Goal: Task Accomplishment & Management: Manage account settings

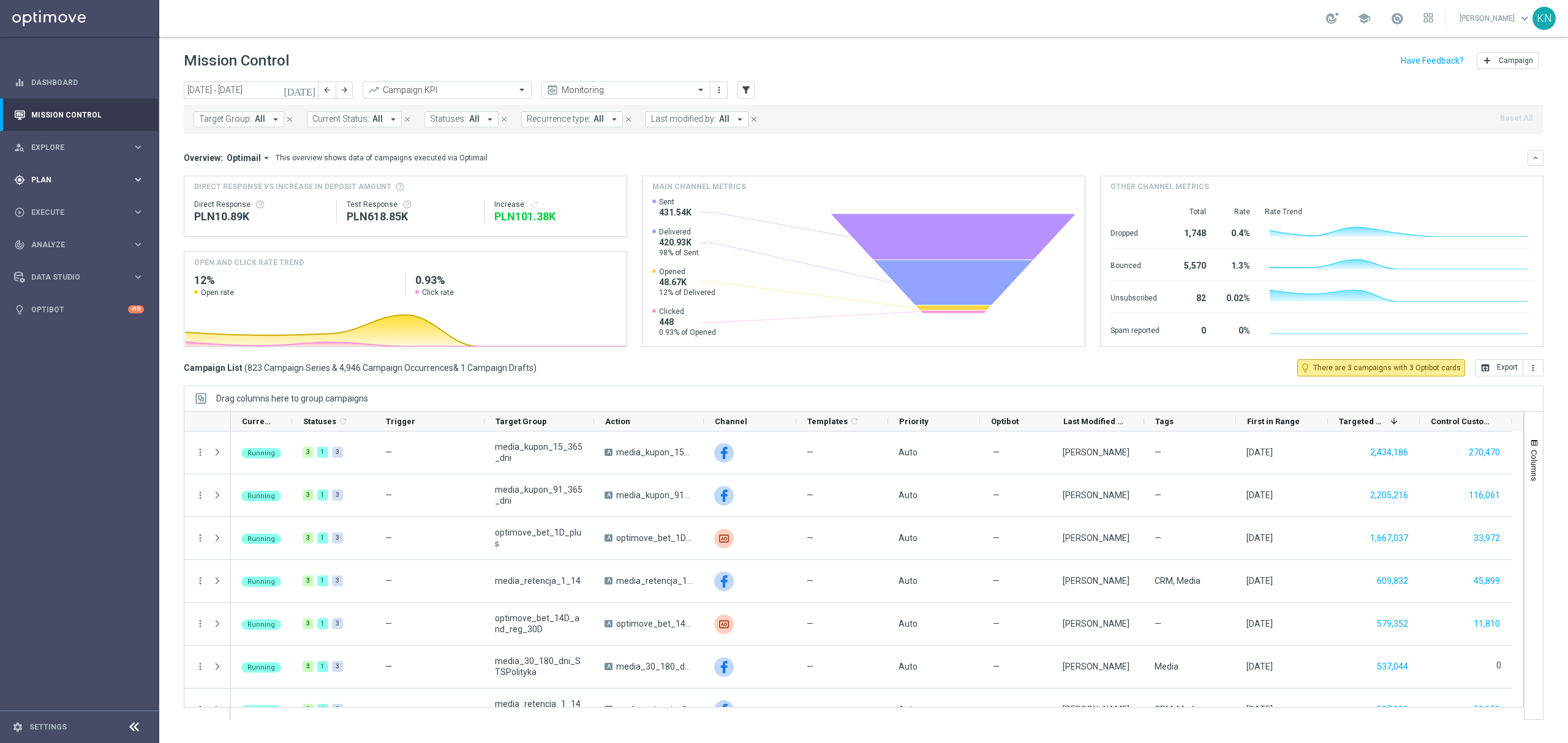
click at [45, 182] on span "Plan" at bounding box center [81, 180] width 101 height 7
click at [65, 206] on link "Target Groups" at bounding box center [79, 205] width 95 height 10
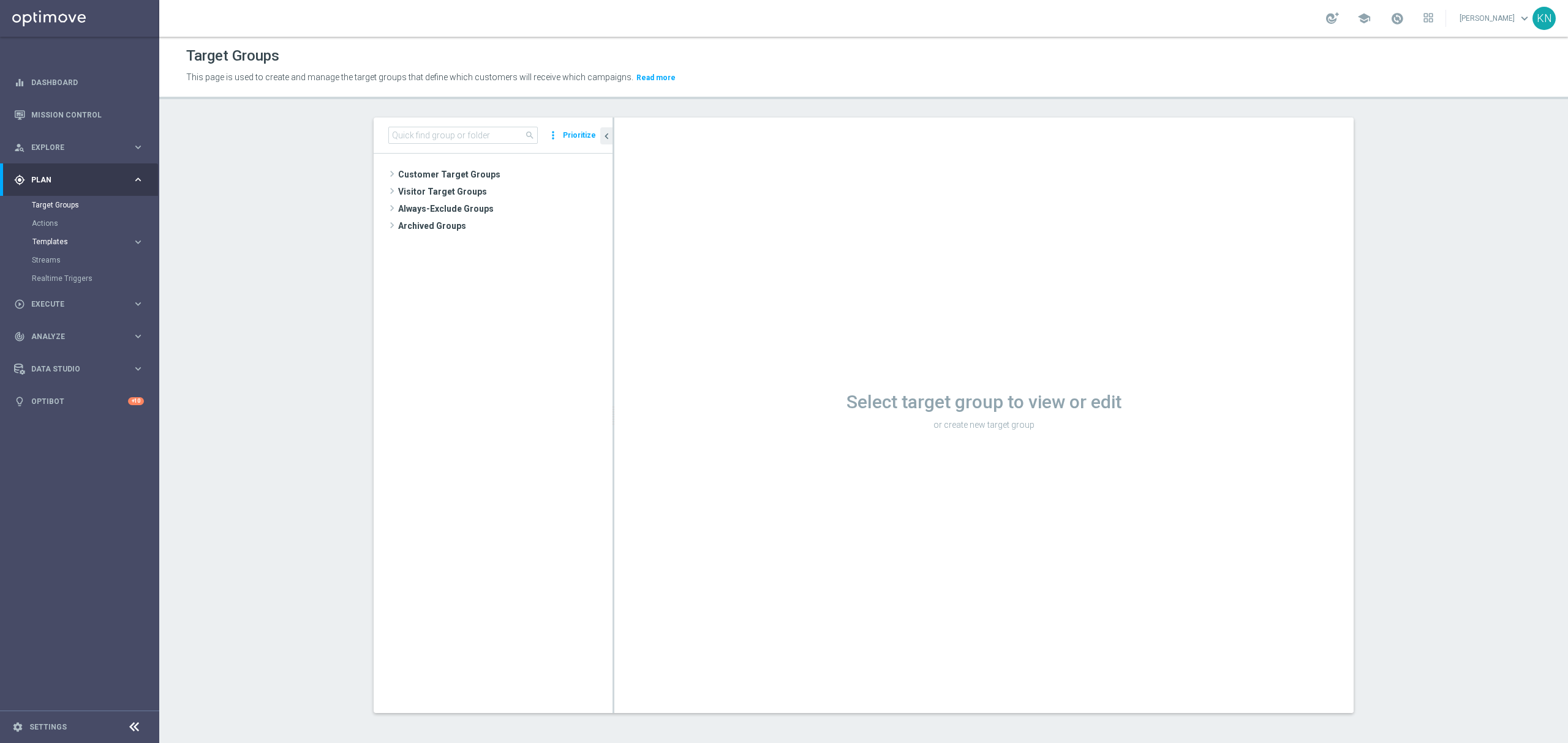
click at [58, 243] on span "Templates" at bounding box center [76, 242] width 88 height 7
click at [48, 258] on link "Optimail" at bounding box center [82, 260] width 89 height 10
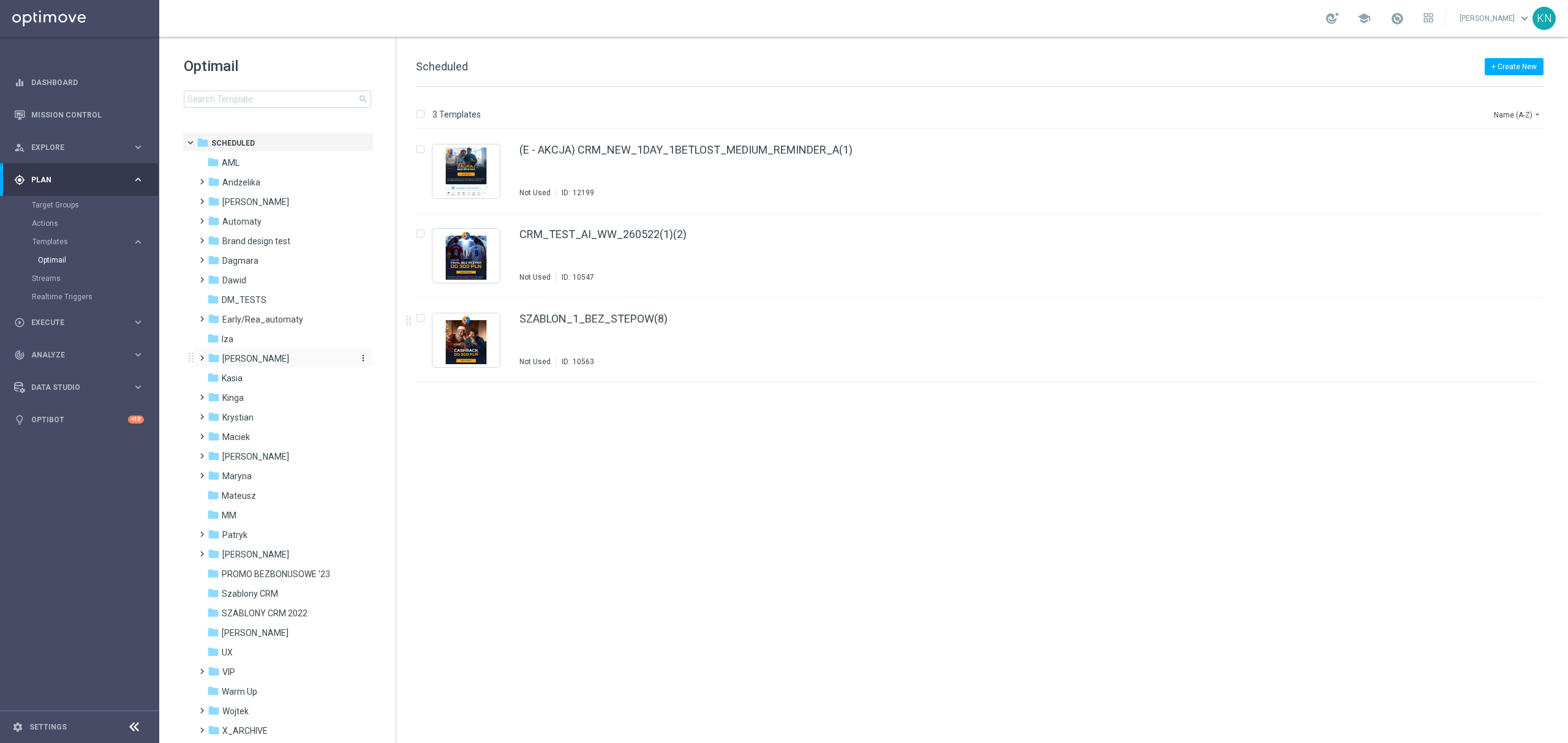
click at [232, 355] on span "[PERSON_NAME]" at bounding box center [256, 359] width 67 height 11
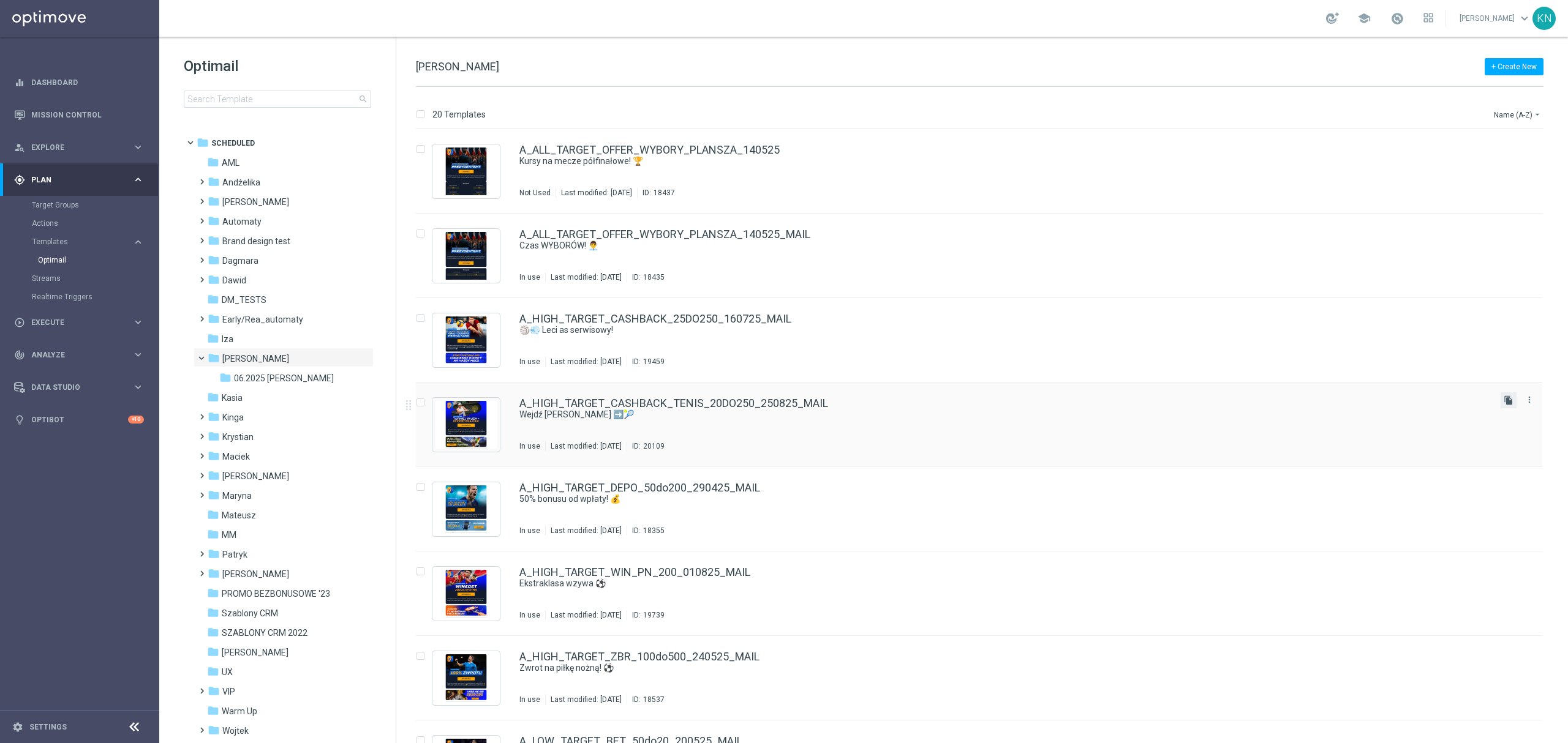
click at [1504, 400] on icon "file_copy" at bounding box center [1508, 400] width 10 height 10
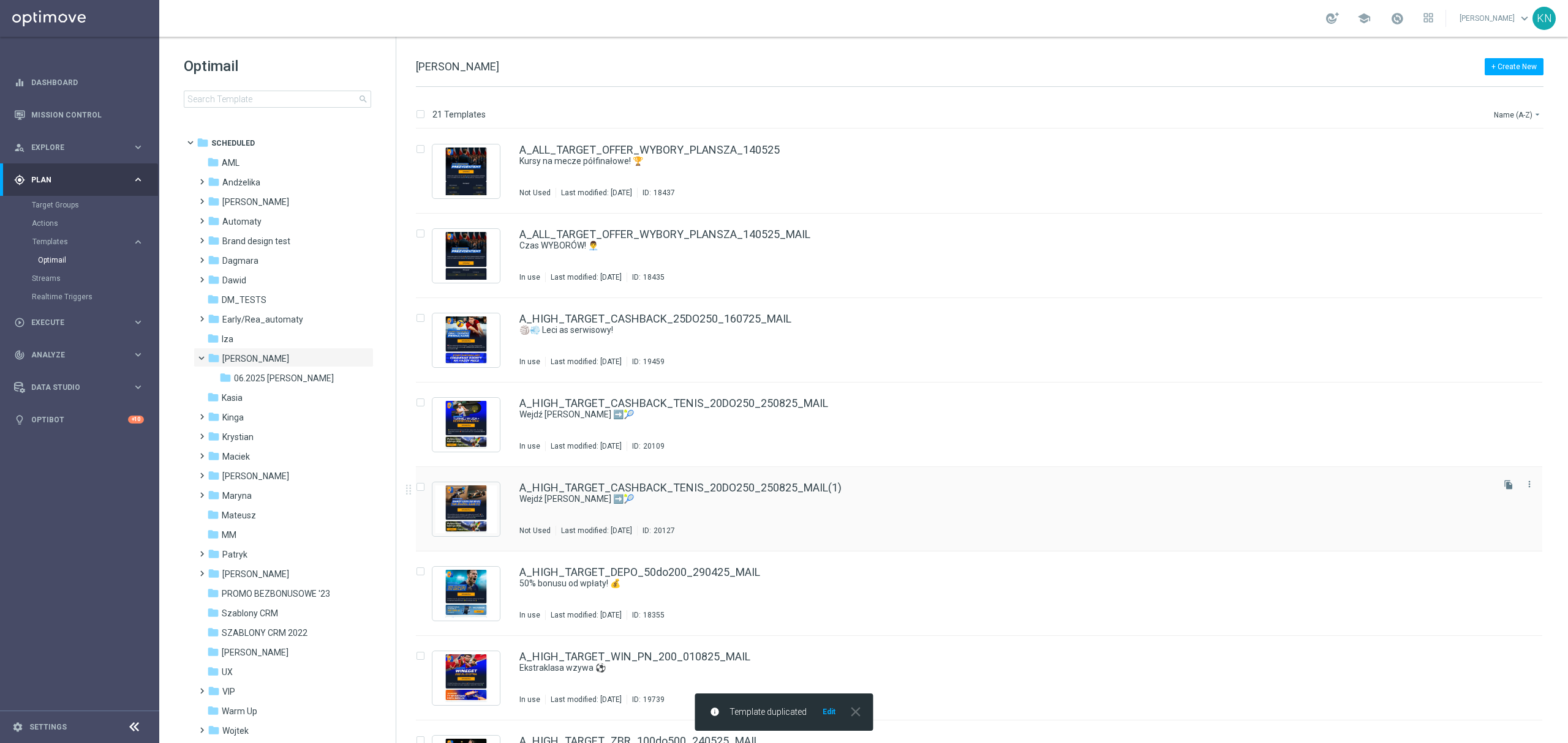
click at [815, 505] on div "A_HIGH_TARGET_CASHBACK_TENIS_20DO250_250825_MAIL(1) Wejdź [PERSON_NAME] ➡️🎾 Not…" at bounding box center [1005, 508] width 972 height 53
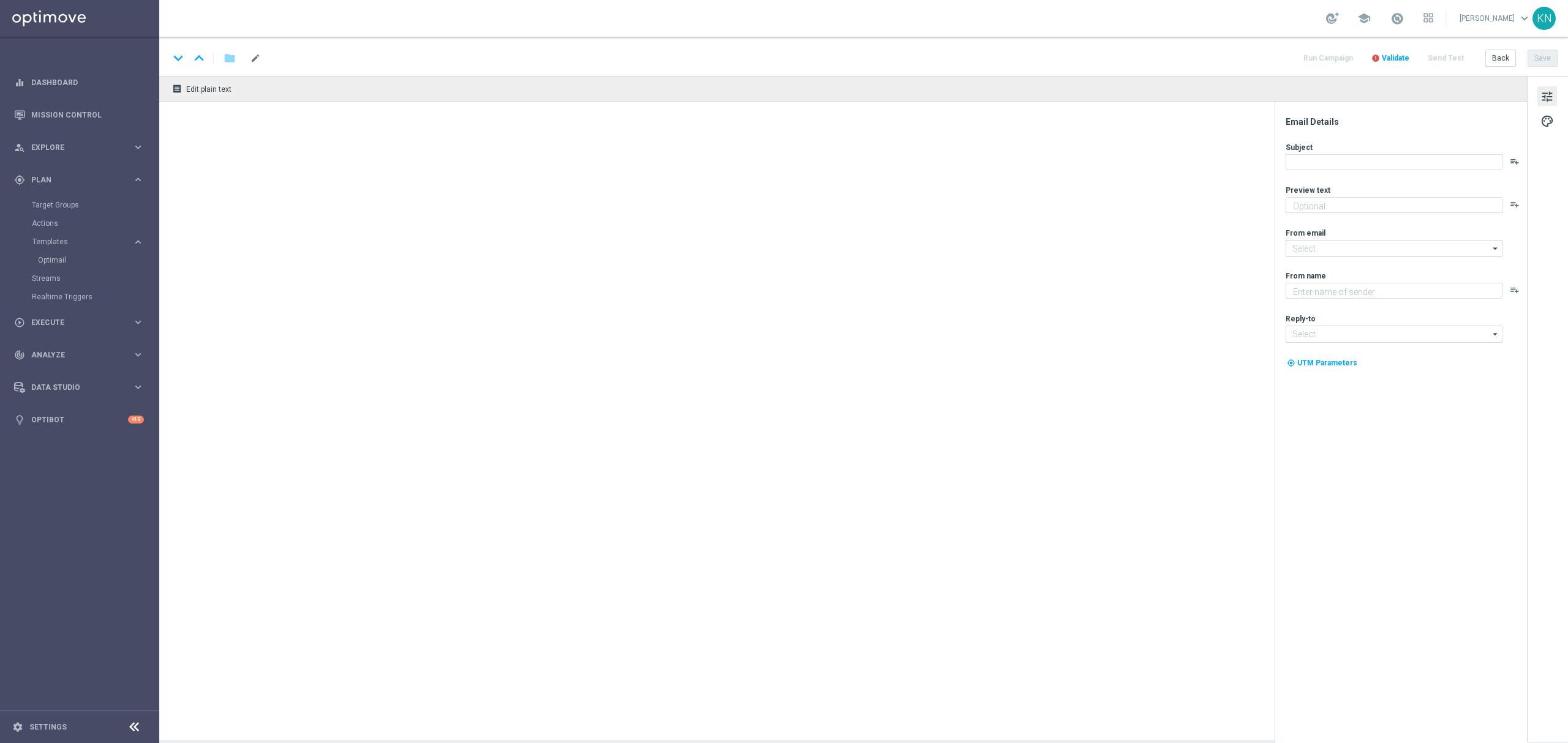
type textarea "Zgarnij do 250 zł za nietrafione kupony! 💰"
type textarea "STS"
type input "[EMAIL_ADDRESS][DOMAIN_NAME]"
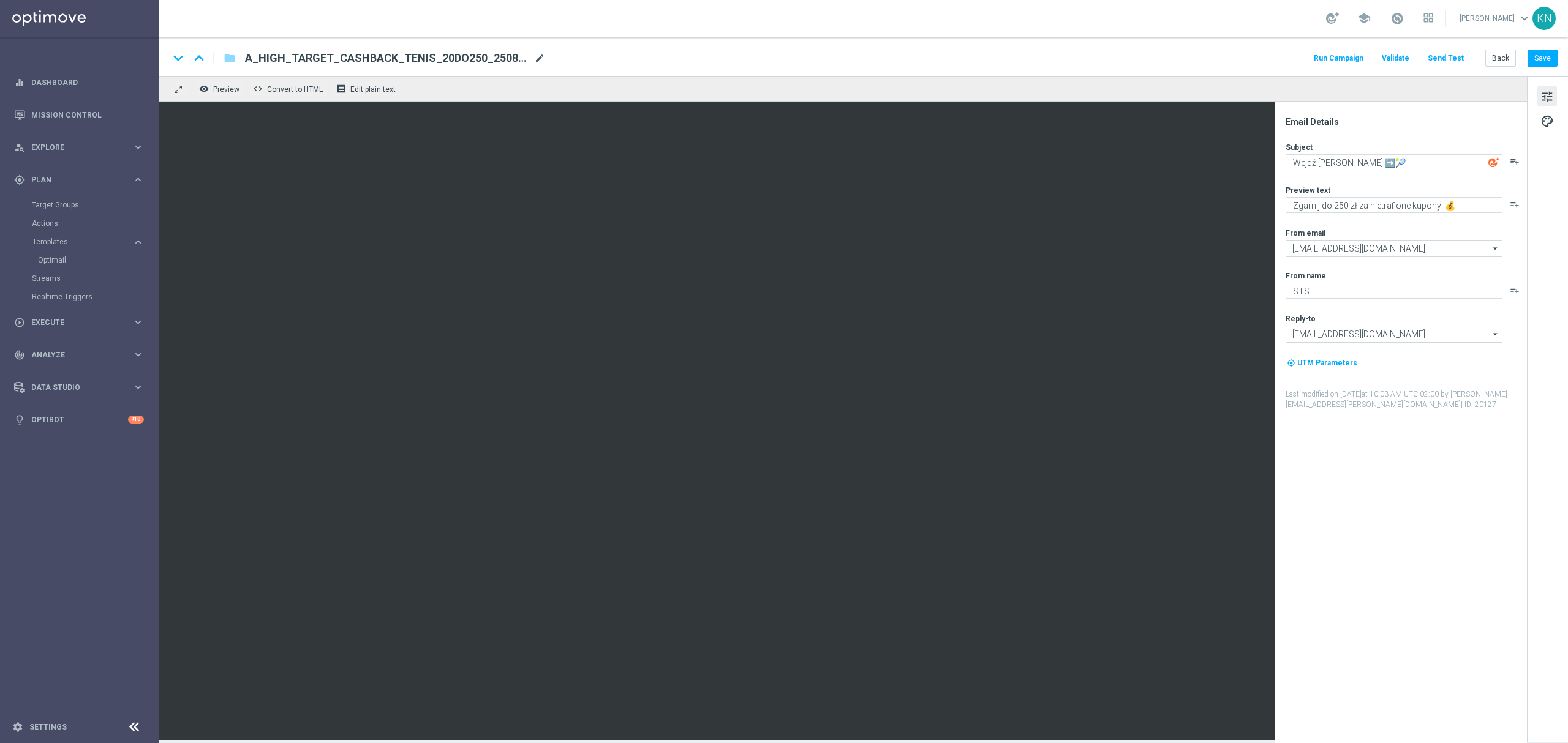
click at [539, 53] on span "mode_edit" at bounding box center [539, 58] width 11 height 11
click at [481, 59] on input "A_HIGH_TARGET_CASHBACK_TENIS_20DO250_250825_MAIL(1)" at bounding box center [397, 58] width 304 height 16
paste input "A_LOW-HIGH_TARGET_ZBR_ZUZEL_F1_290825"
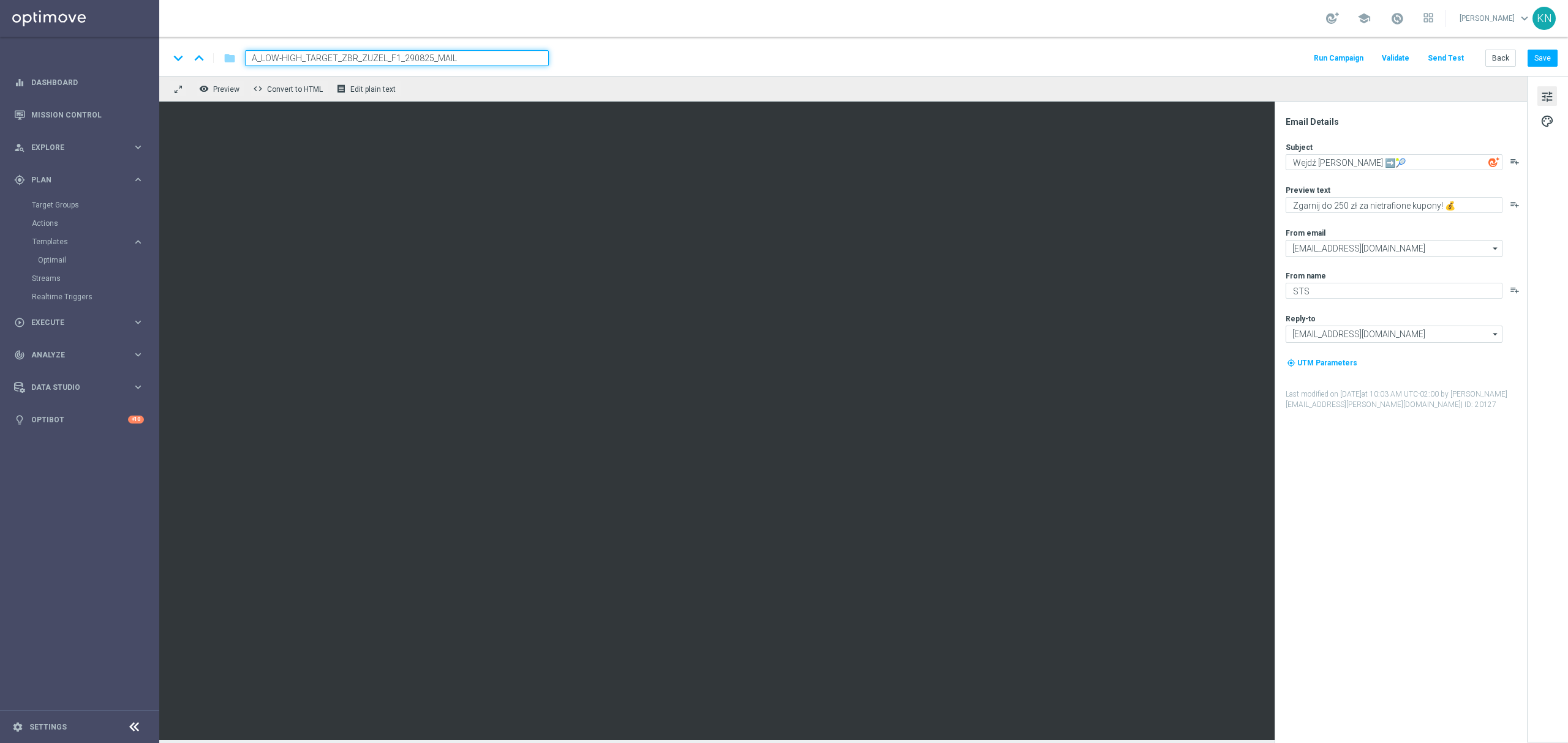
type input "A_LOW-HIGH_TARGET_ZBR_ZUZEL_F1_290825_MAIL"
click at [681, 60] on div "keyboard_arrow_down keyboard_arrow_up folder A_LOW-HIGH_TARGET_ZBR_ZUZEL_F1_290…" at bounding box center [863, 58] width 1389 height 16
click at [1390, 160] on textarea "Wejdź [PERSON_NAME] ➡️🎾" at bounding box center [1395, 162] width 217 height 16
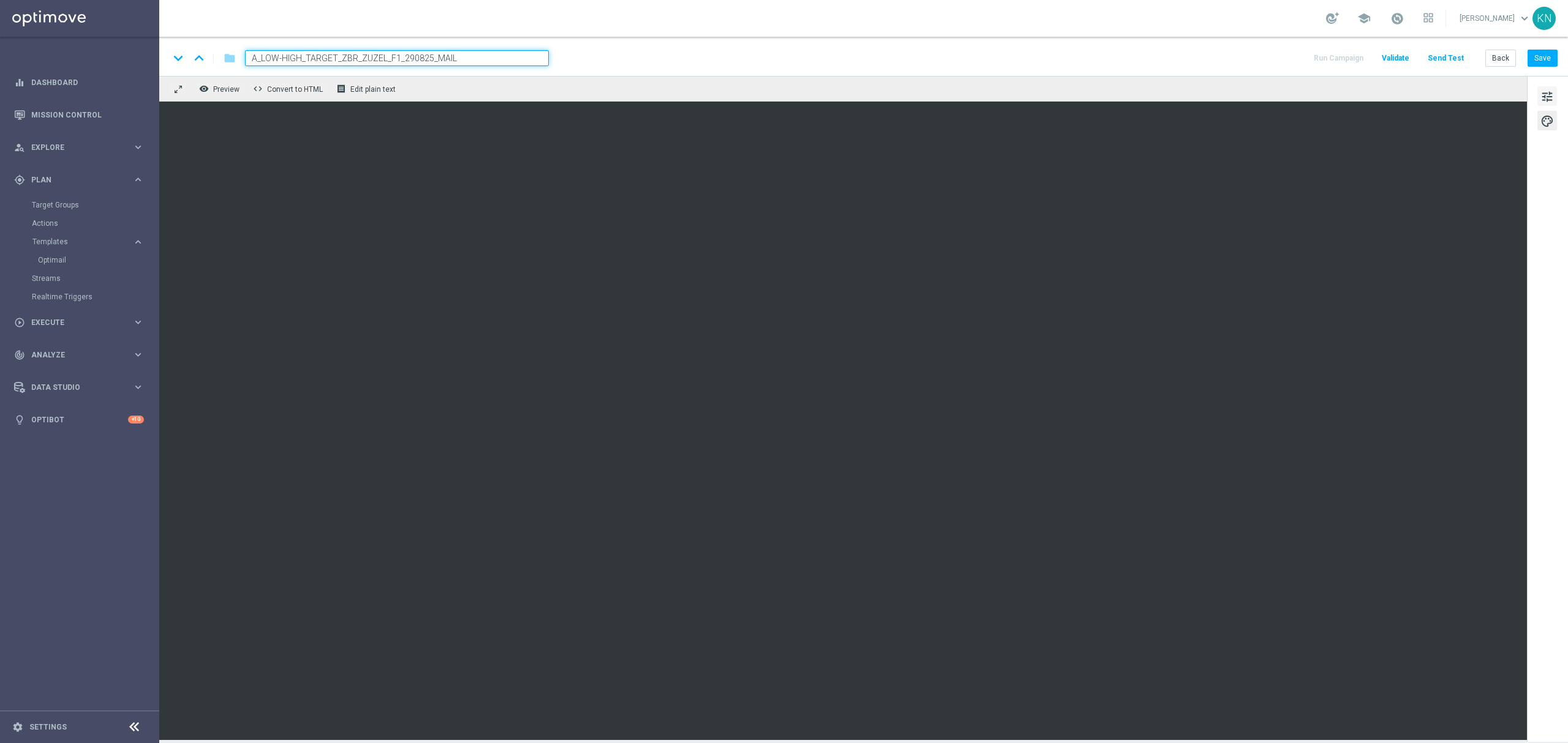
drag, startPoint x: 1548, startPoint y: 99, endPoint x: 1537, endPoint y: 101, distance: 11.2
click at [1550, 99] on span "tune" at bounding box center [1547, 96] width 13 height 16
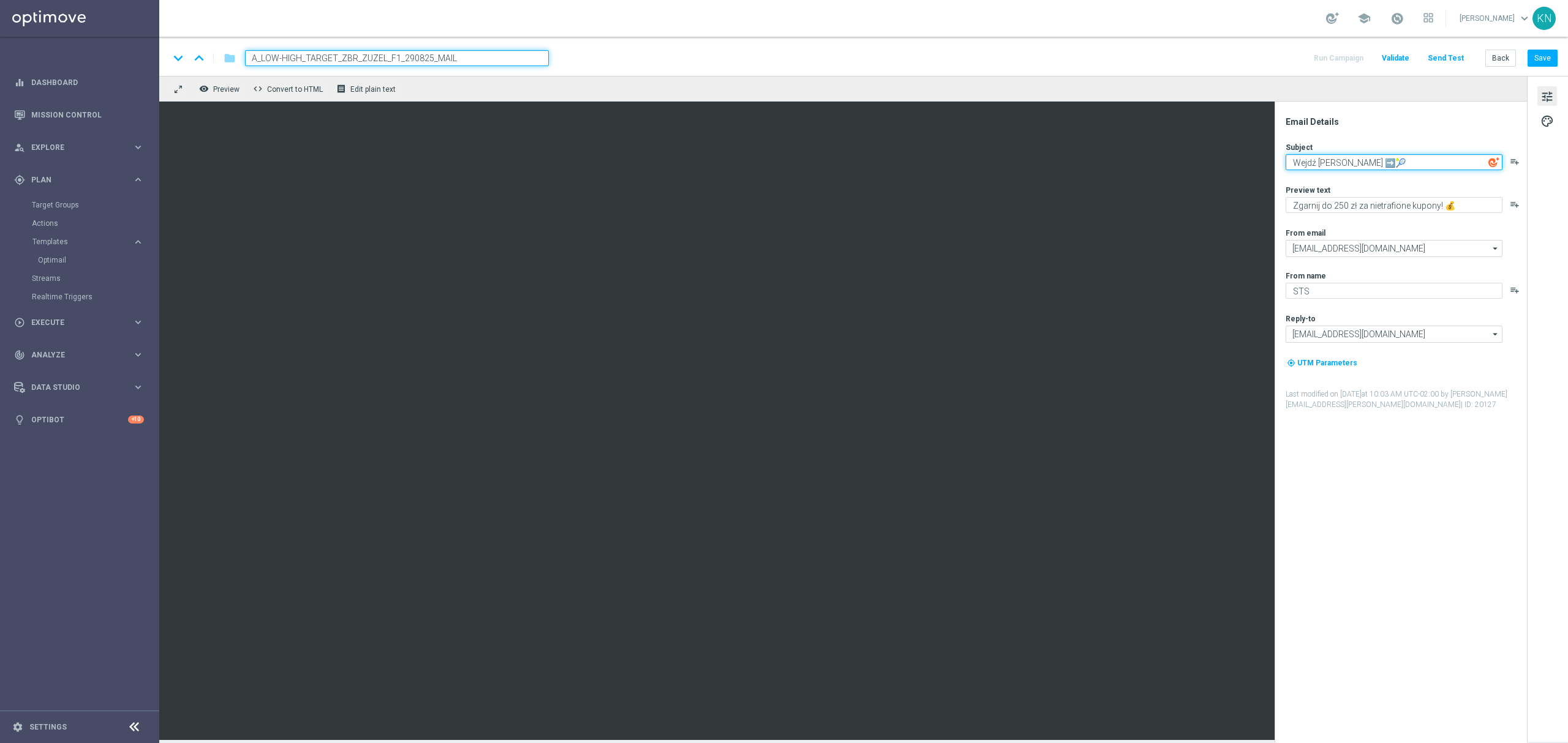
click at [1368, 166] on textarea "Wejdź [PERSON_NAME] ➡️🎾" at bounding box center [1395, 162] width 217 height 16
click at [1368, 165] on textarea "Wejdź [PERSON_NAME] ➡️🎾" at bounding box center [1395, 162] width 217 height 16
type textarea "Nadjeżdża prom"
click at [1438, 158] on textarea "Nadjeżdża promocja!" at bounding box center [1395, 162] width 217 height 16
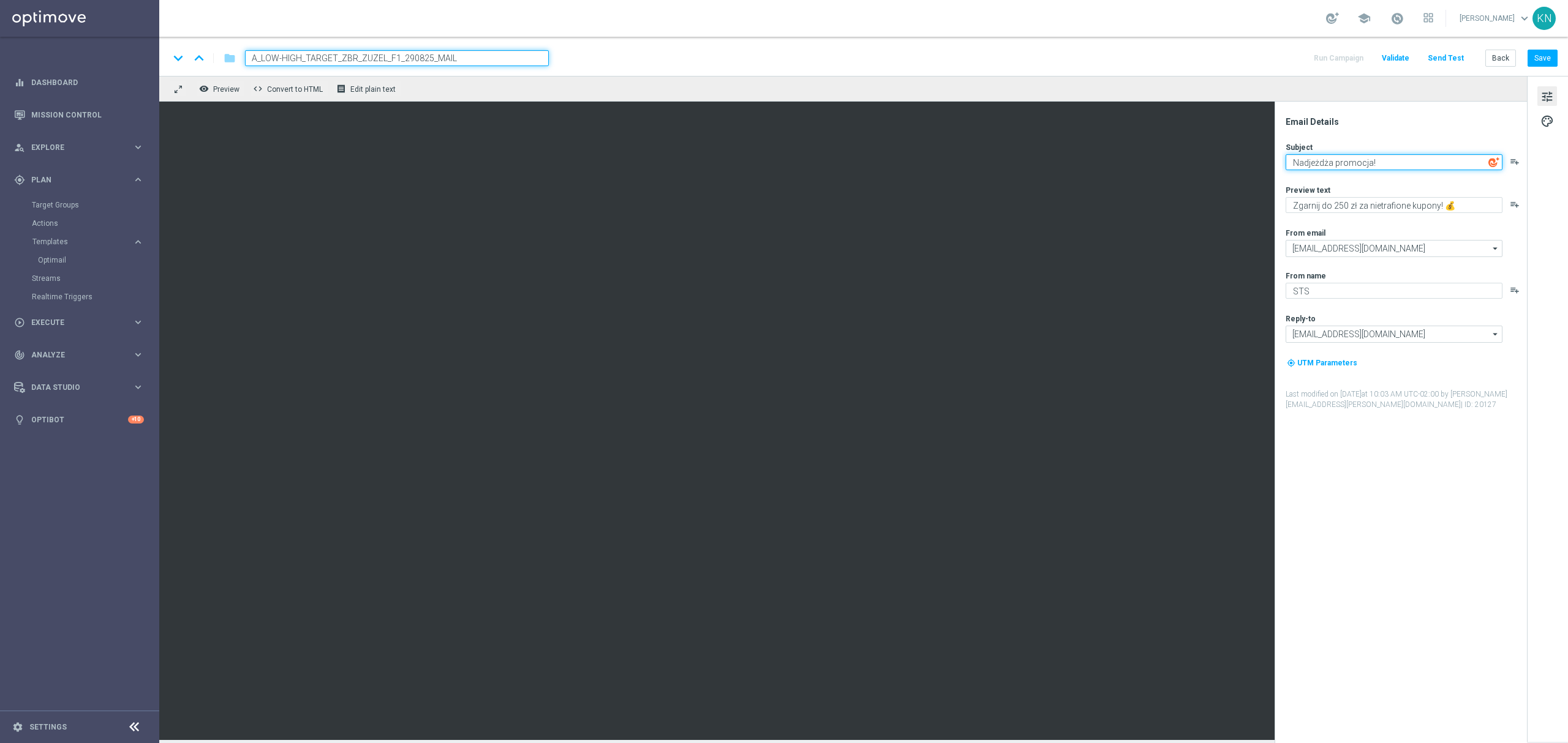
paste textarea "💨"
type textarea "Nadjeżdża promocja! 💨"
type textarea "Z"
type textarea "1"
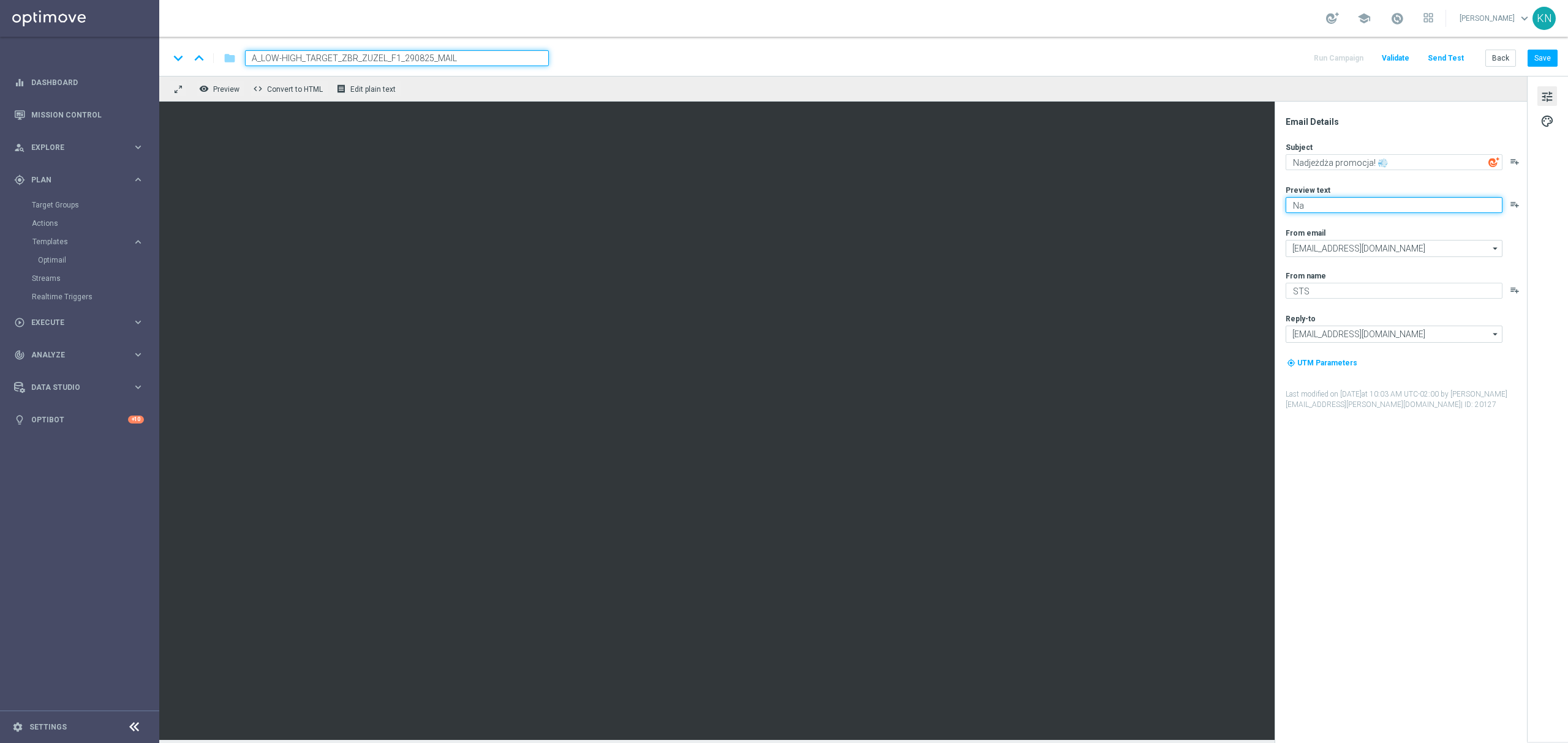
type textarea "N"
drag, startPoint x: 1411, startPoint y: 219, endPoint x: 1403, endPoint y: 206, distance: 15.3
click at [1408, 218] on div "Subject Nadjeżdża promocja! 💨 playlist_add Preview text 100% zwrotu playlist_ad…" at bounding box center [1406, 276] width 240 height 268
click at [1402, 205] on textarea "100% zwrotu" at bounding box center [1395, 205] width 217 height 16
click at [1386, 201] on textarea "100% zwrotu" at bounding box center [1395, 205] width 217 height 16
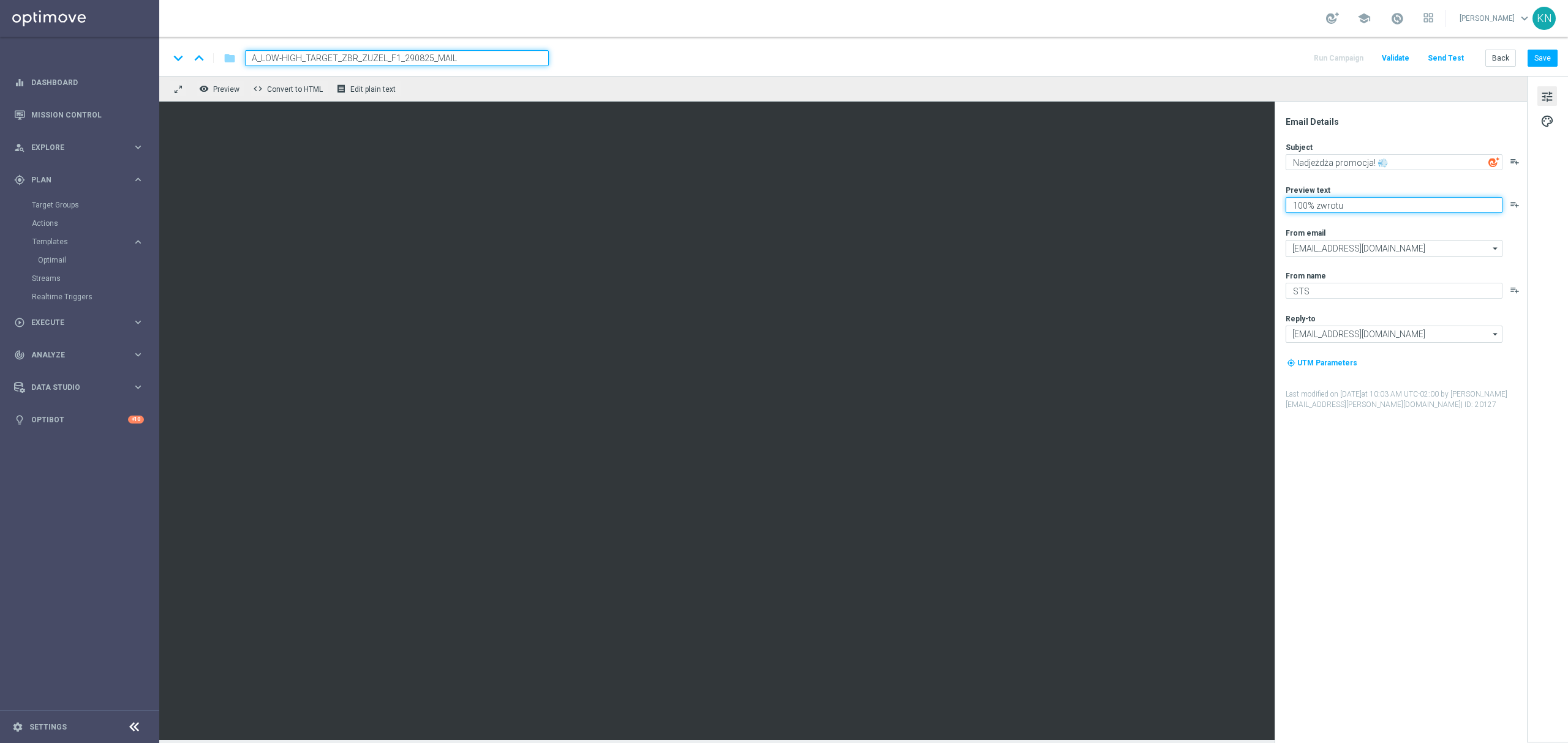
paste textarea "↩️"
type textarea "100% zwrotu ↩️"
click at [1381, 217] on div "Subject Nadjeżdża promocja! 💨 playlist_add Preview text 100% zwrotu ↩️ playlist…" at bounding box center [1406, 276] width 240 height 268
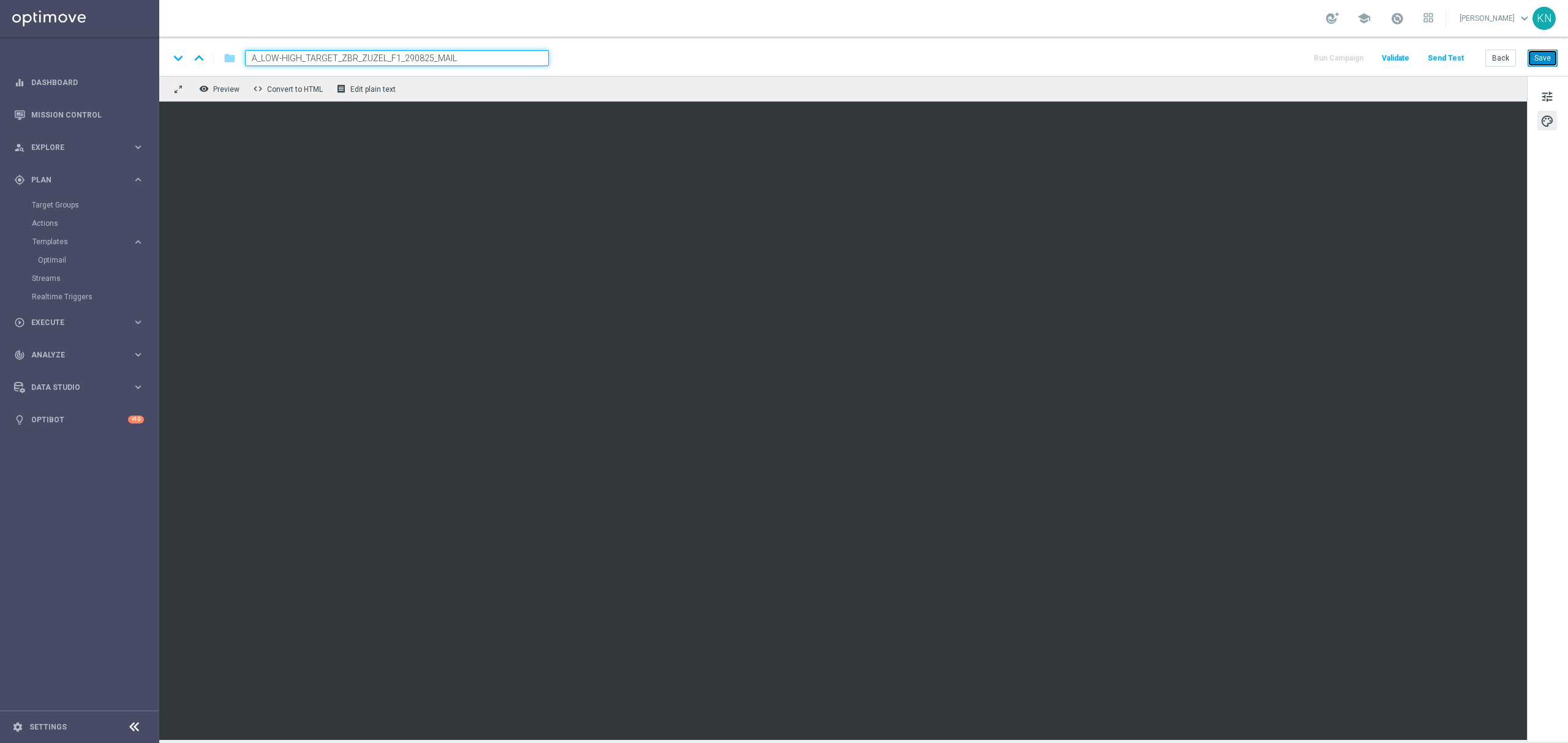
click at [1542, 64] on button "Save" at bounding box center [1543, 59] width 30 height 18
click at [1548, 61] on button "Save" at bounding box center [1543, 59] width 30 height 18
drag, startPoint x: 462, startPoint y: 58, endPoint x: 150, endPoint y: 40, distance: 312.5
click at [150, 42] on main "equalizer Dashboard Mission Control" at bounding box center [784, 371] width 1568 height 743
drag, startPoint x: 1542, startPoint y: 57, endPoint x: 1513, endPoint y: 73, distance: 33.1
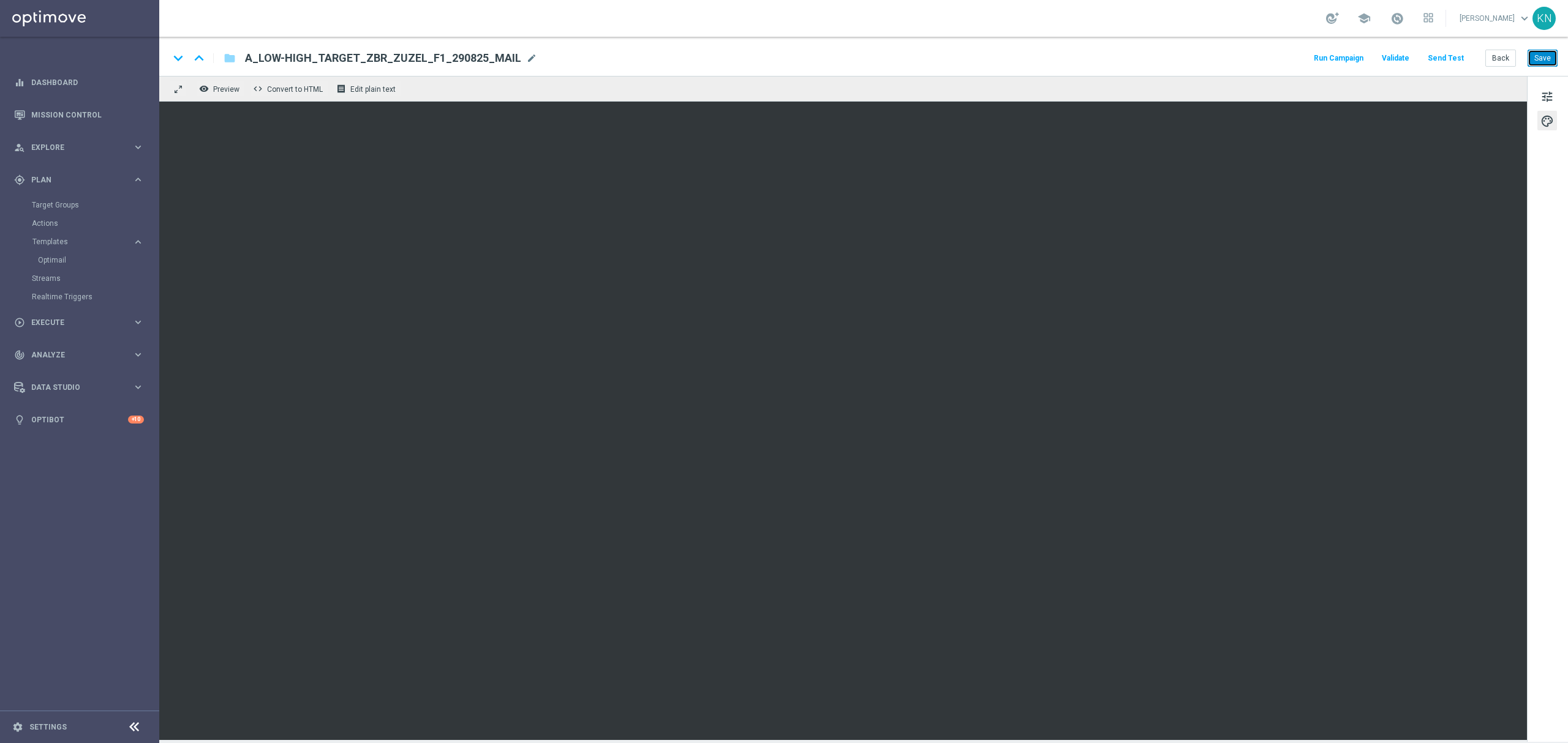
click at [1542, 57] on button "Save" at bounding box center [1543, 59] width 30 height 18
click at [1546, 98] on span "tune" at bounding box center [1547, 96] width 13 height 16
click at [1542, 60] on button "Save" at bounding box center [1543, 59] width 30 height 18
click at [1456, 62] on button "Send Test" at bounding box center [1445, 58] width 39 height 17
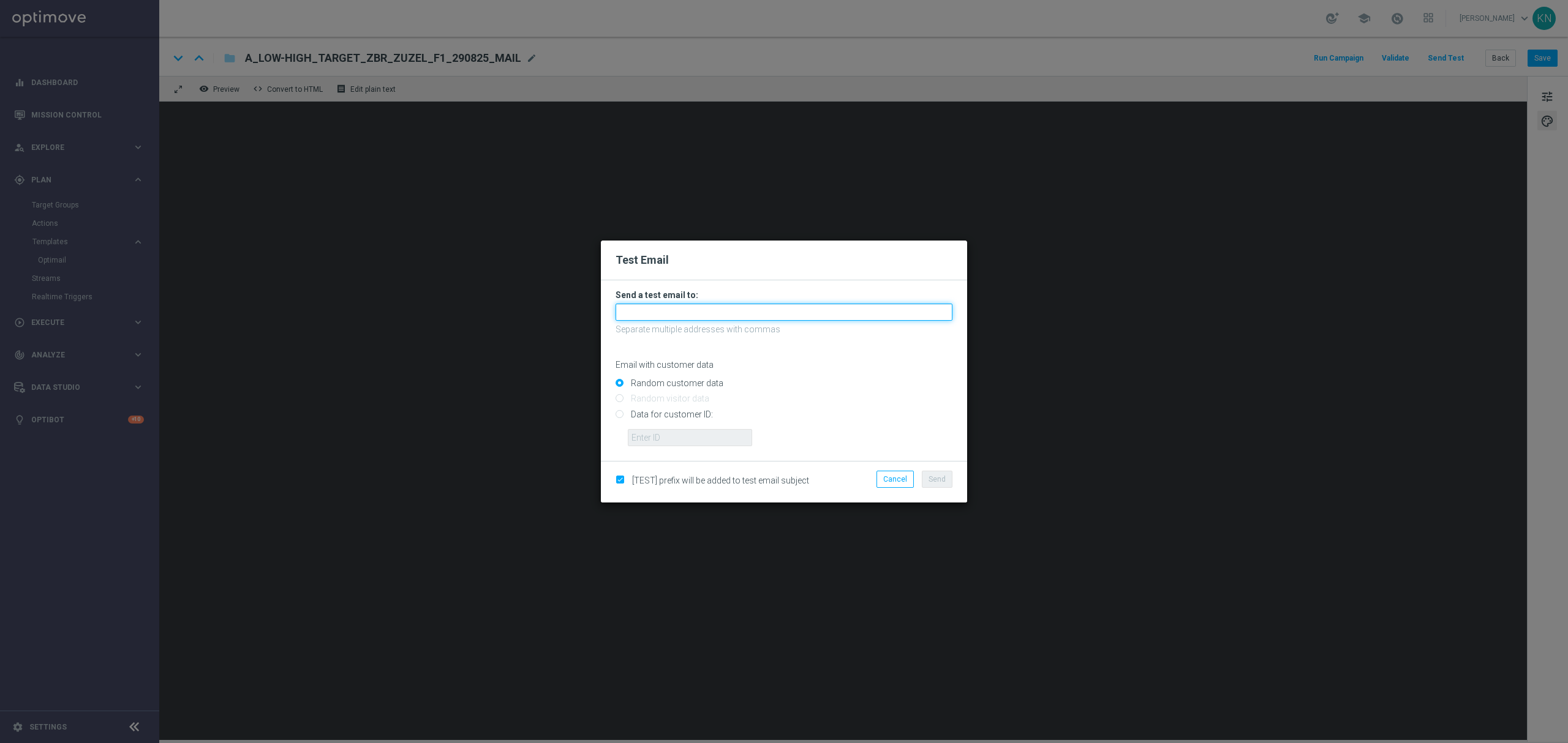
click at [657, 317] on input "text" at bounding box center [784, 312] width 337 height 18
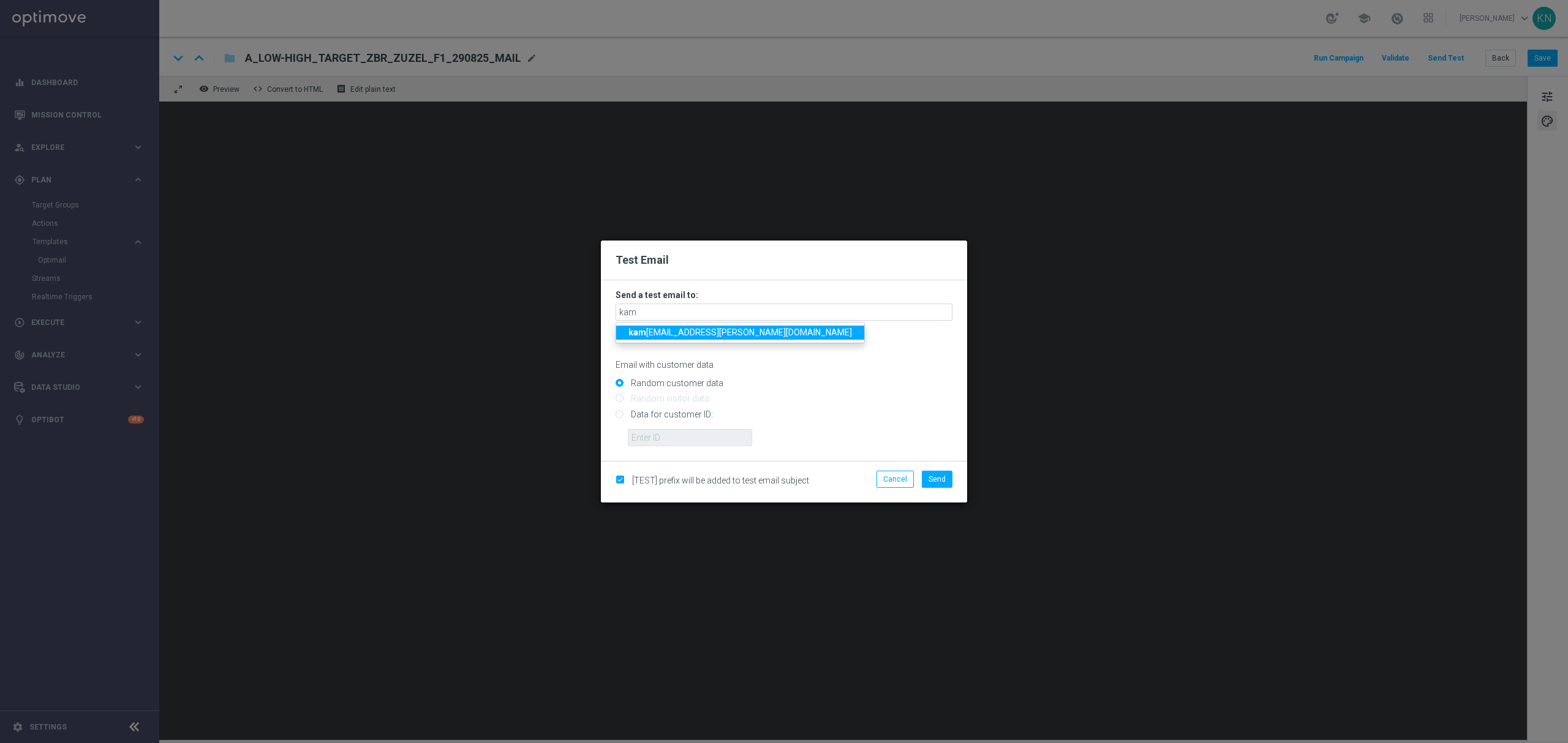
click at [655, 328] on span "kam [EMAIL_ADDRESS][PERSON_NAME][DOMAIN_NAME]" at bounding box center [740, 332] width 223 height 10
type input "[EMAIL_ADDRESS][PERSON_NAME][DOMAIN_NAME]"
click at [941, 479] on span "Send" at bounding box center [938, 480] width 18 height 9
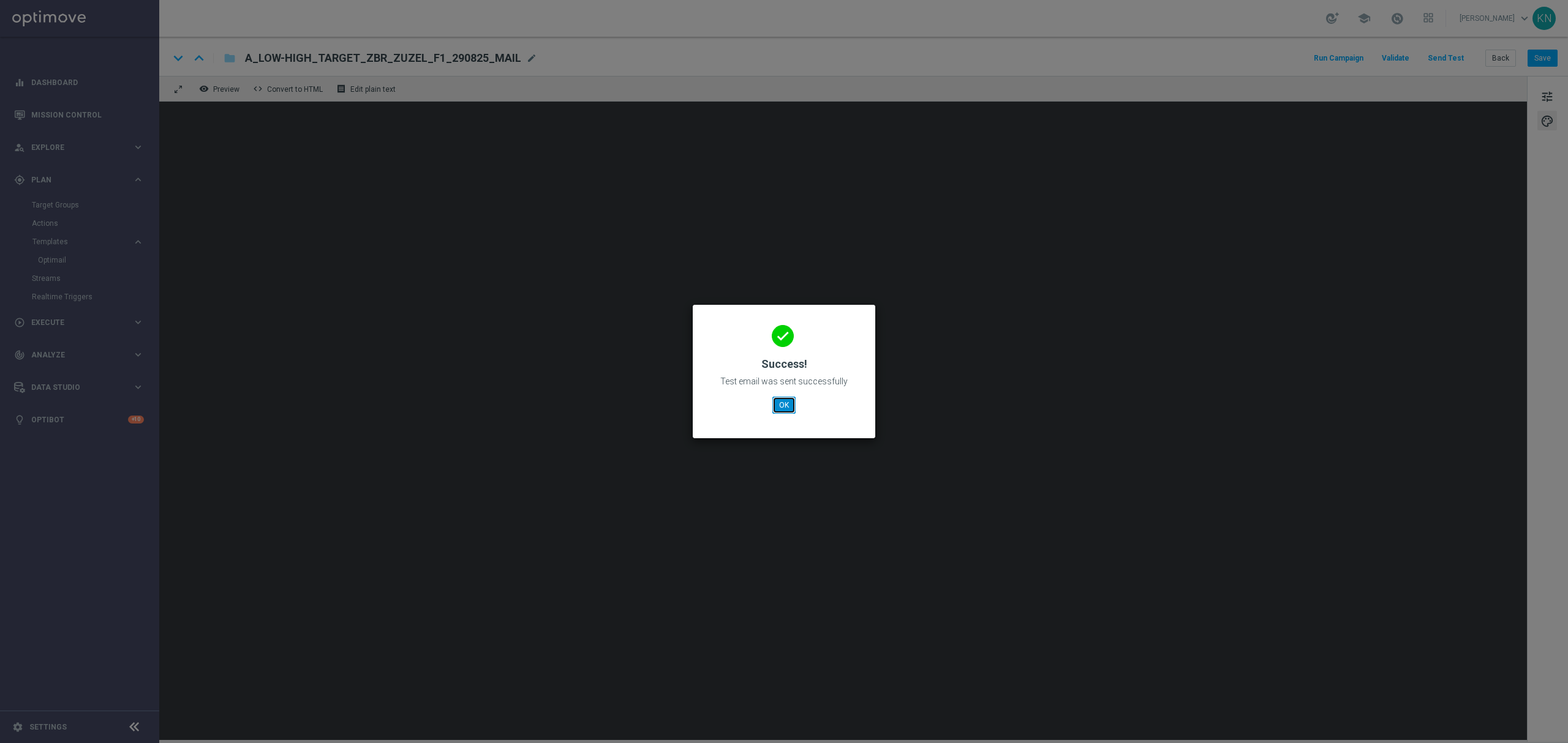
click at [782, 403] on button "OK" at bounding box center [784, 405] width 24 height 18
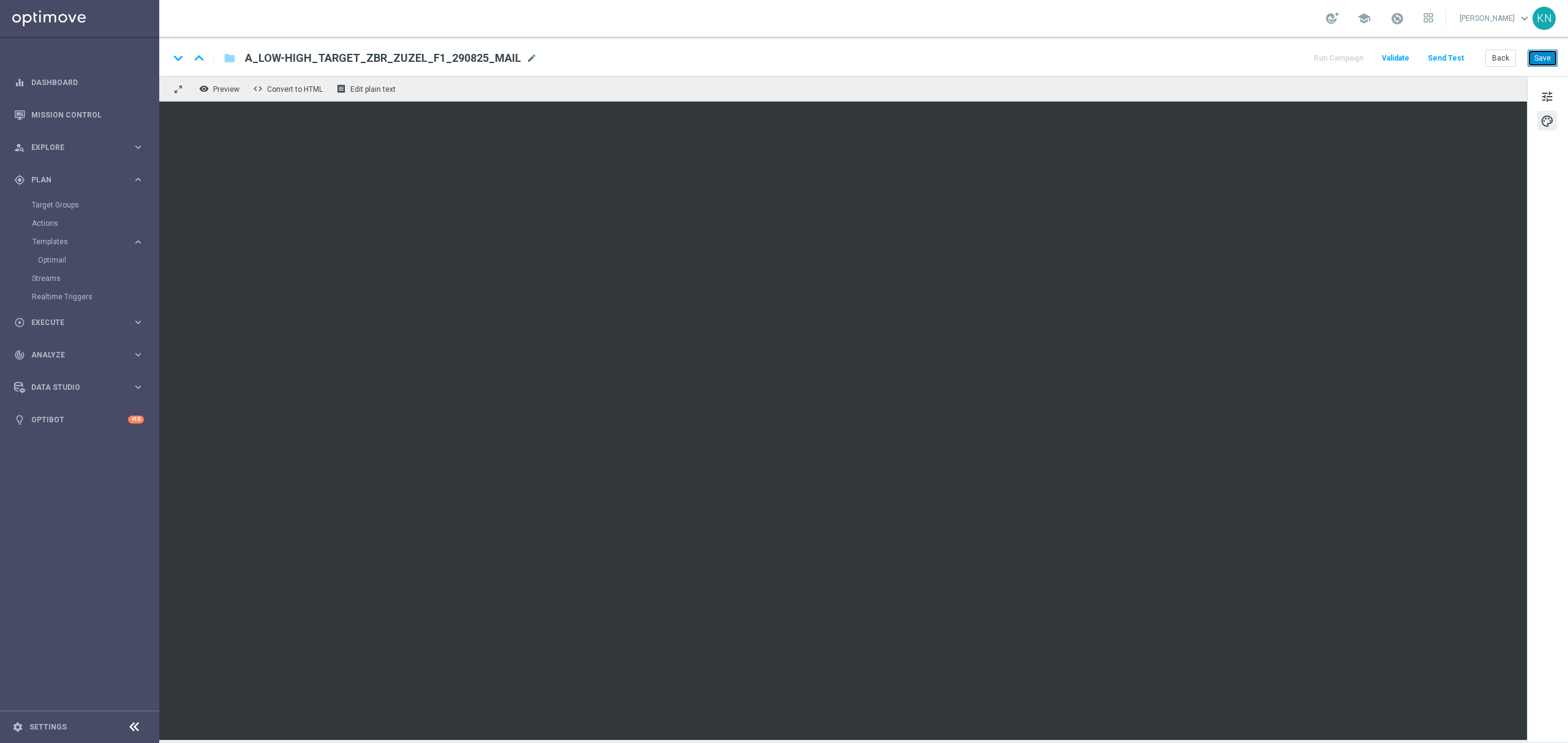
click at [1543, 52] on button "Save" at bounding box center [1543, 59] width 30 height 18
click at [1544, 60] on button "Save" at bounding box center [1543, 59] width 30 height 18
click at [930, 67] on div "keyboard_arrow_down keyboard_arrow_up folder A_LOW-HIGH_TARGET_ZBR_ZUZEL_F1_290…" at bounding box center [863, 56] width 1409 height 39
click at [622, 64] on div "keyboard_arrow_down keyboard_arrow_up folder A_LOW-HIGH_TARGET_ZBR_ZUZEL_F1_290…" at bounding box center [863, 58] width 1389 height 16
click at [1543, 60] on button "Save" at bounding box center [1543, 59] width 30 height 18
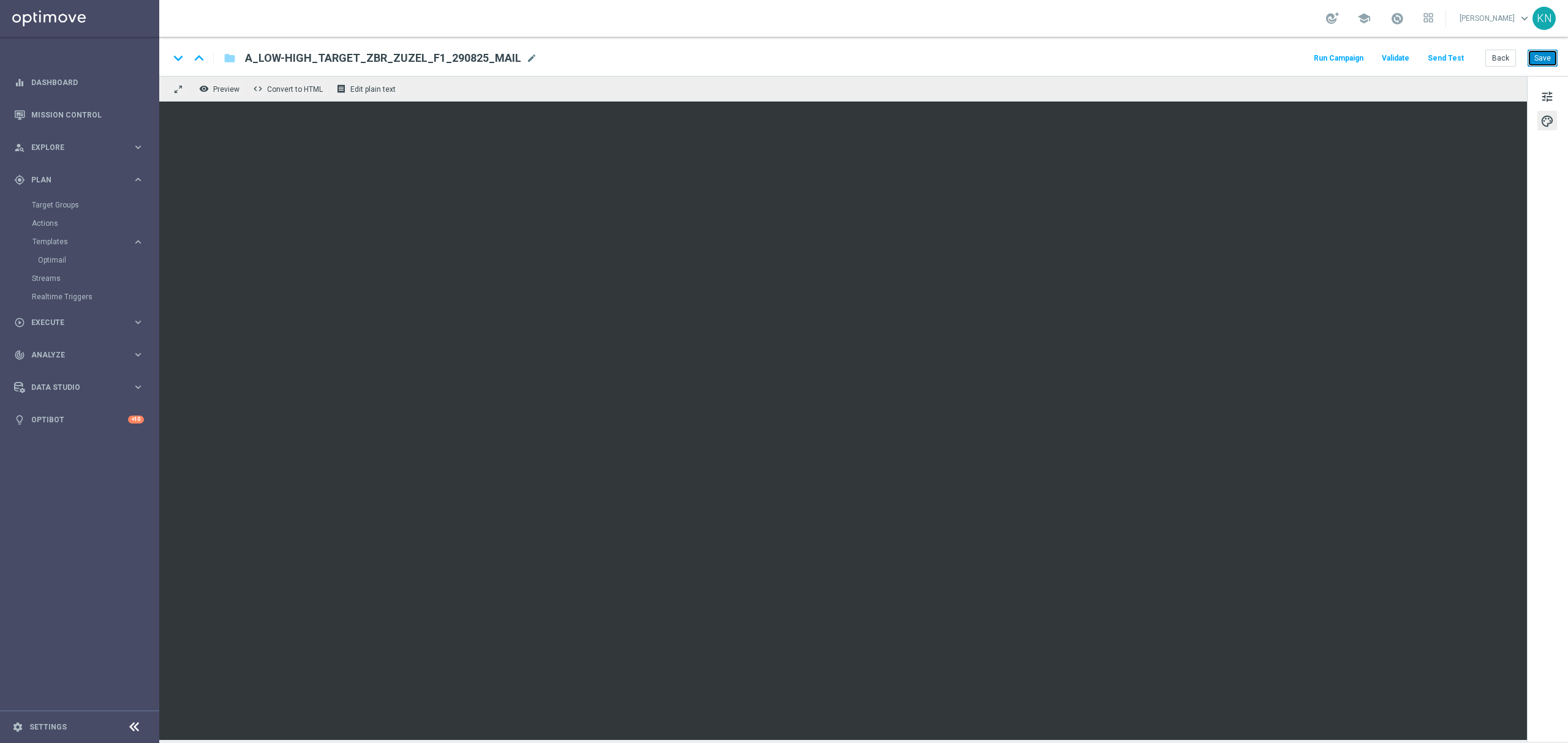
click at [1537, 64] on button "Save" at bounding box center [1543, 59] width 30 height 18
click at [46, 186] on div "gps_fixed Plan keyboard_arrow_right" at bounding box center [79, 179] width 158 height 32
click at [47, 186] on div "gps_fixed Plan keyboard_arrow_right" at bounding box center [79, 179] width 158 height 32
click at [1549, 61] on button "Save" at bounding box center [1543, 59] width 30 height 18
drag, startPoint x: 62, startPoint y: 203, endPoint x: 88, endPoint y: 319, distance: 118.9
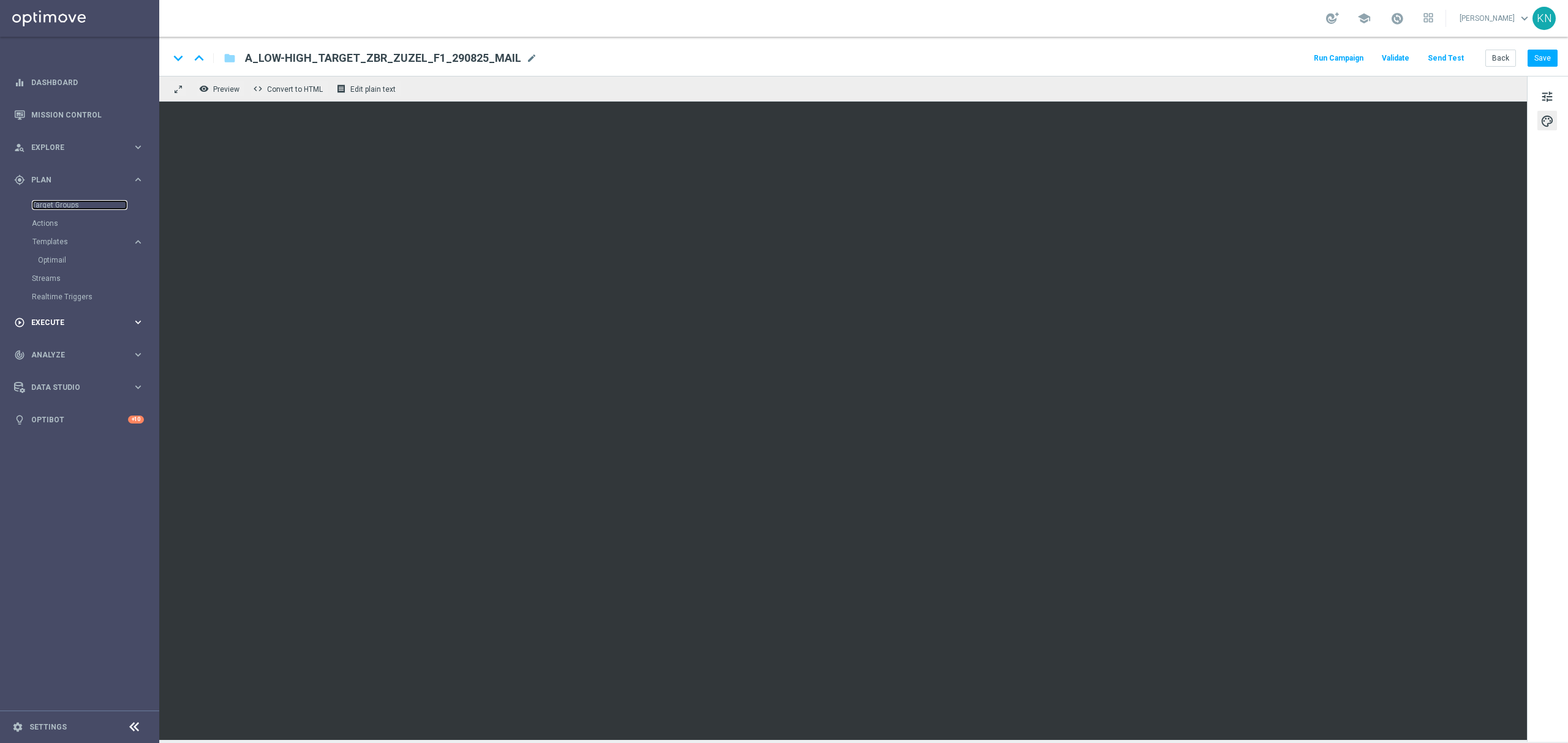
click at [62, 203] on link "Target Groups" at bounding box center [79, 205] width 95 height 10
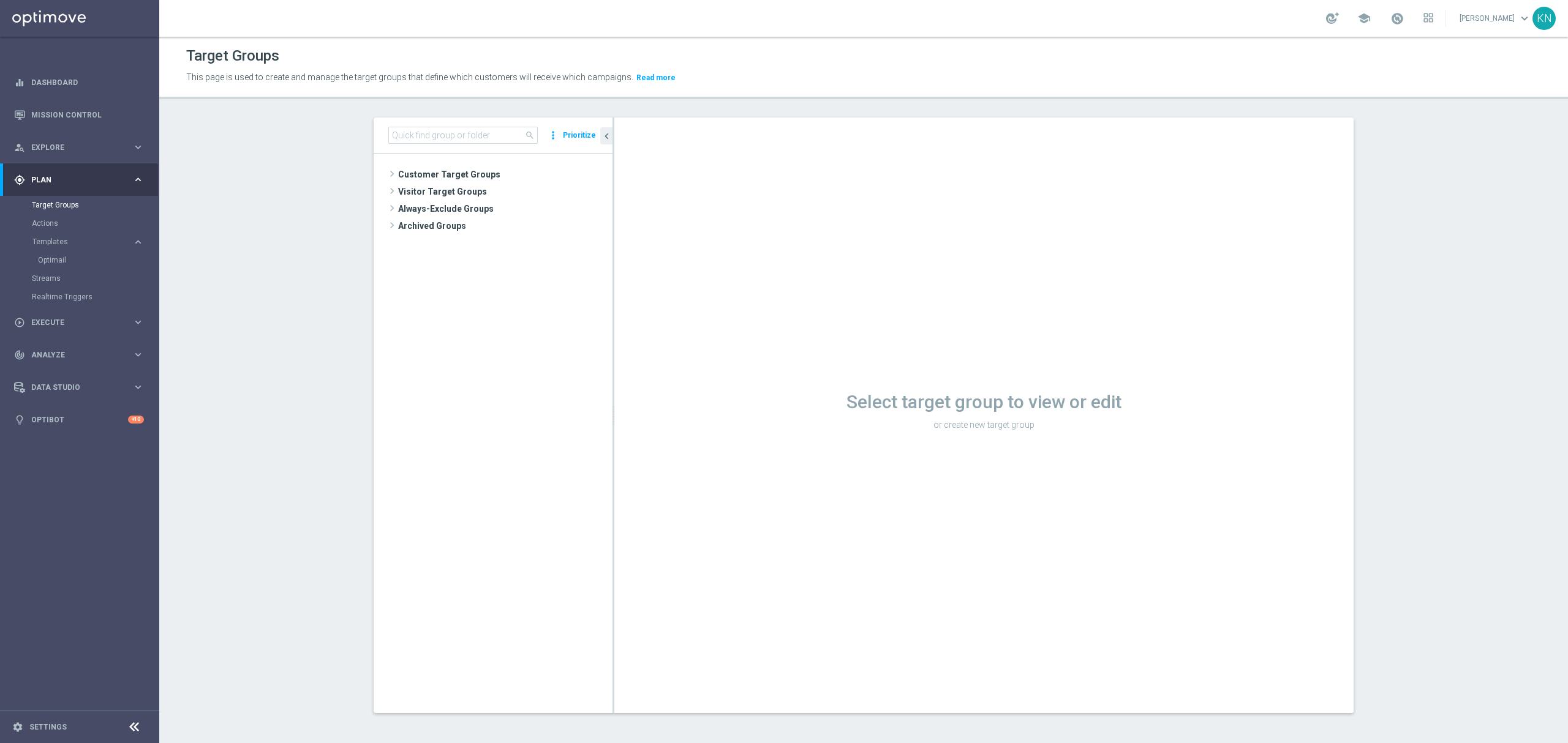
click at [430, 487] on tree-viewport "Customer Target Groups library_add create_new_folder" at bounding box center [493, 433] width 239 height 559
drag, startPoint x: 413, startPoint y: 174, endPoint x: 467, endPoint y: 206, distance: 62.8
click at [413, 174] on span "Customer Target Groups" at bounding box center [505, 175] width 214 height 18
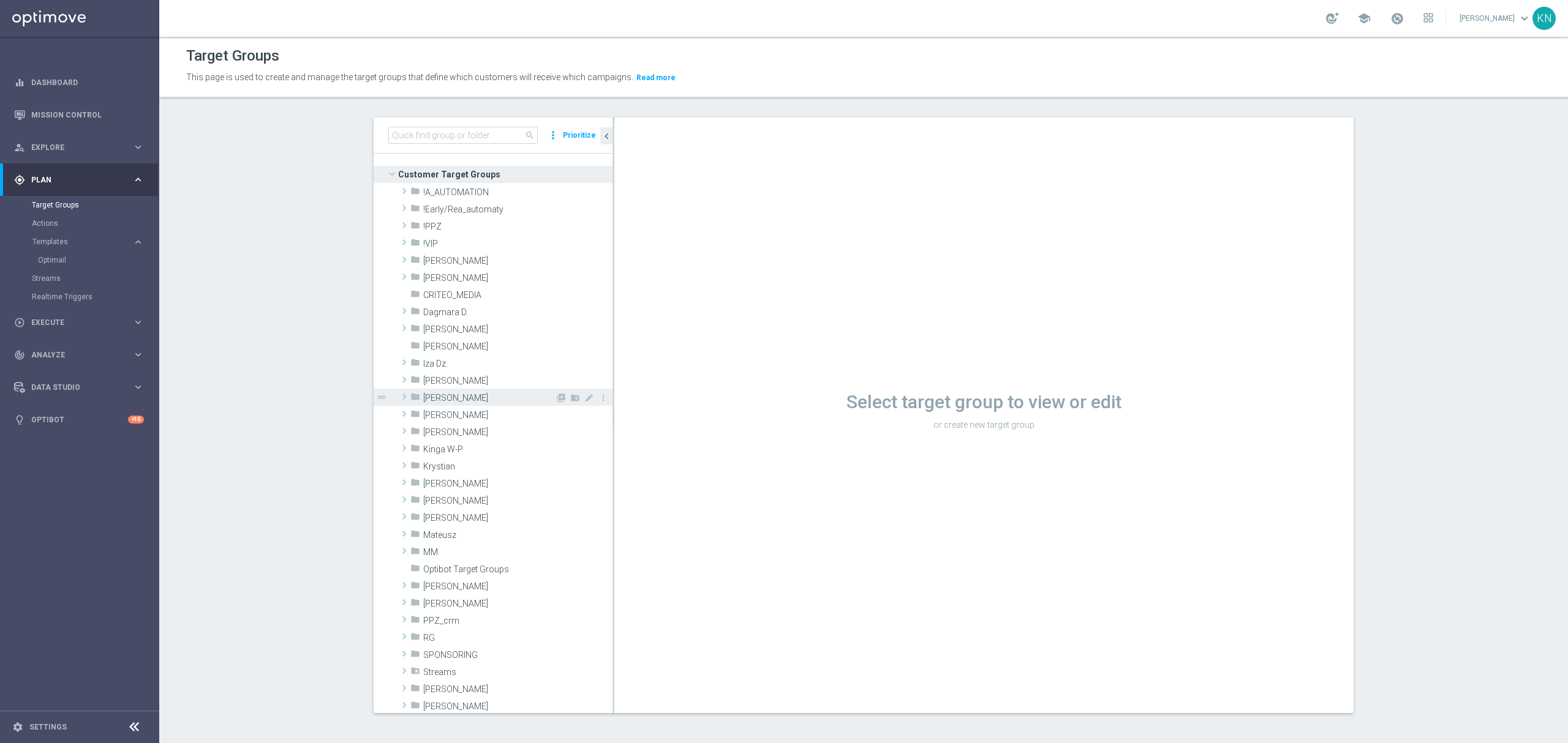
click at [448, 401] on span "[PERSON_NAME]" at bounding box center [489, 398] width 131 height 11
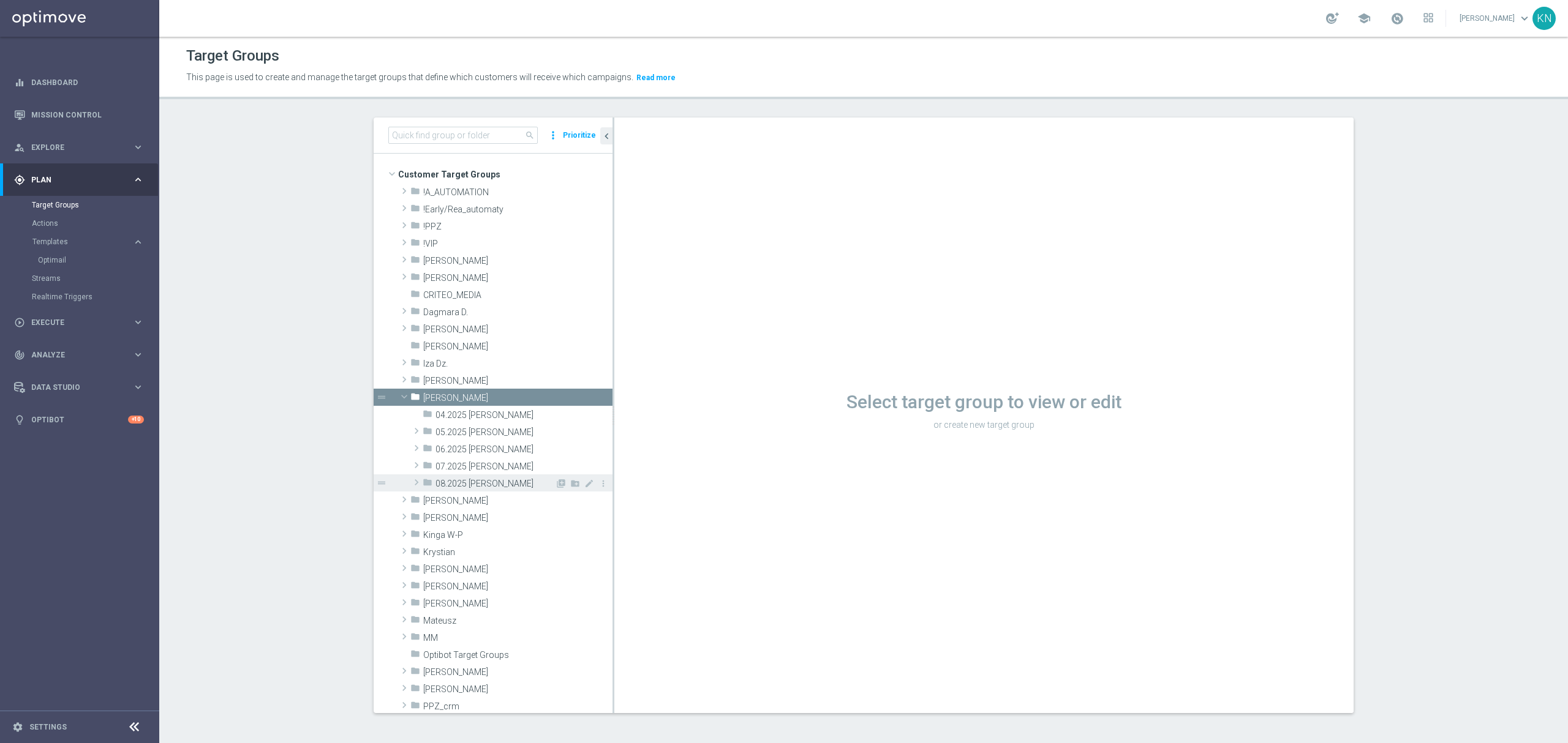
click at [473, 484] on span "08.2025 [PERSON_NAME]" at bounding box center [496, 484] width 119 height 11
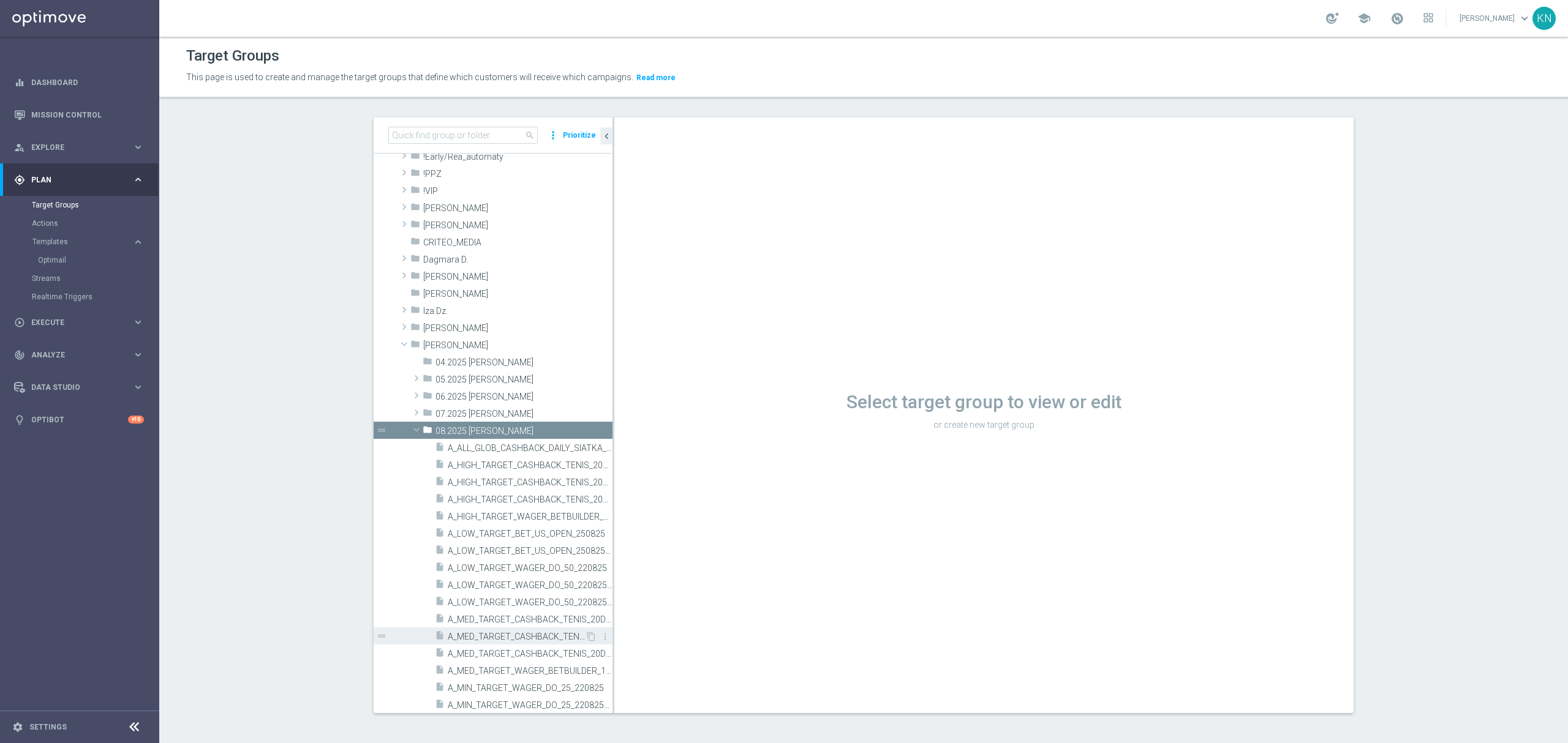
scroll to position [81, 0]
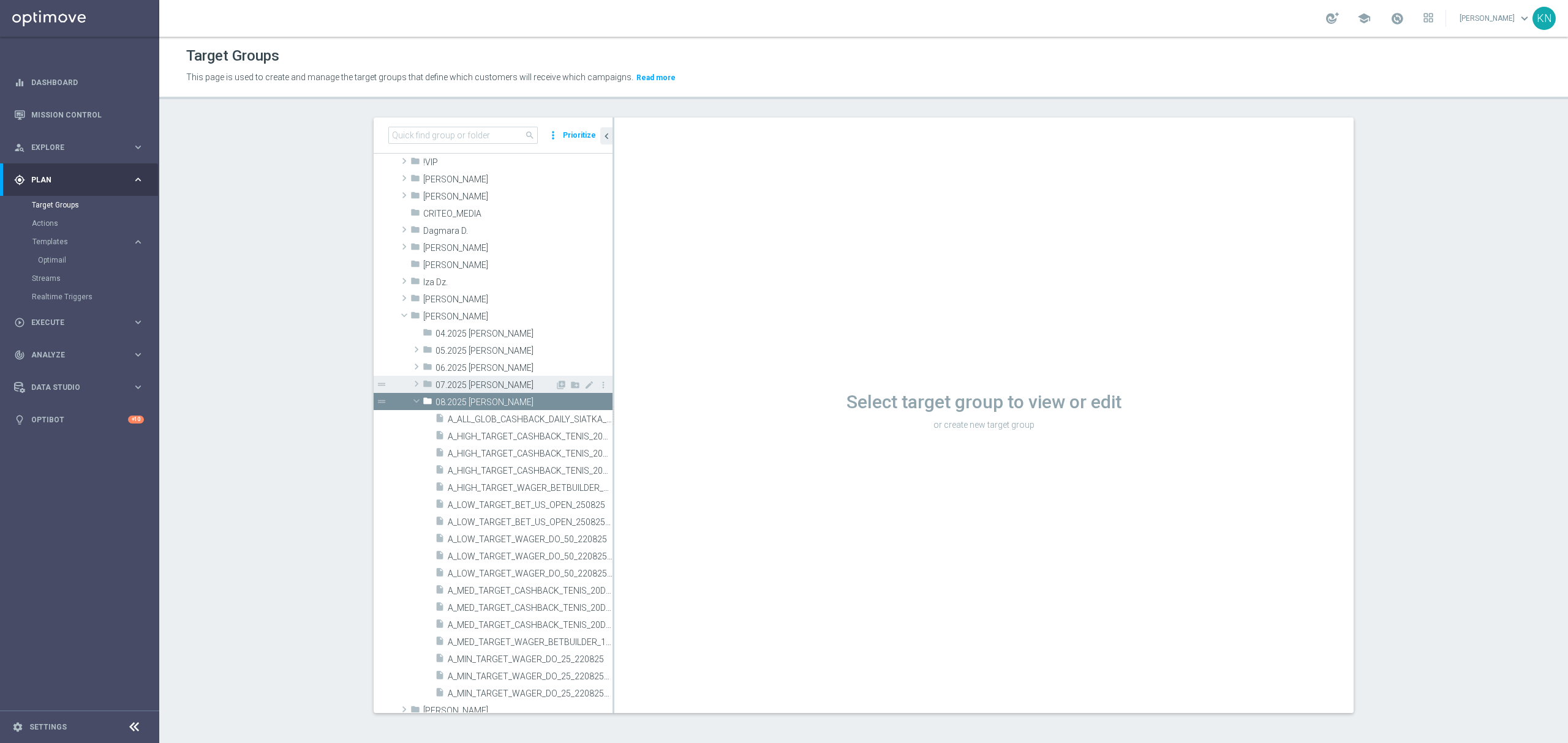
click at [423, 381] on icon "folder" at bounding box center [427, 386] width 10 height 14
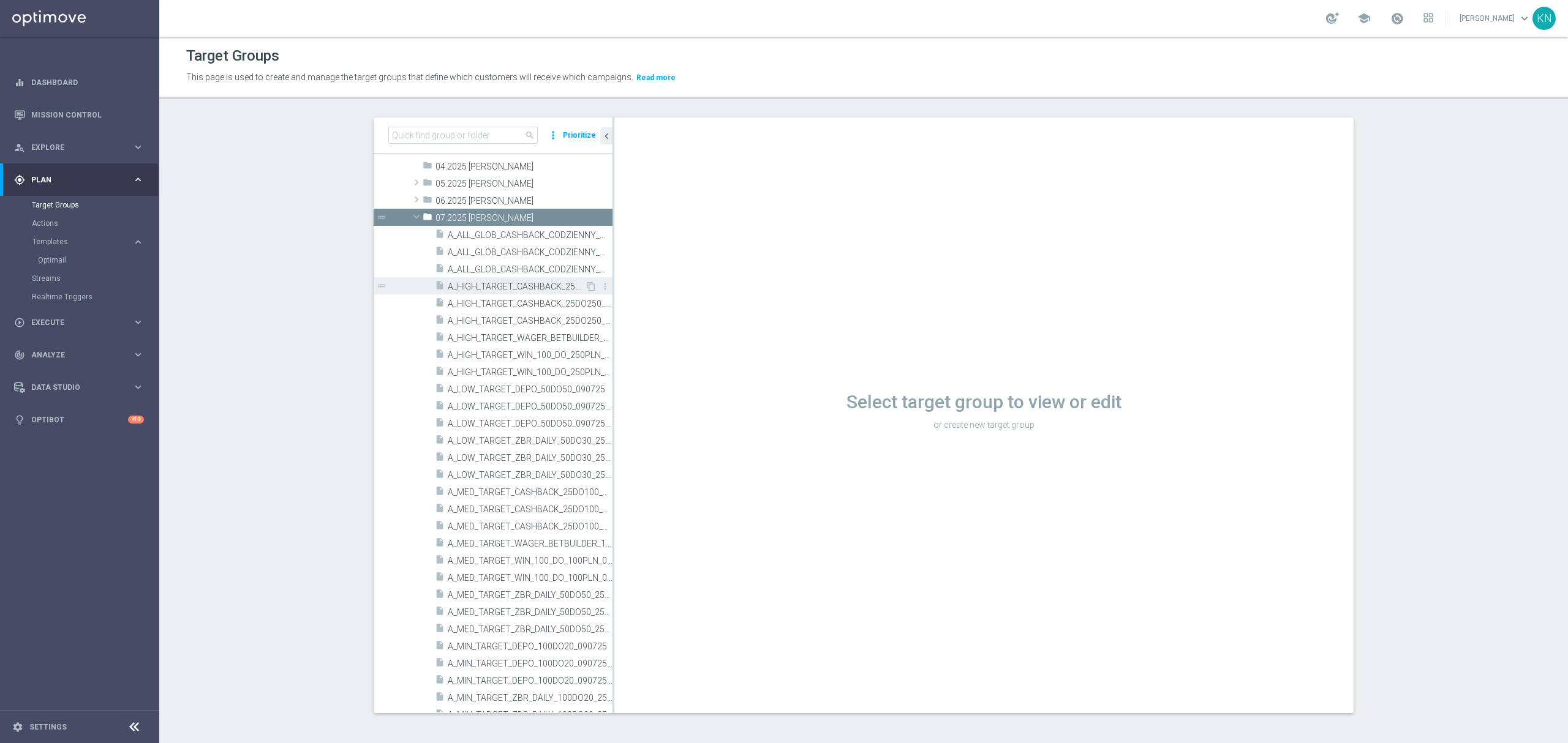
scroll to position [408, 0]
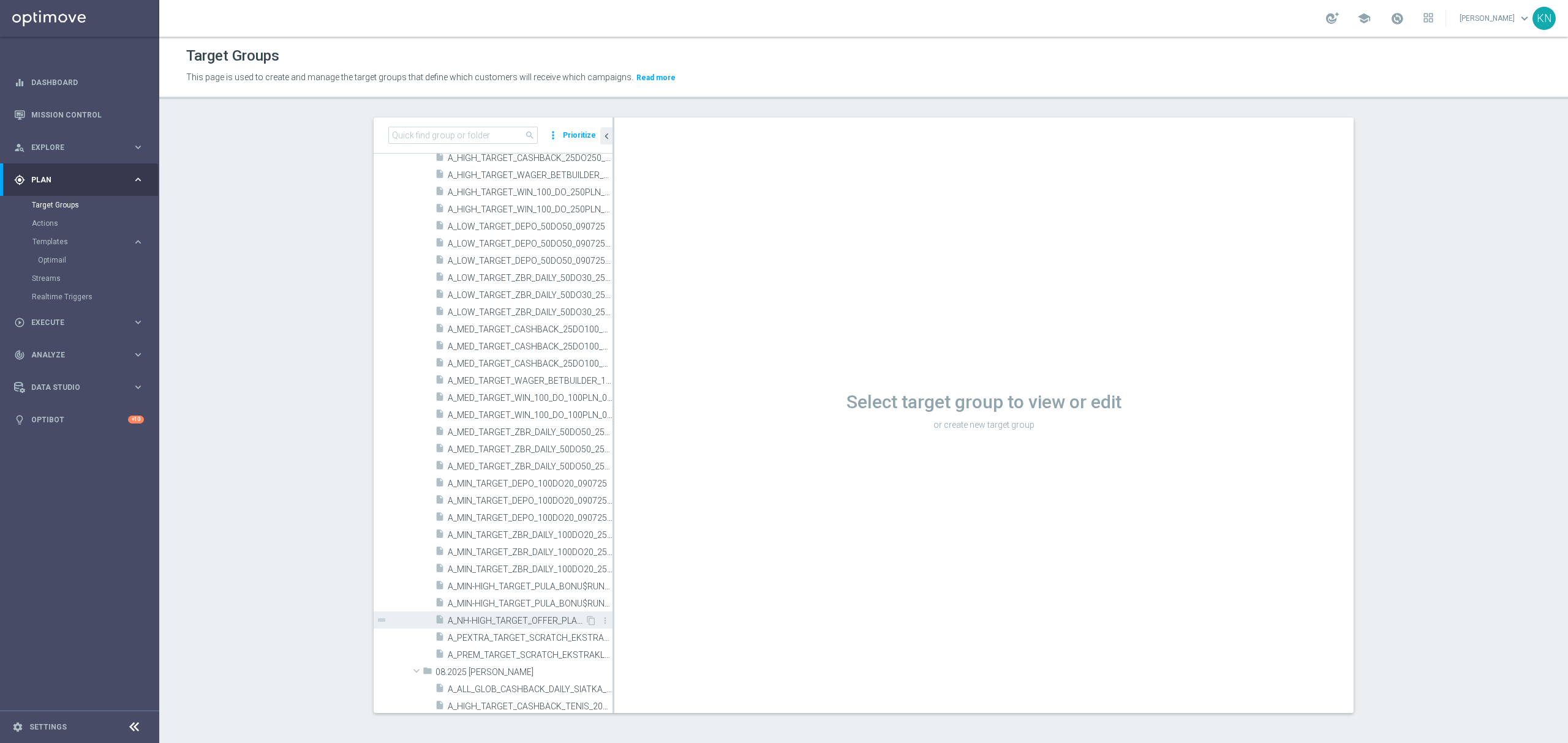
click at [503, 623] on span "A_NH-HIGH_TARGET_OFFER_PLANSZA_SPORTOWY_WEEK_110725" at bounding box center [517, 621] width 137 height 11
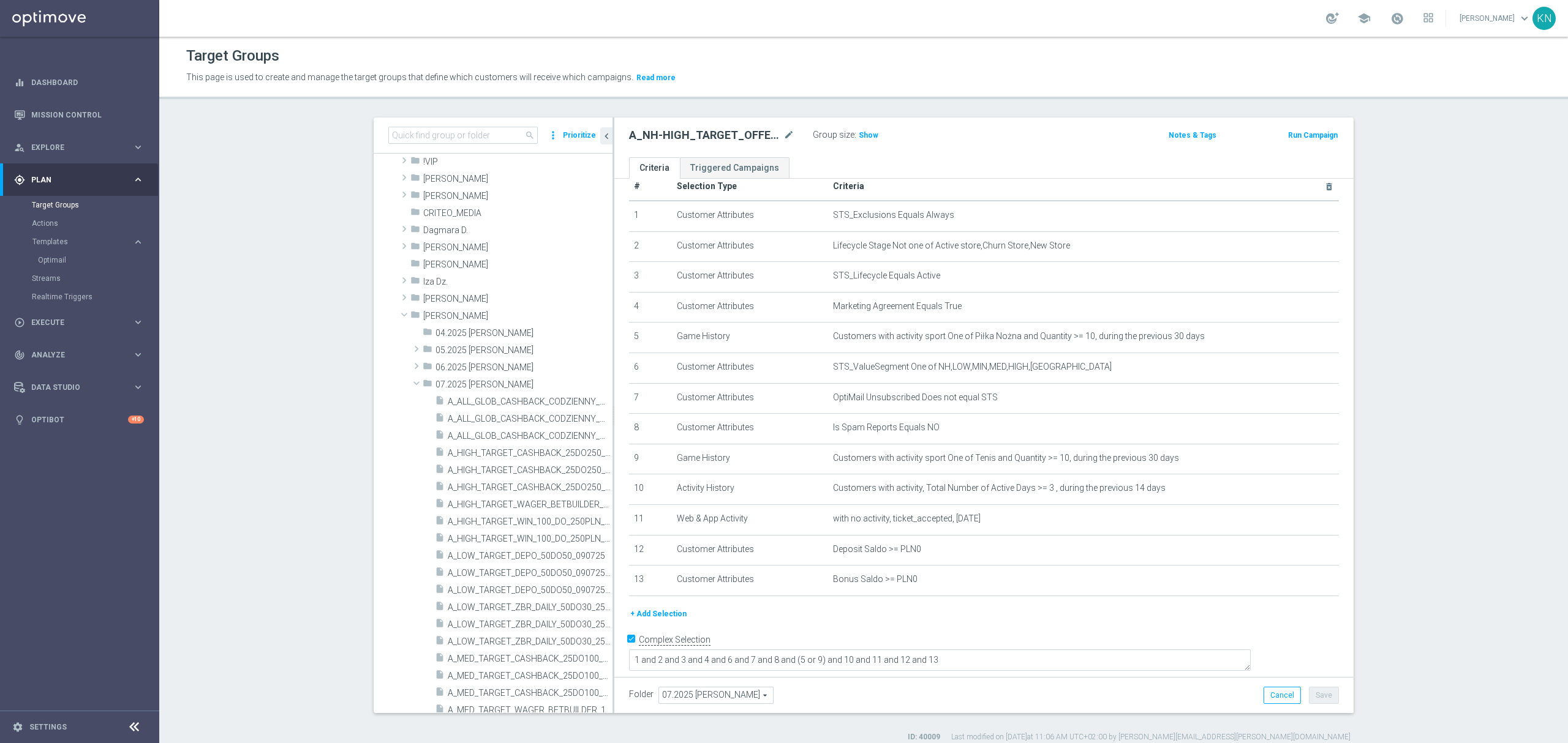
scroll to position [81, 0]
click at [411, 382] on span at bounding box center [416, 384] width 15 height 12
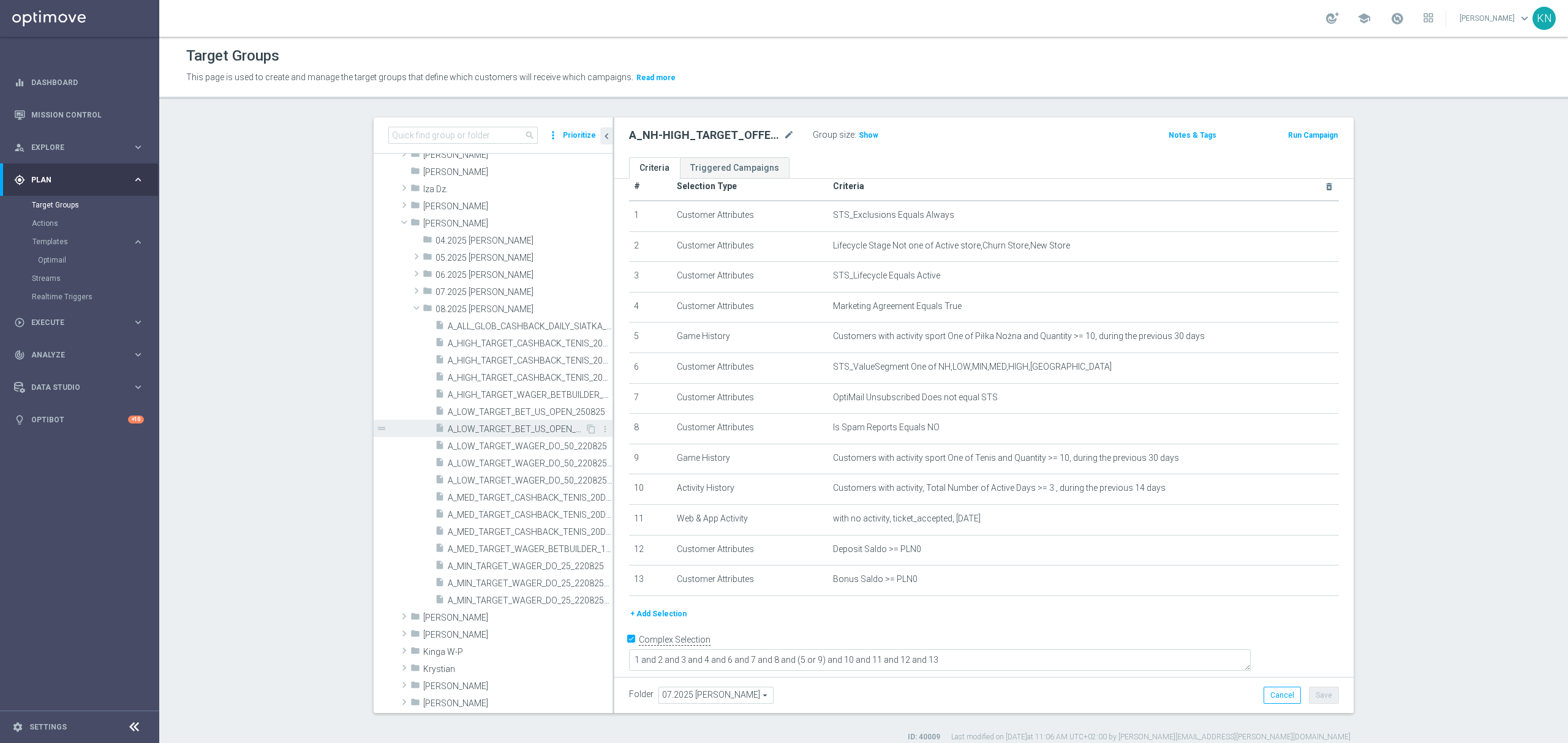
scroll to position [163, 0]
click at [537, 339] on span "A_ALL_GLOB_CASHBACK_DAILY_SIATKA_EUROBASKET_220825_270825" at bounding box center [517, 339] width 137 height 11
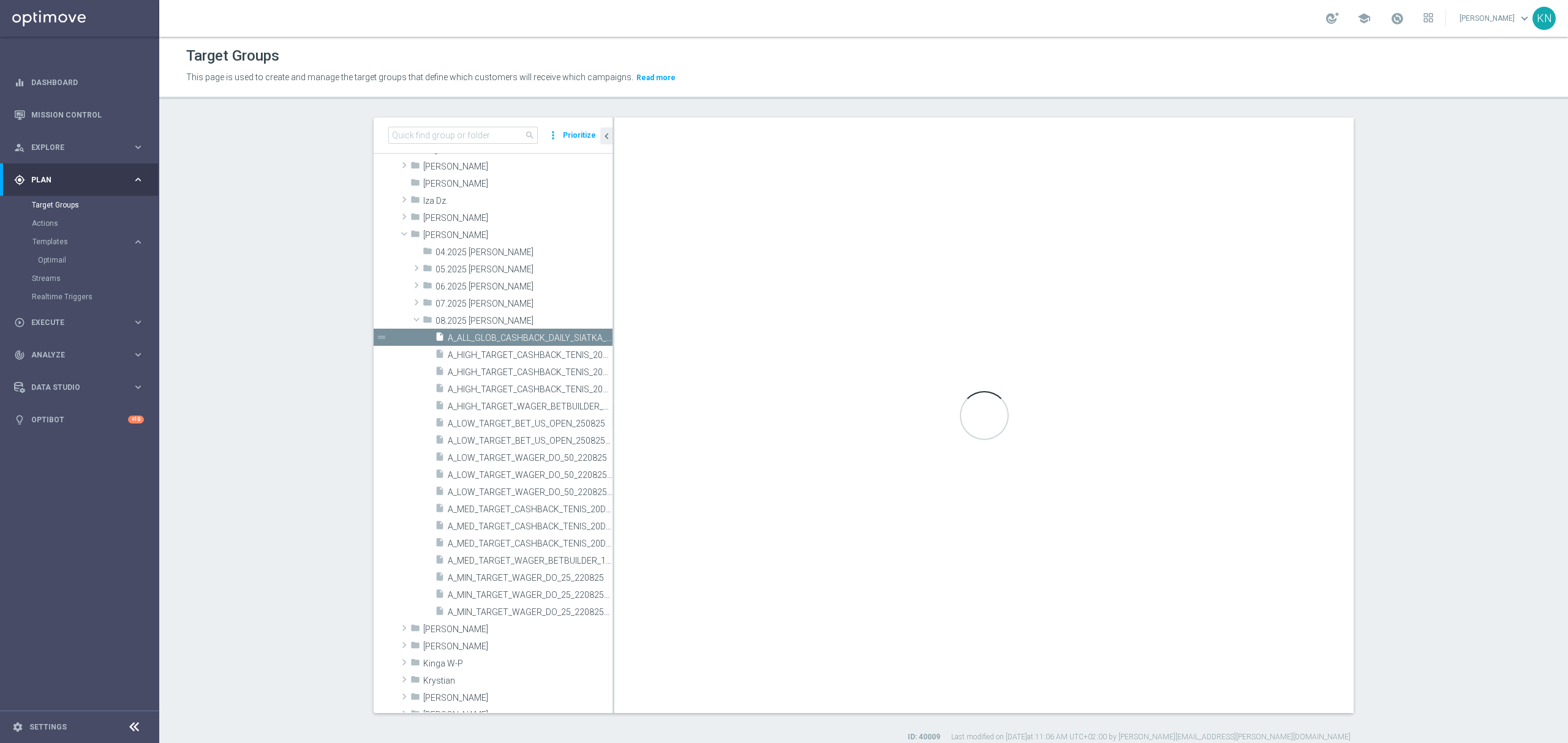
type textarea "1 and 2 and 3 and 5 and 6 and (4 or 7)"
type input "08.2025 [PERSON_NAME]"
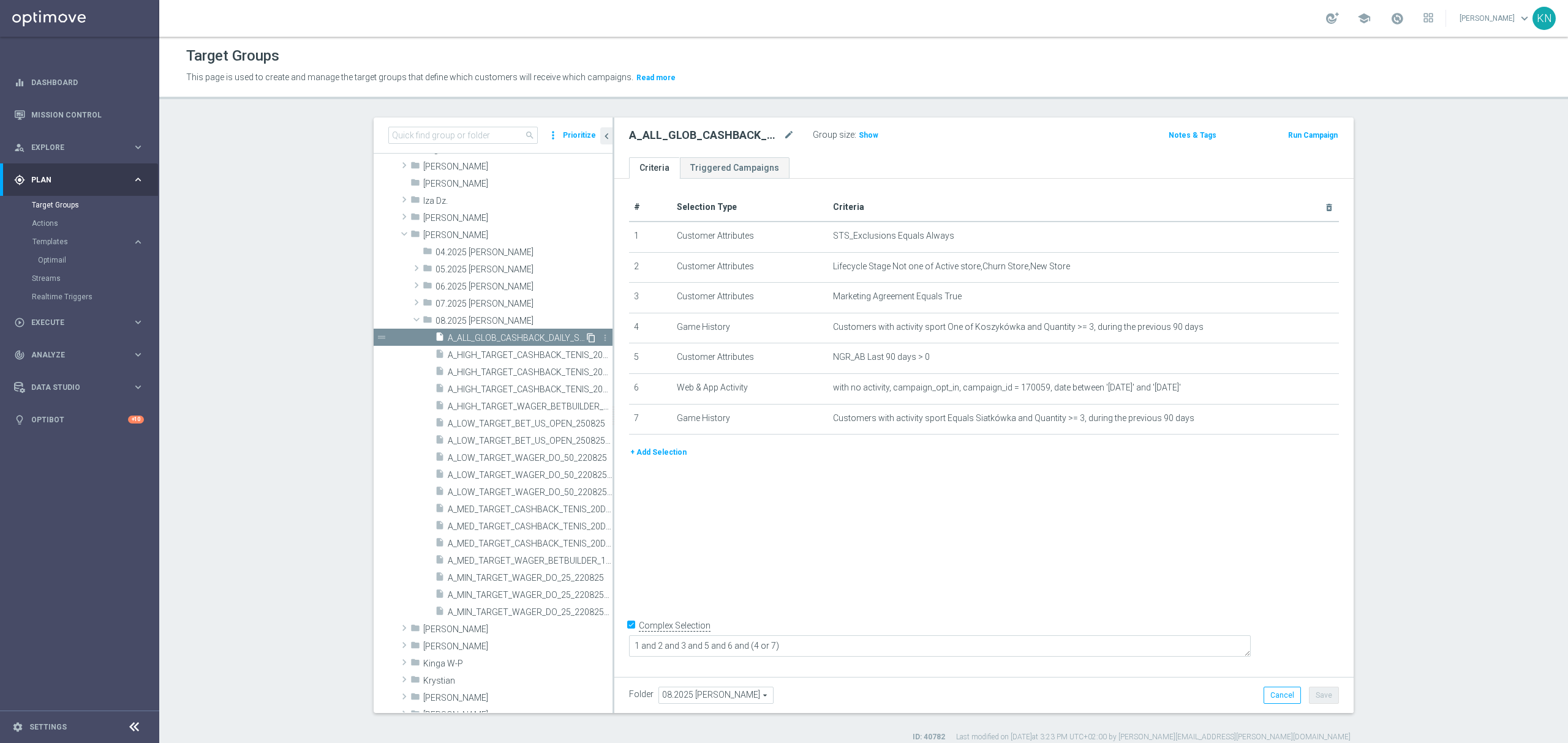
click at [587, 339] on icon "content_copy" at bounding box center [591, 338] width 10 height 10
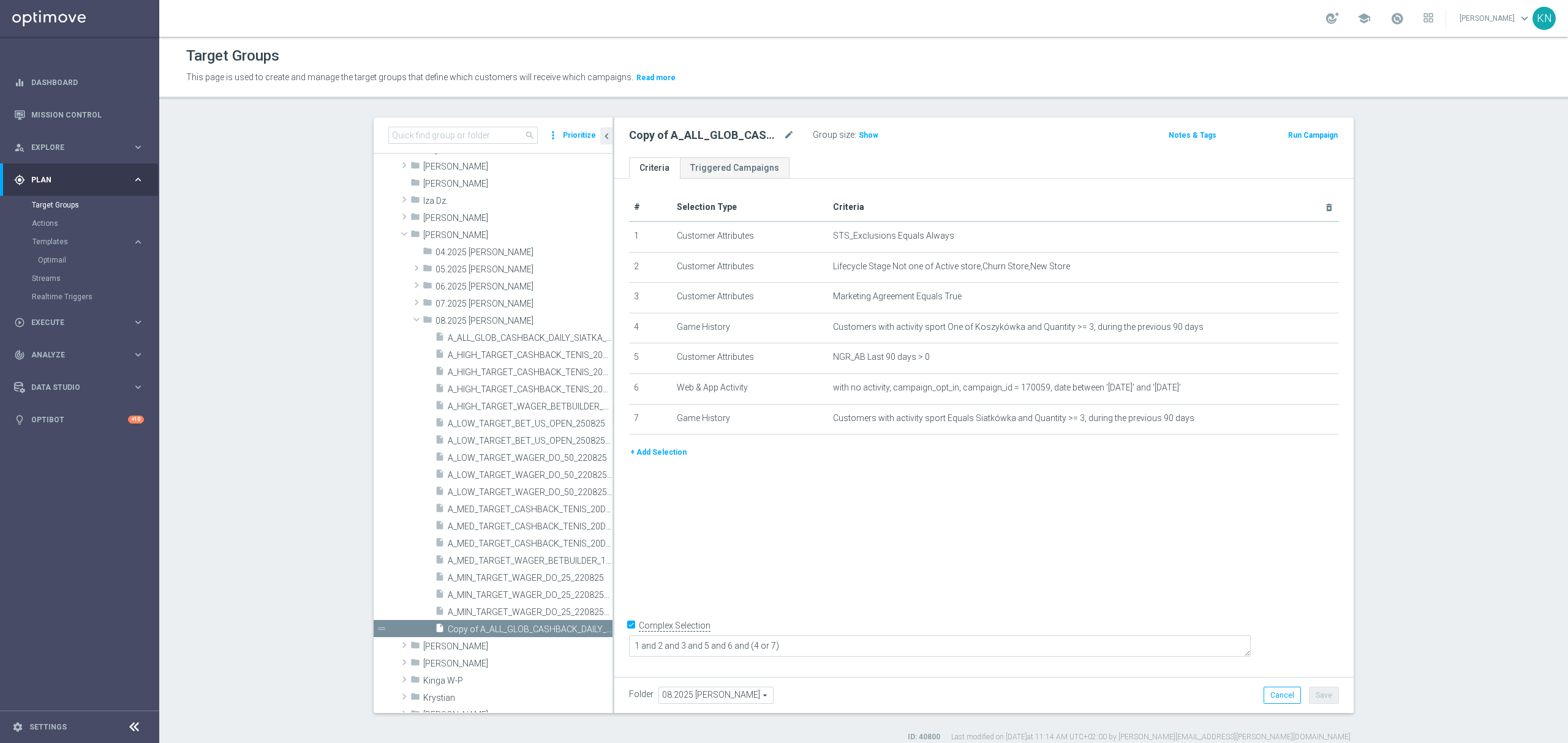
scroll to position [292, 0]
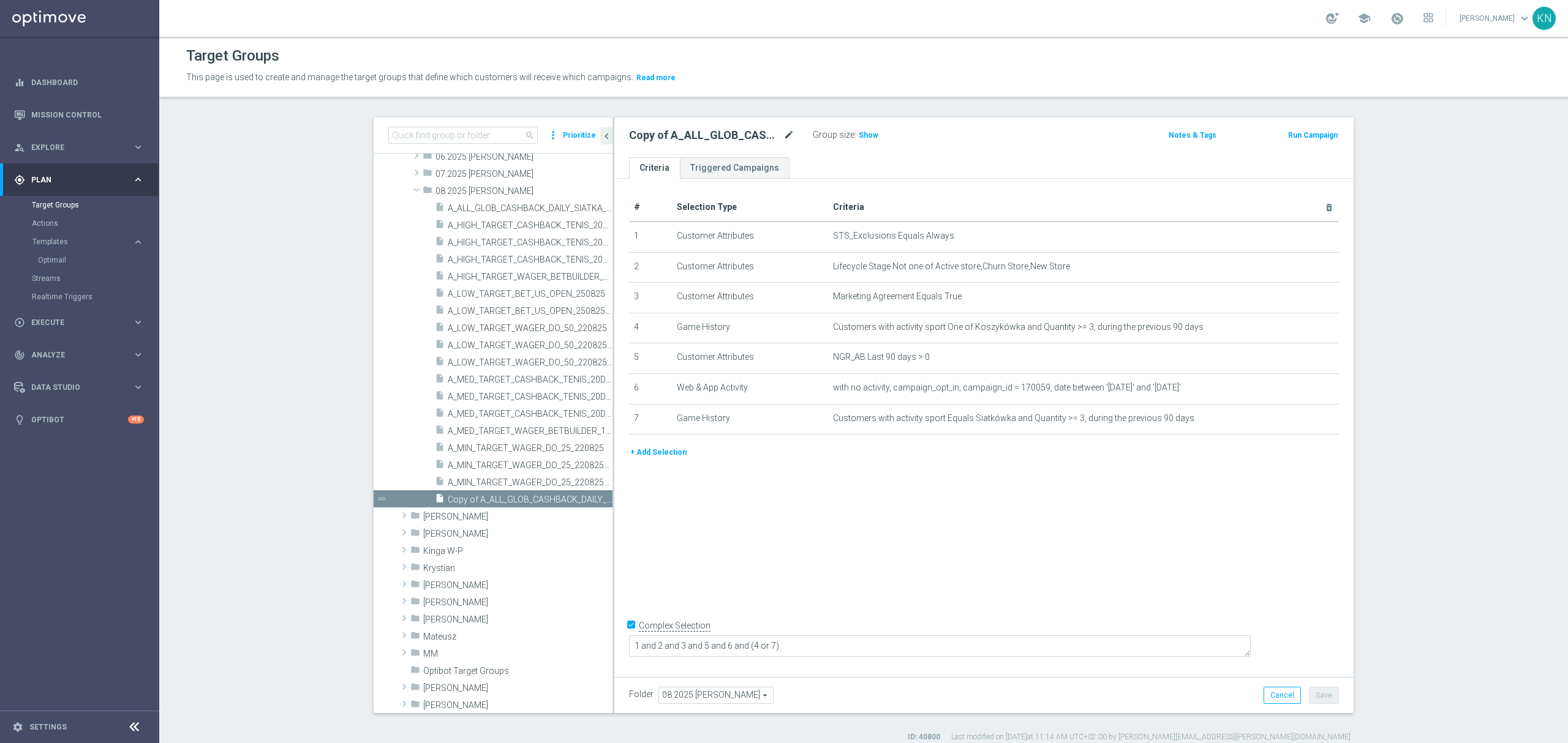
click at [784, 135] on icon "mode_edit" at bounding box center [789, 135] width 11 height 15
paste input "A_LOW-HIGH_TARGET_ZBR_ZUZEL_F1_290825"
type input "A_LOW-HIGH_TARGET_ZBR_ZUZEL_F1_290825"
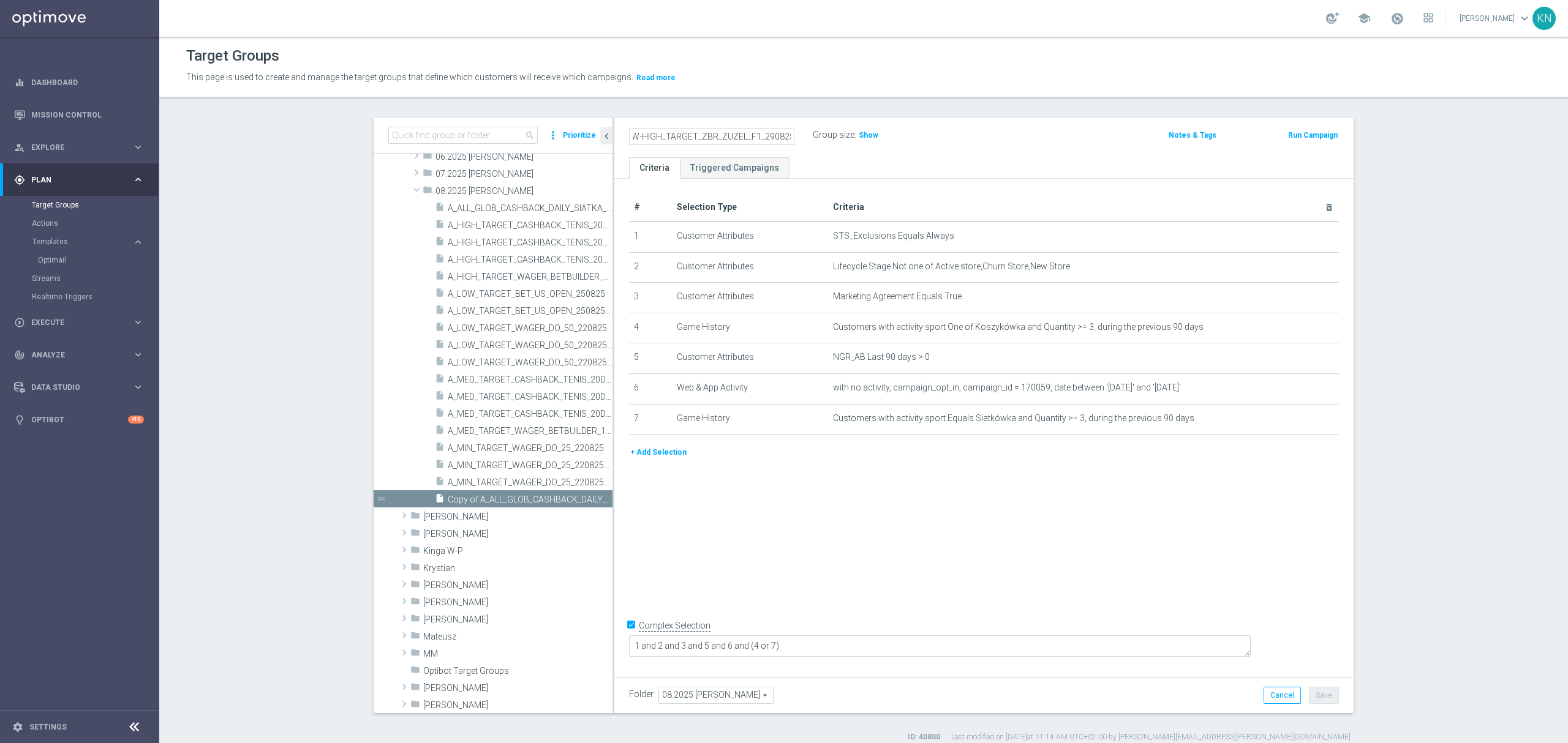
click at [832, 153] on div "A_LOW-HIGH_TARGET_ZBR_ZUZEL_F1_290825 Group size : Show Notes & Tags Run Campai…" at bounding box center [984, 137] width 740 height 39
click at [904, 158] on ul "Criteria Triggered Campaigns" at bounding box center [984, 168] width 740 height 21
click at [601, 499] on icon "more_vert" at bounding box center [605, 499] width 10 height 10
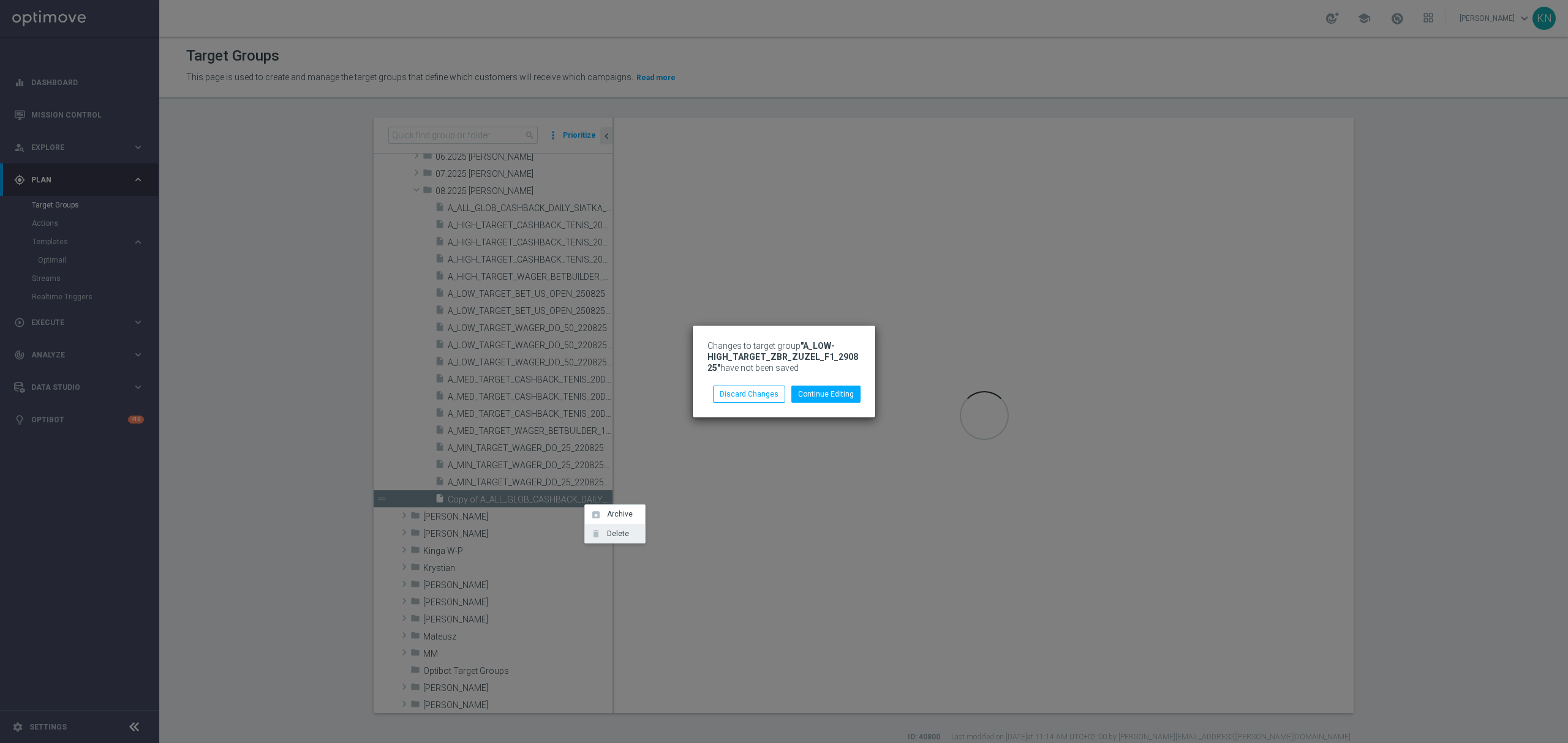
click at [611, 530] on span "Delete" at bounding box center [616, 534] width 26 height 9
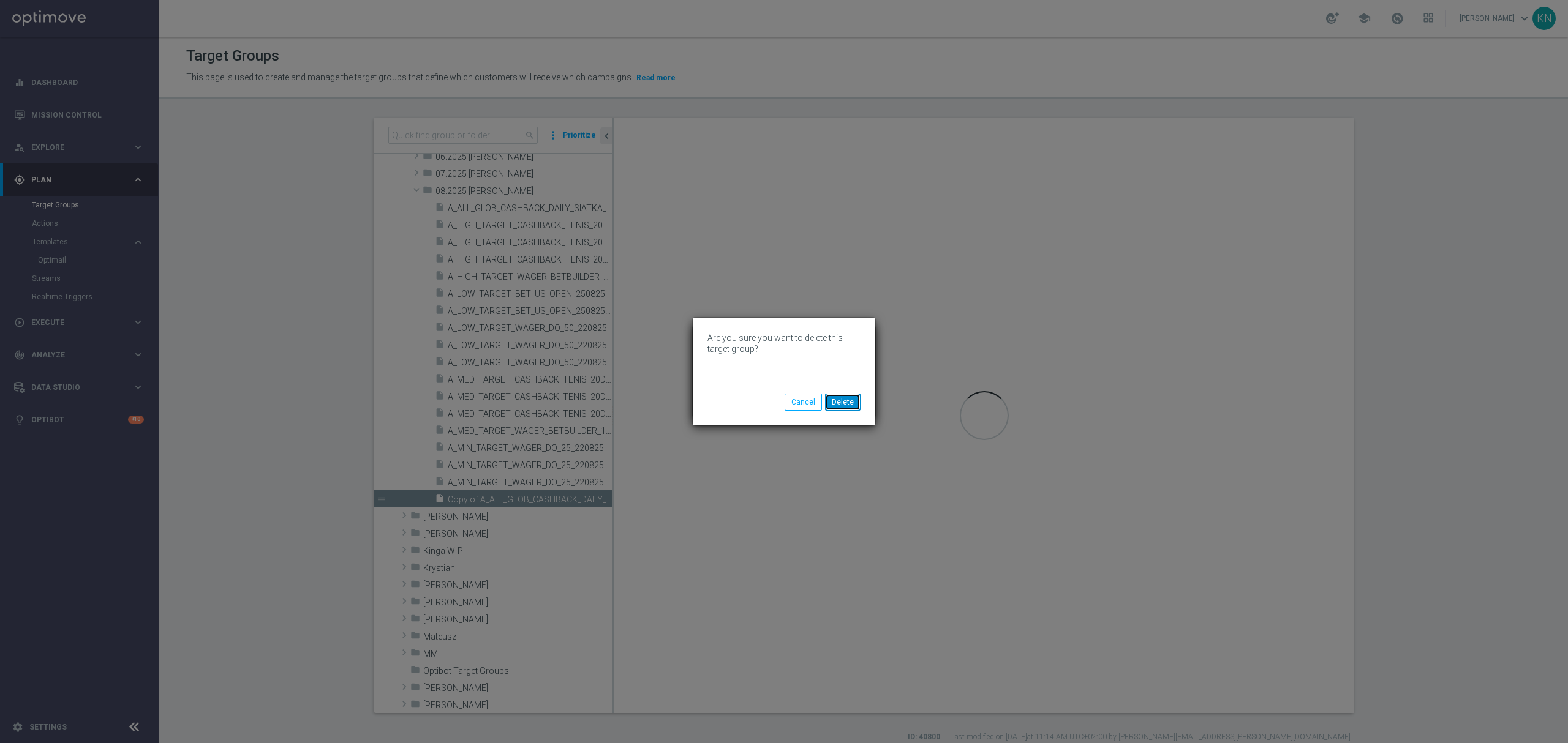
click at [843, 401] on button "Delete" at bounding box center [843, 403] width 36 height 18
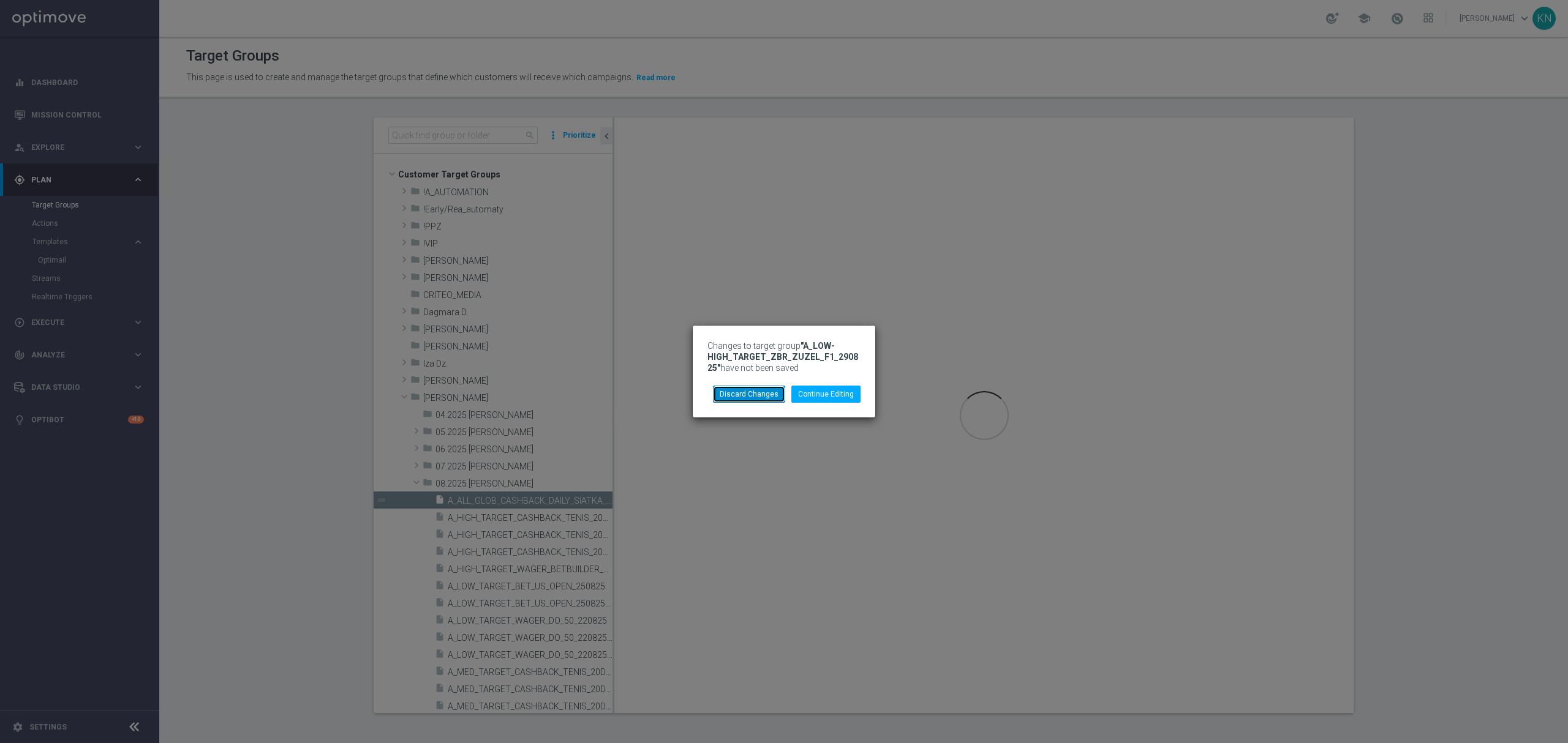
click at [762, 400] on button "Discard Changes" at bounding box center [749, 395] width 73 height 18
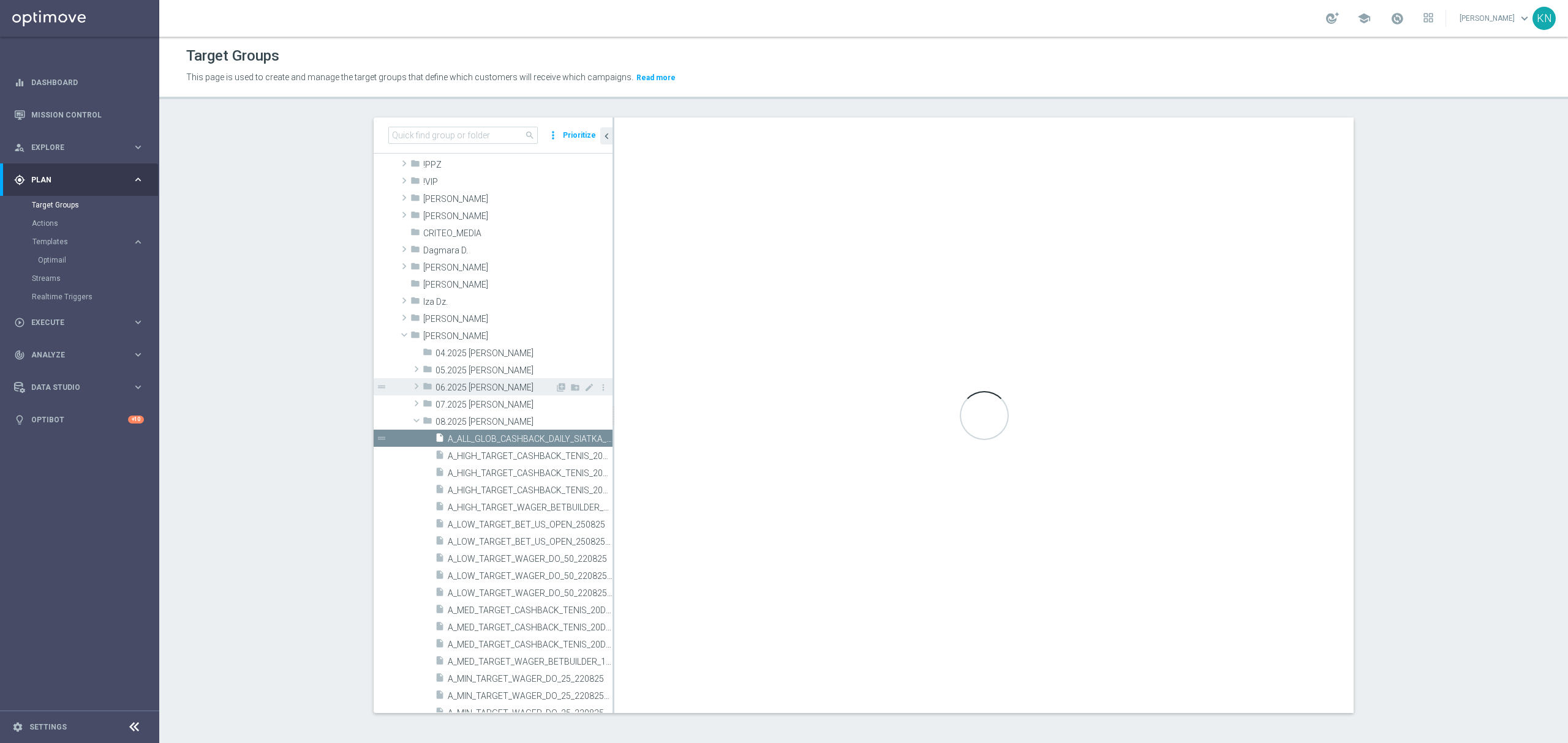
scroll to position [245, 0]
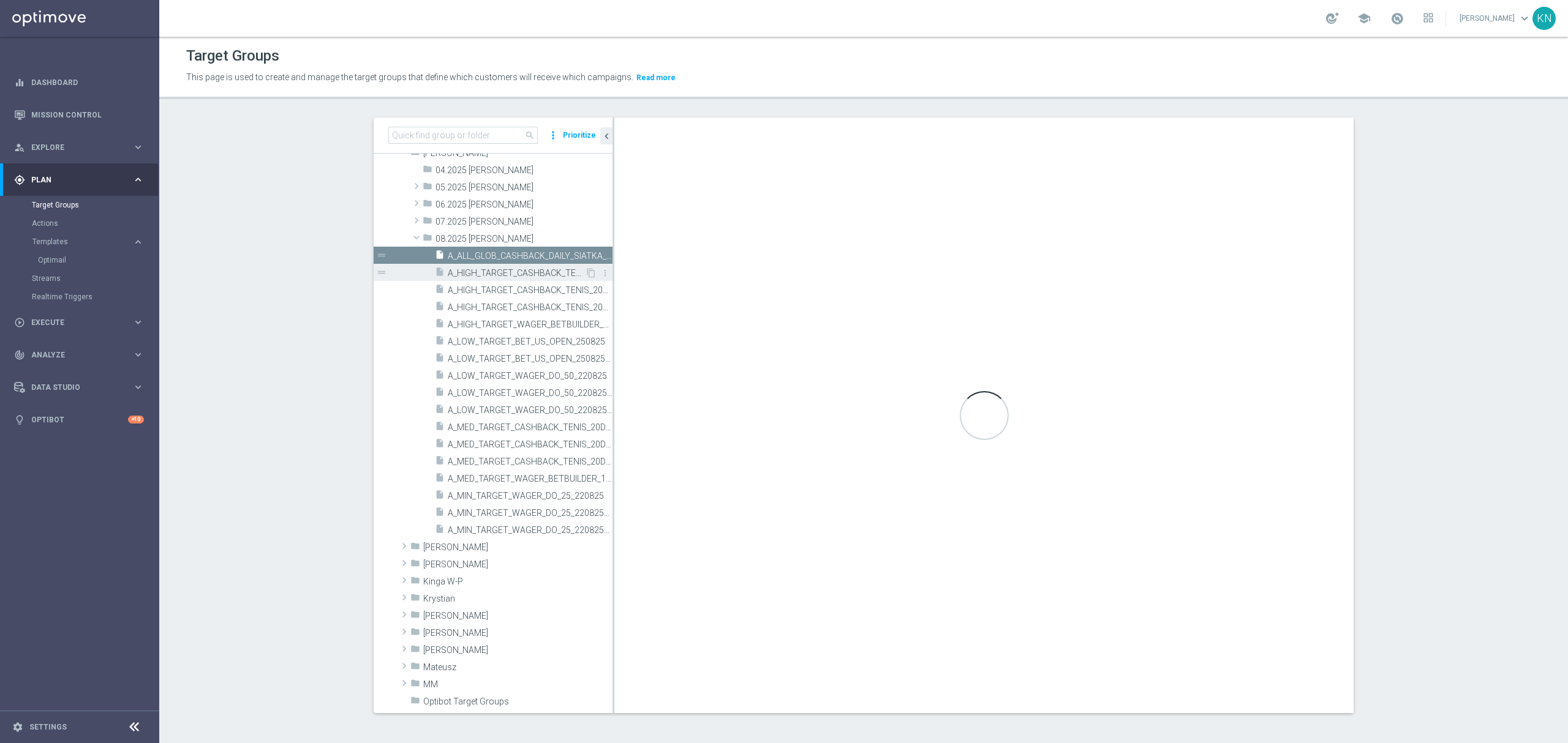
click at [490, 273] on span "A_HIGH_TARGET_CASHBACK_TENIS_20DO250_250825" at bounding box center [517, 273] width 137 height 11
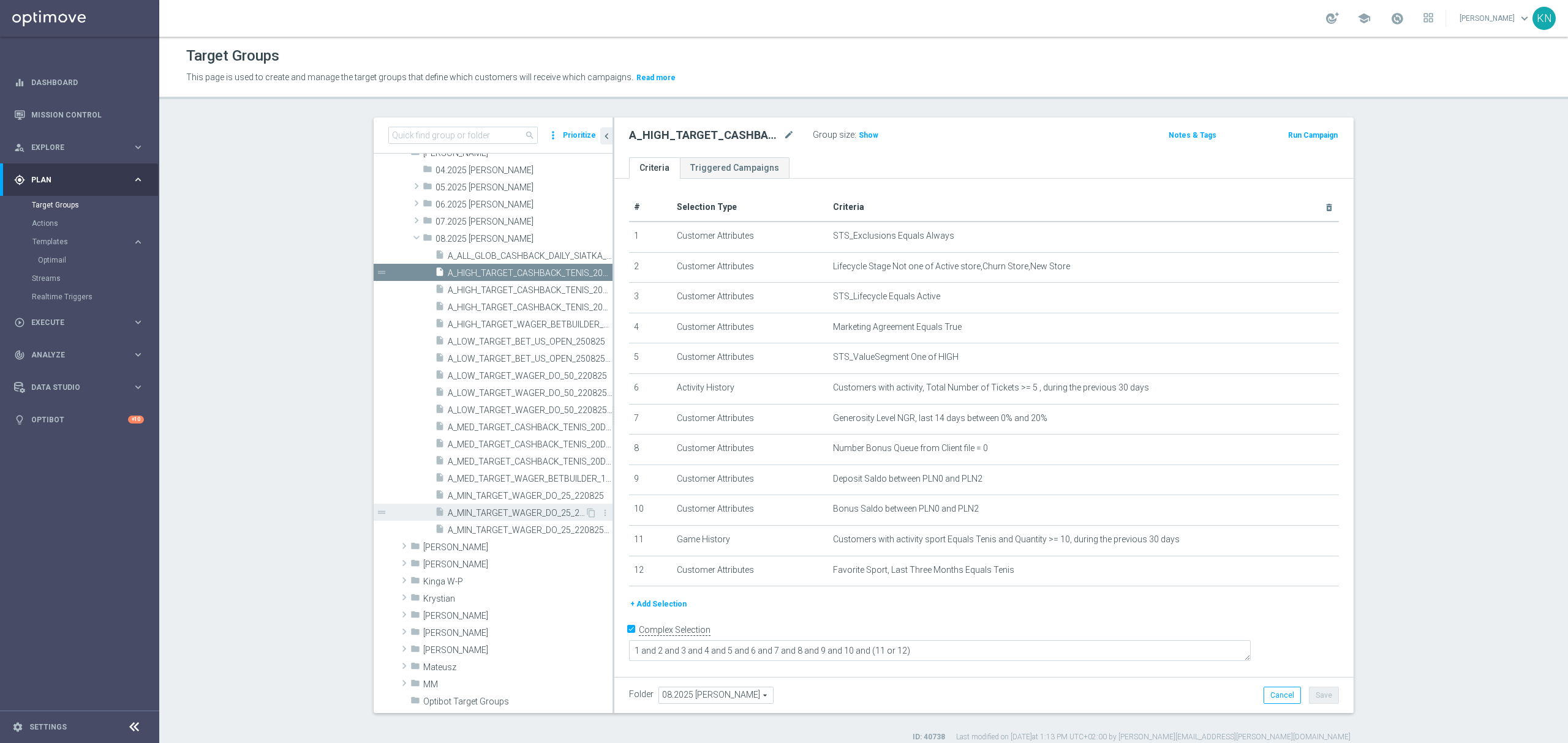
click at [503, 511] on span "A_MIN_TARGET_WAGER_DO_25_220825_PUSH" at bounding box center [517, 514] width 137 height 11
checkbox input "false"
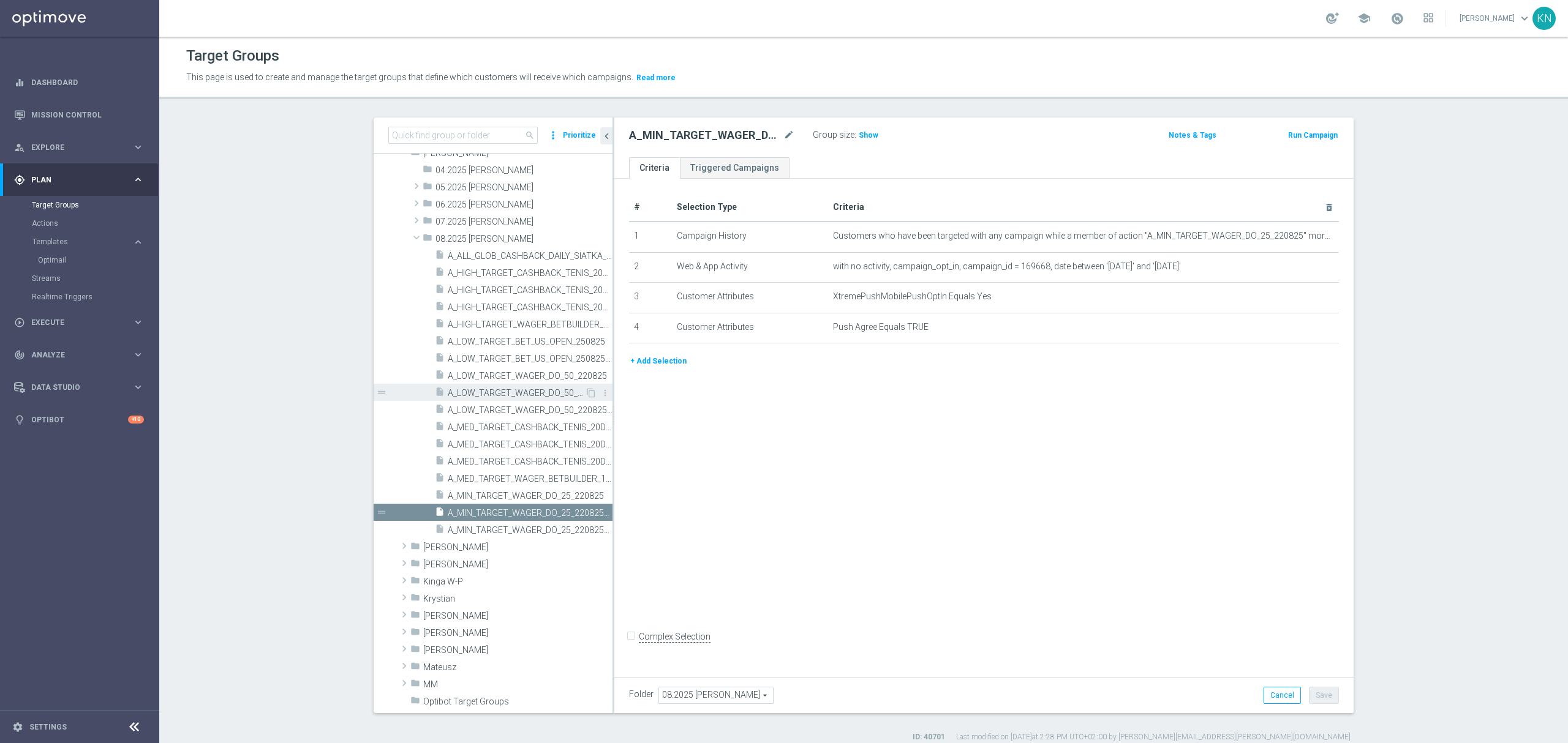
click at [482, 390] on span "A_LOW_TARGET_WAGER_DO_50_220825_PUSH" at bounding box center [517, 394] width 137 height 11
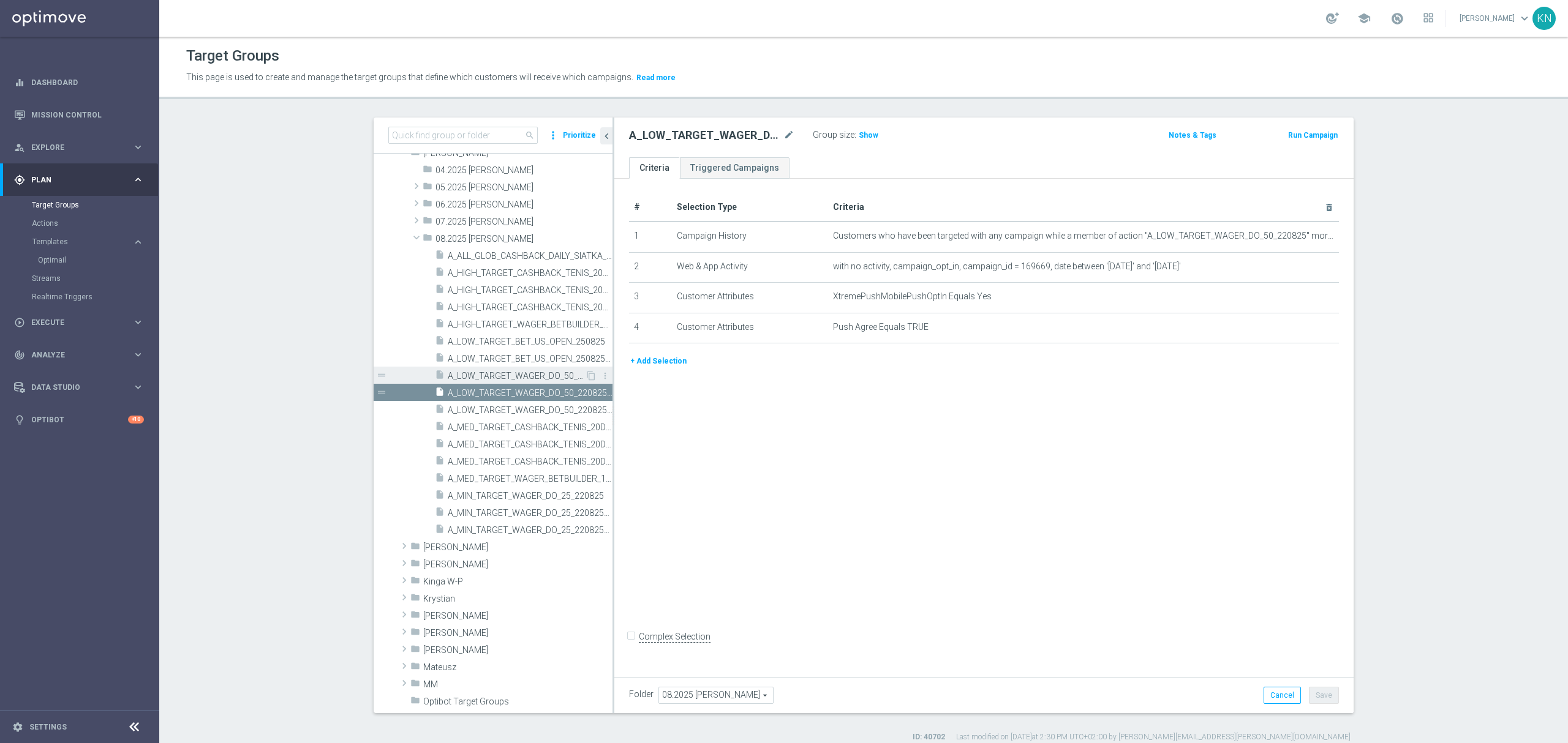
click at [503, 375] on span "A_LOW_TARGET_WAGER_DO_50_220825" at bounding box center [517, 376] width 137 height 11
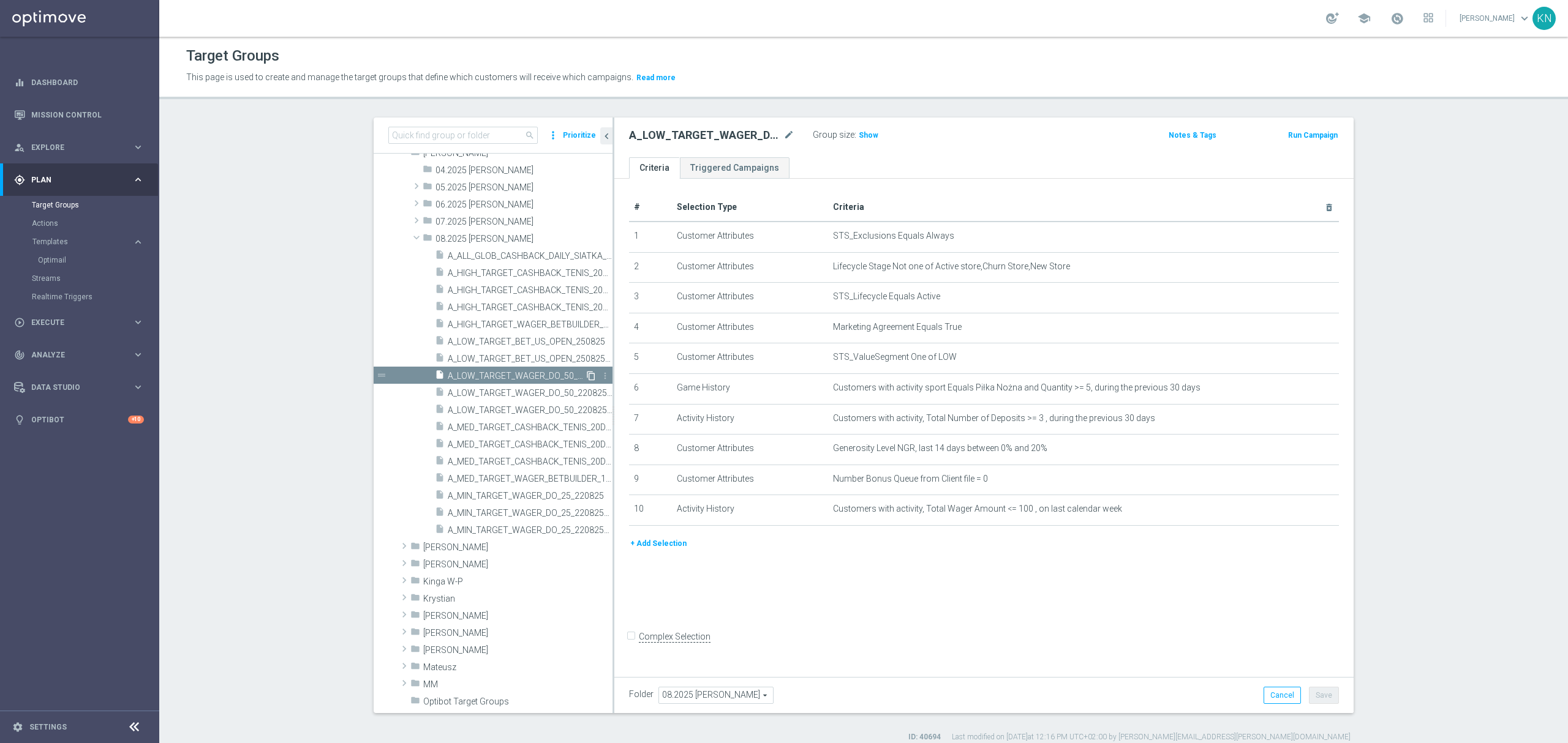
click at [587, 372] on icon "content_copy" at bounding box center [591, 375] width 10 height 10
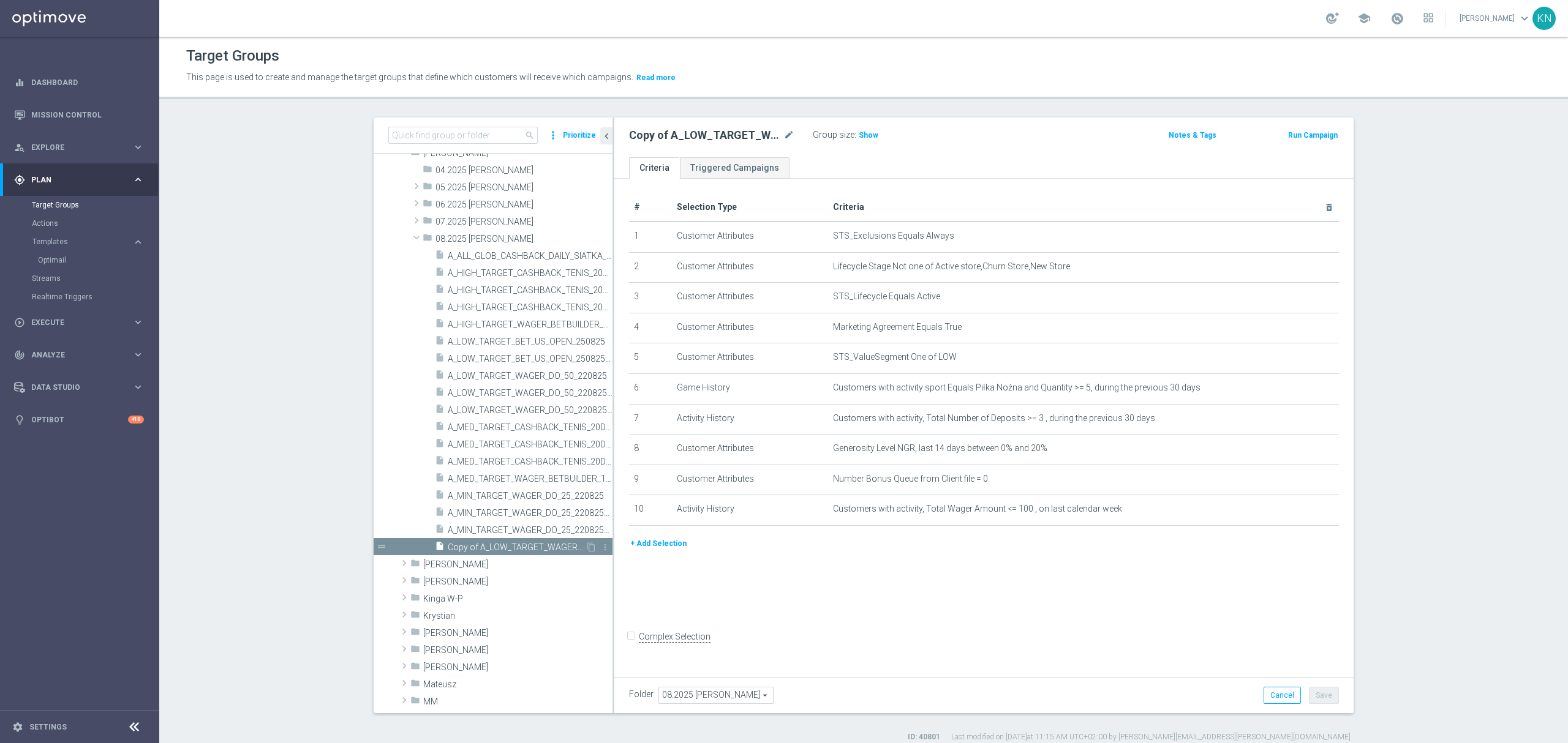
scroll to position [292, 0]
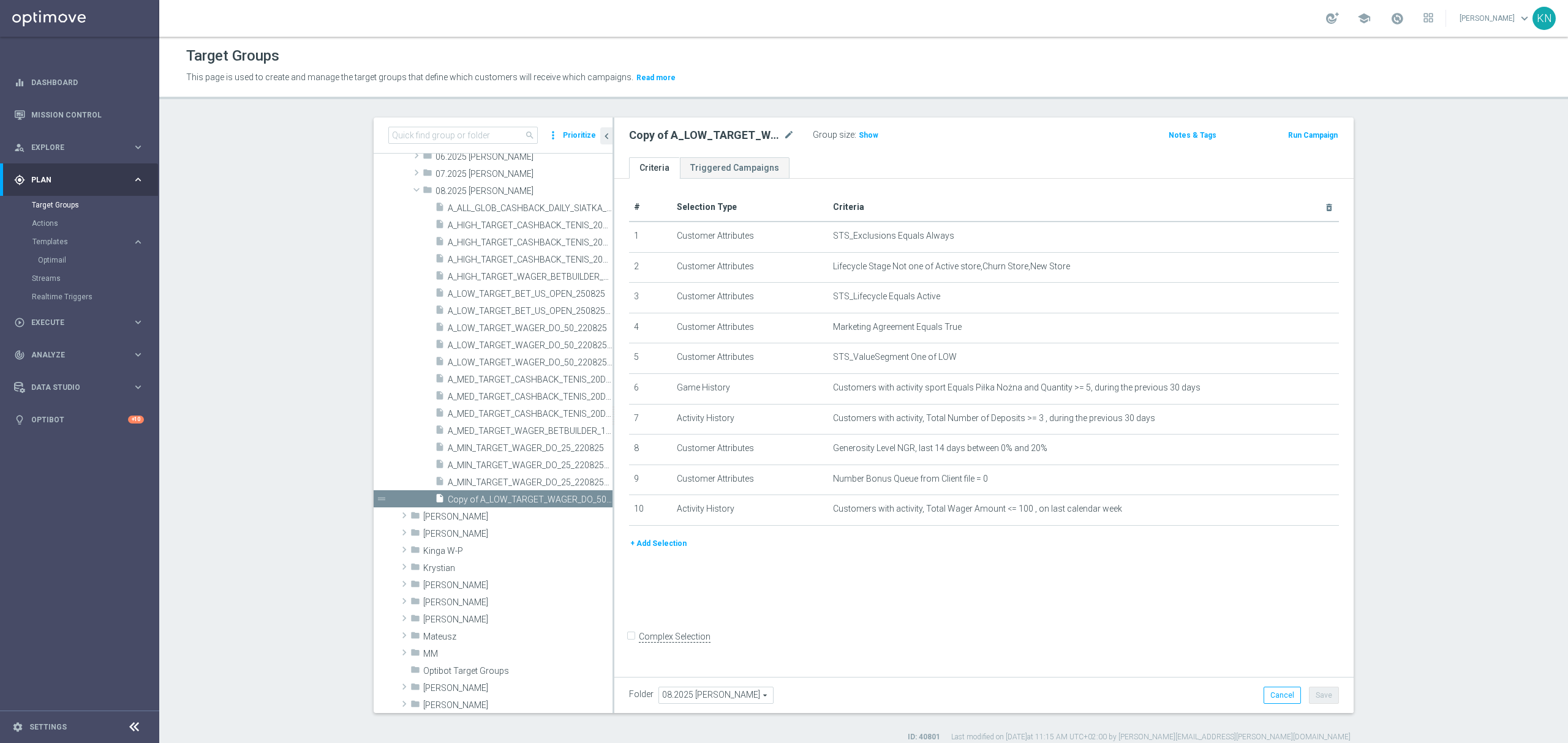
drag, startPoint x: 783, startPoint y: 133, endPoint x: 775, endPoint y: 133, distance: 8.0
click at [784, 133] on icon "mode_edit" at bounding box center [789, 135] width 11 height 15
type input "A_LOW-HIGH_TARGET_ZBR_ZUZEL_F1_290825"
click at [795, 153] on div "A_LOW-HIGH_TARGET_ZBR_ZUZEL_F1_290825 Group size : Show Notes & Tags Run Campai…" at bounding box center [984, 137] width 740 height 39
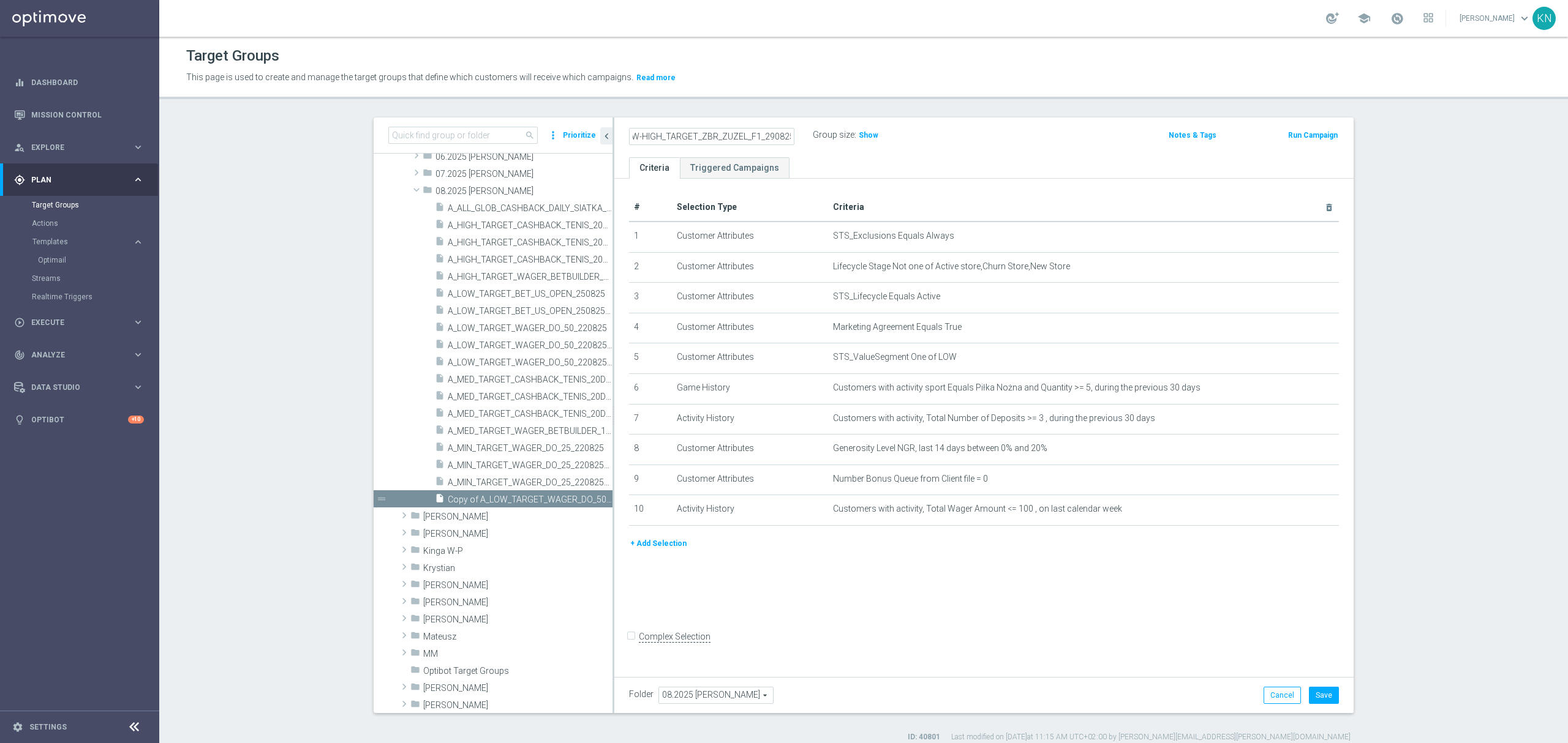
scroll to position [0, 0]
click at [1295, 361] on icon "mode_edit" at bounding box center [1299, 357] width 10 height 10
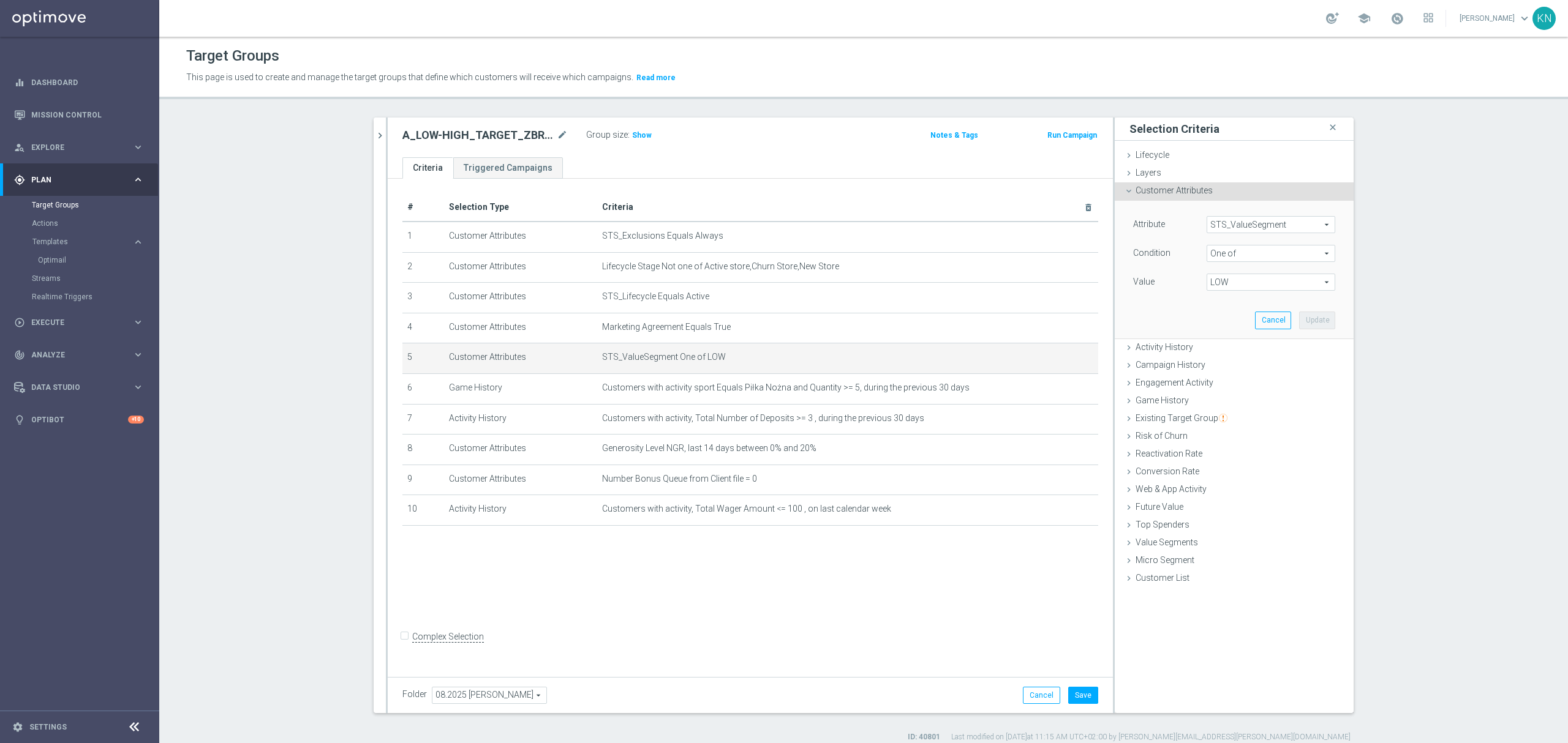
click at [1273, 284] on span "LOW" at bounding box center [1271, 282] width 128 height 16
click at [1224, 366] on label "MED" at bounding box center [1279, 364] width 111 height 16
click at [1216, 366] on input "MED" at bounding box center [1220, 364] width 8 height 8
checkbox input "true"
type input "Selected 2 of 10"
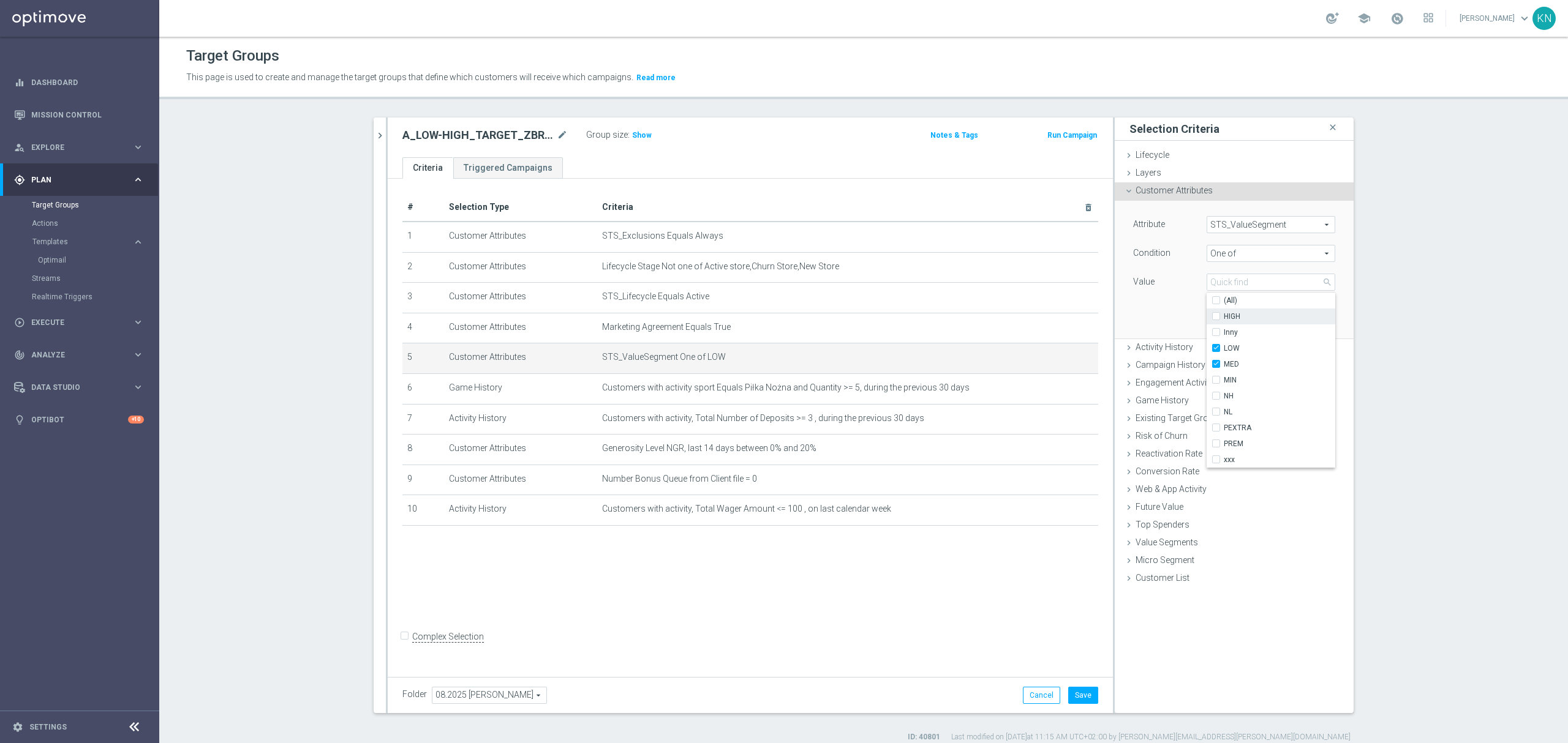
click at [1216, 316] on input "HIGH" at bounding box center [1220, 317] width 8 height 8
checkbox input "true"
type input "Selected 3 of 10"
click at [1205, 665] on div "Selection Criteria close Lifecycle done Cancel Update Layers done Cancel Update…" at bounding box center [1234, 415] width 239 height 596
click at [1321, 319] on button "Update" at bounding box center [1317, 320] width 36 height 18
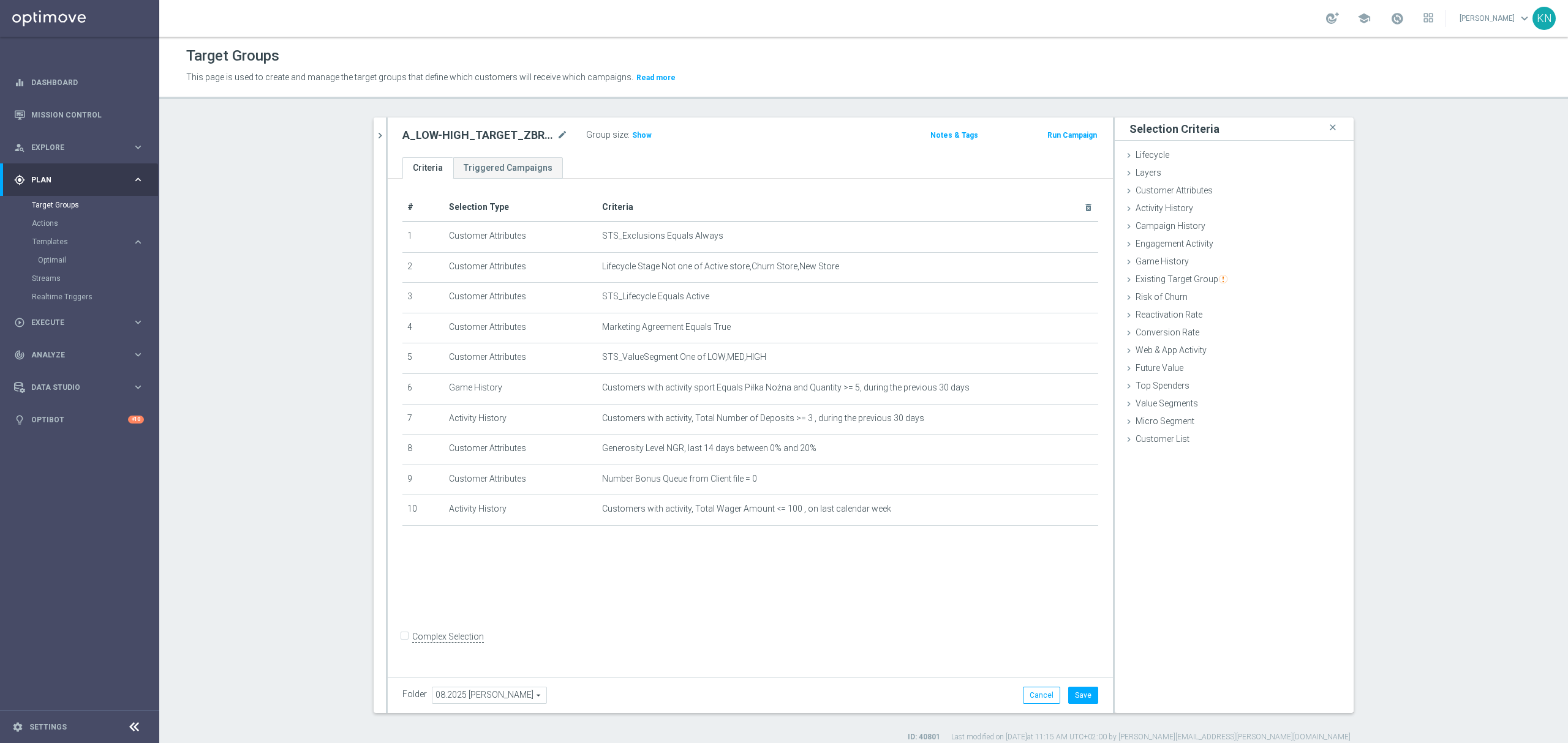
click at [739, 576] on div "# Selection Type Criteria delete_forever 1 Customer Attributes STS_Exclusions E…" at bounding box center [750, 424] width 725 height 493
click at [1054, 393] on icon "mode_edit" at bounding box center [1058, 388] width 10 height 10
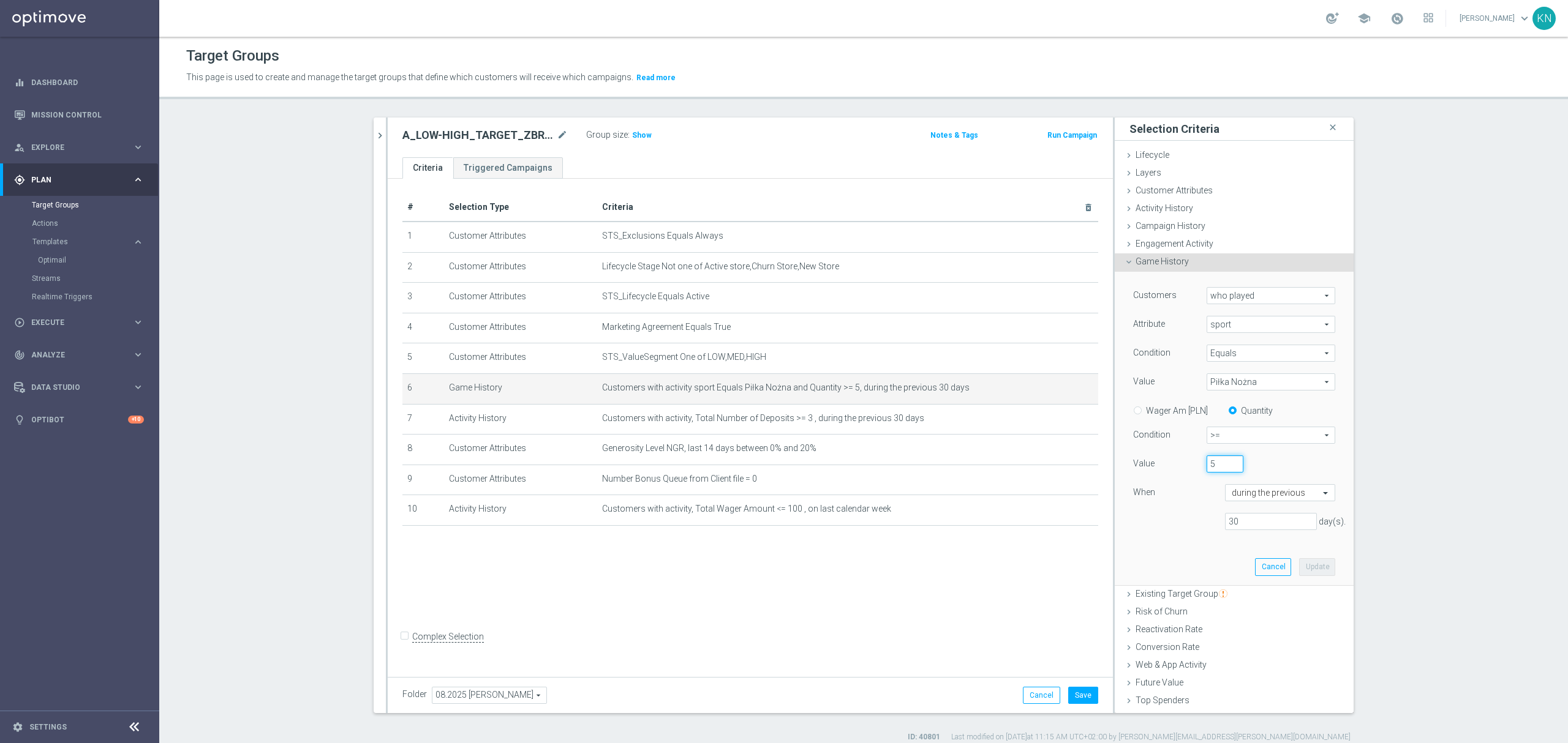
drag, startPoint x: 1206, startPoint y: 466, endPoint x: 1191, endPoint y: 466, distance: 15.0
click at [1198, 466] on div "5" at bounding box center [1225, 465] width 55 height 18
type input "3"
click at [1258, 457] on div "3" at bounding box center [1253, 465] width 110 height 18
drag, startPoint x: 1257, startPoint y: 522, endPoint x: 1176, endPoint y: 522, distance: 81.0
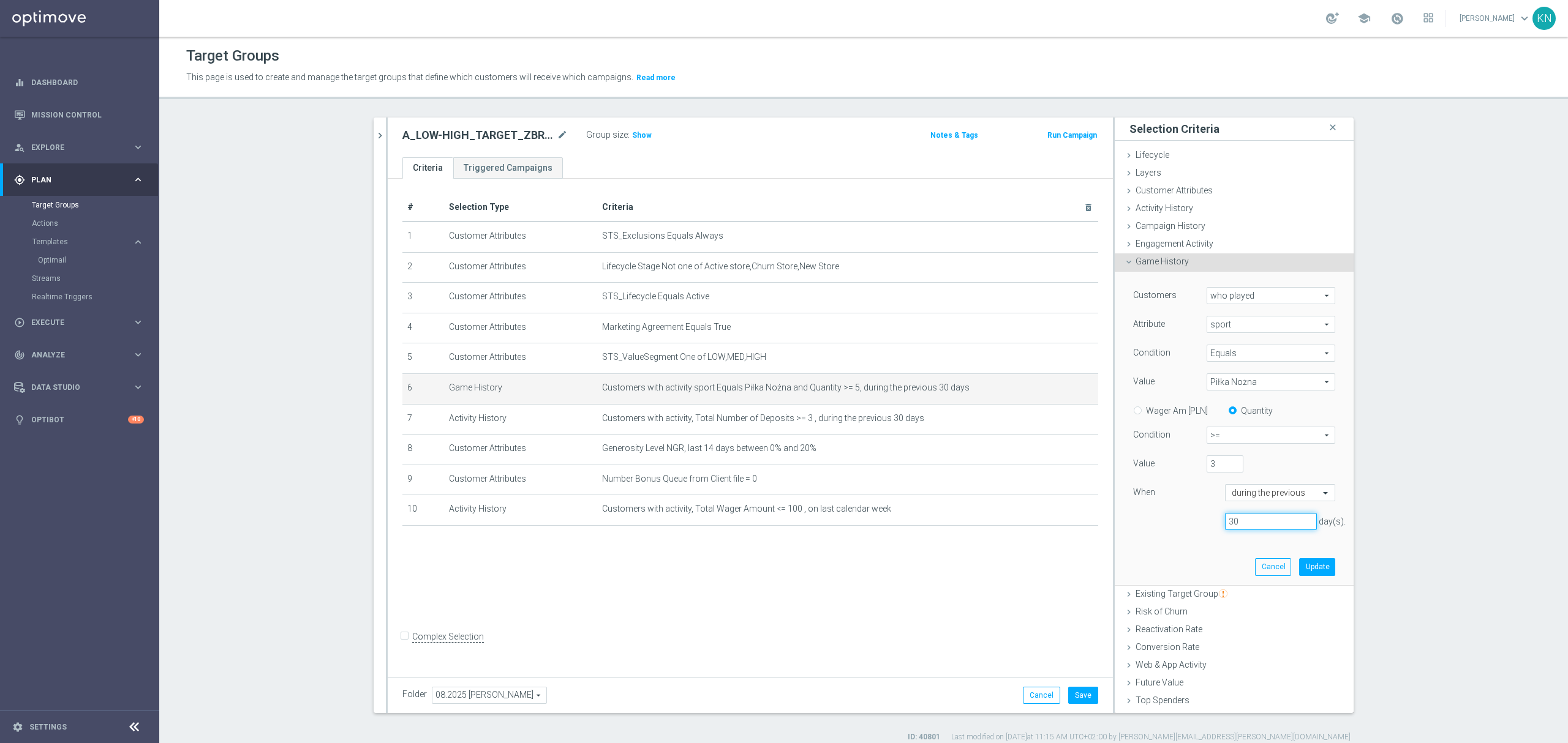
click at [1176, 522] on div "30 day(s)." at bounding box center [1234, 522] width 221 height 18
type input "90"
click at [1276, 382] on span "Piłka Nożna" at bounding box center [1271, 382] width 128 height 16
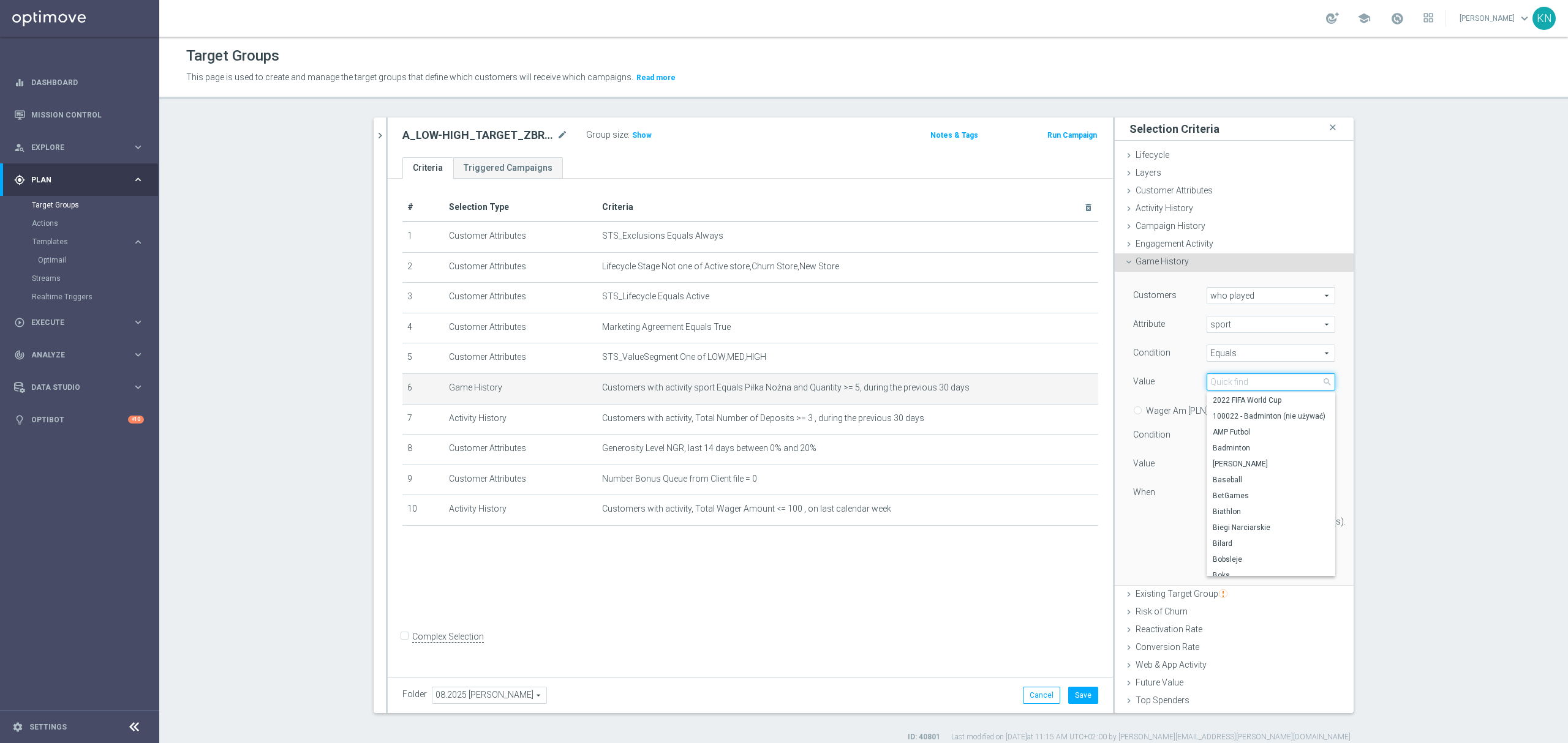
click at [1217, 386] on input "search" at bounding box center [1270, 382] width 129 height 18
type input "żuż"
click at [1215, 405] on span "Żużel" at bounding box center [1270, 400] width 116 height 10
type input "Żużel"
click at [1299, 566] on button "Update" at bounding box center [1317, 567] width 36 height 18
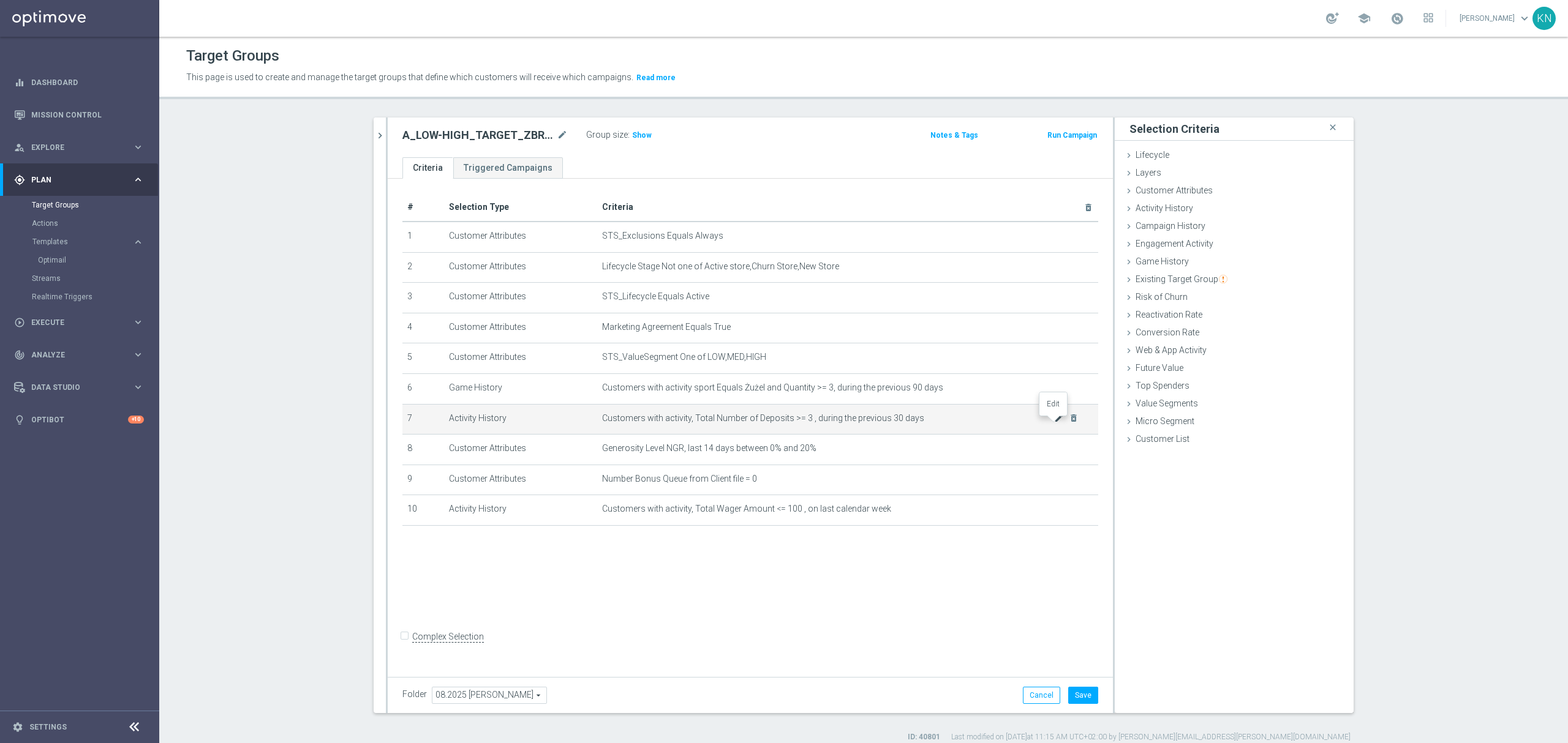
click at [1054, 424] on icon "mode_edit" at bounding box center [1058, 417] width 10 height 10
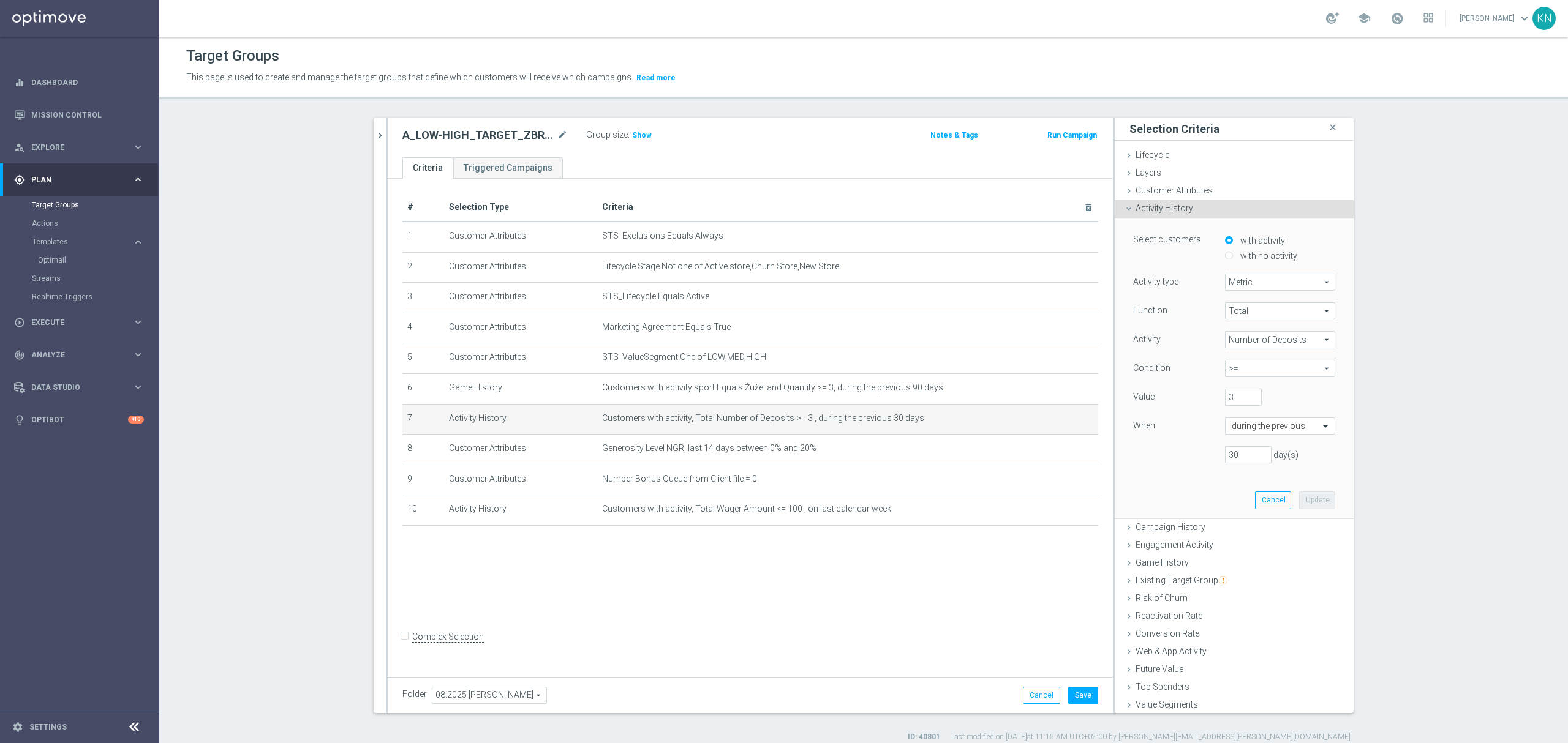
click at [1261, 280] on span "Metric" at bounding box center [1280, 282] width 109 height 16
click at [1262, 285] on span "Metric" at bounding box center [1280, 282] width 109 height 16
click at [1252, 317] on span "Total" at bounding box center [1280, 311] width 109 height 16
click at [1243, 329] on span "Total" at bounding box center [1280, 328] width 97 height 10
click at [1253, 335] on span "Number of Deposits" at bounding box center [1280, 340] width 109 height 16
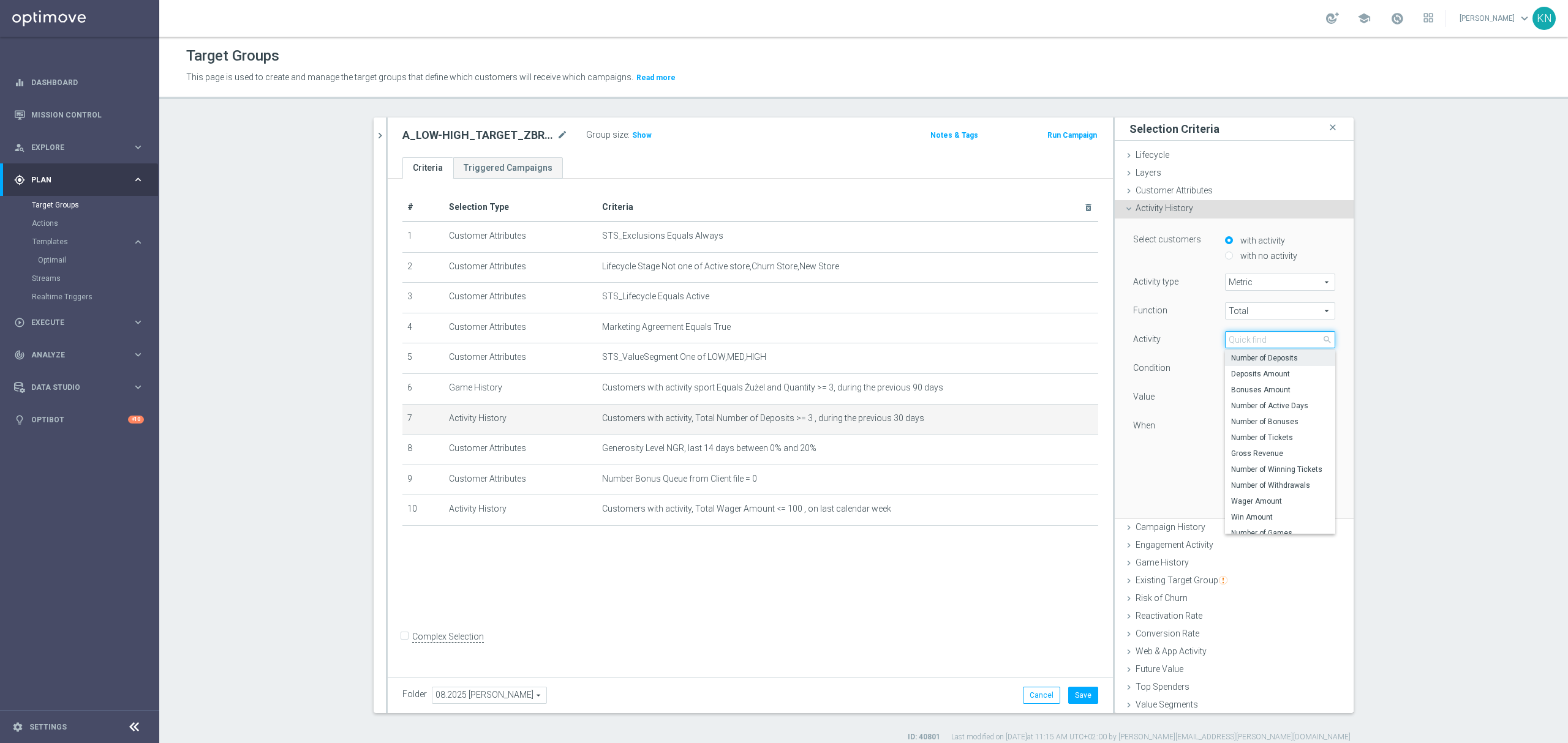
click at [1258, 341] on input "search" at bounding box center [1280, 340] width 110 height 18
click at [1248, 284] on span "Metric" at bounding box center [1280, 282] width 109 height 16
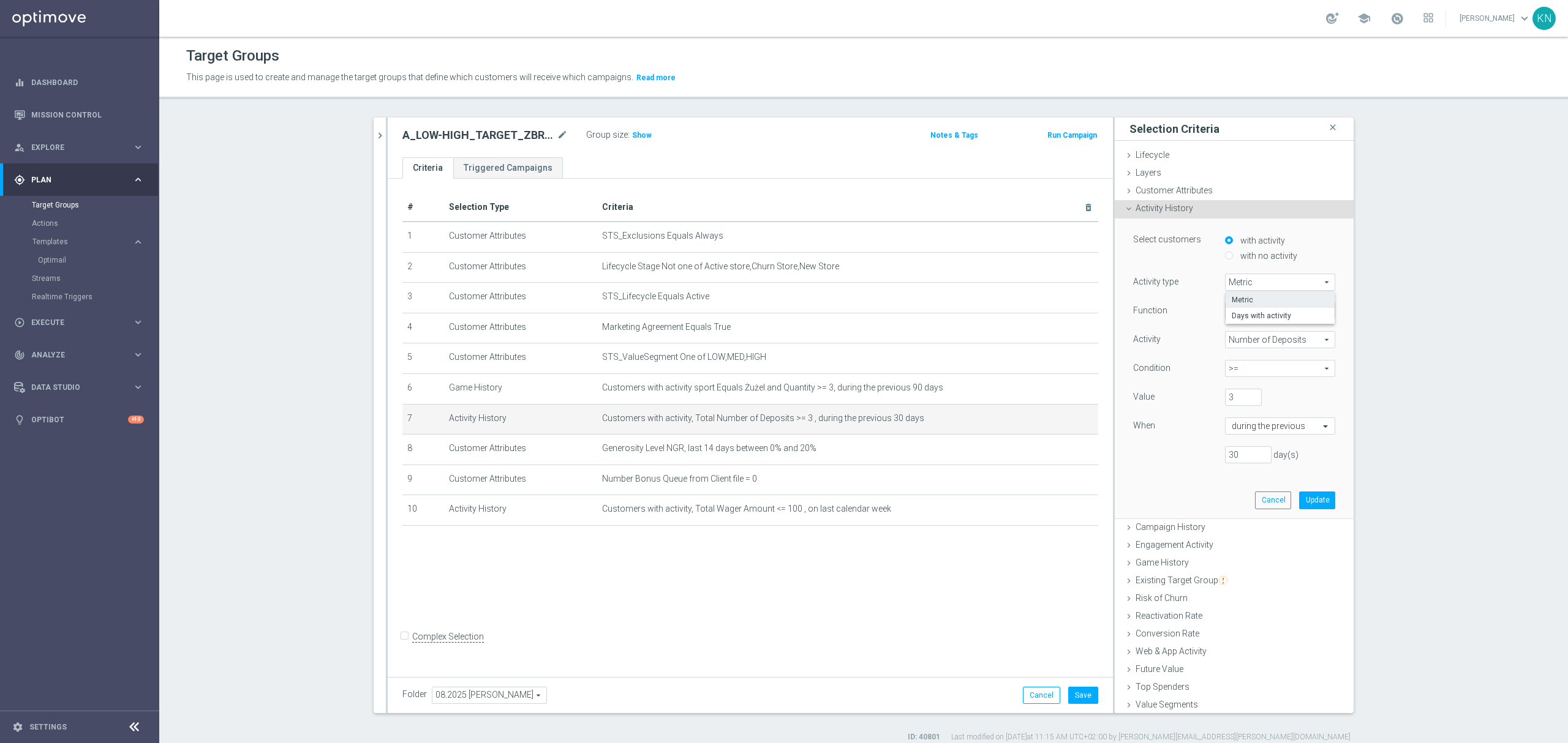
click at [1248, 284] on span "Metric" at bounding box center [1280, 282] width 109 height 16
click at [1246, 312] on span "Total" at bounding box center [1280, 311] width 109 height 16
click at [1246, 343] on span "Number of Deposits" at bounding box center [1280, 340] width 109 height 16
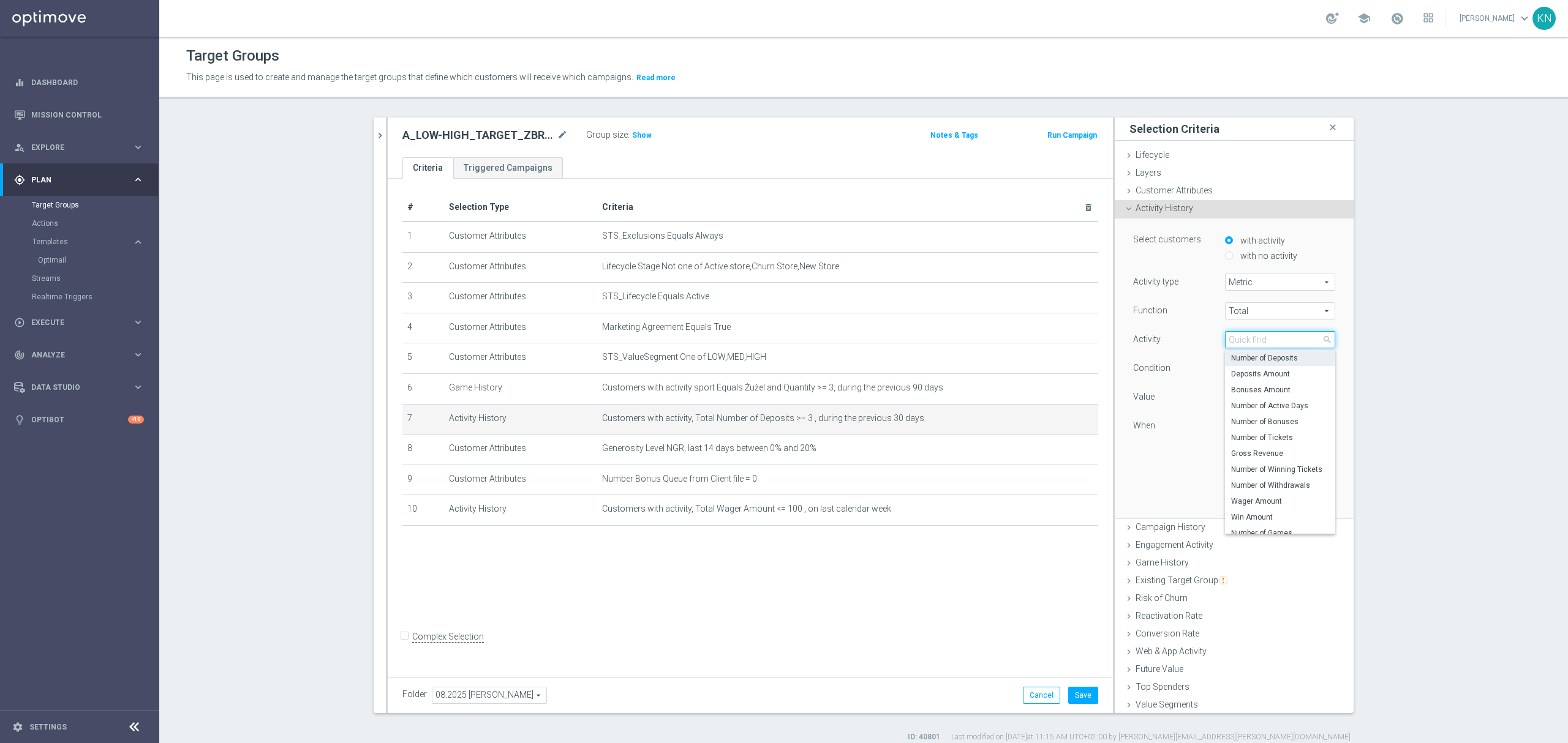
click at [1240, 340] on input "search" at bounding box center [1280, 340] width 110 height 18
type input "sport"
click at [1144, 564] on span "Game History" at bounding box center [1162, 562] width 53 height 10
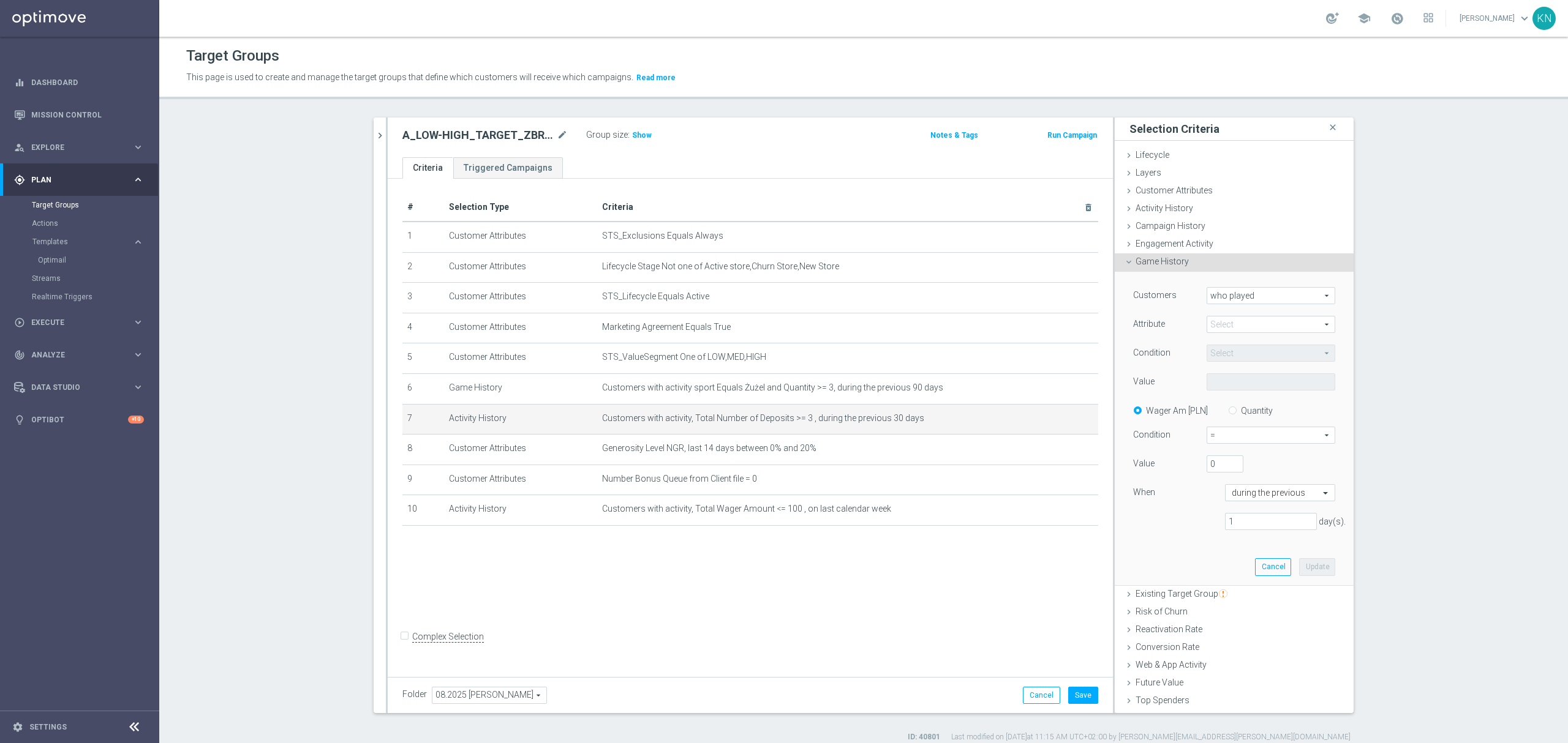
click at [1233, 299] on span "who played" at bounding box center [1271, 296] width 128 height 16
click at [1248, 315] on span "who played" at bounding box center [1271, 313] width 116 height 10
click at [1227, 324] on span at bounding box center [1271, 325] width 128 height 16
click at [1231, 344] on span "sport" at bounding box center [1270, 342] width 116 height 10
type input "sport"
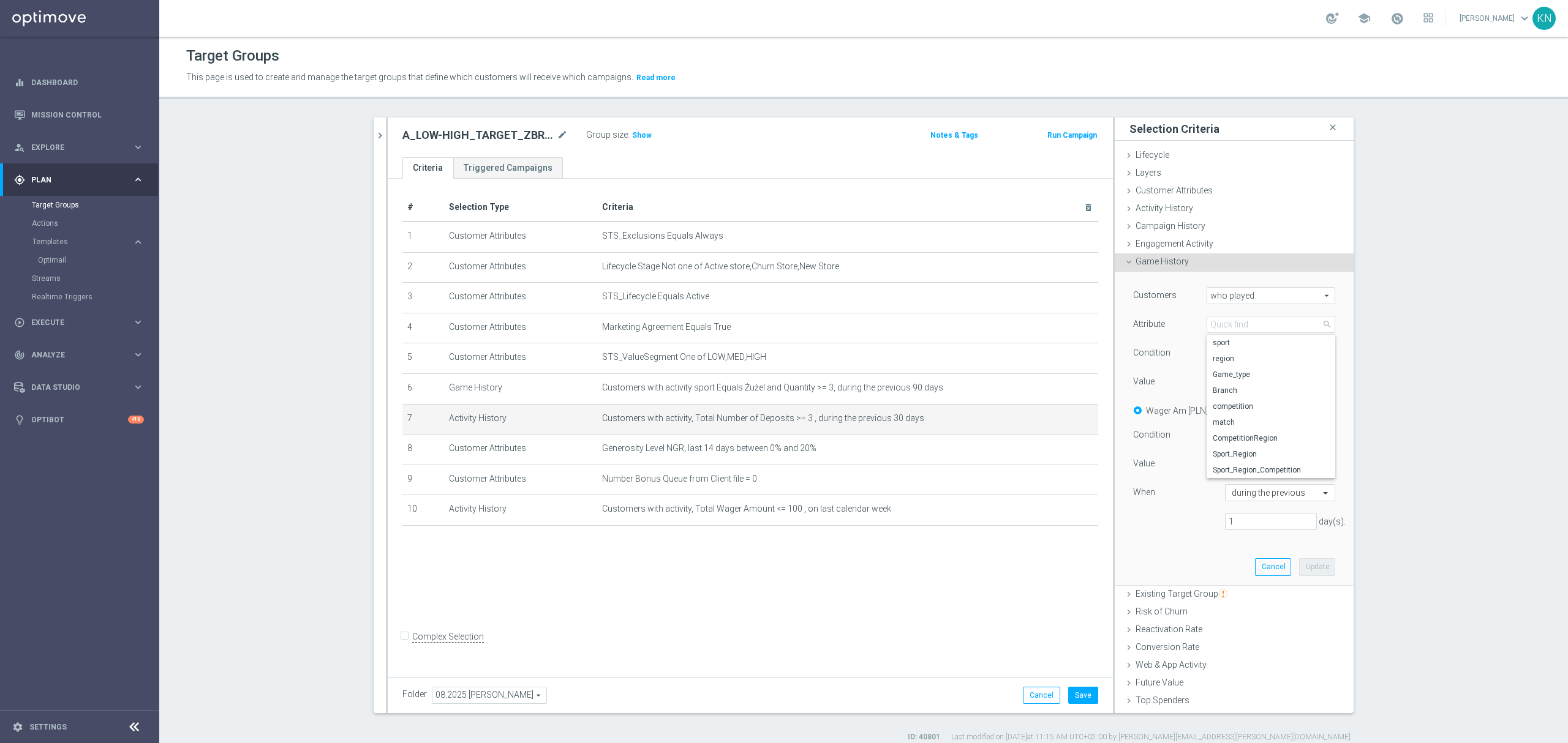
type input "Equals"
click at [1228, 354] on span "Equals" at bounding box center [1271, 354] width 128 height 16
click at [1170, 388] on div "Value" at bounding box center [1161, 383] width 74 height 19
click at [1219, 387] on span at bounding box center [1271, 382] width 128 height 16
click at [1219, 386] on input "search" at bounding box center [1270, 382] width 129 height 18
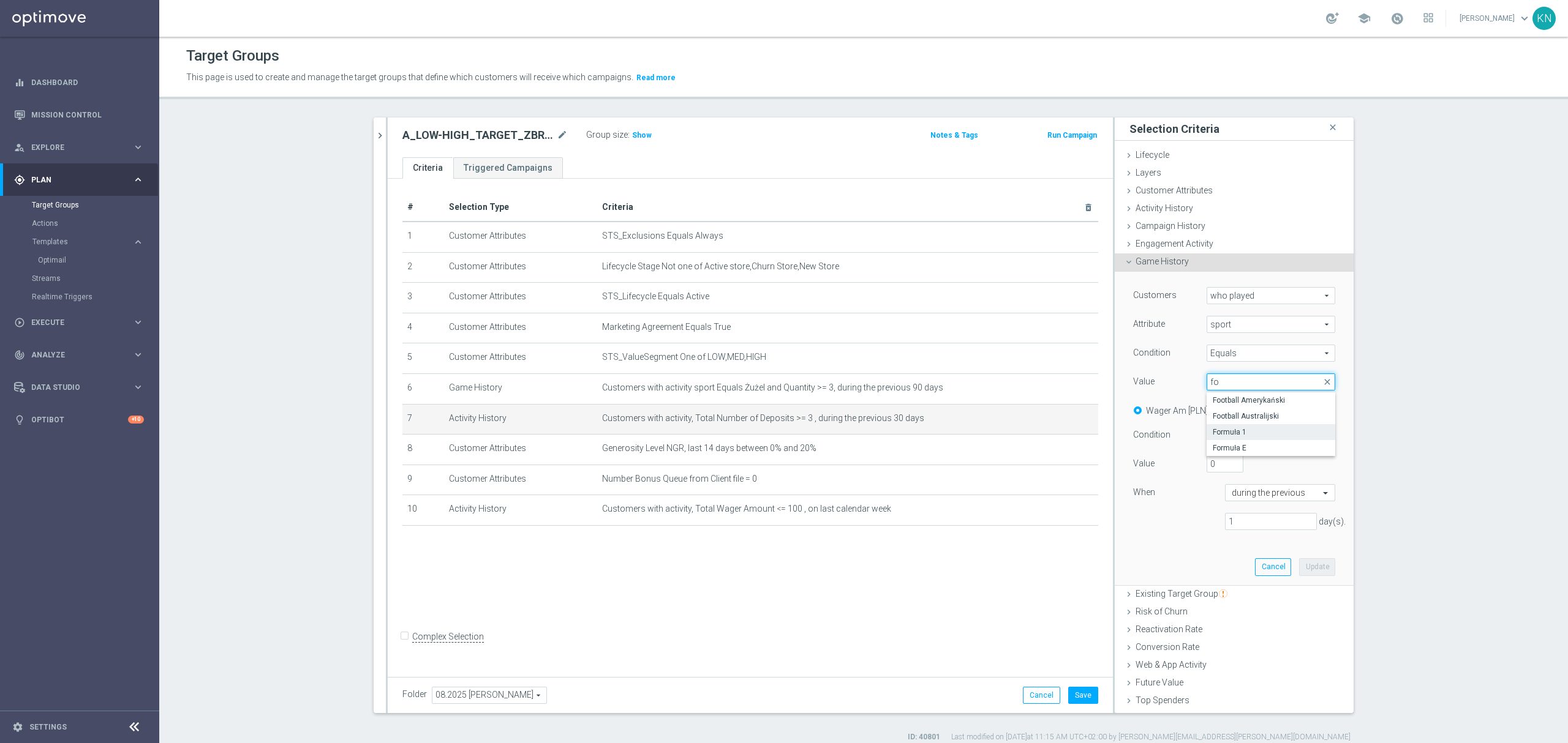
type input "fo"
click at [1234, 427] on label "Formuła 1" at bounding box center [1270, 432] width 129 height 16
type input "Formuła 1"
click at [1231, 407] on input "Quantity" at bounding box center [1234, 409] width 8 height 8
radio input "true"
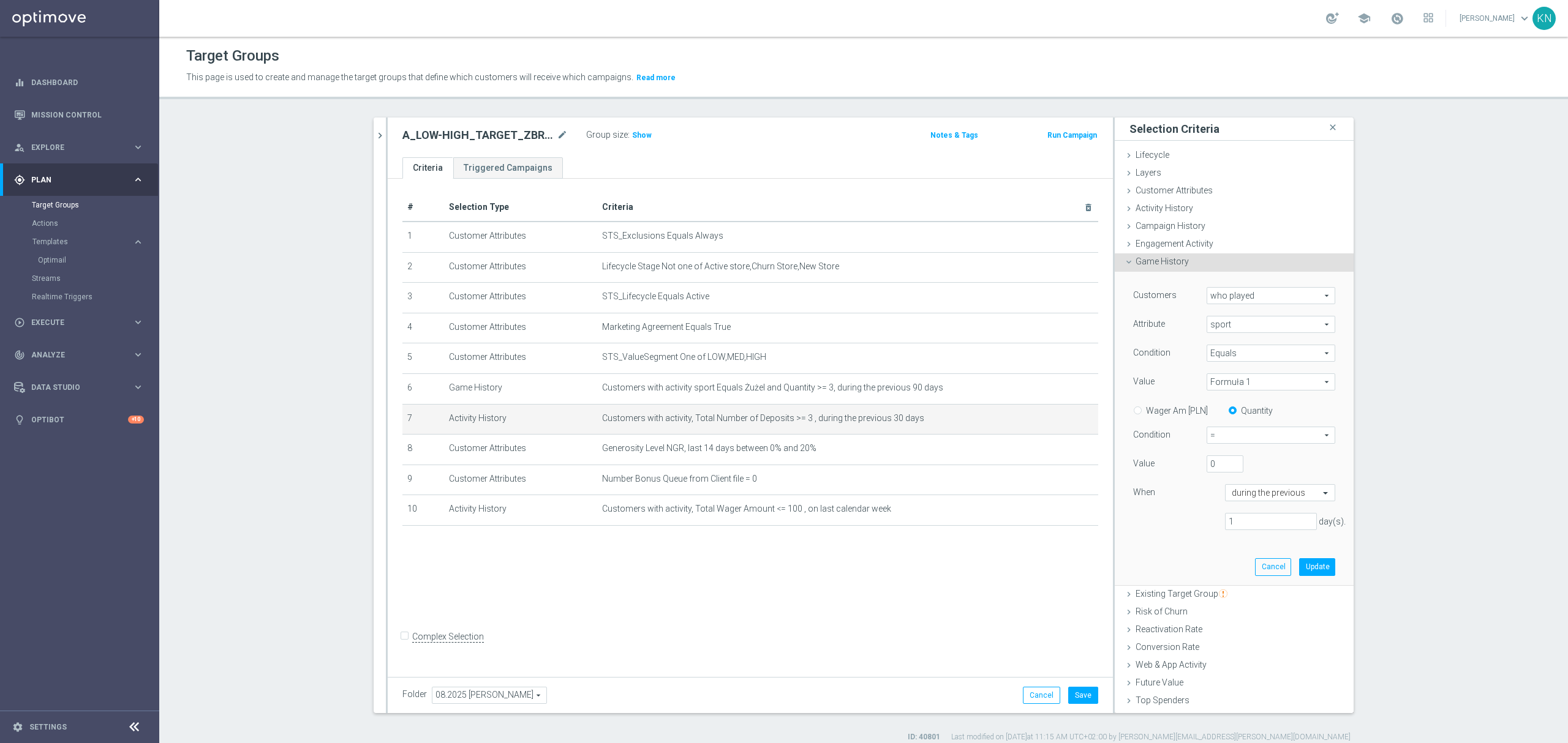
click at [1227, 438] on span "=" at bounding box center [1271, 435] width 128 height 16
click at [1215, 495] on label ">=" at bounding box center [1271, 501] width 128 height 16
type input ">="
drag, startPoint x: 1209, startPoint y: 460, endPoint x: 1177, endPoint y: 461, distance: 32.0
click at [1177, 461] on div "Value 0" at bounding box center [1234, 466] width 221 height 19
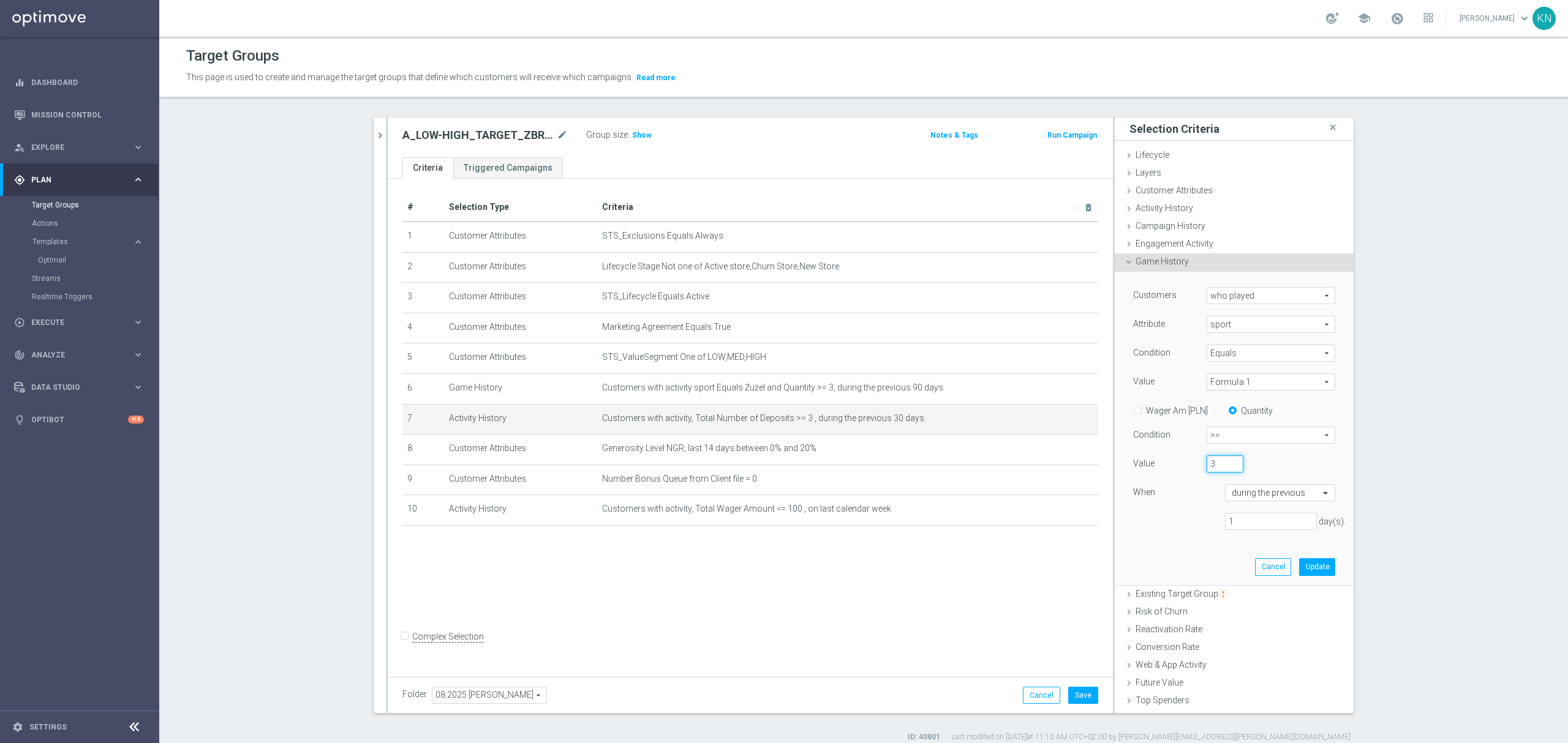
type input "3"
drag, startPoint x: 1255, startPoint y: 520, endPoint x: 1175, endPoint y: 524, distance: 80.1
click at [1176, 522] on div "1 day(s)." at bounding box center [1234, 522] width 221 height 18
type input "90"
drag, startPoint x: 1298, startPoint y: 567, endPoint x: 1279, endPoint y: 574, distance: 20.2
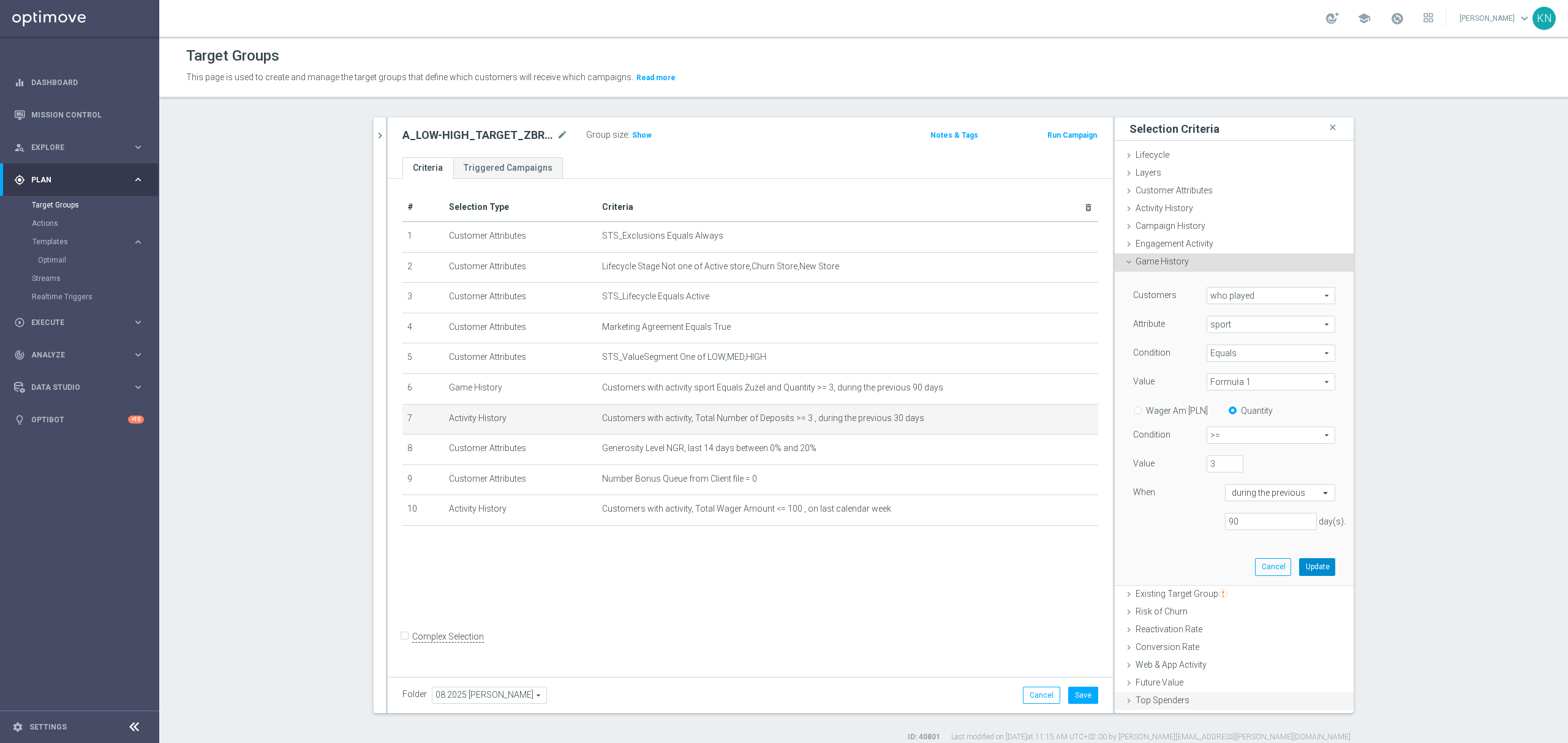
click at [1300, 567] on button "Update" at bounding box center [1317, 567] width 36 height 18
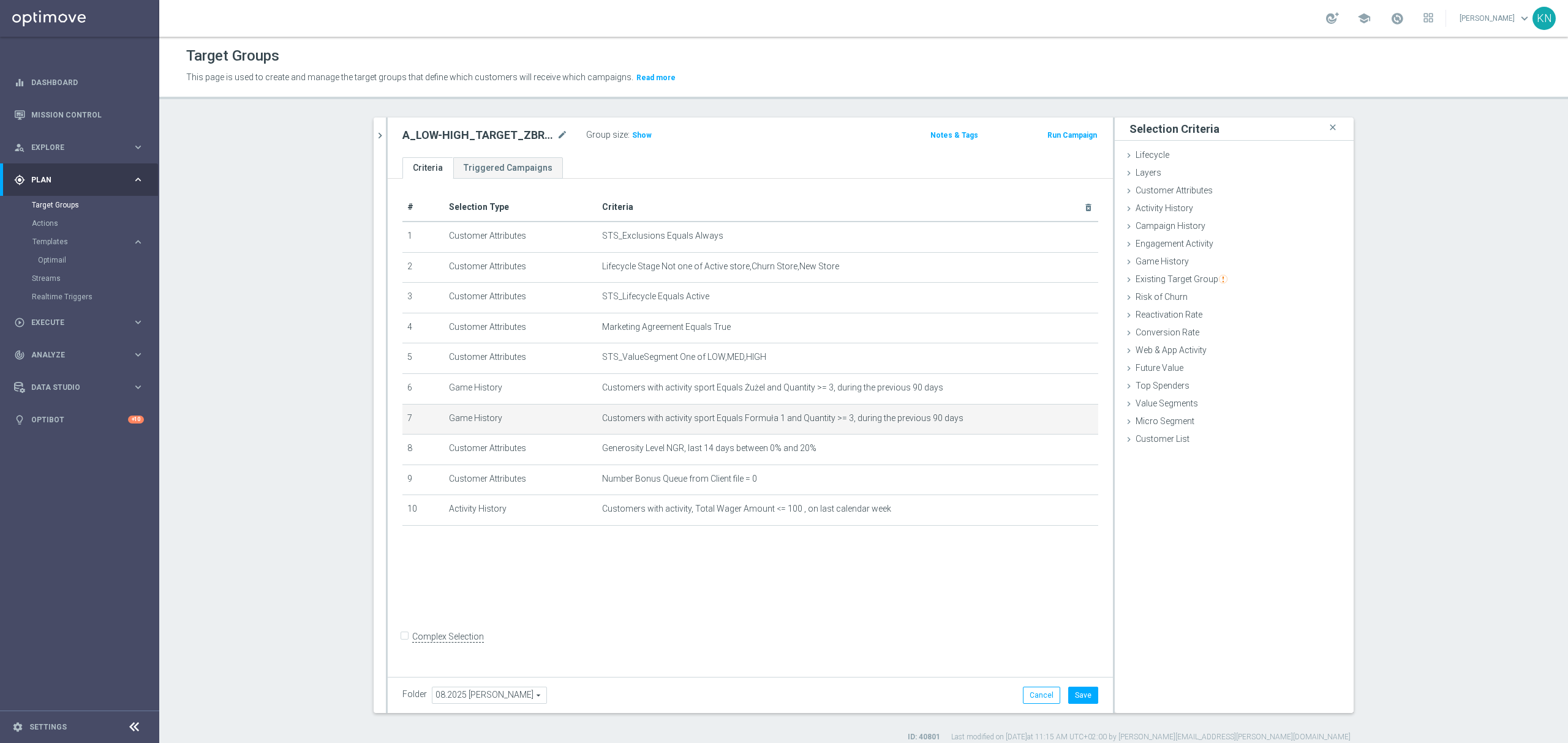
click at [868, 609] on div "# Selection Type Criteria delete_forever 1 Customer Attributes STS_Exclusions E…" at bounding box center [750, 424] width 725 height 493
click at [772, 480] on span "Number Bonus Queue from Client file = 0" at bounding box center [828, 480] width 452 height 11
click at [836, 595] on div "# Selection Type Criteria delete_forever 1 Customer Attributes STS_Exclusions E…" at bounding box center [750, 424] width 725 height 493
click at [784, 579] on div "# Selection Type Criteria delete_forever 1 Customer Attributes STS_Exclusions E…" at bounding box center [750, 424] width 725 height 493
click at [1086, 692] on button "Save" at bounding box center [1083, 696] width 30 height 18
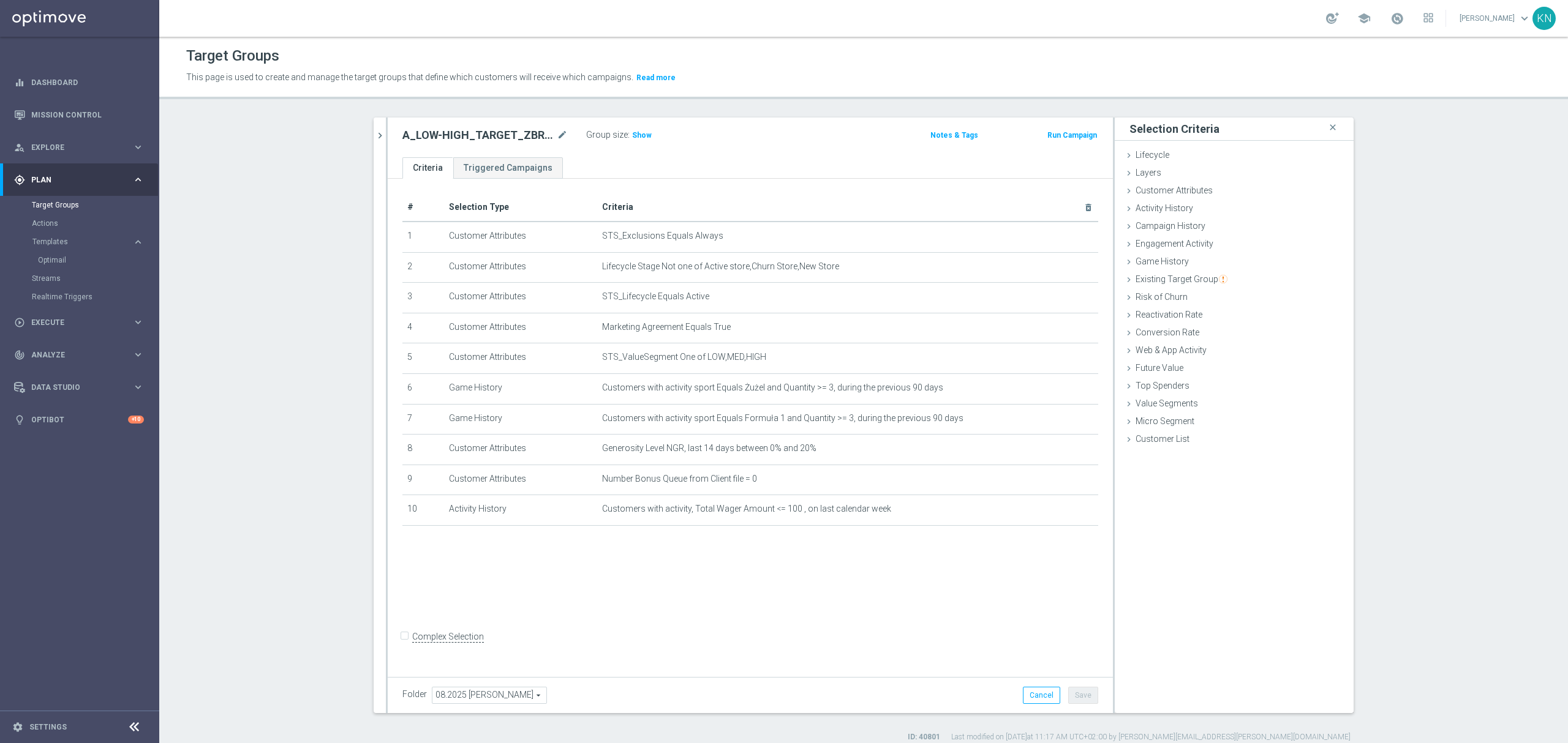
click at [403, 647] on input "Complex Selection" at bounding box center [406, 638] width 8 height 18
checkbox input "true"
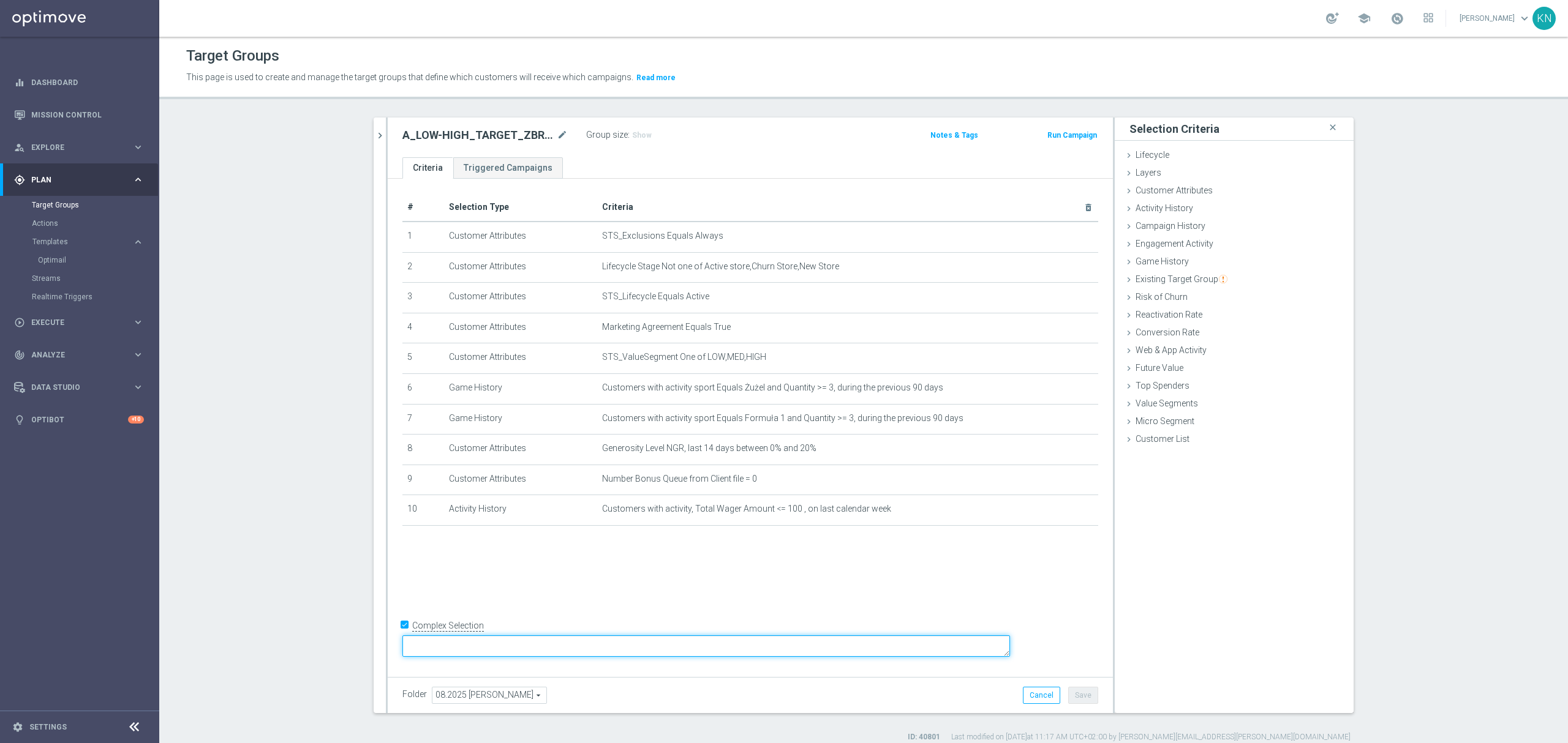
click at [538, 645] on textarea at bounding box center [707, 646] width 608 height 21
type textarea "1 and 2 and 3 and 4 and 5 and (6 or 7) and 8 and 9 and 10"
drag, startPoint x: 591, startPoint y: 594, endPoint x: 868, endPoint y: 600, distance: 277.1
click at [591, 593] on div "# Selection Type Criteria delete_forever 1 Customer Attributes STS_Exclusions E…" at bounding box center [750, 424] width 725 height 493
click at [1079, 701] on button "Save" at bounding box center [1083, 696] width 30 height 18
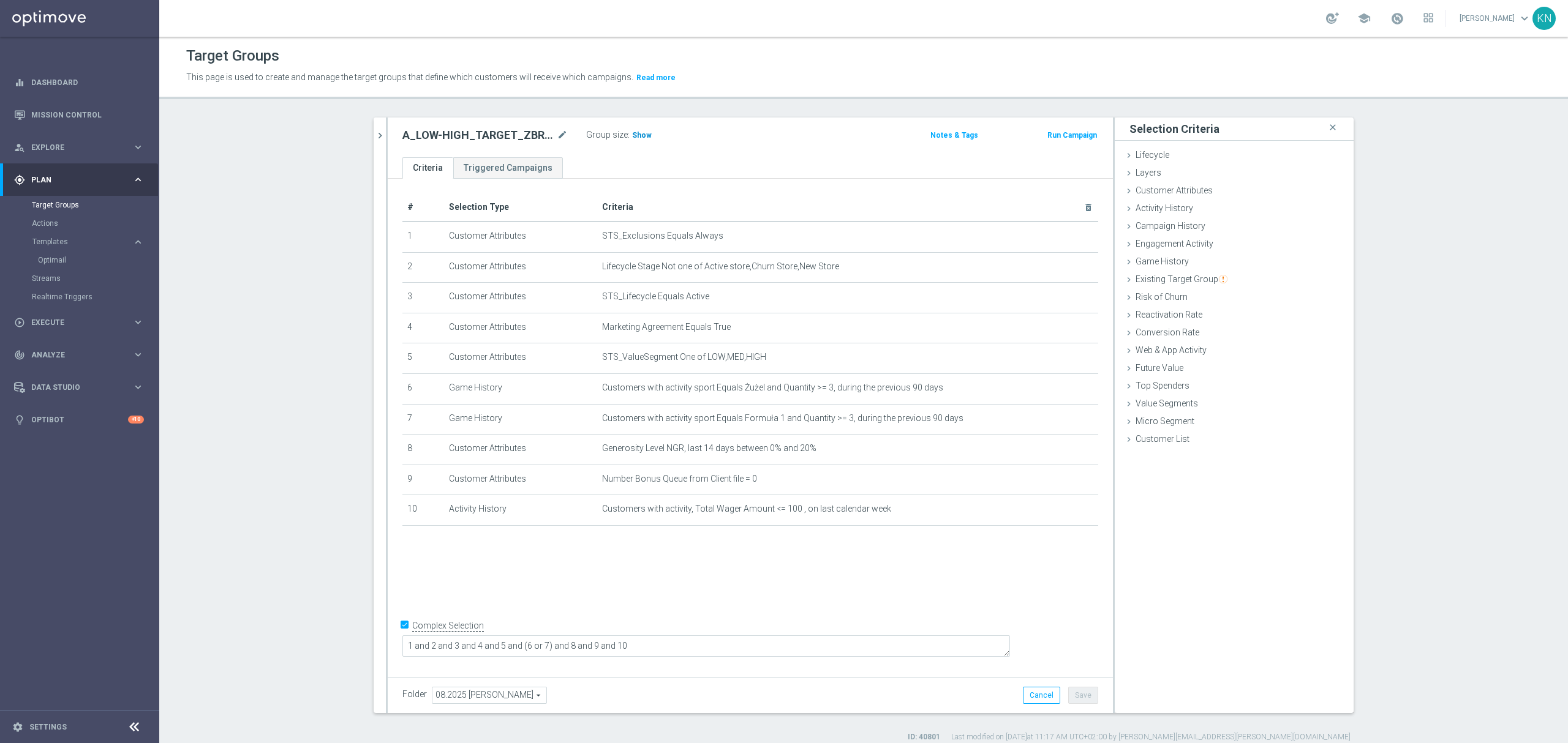
click at [637, 135] on span "Show" at bounding box center [642, 136] width 19 height 9
click at [1056, 393] on icon "mode_edit" at bounding box center [1058, 388] width 10 height 10
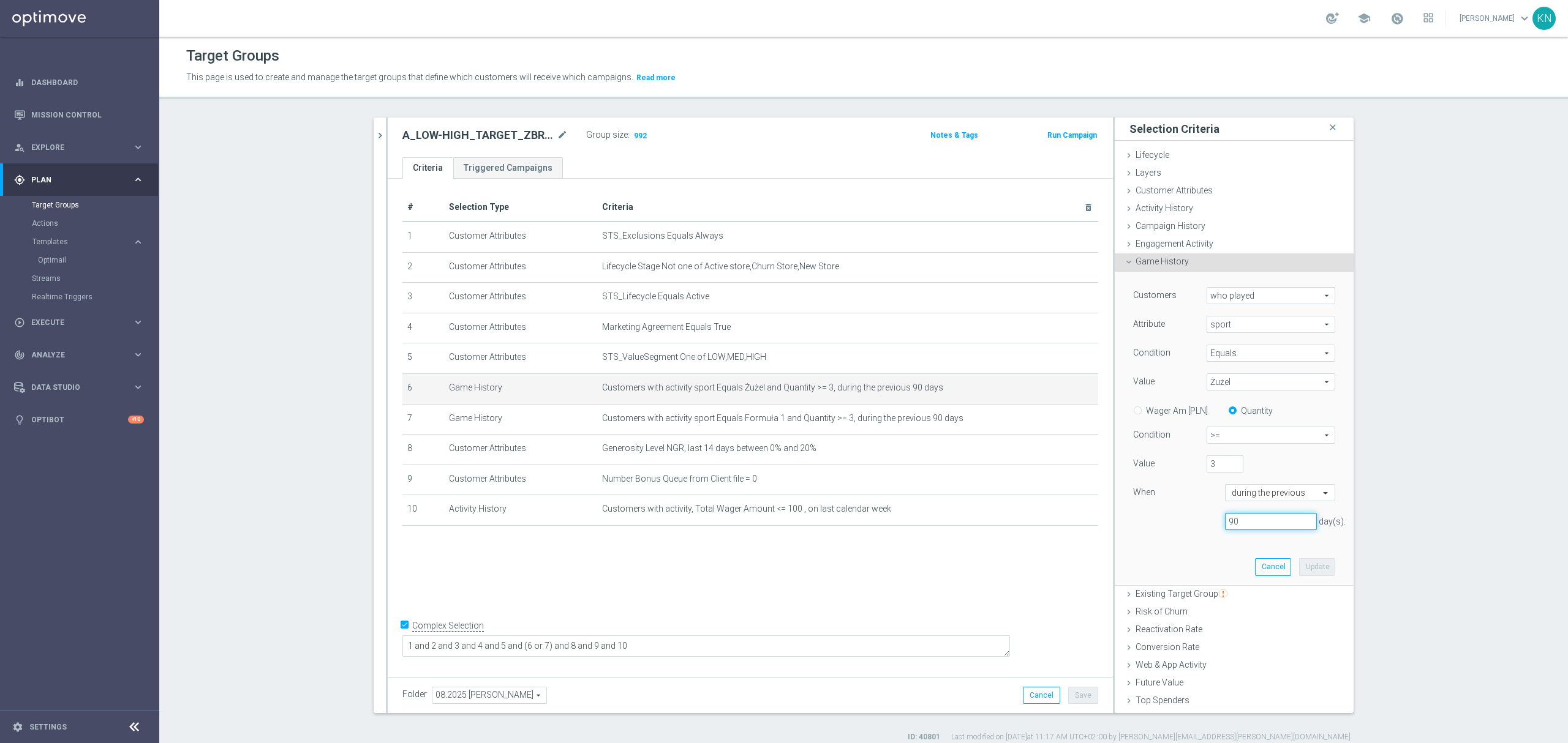
drag, startPoint x: 1231, startPoint y: 518, endPoint x: 1147, endPoint y: 519, distance: 84.0
click at [1147, 519] on div "90 day(s)." at bounding box center [1234, 522] width 221 height 18
type input "180"
click at [1304, 569] on button "Update" at bounding box center [1317, 567] width 36 height 18
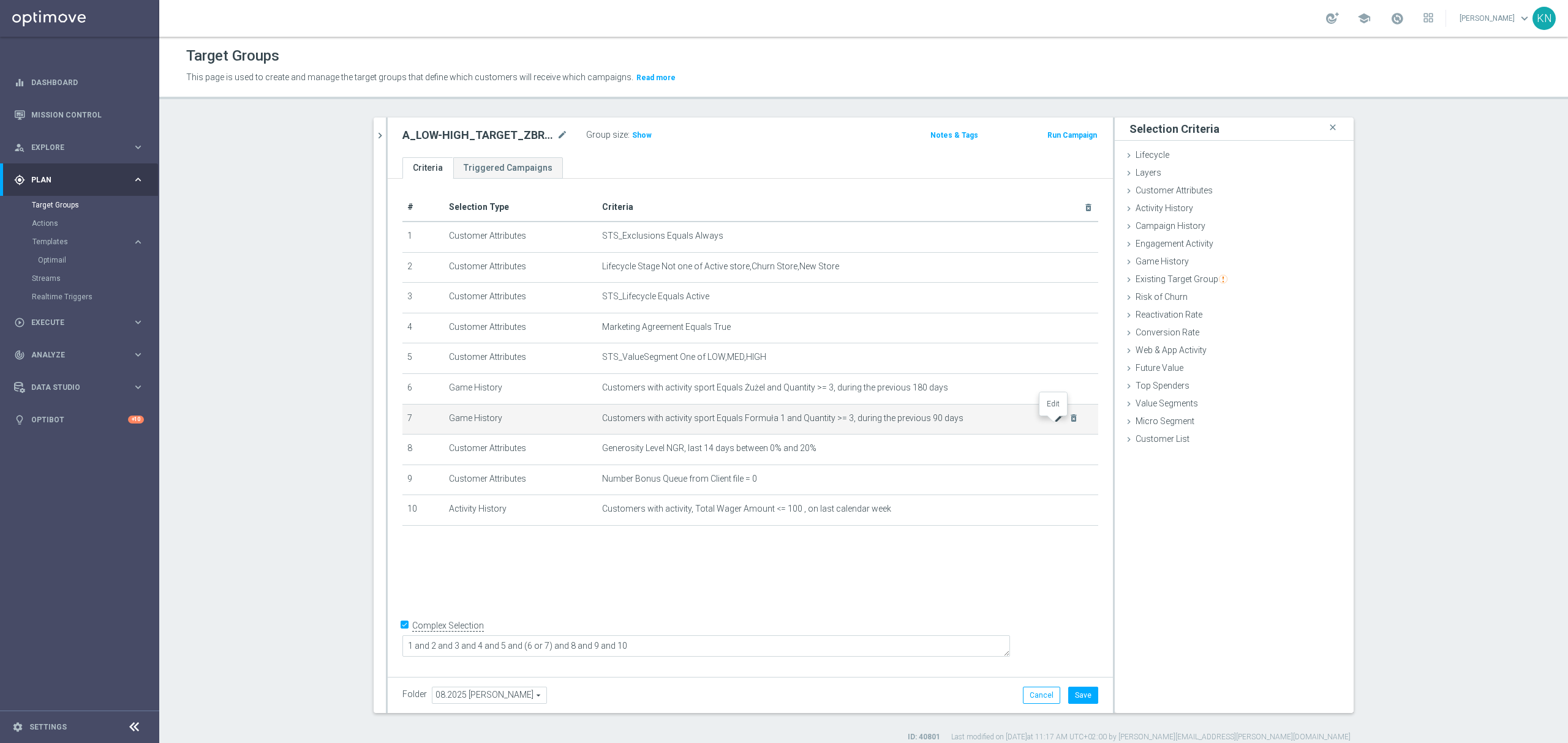
click at [1054, 424] on icon "mode_edit" at bounding box center [1058, 417] width 10 height 10
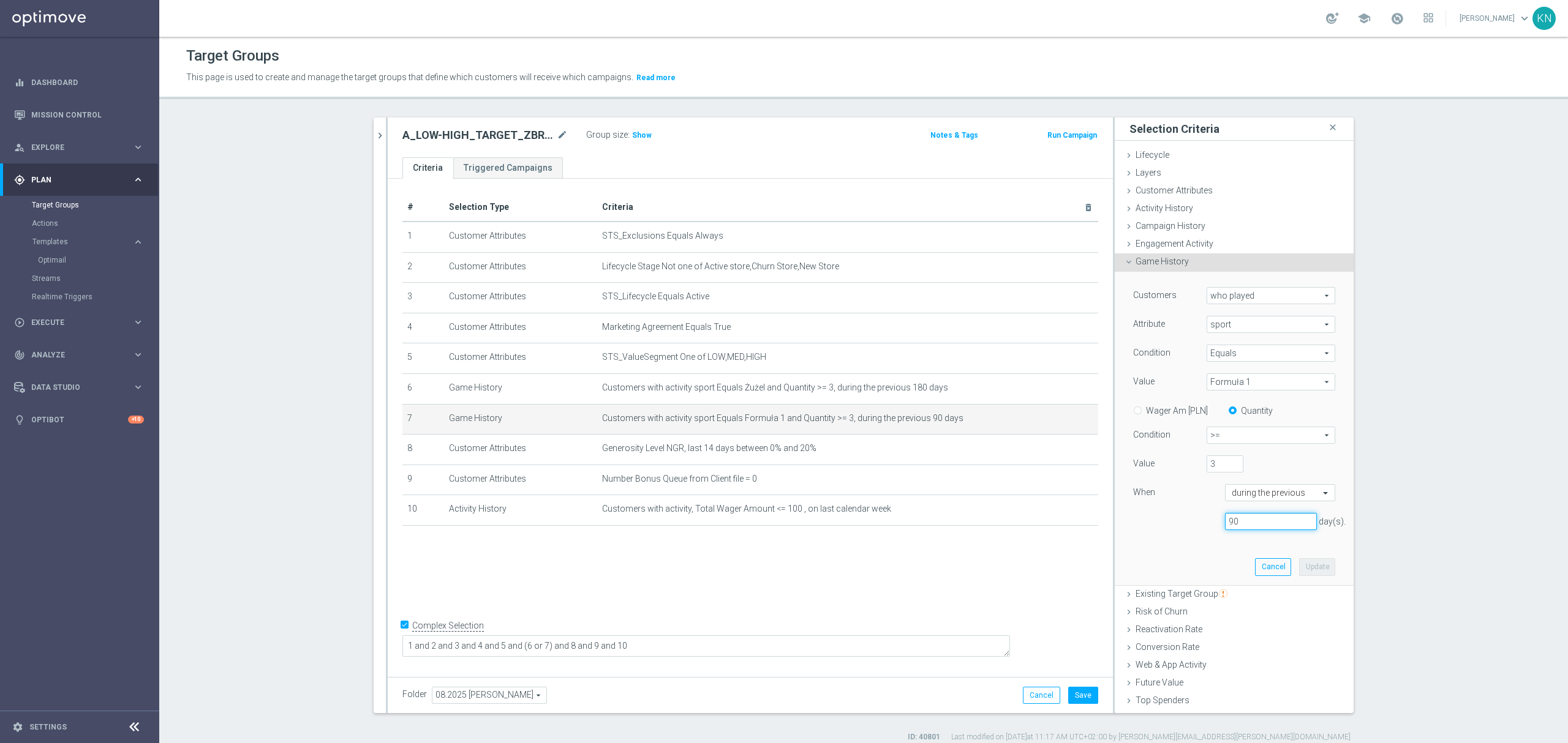
drag, startPoint x: 1238, startPoint y: 523, endPoint x: 1192, endPoint y: 521, distance: 46.0
click at [1188, 521] on div "90 day(s)." at bounding box center [1234, 522] width 221 height 18
type input "180"
drag, startPoint x: 1309, startPoint y: 566, endPoint x: 731, endPoint y: 585, distance: 578.3
click at [1309, 566] on button "Update" at bounding box center [1317, 567] width 36 height 18
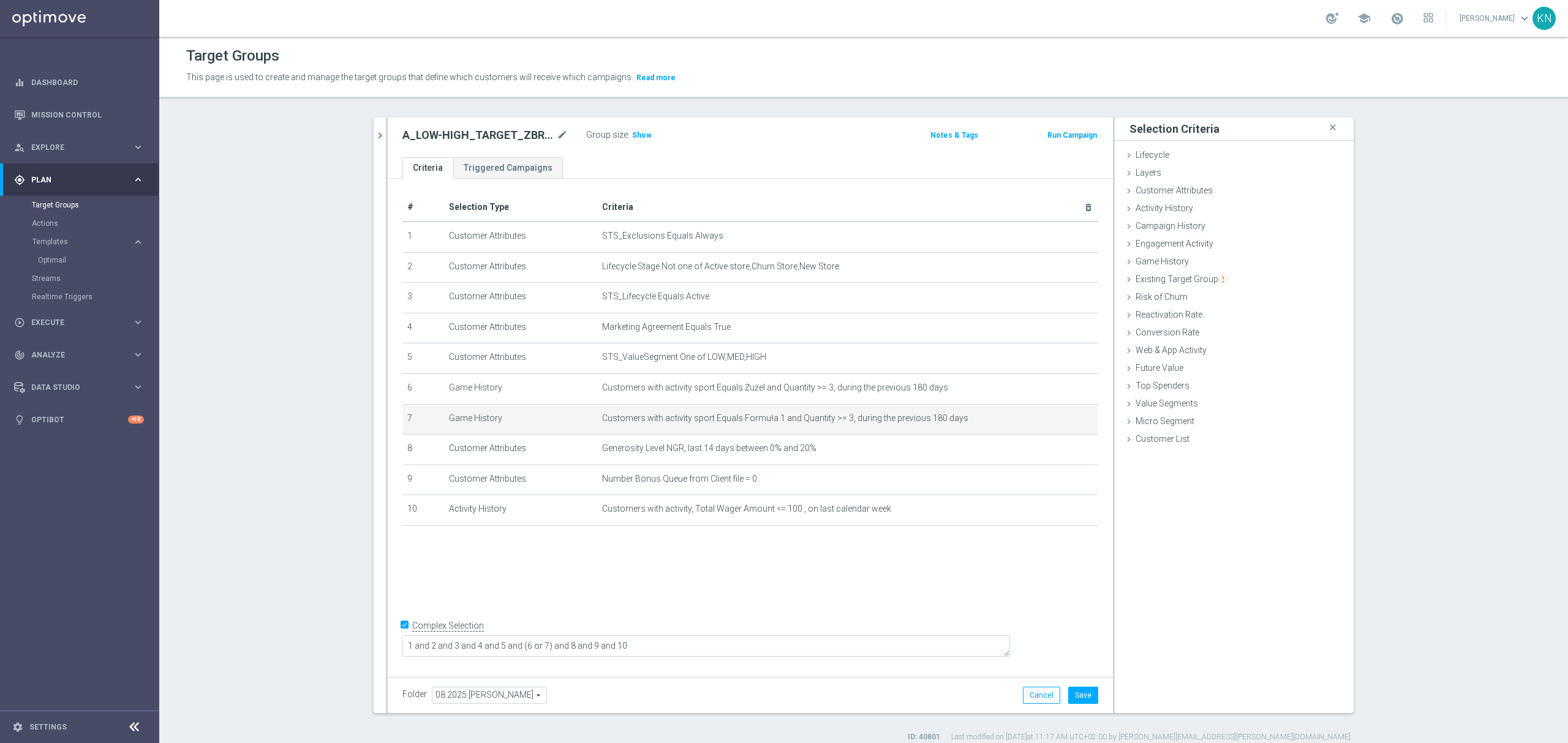
drag, startPoint x: 560, startPoint y: 585, endPoint x: 782, endPoint y: 623, distance: 225.2
click at [568, 585] on div "# Selection Type Criteria delete_forever 1 Customer Attributes STS_Exclusions E…" at bounding box center [750, 424] width 725 height 493
drag, startPoint x: 636, startPoint y: 135, endPoint x: 665, endPoint y: 202, distance: 73.0
click at [636, 134] on span "Show" at bounding box center [642, 136] width 19 height 9
click at [737, 547] on div "+ Add Selection" at bounding box center [750, 542] width 714 height 10
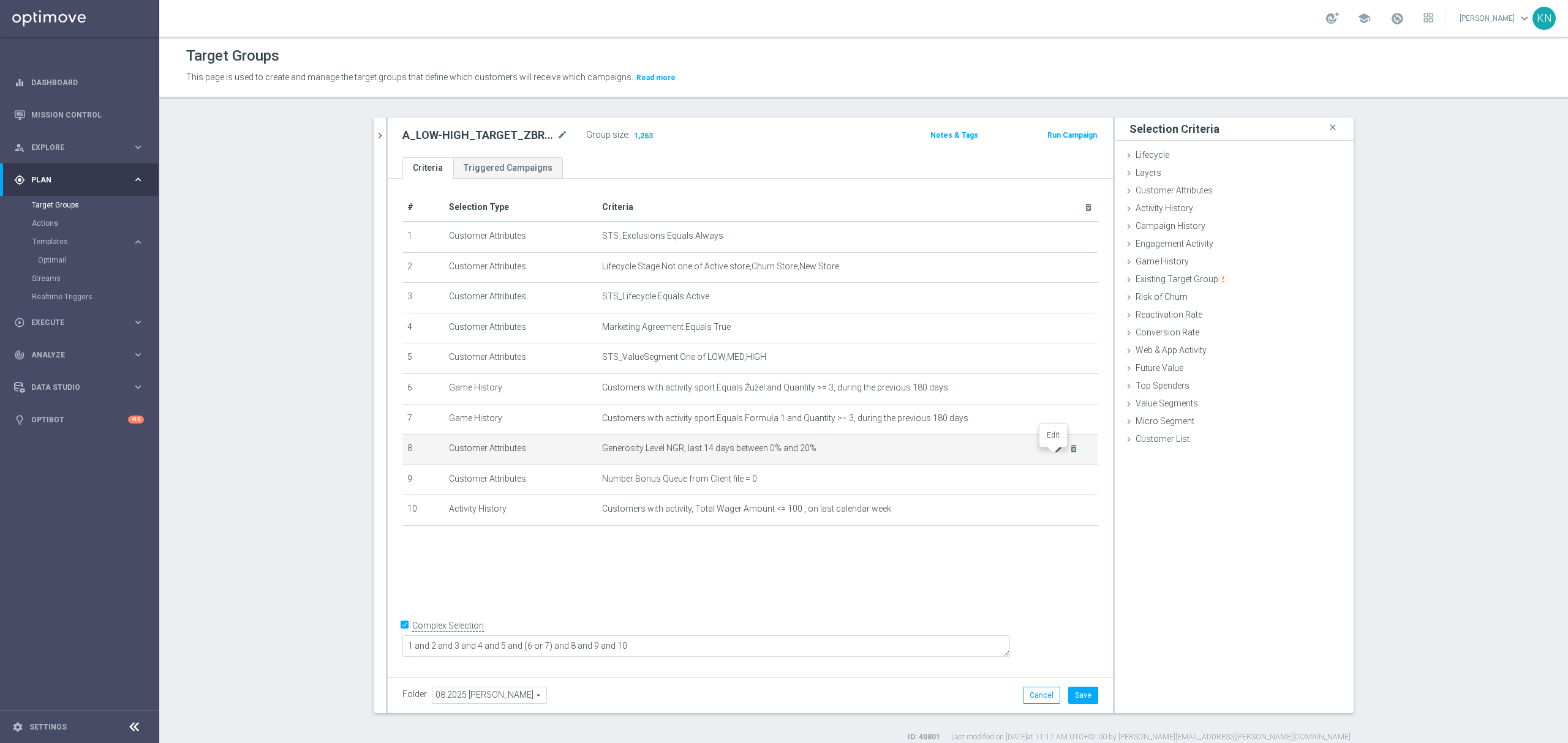
click at [1054, 454] on icon "mode_edit" at bounding box center [1058, 448] width 10 height 10
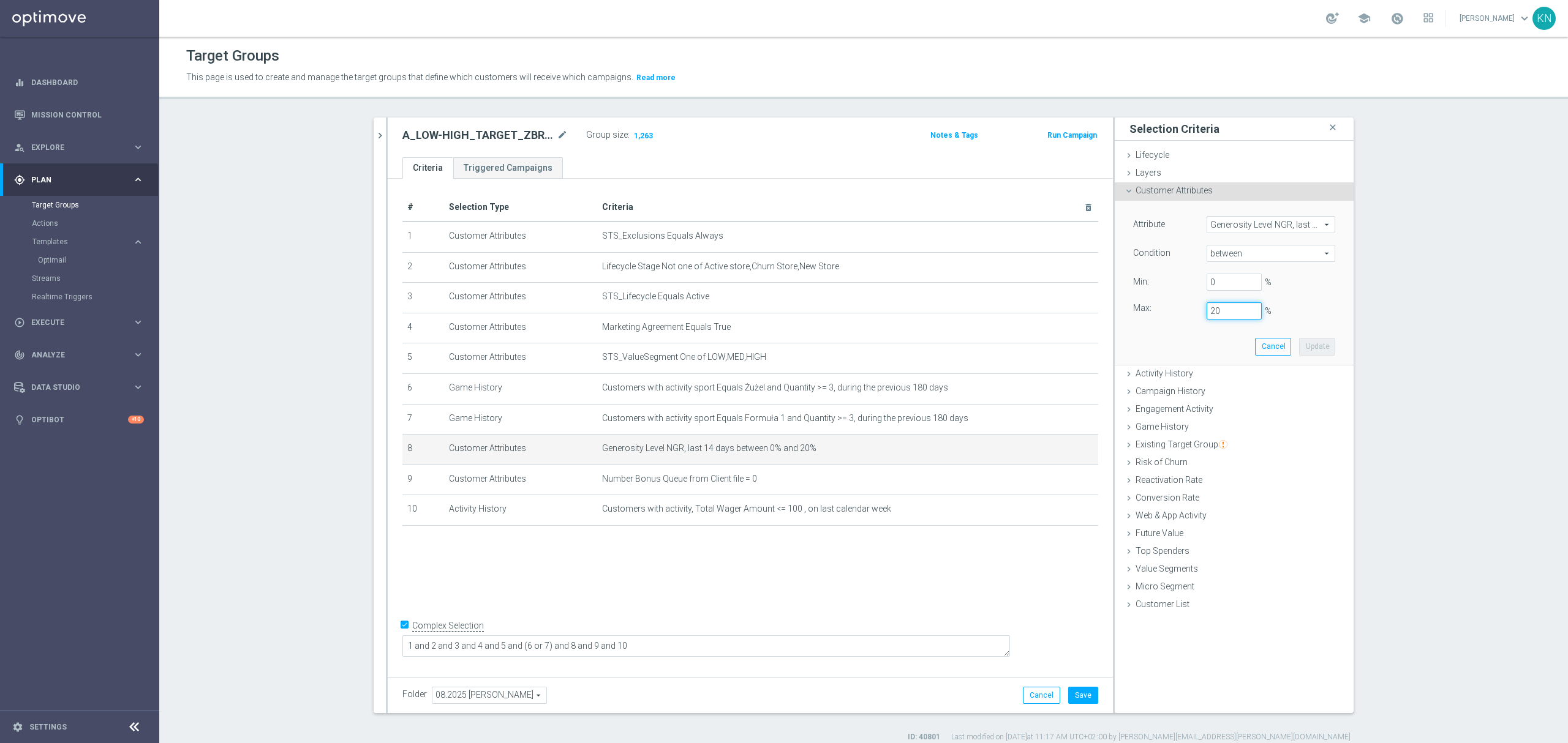
drag, startPoint x: 1221, startPoint y: 314, endPoint x: 1187, endPoint y: 310, distance: 34.2
click at [1187, 310] on div "Max: 20 %" at bounding box center [1234, 312] width 221 height 18
click at [1301, 341] on button "Update" at bounding box center [1317, 347] width 36 height 18
type input "0.3"
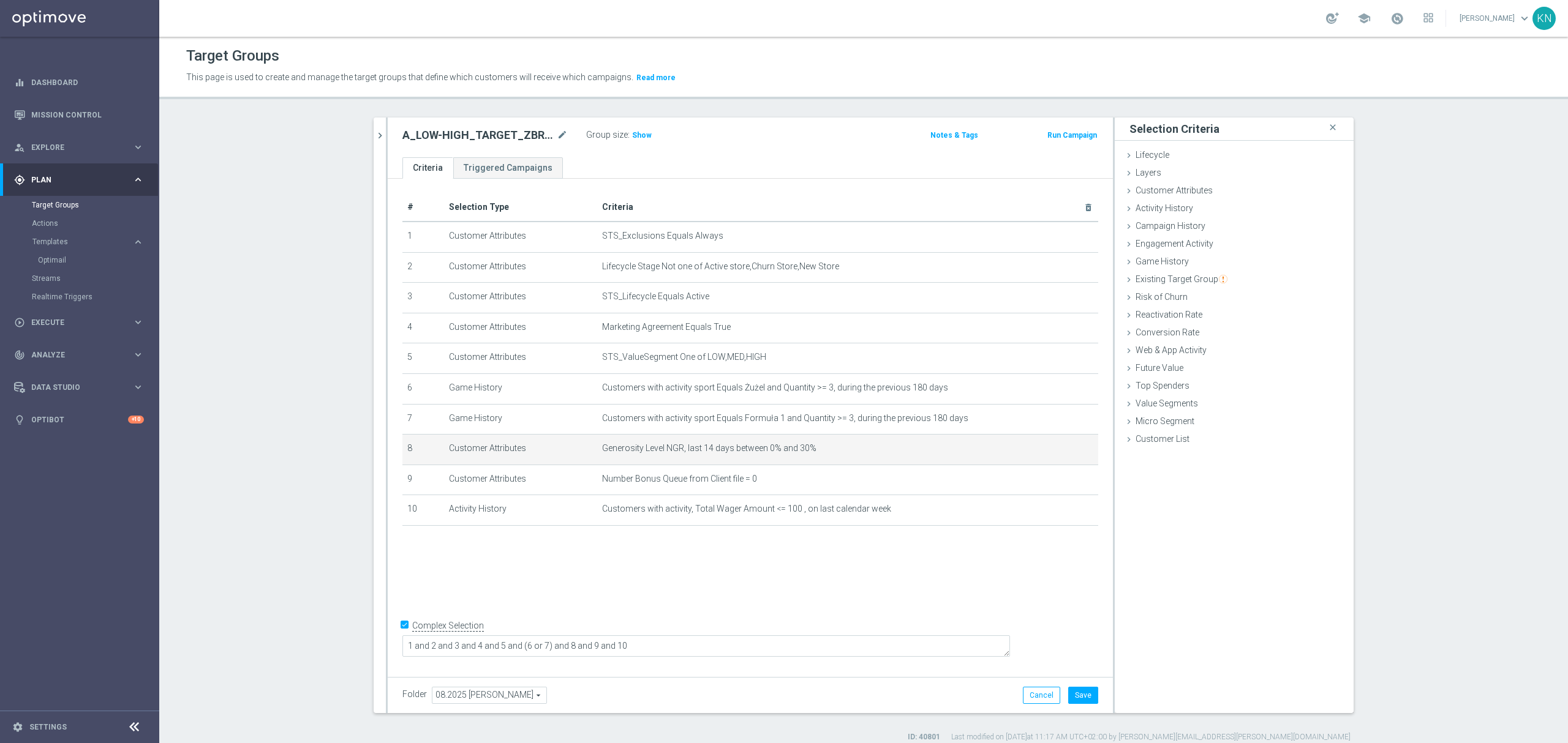
click at [884, 580] on div "# Selection Type Criteria delete_forever 1 Customer Attributes STS_Exclusions E…" at bounding box center [750, 424] width 725 height 493
click at [0, 0] on icon "mode_edit" at bounding box center [0, 0] width 0 height 0
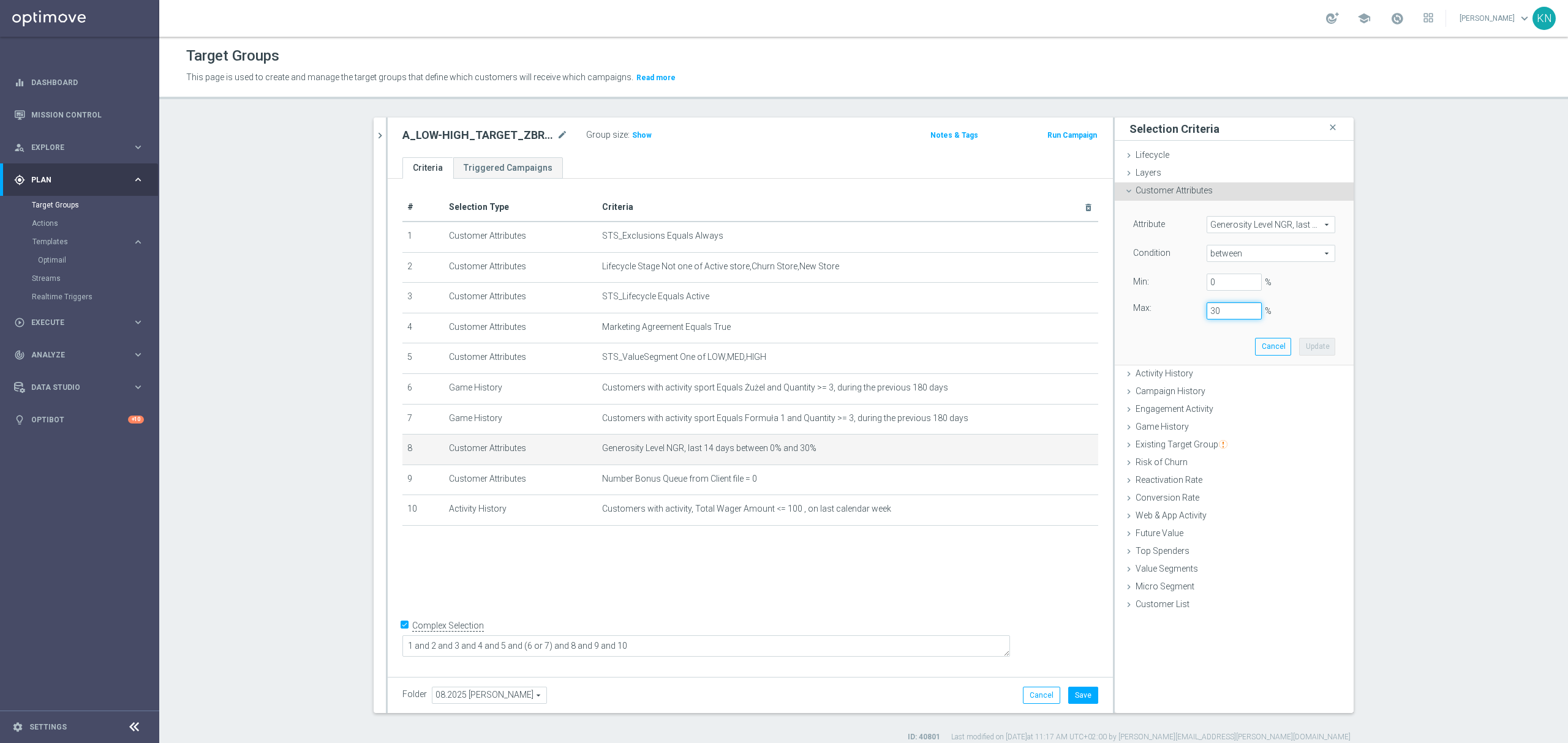
drag, startPoint x: 1218, startPoint y: 309, endPoint x: 1208, endPoint y: 307, distance: 10.2
click at [1198, 309] on div "30 %" at bounding box center [1234, 312] width 74 height 18
click at [1328, 347] on button "Update" at bounding box center [1317, 347] width 36 height 18
type input "0.25"
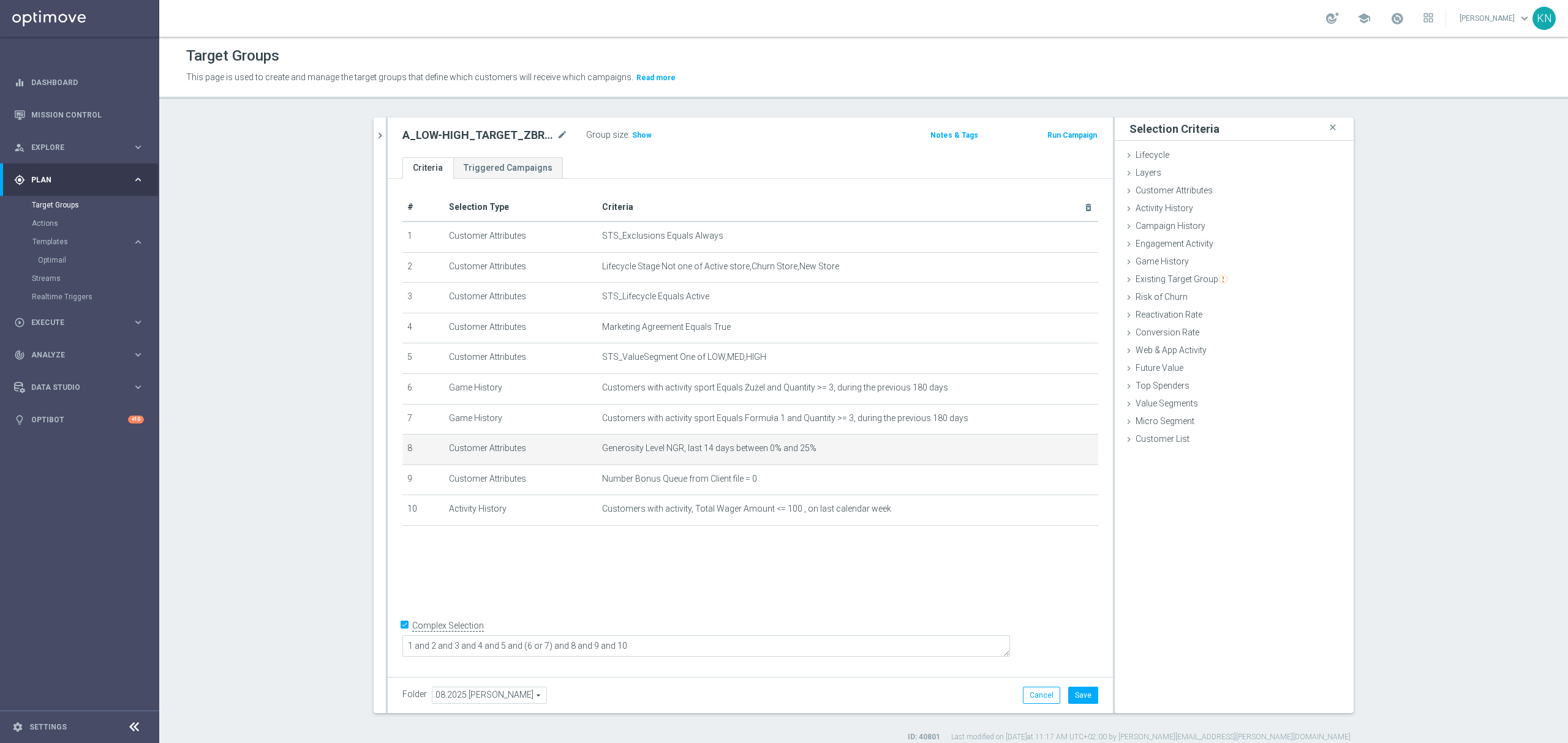
click at [650, 130] on div "Group size : Show" at bounding box center [648, 134] width 123 height 15
click at [643, 132] on h3 "Show" at bounding box center [642, 135] width 22 height 13
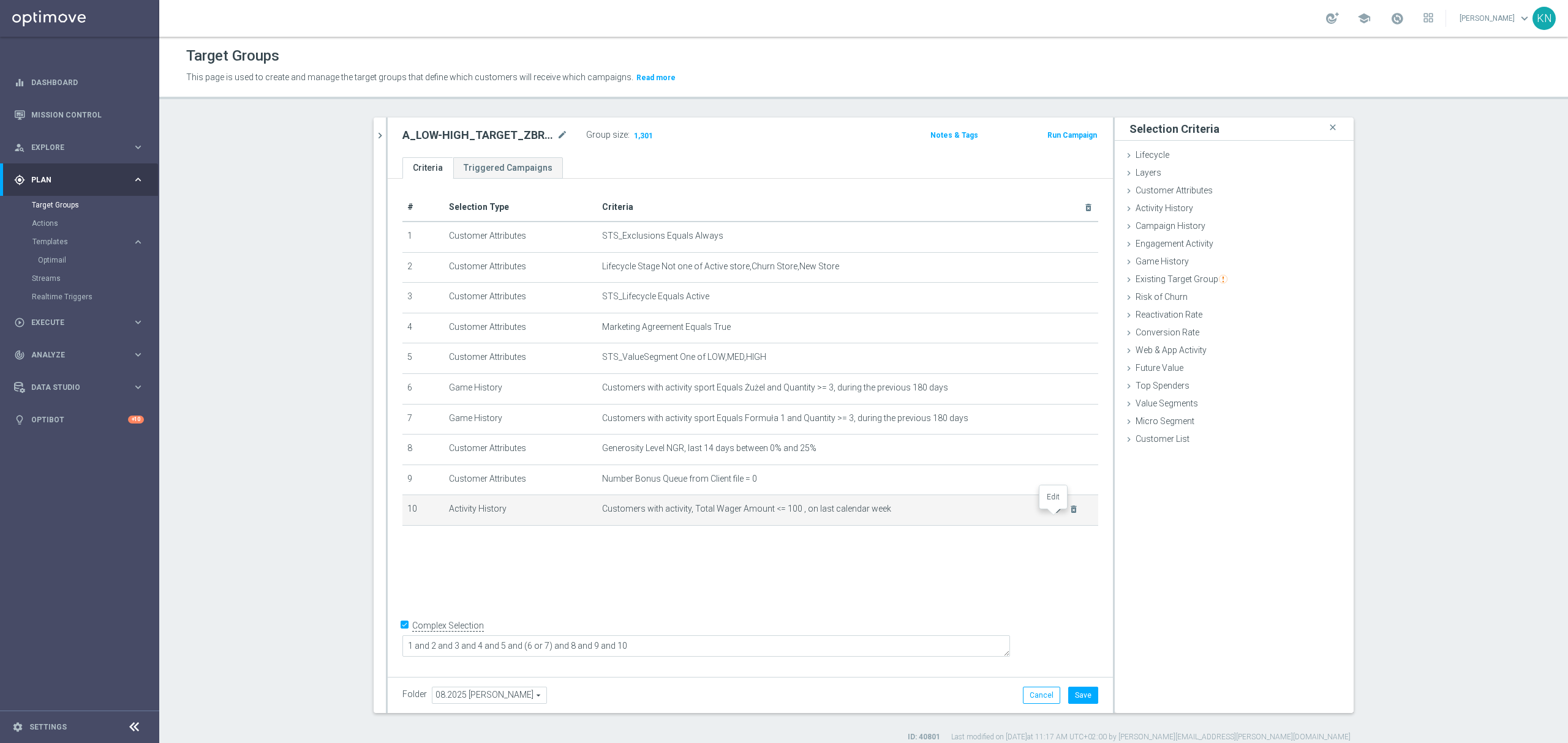
drag, startPoint x: 1052, startPoint y: 517, endPoint x: 1034, endPoint y: 531, distance: 22.8
click at [1054, 515] on icon "mode_edit" at bounding box center [1058, 509] width 10 height 10
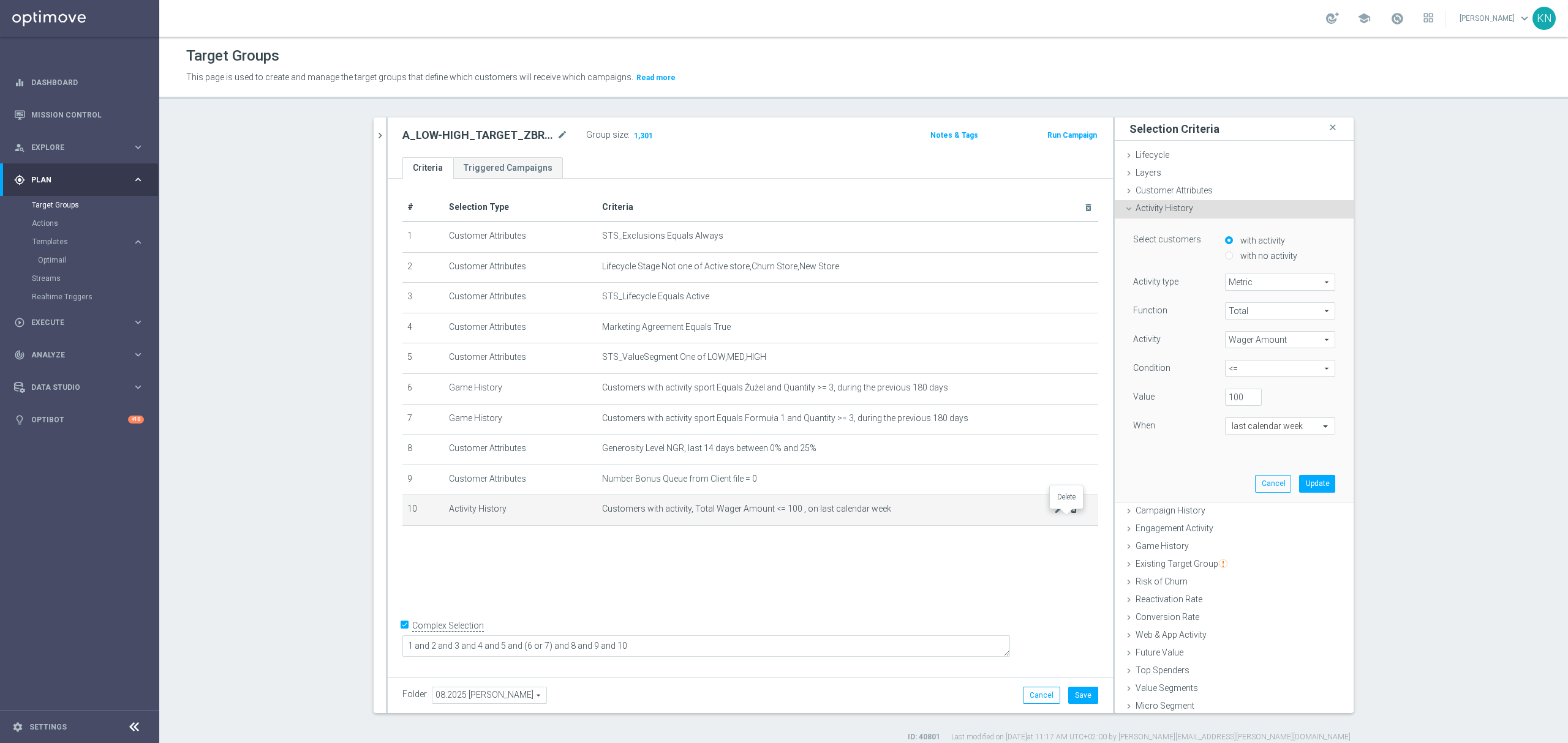
click at [1069, 515] on icon "delete_forever" at bounding box center [1073, 509] width 10 height 10
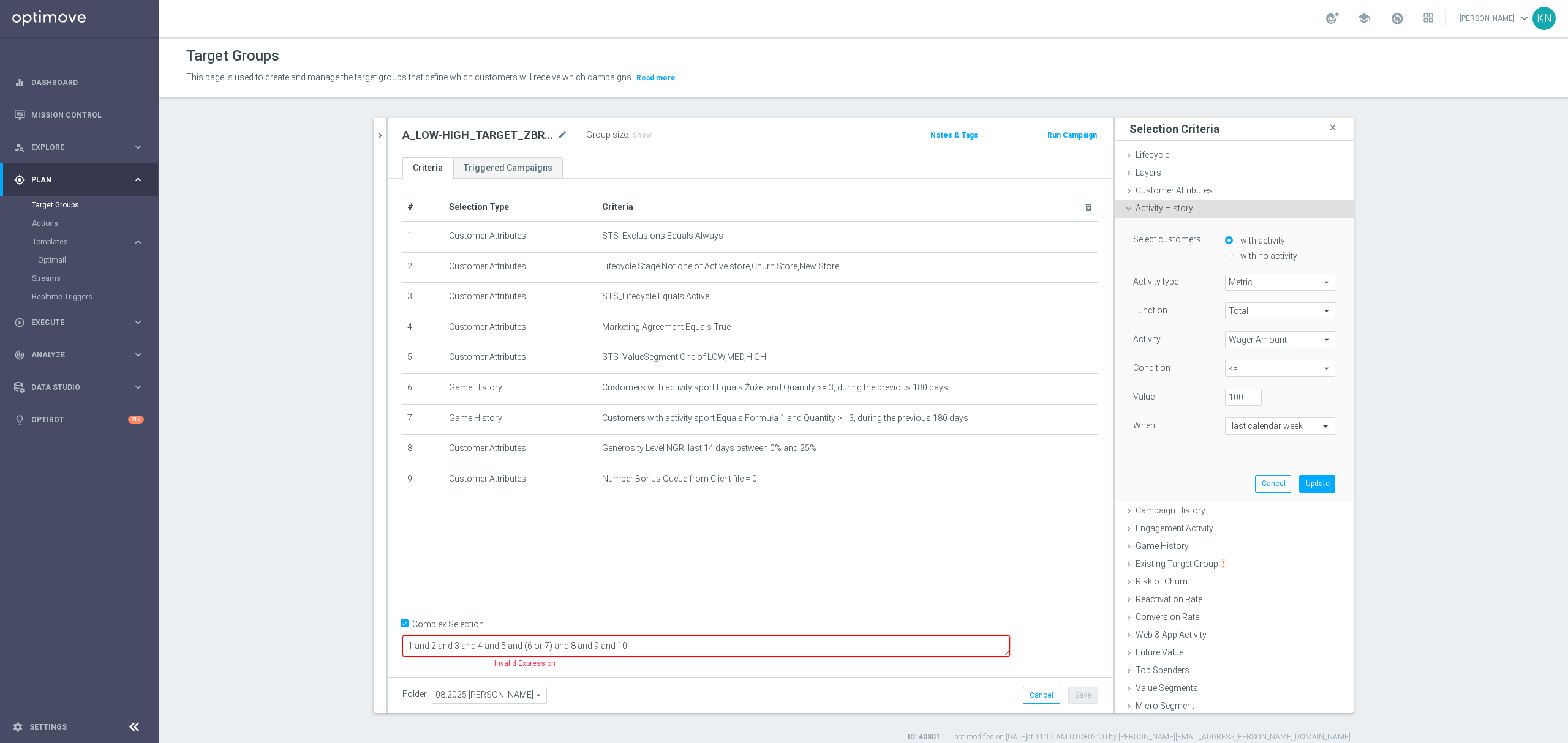
click at [909, 572] on div "# Selection Type Criteria delete_forever 1 Customer Attributes STS_Exclusions E…" at bounding box center [750, 424] width 725 height 493
click at [735, 648] on textarea "1 and 2 and 3 and 4 and 5 and (6 or 7) and 8 and 9 and 10" at bounding box center [707, 646] width 608 height 21
type textarea "1 and 2 and 3 and 4 and 5 and (6 or 7) and 8 and 9"
click at [615, 537] on div "# Selection Type Criteria delete_forever 1 Customer Attributes STS_Exclusions E…" at bounding box center [750, 424] width 725 height 493
click at [1086, 692] on button "Save" at bounding box center [1083, 696] width 30 height 18
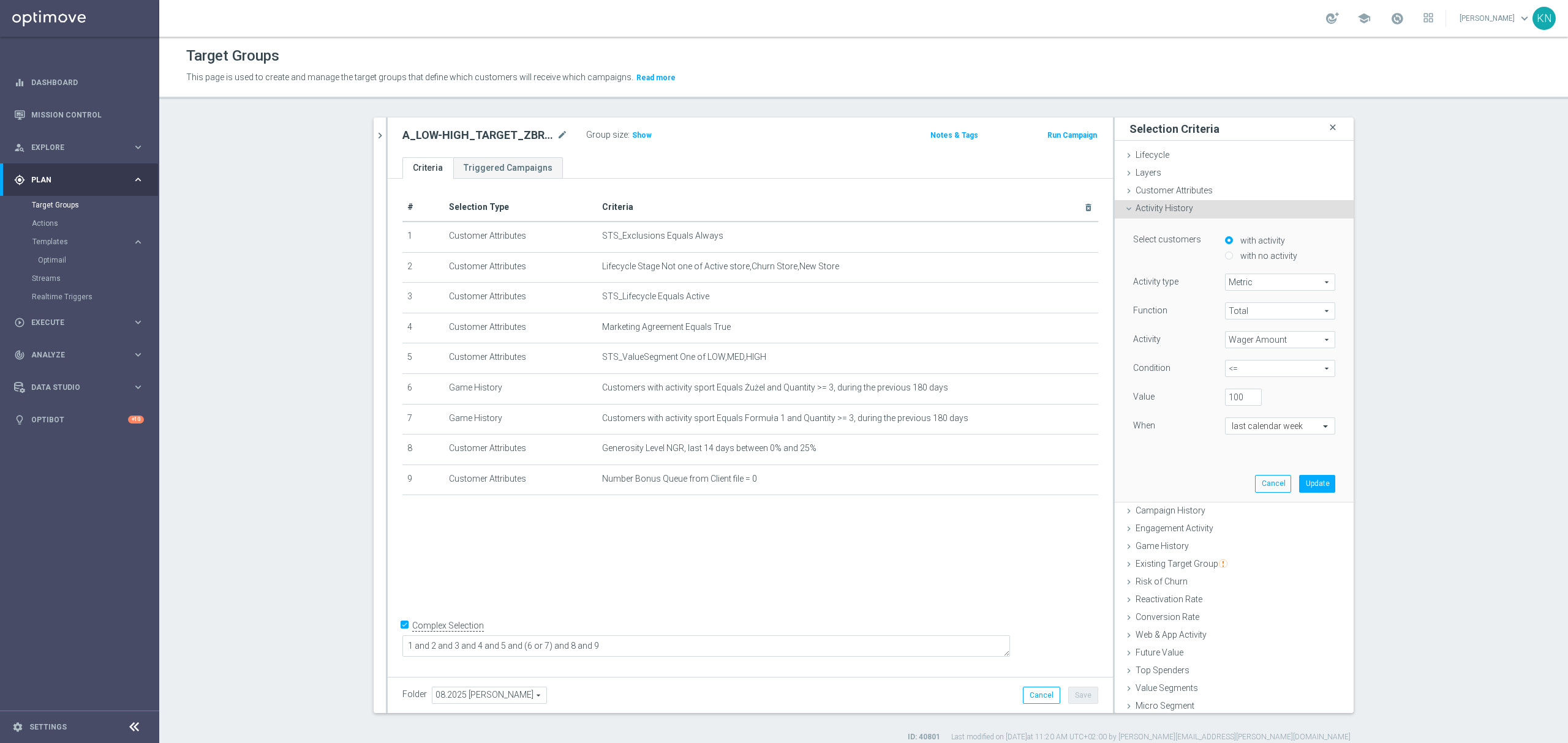
drag, startPoint x: 1311, startPoint y: 128, endPoint x: 1288, endPoint y: 136, distance: 24.4
click at [1327, 128] on icon "close" at bounding box center [1333, 127] width 12 height 17
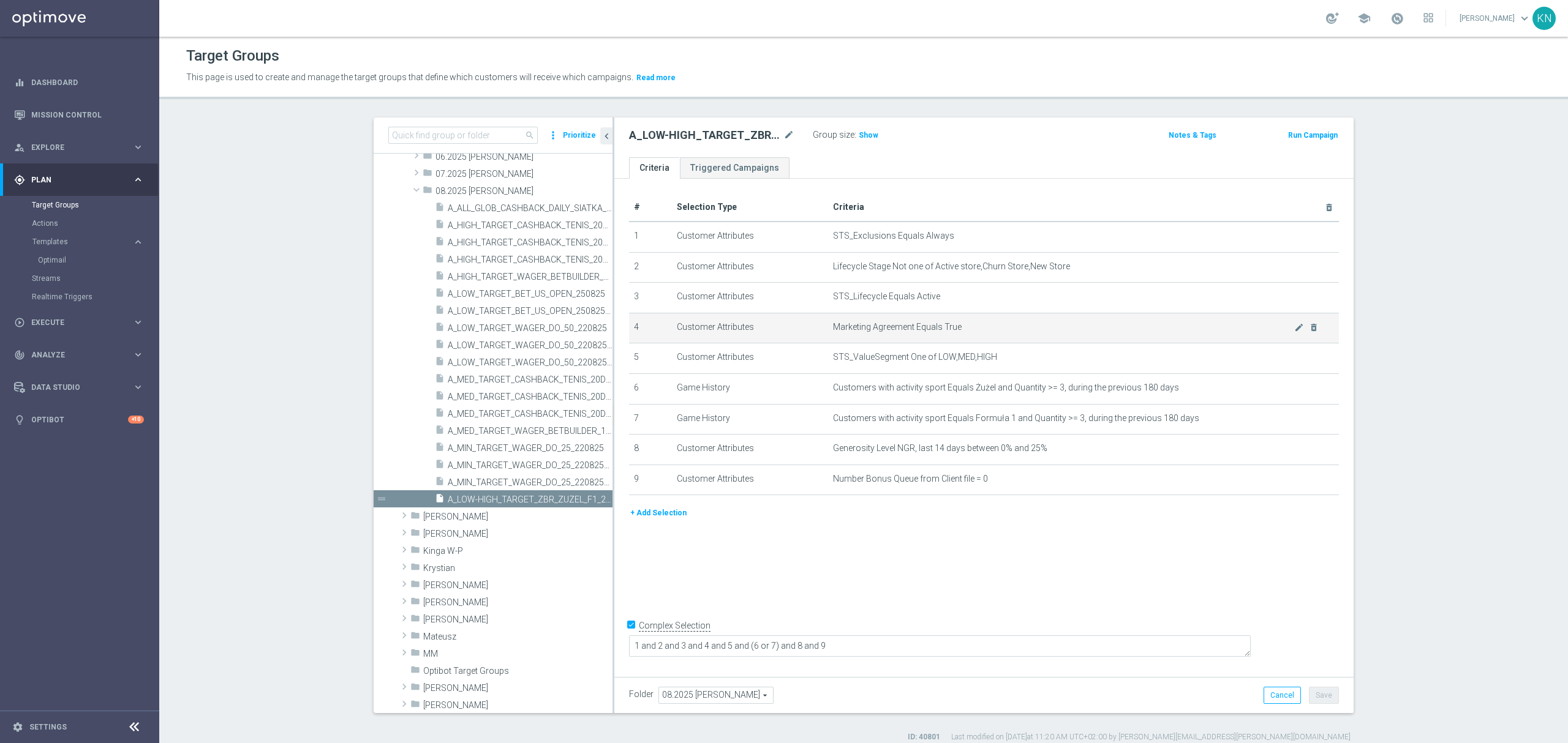
drag, startPoint x: 856, startPoint y: 137, endPoint x: 814, endPoint y: 321, distance: 188.7
click at [859, 136] on span "Show" at bounding box center [868, 136] width 19 height 9
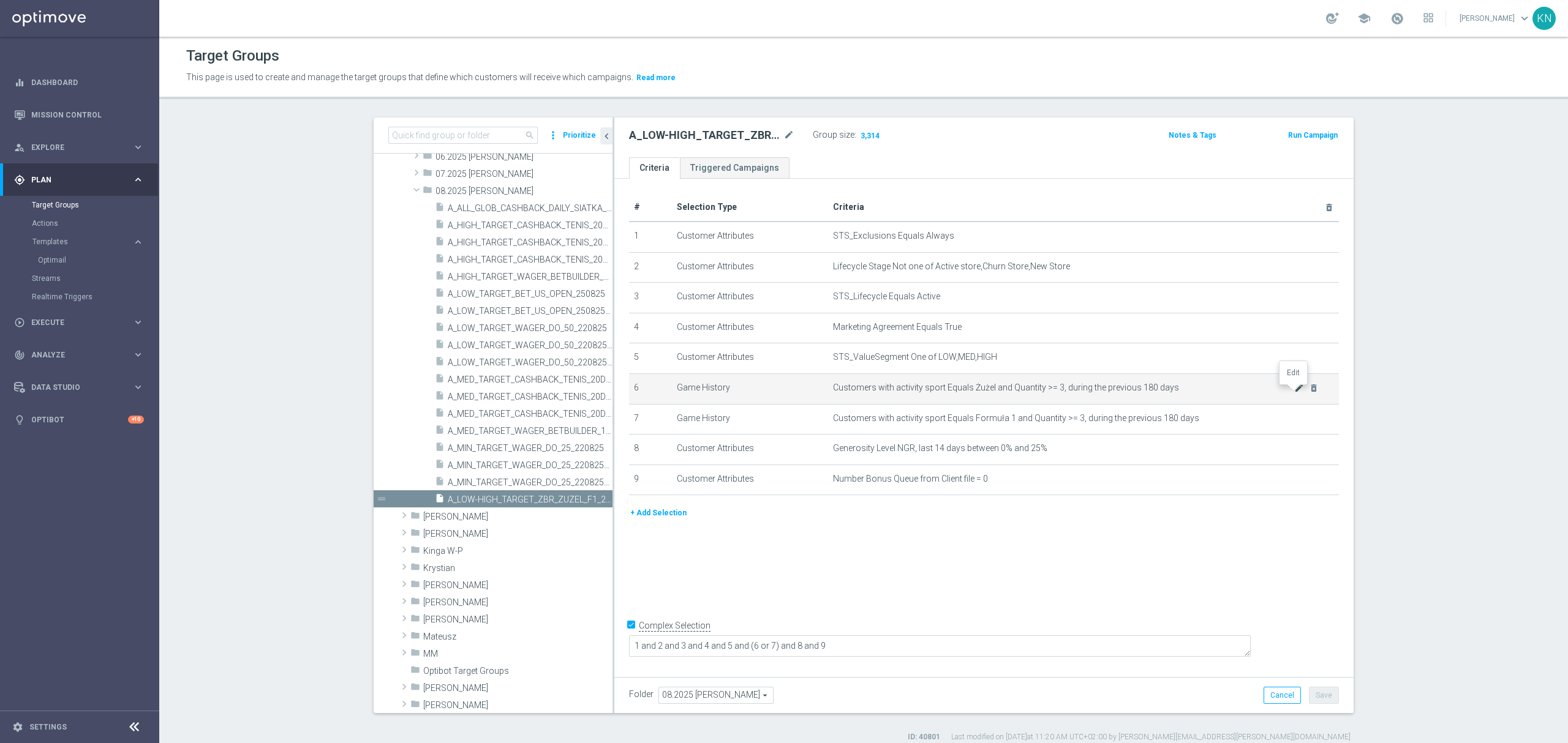
click at [1295, 393] on icon "mode_edit" at bounding box center [1299, 388] width 10 height 10
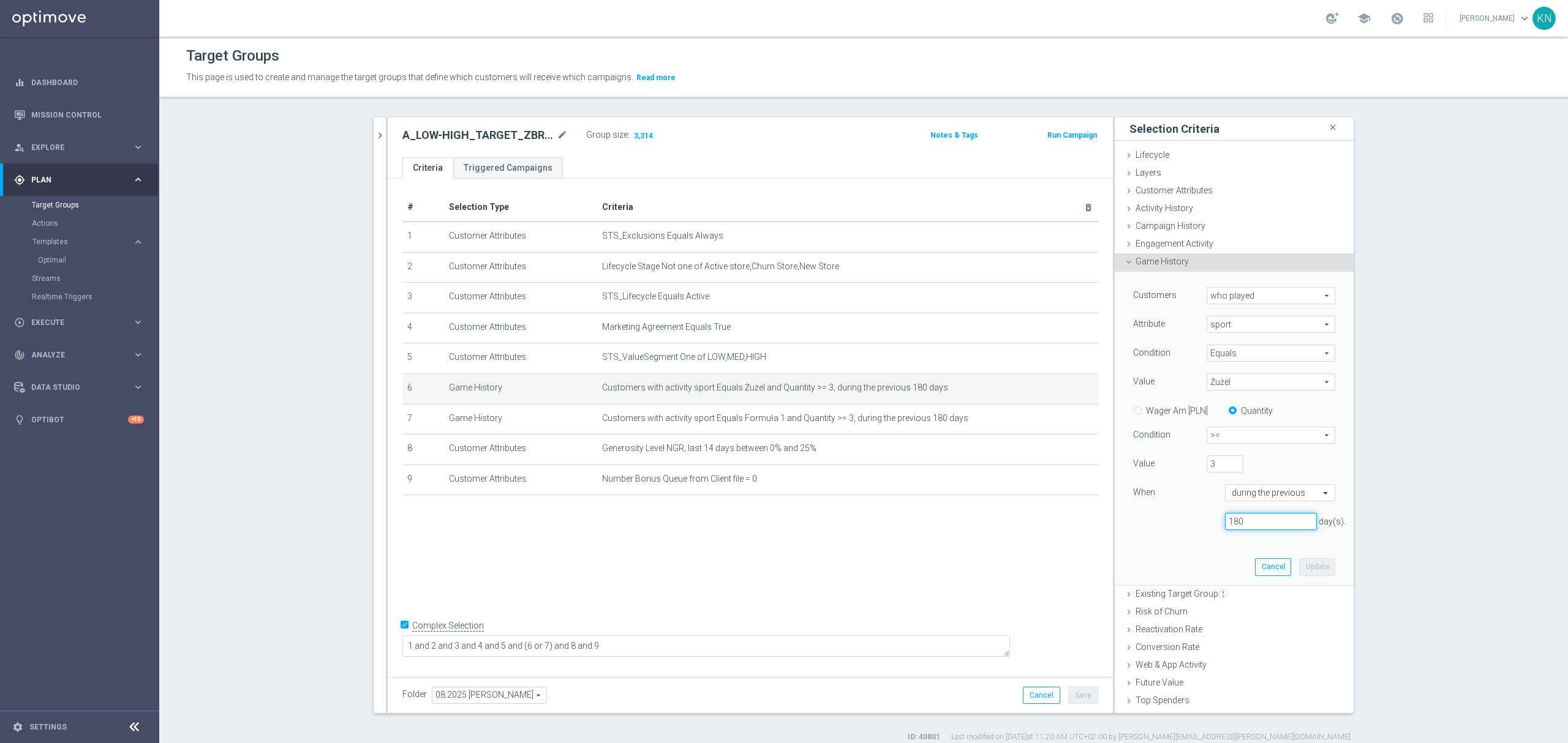
drag, startPoint x: 1231, startPoint y: 524, endPoint x: 1177, endPoint y: 525, distance: 54.0
click at [1177, 525] on div "180 day(s)." at bounding box center [1234, 522] width 221 height 18
type input "90"
click at [1300, 576] on button "Update" at bounding box center [1317, 567] width 36 height 18
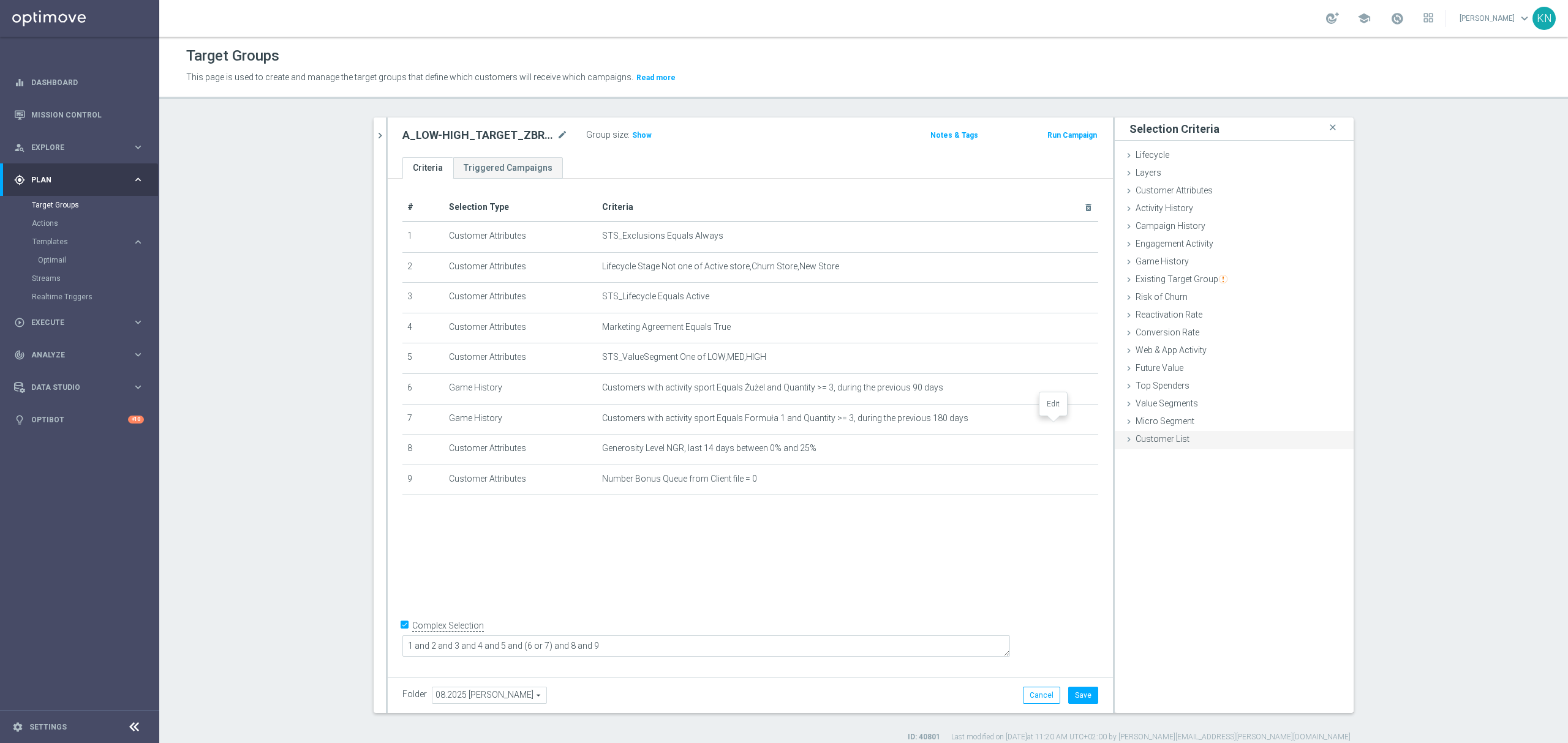
drag, startPoint x: 1054, startPoint y: 427, endPoint x: 1182, endPoint y: 449, distance: 129.9
click at [0, 0] on icon "mode_edit" at bounding box center [0, 0] width 0 height 0
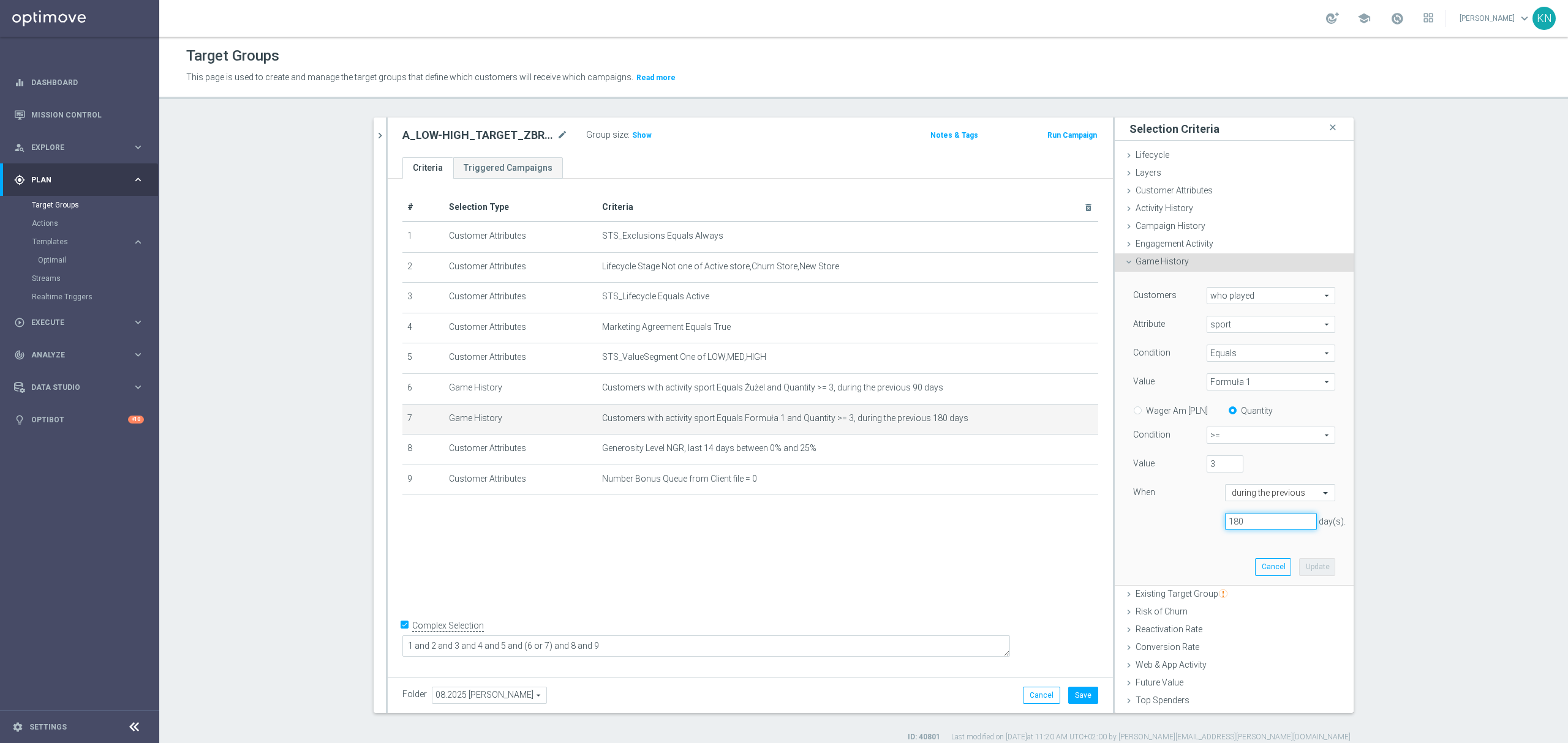
drag, startPoint x: 1241, startPoint y: 517, endPoint x: 1227, endPoint y: 537, distance: 24.4
click at [1189, 521] on div "180 day(s)." at bounding box center [1234, 522] width 221 height 18
type input "90"
click at [1307, 569] on button "Update" at bounding box center [1317, 567] width 36 height 18
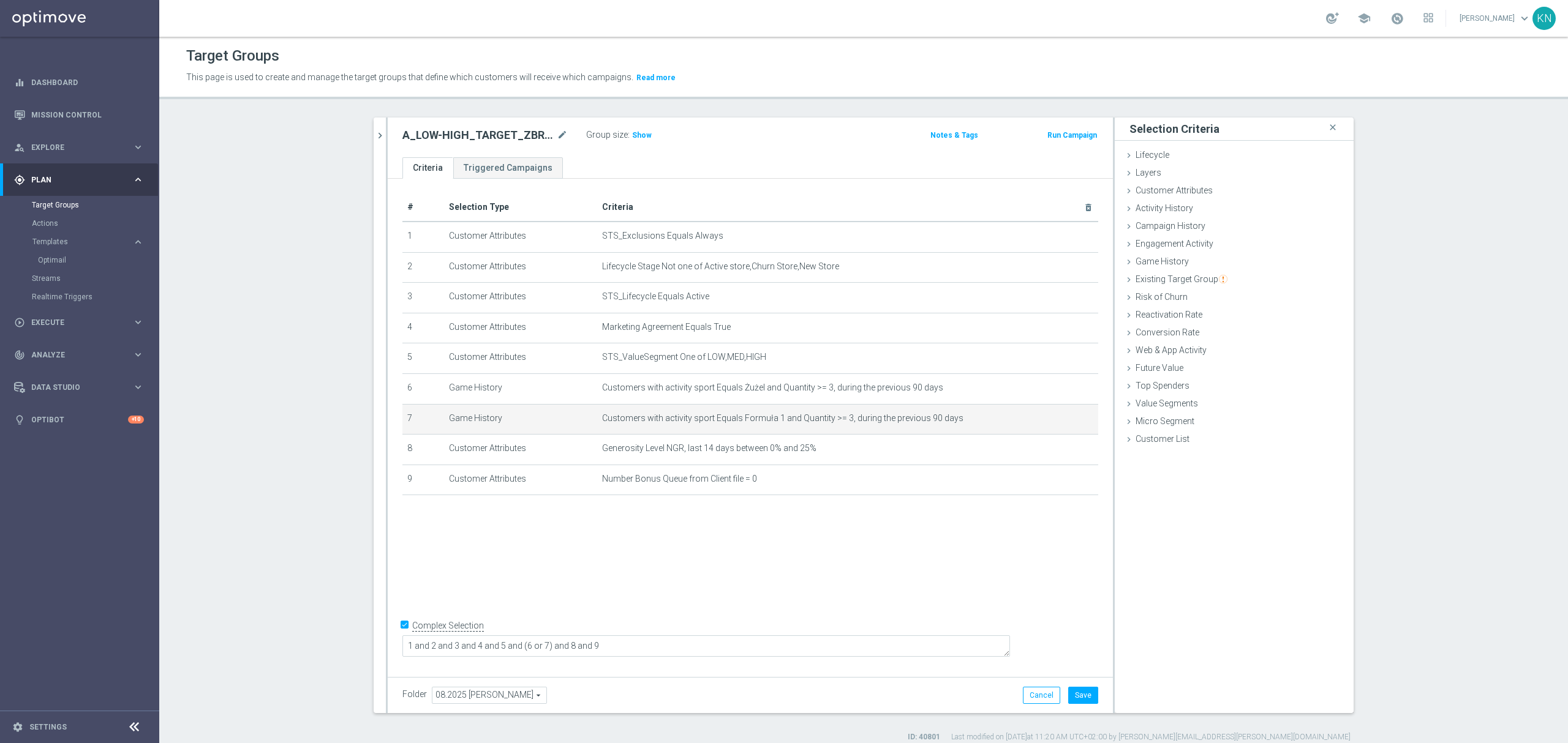
click at [923, 558] on div "# Selection Type Criteria delete_forever 1 Customer Attributes STS_Exclusions E…" at bounding box center [750, 424] width 725 height 493
click at [633, 137] on span "Show" at bounding box center [642, 136] width 19 height 9
drag, startPoint x: 1083, startPoint y: 697, endPoint x: 1066, endPoint y: 682, distance: 22.7
click at [1083, 697] on button "Save" at bounding box center [1083, 696] width 30 height 18
click at [860, 552] on div "# Selection Type Criteria delete_forever 1 Customer Attributes STS_Exclusions E…" at bounding box center [750, 424] width 725 height 493
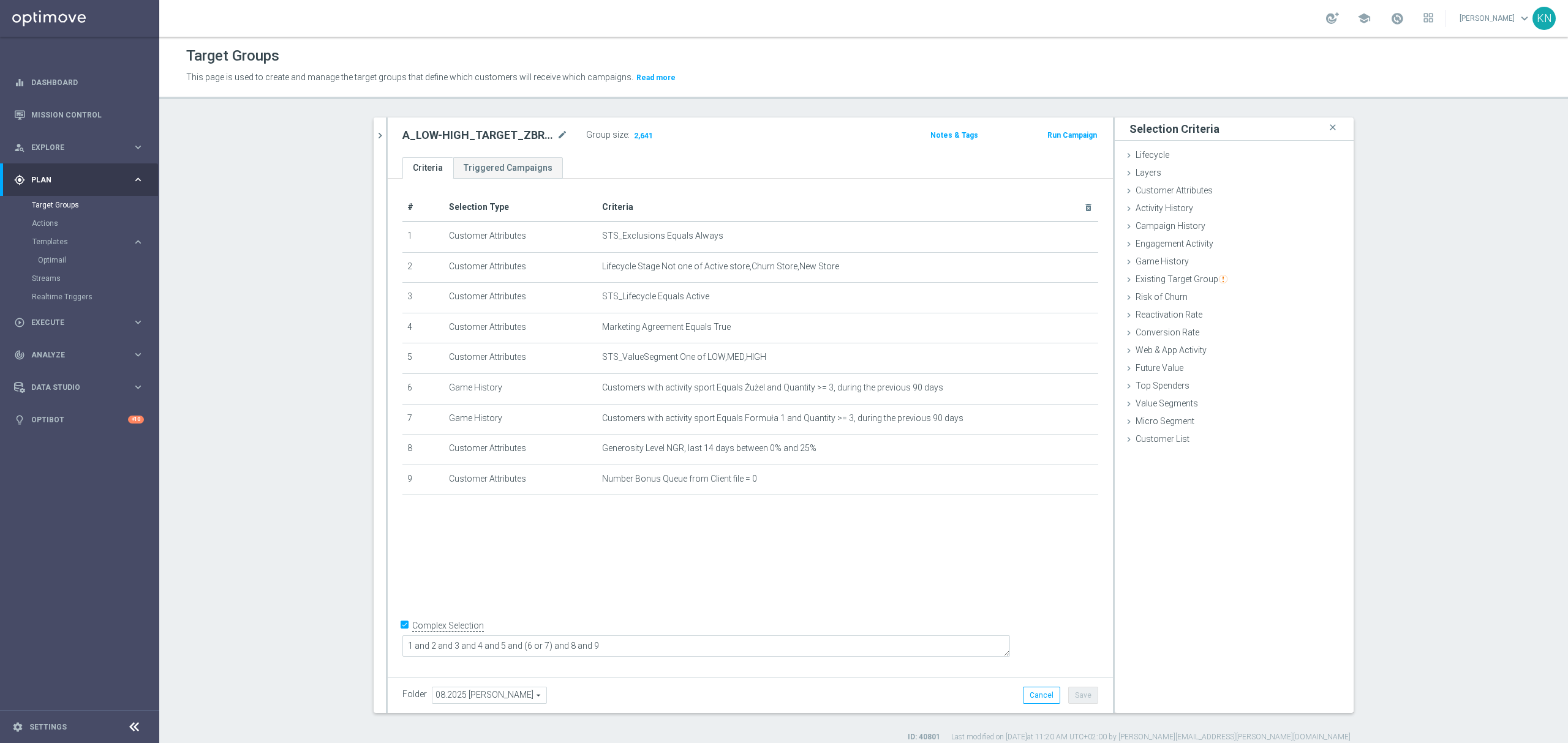
click at [748, 543] on div "# Selection Type Criteria delete_forever 1 Customer Attributes STS_Exclusions E…" at bounding box center [750, 424] width 725 height 493
click at [854, 585] on div "# Selection Type Criteria delete_forever 1 Customer Attributes STS_Exclusions E…" at bounding box center [750, 424] width 725 height 493
drag, startPoint x: 731, startPoint y: 585, endPoint x: 797, endPoint y: 566, distance: 68.7
click at [731, 585] on div "# Selection Type Criteria delete_forever 1 Customer Attributes STS_Exclusions E…" at bounding box center [750, 424] width 725 height 493
click at [1160, 194] on span "Customer Attributes" at bounding box center [1174, 190] width 77 height 10
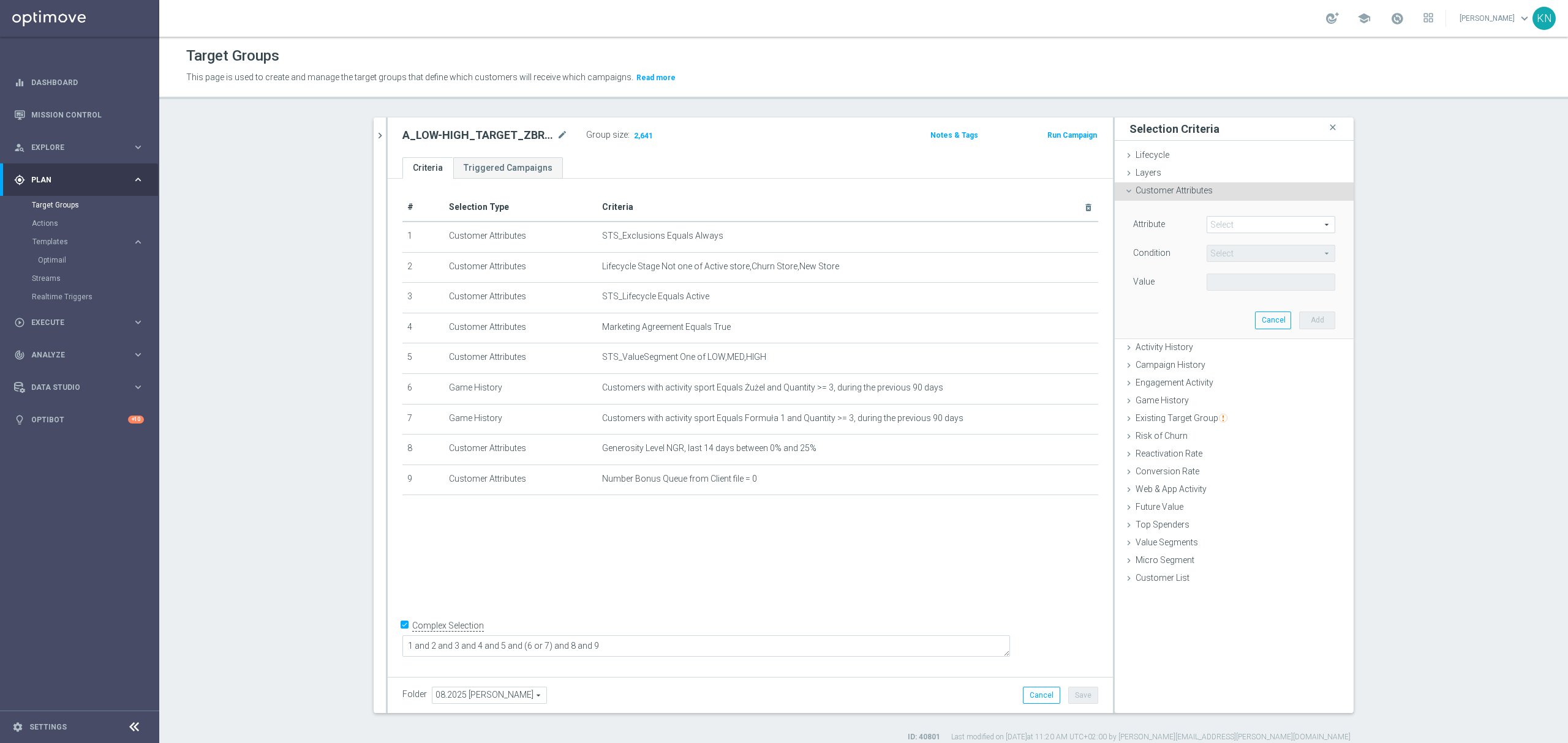
click at [1224, 223] on span at bounding box center [1271, 225] width 128 height 16
click at [1093, 272] on div "# Selection Type Criteria delete_forever 1 Customer Attributes STS_Exclusions E…" at bounding box center [750, 350] width 714 height 313
click at [1236, 227] on span at bounding box center [1271, 225] width 128 height 16
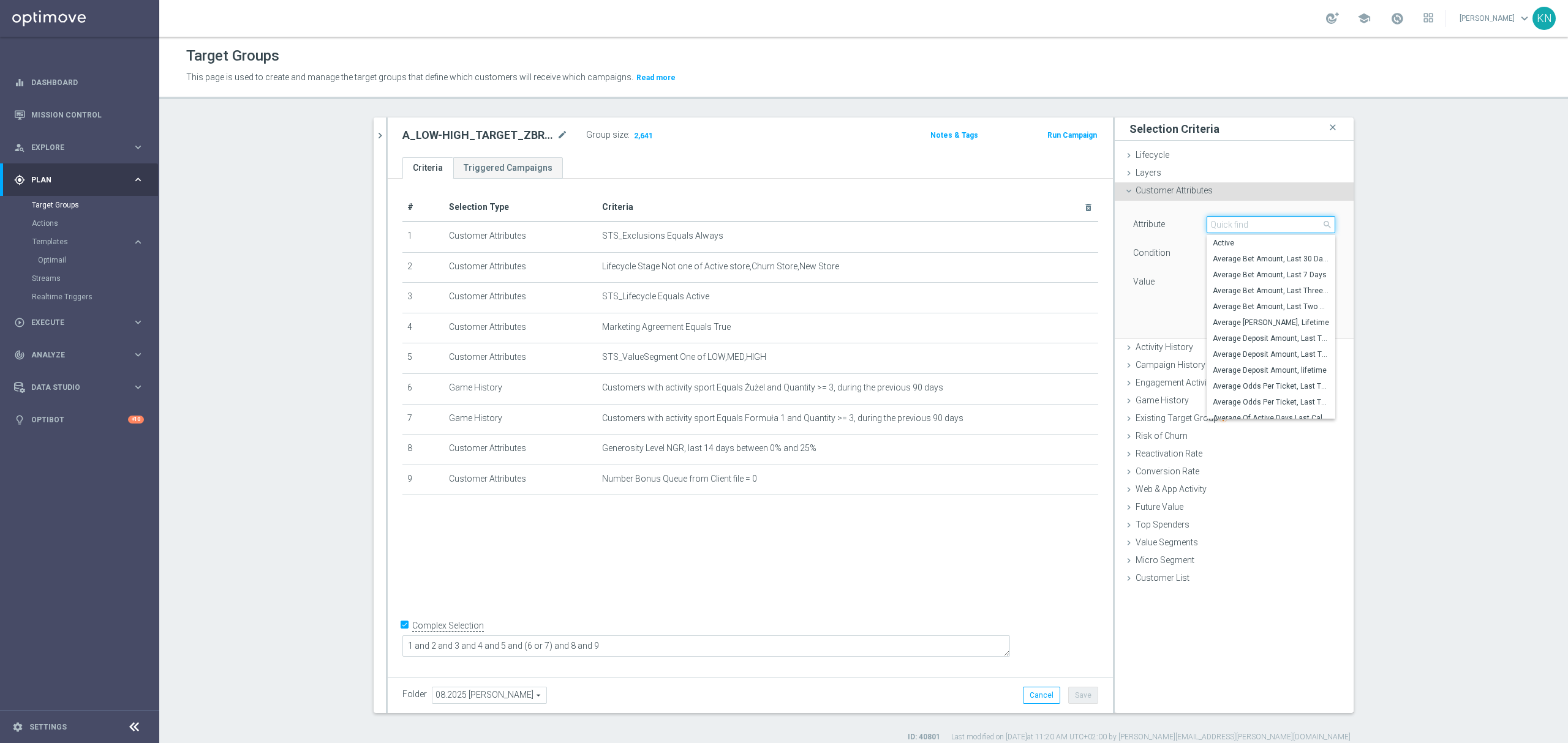
click at [1231, 226] on input "search" at bounding box center [1270, 225] width 129 height 18
type input "deposit sald"
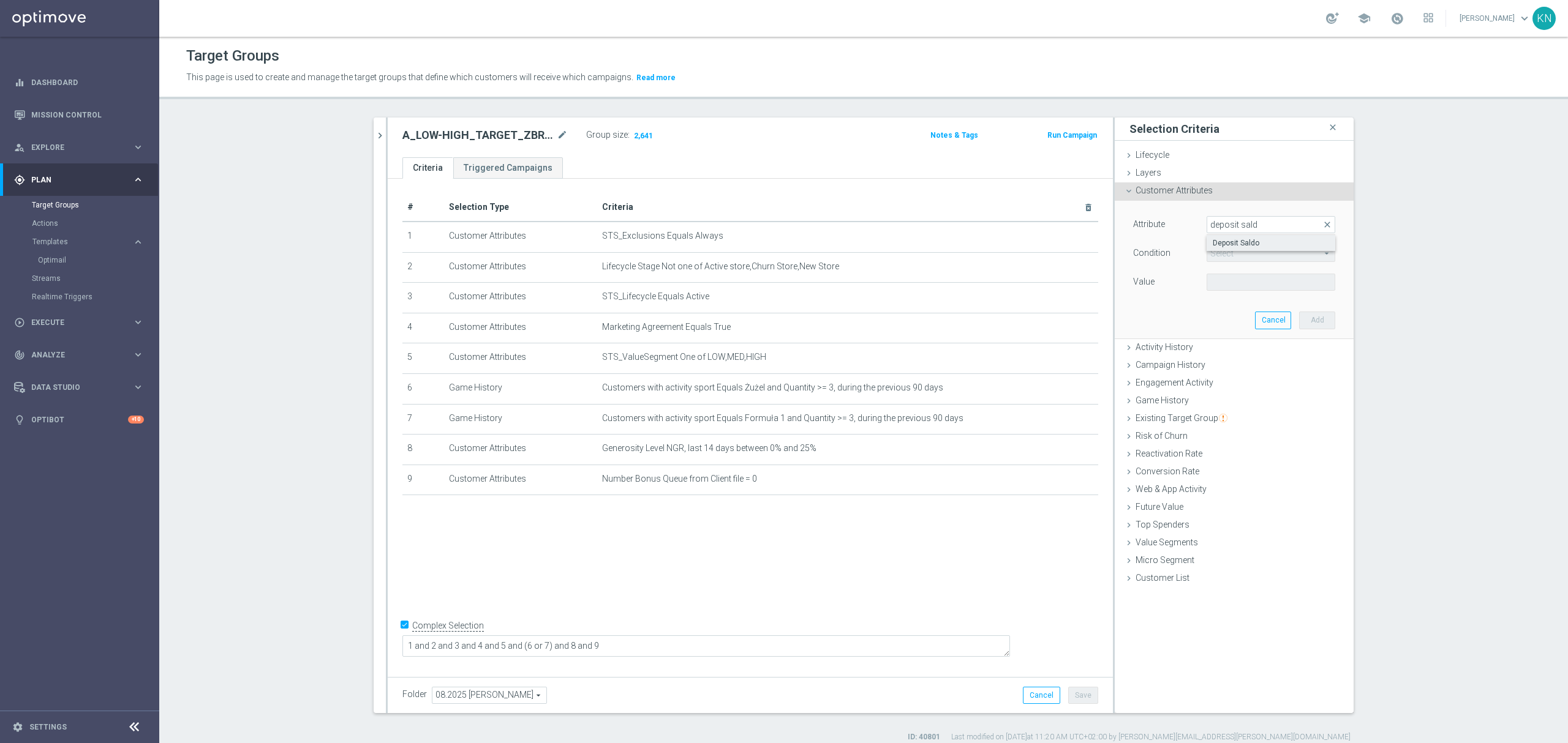
click at [1246, 243] on span "Deposit Saldo" at bounding box center [1270, 242] width 116 height 10
type input "Deposit Saldo"
click at [1231, 249] on span "=" at bounding box center [1271, 254] width 128 height 16
click at [1226, 364] on span "between" at bounding box center [1270, 367] width 116 height 10
type input "between"
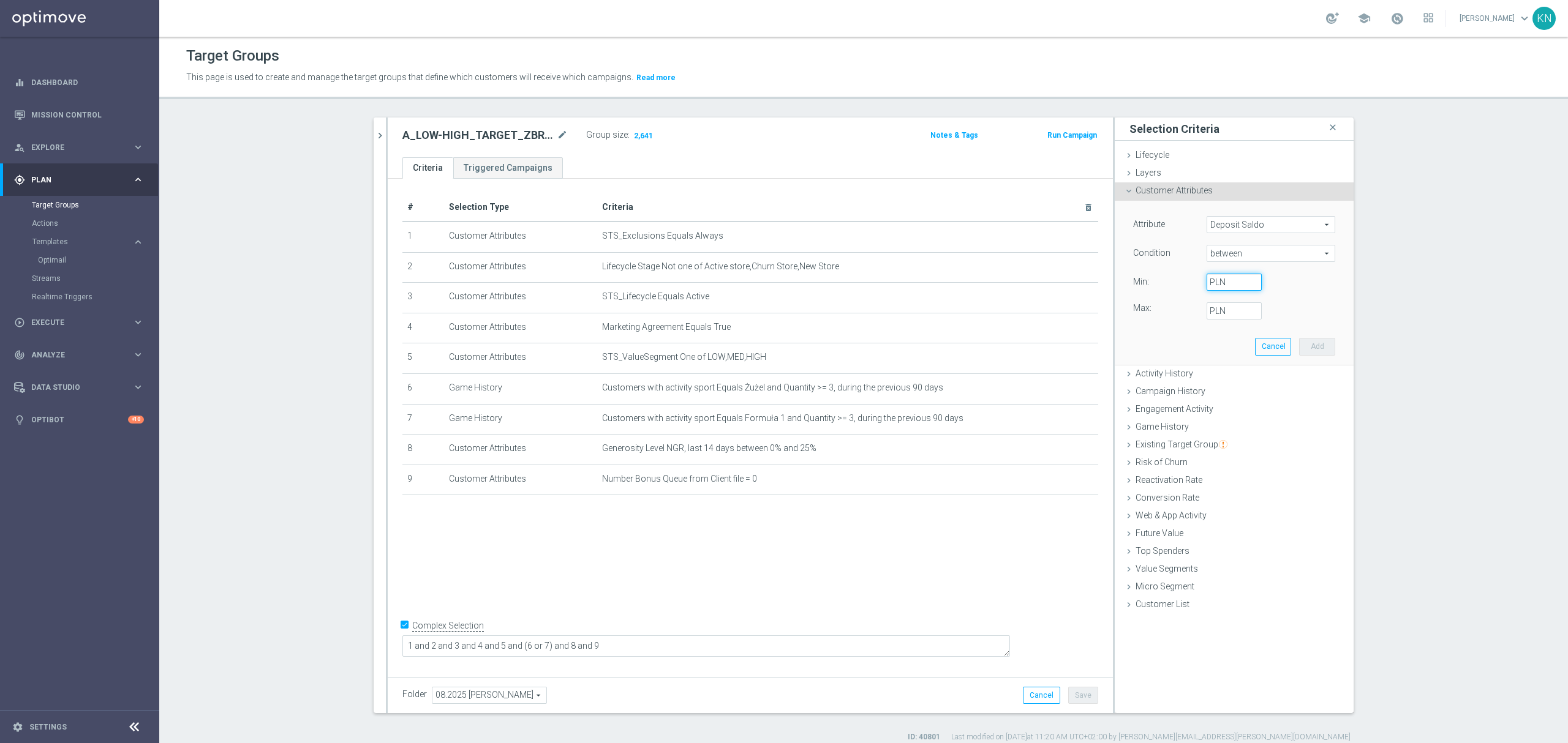
click at [1220, 285] on input "PLN" at bounding box center [1234, 283] width 55 height 18
type input "0"
click at [1221, 309] on input "PLN" at bounding box center [1234, 312] width 55 height 18
type input "2"
click at [1302, 340] on button "Add" at bounding box center [1317, 347] width 36 height 18
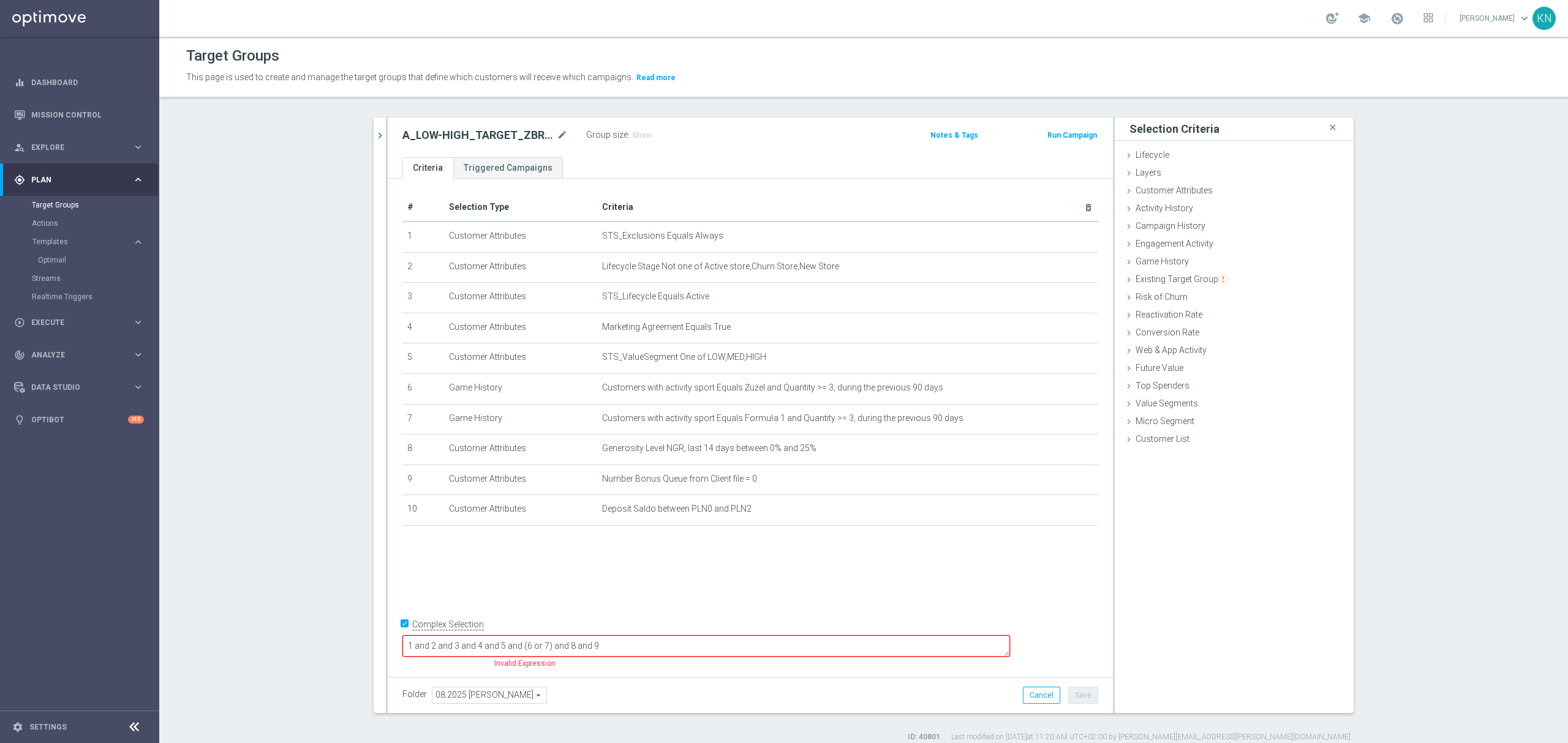
click at [701, 637] on textarea "1 and 2 and 3 and 4 and 5 and (6 or 7) and 8 and 9" at bounding box center [707, 646] width 608 height 21
type textarea "1 and 2 and 3 and 4 and 5 and (6 or 7) and 8 and 9 and 10 and 11"
click at [607, 547] on div "+ Add Selection" at bounding box center [750, 542] width 714 height 10
click at [664, 586] on div "# Selection Type Criteria delete_forever 1 Customer Attributes STS_Exclusions E…" at bounding box center [750, 424] width 725 height 493
click at [742, 641] on textarea "1 and 2 and 3 and 4 and 5 and (6 or 7) and 8 and 9 and 10 and 11" at bounding box center [707, 646] width 608 height 21
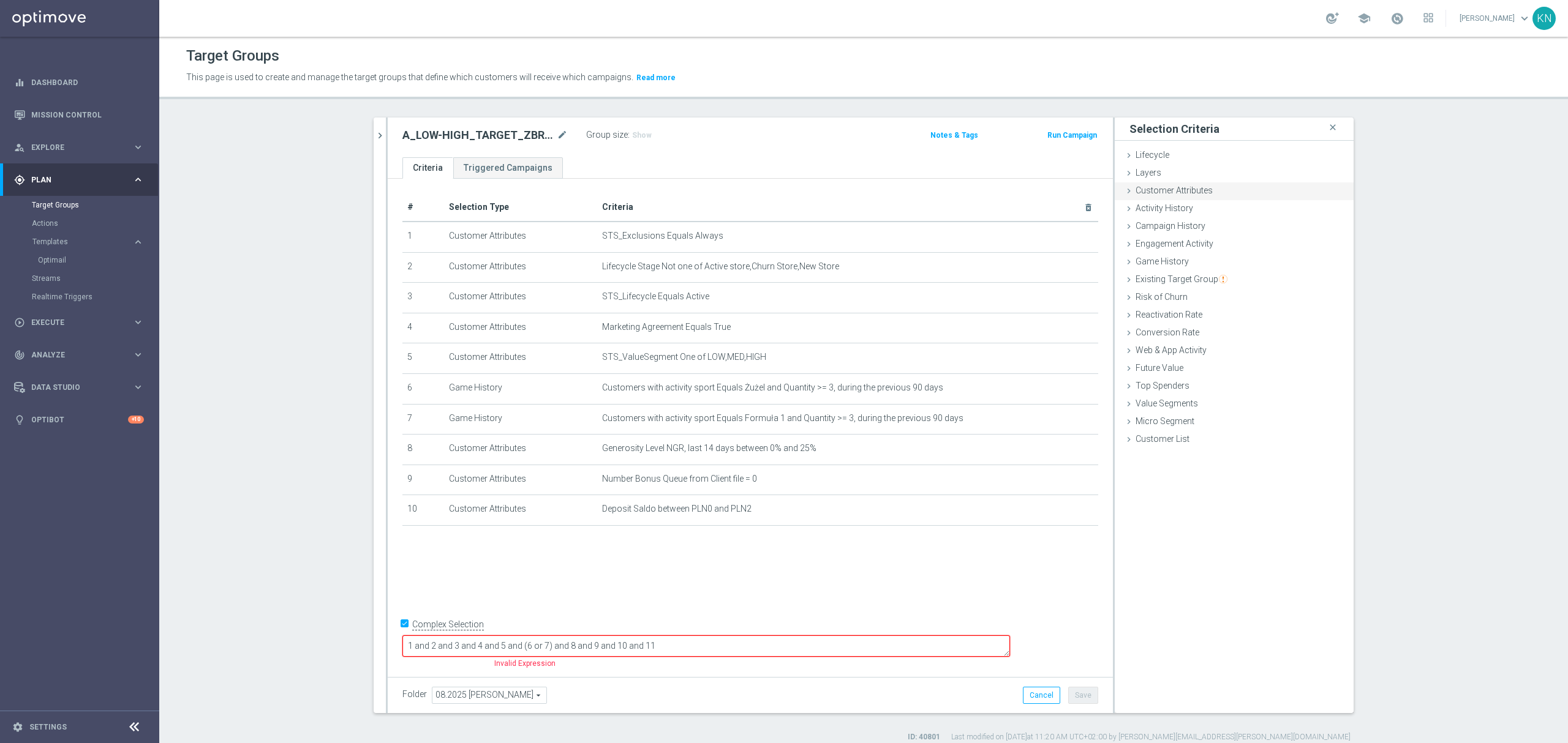
click at [1172, 195] on span "Customer Attributes" at bounding box center [1174, 190] width 77 height 10
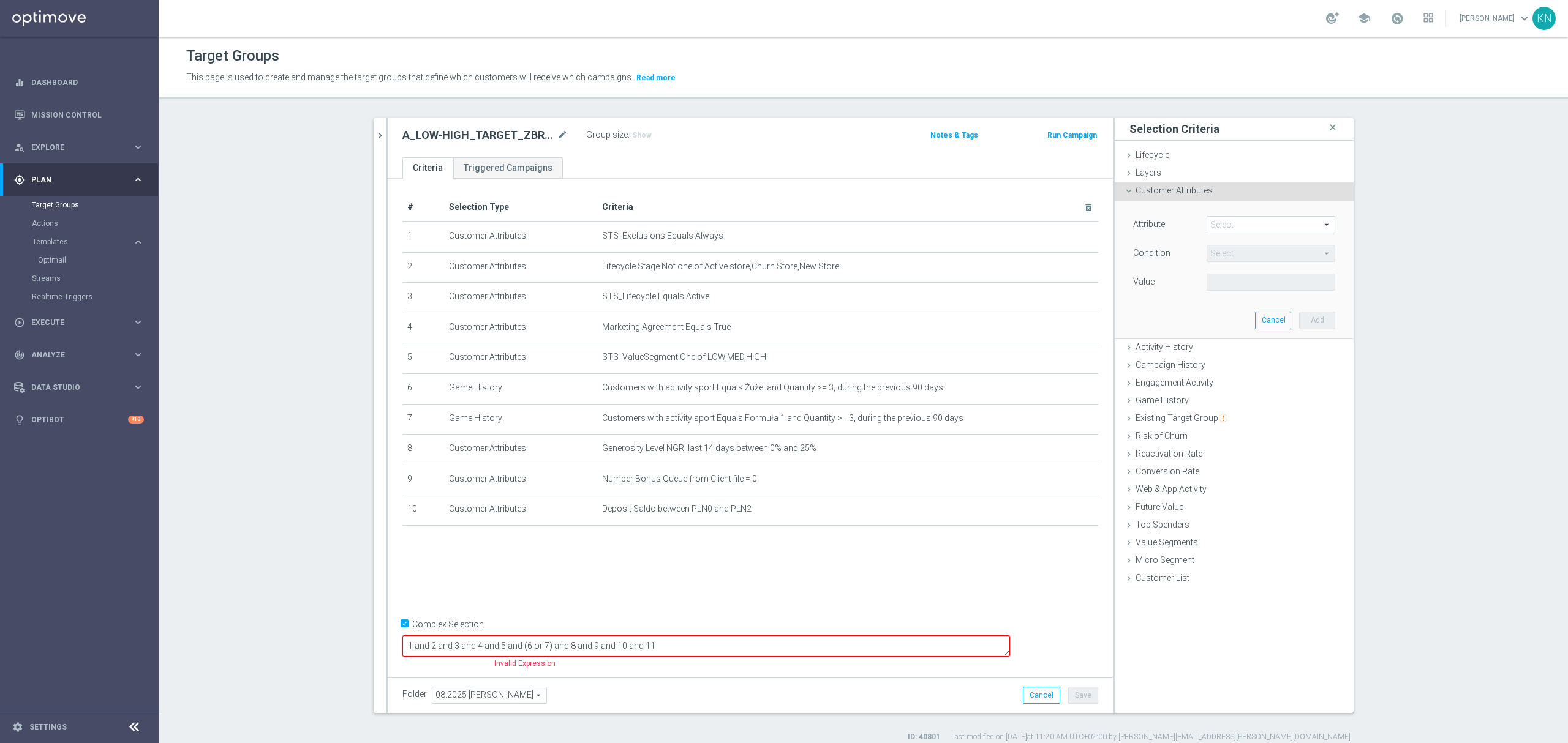
click at [1212, 224] on span at bounding box center [1271, 225] width 128 height 16
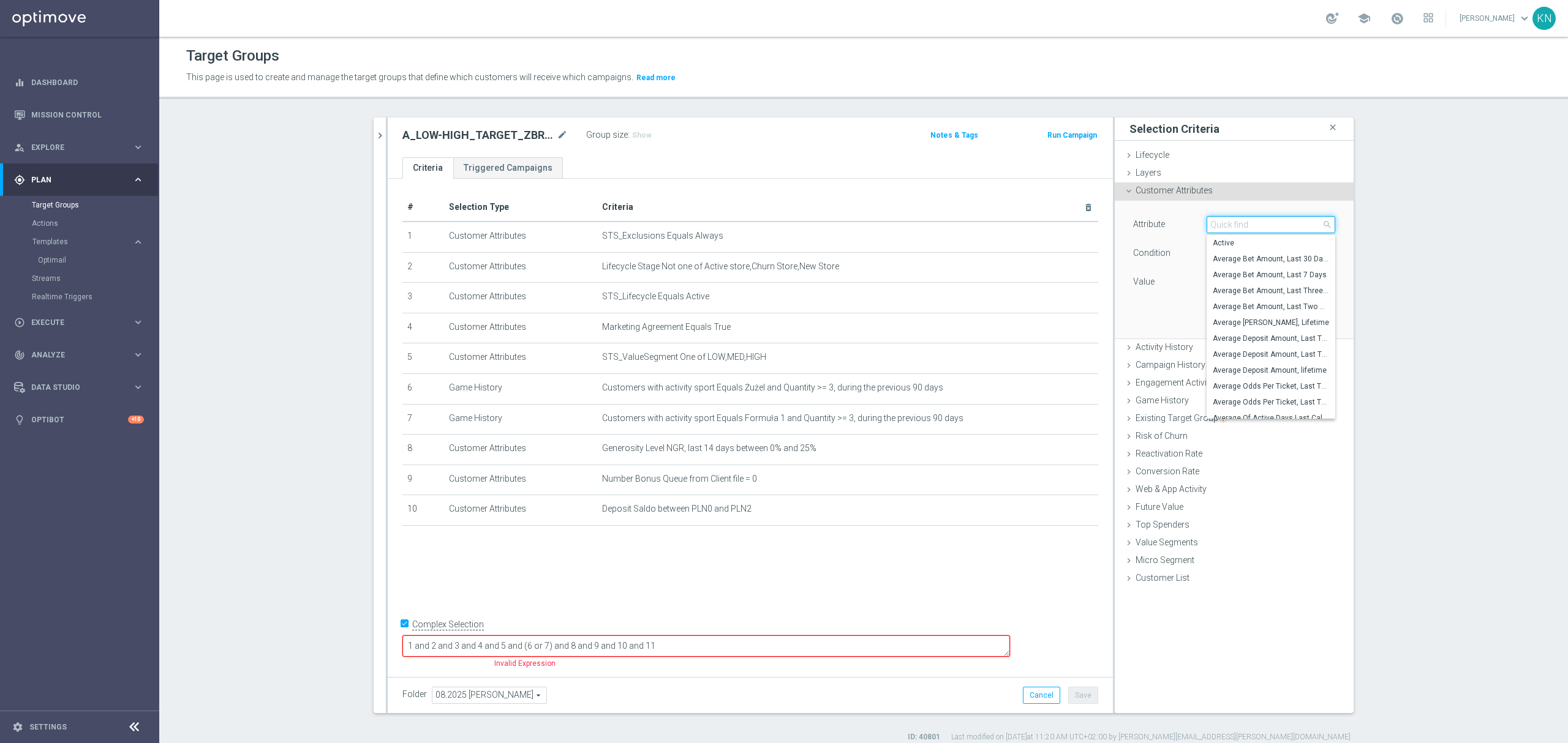
click at [1248, 227] on input "search" at bounding box center [1270, 225] width 129 height 18
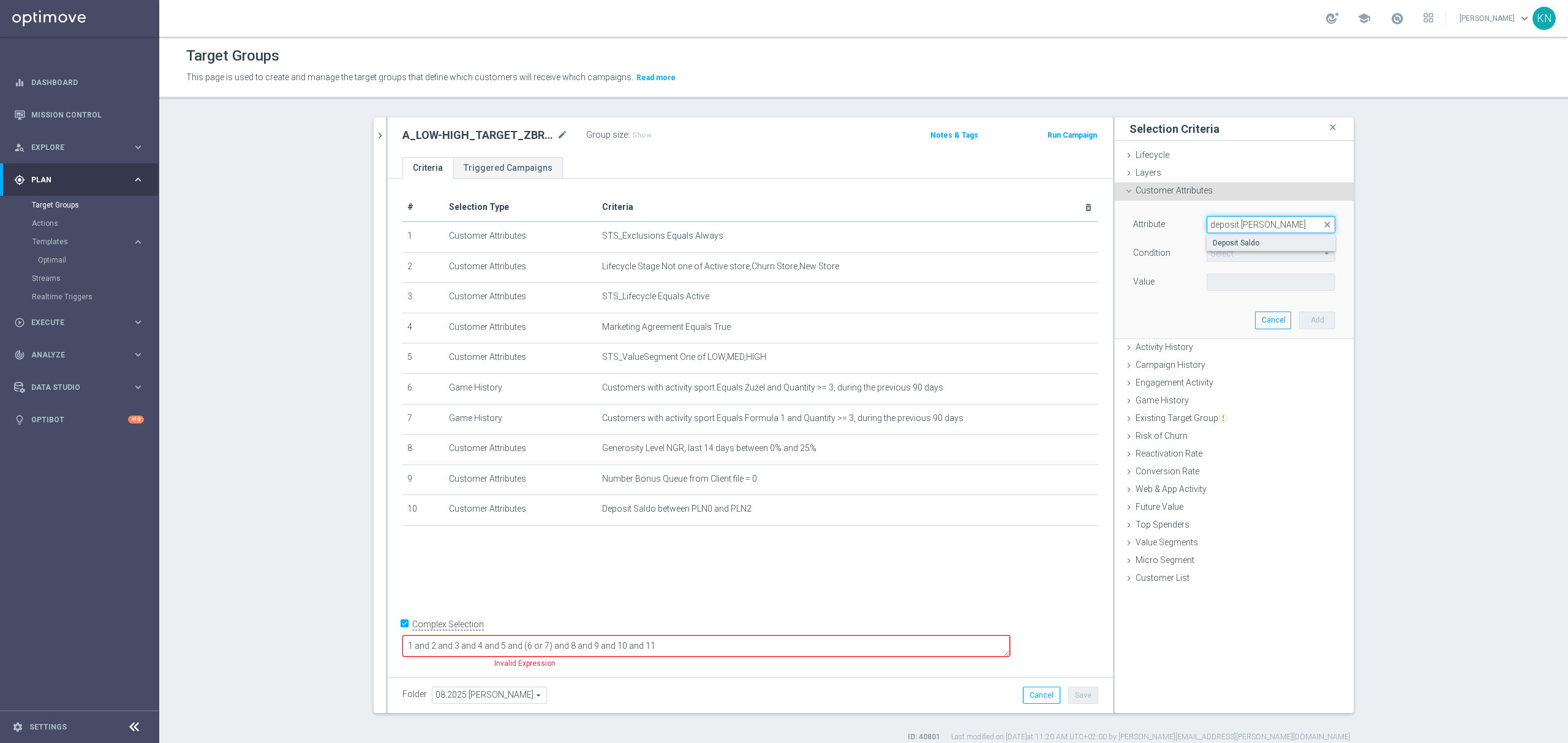
type input "deposit [PERSON_NAME]"
click at [1284, 239] on span "Deposit Saldo" at bounding box center [1270, 242] width 116 height 10
type input "Deposit Saldo"
click at [1218, 253] on span "=" at bounding box center [1271, 254] width 128 height 16
click at [1230, 360] on label "between" at bounding box center [1270, 368] width 129 height 16
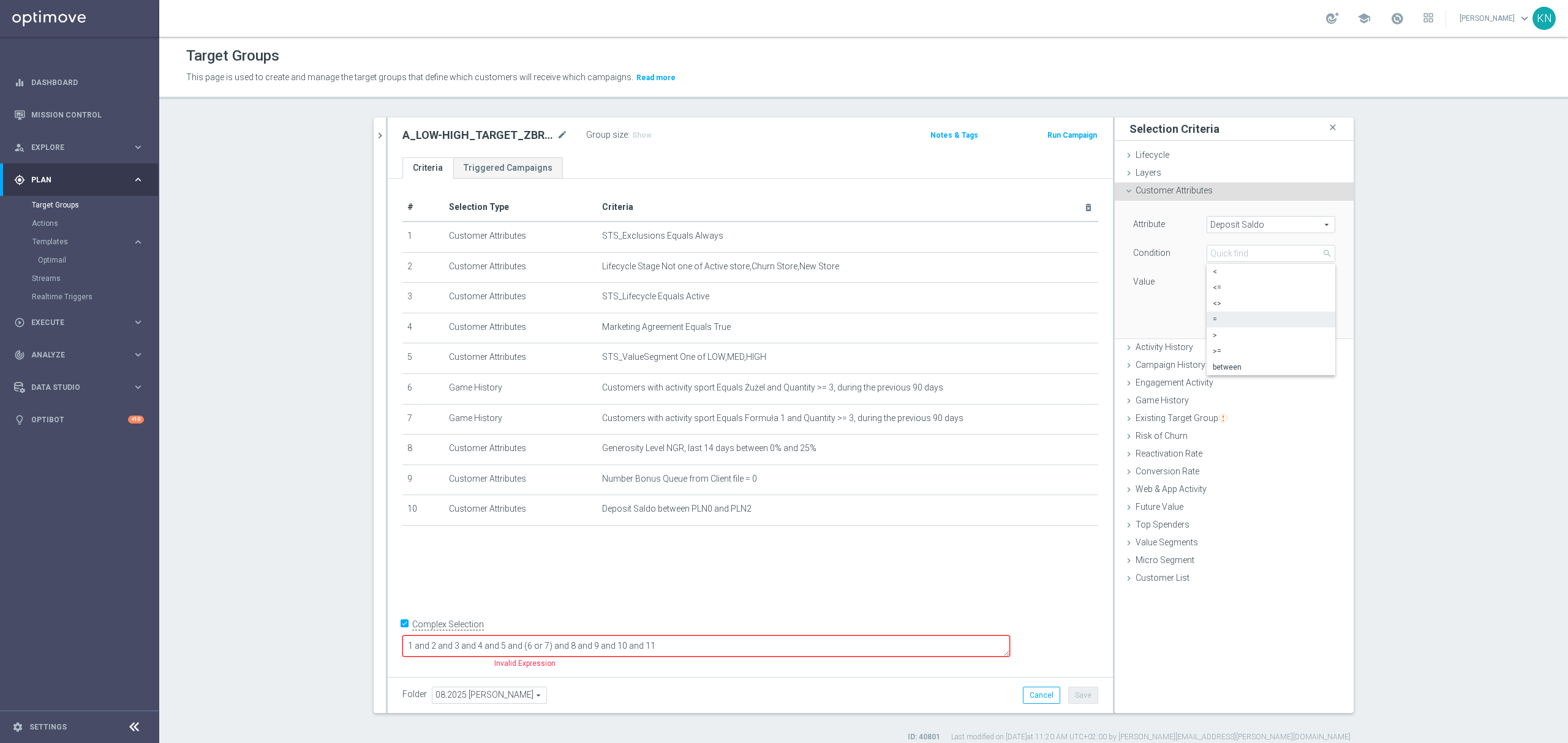
type input "between"
click at [1227, 284] on input "PLN" at bounding box center [1234, 283] width 55 height 18
type input "0"
click at [1235, 310] on input "PLN" at bounding box center [1234, 312] width 55 height 18
type input "2"
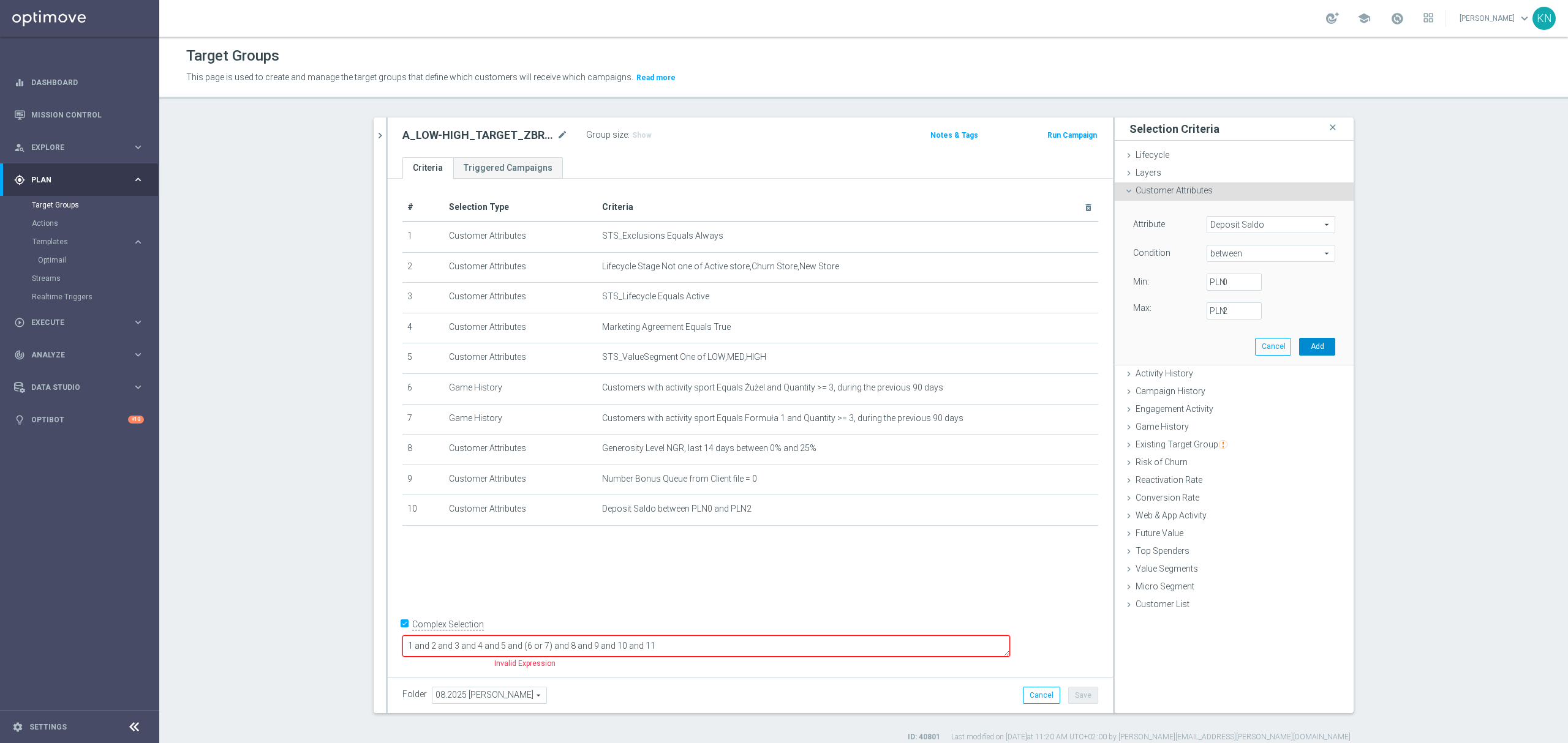
click at [1323, 347] on button "Add" at bounding box center [1317, 347] width 36 height 18
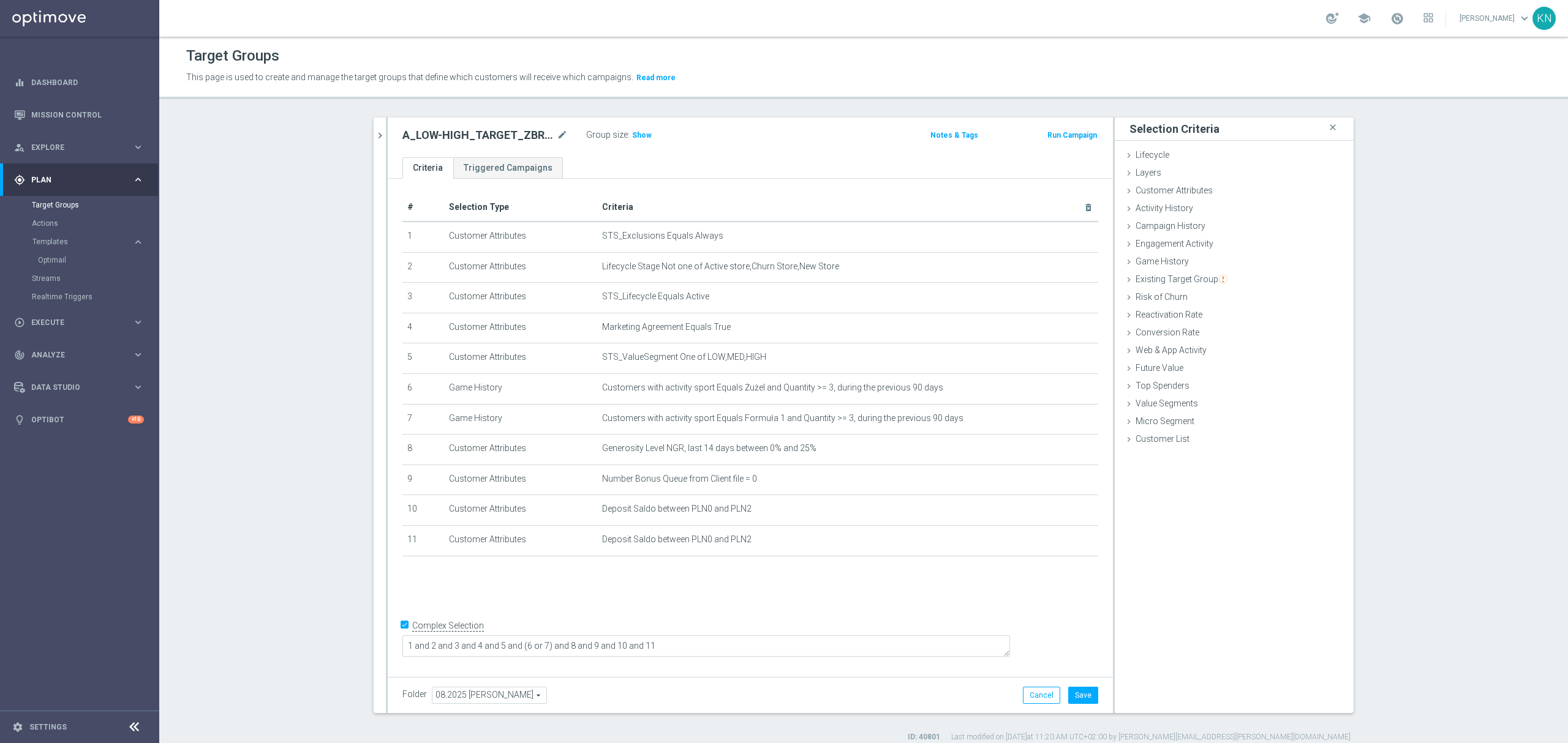
click at [875, 625] on div "# Selection Type Criteria delete_forever 1 Customer Attributes STS_Exclusions E…" at bounding box center [750, 424] width 725 height 493
click at [770, 648] on textarea "1 and 2 and 3 and 4 and 5 and (6 or 7) and 8 and 9 and 10 and 11" at bounding box center [707, 646] width 608 height 21
click at [632, 137] on span "Show" at bounding box center [642, 136] width 19 height 9
drag, startPoint x: 1069, startPoint y: 551, endPoint x: 1068, endPoint y: 532, distance: 19.0
click at [0, 0] on icon "delete_forever" at bounding box center [0, 0] width 0 height 0
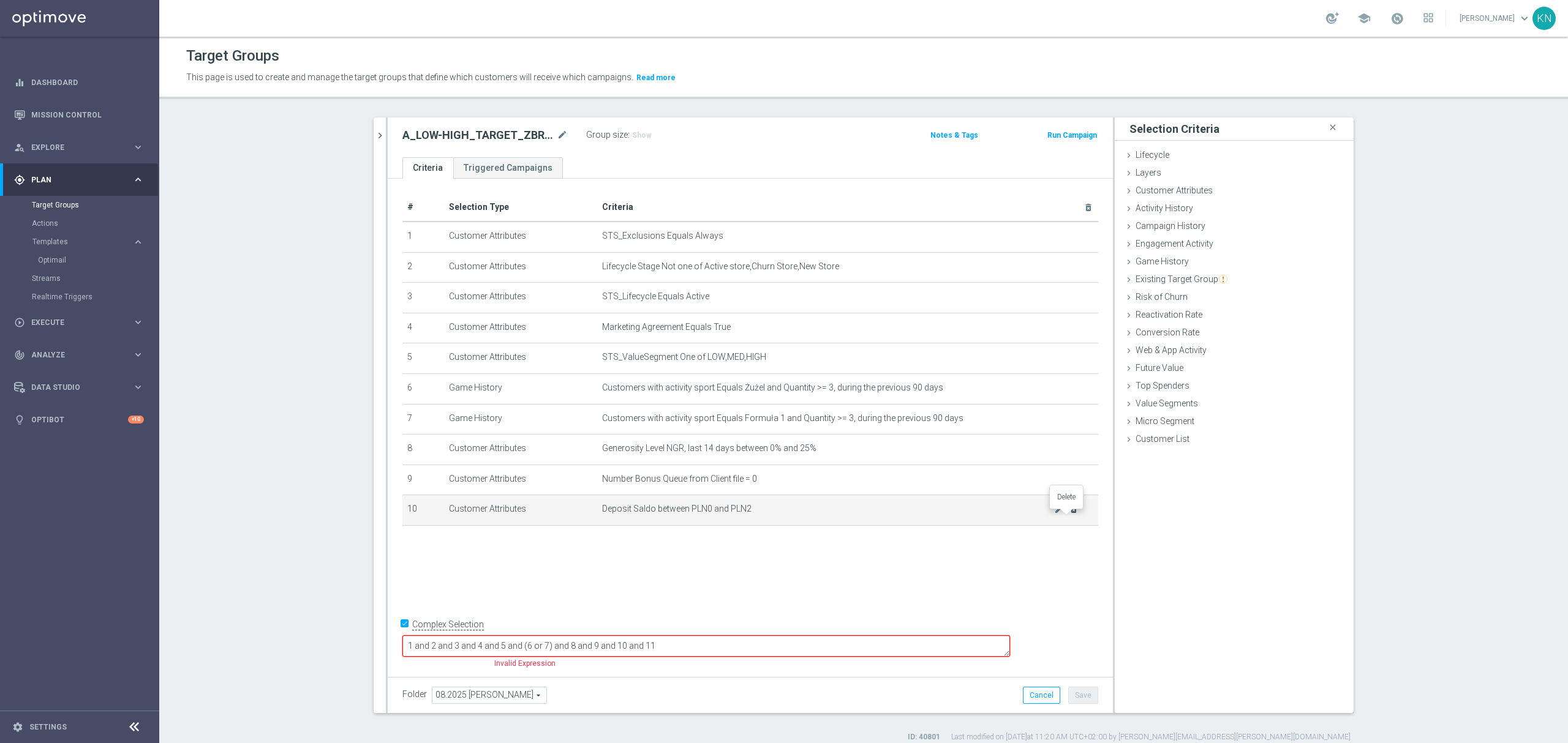
click at [1069, 515] on icon "delete_forever" at bounding box center [1073, 509] width 10 height 10
drag, startPoint x: 711, startPoint y: 646, endPoint x: 680, endPoint y: 644, distance: 31.1
click at [680, 644] on textarea "1 and 2 and 3 and 4 and 5 and (6 or 7) and 8 and 9 and 10 and 11" at bounding box center [707, 646] width 608 height 21
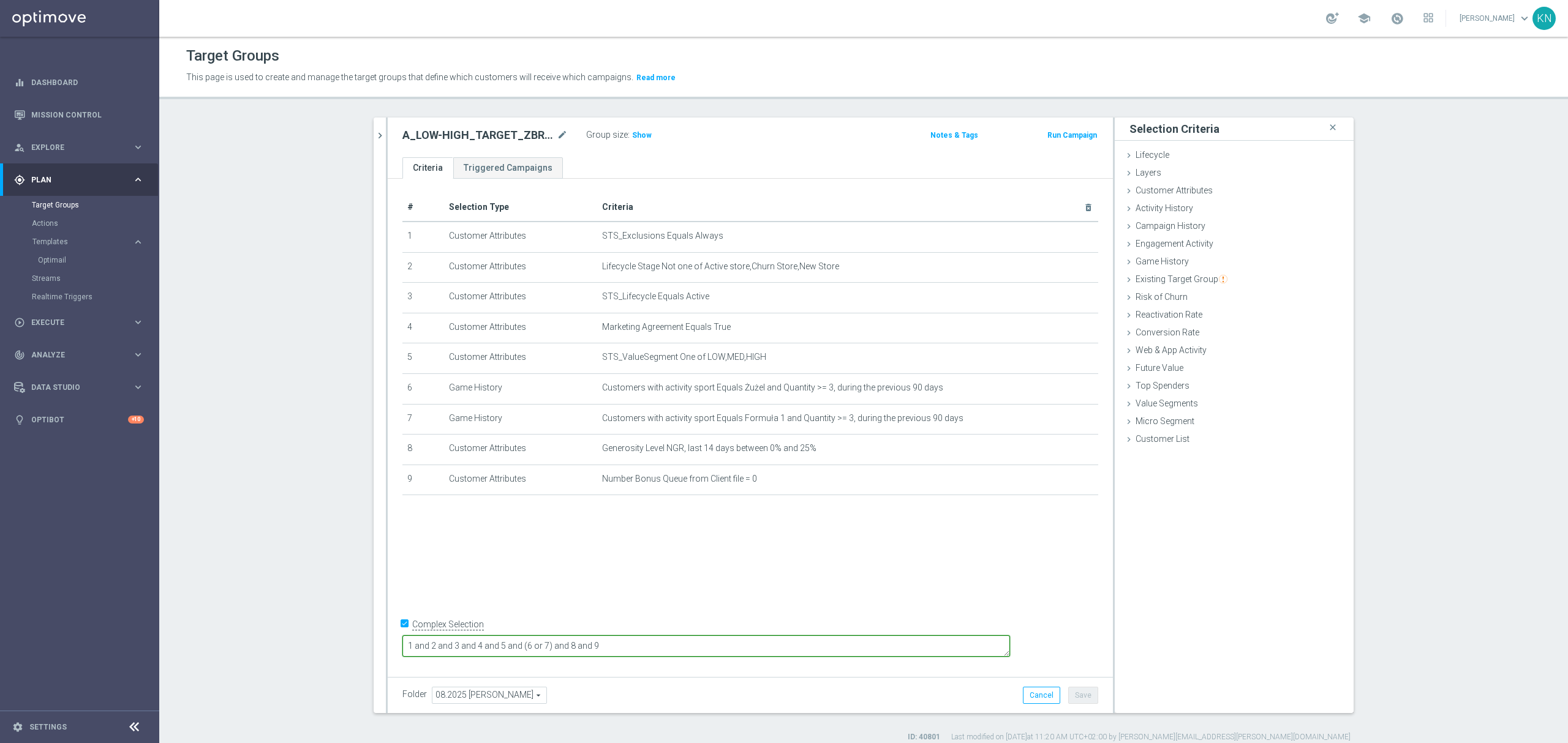
type textarea "1 and 2 and 3 and 4 and 5 and (6 or 7) and 8 and 9"
click at [1184, 186] on span "Customer Attributes" at bounding box center [1174, 190] width 77 height 10
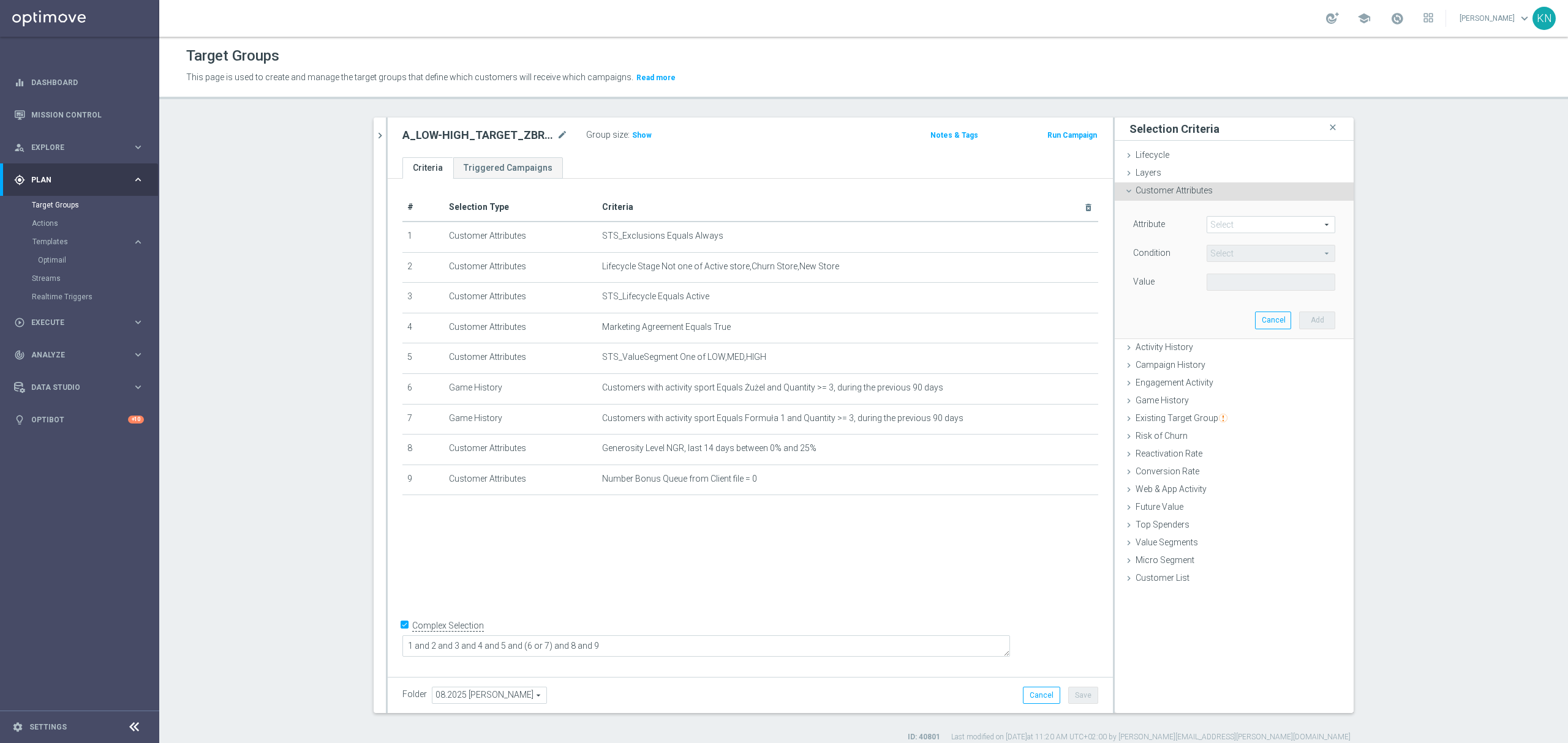
click at [1230, 221] on span at bounding box center [1271, 225] width 128 height 16
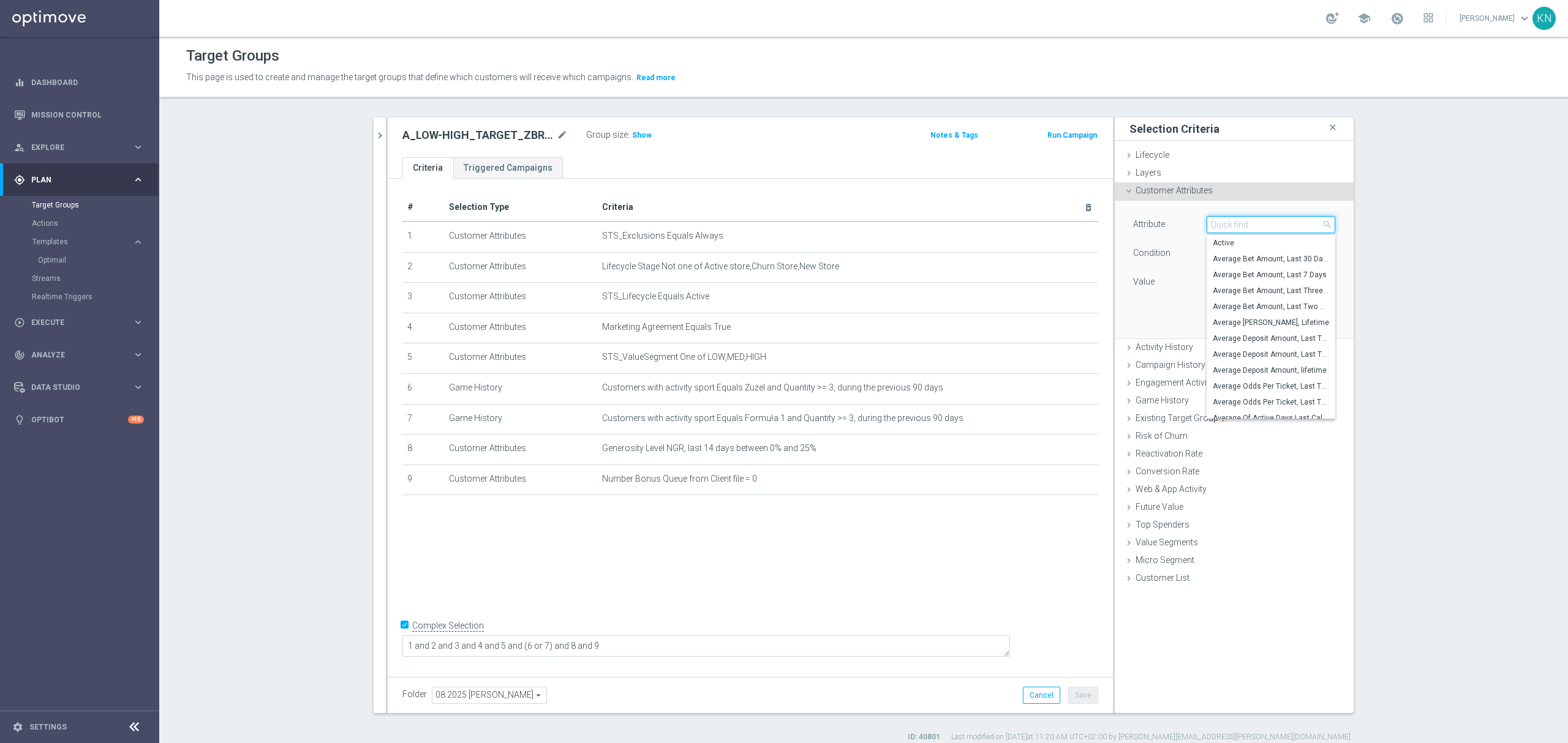
click at [1229, 221] on input "search" at bounding box center [1270, 225] width 129 height 18
type input "Total num"
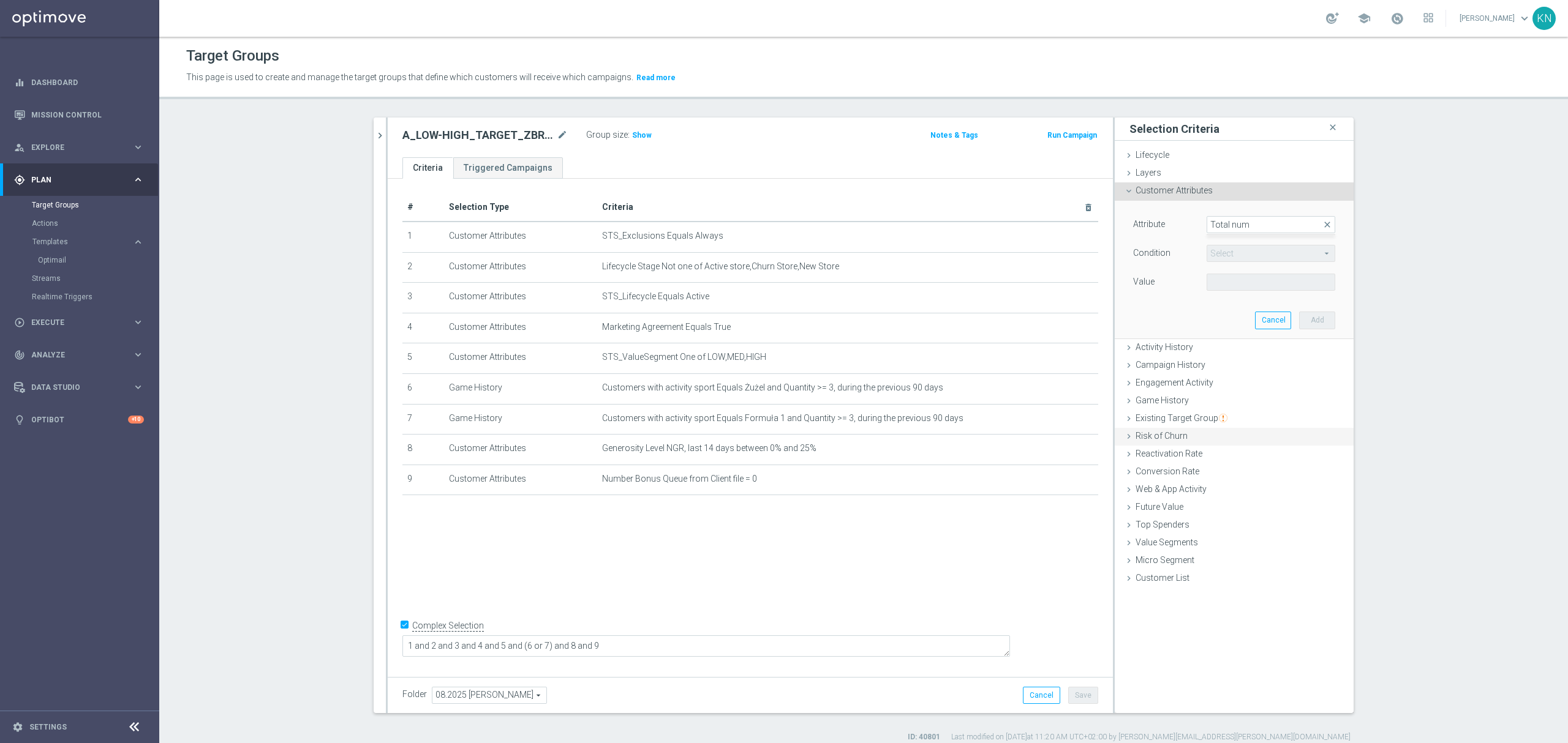
drag, startPoint x: 784, startPoint y: 560, endPoint x: 1215, endPoint y: 427, distance: 451.1
click at [797, 560] on div "# Selection Type Criteria delete_forever 1 Customer Attributes STS_Exclusions E…" at bounding box center [750, 424] width 725 height 493
click at [1162, 337] on div "Attribute Select arrow_drop_down search Condition Select arrow_drop_down search…" at bounding box center [1234, 270] width 221 height 137
click at [1171, 347] on span "Activity History" at bounding box center [1164, 347] width 58 height 10
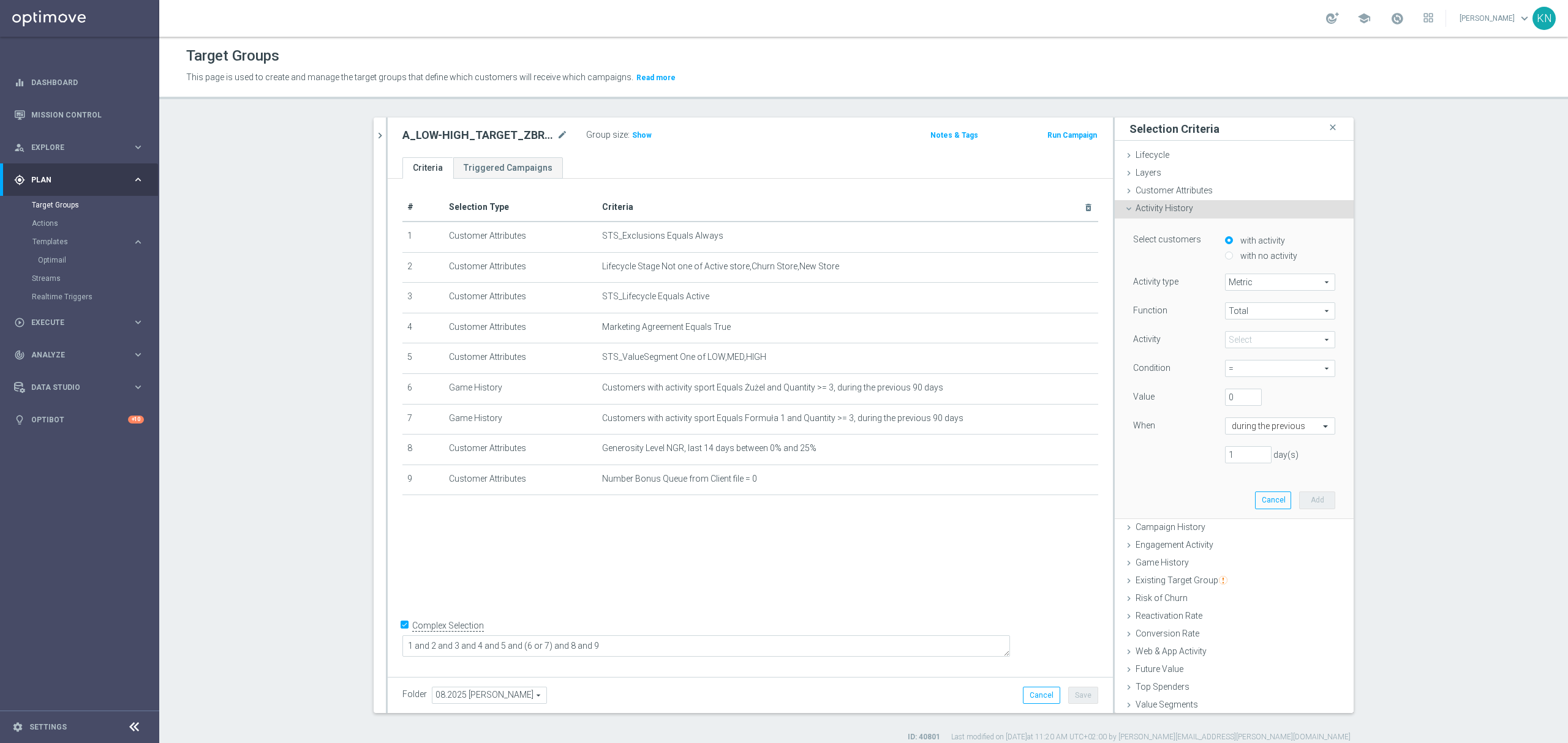
click at [1248, 280] on span "Metric" at bounding box center [1280, 282] width 109 height 16
click at [1248, 313] on span "Days with activity" at bounding box center [1280, 315] width 97 height 10
type input "Days with activity"
click at [1242, 314] on span at bounding box center [1280, 311] width 109 height 16
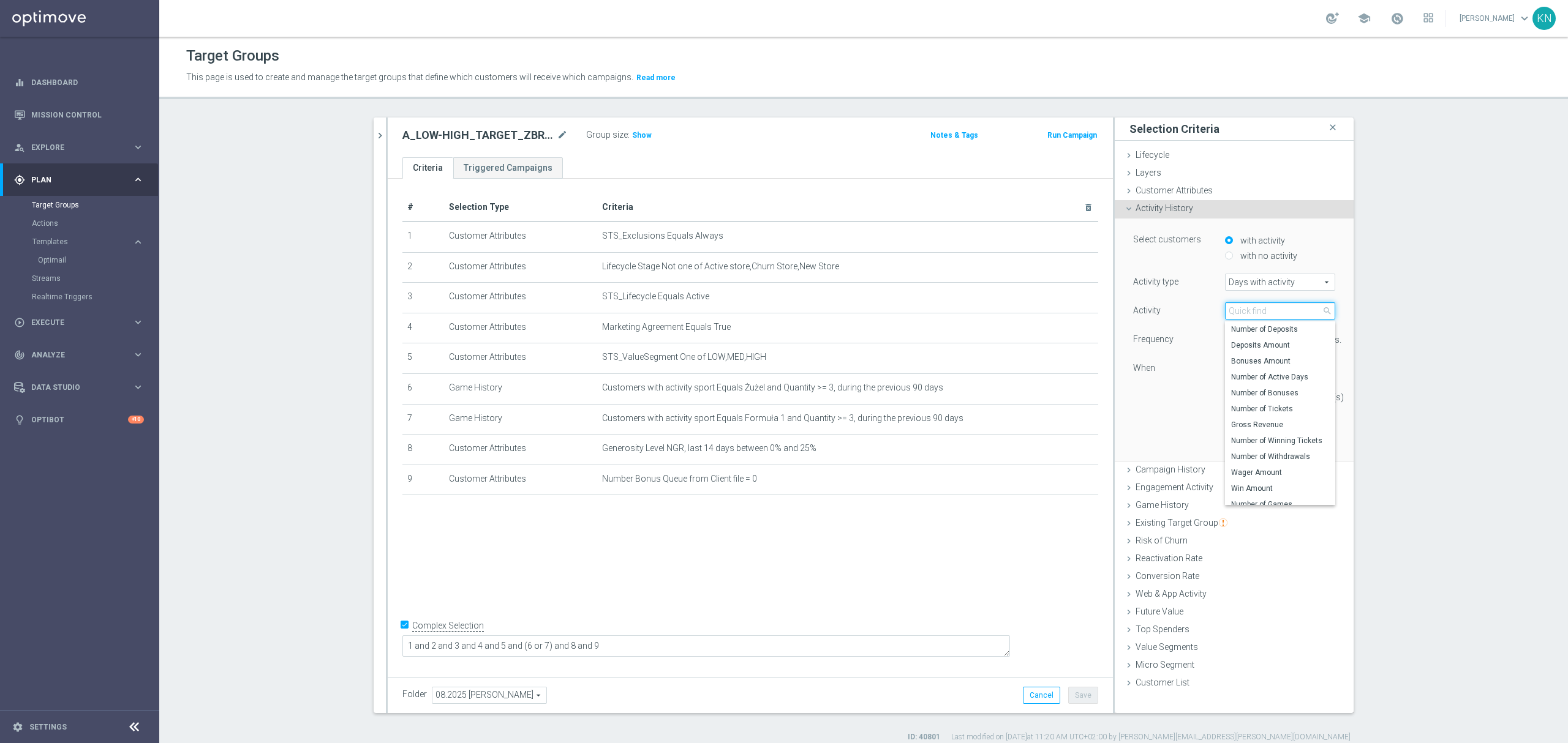
click at [1252, 315] on input "search" at bounding box center [1280, 312] width 110 height 18
click at [1266, 312] on input "total" at bounding box center [1280, 312] width 110 height 18
click at [1265, 312] on input "total" at bounding box center [1280, 312] width 110 height 18
type input "total"
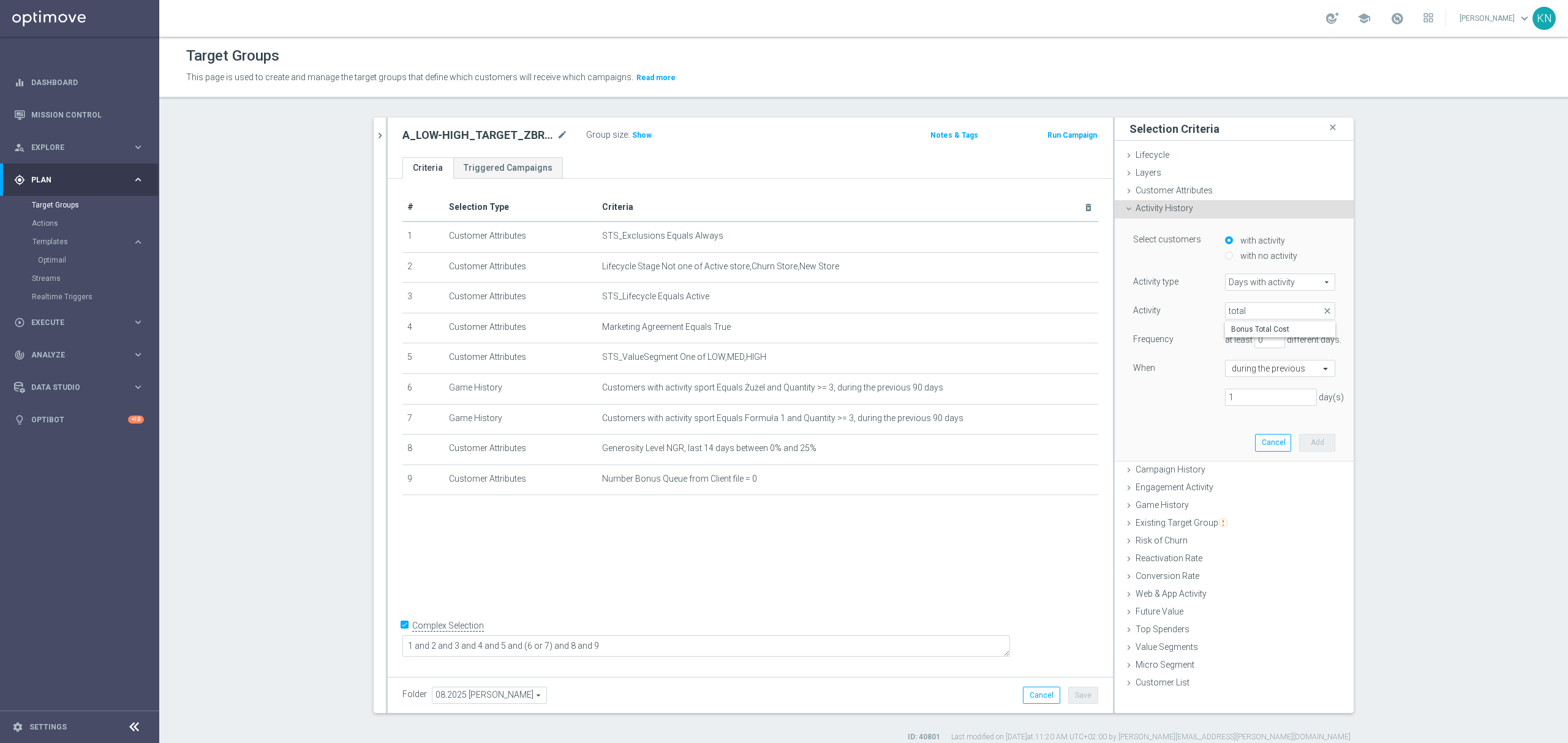
click at [1275, 284] on span "Days with activity" at bounding box center [1280, 282] width 109 height 16
click at [1266, 298] on span "Metric" at bounding box center [1280, 299] width 97 height 10
type input "Metric"
click at [1255, 312] on span "Total" at bounding box center [1280, 311] width 109 height 16
click at [1246, 326] on span "Total" at bounding box center [1280, 328] width 97 height 10
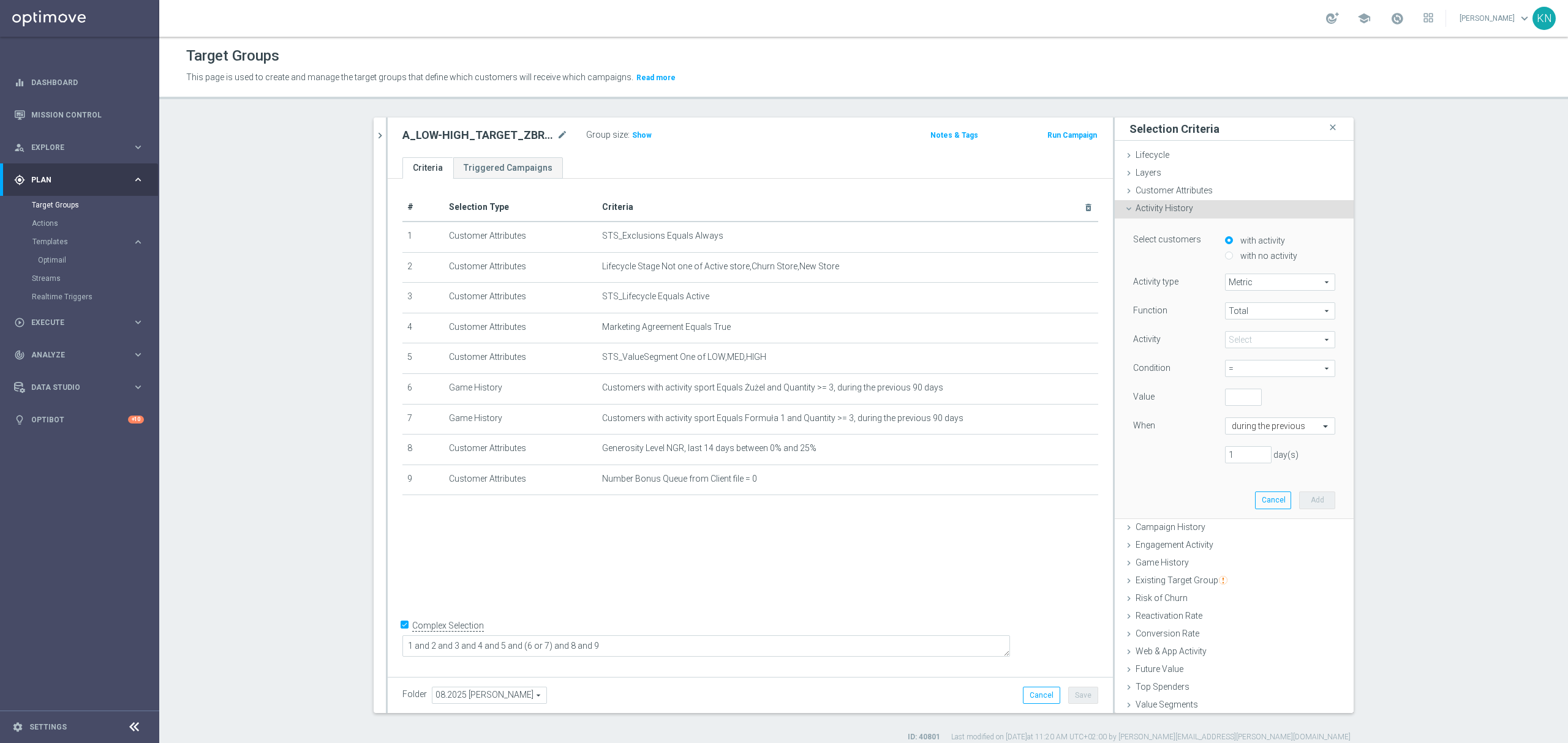
click at [1242, 343] on span at bounding box center [1280, 340] width 109 height 16
click at [1241, 344] on input "search" at bounding box center [1280, 340] width 110 height 18
type input "number"
click at [1255, 379] on span "Number of Active Days" at bounding box center [1280, 374] width 98 height 10
type input "Number of Active Days"
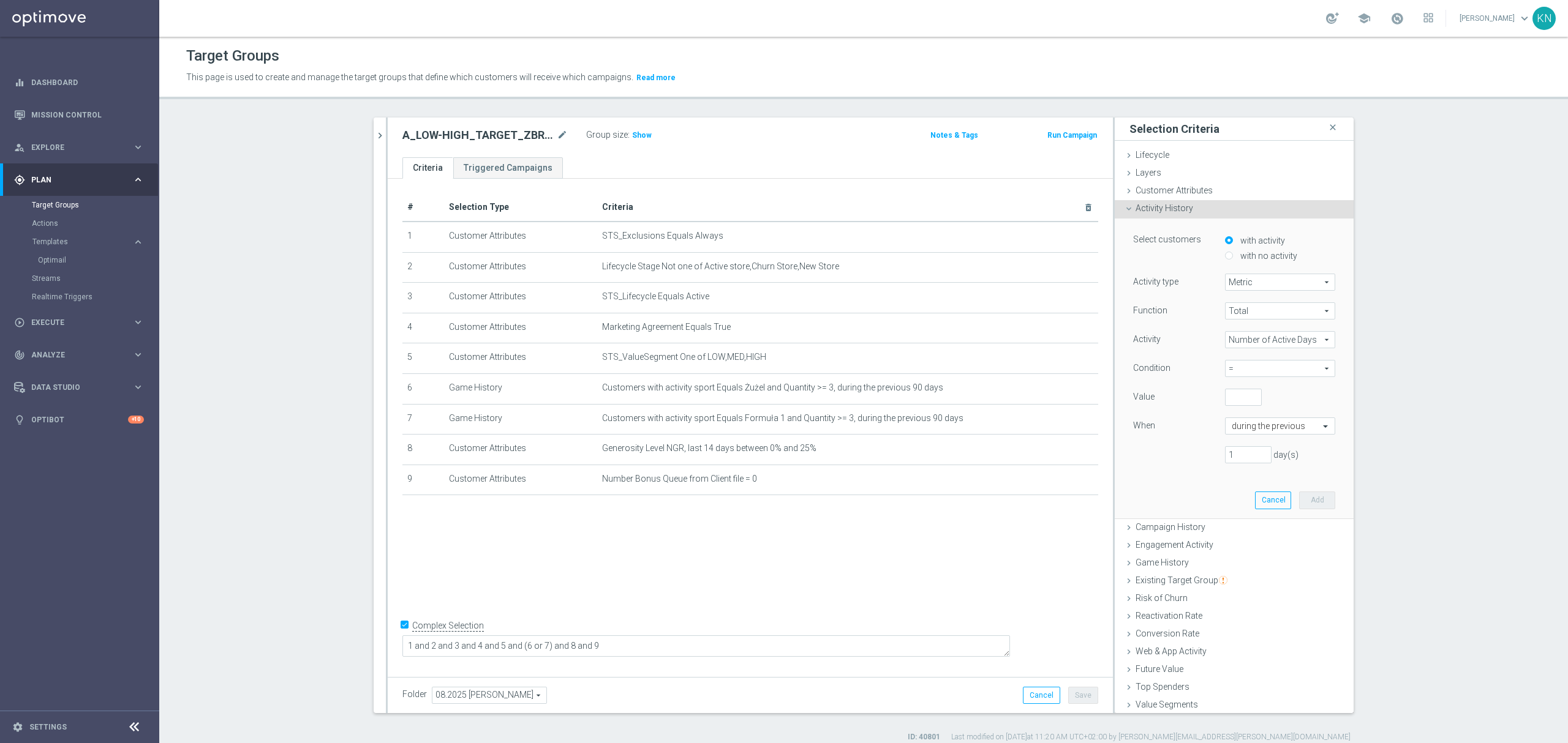
click at [1248, 370] on span "=" at bounding box center [1280, 368] width 109 height 16
click at [1237, 438] on span ">=" at bounding box center [1280, 434] width 98 height 10
type input ">="
click at [1225, 396] on input "number" at bounding box center [1243, 397] width 37 height 18
type input "5"
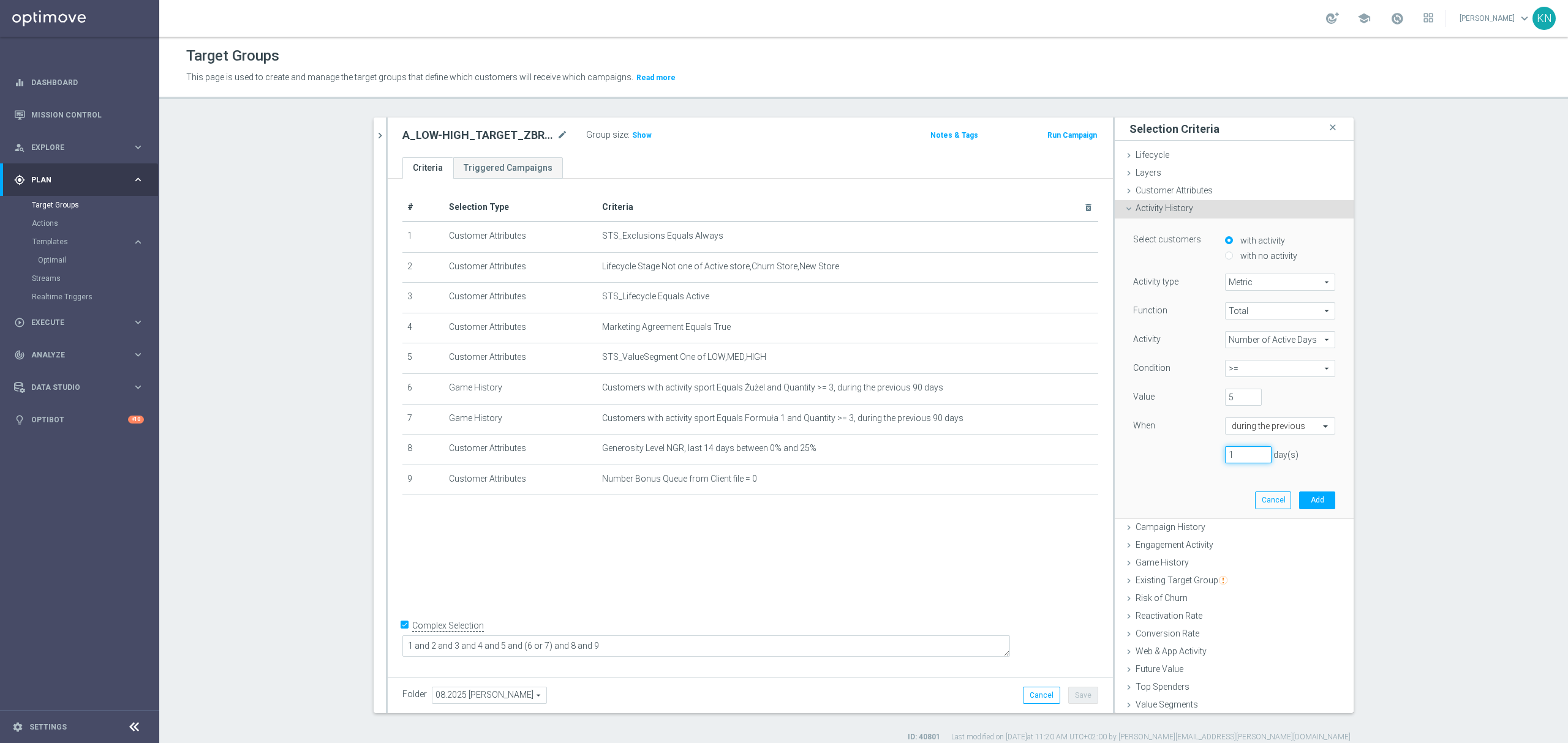
drag, startPoint x: 1243, startPoint y: 453, endPoint x: 1205, endPoint y: 451, distance: 38.1
click at [1216, 451] on div "1 day(s)" at bounding box center [1271, 455] width 110 height 18
type input "30"
click at [1307, 501] on button "Add" at bounding box center [1317, 501] width 36 height 18
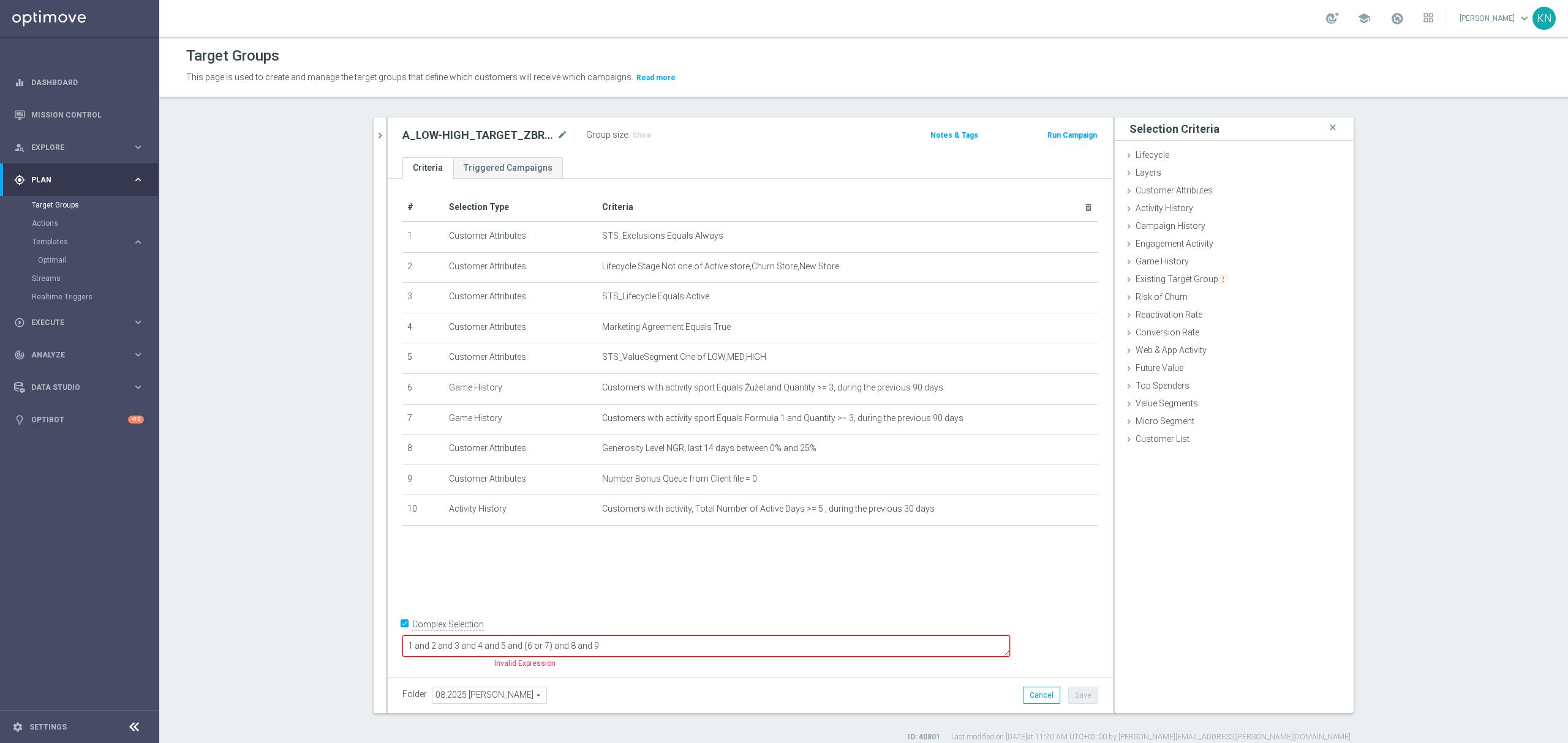
drag, startPoint x: 737, startPoint y: 654, endPoint x: 783, endPoint y: 649, distance: 46.3
click at [743, 652] on textarea "1 and 2 and 3 and 4 and 5 and (6 or 7) and 8 and 9" at bounding box center [707, 646] width 608 height 21
type textarea "1 and 2 and 3 and 4 and 5 and (6 or 7) and 8 and 9 and 10"
click at [816, 557] on div "# Selection Type Criteria delete_forever 1 Customer Attributes STS_Exclusions E…" at bounding box center [750, 424] width 725 height 493
click at [636, 135] on span "Show" at bounding box center [642, 136] width 19 height 9
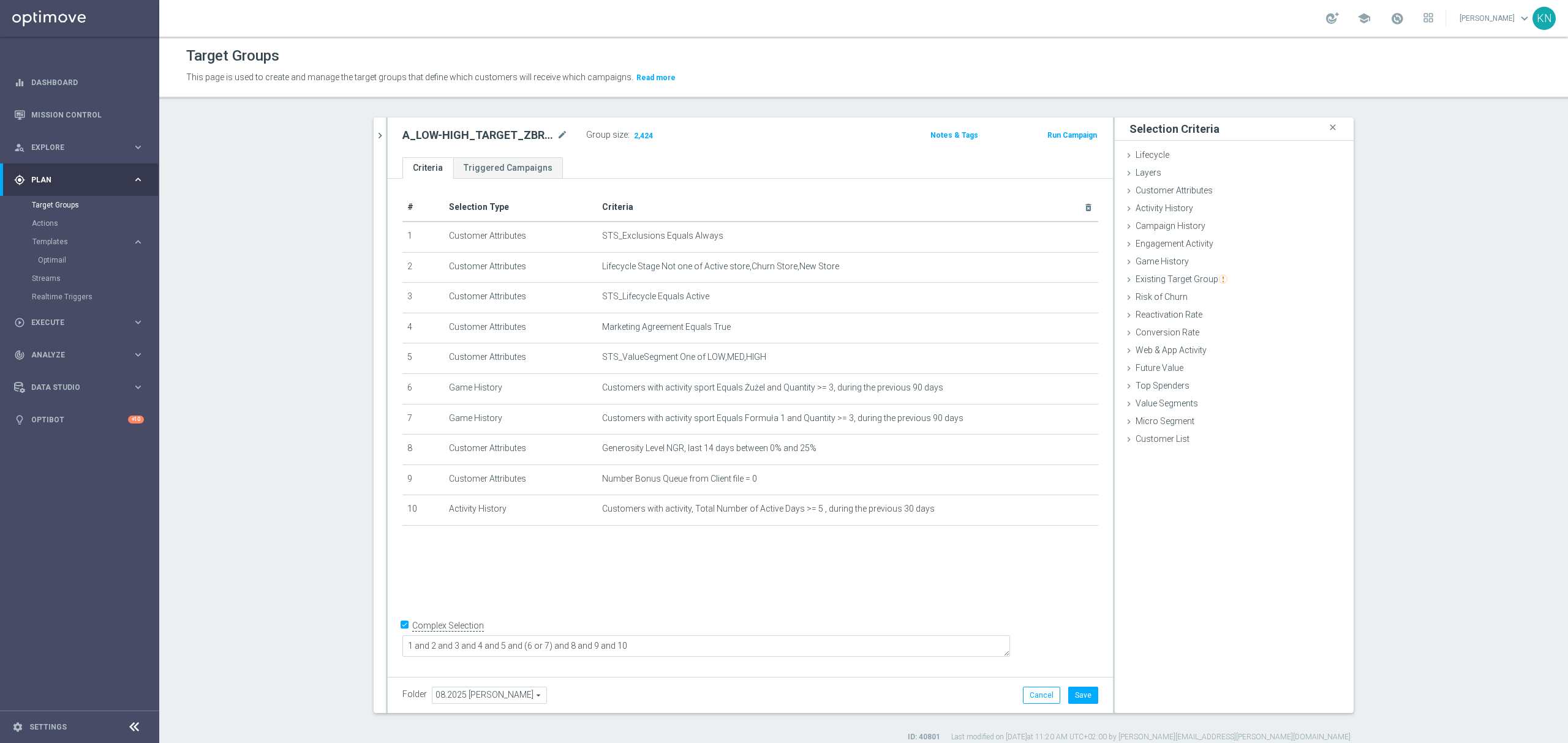
click at [778, 603] on div "# Selection Type Criteria delete_forever 1 Customer Attributes STS_Exclusions E…" at bounding box center [750, 424] width 725 height 493
click at [803, 560] on div "# Selection Type Criteria delete_forever 1 Customer Attributes STS_Exclusions E…" at bounding box center [750, 424] width 725 height 493
click at [733, 653] on textarea "1 and 2 and 3 and 4 and 5 and (6 or 7) and 8 and 9 and 10" at bounding box center [707, 646] width 608 height 21
click at [531, 560] on div "# Selection Type Criteria delete_forever 1 Customer Attributes STS_Exclusions E…" at bounding box center [750, 424] width 725 height 493
click at [1079, 694] on button "Save" at bounding box center [1083, 696] width 30 height 18
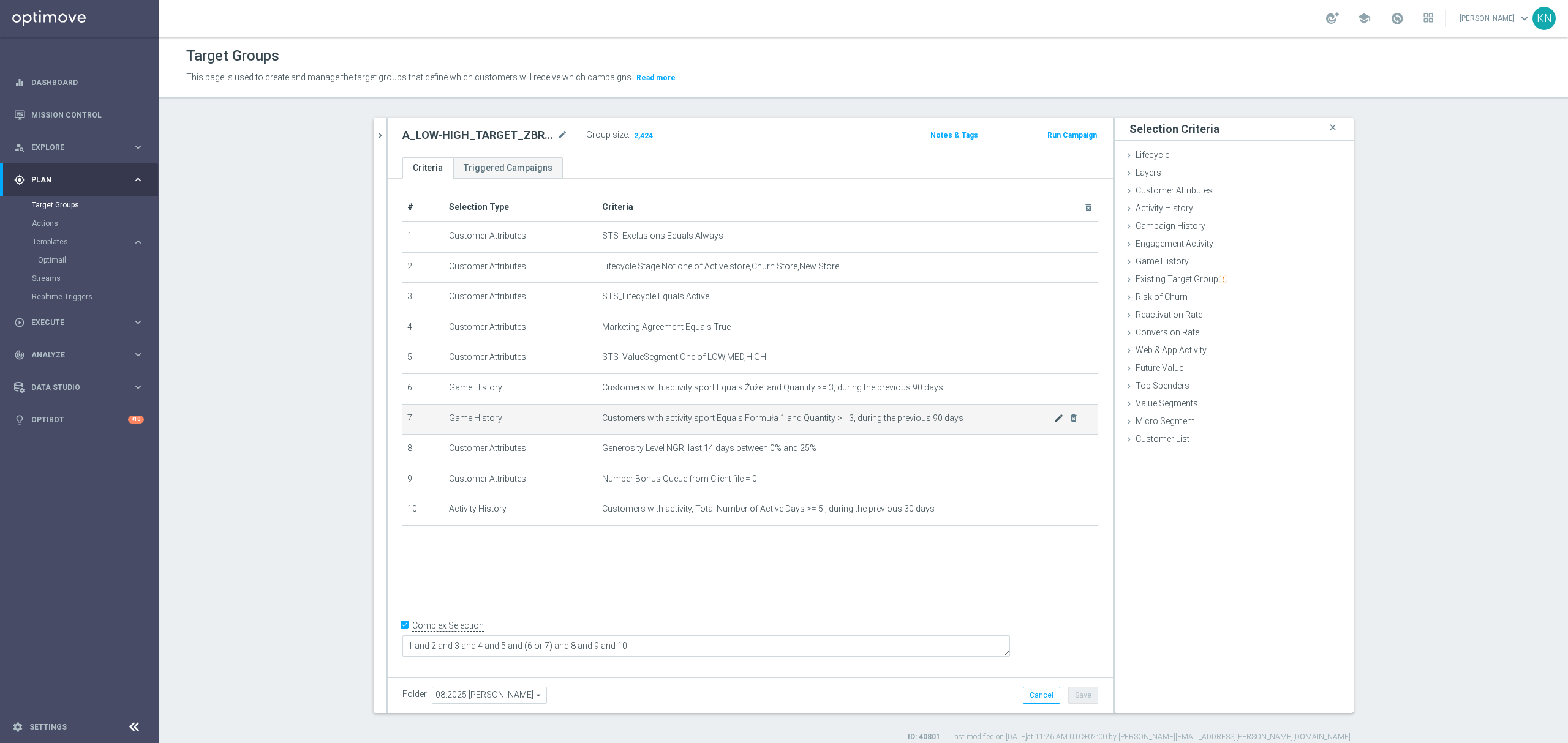
click at [1054, 424] on icon "mode_edit" at bounding box center [1058, 417] width 10 height 10
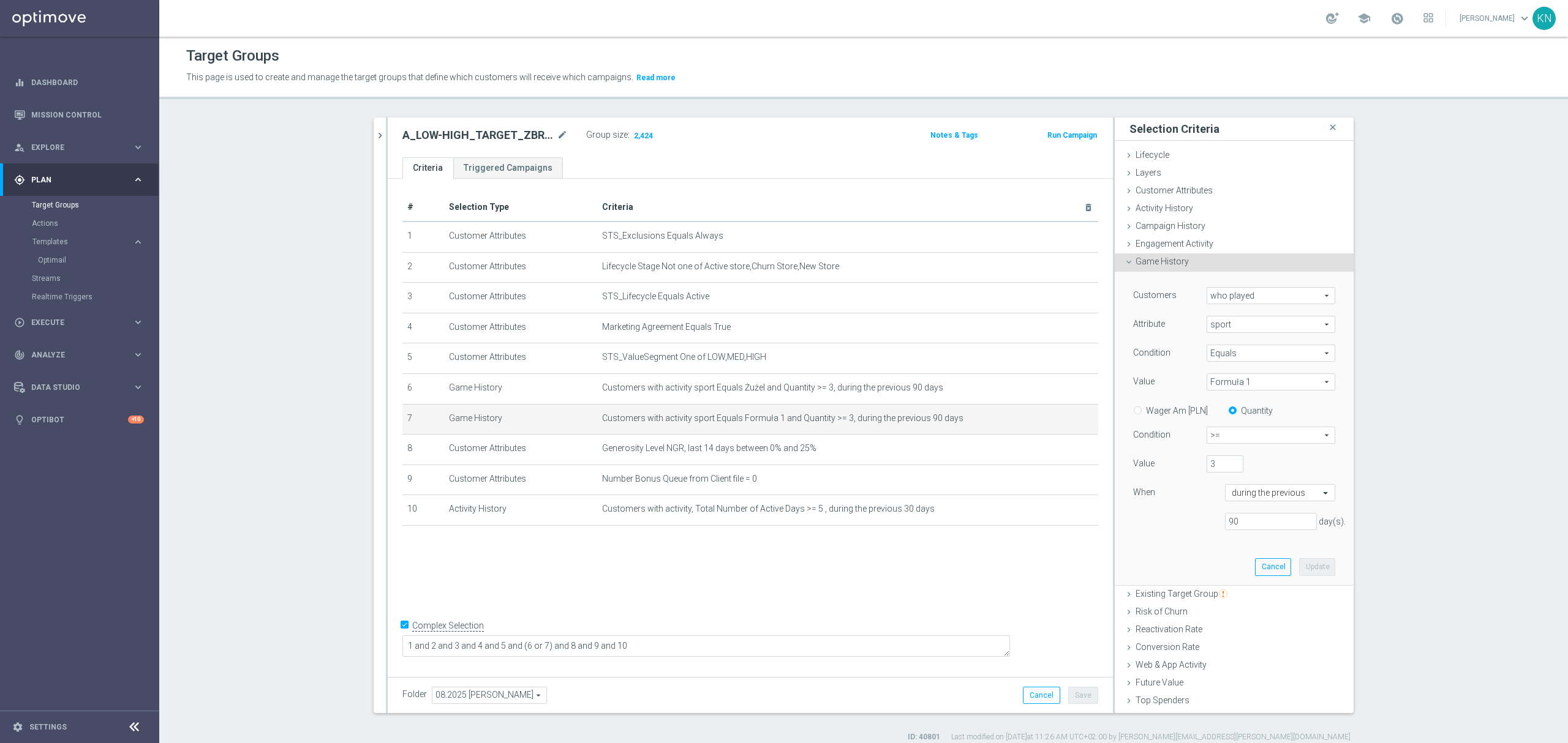
click at [1255, 387] on span "Formuła 1" at bounding box center [1271, 382] width 128 height 16
click at [1230, 387] on input "search" at bounding box center [1270, 382] width 129 height 18
type input "F1"
click at [1233, 403] on span "F1" at bounding box center [1270, 400] width 116 height 10
type input "F1"
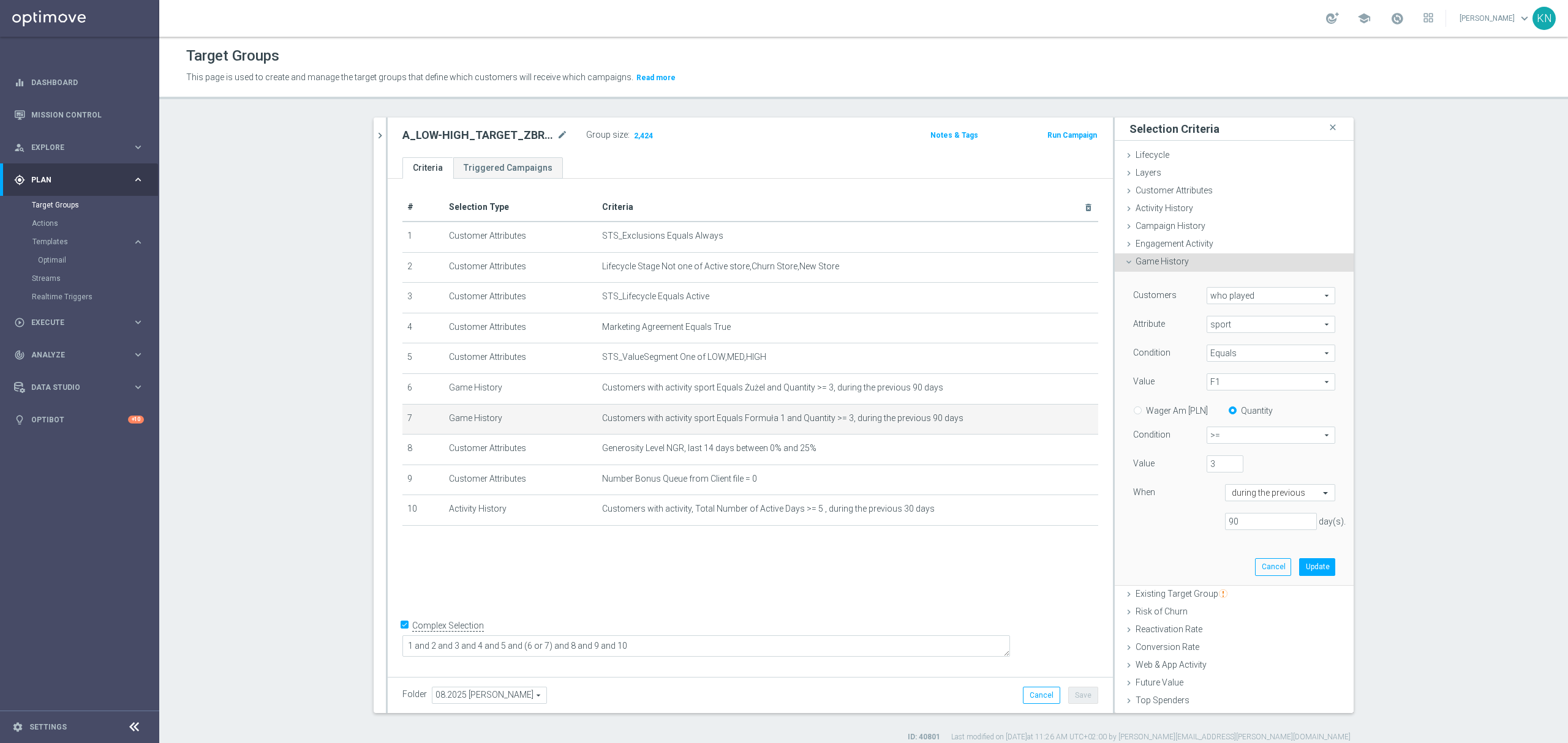
click at [1253, 389] on span "F1" at bounding box center [1271, 382] width 128 height 16
click at [1162, 513] on div "Customers who played who played arrow_drop_down search Attribute sport sport ar…" at bounding box center [1234, 413] width 202 height 253
click at [1248, 381] on span "F1" at bounding box center [1271, 382] width 128 height 16
click at [1153, 557] on div "Customers who played who played arrow_drop_down search Attribute sport sport ar…" at bounding box center [1234, 429] width 221 height 313
click at [1225, 386] on span "F1" at bounding box center [1271, 382] width 128 height 16
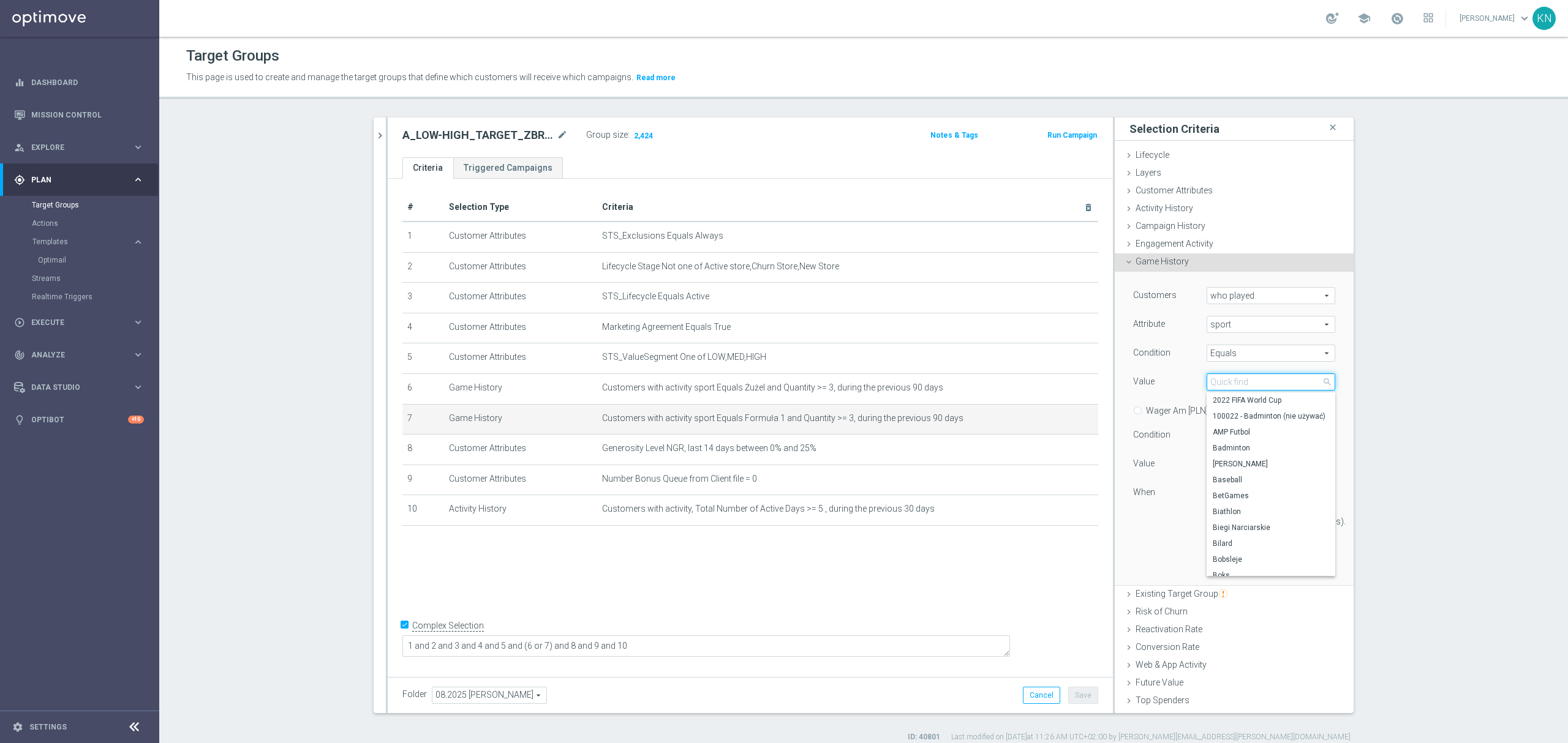
click at [1221, 388] on input "search" at bounding box center [1270, 382] width 129 height 18
click at [1226, 355] on span "Equals" at bounding box center [1271, 354] width 128 height 16
click at [1237, 468] on span "One of" at bounding box center [1270, 466] width 116 height 10
type input "One of"
click at [1234, 378] on span "F1" at bounding box center [1271, 382] width 128 height 16
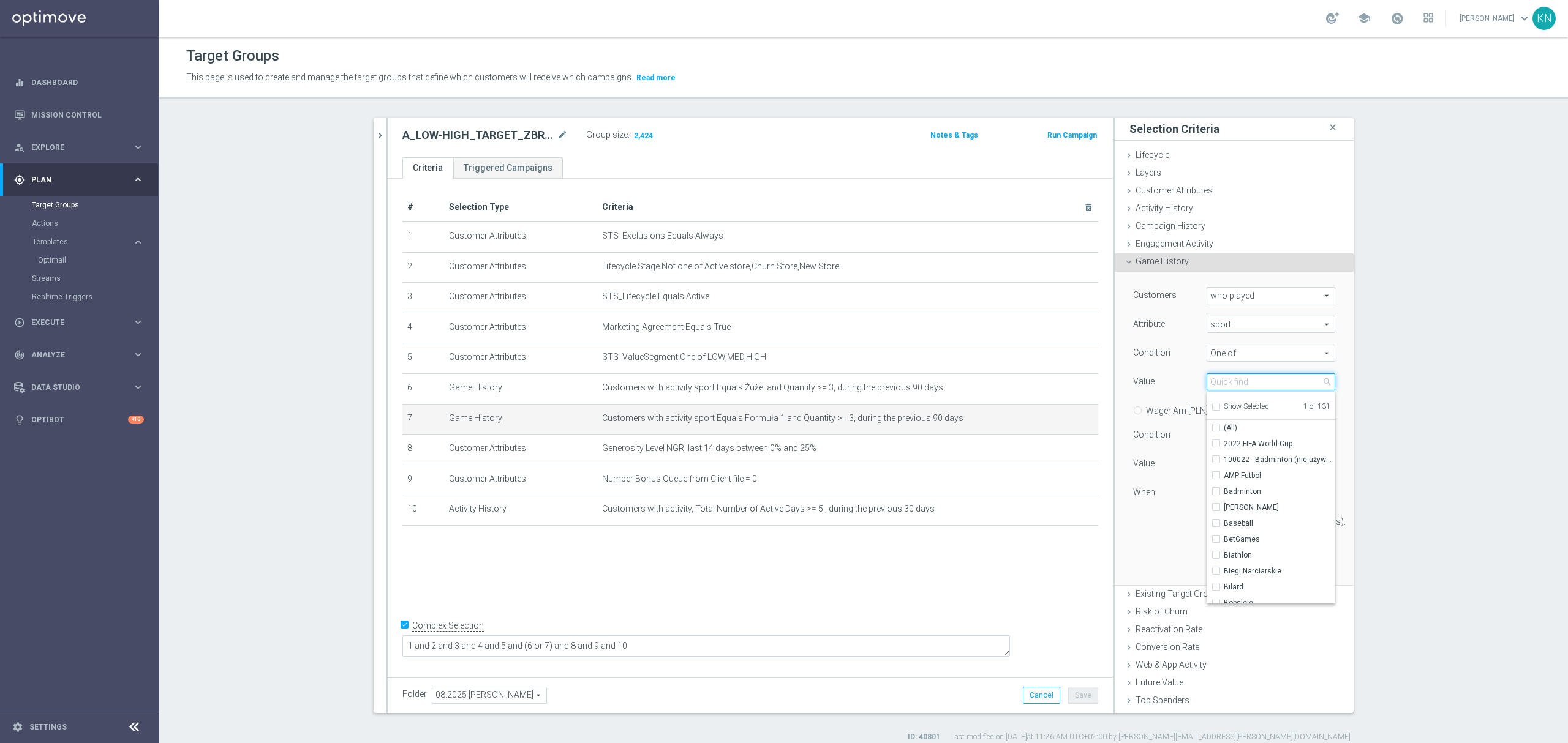
click at [1234, 382] on input "search" at bounding box center [1270, 382] width 129 height 18
type input "Form"
click at [1216, 444] on input "Formuła 1" at bounding box center [1220, 444] width 8 height 8
checkbox input "true"
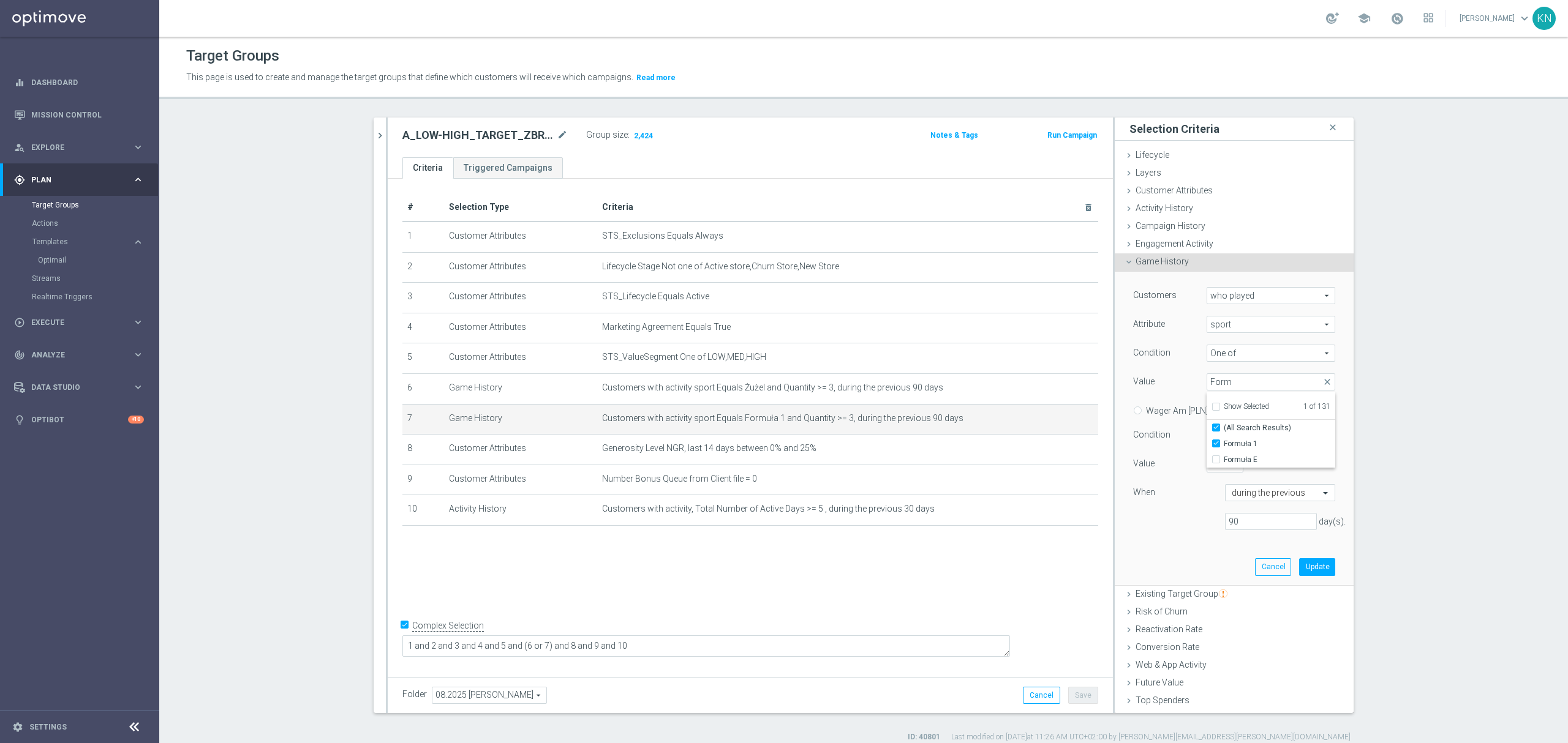
type input "Selected 2 of 131"
checkbox input "true"
click at [1157, 536] on div "Customers who played who played arrow_drop_down search Attribute sport sport ar…" at bounding box center [1234, 413] width 202 height 253
click at [1307, 572] on button "Update" at bounding box center [1317, 567] width 36 height 18
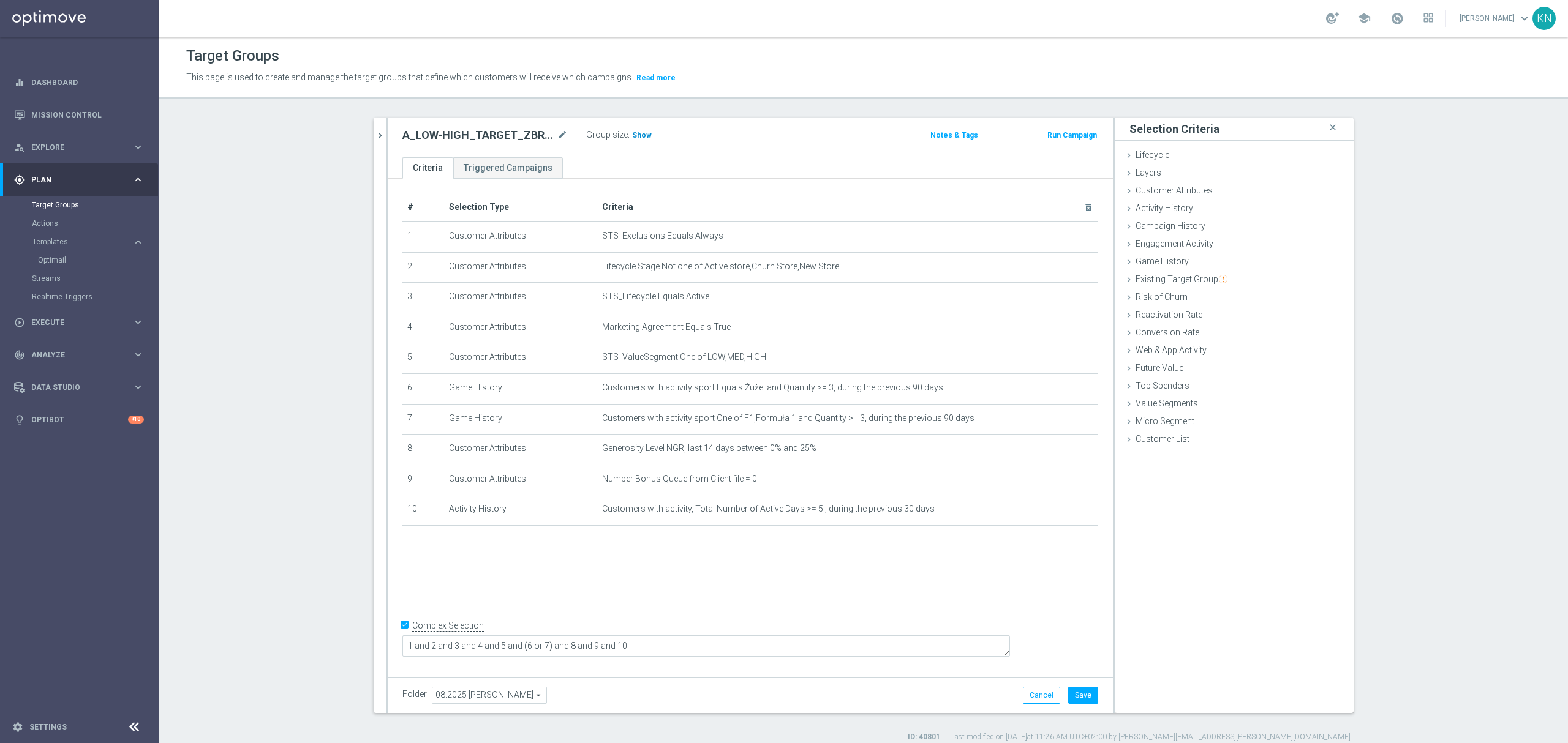
click at [632, 129] on h3 "Show" at bounding box center [642, 135] width 22 height 13
click at [1070, 484] on icon "delete_forever" at bounding box center [1073, 479] width 10 height 10
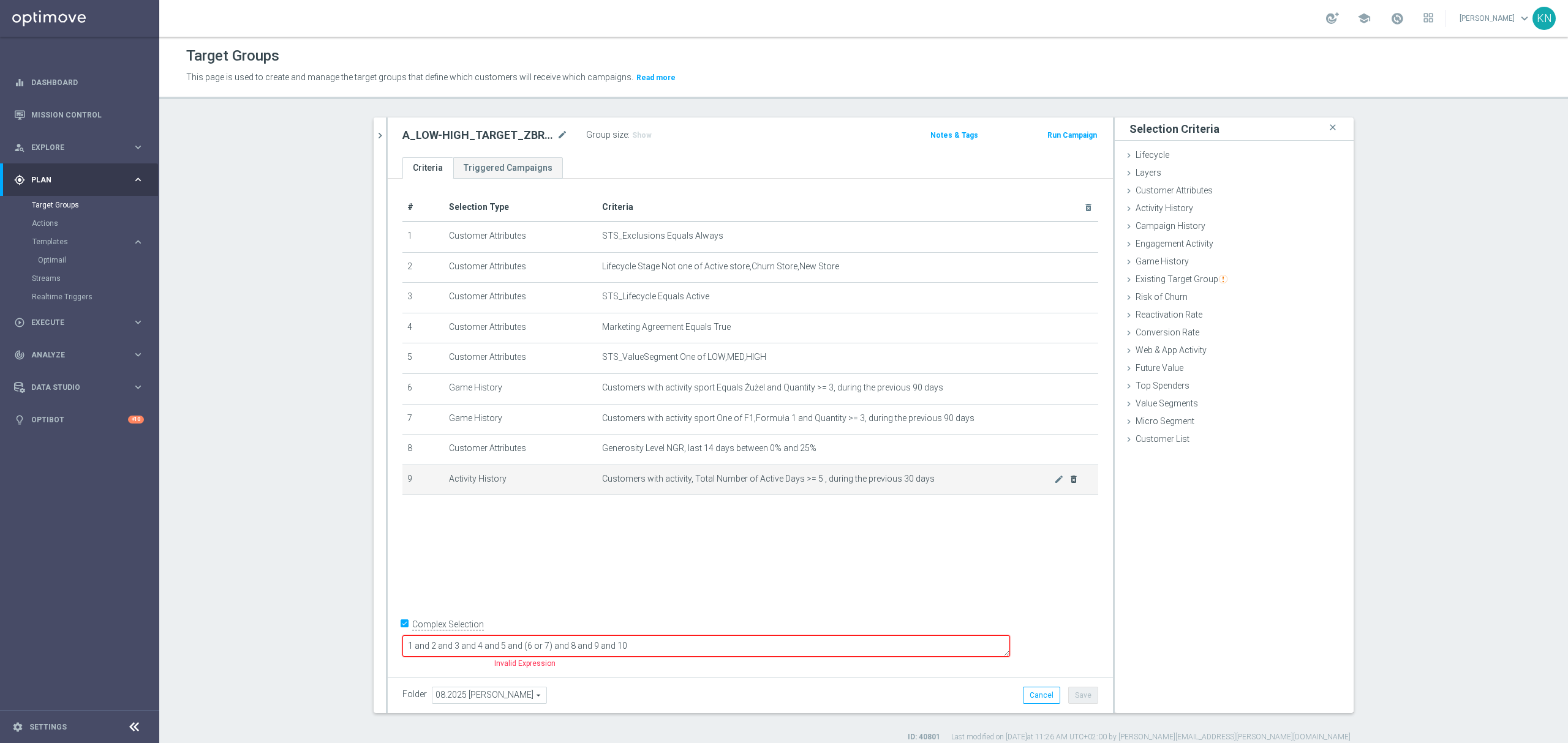
click at [1069, 484] on icon "delete_forever" at bounding box center [1073, 479] width 10 height 10
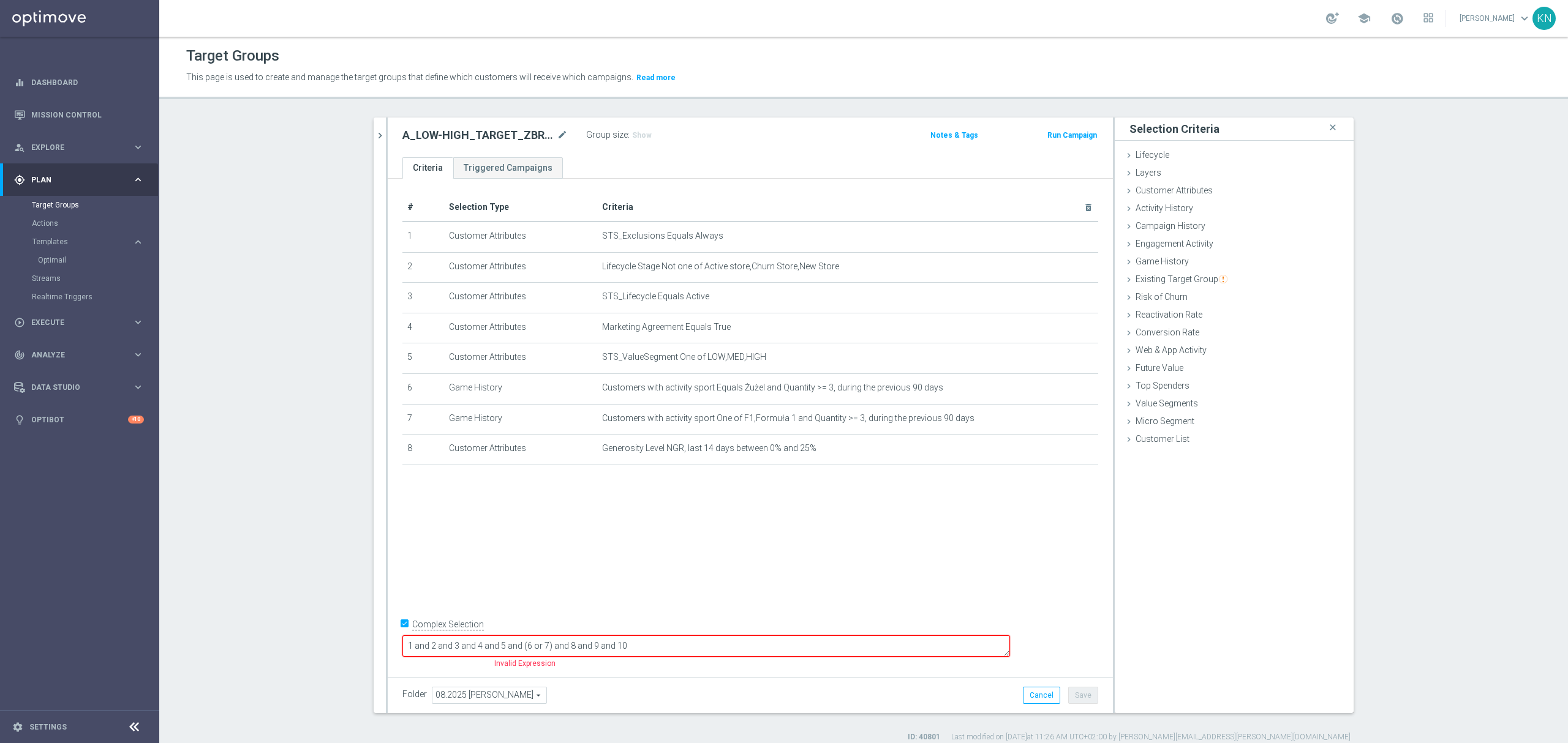
drag, startPoint x: 666, startPoint y: 645, endPoint x: 606, endPoint y: 645, distance: 60.0
click at [606, 645] on textarea "1 and 2 and 3 and 4 and 5 and (6 or 7) and 8 and 9 and 10" at bounding box center [707, 646] width 608 height 21
type textarea "1 and 2 and 3 and 4 and 5 and"
click at [697, 474] on div "# Selection Type Criteria delete_forever 1 Customer Attributes STS_Exclusions E…" at bounding box center [750, 334] width 714 height 283
click at [1165, 197] on div "Customer Attributes done selection saved" at bounding box center [1234, 192] width 239 height 18
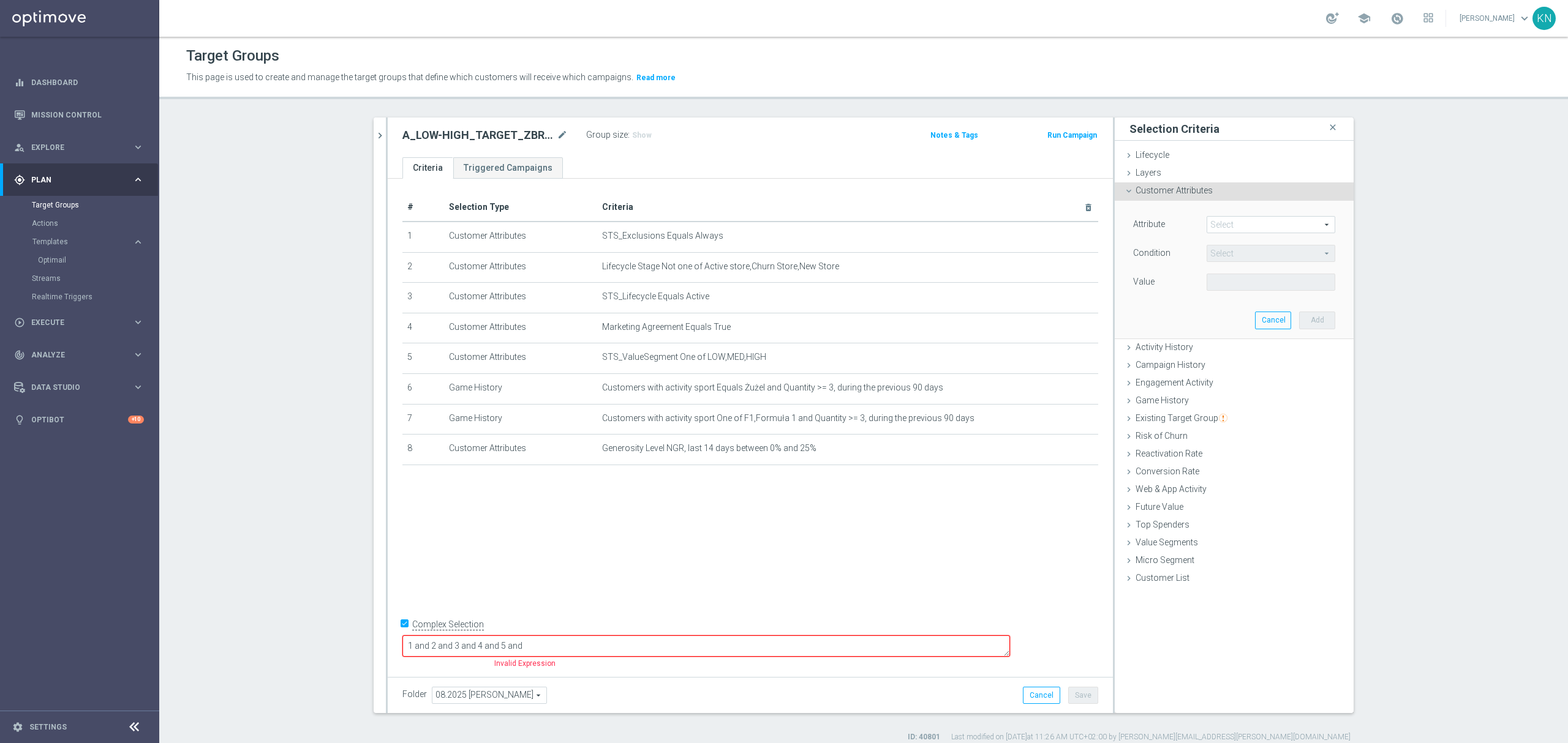
click at [1230, 219] on span at bounding box center [1271, 225] width 128 height 16
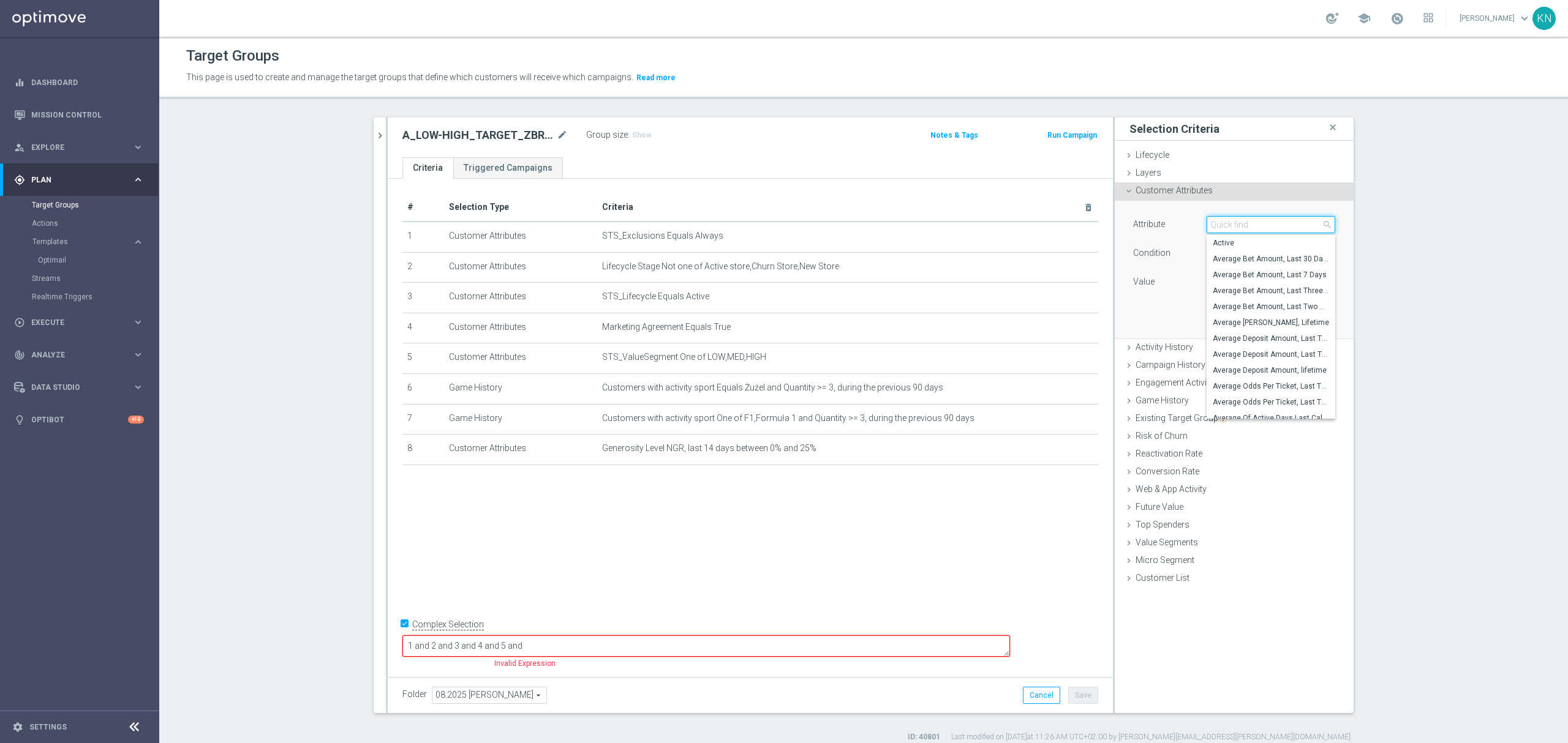
click at [1234, 226] on input "search" at bounding box center [1270, 225] width 129 height 18
type input "favori"
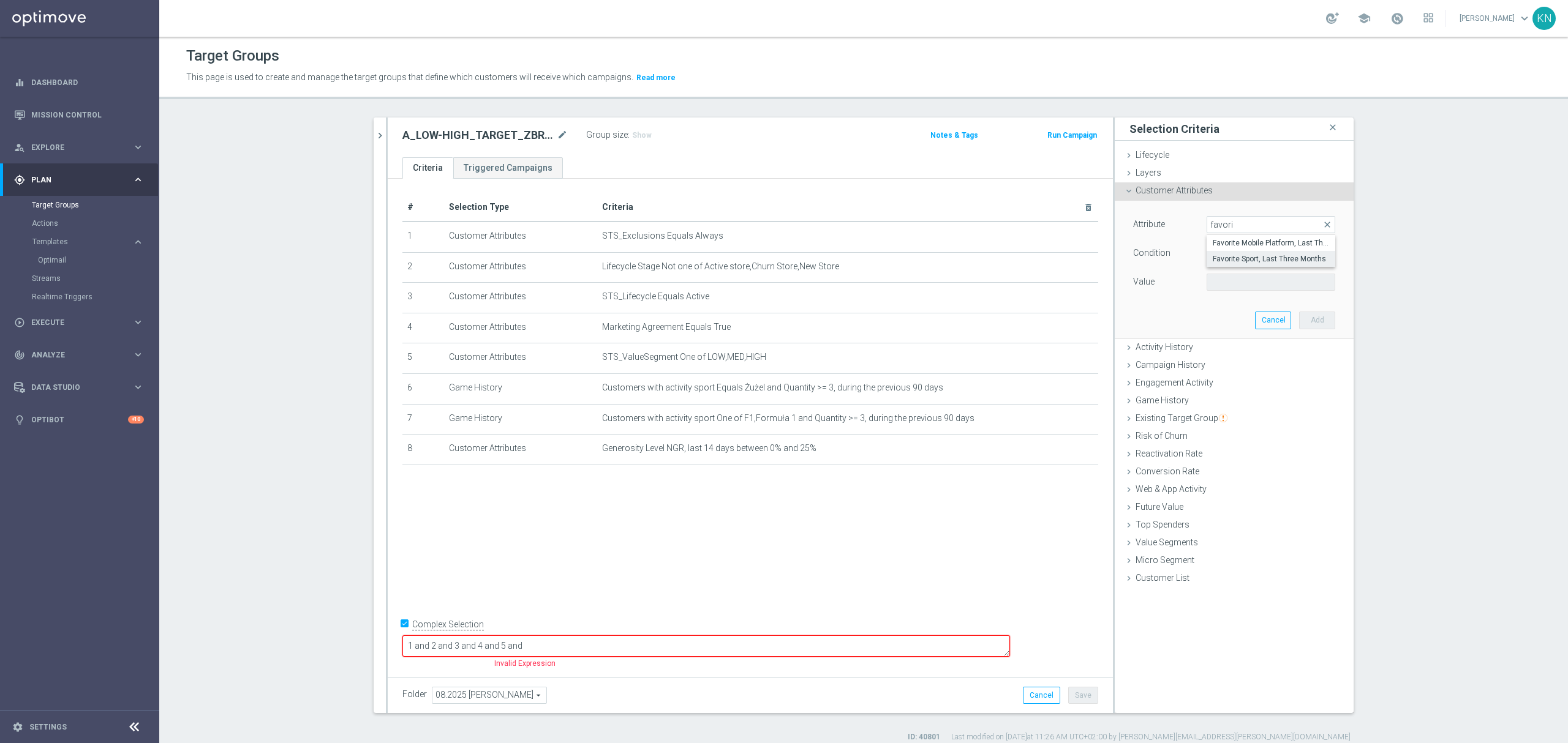
click at [1246, 256] on span "Favorite Sport, Last Three Months" at bounding box center [1270, 258] width 116 height 10
type input "Favorite Sport, Last Three Months"
type input "Equals"
click at [1240, 248] on span "Equals" at bounding box center [1271, 254] width 128 height 16
click at [1221, 354] on span "Equals" at bounding box center [1270, 351] width 116 height 10
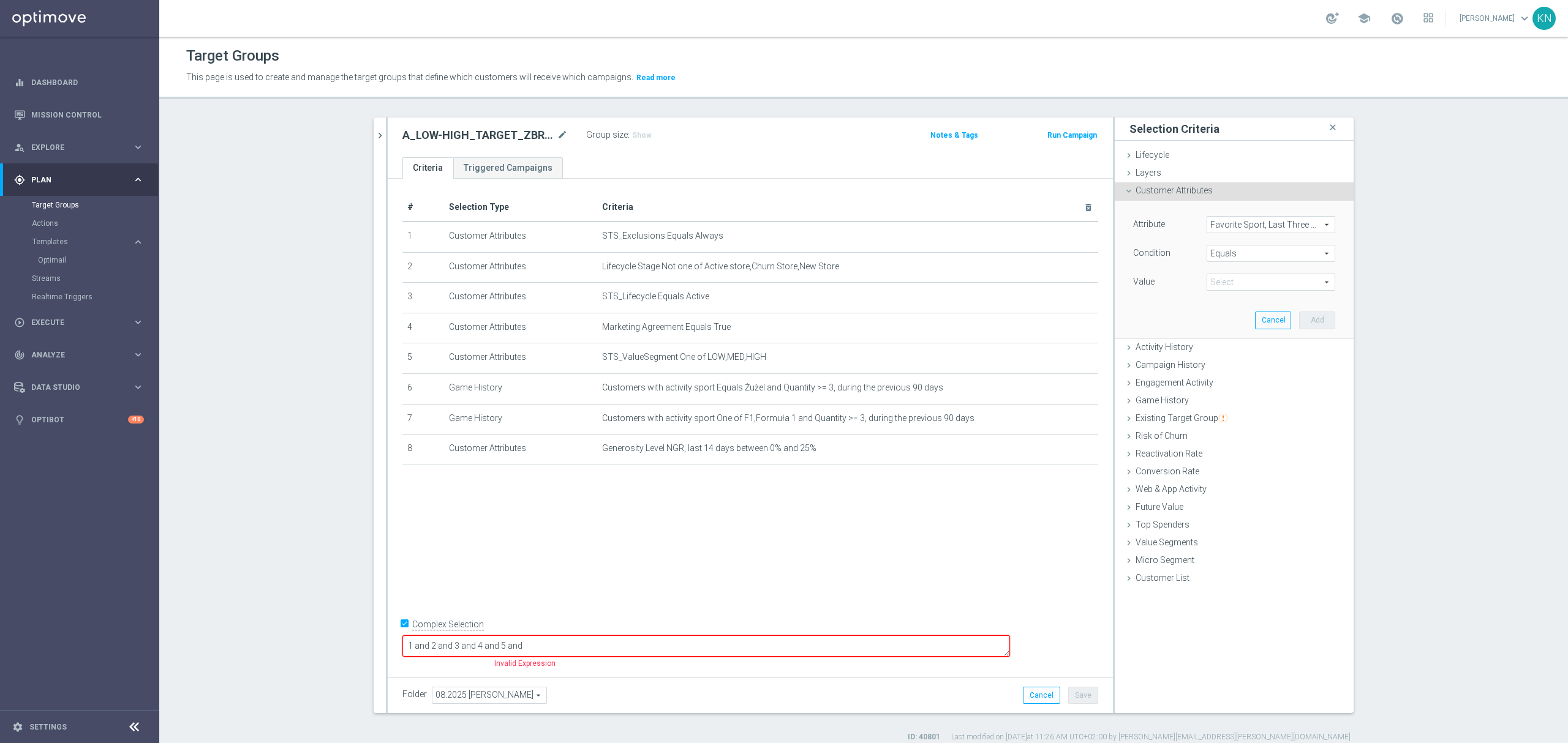
click at [1213, 285] on span at bounding box center [1271, 282] width 128 height 16
click at [1213, 285] on input "search" at bounding box center [1270, 283] width 129 height 18
type input "moto"
click at [1228, 300] on span "MotorSports" at bounding box center [1270, 300] width 116 height 10
type input "MotorSports"
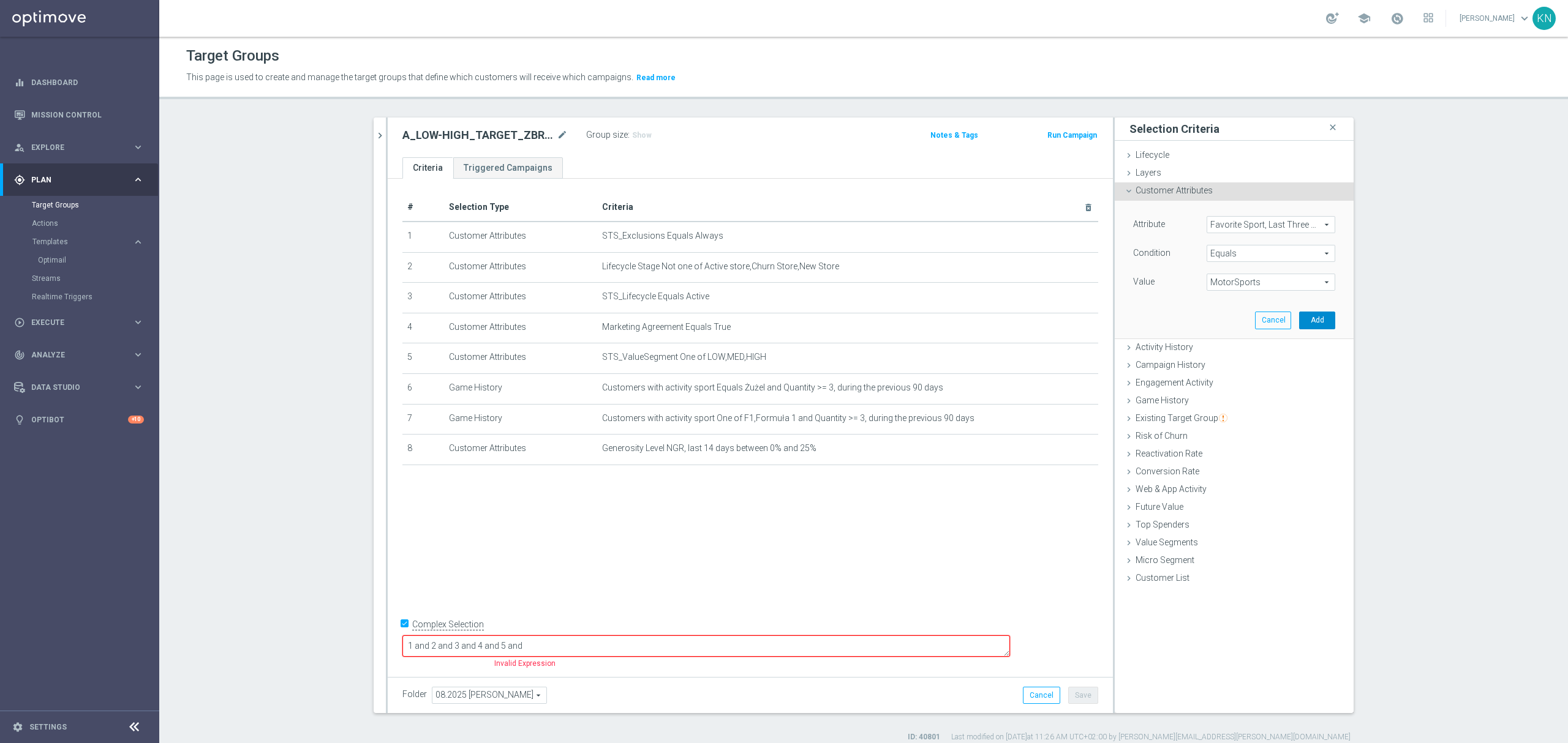
click at [1317, 324] on button "Add" at bounding box center [1317, 320] width 36 height 18
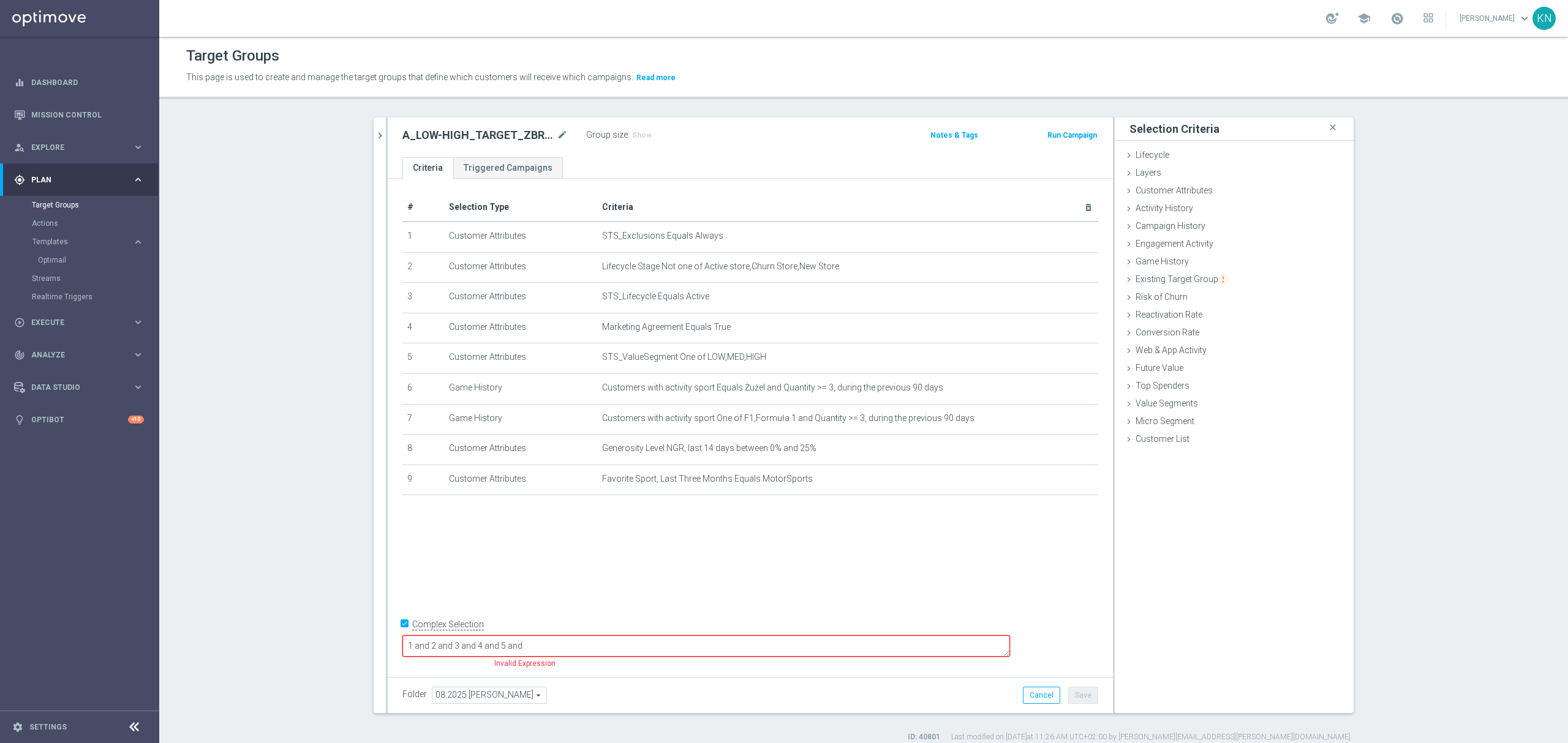
click at [626, 554] on div "# Selection Type Criteria delete_forever 1 Customer Attributes STS_Exclusions E…" at bounding box center [750, 424] width 725 height 493
click at [629, 642] on textarea "1 and 2 and 3 and 4 and 5 and" at bounding box center [707, 646] width 608 height 21
click at [1069, 454] on icon "delete_forever" at bounding box center [1073, 448] width 10 height 10
click at [858, 499] on div "# Selection Type Criteria delete_forever 1 Customer Attributes STS_Exclusions E…" at bounding box center [750, 424] width 725 height 493
click at [1191, 194] on span "Customer Attributes" at bounding box center [1174, 190] width 77 height 10
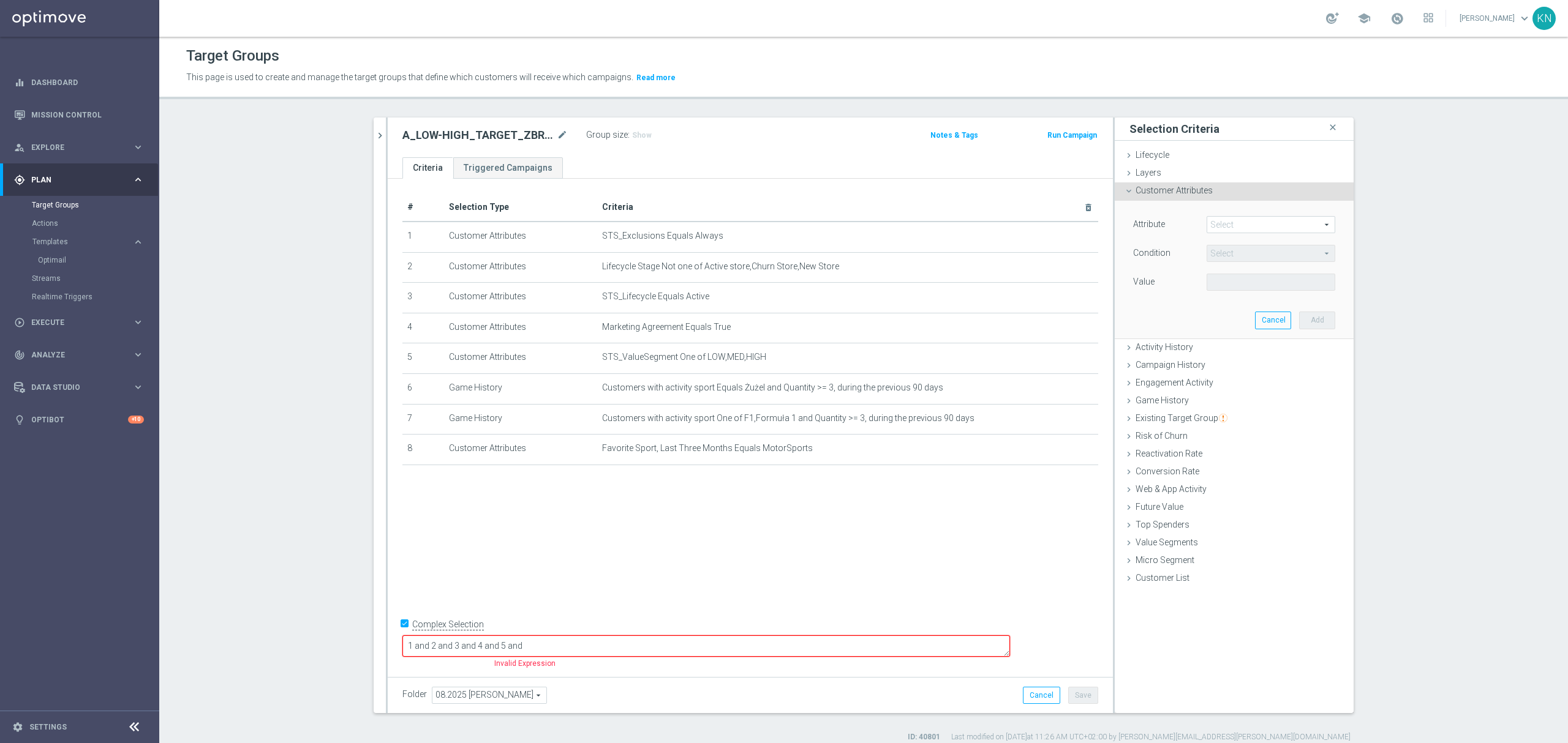
click at [1215, 232] on span at bounding box center [1271, 225] width 128 height 16
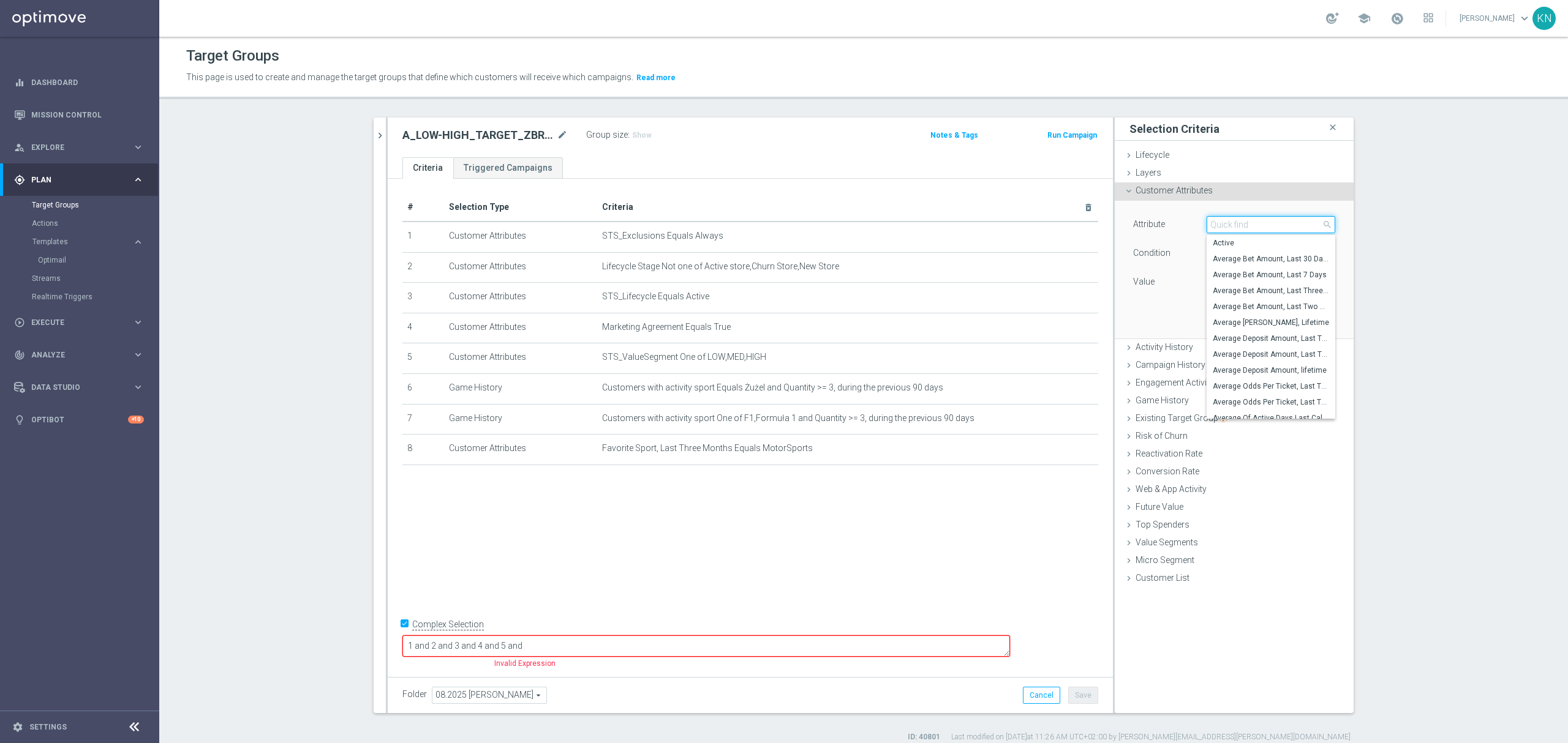
click at [1237, 226] on input "search" at bounding box center [1270, 225] width 129 height 18
type input "generosit"
click at [1284, 334] on span "Generosity Level NGR, last 14 days" at bounding box center [1270, 338] width 116 height 10
type input "Generosity Level NGR, last 14 days"
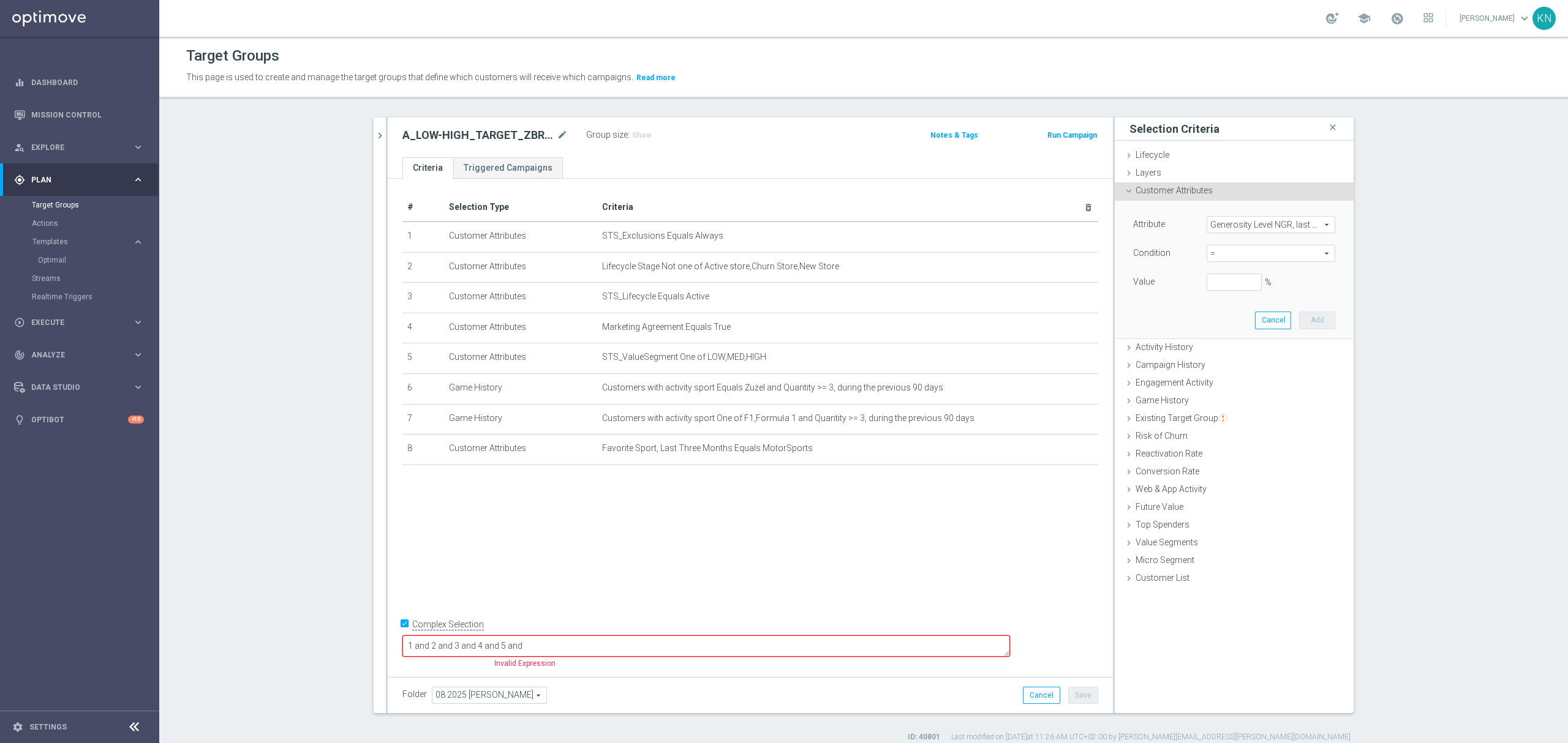
drag, startPoint x: 1287, startPoint y: 258, endPoint x: 1279, endPoint y: 261, distance: 8.5
click at [1287, 258] on span "=" at bounding box center [1271, 254] width 128 height 16
click at [1245, 362] on label "between" at bounding box center [1270, 368] width 129 height 16
type input "between"
click at [1226, 284] on input "%" at bounding box center [1234, 283] width 55 height 18
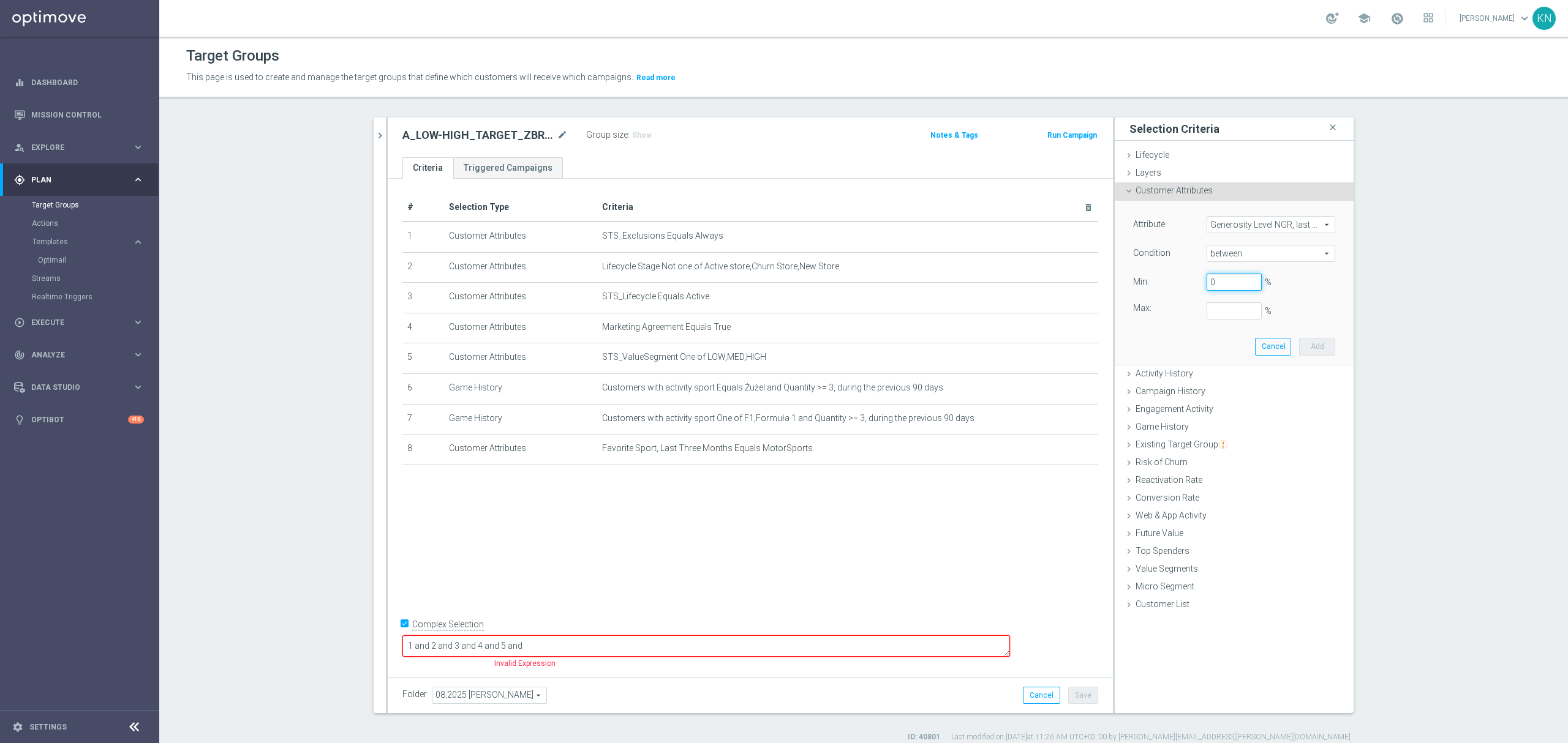
type input "0"
click at [1326, 344] on button "Add" at bounding box center [1317, 347] width 36 height 18
type input "0.25"
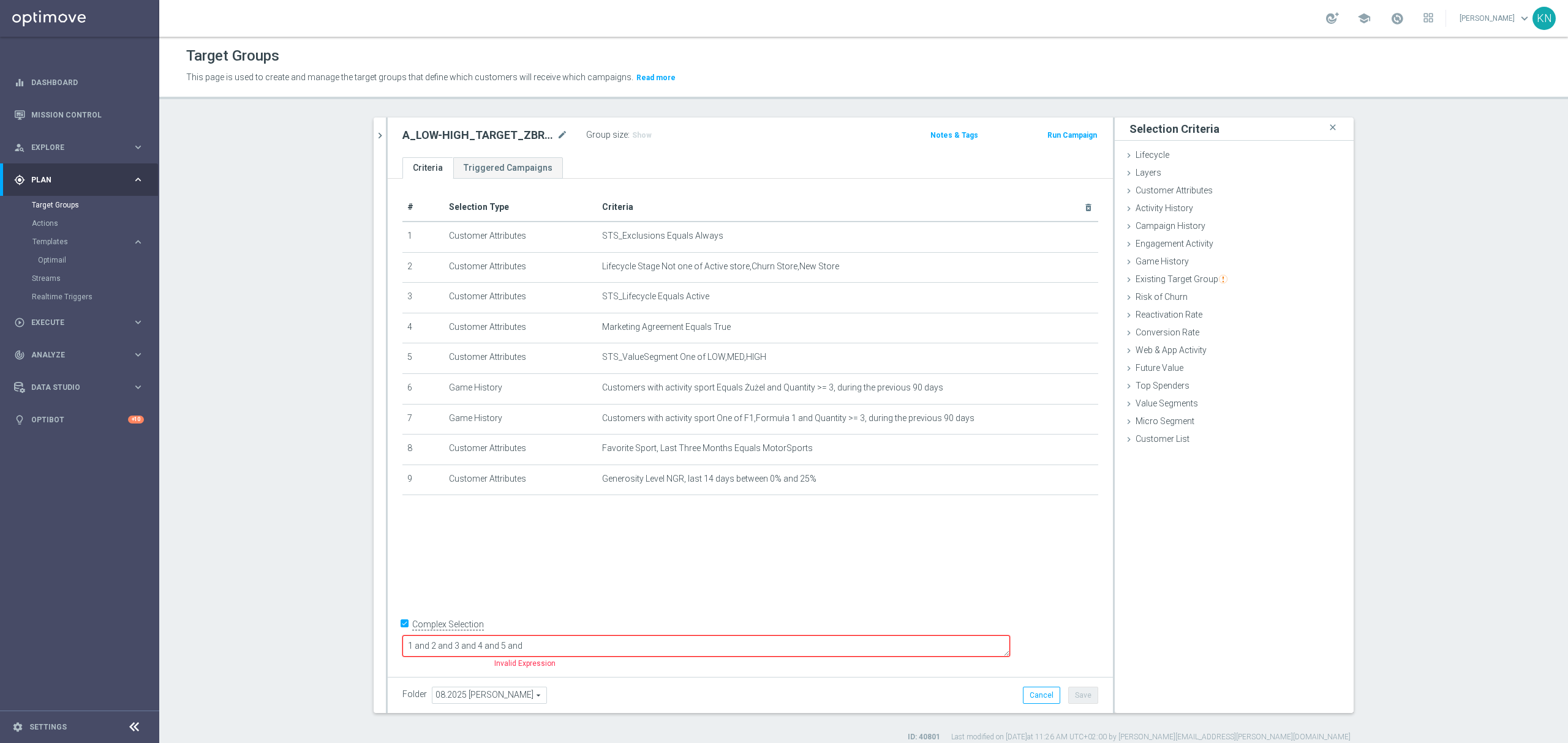
click at [733, 542] on div "# Selection Type Criteria delete_forever 1 Customer Attributes STS_Exclusions E…" at bounding box center [750, 424] width 725 height 493
click at [609, 516] on div "+ Add Selection" at bounding box center [750, 511] width 714 height 10
click at [631, 638] on textarea "1 and 2 and 3 and 4 and 5 and" at bounding box center [707, 646] width 608 height 21
drag, startPoint x: 630, startPoint y: 649, endPoint x: 305, endPoint y: 640, distance: 325.1
click at [304, 641] on section "search more_vert Prioritize Customer Target Groups library_add create_new_folder" at bounding box center [863, 430] width 1409 height 625
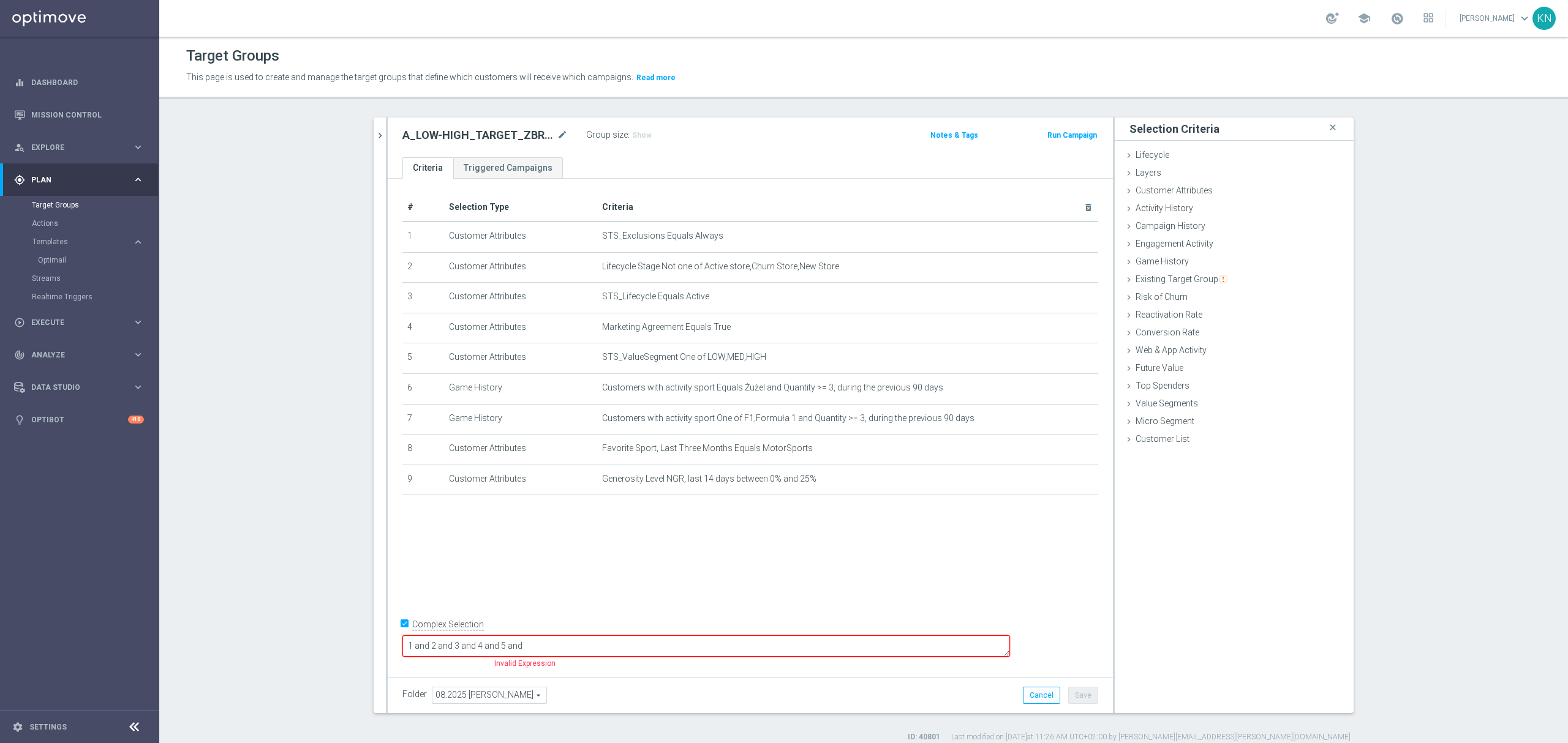
click at [646, 641] on textarea "1 and 2 and 3 and 4 and 5 and" at bounding box center [707, 646] width 608 height 21
click at [733, 567] on div "# Selection Type Criteria delete_forever 1 Customer Attributes STS_Exclusions E…" at bounding box center [750, 424] width 725 height 493
click at [632, 140] on span "Show" at bounding box center [642, 136] width 19 height 9
click at [672, 597] on div "# Selection Type Criteria delete_forever 1 Customer Attributes STS_Exclusions E…" at bounding box center [750, 424] width 725 height 493
drag, startPoint x: 628, startPoint y: 647, endPoint x: 615, endPoint y: 647, distance: 13.0
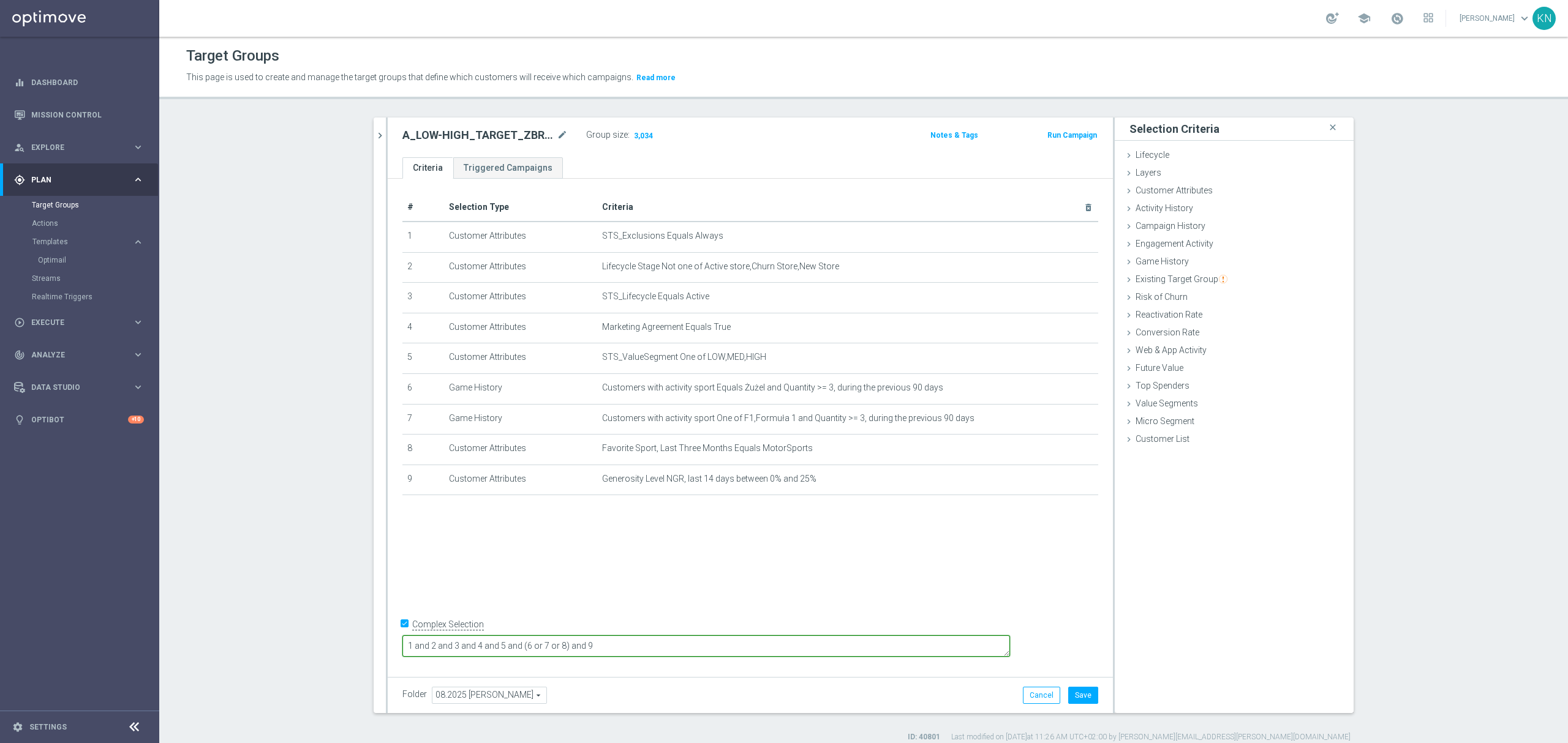
click at [615, 647] on textarea "1 and 2 and 3 and 4 and 5 and (6 or 7 or 8) and 9" at bounding box center [707, 646] width 608 height 21
click at [633, 649] on textarea "1 and 2 and 3 and 4 and 5 and (6 or 8) and 9" at bounding box center [707, 646] width 608 height 21
paste textarea "7"
click at [605, 649] on textarea "1 and 2 and 3 and 4 and 5 and (6 or 8) or 7) and 9" at bounding box center [707, 646] width 608 height 21
click at [637, 601] on div "# Selection Type Criteria delete_forever 1 Customer Attributes STS_Exclusions E…" at bounding box center [750, 424] width 725 height 493
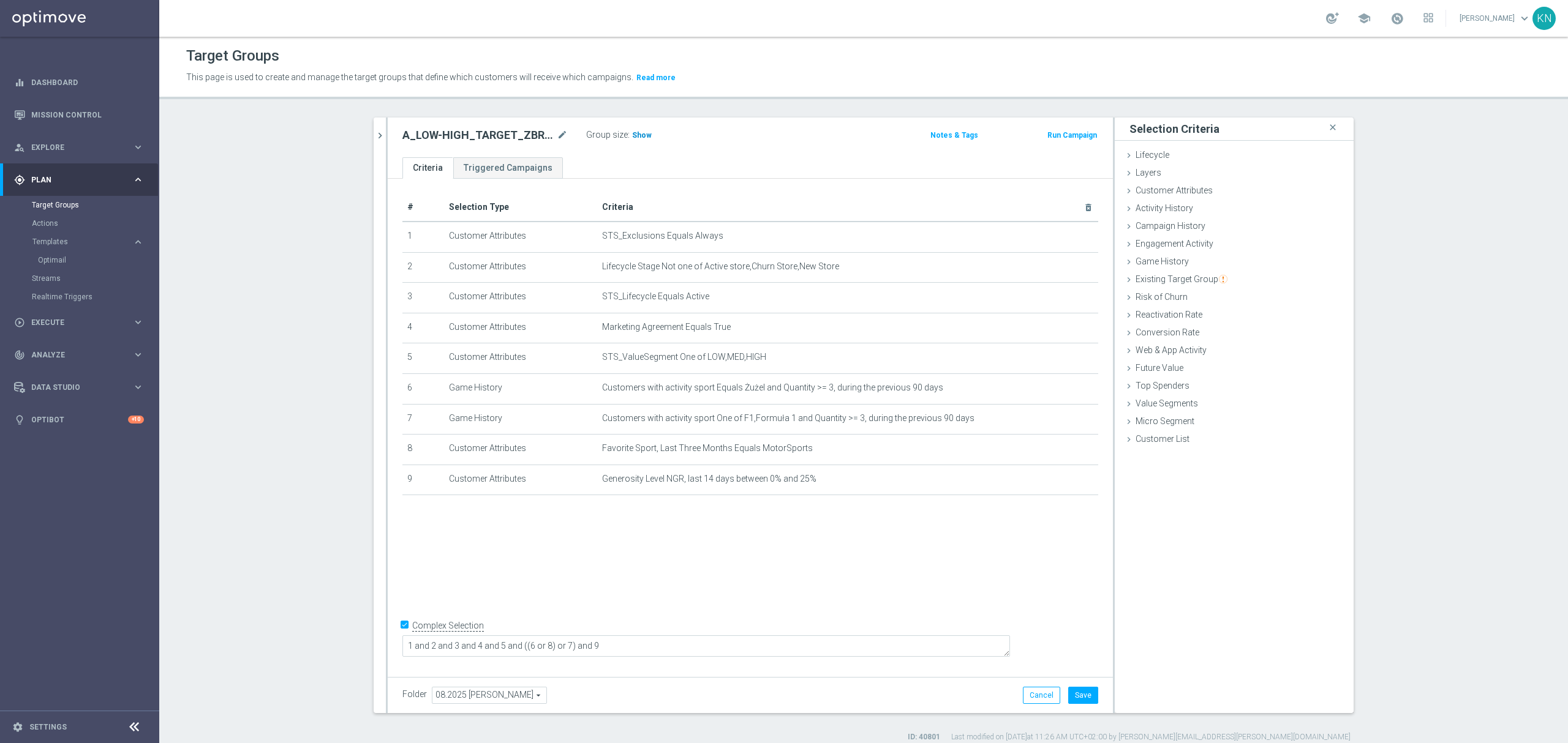
click at [632, 135] on span "Show" at bounding box center [642, 136] width 19 height 9
drag, startPoint x: 650, startPoint y: 646, endPoint x: 610, endPoint y: 649, distance: 40.1
click at [610, 650] on textarea "1 and 2 and 3 and 4 and 5 and ((6 or 8) or 7) and 9" at bounding box center [707, 646] width 608 height 21
click at [629, 650] on textarea "1 and 2 and 3 and 4 and 5 and ((6 or 8) or 7) and 9" at bounding box center [707, 646] width 608 height 21
click at [622, 648] on textarea "1 and 2 and 3 and 4 and 5 and ((6 or 8) or 7) and 9" at bounding box center [707, 646] width 608 height 21
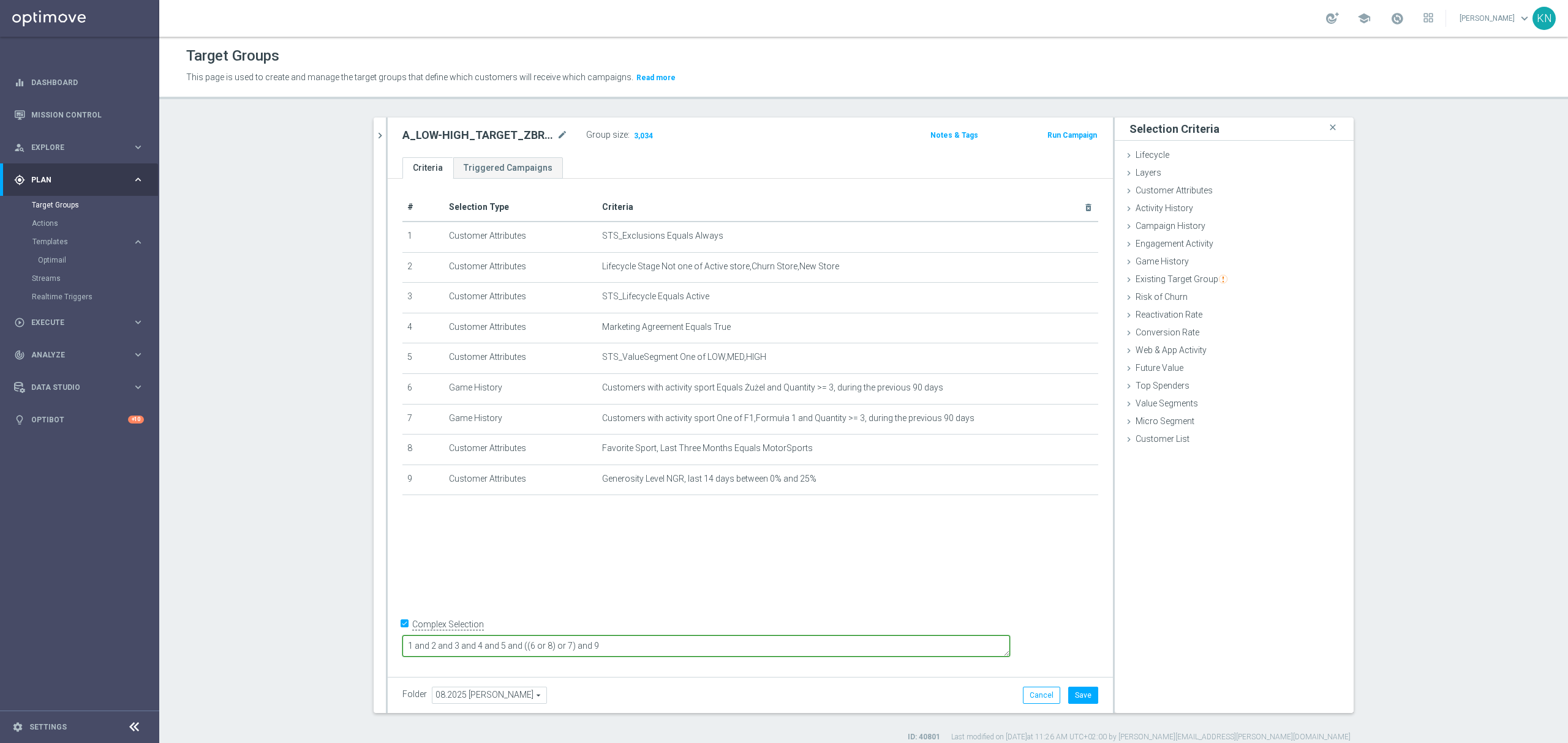
click at [628, 648] on textarea "1 and 2 and 3 and 4 and 5 and ((6 or 8) or 7) and 9" at bounding box center [707, 646] width 608 height 21
click at [609, 645] on textarea "1 and 2 and 3 and 4 and 5 and ((6 or 7 or 8) or 7) and 9" at bounding box center [707, 646] width 608 height 21
click at [646, 647] on textarea "1 and 2 and 3 and 4 and 5 and (6 or 7 or 8) or 7) and 9" at bounding box center [707, 646] width 608 height 21
click at [650, 645] on textarea "1 and 2 and 3 and 4 and 5 and (6 or 7 or 8) or 7) and 9" at bounding box center [707, 646] width 608 height 21
click at [660, 645] on textarea "1 and 2 and 3 and 4 and 5 and (6 or 7 or 8 or 7) and 9" at bounding box center [707, 646] width 608 height 21
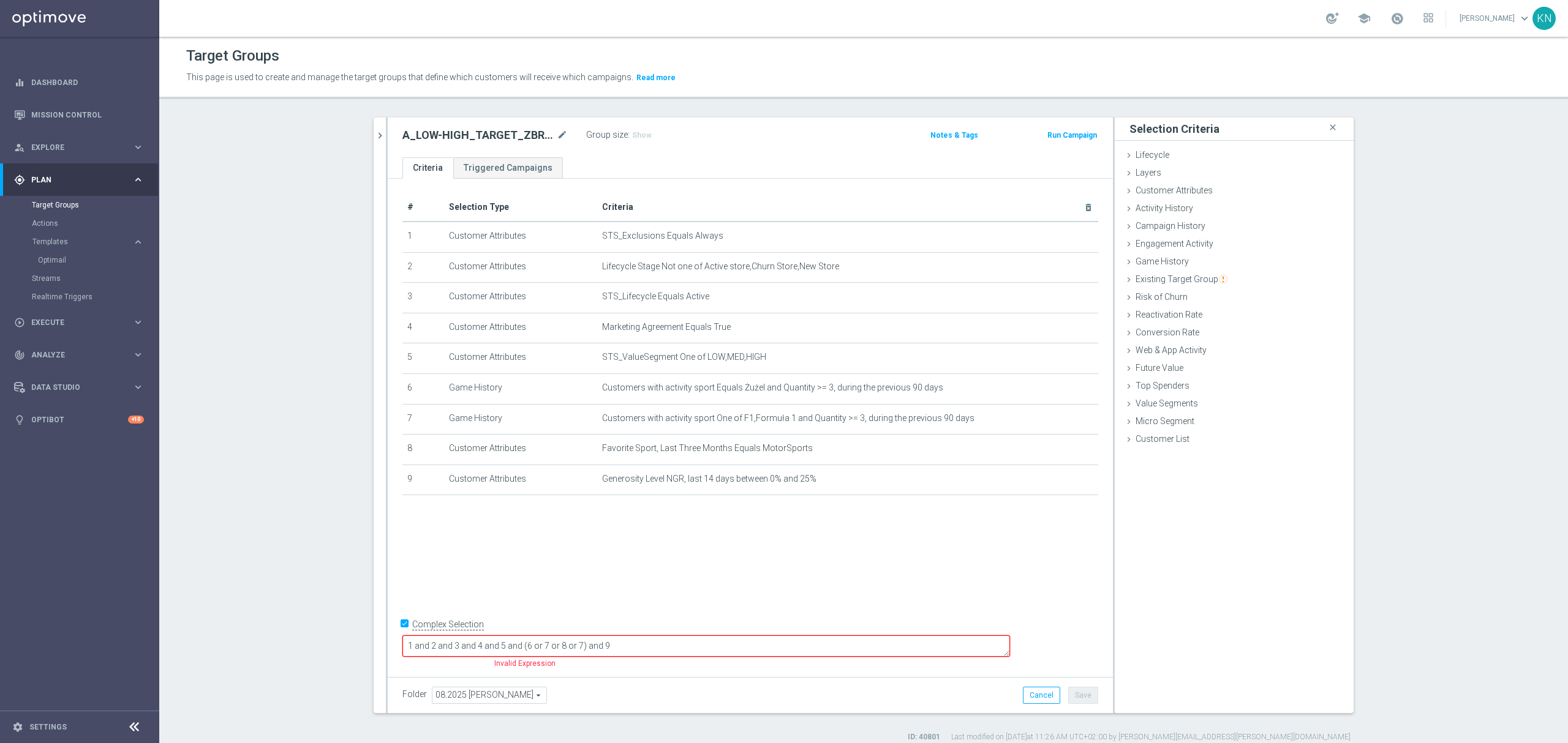
drag, startPoint x: 663, startPoint y: 644, endPoint x: 648, endPoint y: 646, distance: 15.1
click at [648, 646] on textarea "1 and 2 and 3 and 4 and 5 and (6 or 7 or 8 or 7) and 9" at bounding box center [707, 646] width 608 height 21
click at [702, 647] on textarea "1 and 2 and 3 and 4 and 5 and (6 or 7 or 8) and 9" at bounding box center [707, 646] width 608 height 21
type textarea "1 and 2 and 3 and 4 and 5 and (6 or 7 or 8) and 9"
click at [638, 132] on span "Show" at bounding box center [642, 136] width 19 height 9
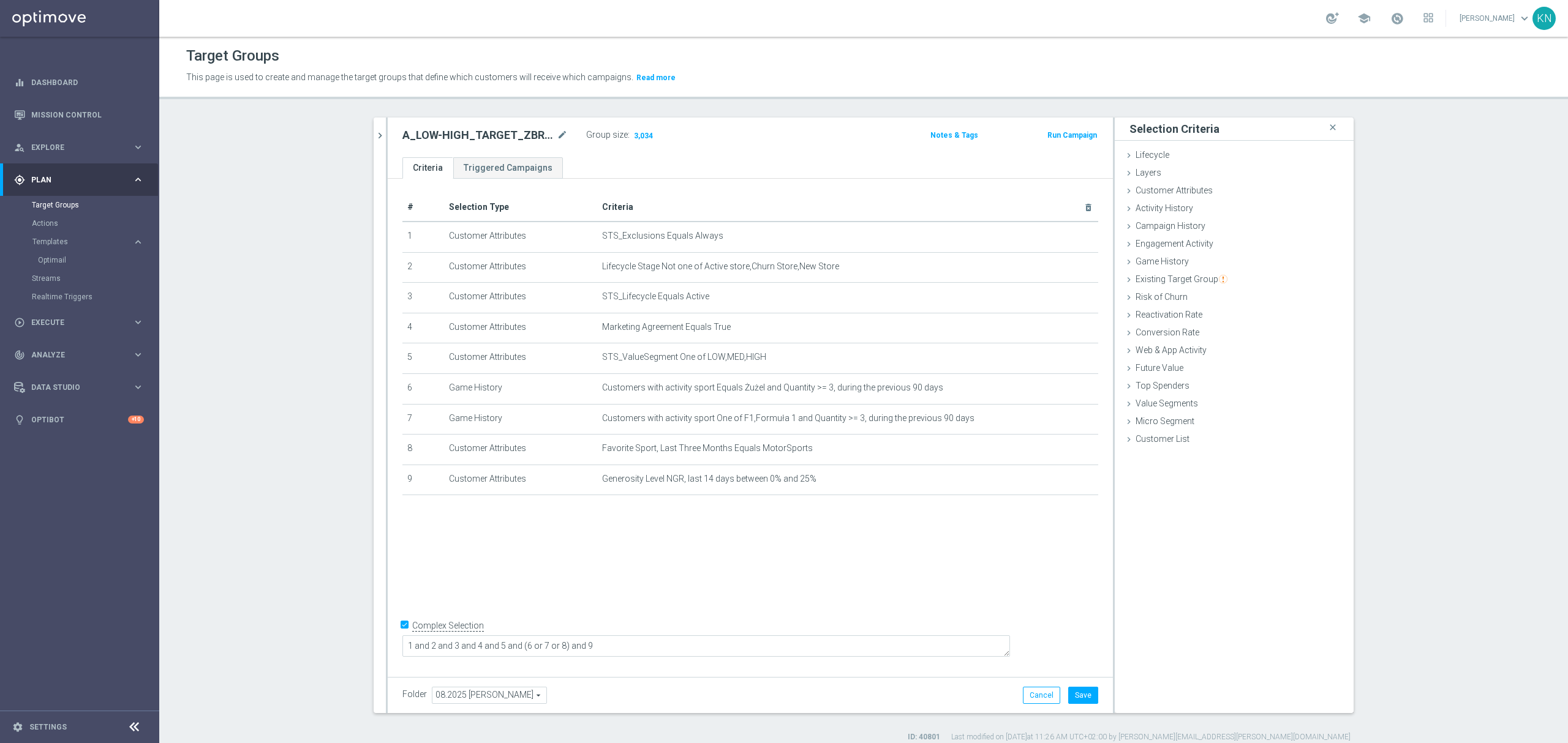
click at [760, 604] on div "# Selection Type Criteria delete_forever 1 Customer Attributes STS_Exclusions E…" at bounding box center [750, 424] width 725 height 493
click at [1054, 362] on icon "mode_edit" at bounding box center [1058, 357] width 10 height 10
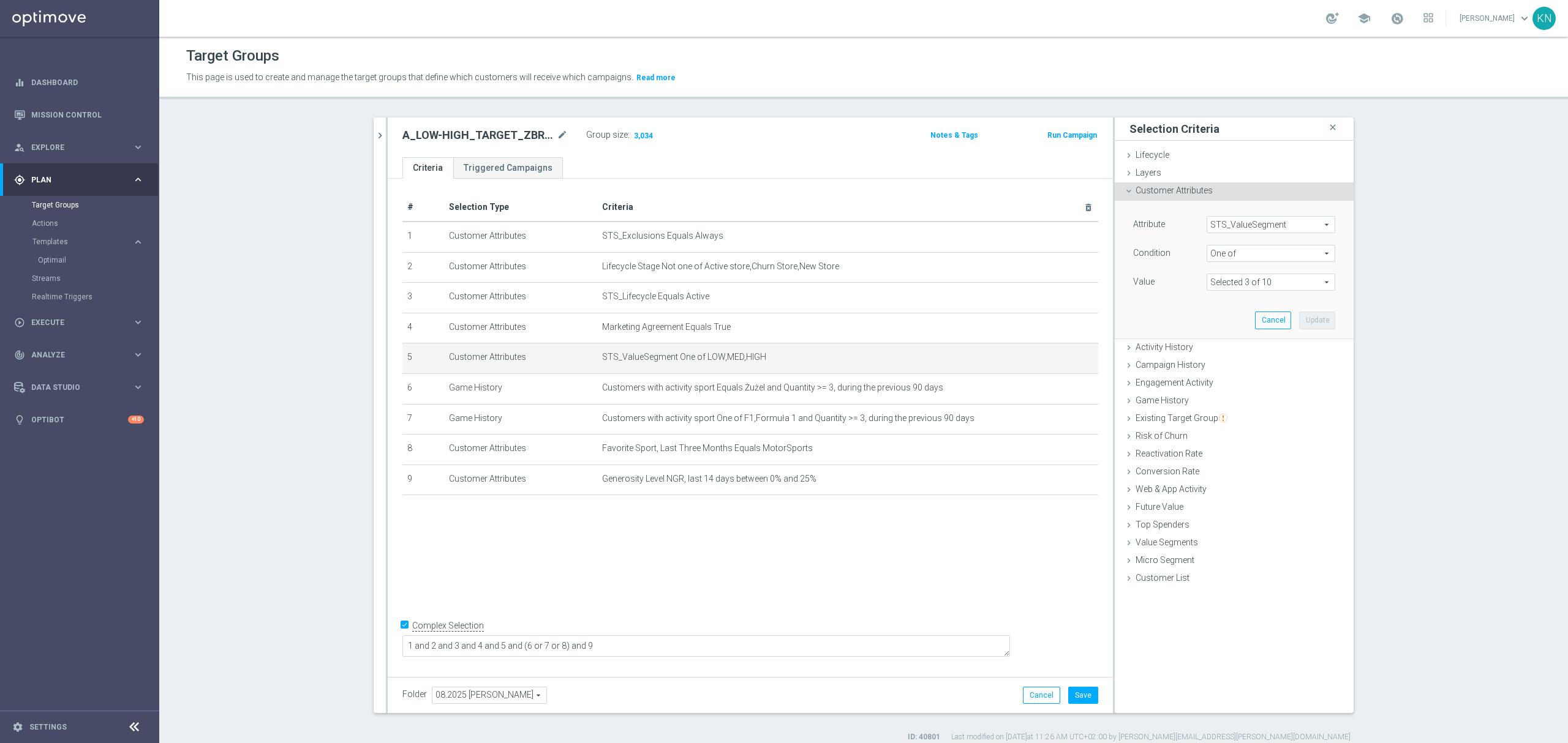
click at [1227, 280] on span at bounding box center [1271, 282] width 128 height 16
click at [1211, 370] on div "MED" at bounding box center [1270, 364] width 129 height 16
click at [1216, 365] on input "MED" at bounding box center [1220, 364] width 8 height 8
checkbox input "false"
type input "Selected 2 of 10"
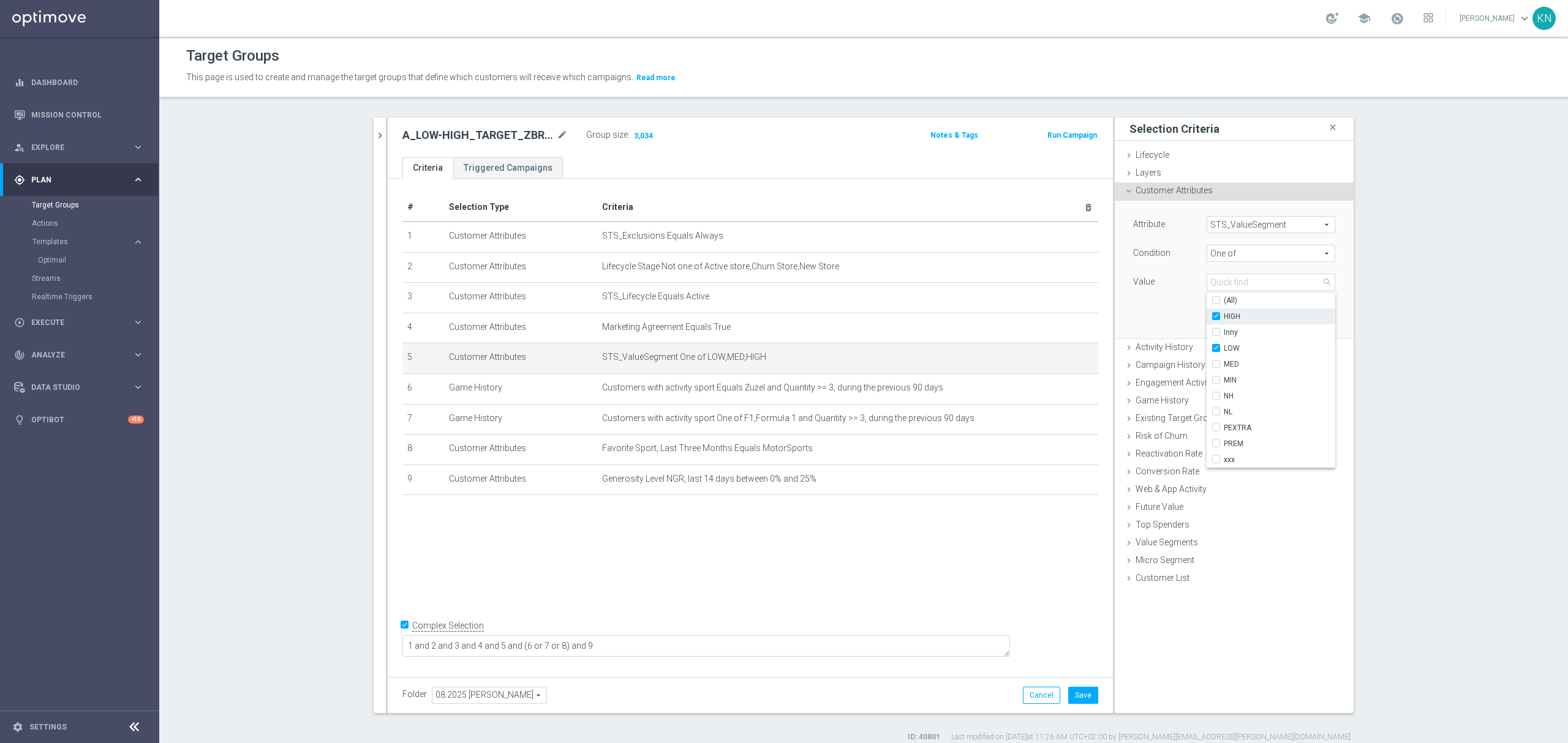
click at [1216, 315] on input "HIGH" at bounding box center [1220, 317] width 8 height 8
checkbox input "false"
type input "LOW"
click at [1182, 312] on div "Attribute STS_ValueSegment STS_ValueSegment arrow_drop_down search Condition On…" at bounding box center [1234, 270] width 221 height 137
drag, startPoint x: 1311, startPoint y: 326, endPoint x: 1295, endPoint y: 325, distance: 16.0
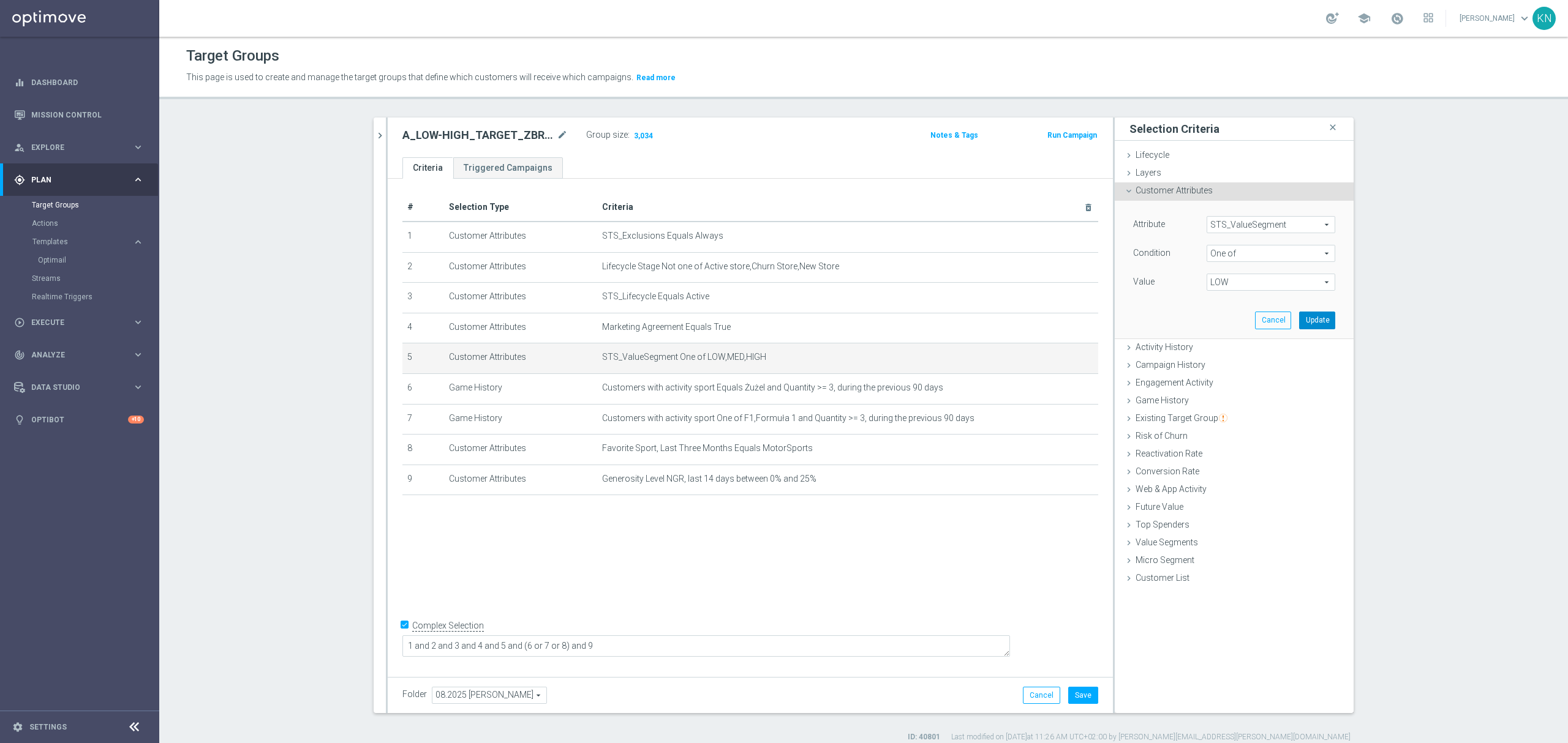
click at [1311, 326] on button "Update" at bounding box center [1317, 320] width 36 height 18
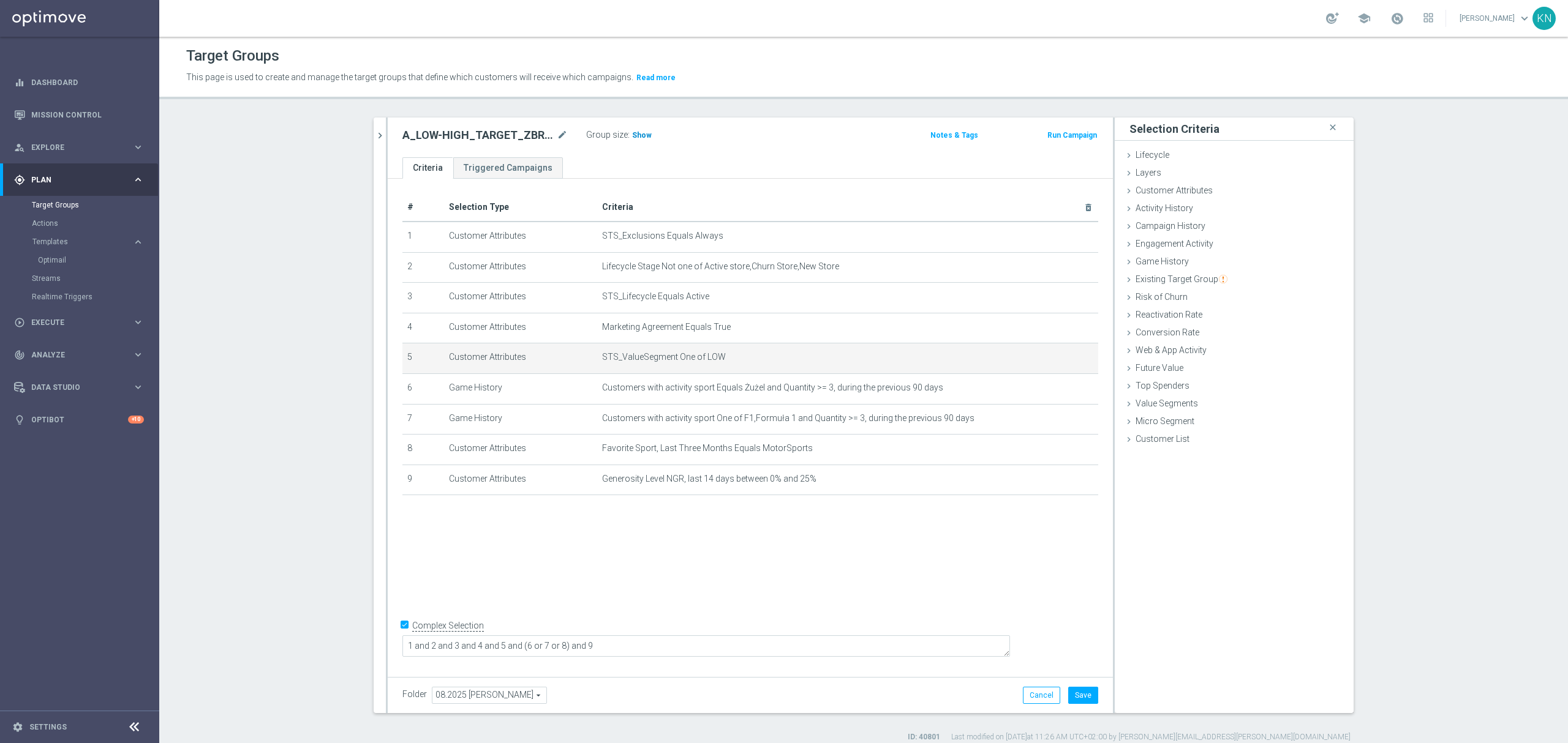
click at [632, 136] on span "Show" at bounding box center [642, 136] width 19 height 9
click at [1054, 362] on icon "mode_edit" at bounding box center [1058, 357] width 10 height 10
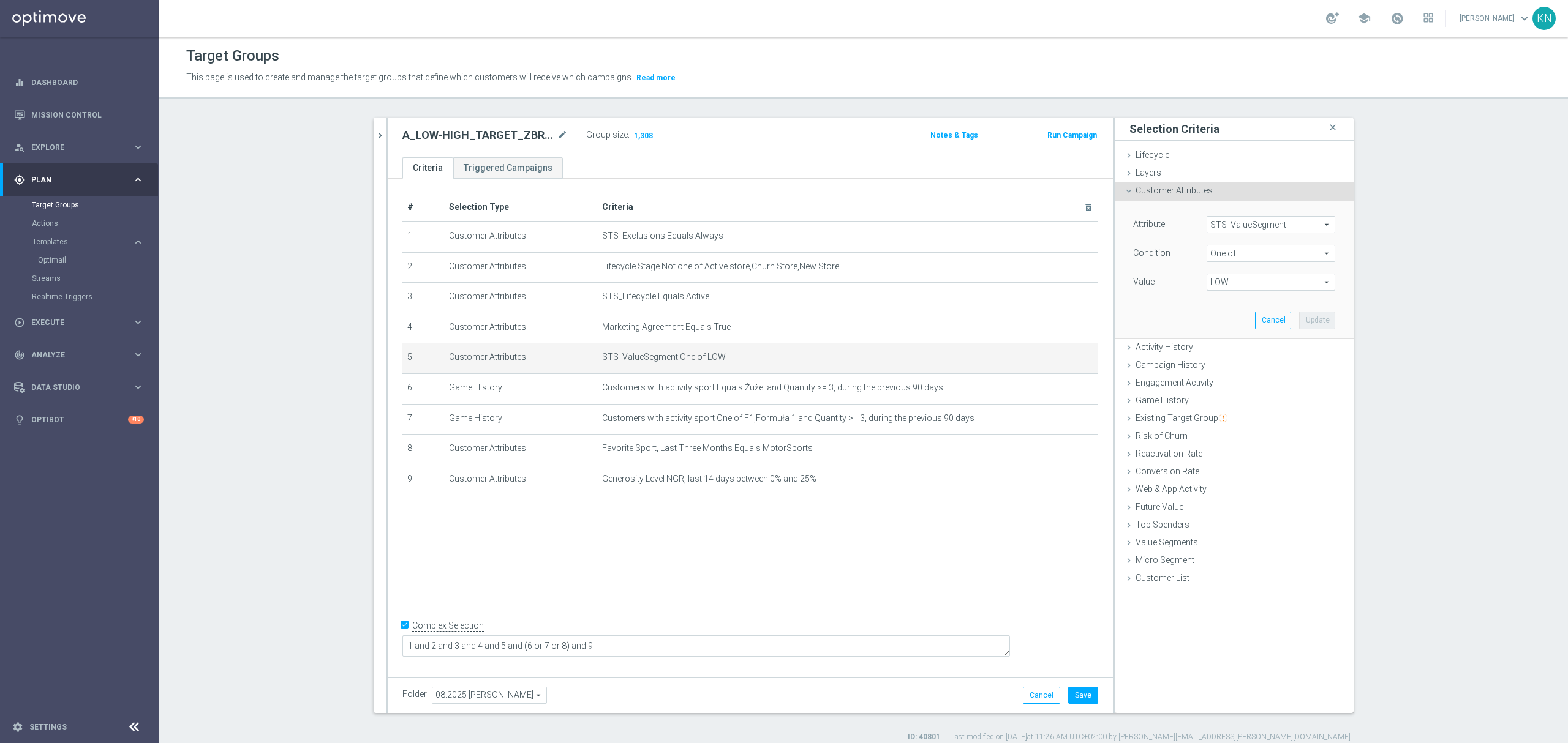
click at [1250, 289] on span "LOW" at bounding box center [1271, 282] width 128 height 16
click at [1216, 351] on input "LOW" at bounding box center [1220, 348] width 8 height 8
checkbox input "false"
type input "Select"
click at [1216, 366] on input "MED" at bounding box center [1220, 364] width 8 height 8
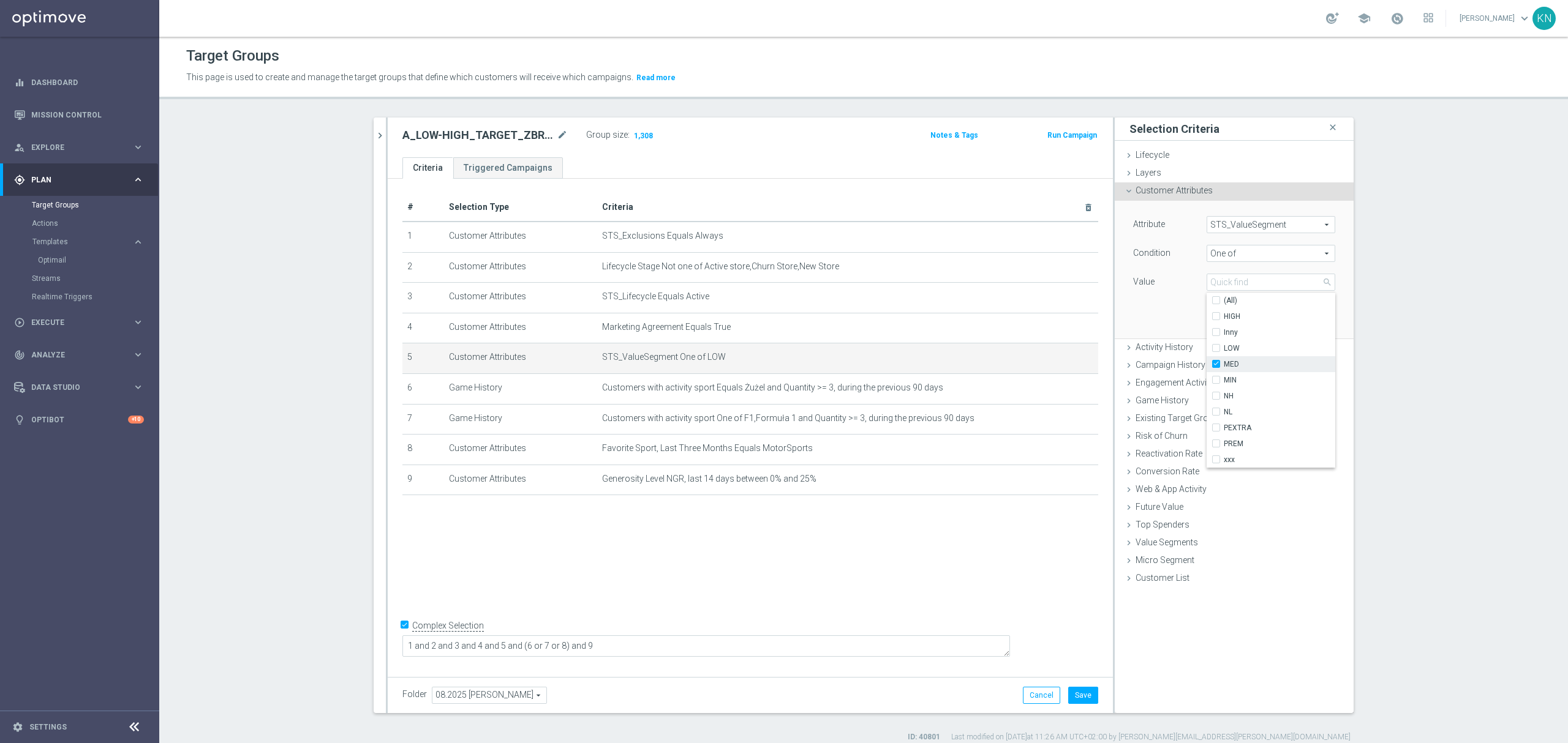
checkbox input "true"
type input "MED"
click at [1166, 312] on div "Attribute STS_ValueSegment STS_ValueSegment arrow_drop_down search Condition On…" at bounding box center [1234, 270] width 221 height 137
click at [1307, 319] on button "Update" at bounding box center [1317, 320] width 36 height 18
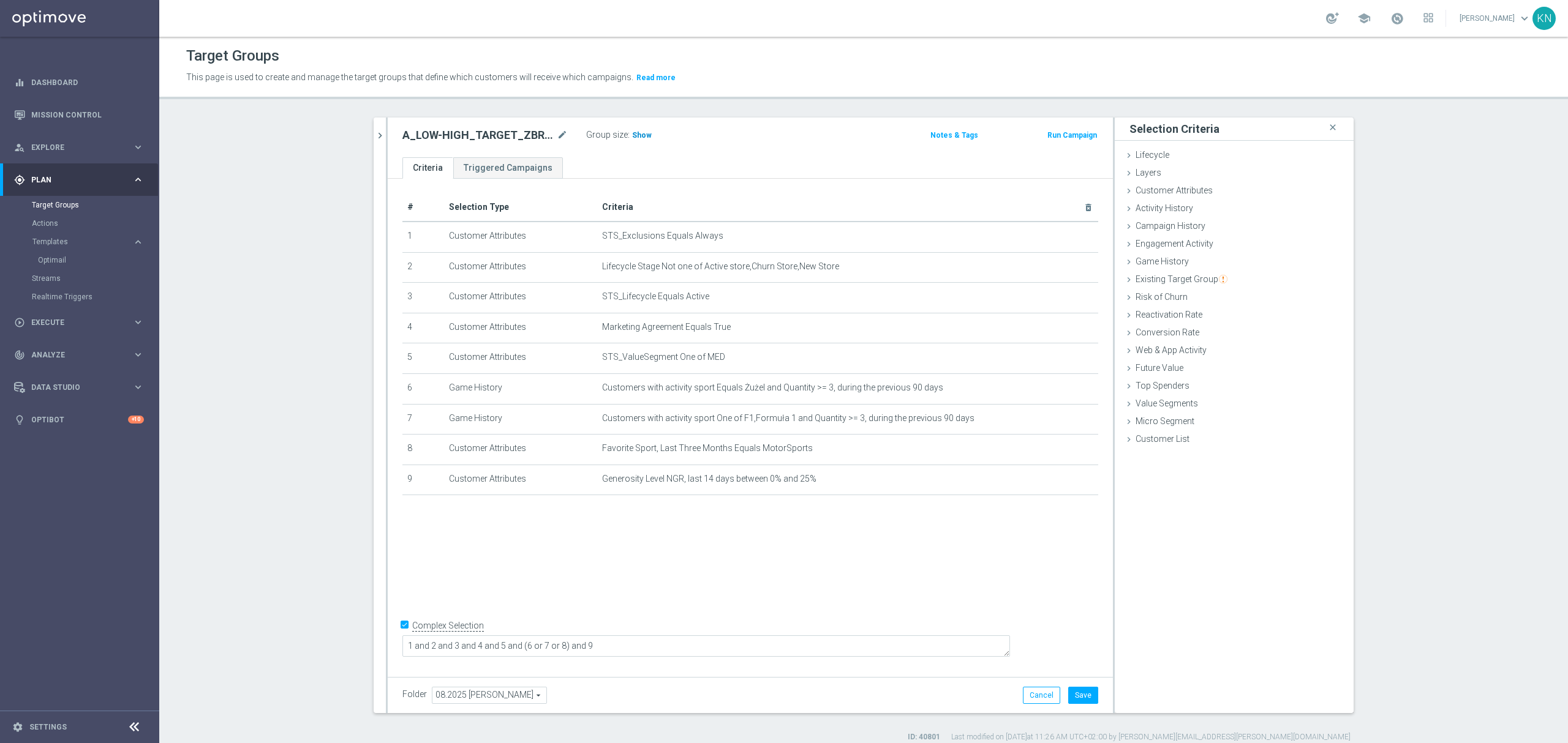
click at [635, 136] on span "Show" at bounding box center [642, 136] width 19 height 9
click at [1055, 361] on icon "mode_edit" at bounding box center [1058, 357] width 10 height 10
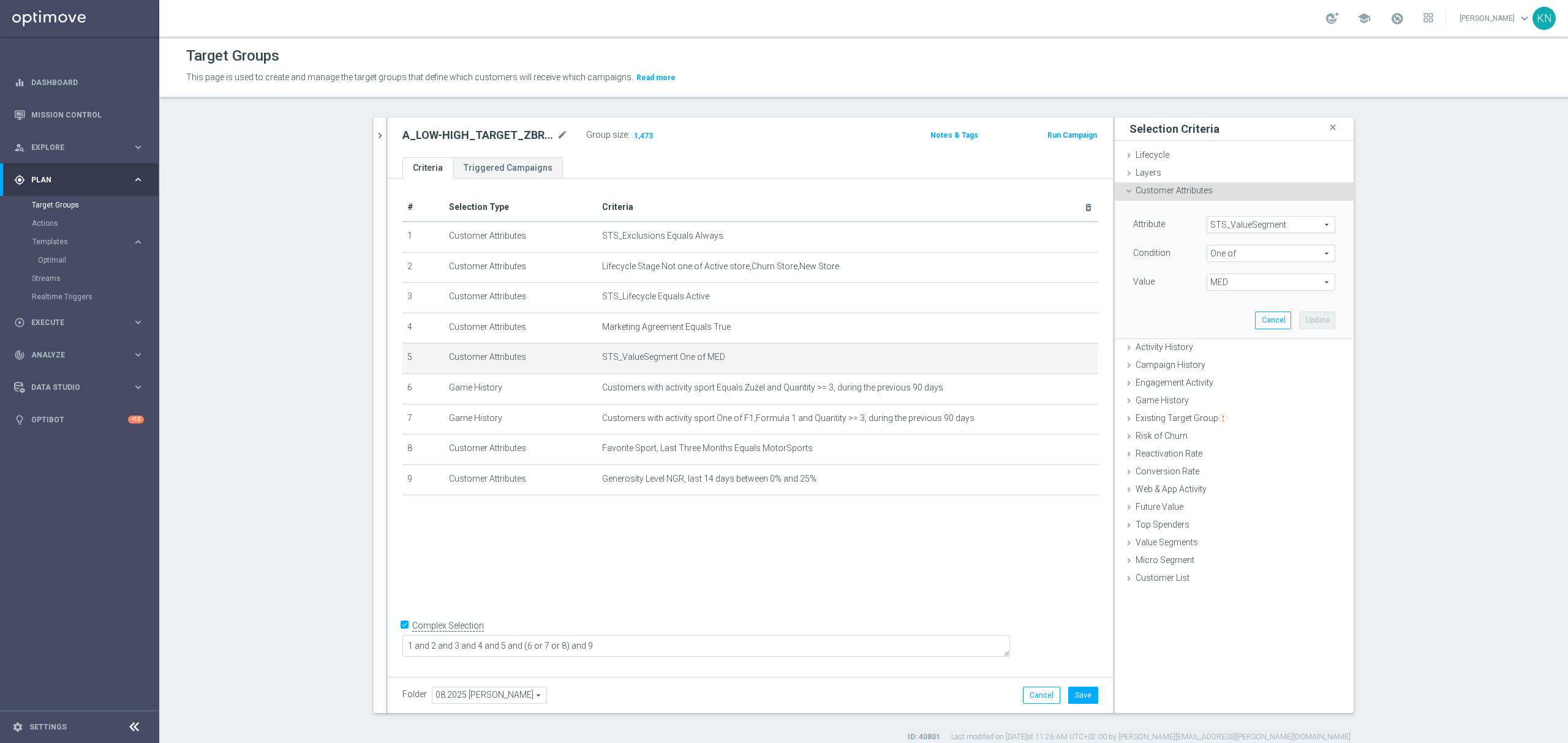
drag, startPoint x: 1260, startPoint y: 283, endPoint x: 1245, endPoint y: 295, distance: 19.2
click at [1258, 283] on span "MED" at bounding box center [1271, 282] width 128 height 16
click at [1216, 319] on input "HIGH" at bounding box center [1220, 317] width 8 height 8
checkbox input "true"
type input "Selected 2 of 10"
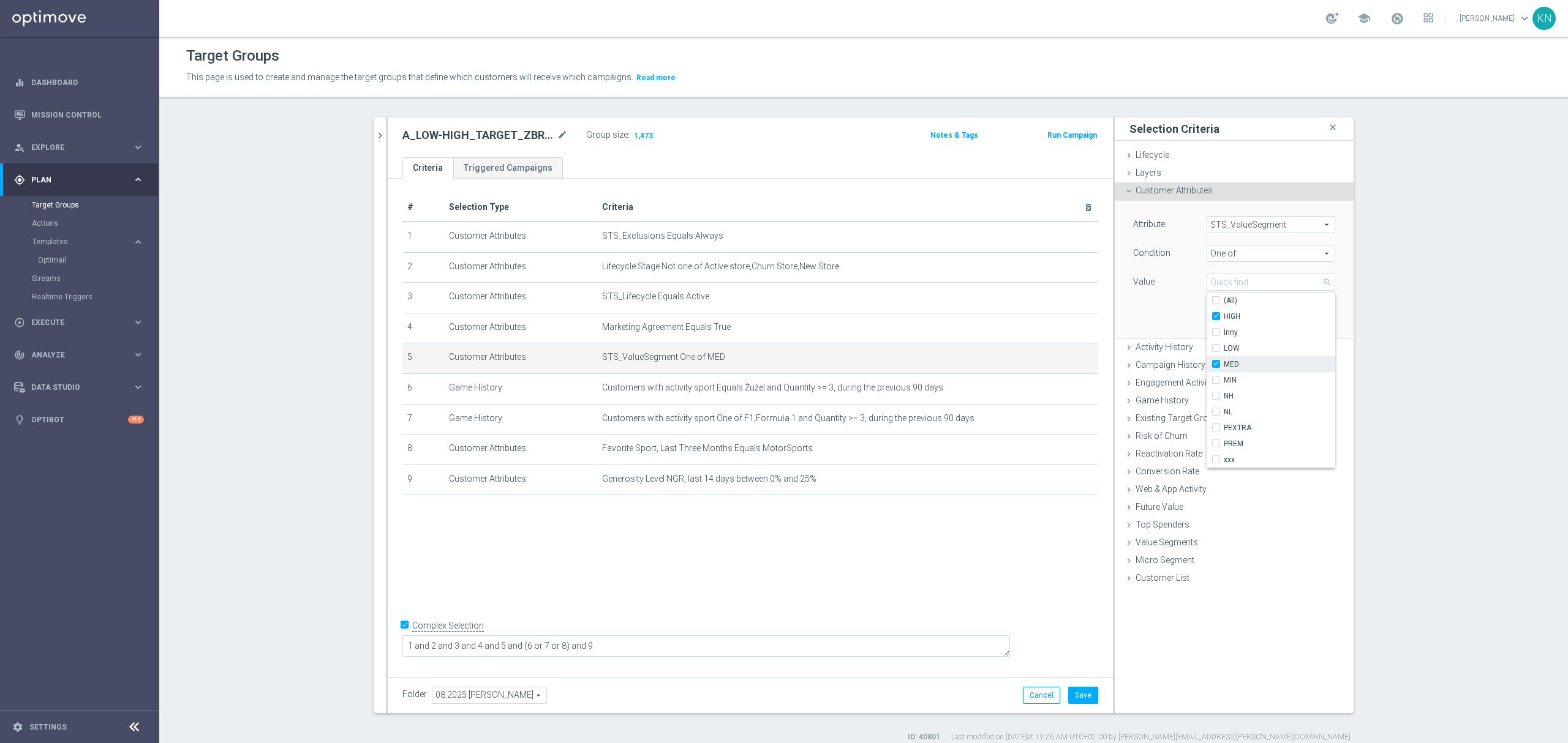
click at [1216, 361] on input "MED" at bounding box center [1220, 364] width 8 height 8
checkbox input "false"
type input "HIGH"
click at [1187, 317] on div "Attribute STS_ValueSegment STS_ValueSegment arrow_drop_down search Condition On…" at bounding box center [1234, 270] width 221 height 137
click at [1311, 322] on button "Update" at bounding box center [1317, 320] width 36 height 18
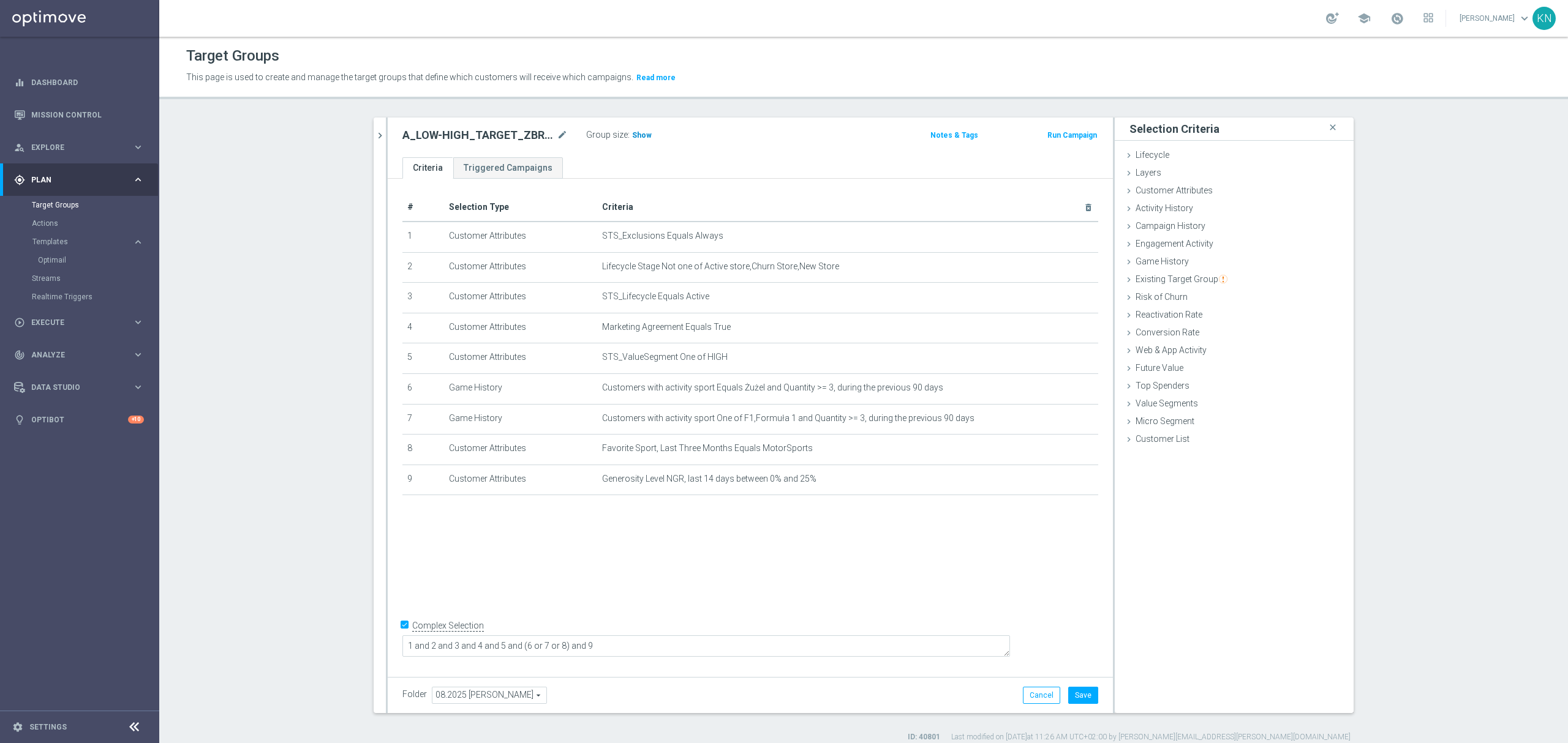
click at [634, 136] on span "Show" at bounding box center [642, 136] width 19 height 9
drag, startPoint x: 1048, startPoint y: 359, endPoint x: 1055, endPoint y: 361, distance: 7.3
click at [1054, 360] on icon "mode_edit" at bounding box center [1058, 357] width 10 height 10
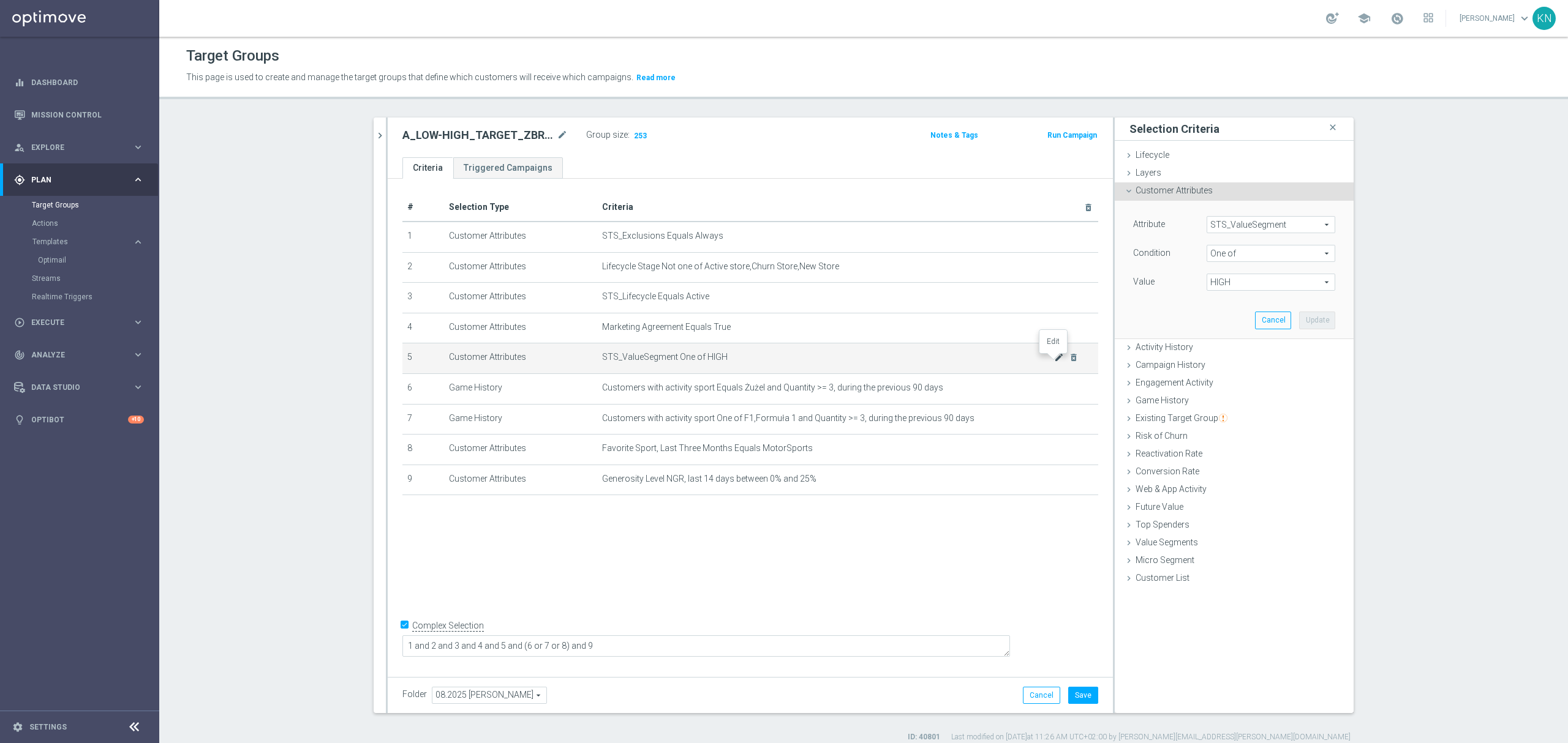
click at [1055, 361] on icon "mode_edit" at bounding box center [1058, 357] width 10 height 10
click at [1236, 278] on span "HIGH" at bounding box center [1271, 282] width 128 height 16
click at [1216, 348] on input "LOW" at bounding box center [1220, 348] width 8 height 8
checkbox input "true"
type input "Selected 2 of 10"
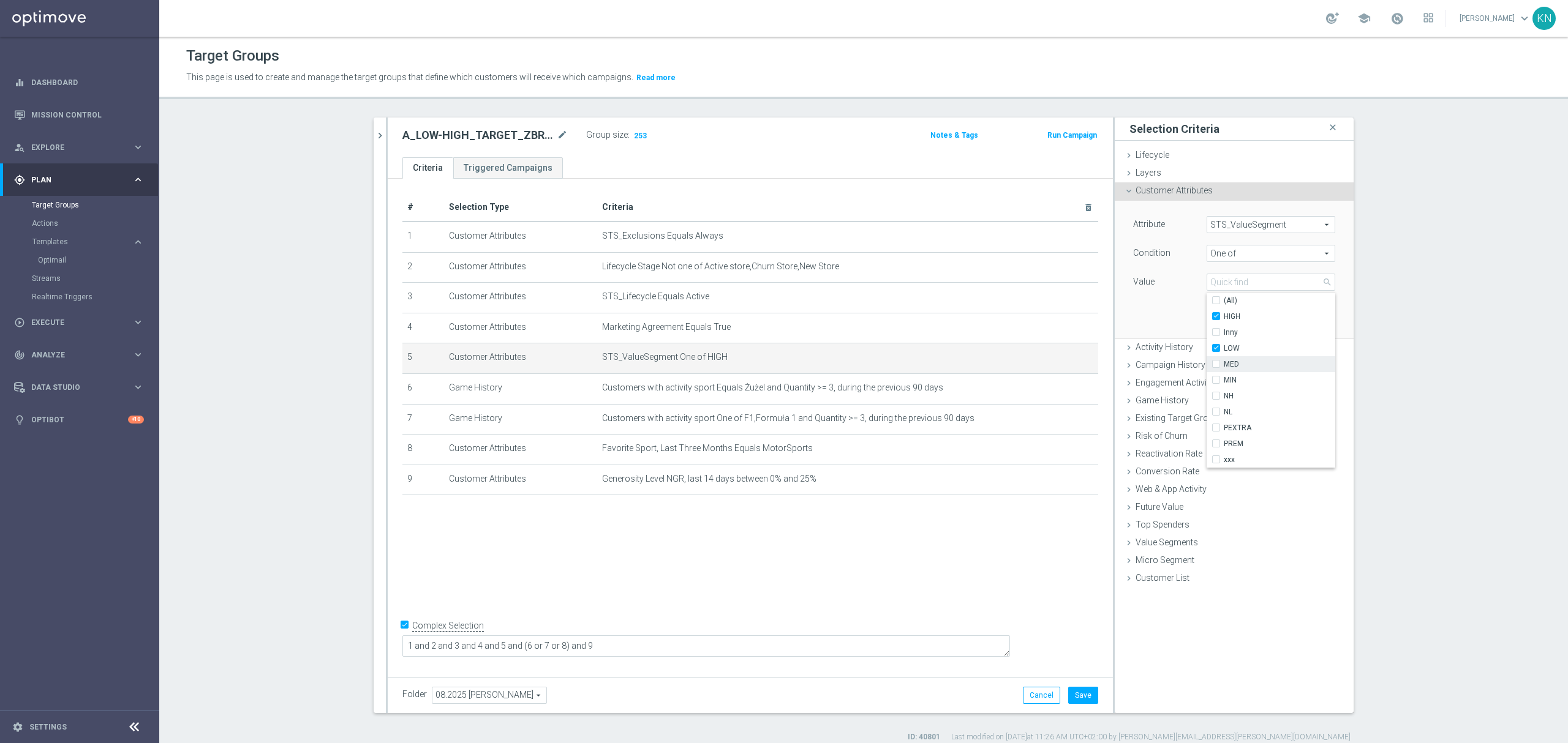
click at [1224, 368] on label "MED" at bounding box center [1279, 364] width 111 height 16
click at [1216, 368] on input "MED" at bounding box center [1220, 364] width 8 height 8
checkbox input "true"
type input "Selected 3 of 10"
click at [1186, 324] on div "Attribute STS_ValueSegment STS_ValueSegment arrow_drop_down search Condition On…" at bounding box center [1234, 270] width 221 height 137
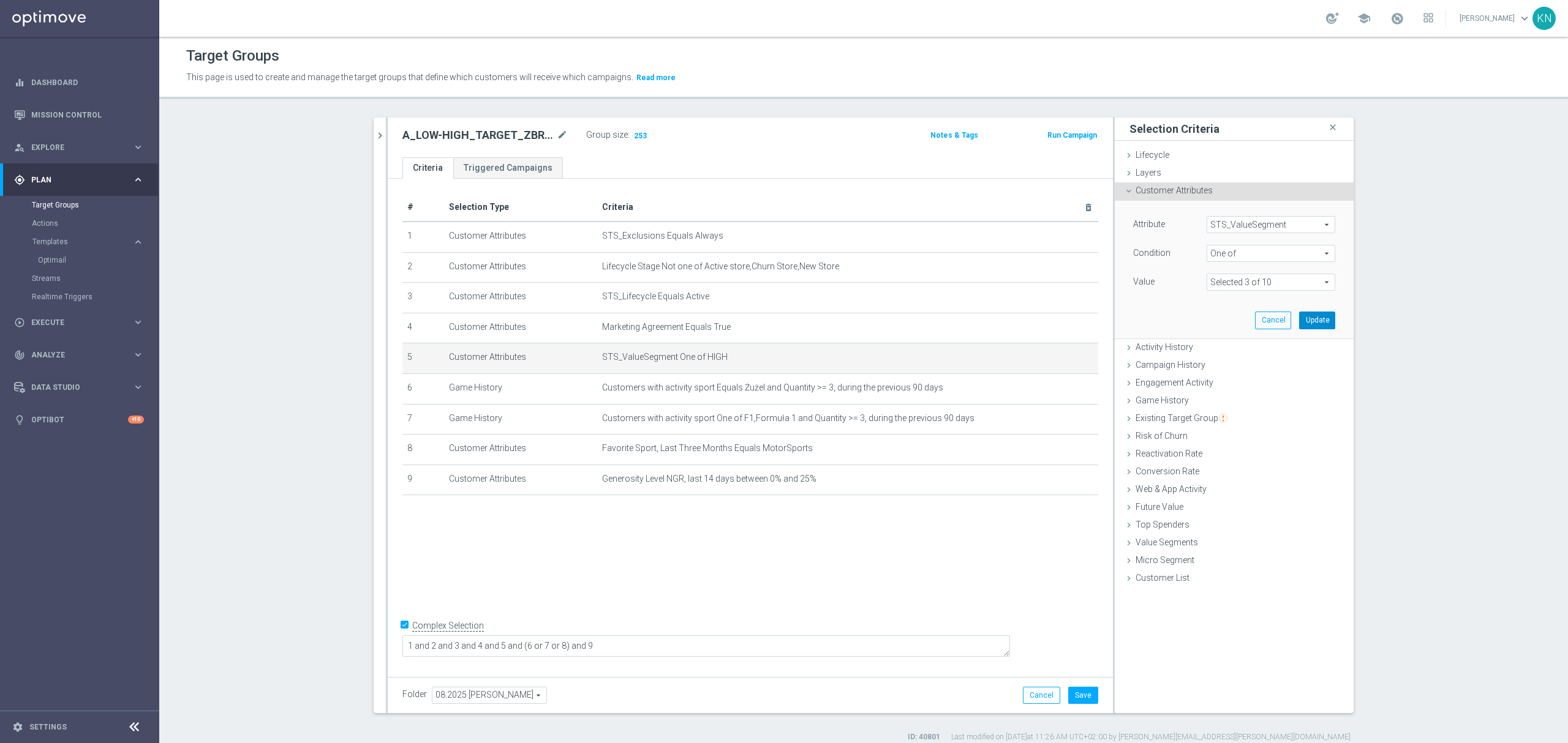
click at [1321, 323] on button "Update" at bounding box center [1317, 320] width 36 height 18
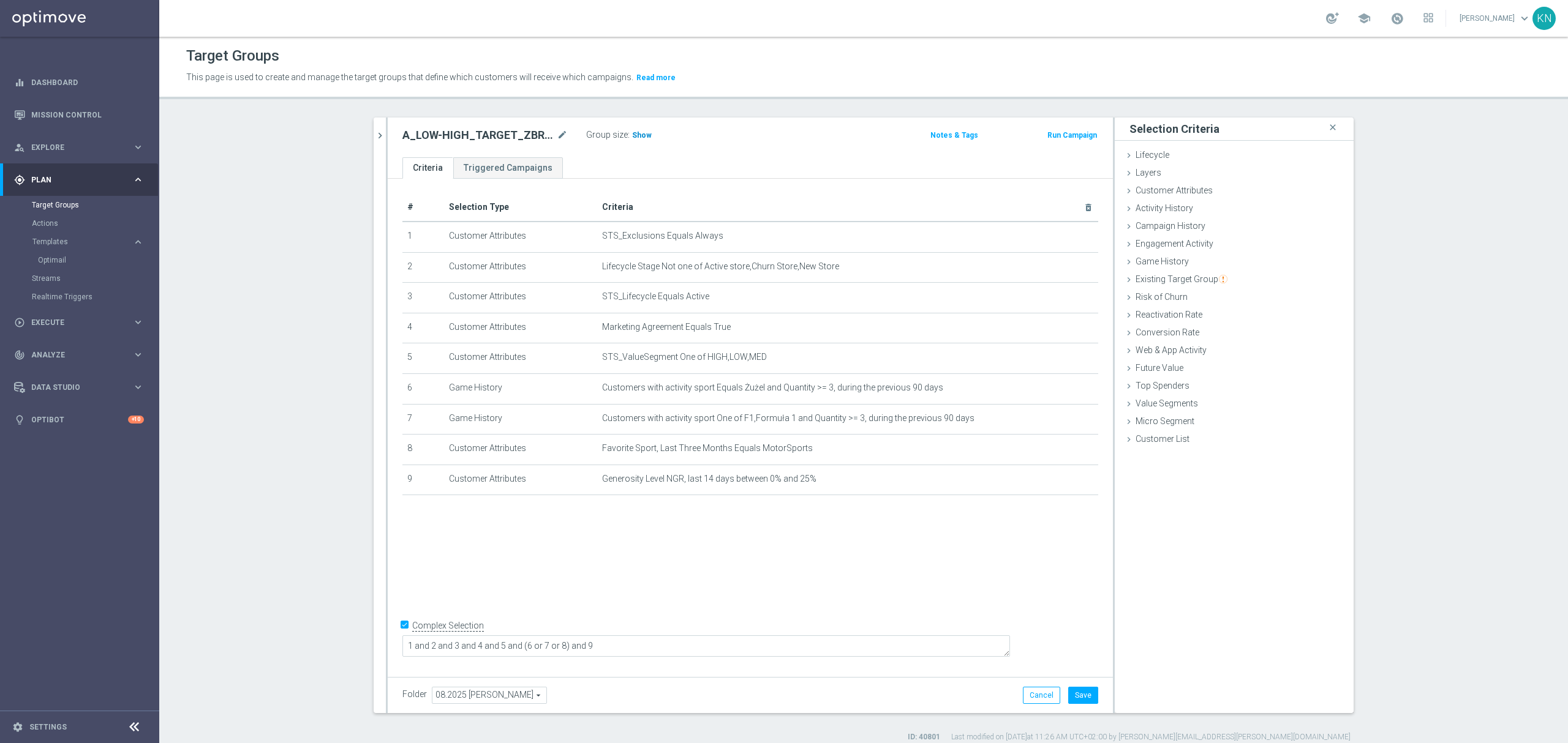
click at [635, 135] on span "Show" at bounding box center [642, 136] width 19 height 9
click at [785, 525] on div "# Selection Type Criteria delete_forever 1 Customer Attributes STS_Exclusions E…" at bounding box center [750, 424] width 725 height 493
drag, startPoint x: 1148, startPoint y: 257, endPoint x: 1186, endPoint y: 309, distance: 64.4
click at [1147, 256] on div "Game History done selection updated" at bounding box center [1234, 263] width 239 height 18
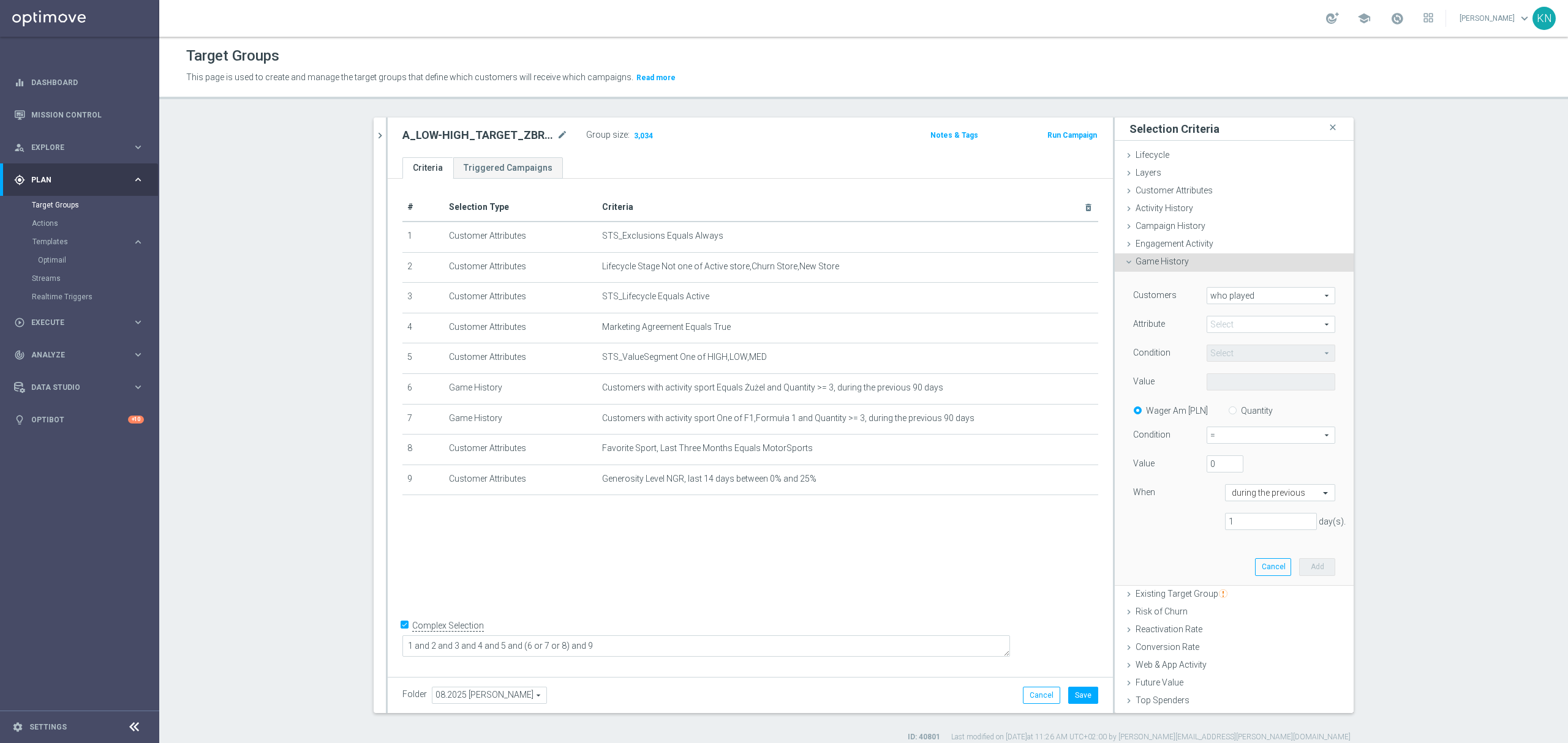
click at [1235, 297] on span "who played" at bounding box center [1271, 296] width 128 height 16
click at [1246, 321] on label "who did not play" at bounding box center [1271, 329] width 128 height 16
type input "who did not play"
click at [1241, 321] on div "Customers who did not play who did not play arrow_drop_down search Attribute Se…" at bounding box center [1234, 372] width 202 height 171
click at [1241, 324] on span at bounding box center [1271, 325] width 128 height 16
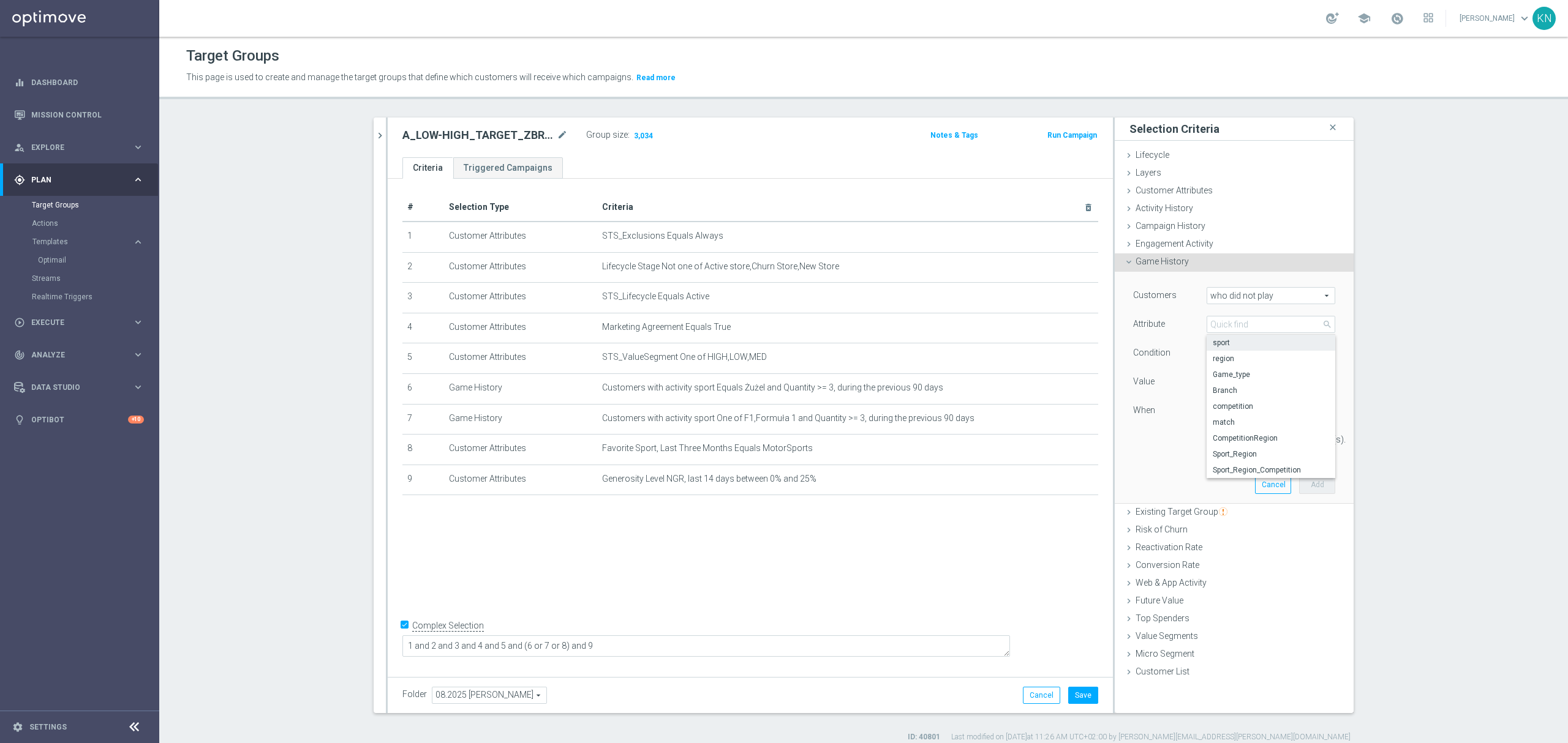
click at [1227, 344] on span "sport" at bounding box center [1270, 342] width 116 height 10
type input "sport"
type input "Equals"
click at [1235, 350] on span "Equals" at bounding box center [1271, 354] width 128 height 16
click at [1241, 368] on span "Equals" at bounding box center [1270, 371] width 116 height 10
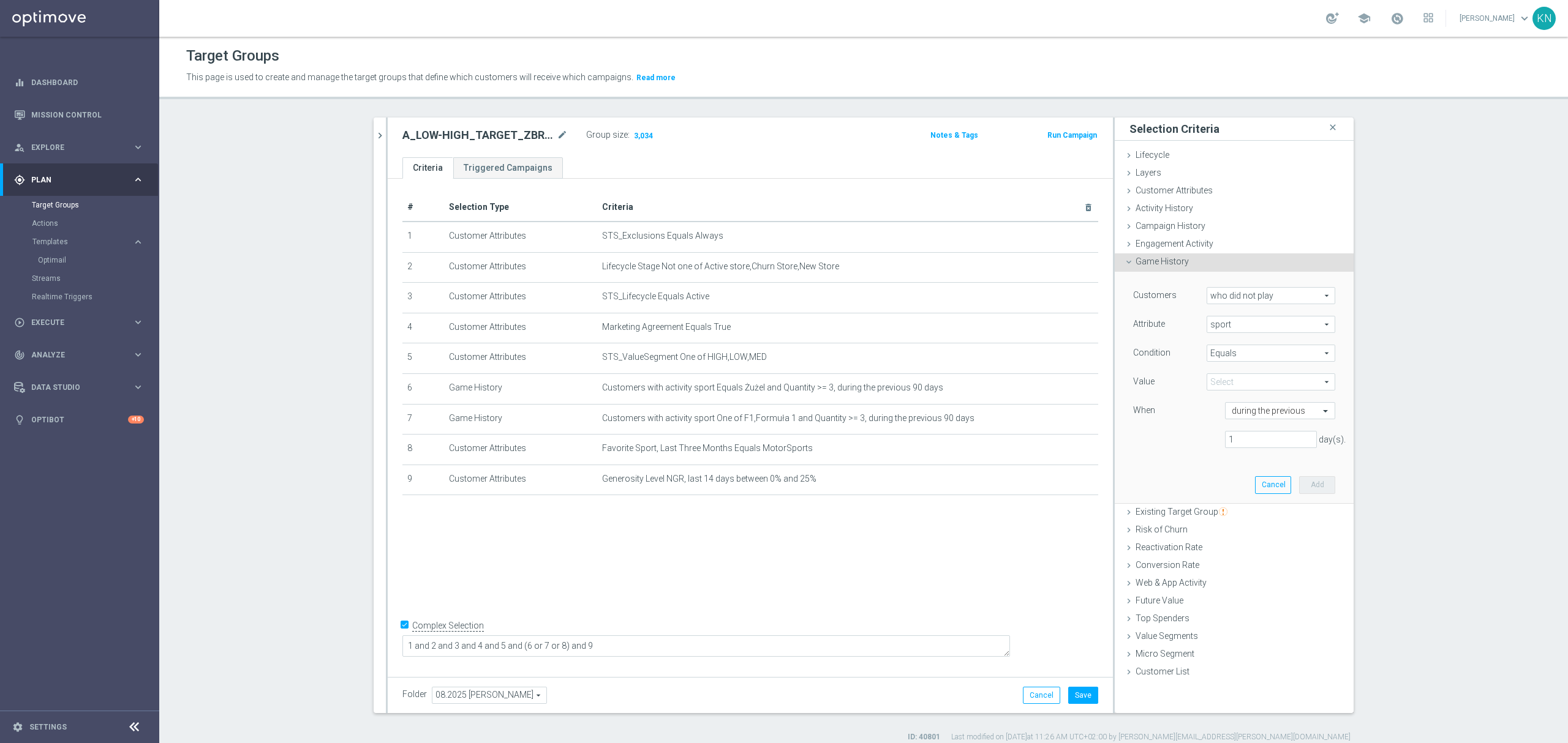
click at [1227, 378] on span at bounding box center [1271, 382] width 128 height 16
click at [1229, 382] on input "search" at bounding box center [1270, 382] width 129 height 18
type input "Piłka"
click at [1239, 430] on span "Piłka Nożna" at bounding box center [1270, 431] width 116 height 10
type input "Piłka Nożna"
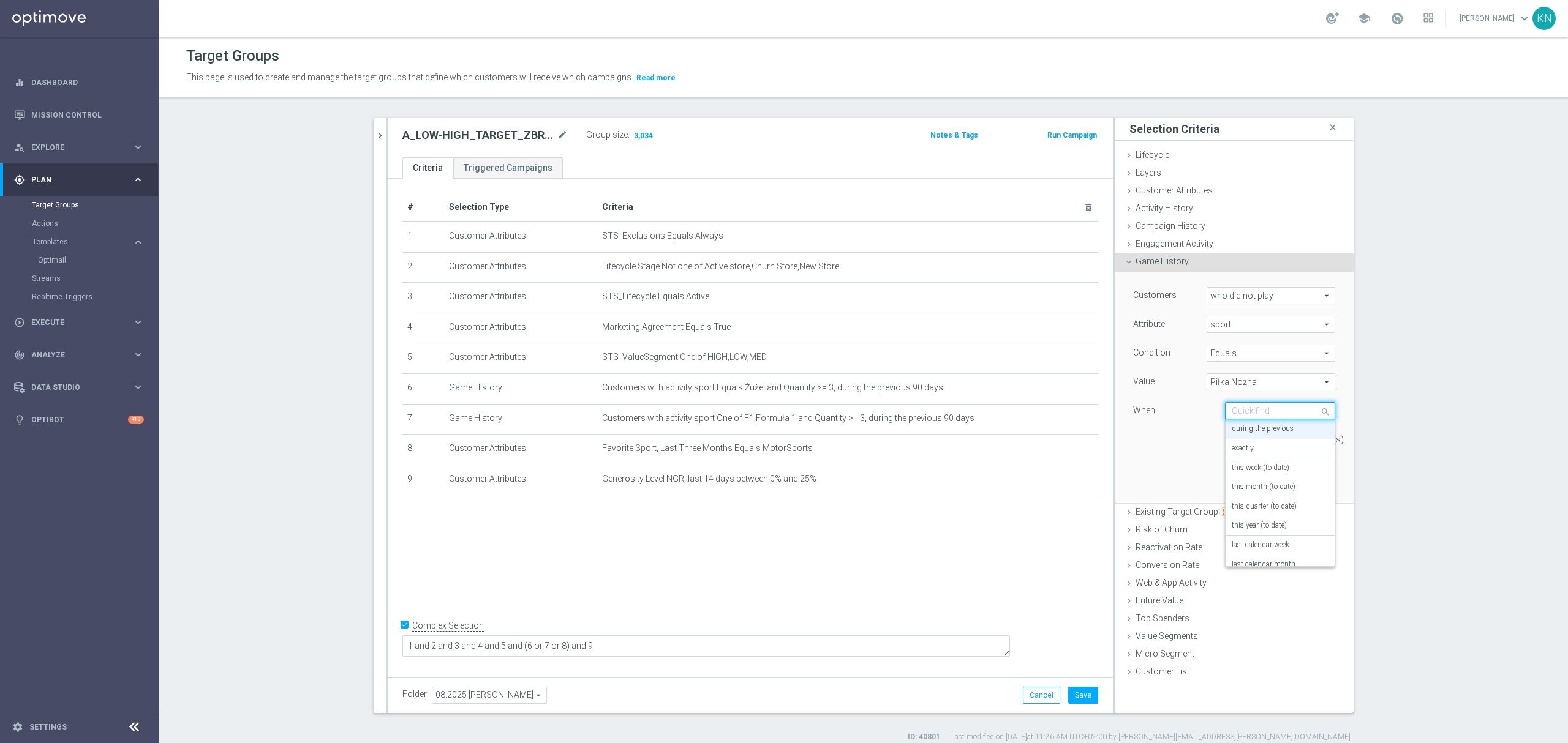
click at [1277, 417] on input "text" at bounding box center [1268, 411] width 73 height 11
click at [1257, 464] on label "this week (to date)" at bounding box center [1261, 468] width 58 height 10
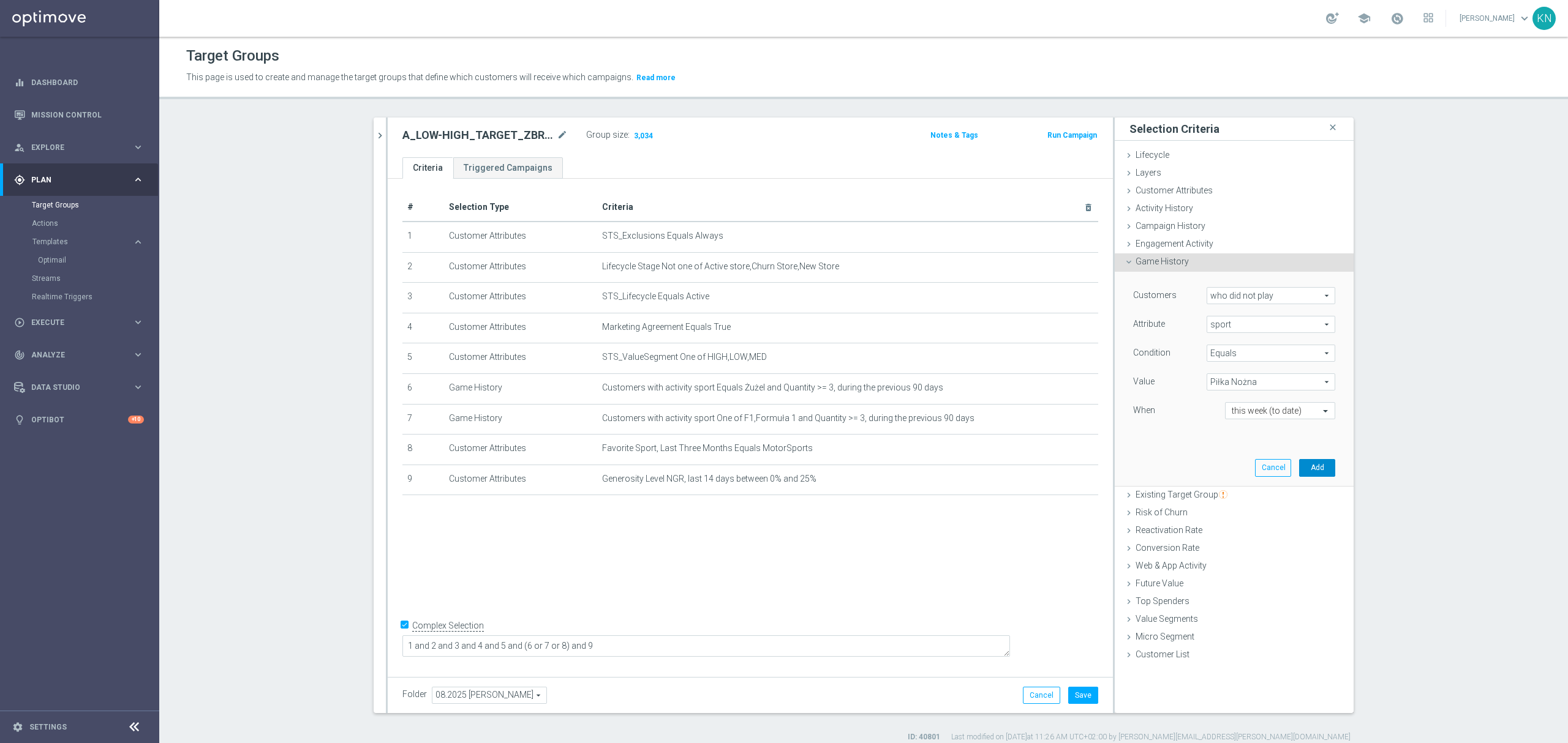
click at [1317, 468] on button "Add" at bounding box center [1317, 468] width 36 height 18
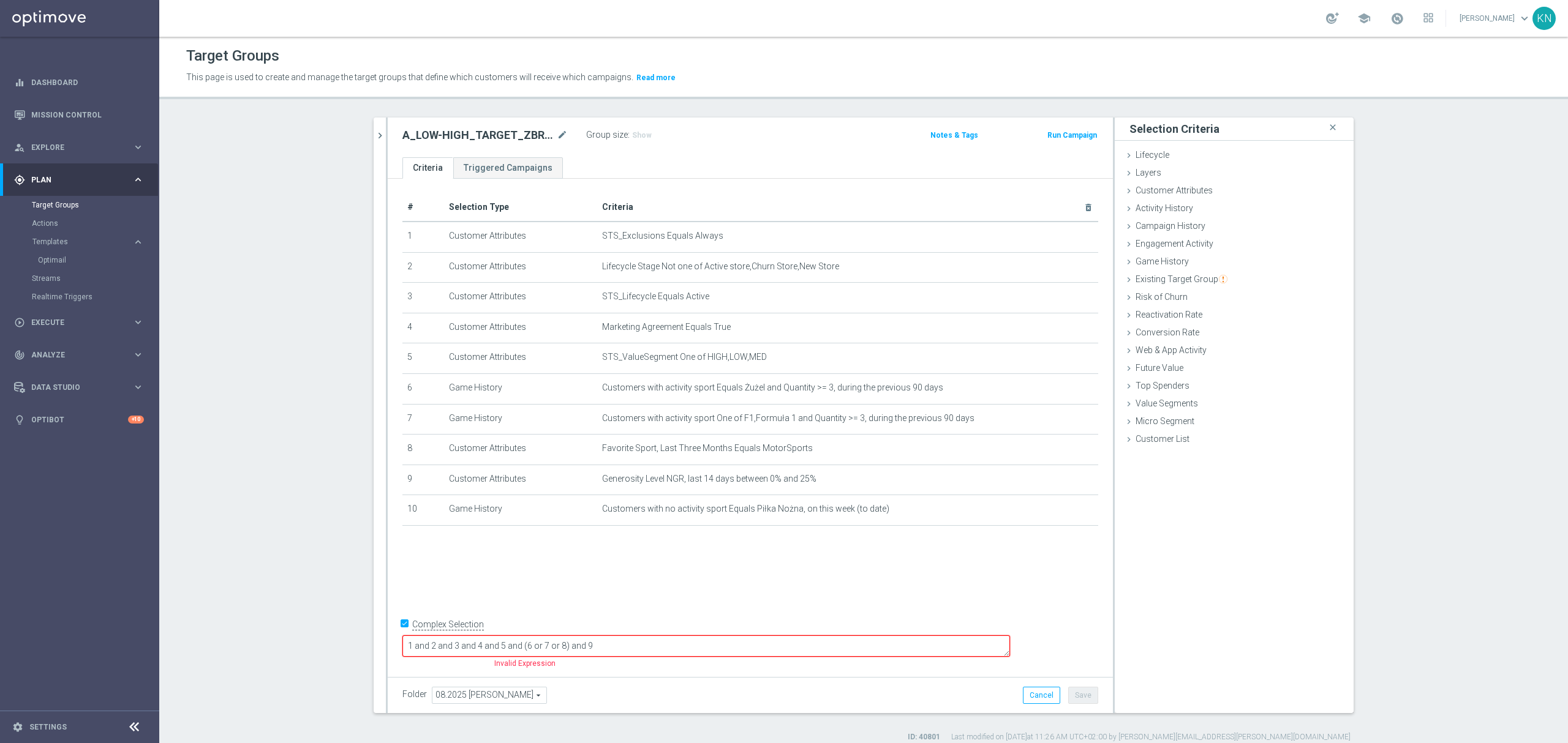
click at [741, 655] on textarea "1 and 2 and 3 and 4 and 5 and (6 or 7 or 8) and 9" at bounding box center [707, 646] width 608 height 21
type textarea "1 and 2 and 3 and 4 and 5 and (6 or 7 or 8) and 9 and 10"
click at [724, 586] on div "# Selection Type Criteria delete_forever 1 Customer Attributes STS_Exclusions E…" at bounding box center [750, 424] width 725 height 493
click at [641, 134] on span "Show" at bounding box center [642, 136] width 19 height 9
click at [652, 592] on div "# Selection Type Criteria delete_forever 1 Customer Attributes STS_Exclusions E…" at bounding box center [750, 424] width 725 height 493
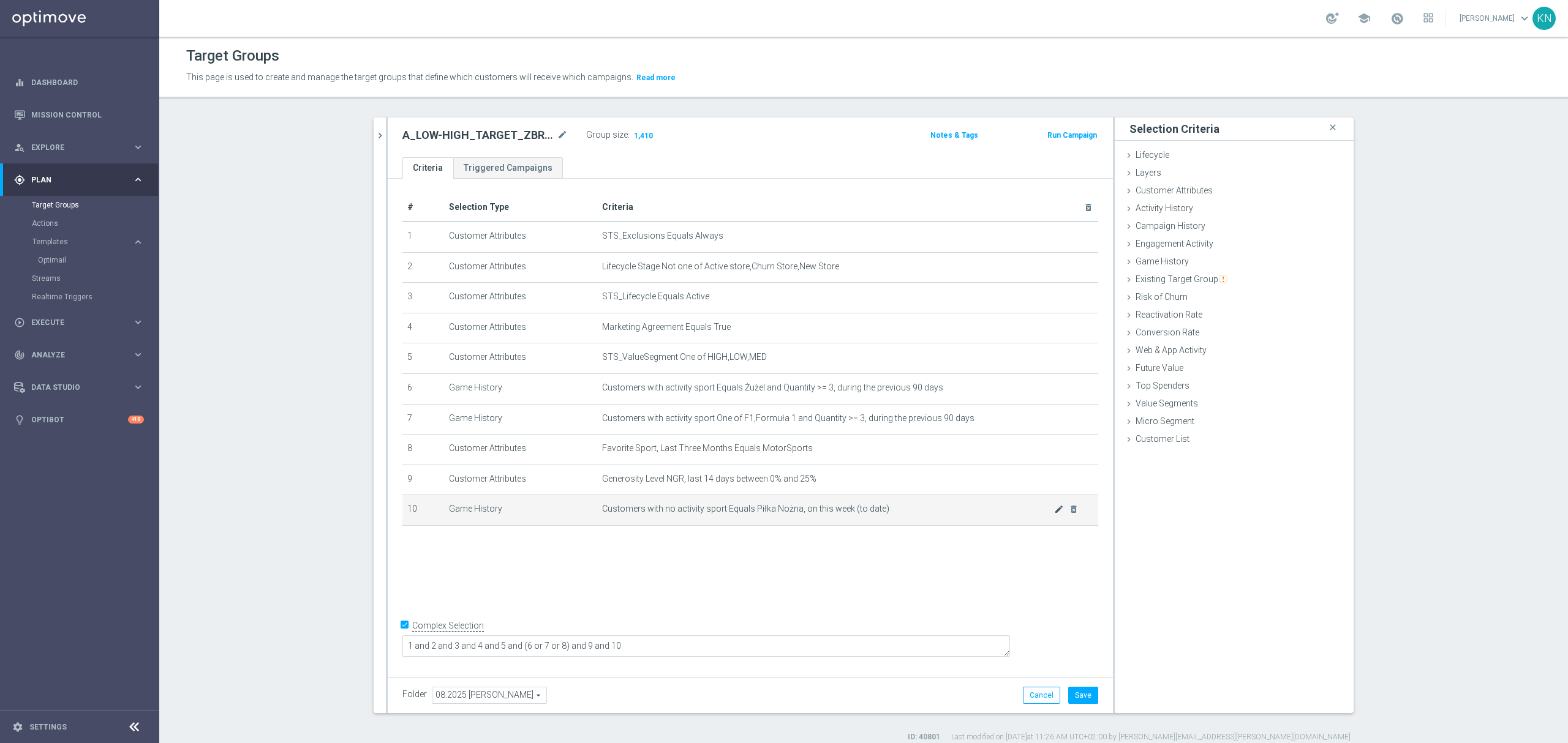
click at [1055, 515] on icon "mode_edit" at bounding box center [1058, 509] width 10 height 10
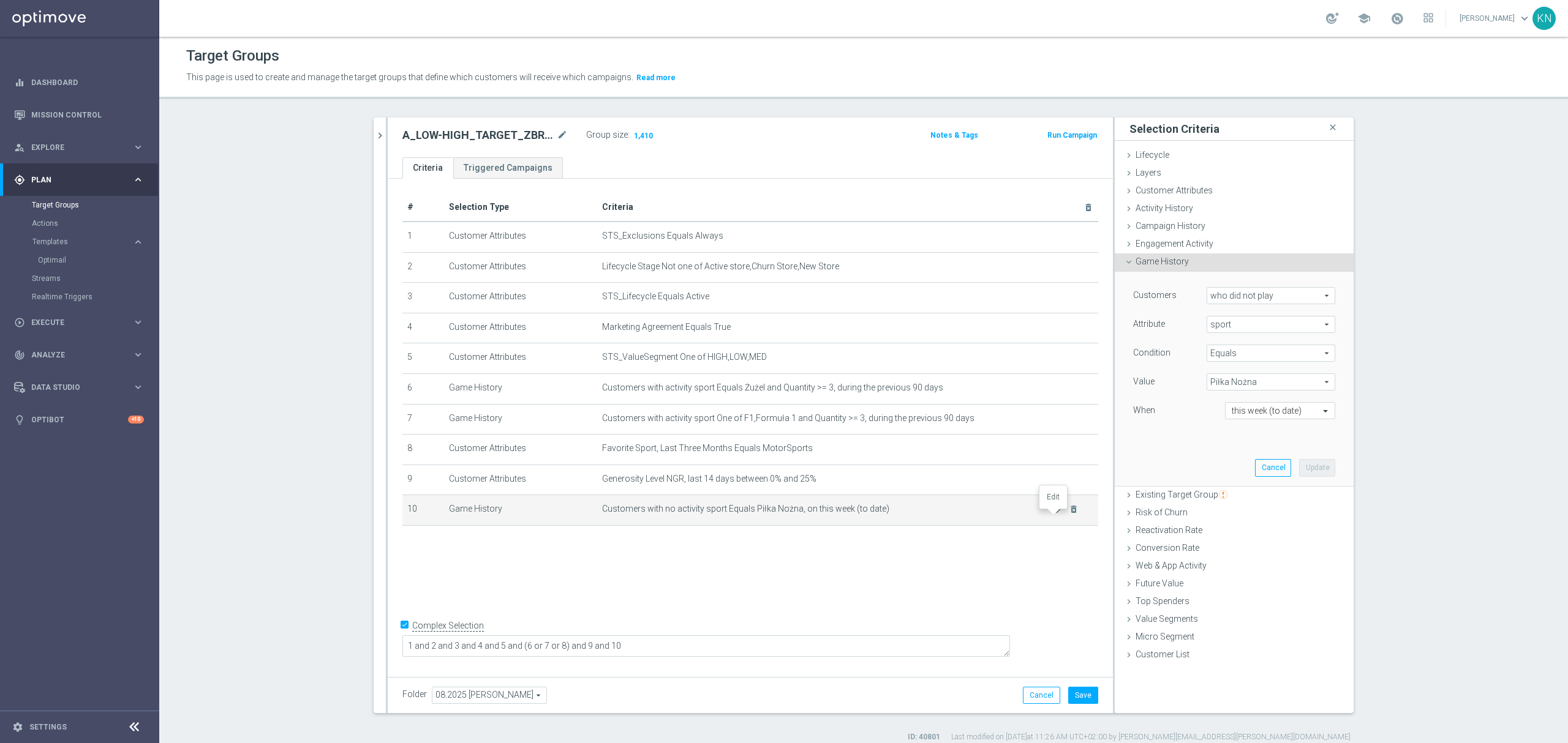
click at [1054, 515] on icon "mode_edit" at bounding box center [1058, 509] width 10 height 10
click at [1197, 191] on span "Customer Attributes" at bounding box center [1174, 190] width 77 height 10
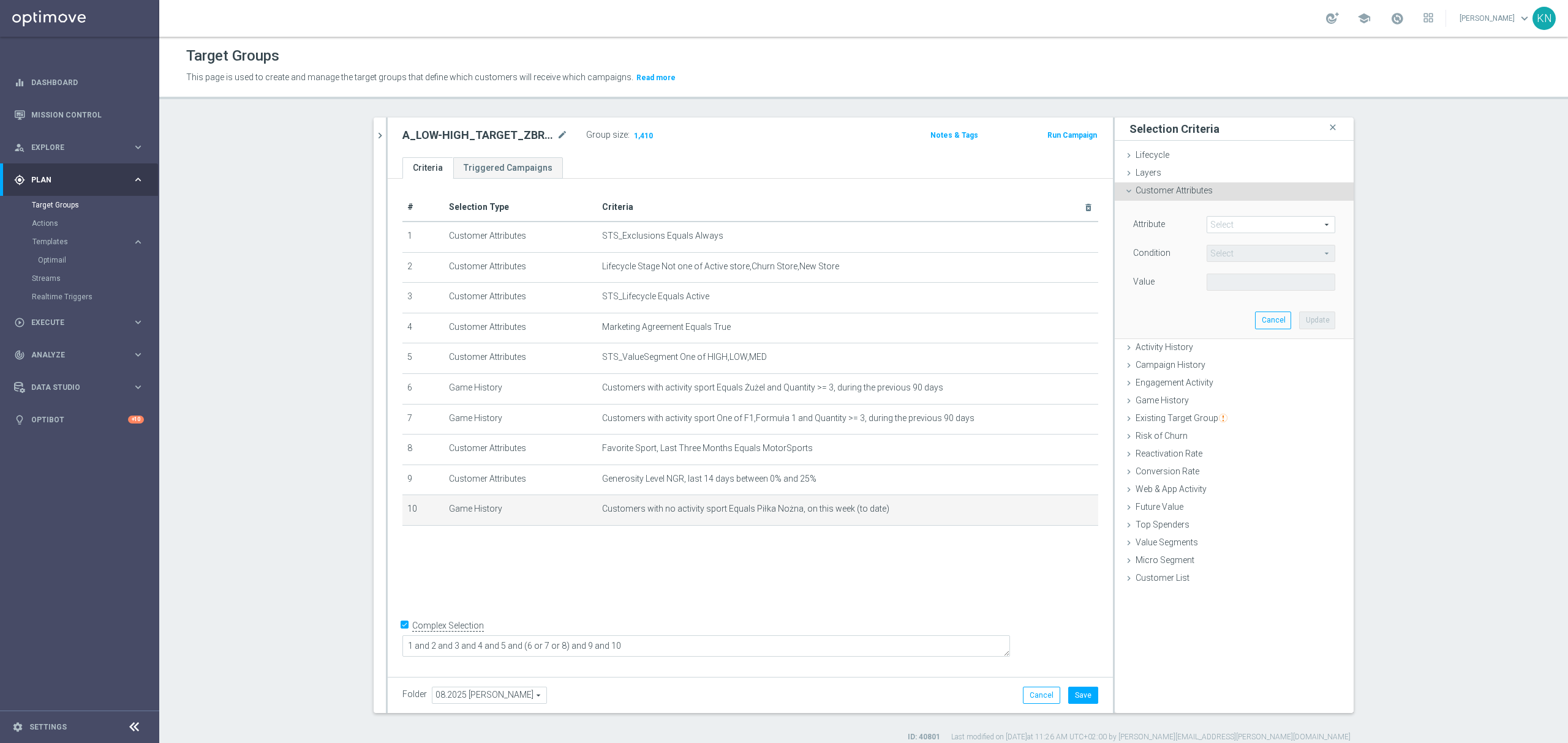
click at [1236, 224] on span at bounding box center [1271, 225] width 128 height 16
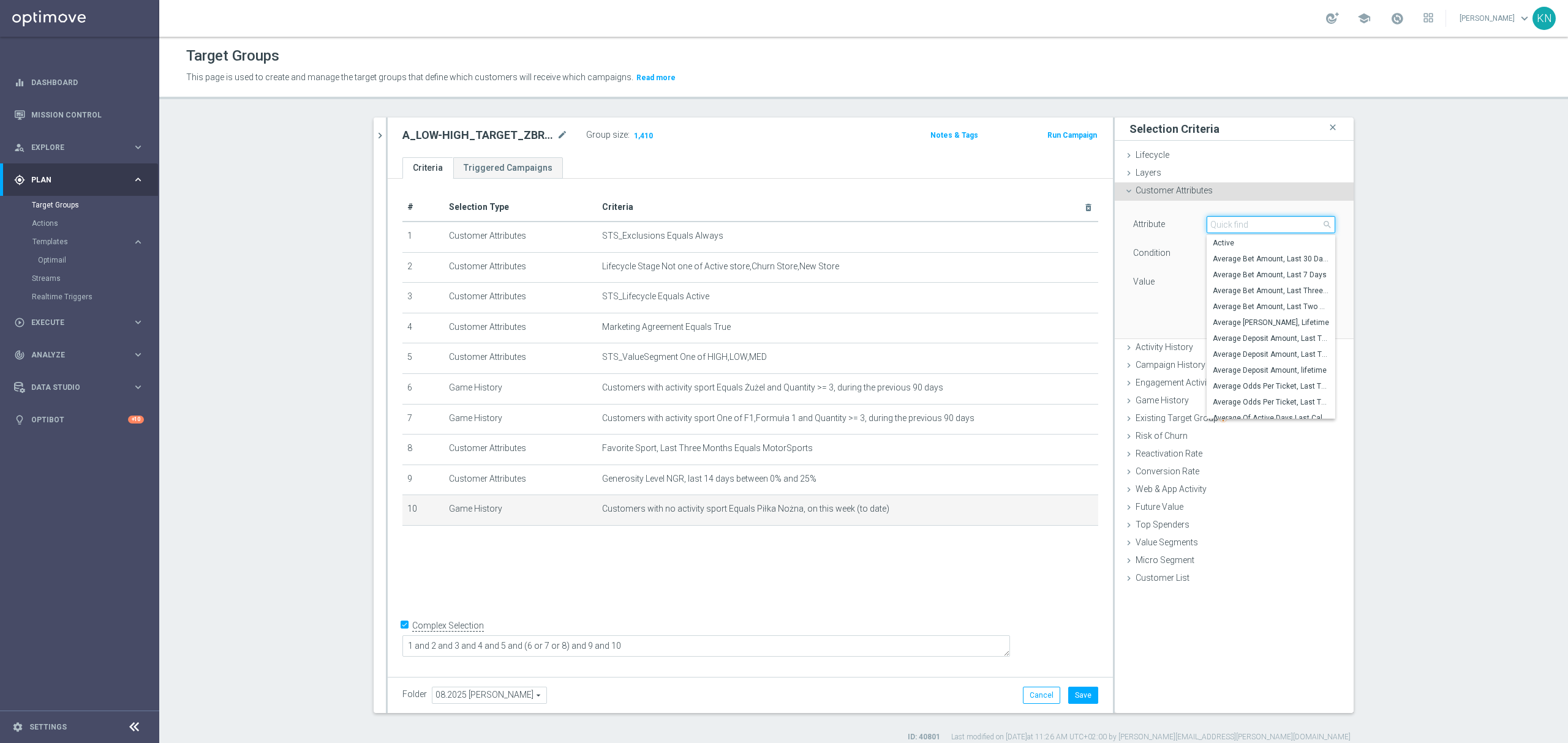
click at [1235, 224] on input "search" at bounding box center [1270, 225] width 129 height 18
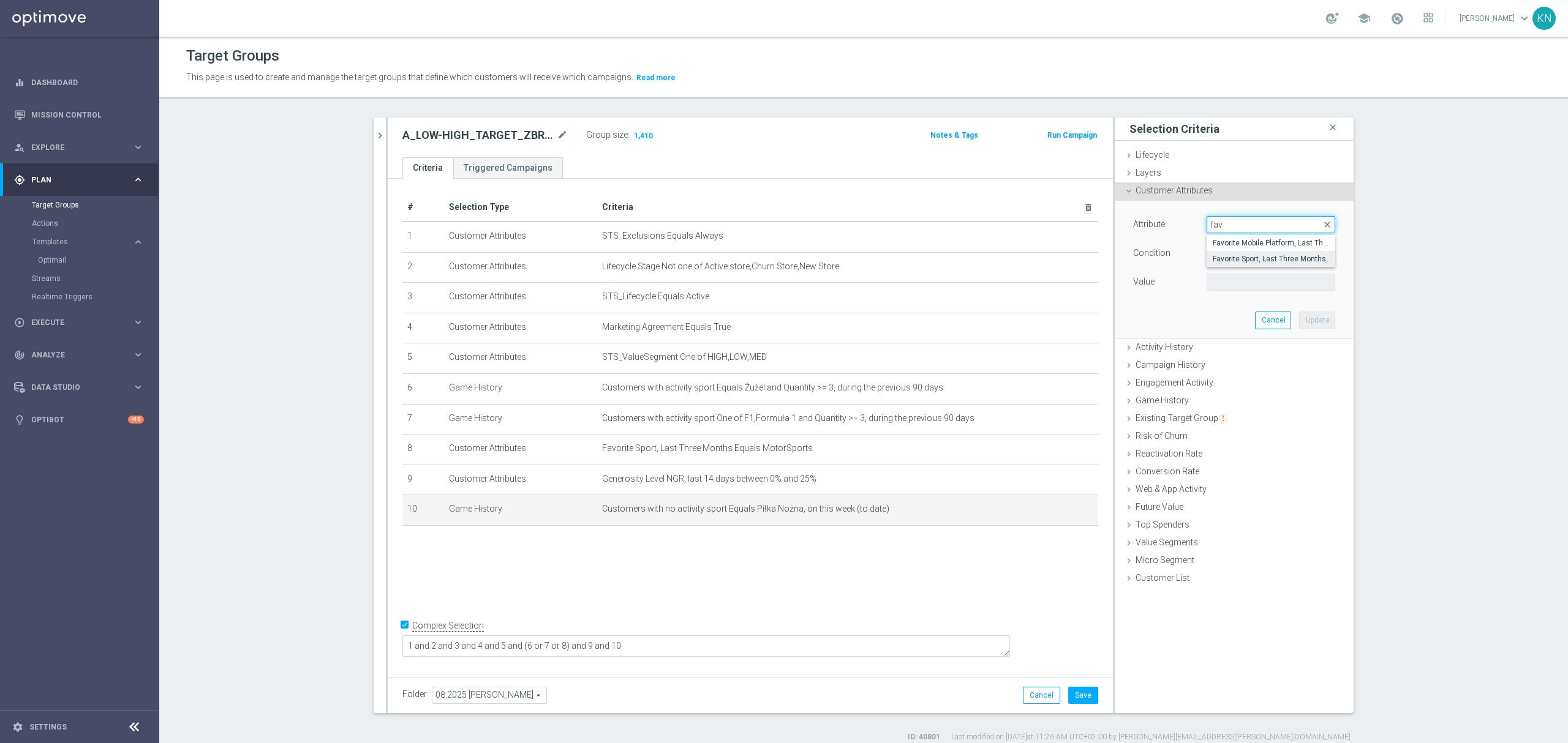
type input "fav"
click at [1257, 256] on span "Favorite Sport, Last Three Months" at bounding box center [1270, 258] width 116 height 10
type input "Favorite Sport, Last Three Months"
click at [1241, 250] on span "Equals" at bounding box center [1271, 254] width 128 height 16
click at [1257, 321] on span "Does not equal" at bounding box center [1270, 319] width 116 height 10
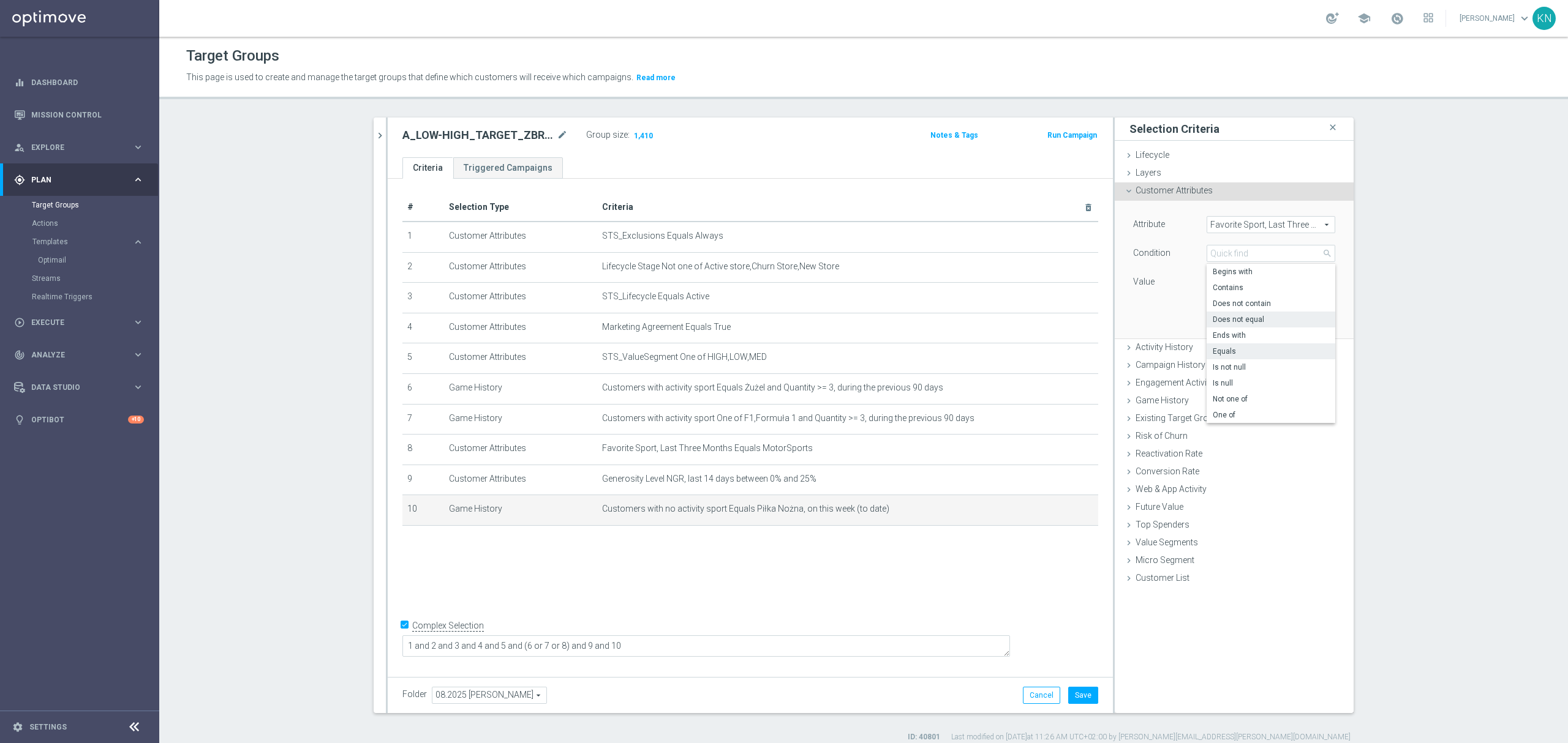
type input "Does not equal"
click at [1248, 284] on span at bounding box center [1271, 282] width 128 height 16
click at [1240, 292] on label "Basketball" at bounding box center [1270, 300] width 129 height 16
type input "Basketball"
click at [1243, 283] on span "Basketball" at bounding box center [1271, 282] width 128 height 16
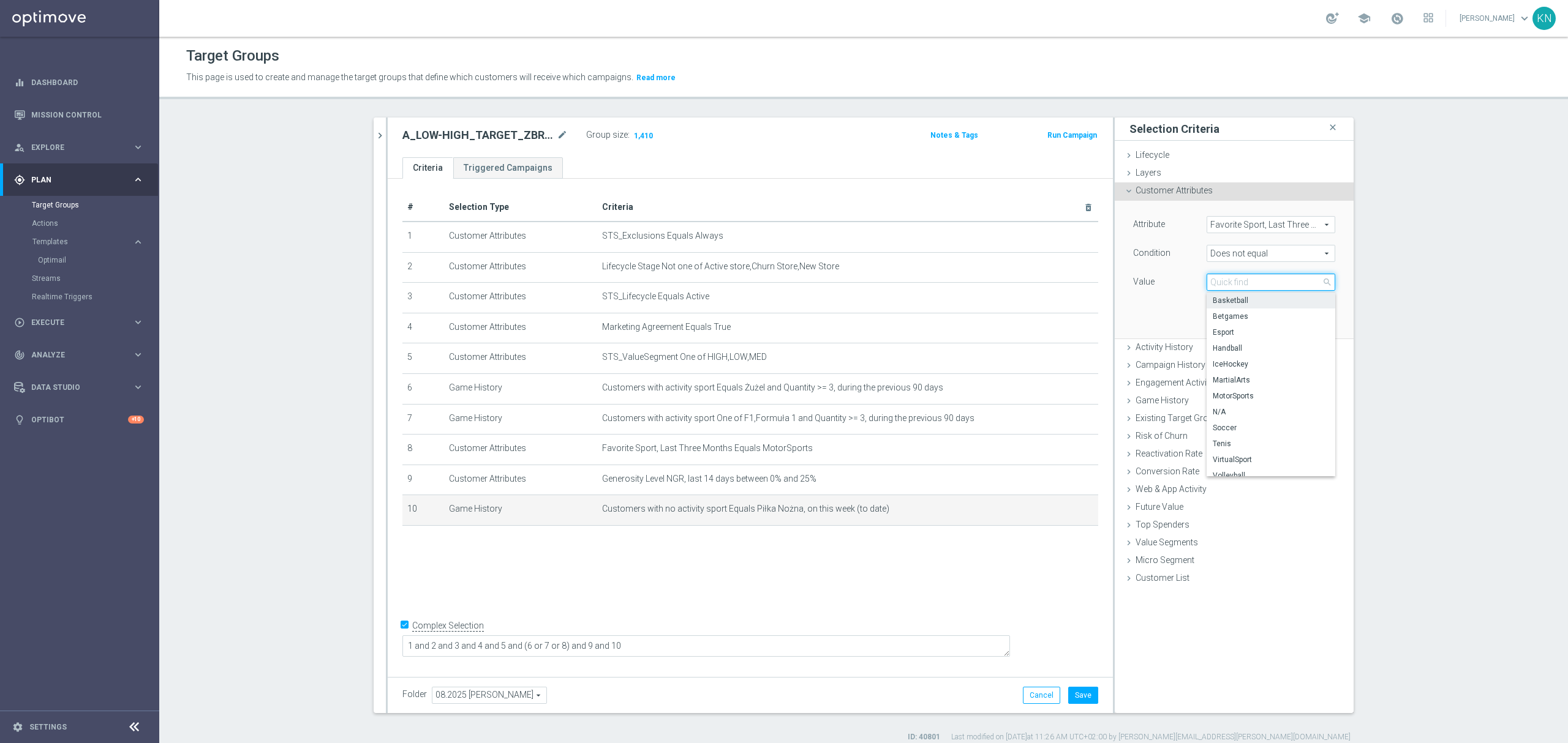
click at [1243, 287] on input "search" at bounding box center [1270, 283] width 129 height 18
type input "socc"
click at [1251, 305] on span "Soccer" at bounding box center [1270, 300] width 116 height 10
type input "Soccer"
click at [1319, 319] on button "Update" at bounding box center [1317, 320] width 36 height 18
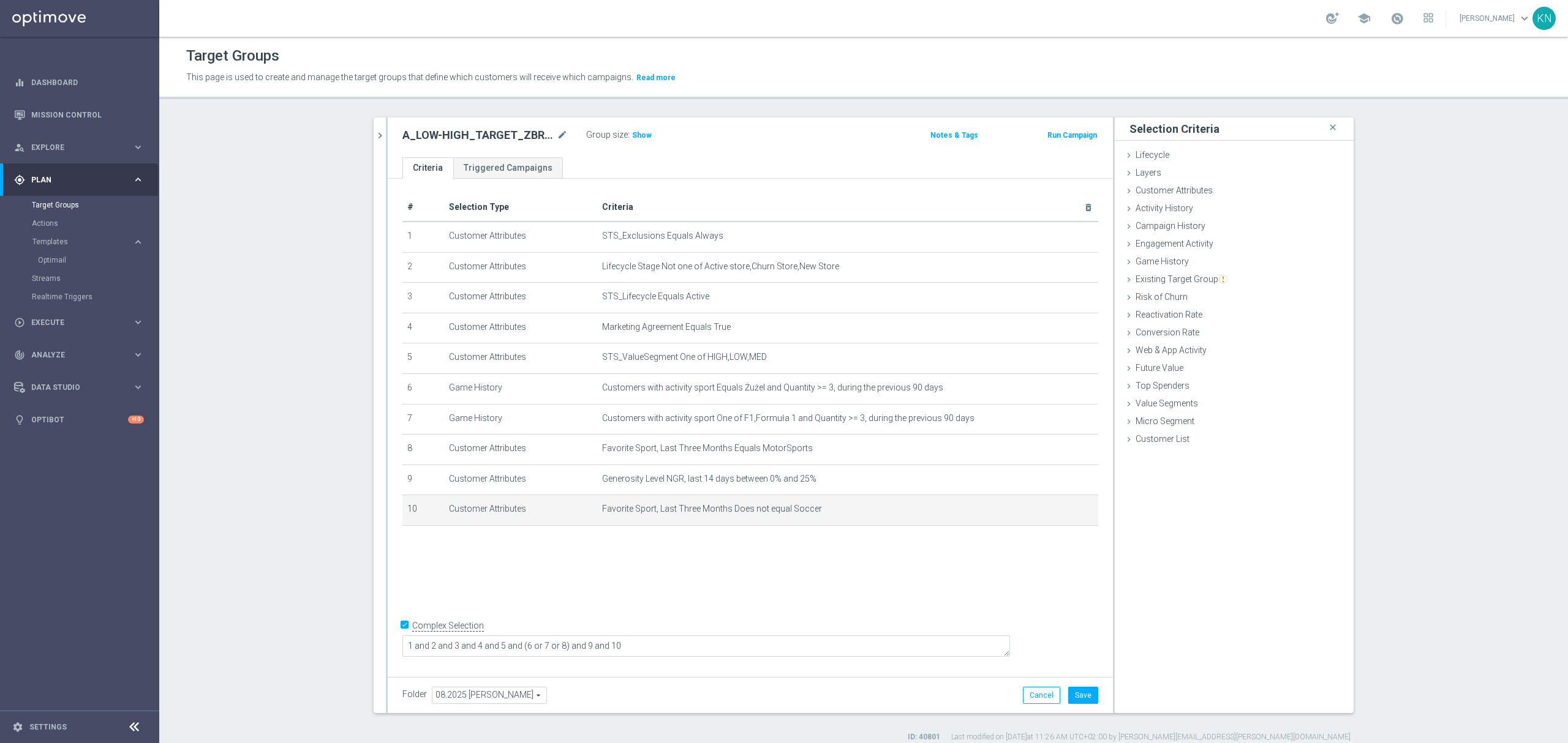
click at [841, 576] on div "# Selection Type Criteria delete_forever 1 Customer Attributes STS_Exclusions E…" at bounding box center [750, 424] width 725 height 493
click at [632, 134] on span "Show" at bounding box center [642, 136] width 19 height 9
click at [630, 579] on div "# Selection Type Criteria delete_forever 1 Customer Attributes STS_Exclusions E…" at bounding box center [750, 424] width 725 height 493
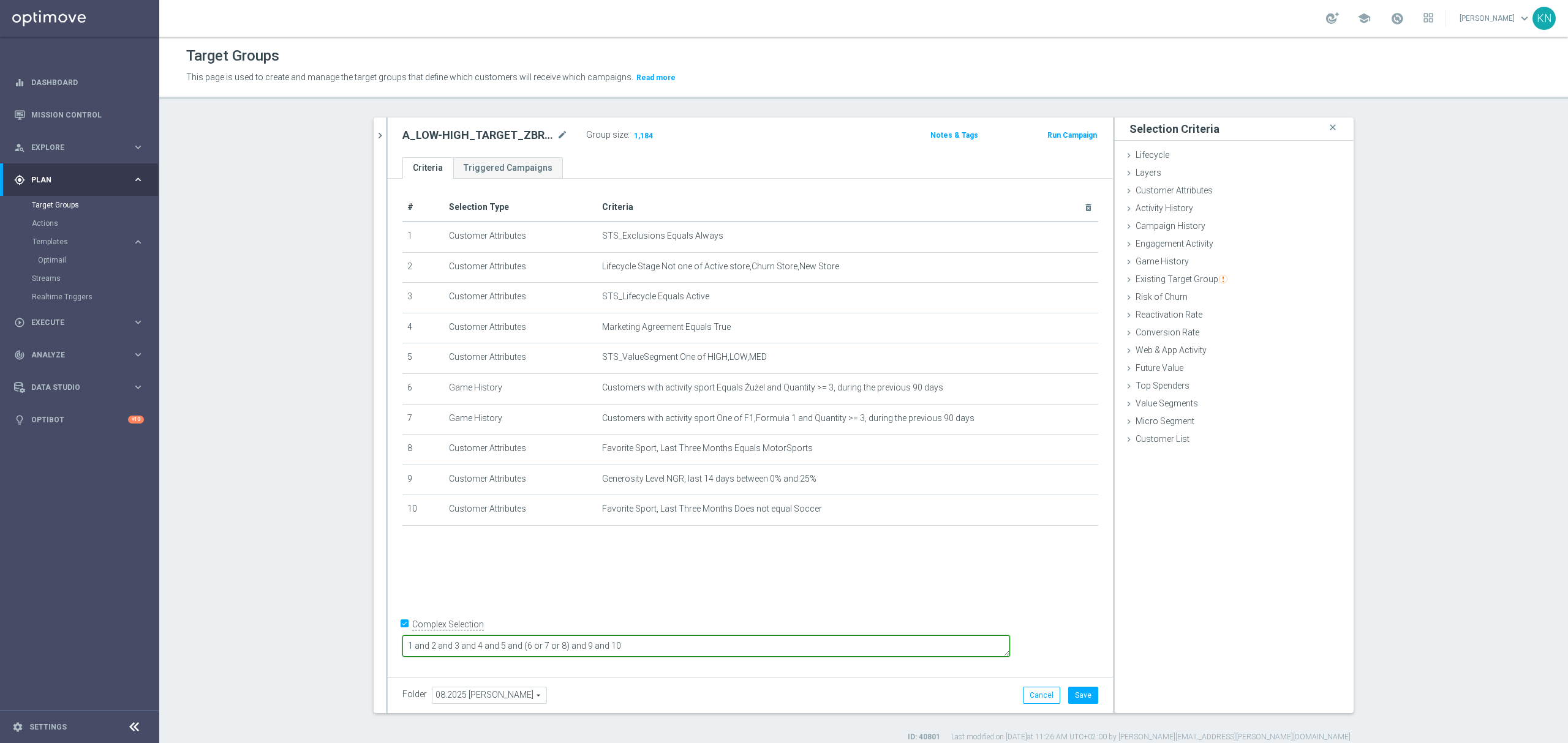
click at [733, 638] on textarea "1 and 2 and 3 and 4 and 5 and (6 or 7 or 8) and 9 and 10" at bounding box center [707, 646] width 608 height 21
click at [741, 600] on div "# Selection Type Criteria delete_forever 1 Customer Attributes STS_Exclusions E…" at bounding box center [750, 424] width 725 height 493
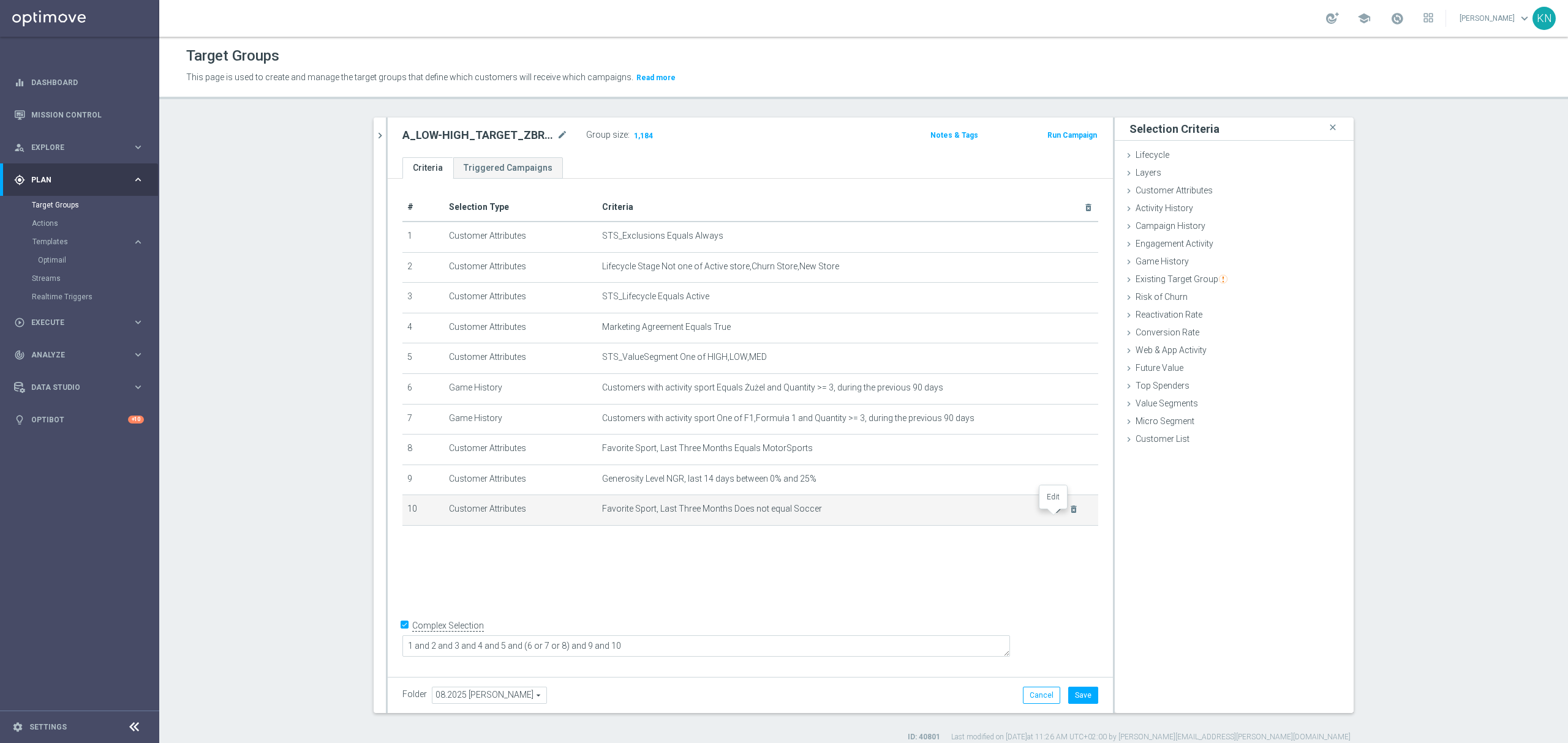
click at [1054, 515] on icon "mode_edit" at bounding box center [1058, 509] width 10 height 10
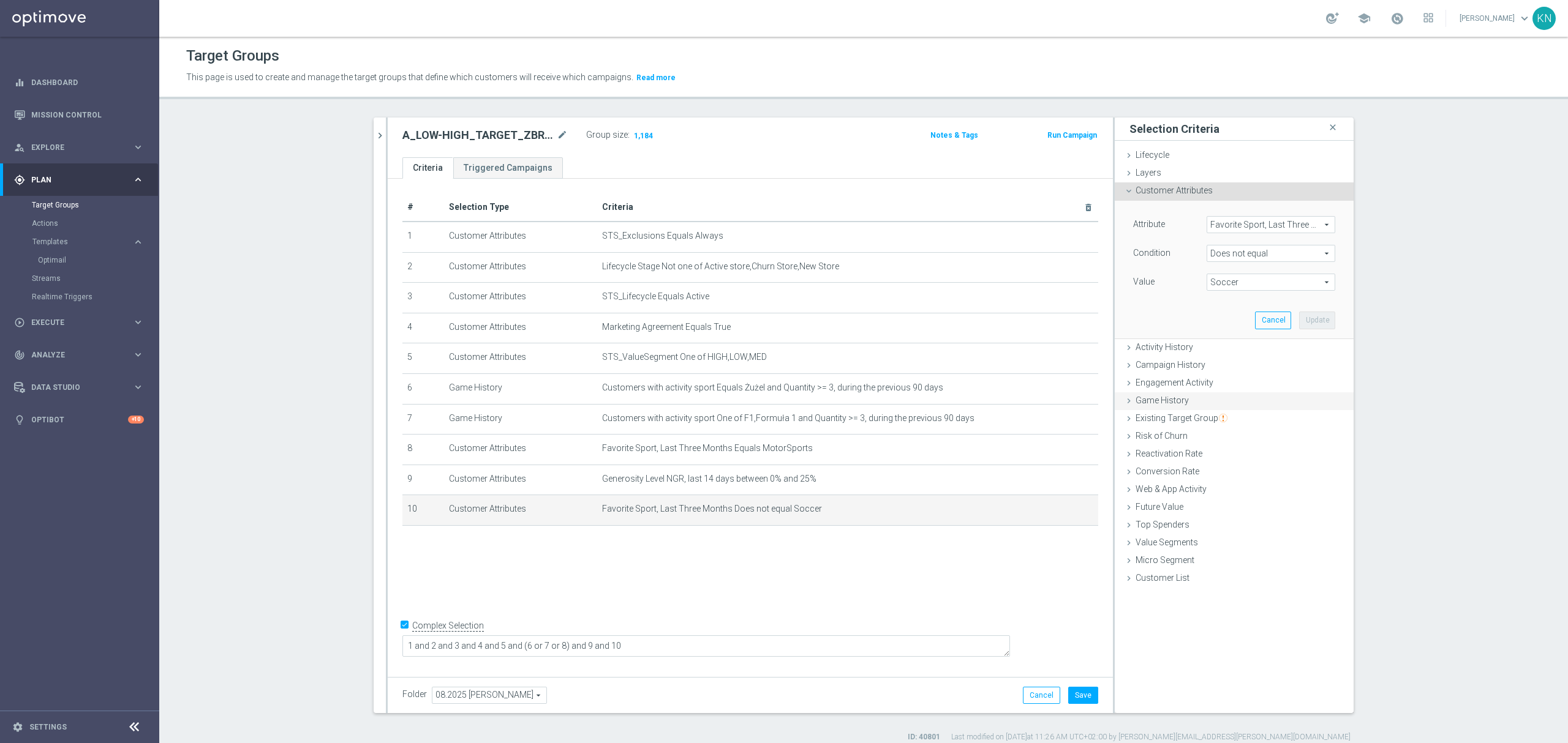
click at [1185, 404] on div "Game History done selection saved" at bounding box center [1234, 402] width 239 height 18
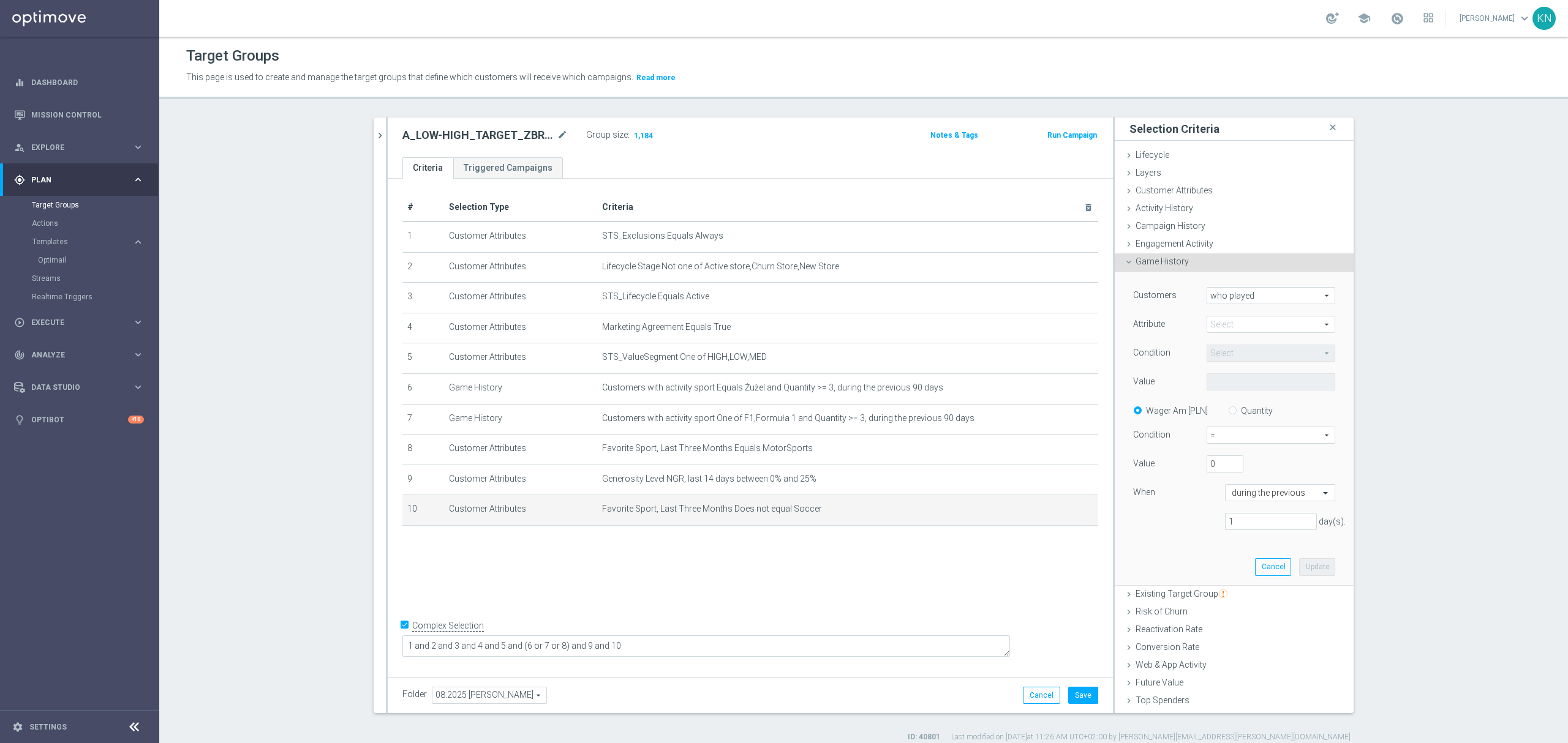
click at [1248, 299] on span "who played" at bounding box center [1271, 296] width 128 height 16
click at [1248, 300] on span "who played" at bounding box center [1271, 296] width 128 height 16
click at [1229, 323] on span at bounding box center [1271, 325] width 128 height 16
click at [1227, 346] on span "sport" at bounding box center [1270, 342] width 116 height 10
type input "sport"
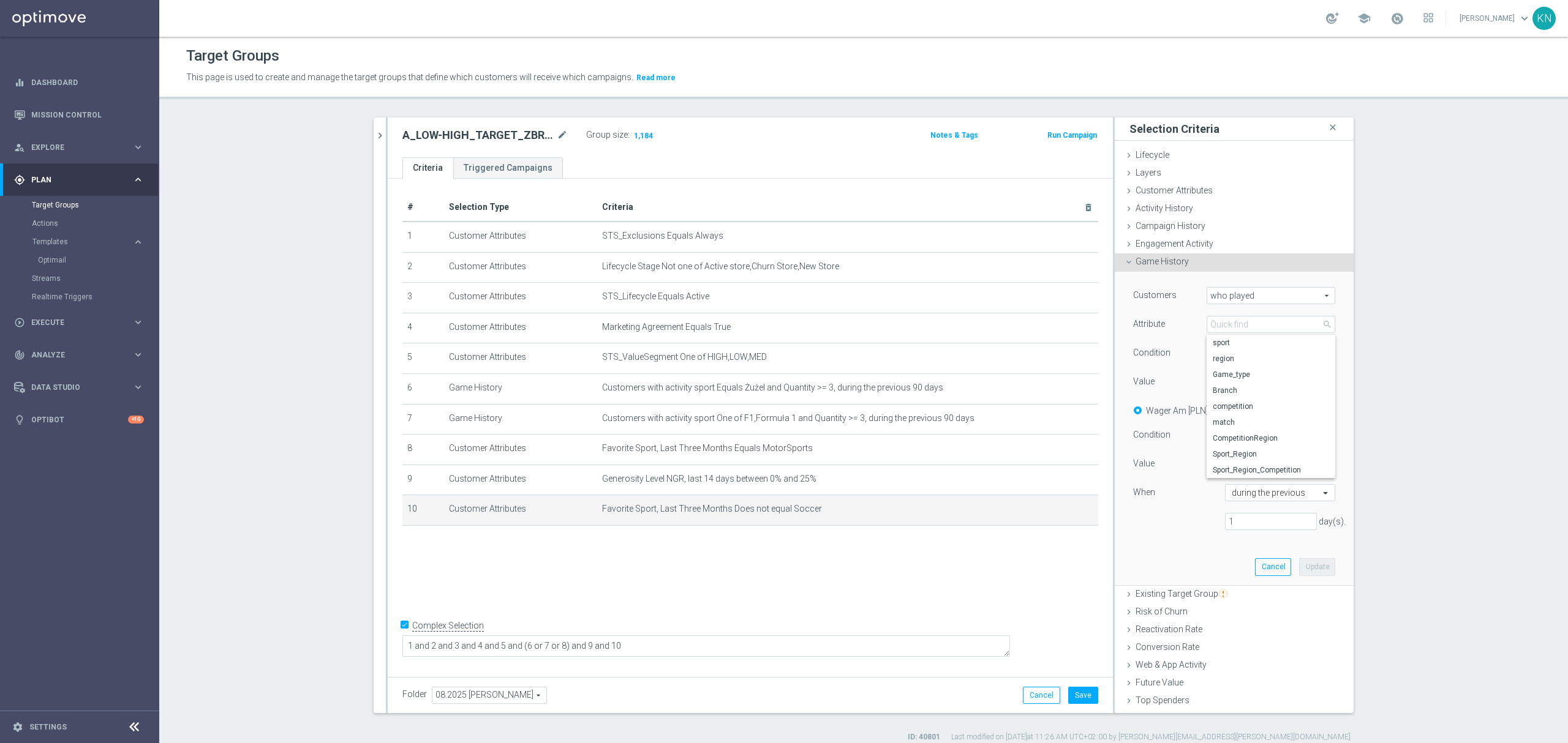
type input "Equals"
click at [1224, 381] on span at bounding box center [1271, 382] width 128 height 16
click at [1227, 381] on input "search" at bounding box center [1270, 382] width 129 height 18
type input "piłka"
click at [1249, 433] on span "Piłka Nożna" at bounding box center [1270, 431] width 116 height 10
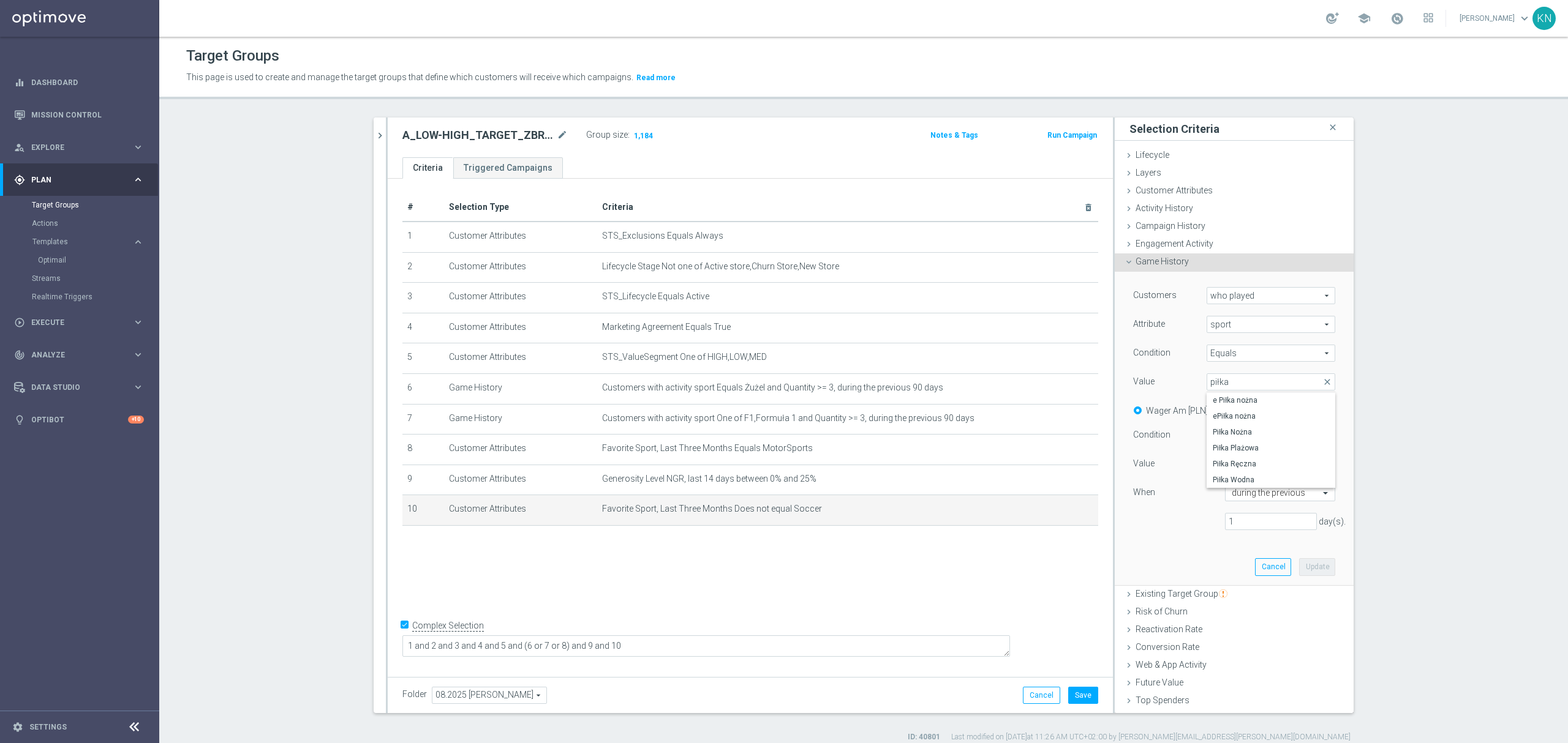
type input "Piłka Nożna"
click at [1225, 439] on span "=" at bounding box center [1271, 435] width 128 height 16
click at [1218, 529] on span "<=" at bounding box center [1271, 532] width 116 height 10
type input "<="
drag, startPoint x: 1206, startPoint y: 466, endPoint x: 1189, endPoint y: 466, distance: 17.0
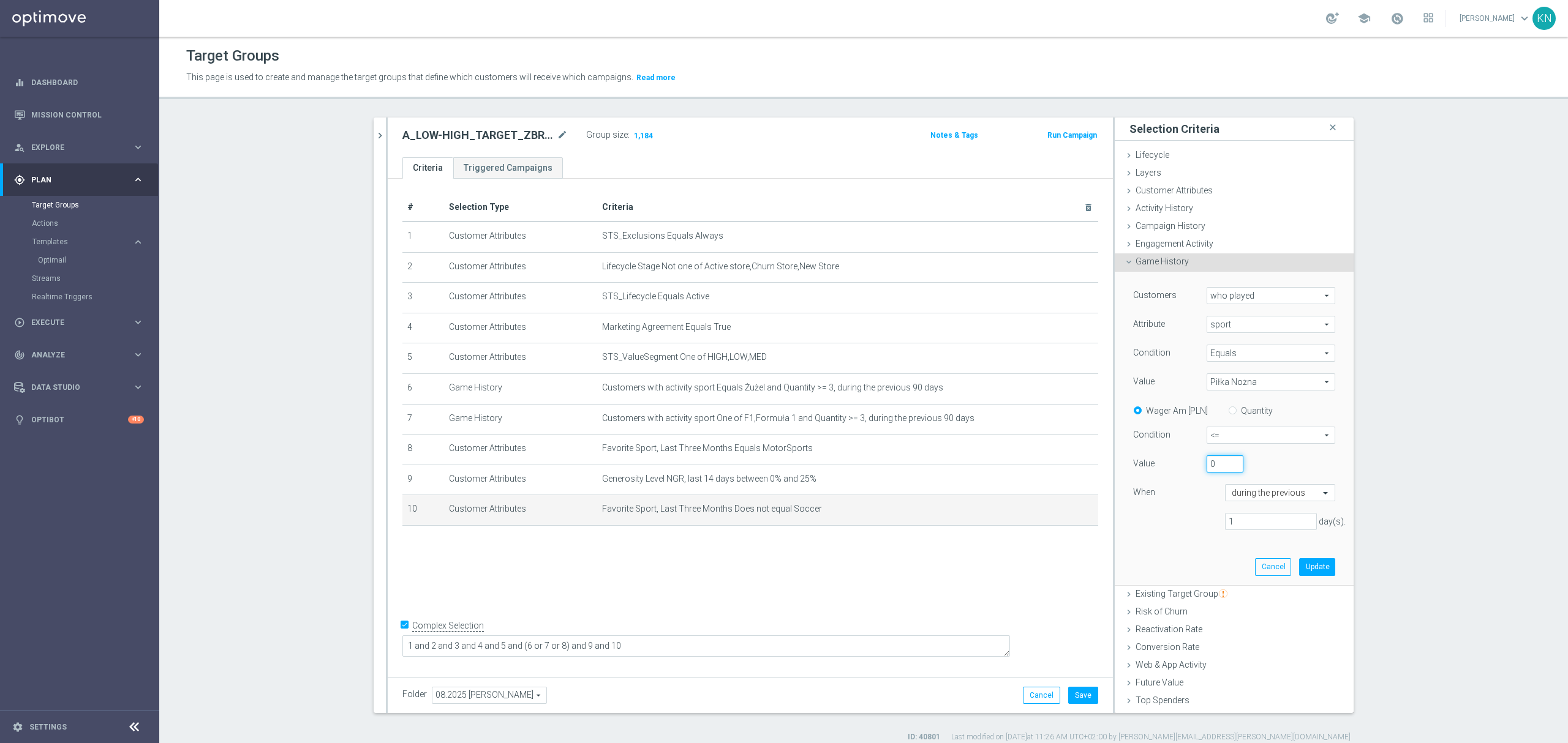
click at [1198, 466] on div "0" at bounding box center [1225, 465] width 55 height 18
type input "3"
click at [1248, 490] on input "text" at bounding box center [1268, 494] width 73 height 11
click at [1264, 508] on label "during the previous" at bounding box center [1262, 511] width 62 height 10
click at [1258, 495] on input "text" at bounding box center [1268, 494] width 73 height 11
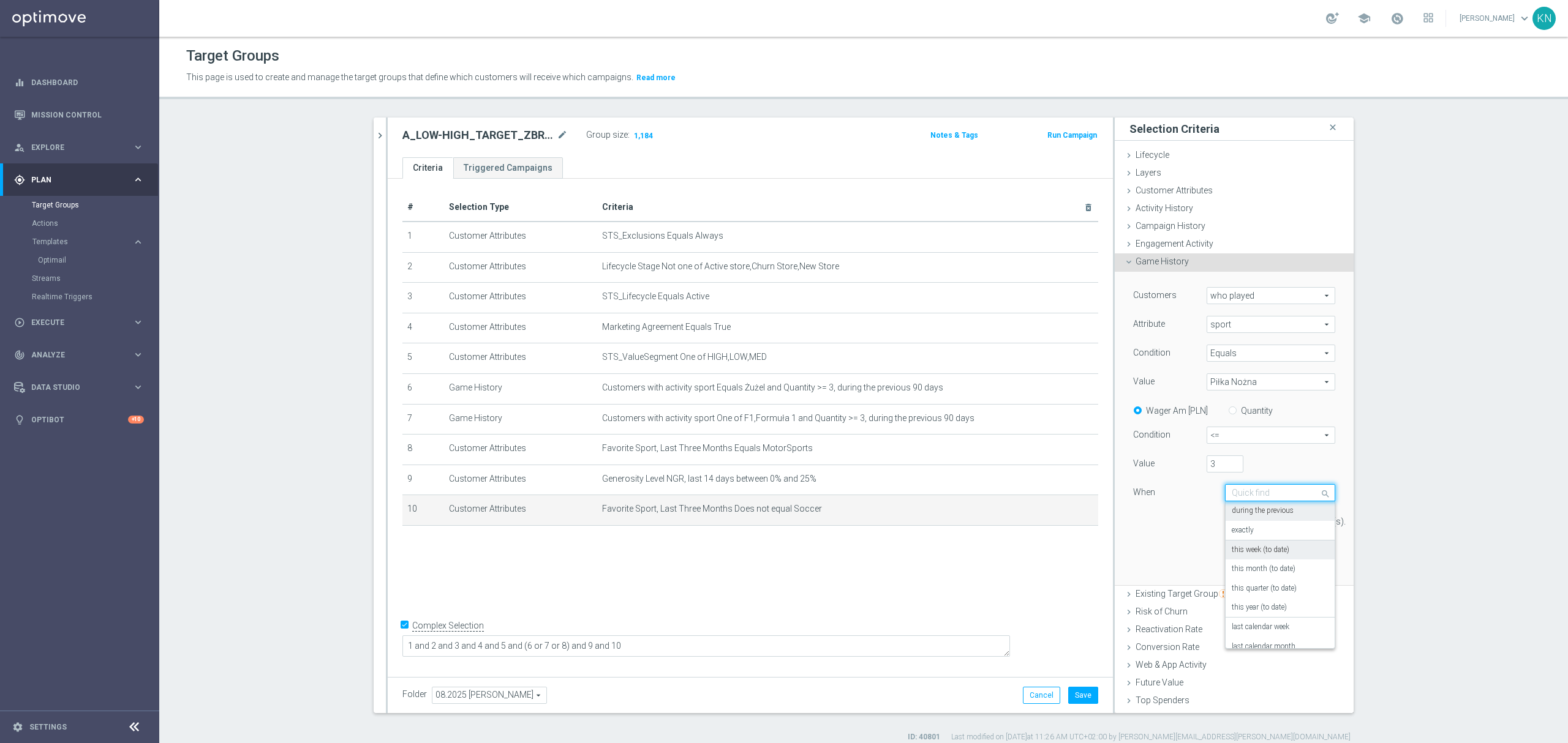
click at [1277, 552] on label "this week (to date)" at bounding box center [1261, 550] width 58 height 10
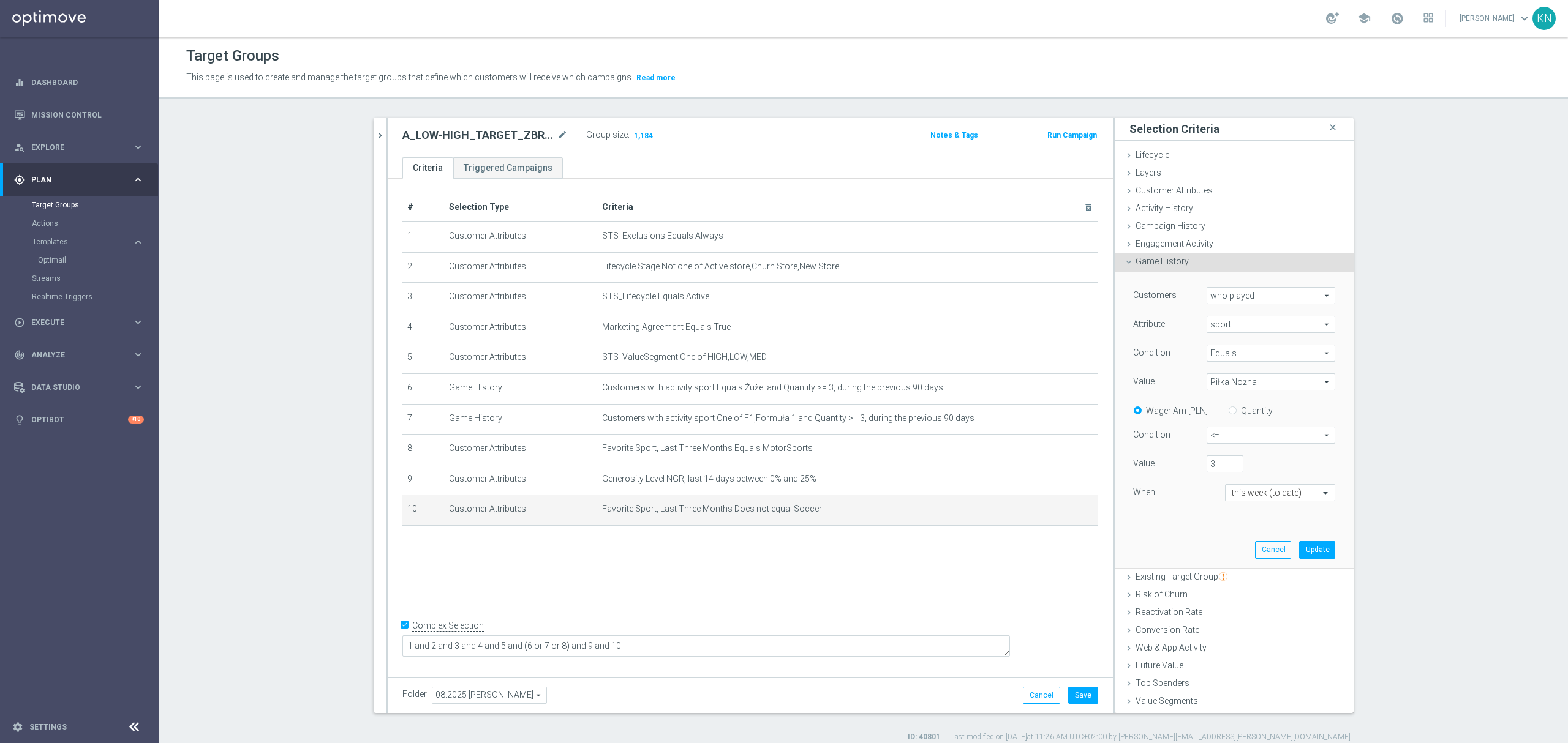
click at [1150, 534] on div "Customers who played who played arrow_drop_down search Attribute sport sport ar…" at bounding box center [1234, 420] width 221 height 296
click at [1309, 556] on button "Update" at bounding box center [1317, 550] width 36 height 18
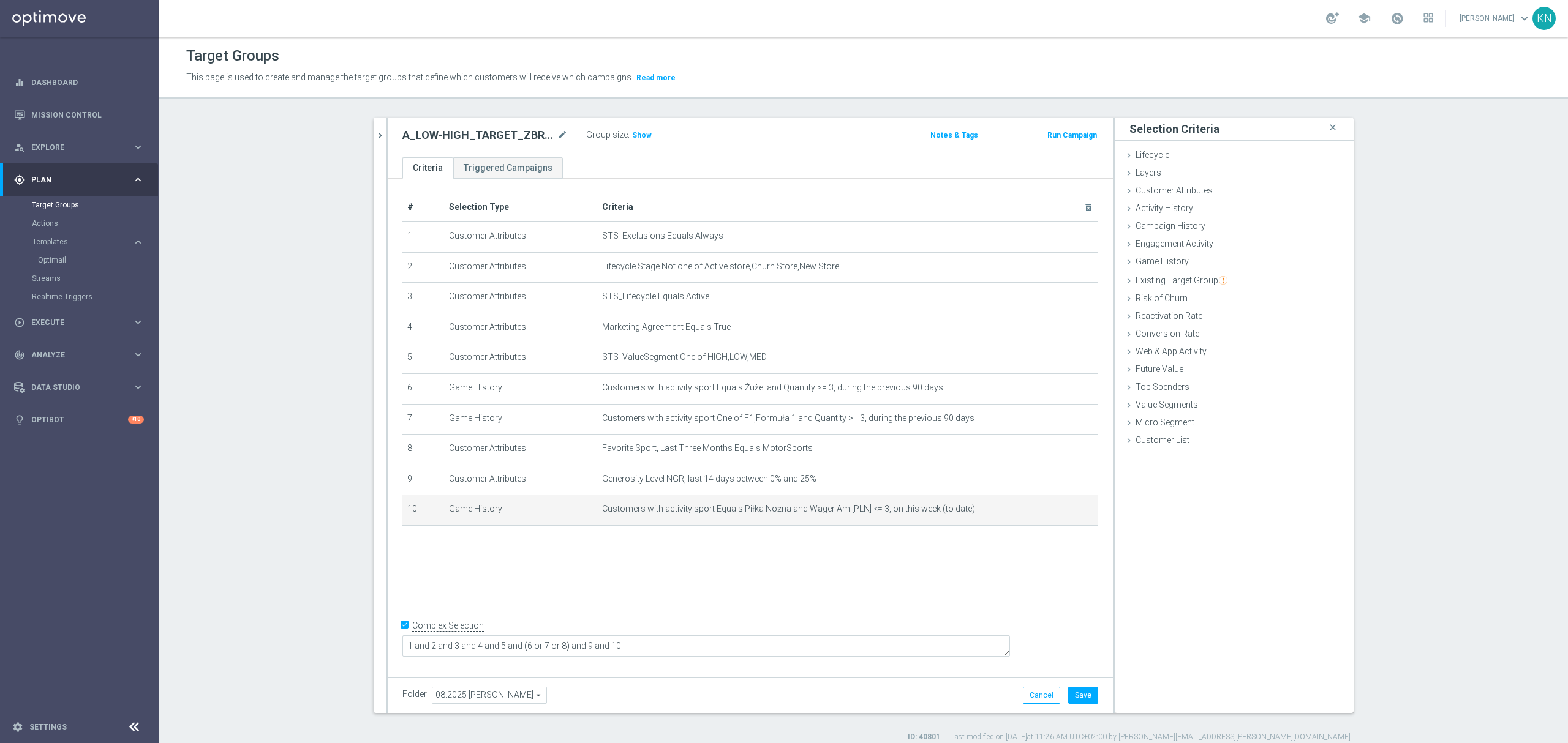
drag, startPoint x: 866, startPoint y: 603, endPoint x: 861, endPoint y: 585, distance: 18.7
click at [866, 601] on div "# Selection Type Criteria delete_forever 1 Customer Attributes STS_Exclusions E…" at bounding box center [750, 424] width 725 height 493
click at [1057, 515] on icon "mode_edit" at bounding box center [1058, 509] width 10 height 10
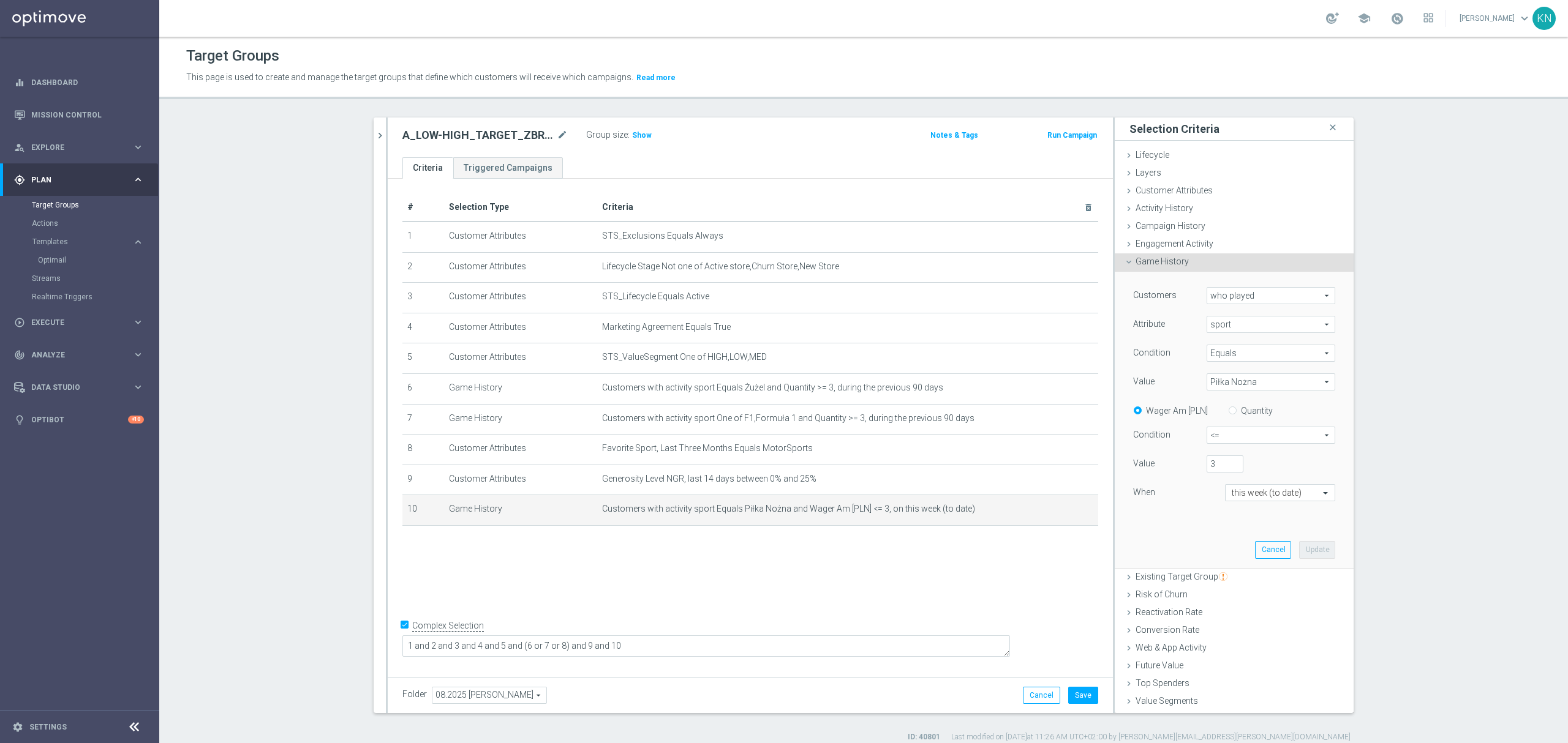
click at [1231, 412] on input "Quantity" at bounding box center [1234, 409] width 8 height 8
radio input "true"
click at [1299, 548] on button "Update" at bounding box center [1317, 550] width 36 height 18
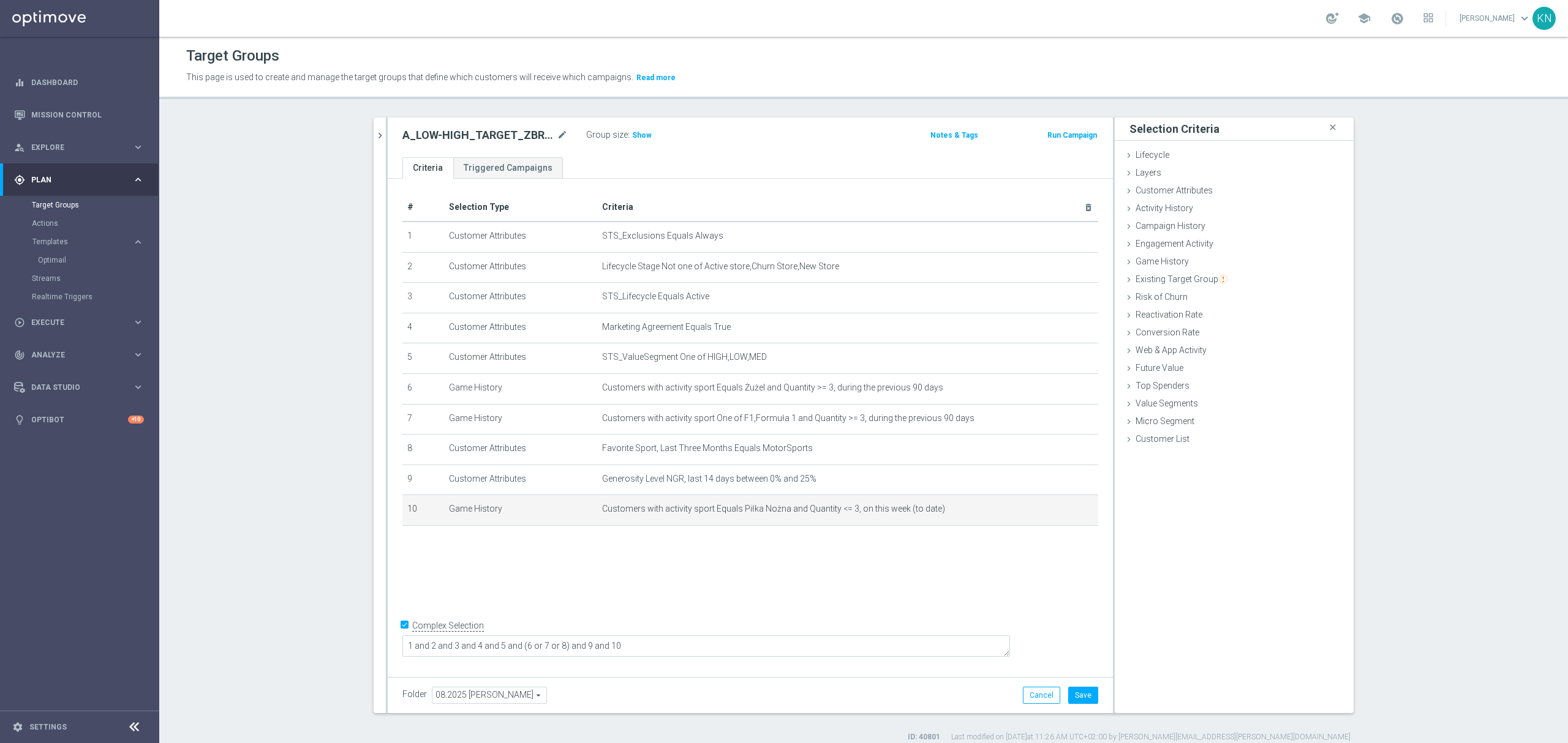
click at [814, 566] on div "# Selection Type Criteria delete_forever 1 Customer Attributes STS_Exclusions E…" at bounding box center [750, 424] width 725 height 493
click at [631, 140] on h3 "Show" at bounding box center [642, 135] width 22 height 13
drag, startPoint x: 1051, startPoint y: 515, endPoint x: 1219, endPoint y: 381, distance: 214.9
click at [0, 0] on icon "mode_edit" at bounding box center [0, 0] width 0 height 0
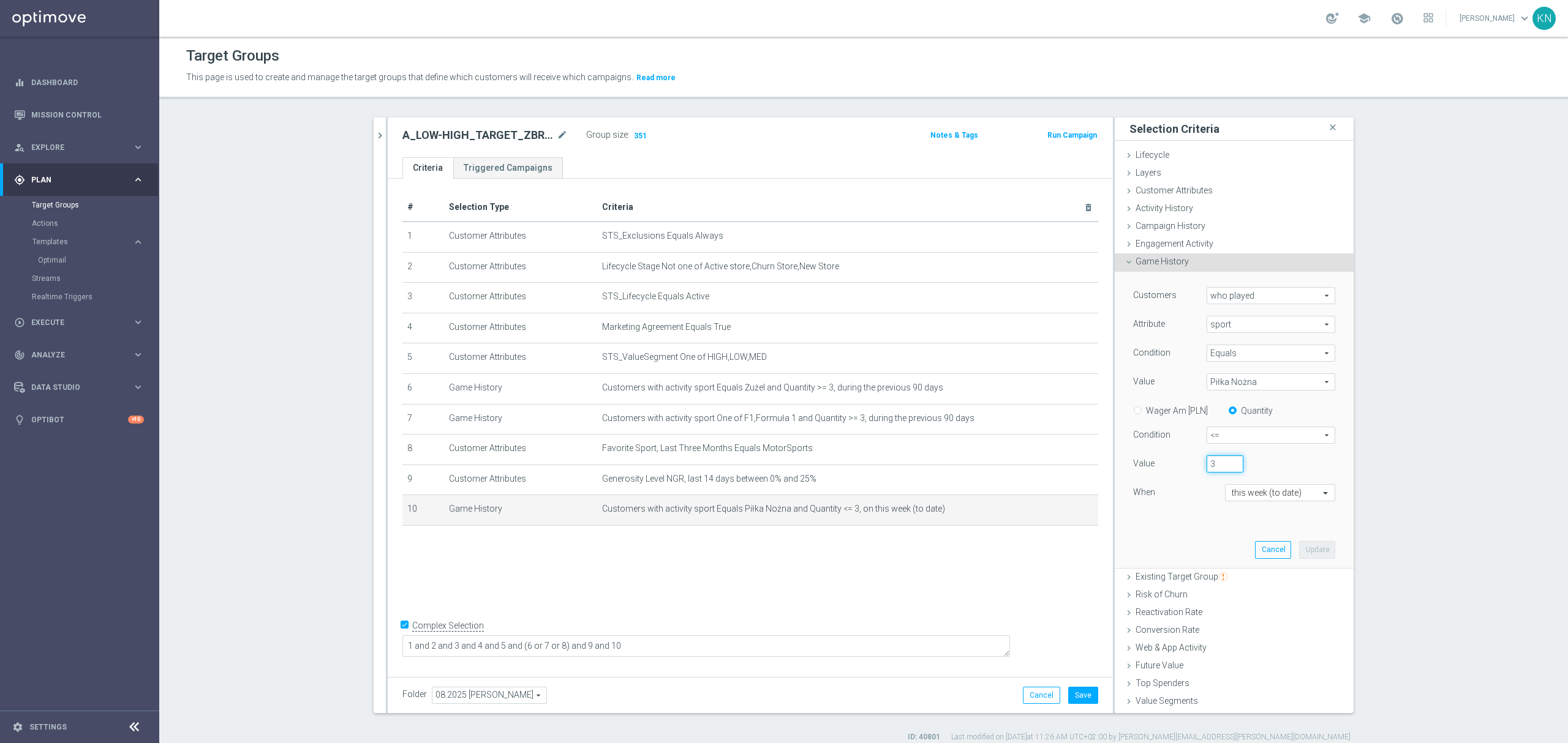
drag, startPoint x: 1212, startPoint y: 468, endPoint x: 1186, endPoint y: 466, distance: 26.1
click at [1198, 466] on div "3" at bounding box center [1225, 465] width 55 height 18
type input "2"
click at [1309, 549] on button "Update" at bounding box center [1317, 550] width 36 height 18
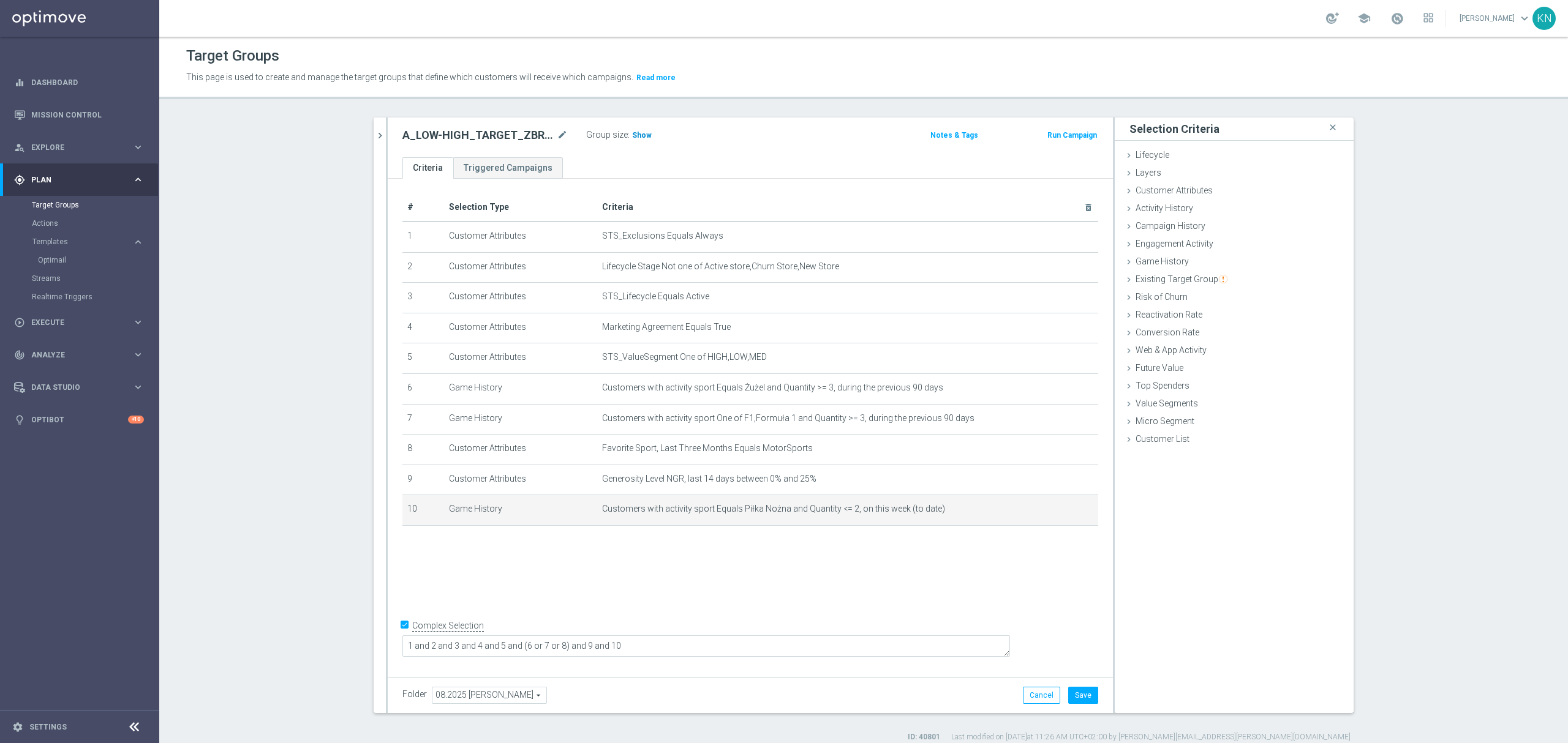
click at [632, 137] on span "Show" at bounding box center [642, 136] width 19 height 9
drag, startPoint x: 1049, startPoint y: 519, endPoint x: 1088, endPoint y: 508, distance: 40.5
click at [1054, 515] on icon "mode_edit" at bounding box center [1058, 509] width 10 height 10
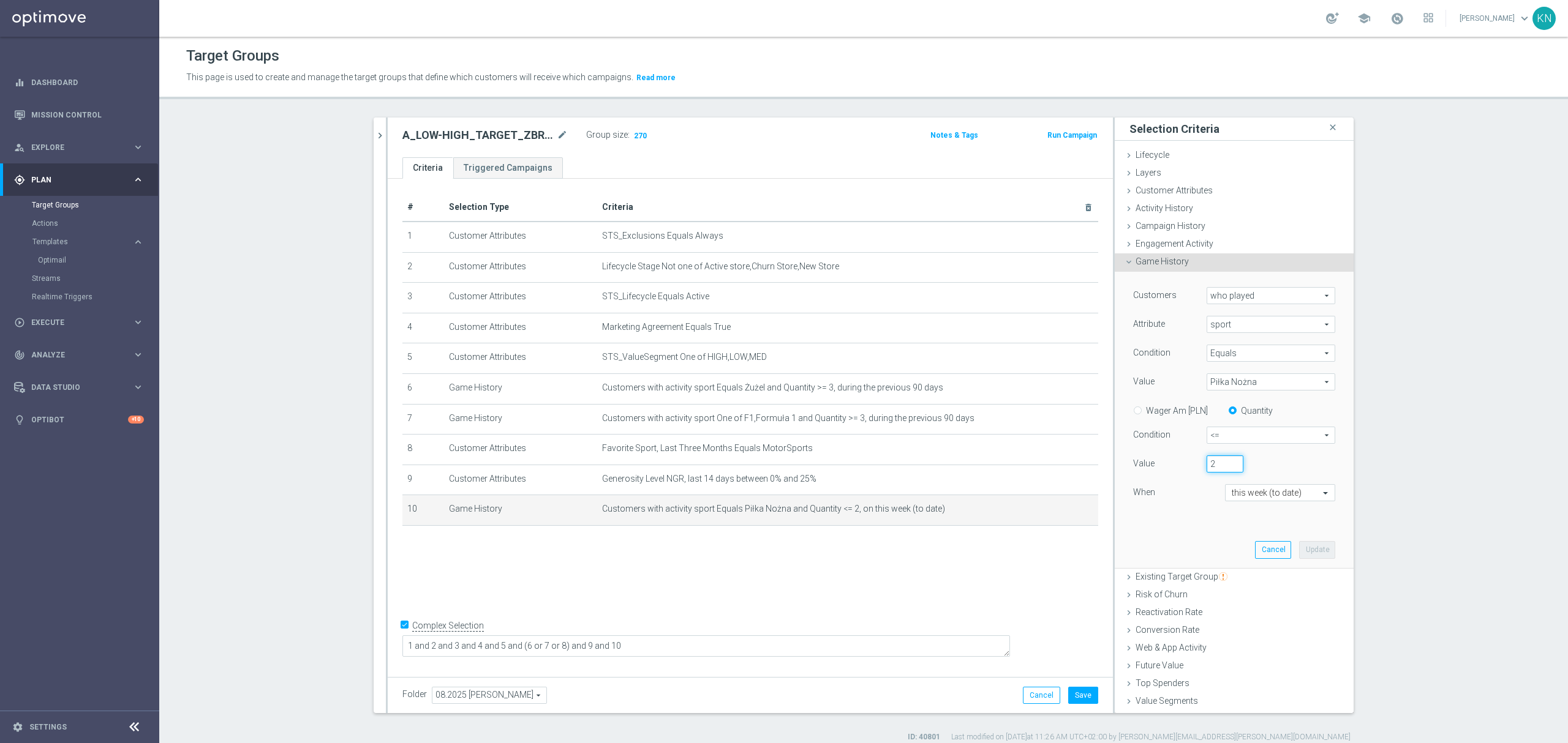
drag, startPoint x: 1209, startPoint y: 468, endPoint x: 1181, endPoint y: 463, distance: 28.4
click at [1181, 463] on div "Value 2" at bounding box center [1234, 466] width 221 height 19
type input "1"
click at [1301, 550] on button "Update" at bounding box center [1317, 550] width 36 height 18
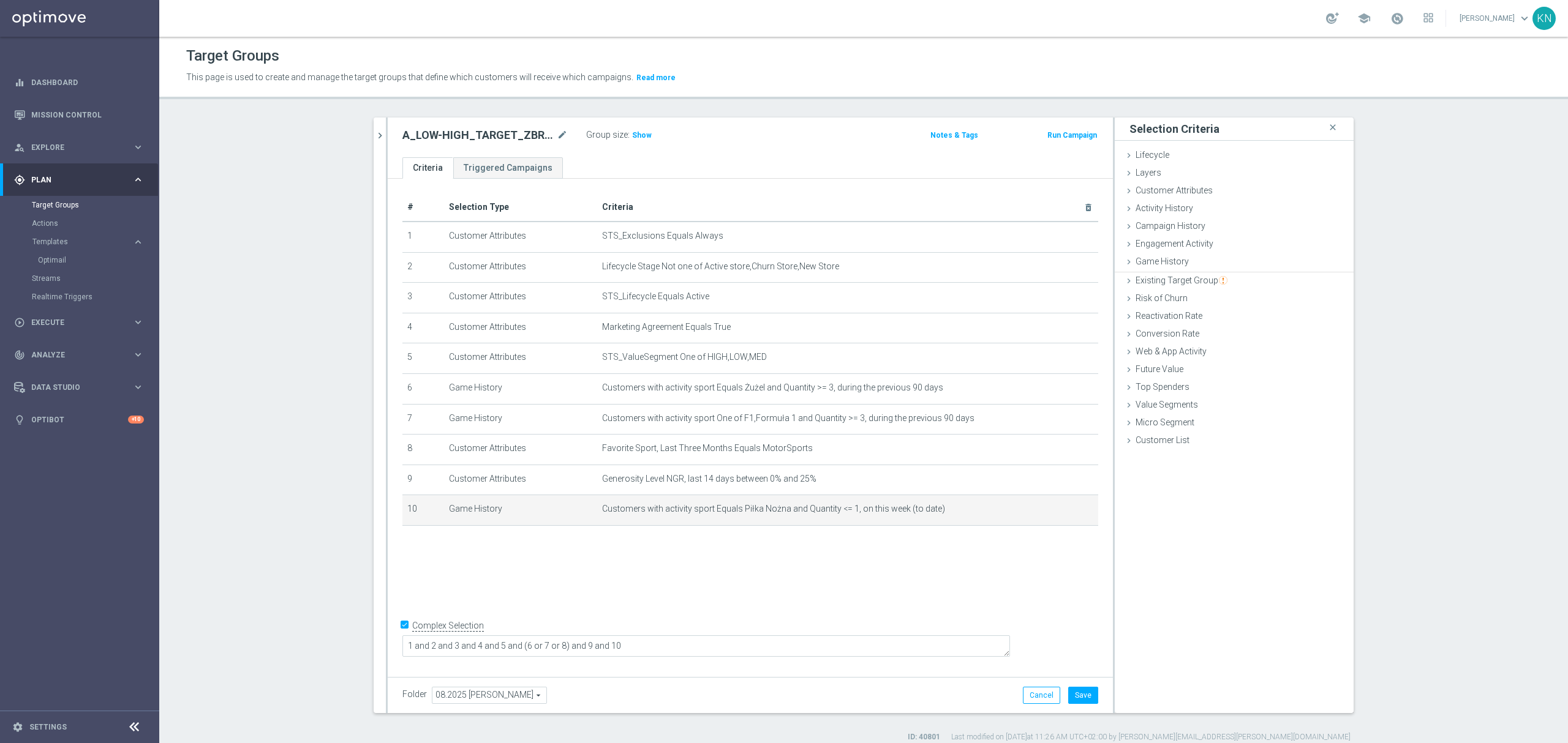
click at [826, 588] on div "# Selection Type Criteria delete_forever 1 Customer Attributes STS_Exclusions E…" at bounding box center [750, 424] width 725 height 493
click at [638, 135] on span "Show" at bounding box center [642, 136] width 19 height 9
drag, startPoint x: 582, startPoint y: 569, endPoint x: 524, endPoint y: 569, distance: 58.0
click at [582, 569] on div "# Selection Type Criteria delete_forever 1 Customer Attributes STS_Exclusions E…" at bounding box center [750, 424] width 725 height 493
click at [1054, 515] on icon "mode_edit" at bounding box center [1058, 509] width 10 height 10
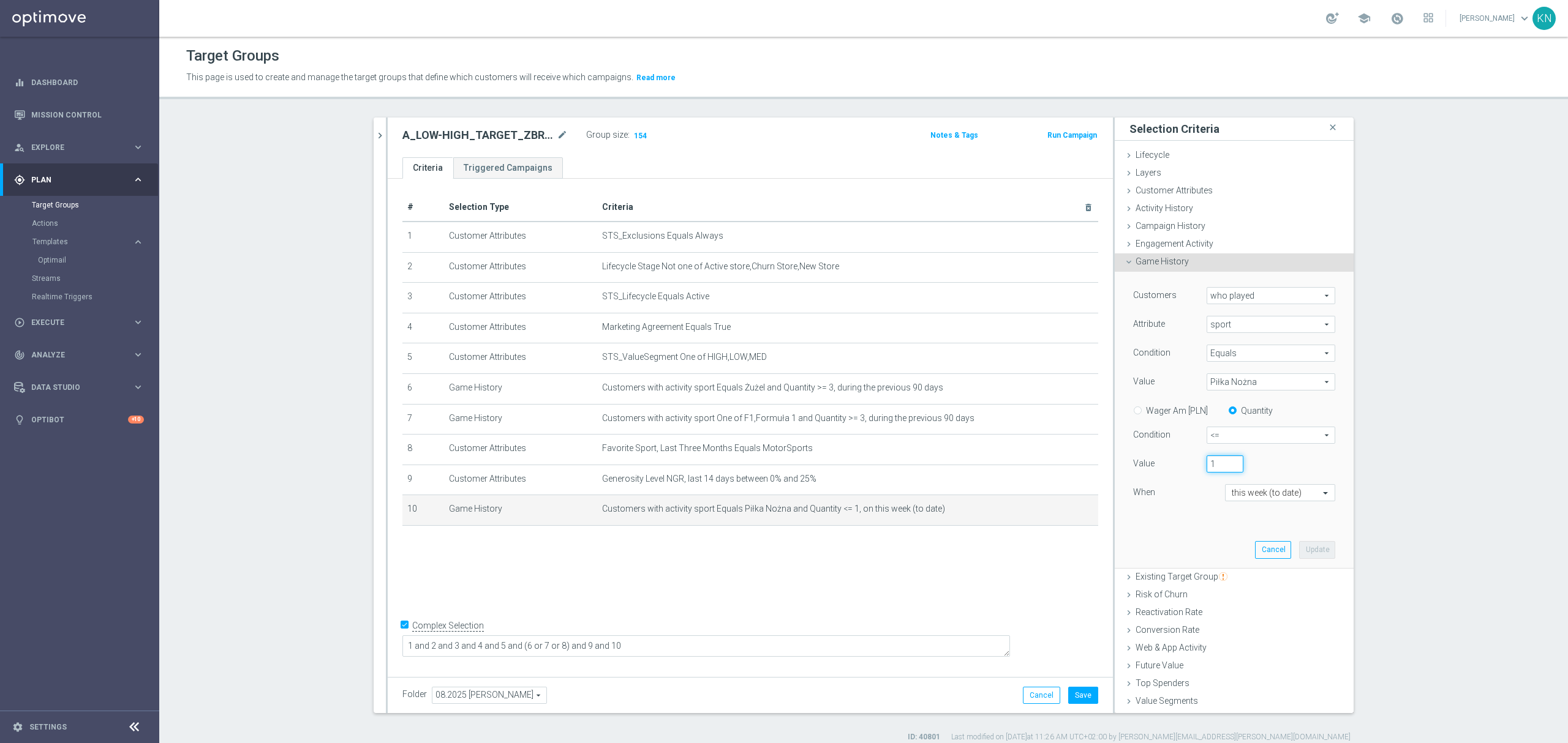
drag, startPoint x: 1206, startPoint y: 463, endPoint x: 1196, endPoint y: 463, distance: 10.0
click at [1198, 463] on div "1" at bounding box center [1225, 465] width 55 height 18
type input "5"
click at [1303, 551] on button "Update" at bounding box center [1317, 550] width 36 height 18
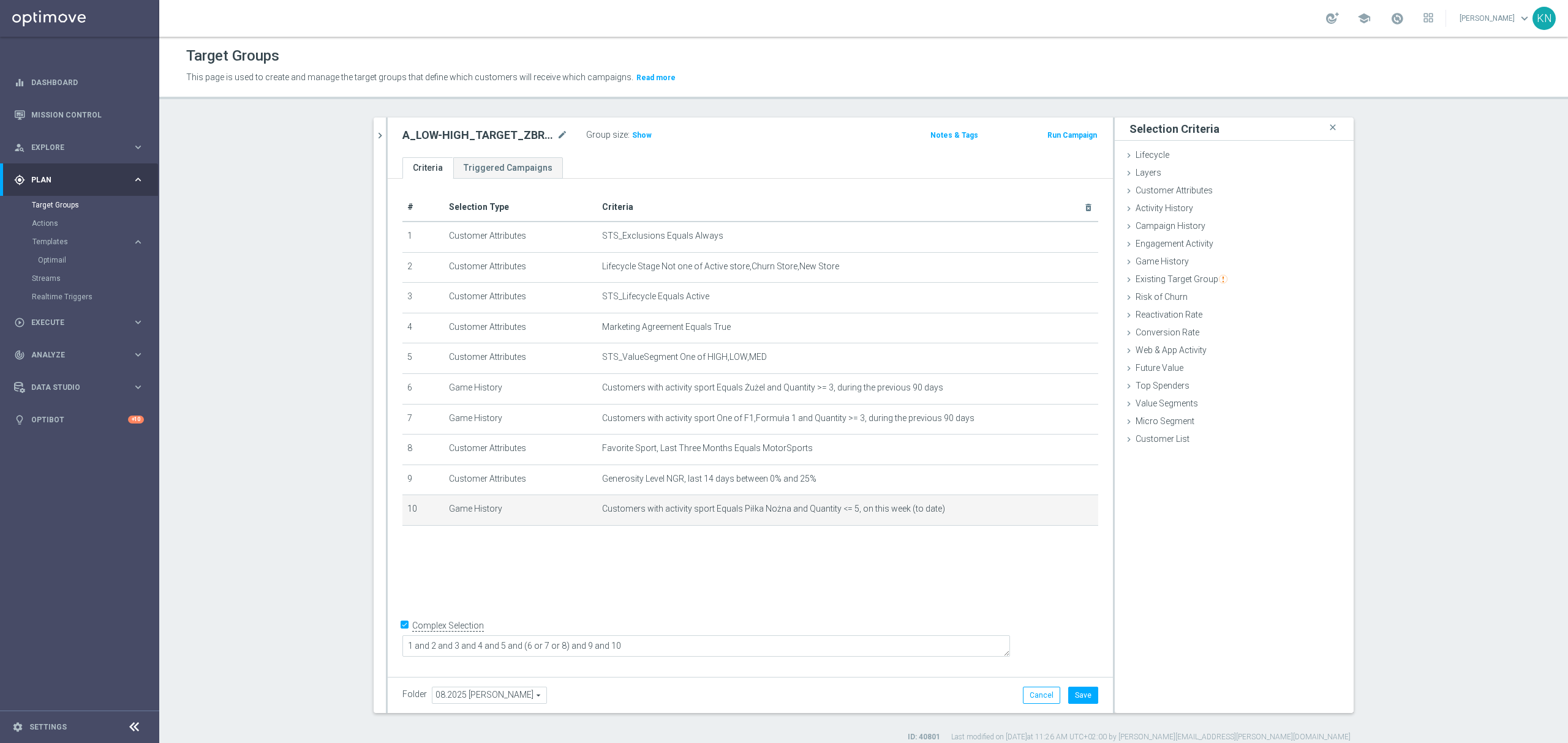
click at [735, 574] on div "# Selection Type Criteria delete_forever 1 Customer Attributes STS_Exclusions E…" at bounding box center [750, 424] width 725 height 493
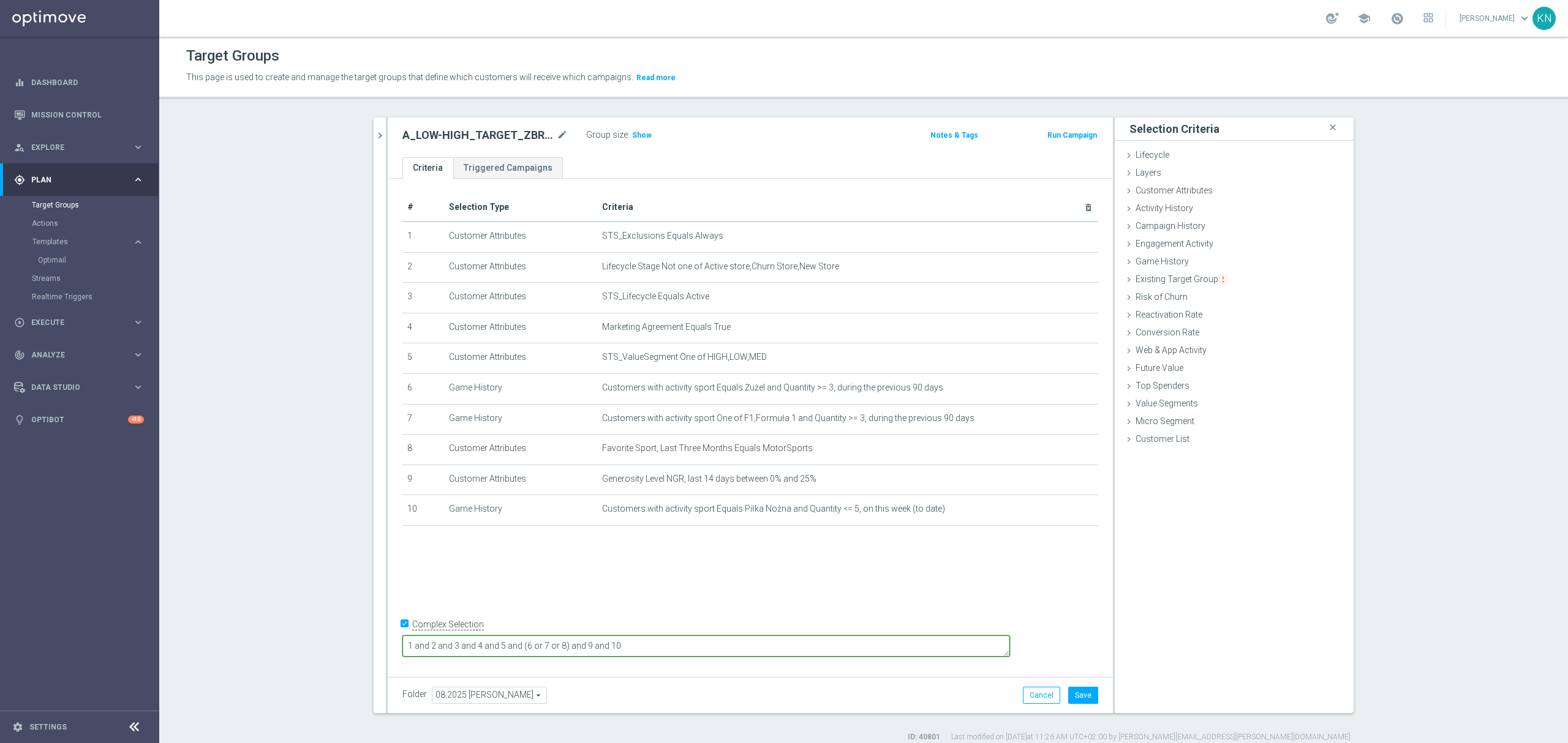
click at [739, 647] on textarea "1 and 2 and 3 and 4 and 5 and (6 or 7 or 8) and 9 and 10" at bounding box center [707, 646] width 608 height 21
type textarea "1 and 2 and 3 and 4 and 5 and (6 or 7 or 8) and 9 and (10 or"
click at [650, 574] on div "# Selection Type Criteria delete_forever 1 Customer Attributes STS_Exclusions E…" at bounding box center [750, 424] width 725 height 493
click at [375, 136] on icon "chevron_right" at bounding box center [380, 135] width 11 height 11
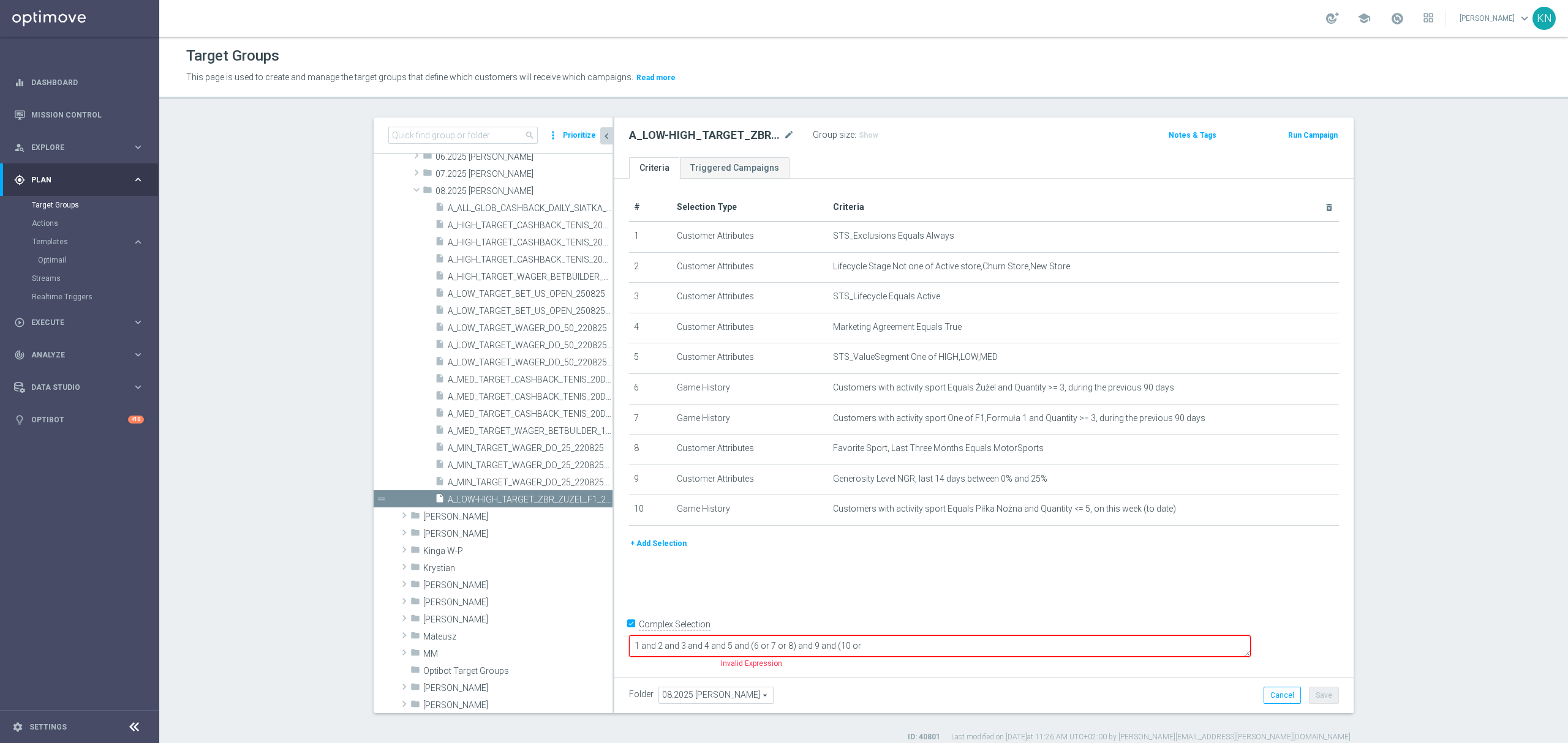
click at [648, 550] on button "+ Add Selection" at bounding box center [658, 543] width 59 height 13
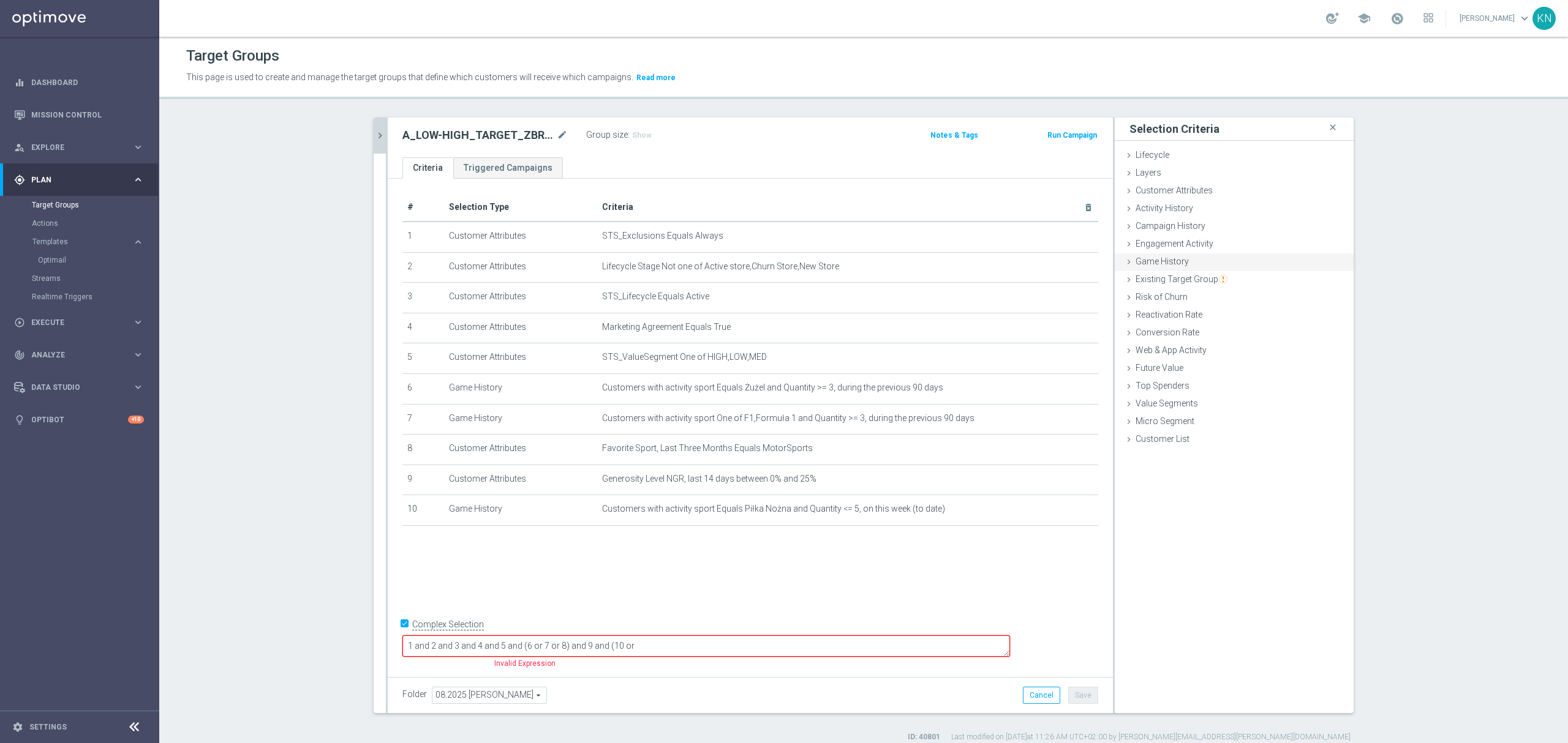
click at [1164, 263] on span "Game History" at bounding box center [1162, 261] width 53 height 10
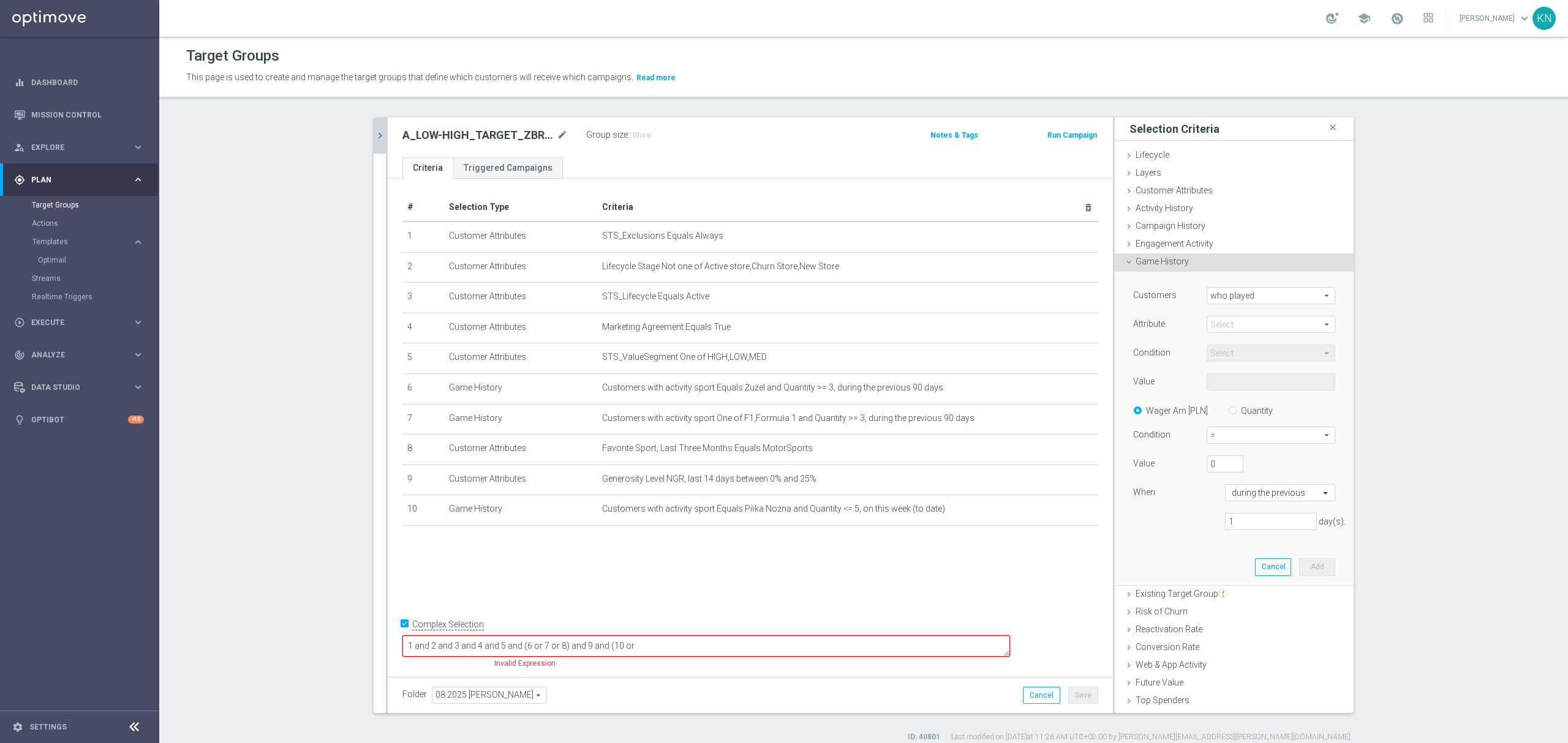
click at [1248, 297] on span "who played" at bounding box center [1271, 296] width 128 height 16
click at [1242, 329] on span "who did not play" at bounding box center [1271, 329] width 116 height 10
type input "who did not play"
click at [1243, 321] on span at bounding box center [1271, 325] width 128 height 16
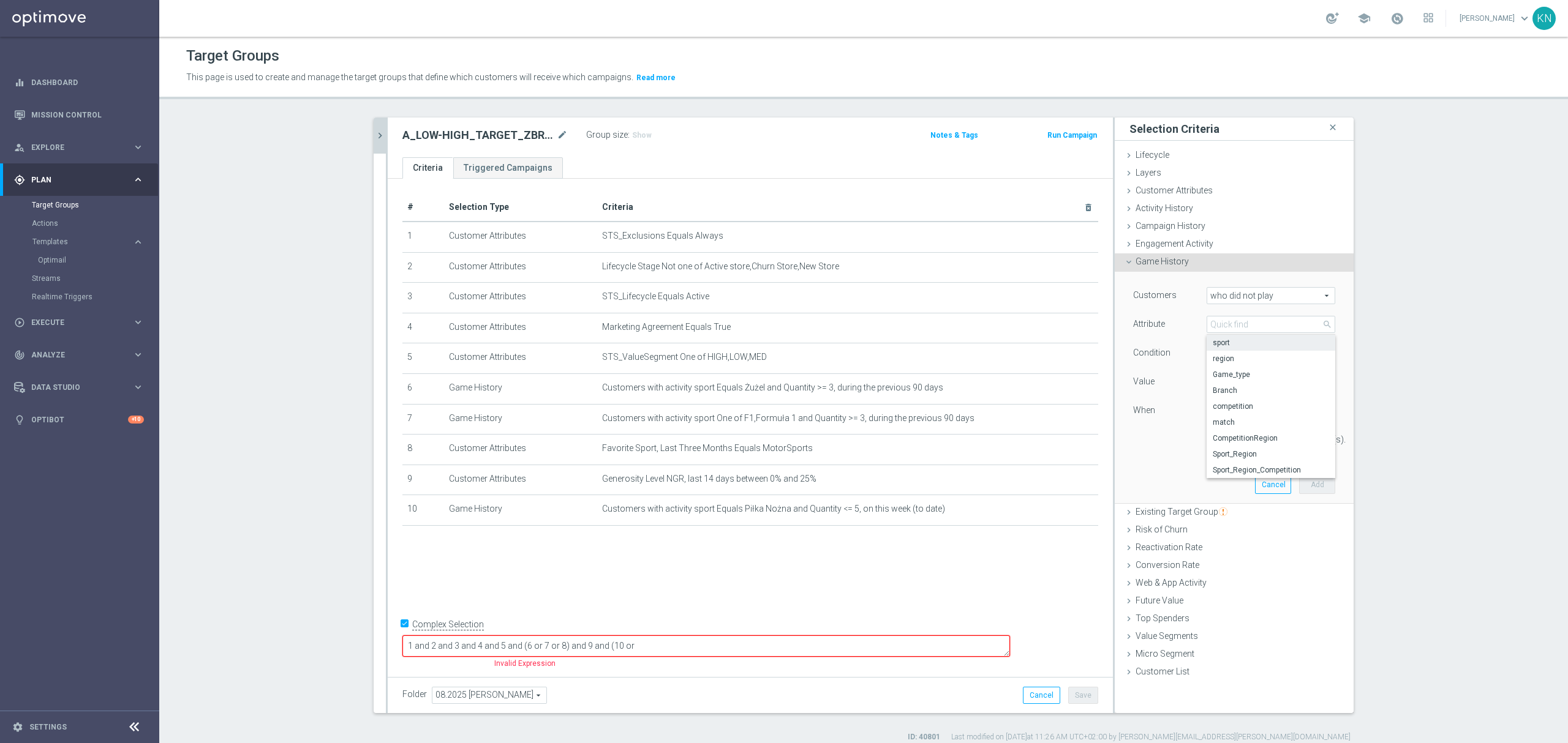
click at [1242, 340] on span "sport" at bounding box center [1270, 342] width 116 height 10
type input "sport"
type input "Equals"
click at [1227, 384] on span at bounding box center [1271, 382] width 128 height 16
click at [1228, 384] on input "search" at bounding box center [1270, 382] width 129 height 18
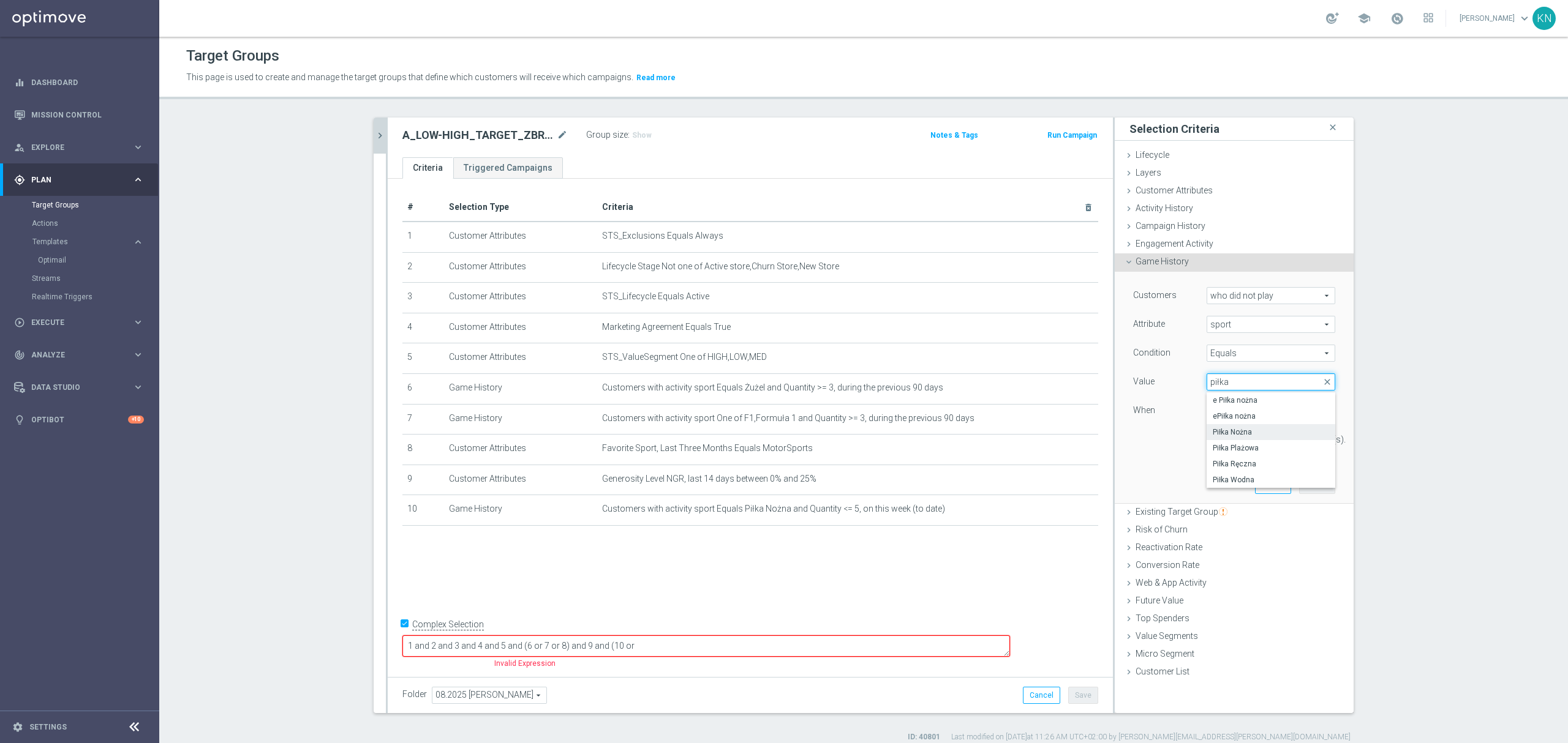
type input "piłka"
click at [1248, 431] on span "Piłka Nożna" at bounding box center [1270, 431] width 116 height 10
type input "Piłka Nożna"
click at [1255, 411] on input "text" at bounding box center [1268, 411] width 73 height 11
click at [1270, 476] on div "this week (to date)" at bounding box center [1280, 468] width 97 height 19
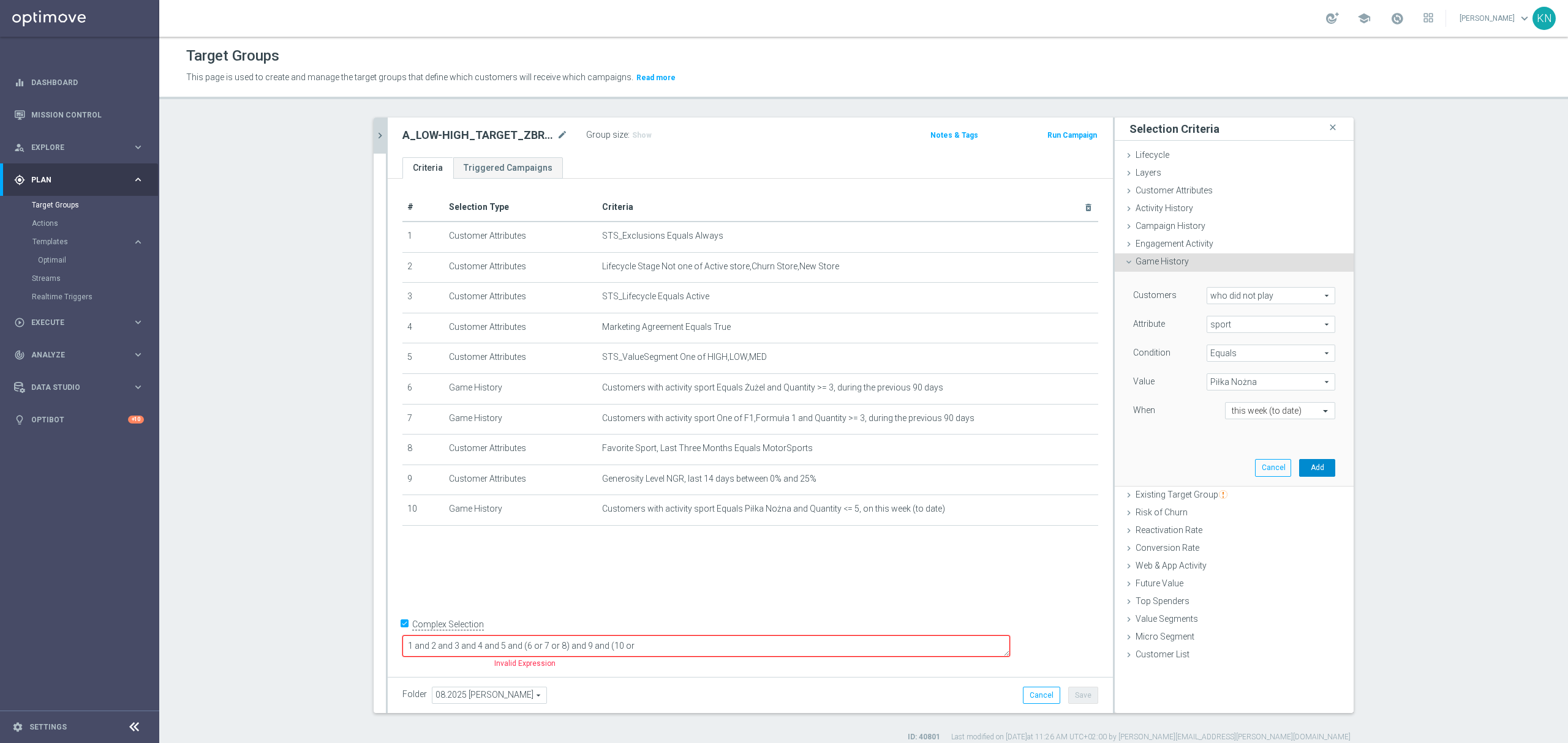
click at [1321, 466] on button "Add" at bounding box center [1317, 468] width 36 height 18
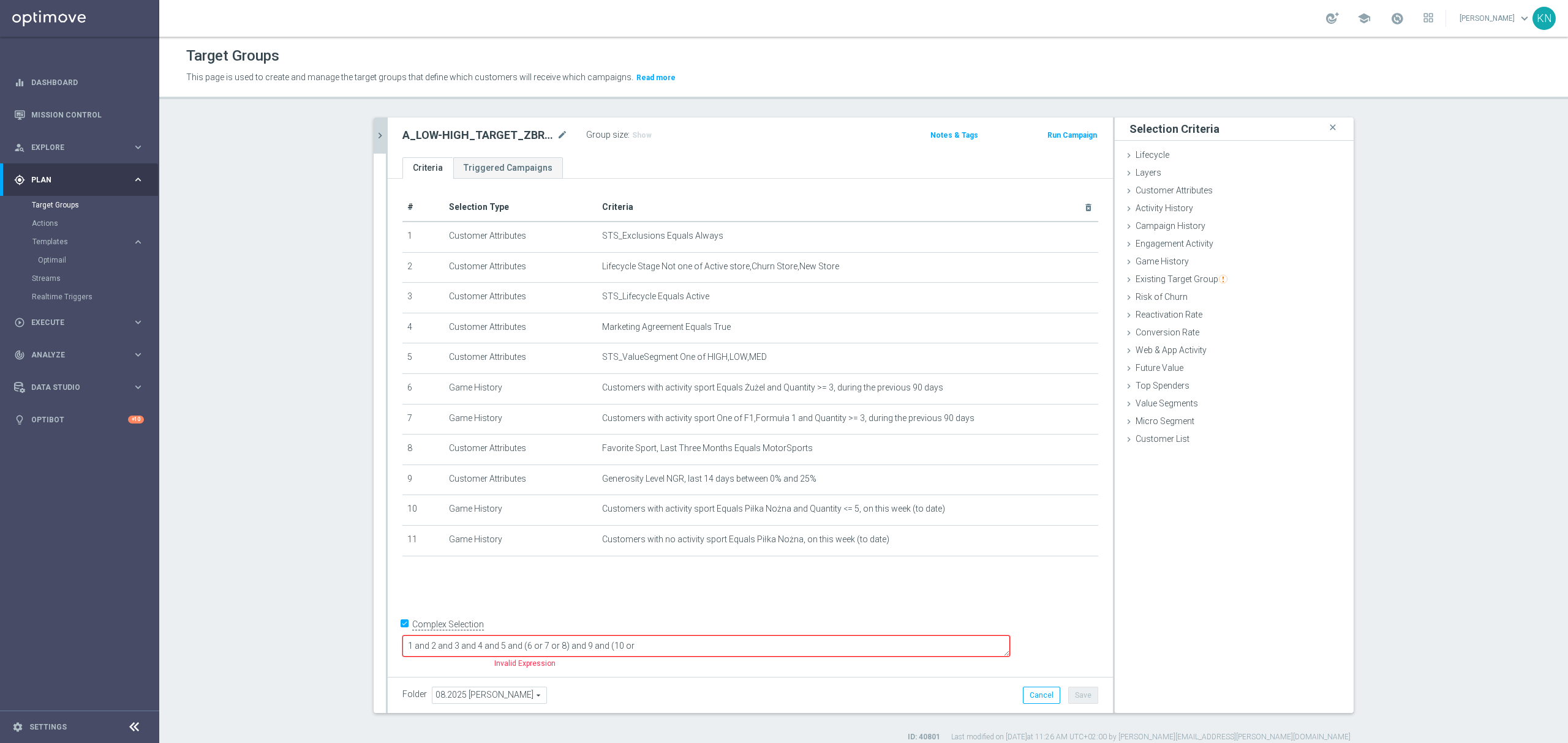
click at [761, 648] on textarea "1 and 2 and 3 and 4 and 5 and (6 or 7 or 8) and 9 and (10 or" at bounding box center [707, 646] width 608 height 21
type textarea "1 and 2 and 3 and 4 and 5 and (6 or 7 or 8) and 9 and (10 or 11)"
click at [701, 598] on div "# Selection Type Criteria delete_forever 1 Customer Attributes STS_Exclusions E…" at bounding box center [750, 424] width 725 height 493
click at [632, 138] on span "Show" at bounding box center [642, 136] width 19 height 9
click at [925, 578] on div "+ Add Selection" at bounding box center [750, 572] width 714 height 10
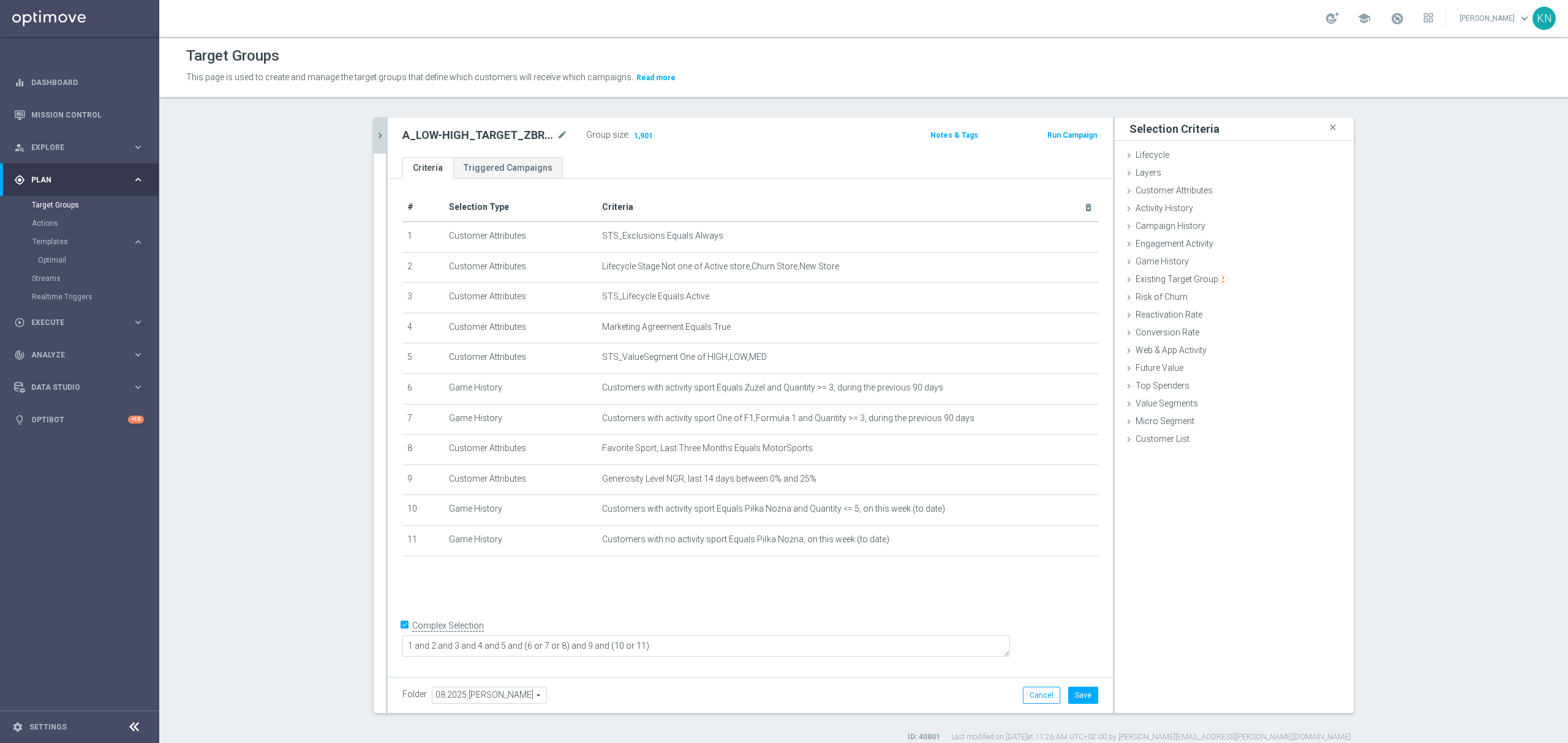
click at [705, 598] on div "# Selection Type Criteria delete_forever 1 Customer Attributes STS_Exclusions E…" at bounding box center [750, 424] width 725 height 493
click at [1085, 690] on button "Save" at bounding box center [1083, 696] width 30 height 18
click at [377, 133] on icon "chevron_right" at bounding box center [380, 135] width 11 height 11
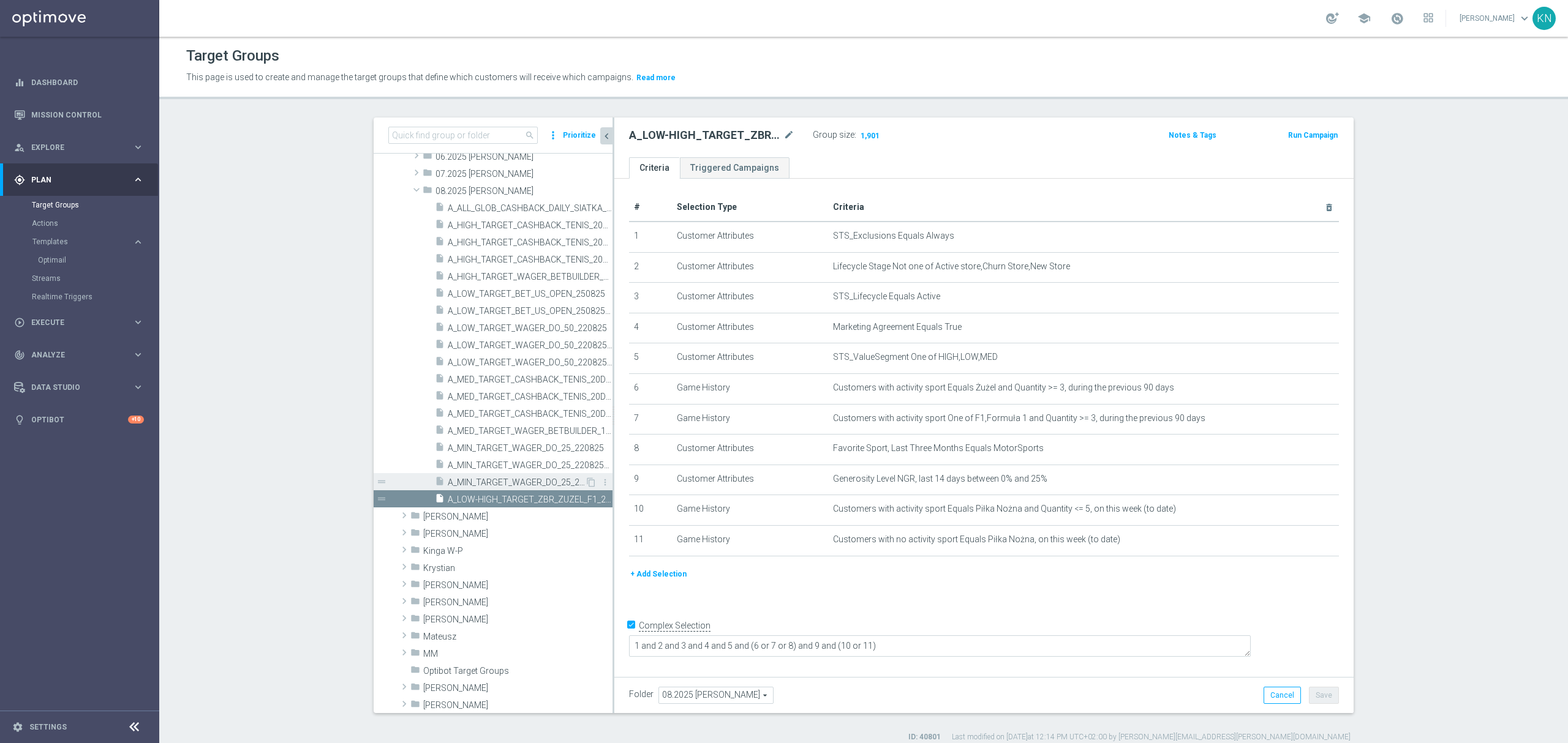
click at [491, 487] on span "A_MIN_TARGET_WAGER_DO_25_220825_SMS" at bounding box center [517, 483] width 137 height 11
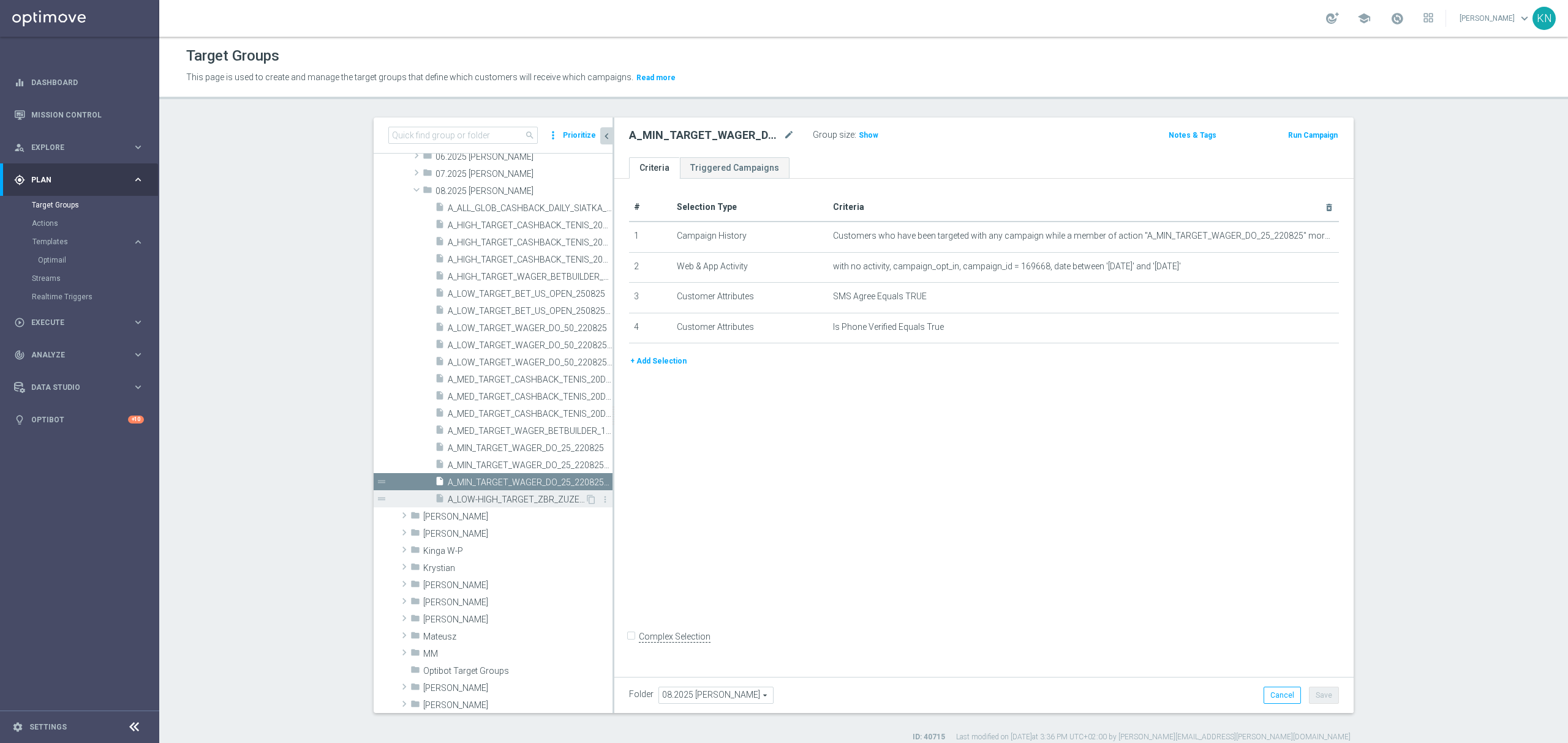
click at [481, 505] on div "insert_drive_file A_LOW-HIGH_TARGET_ZBR_ZUZEL_F1_290825" at bounding box center [510, 499] width 150 height 18
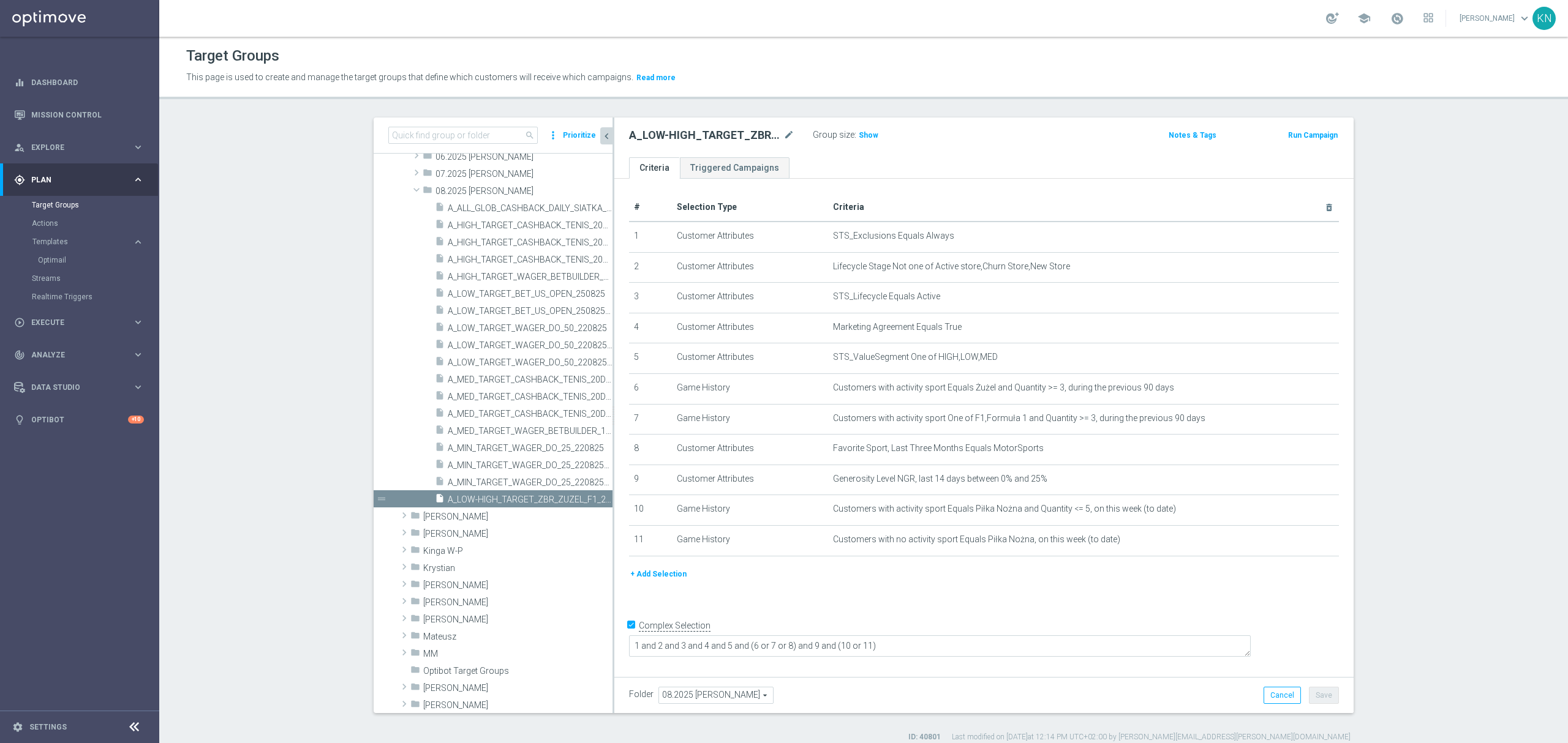
click at [872, 581] on div "+ Add Selection" at bounding box center [984, 574] width 728 height 13
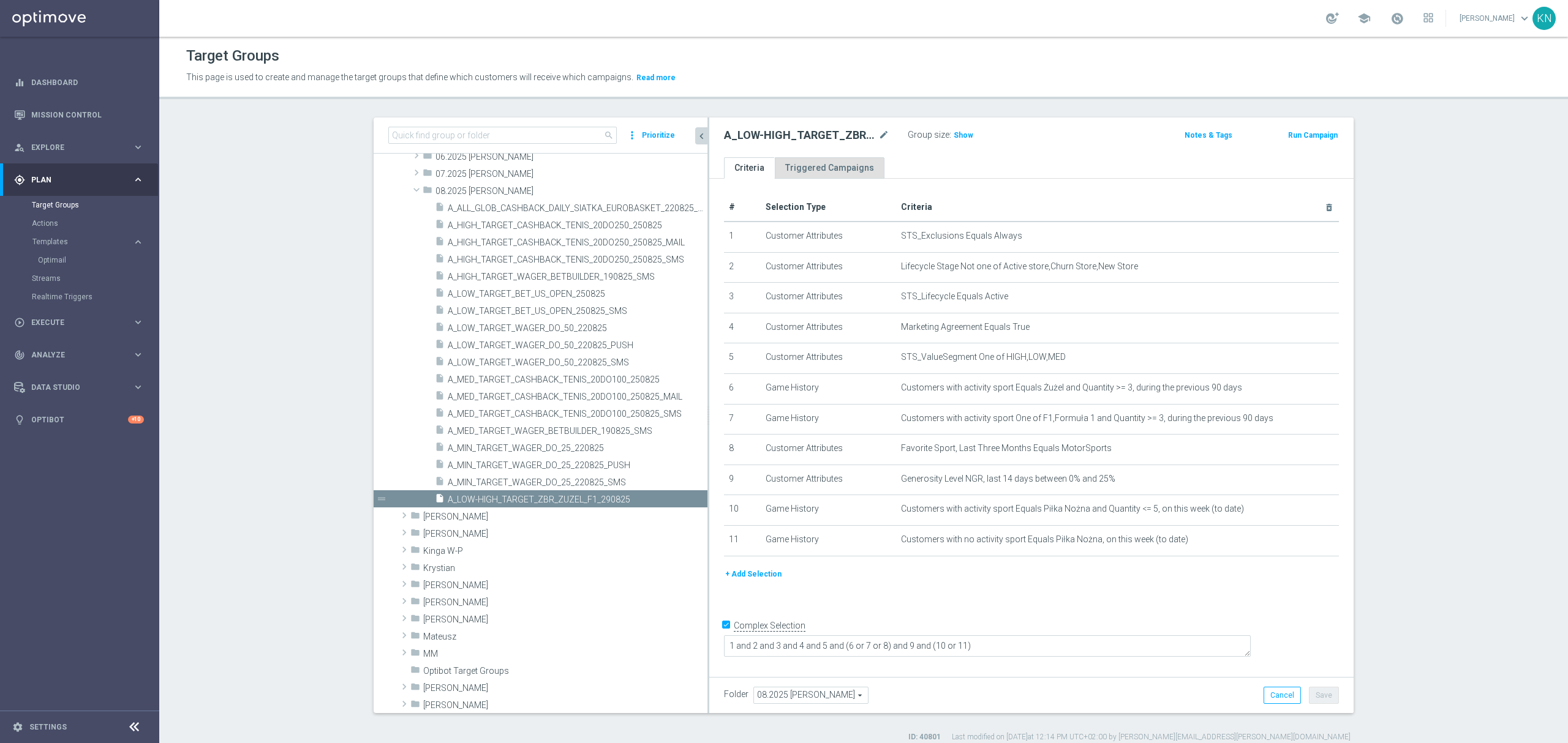
drag, startPoint x: 607, startPoint y: 156, endPoint x: 824, endPoint y: 170, distance: 217.5
click at [824, 170] on as-split "search more_vert Prioritize Customer Target Groups library_add create_new_folder" at bounding box center [864, 415] width 981 height 596
click at [538, 480] on span "A_MIN_TARGET_WAGER_DO_25_220825_SMS" at bounding box center [563, 483] width 230 height 11
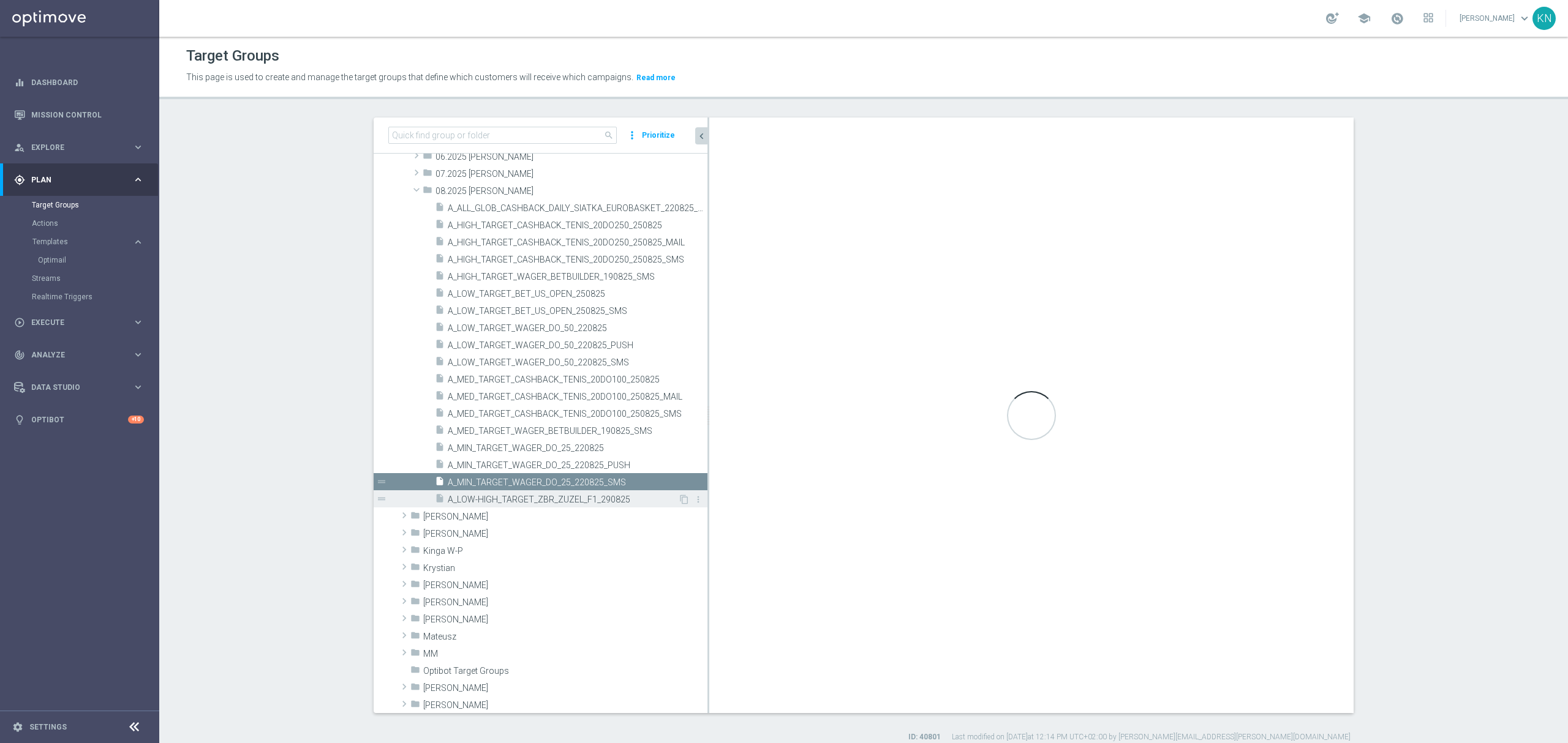
checkbox input "false"
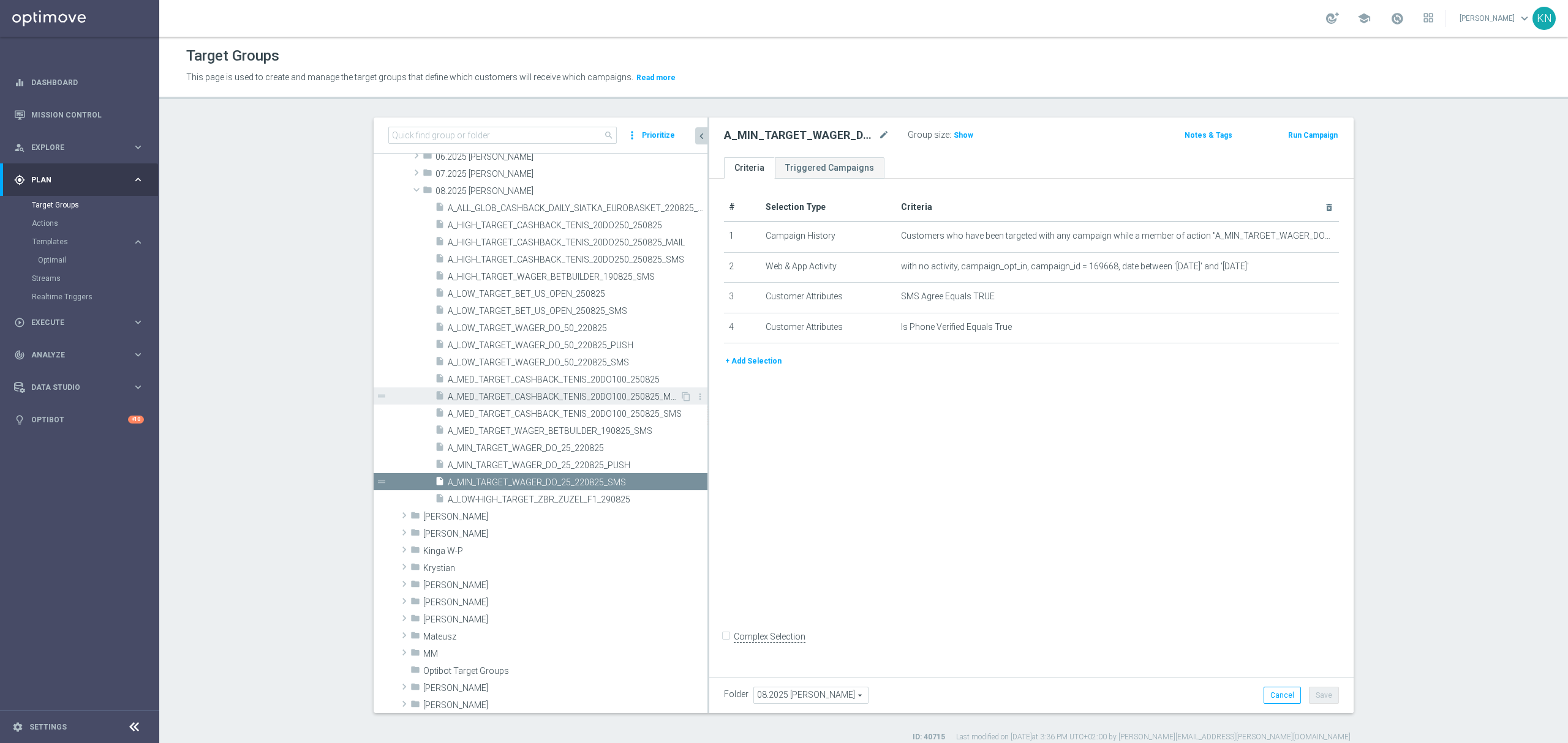
click at [615, 395] on span "A_MED_TARGET_CASHBACK_TENIS_20DO100_250825_MAIL" at bounding box center [564, 397] width 232 height 11
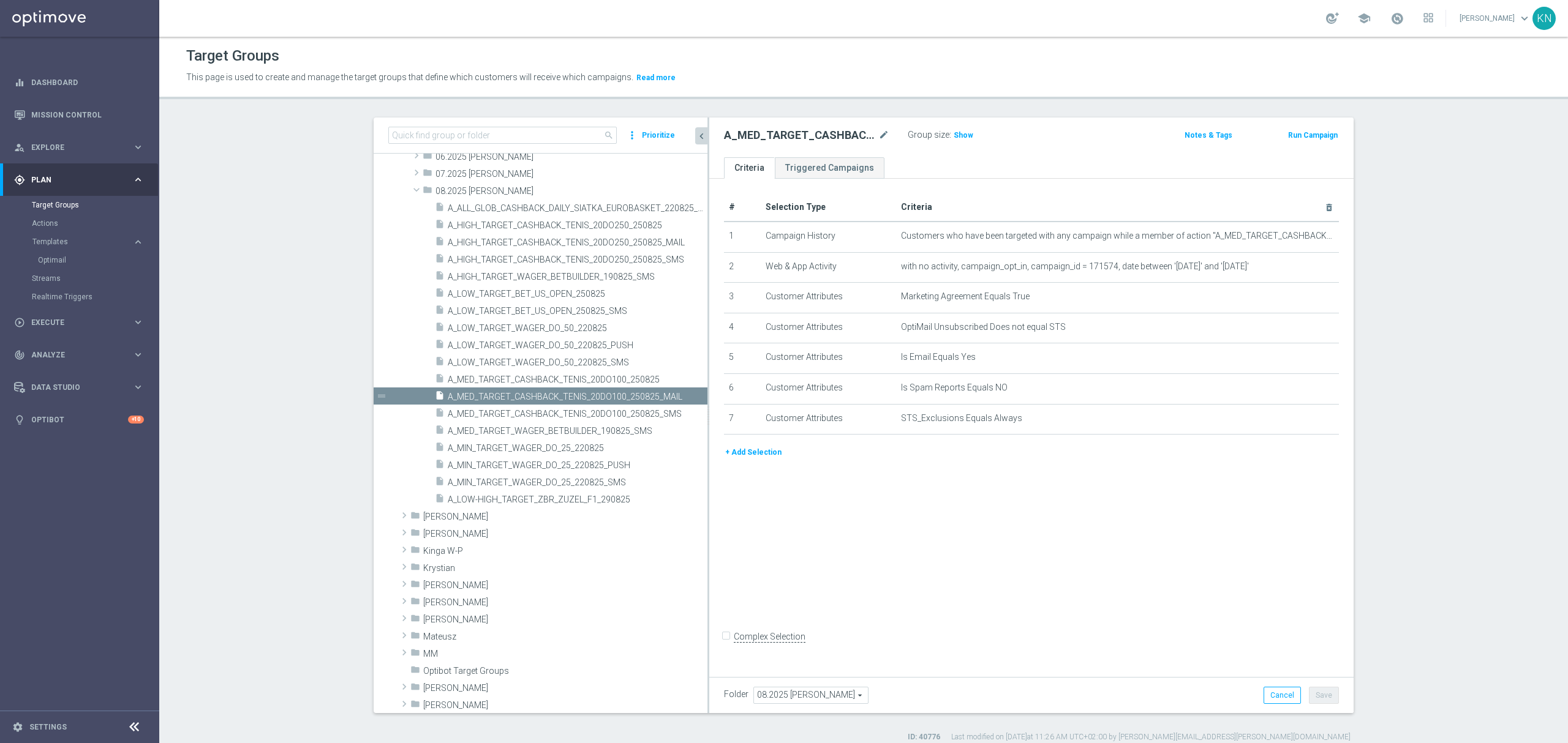
click at [1188, 601] on div "# Selection Type Criteria delete_forever 1 Campaign History Customers who have …" at bounding box center [1031, 424] width 644 height 493
click at [681, 397] on icon "content_copy" at bounding box center [686, 396] width 10 height 10
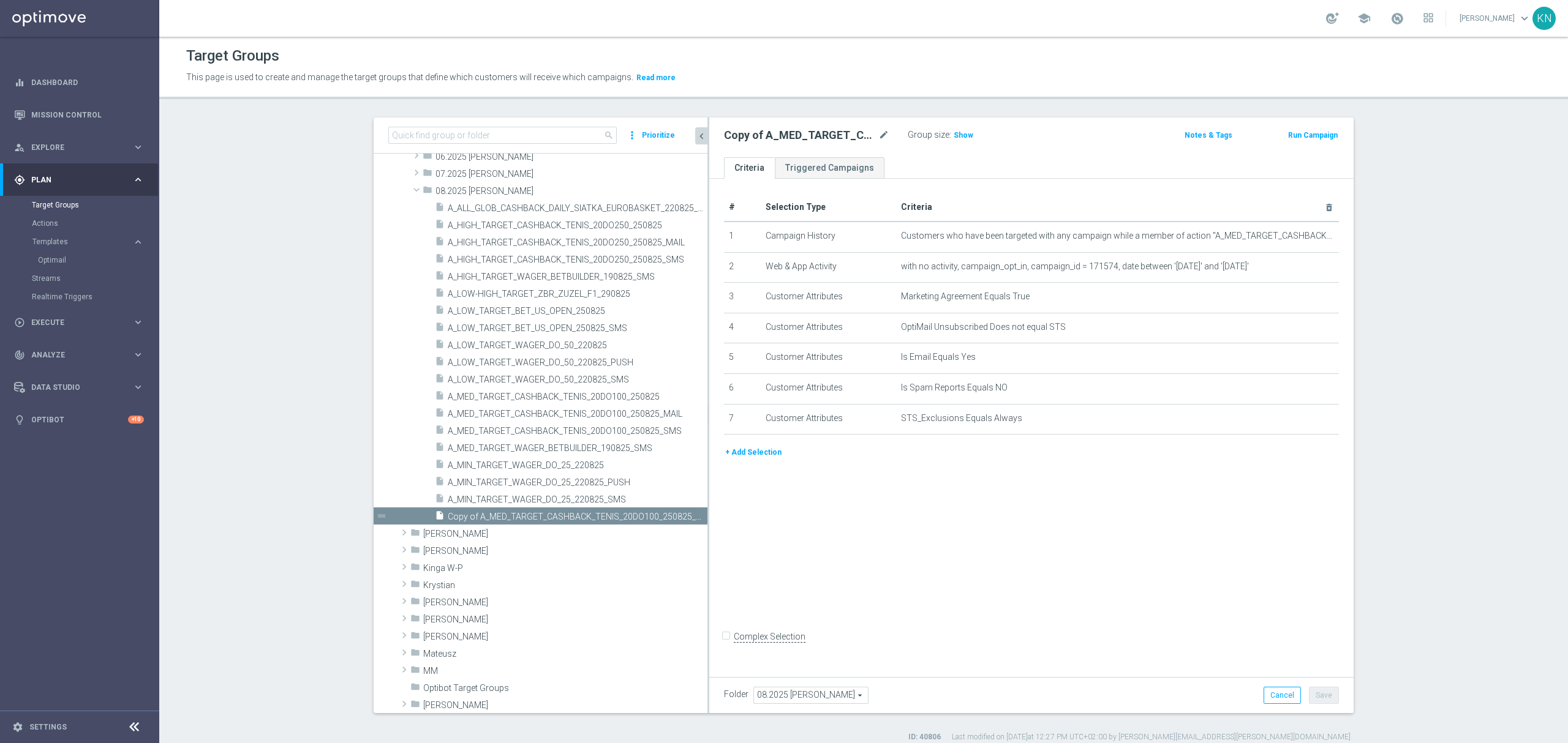
scroll to position [309, 0]
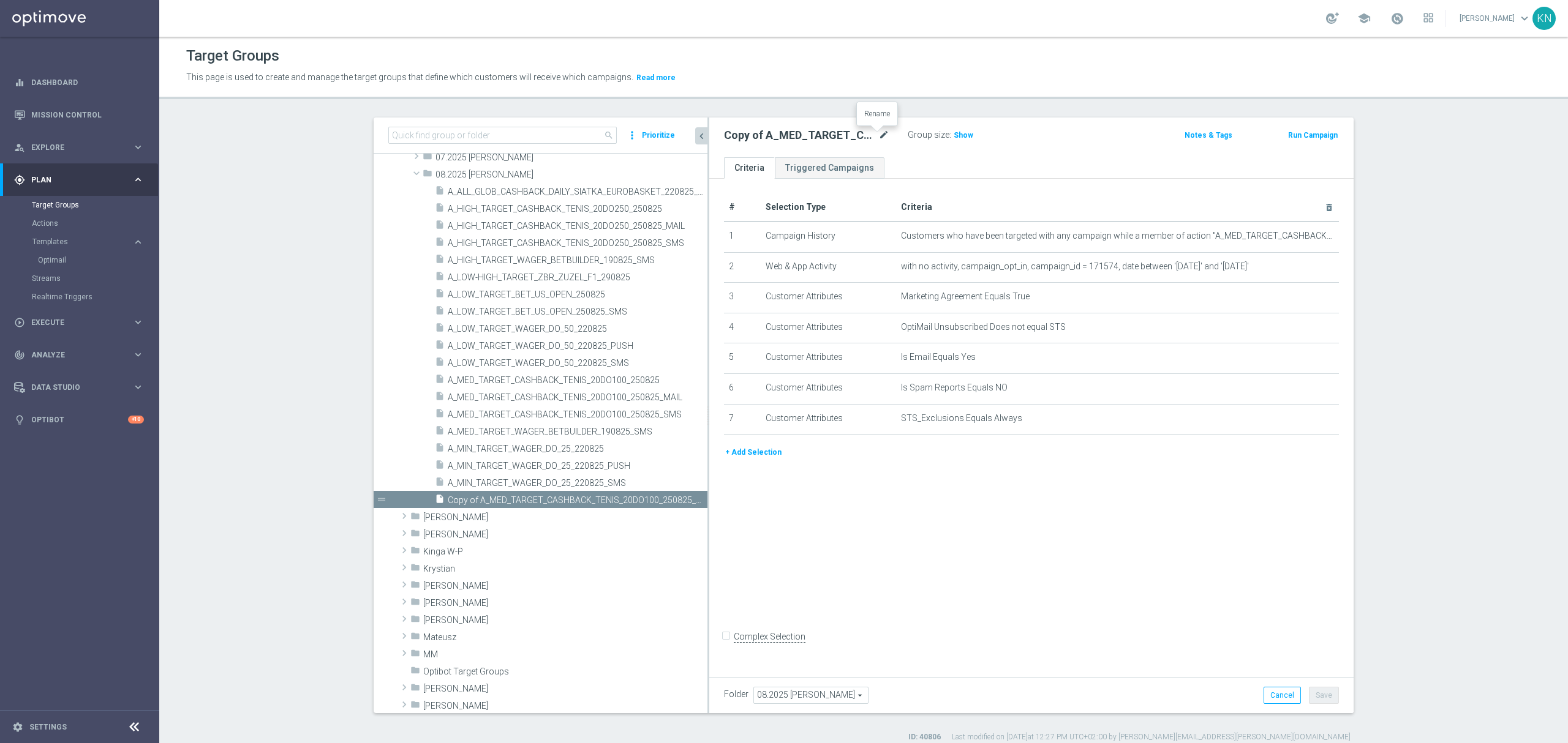
click at [878, 136] on icon "mode_edit" at bounding box center [883, 135] width 11 height 15
type input "A_LOW-HIGH_TARGET_ZBR_ZUZEL_F1_290825_MAIL"
click at [926, 160] on ul "Criteria Triggered Campaigns" at bounding box center [1031, 168] width 644 height 21
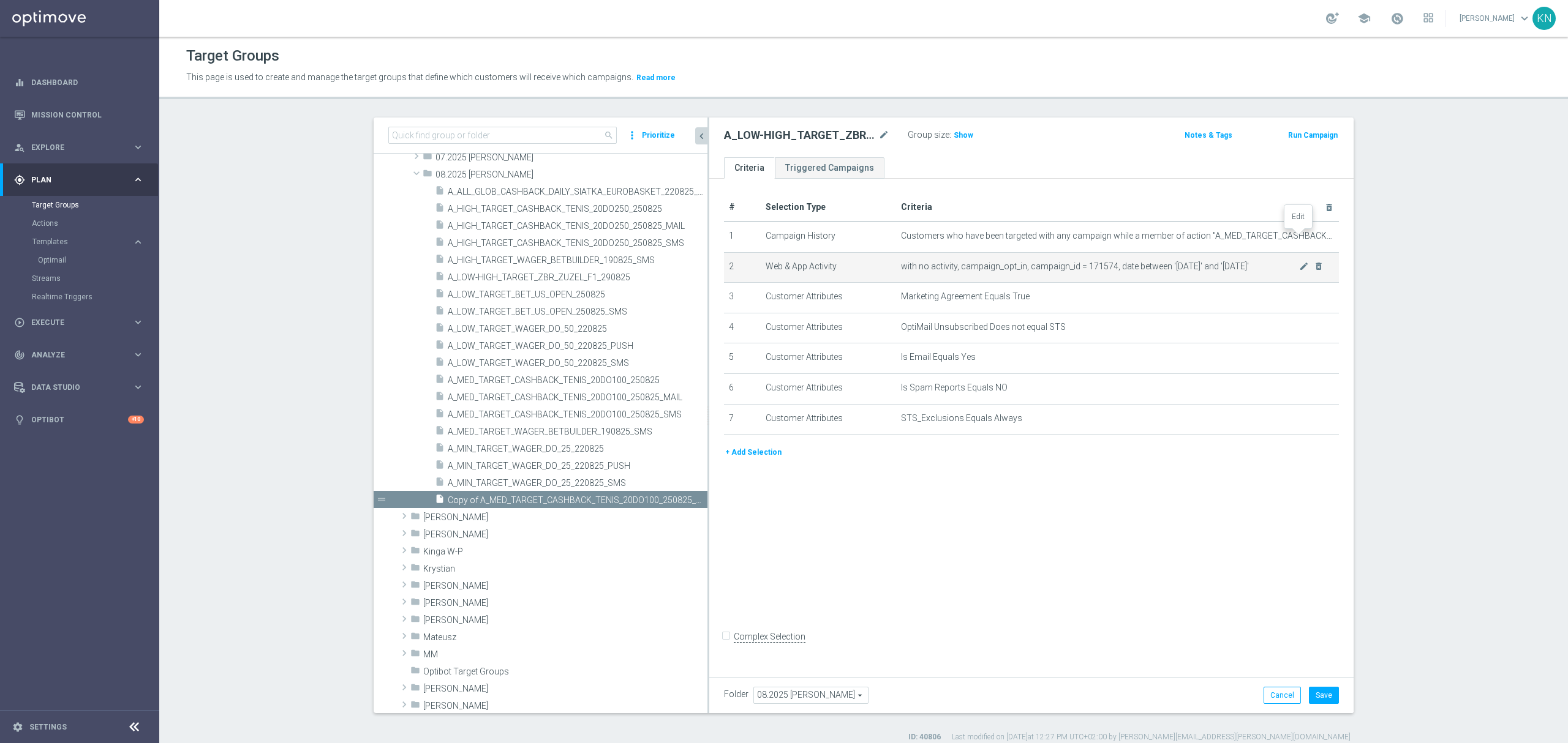
drag, startPoint x: 1299, startPoint y: 239, endPoint x: 1262, endPoint y: 265, distance: 45.2
click at [0, 0] on icon "mode_edit" at bounding box center [0, 0] width 0 height 0
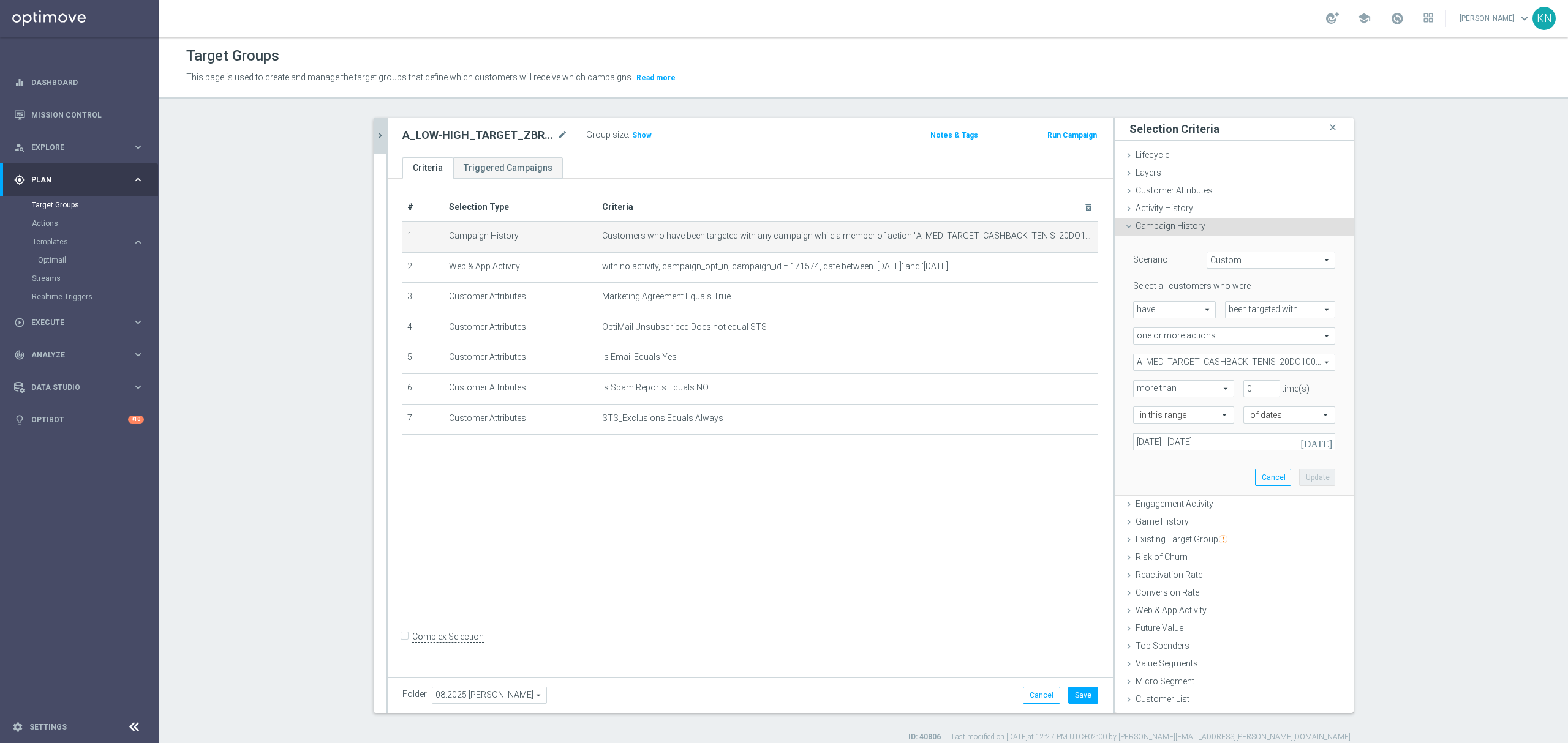
click at [1234, 366] on span "A_MED_TARGET_CASHBACK_TENIS_20DO100_250825" at bounding box center [1234, 362] width 201 height 16
click at [1150, 389] on span "Show Selected" at bounding box center [1173, 387] width 46 height 9
click at [1146, 389] on input "Show Selected" at bounding box center [1142, 389] width 8 height 8
checkbox input "true"
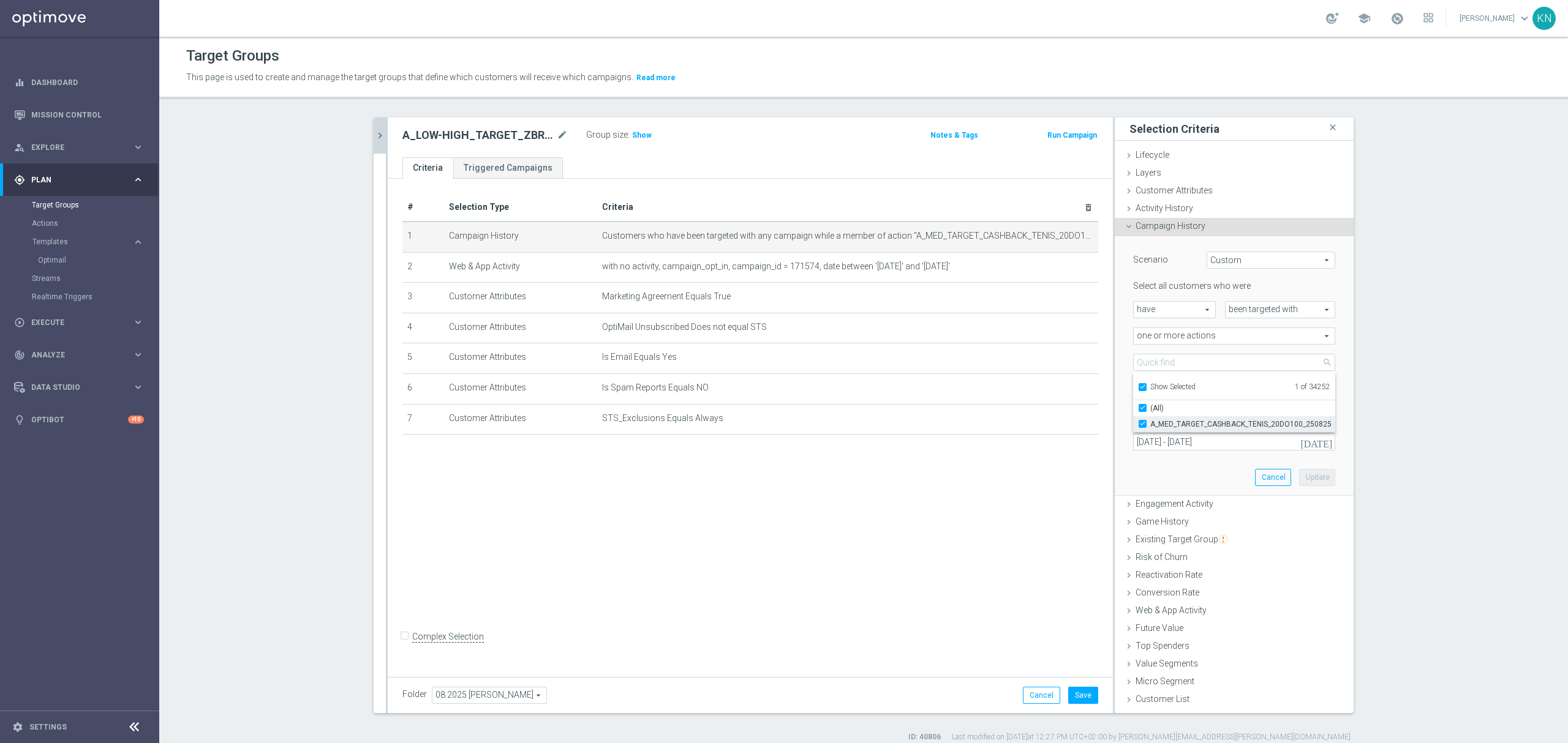
drag, startPoint x: 1136, startPoint y: 421, endPoint x: 1137, endPoint y: 407, distance: 14.0
click at [1143, 420] on input "A_MED_TARGET_CASHBACK_TENIS_20DO100_250825" at bounding box center [1146, 424] width 8 height 8
checkbox input "false"
type input "Select Action"
checkbox input "false"
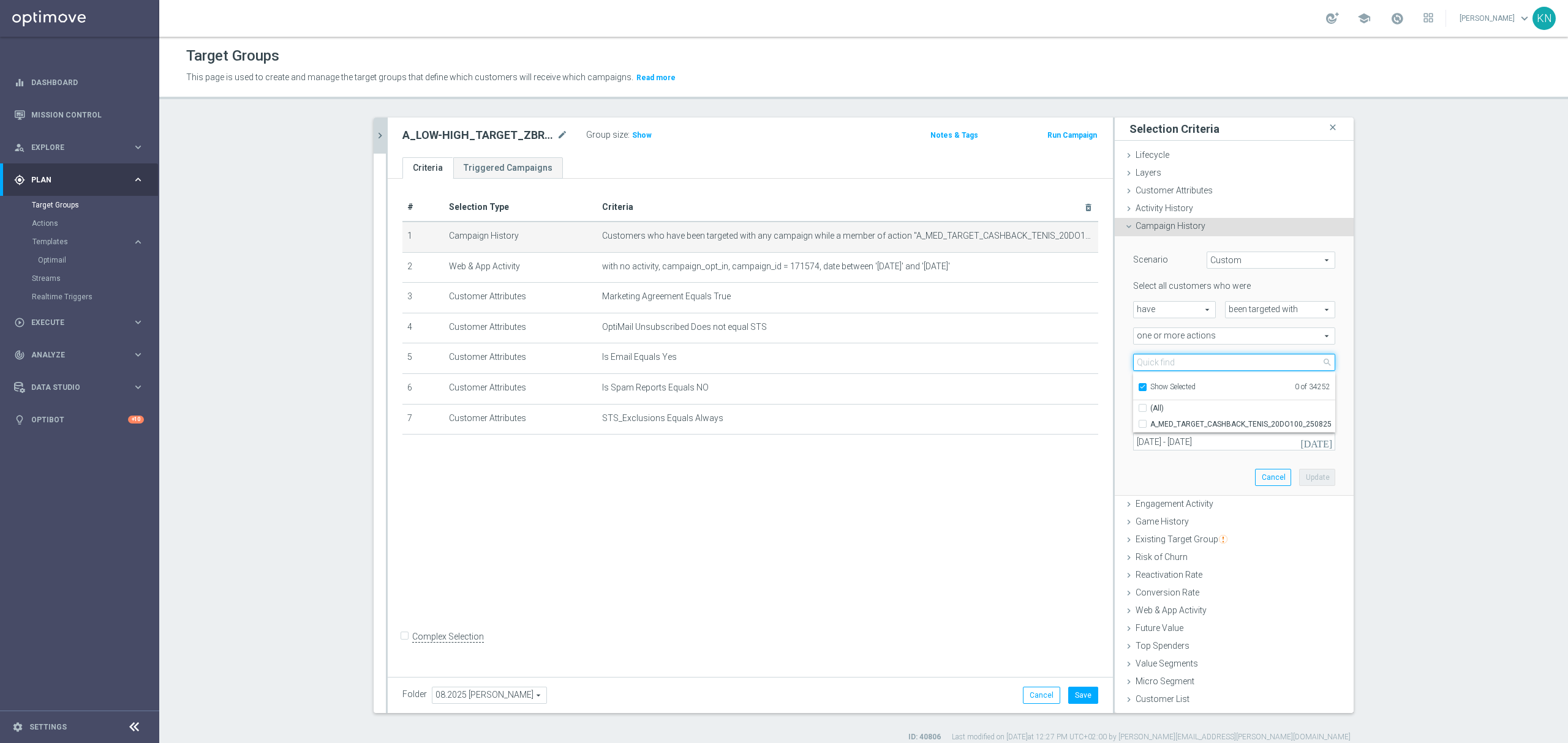
click at [1171, 361] on input "search" at bounding box center [1234, 362] width 202 height 18
click at [1142, 384] on div "Show Selected" at bounding box center [1167, 385] width 58 height 15
drag, startPoint x: 1136, startPoint y: 382, endPoint x: 1150, endPoint y: 371, distance: 17.8
click at [1150, 382] on label "Show Selected" at bounding box center [1173, 388] width 46 height 11
click at [1138, 385] on input "Show Selected" at bounding box center [1142, 389] width 8 height 8
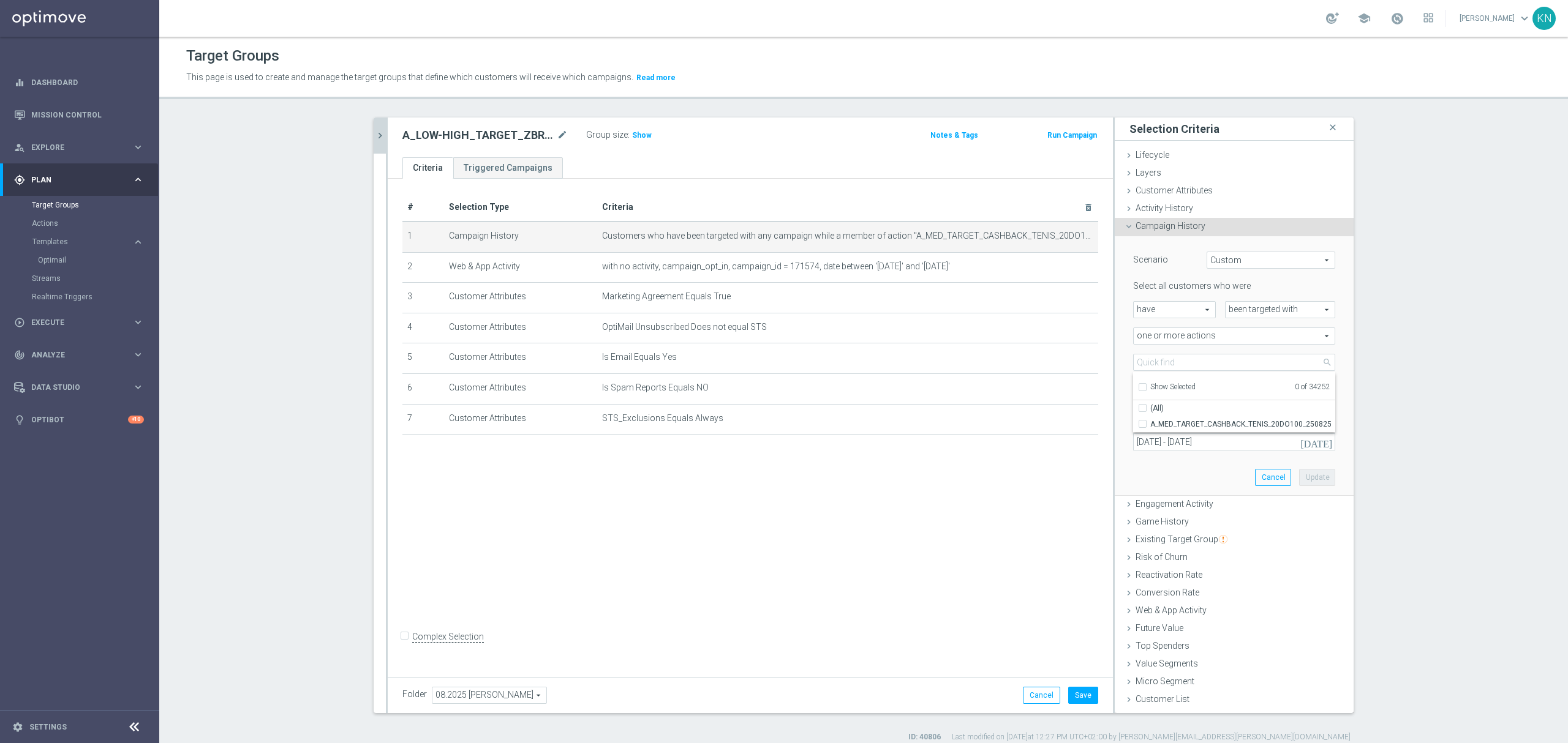
checkbox input "false"
click at [1153, 365] on input "search" at bounding box center [1234, 362] width 202 height 18
paste input "No właśni"
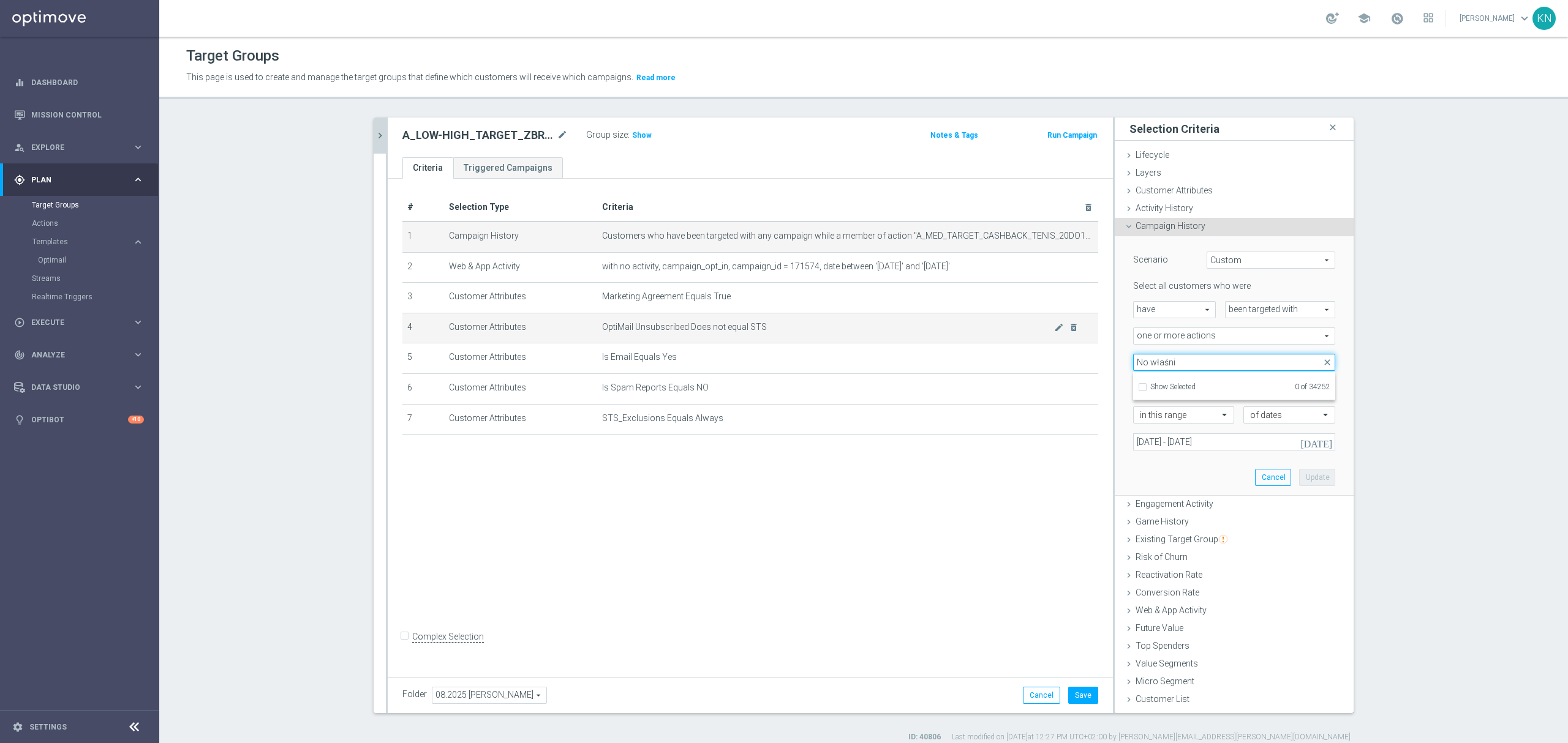
drag, startPoint x: 1184, startPoint y: 366, endPoint x: 1009, endPoint y: 346, distance: 176.1
click at [1009, 346] on as-split "search more_vert Prioritize Customer Target Groups library_add create_new_folder" at bounding box center [864, 415] width 981 height 596
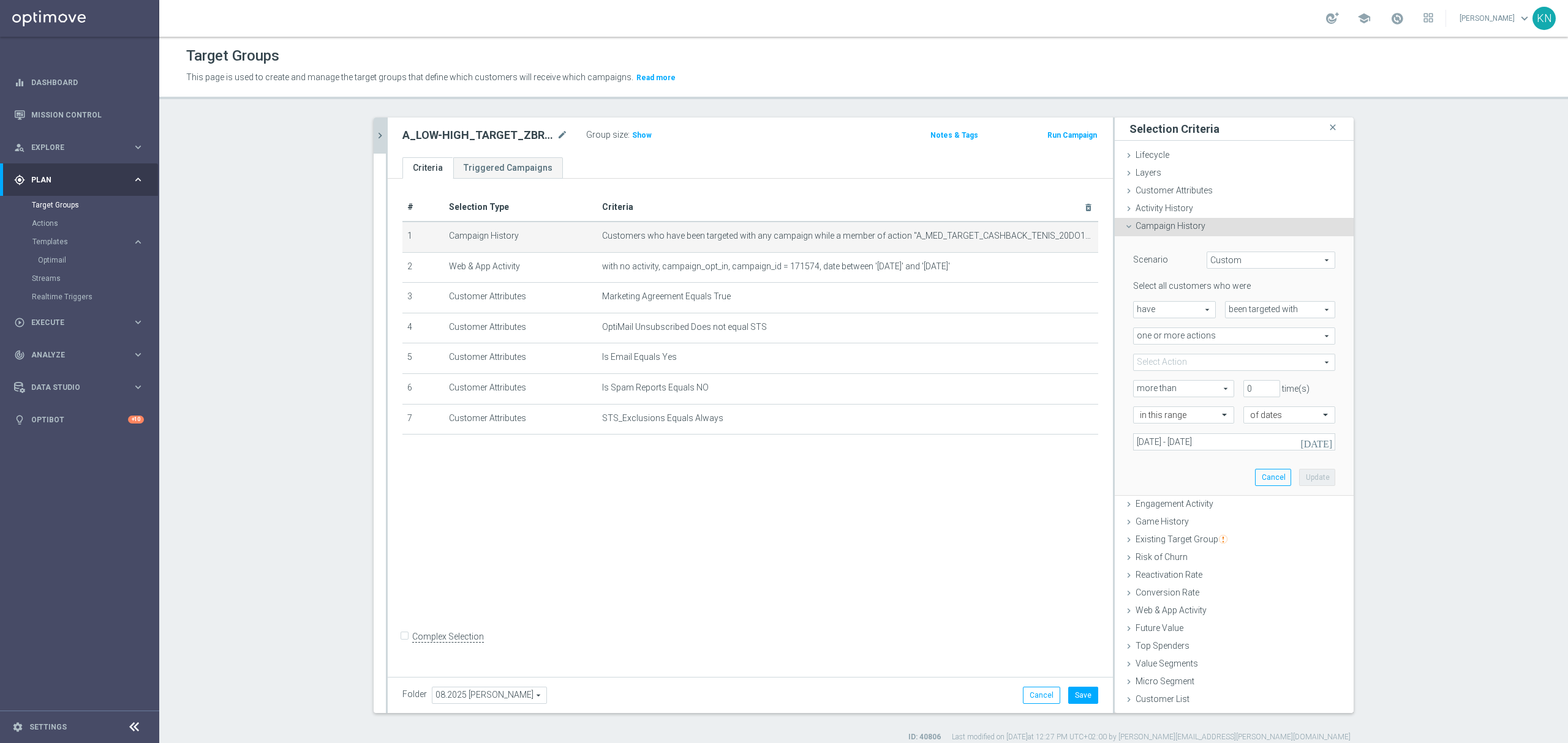
click at [1179, 339] on span "one or more actions" at bounding box center [1234, 336] width 201 height 16
click at [1124, 397] on div "more than more than arrow_drop_down search" at bounding box center [1179, 389] width 110 height 18
click at [1163, 361] on span at bounding box center [1234, 362] width 201 height 16
click at [1162, 364] on input "search" at bounding box center [1234, 362] width 202 height 18
paste input "A_LOW-HIGH_TARGET_ZBR_ZUZEL_F1_290825"
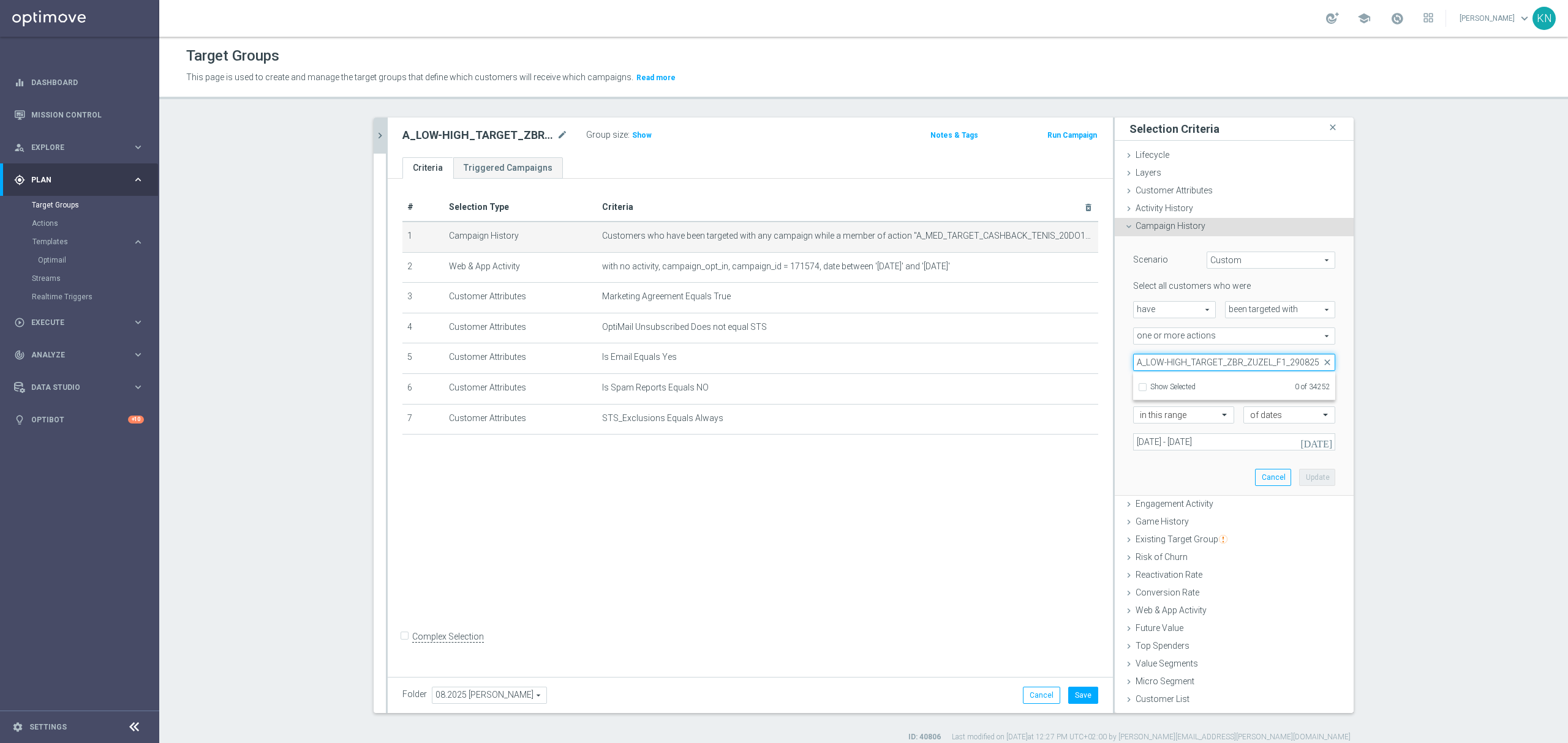
type input "A_LOW-HIGH_TARGET_ZBR_ZUZEL_F1_290825"
click at [1115, 410] on div "Scenario Custom Custom arrow_drop_down search Select all customers who were hav…" at bounding box center [1234, 366] width 239 height 260
click at [650, 551] on div "# Selection Type Criteria delete_forever 1 Campaign History Customers who have …" at bounding box center [750, 424] width 725 height 493
click at [1077, 692] on button "Save" at bounding box center [1083, 696] width 30 height 18
click at [620, 532] on div "# Selection Type Criteria delete_forever 1 Campaign History Customers who have …" at bounding box center [750, 424] width 725 height 493
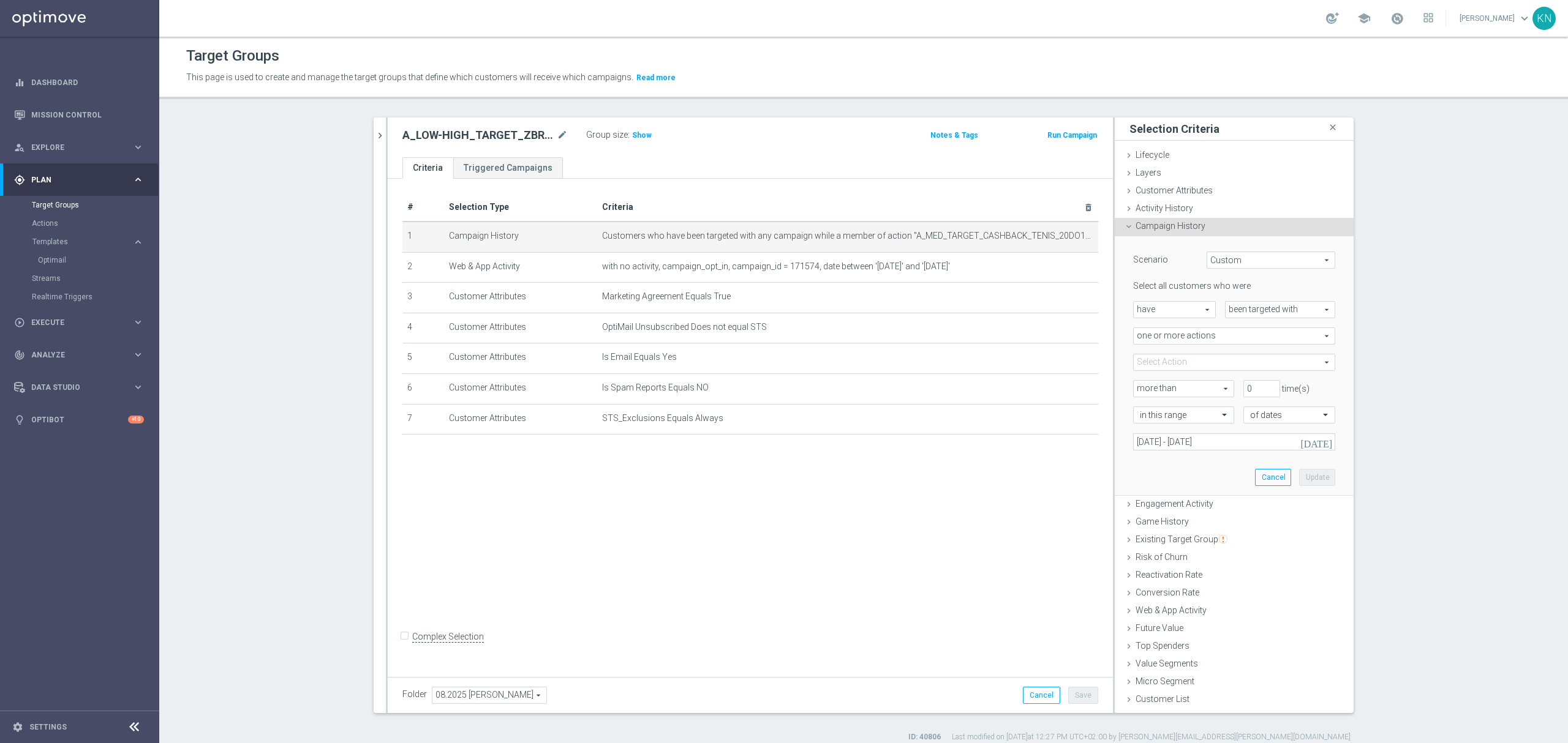
drag, startPoint x: 378, startPoint y: 132, endPoint x: 398, endPoint y: 152, distance: 28.3
click at [378, 133] on icon "chevron_right" at bounding box center [380, 135] width 11 height 11
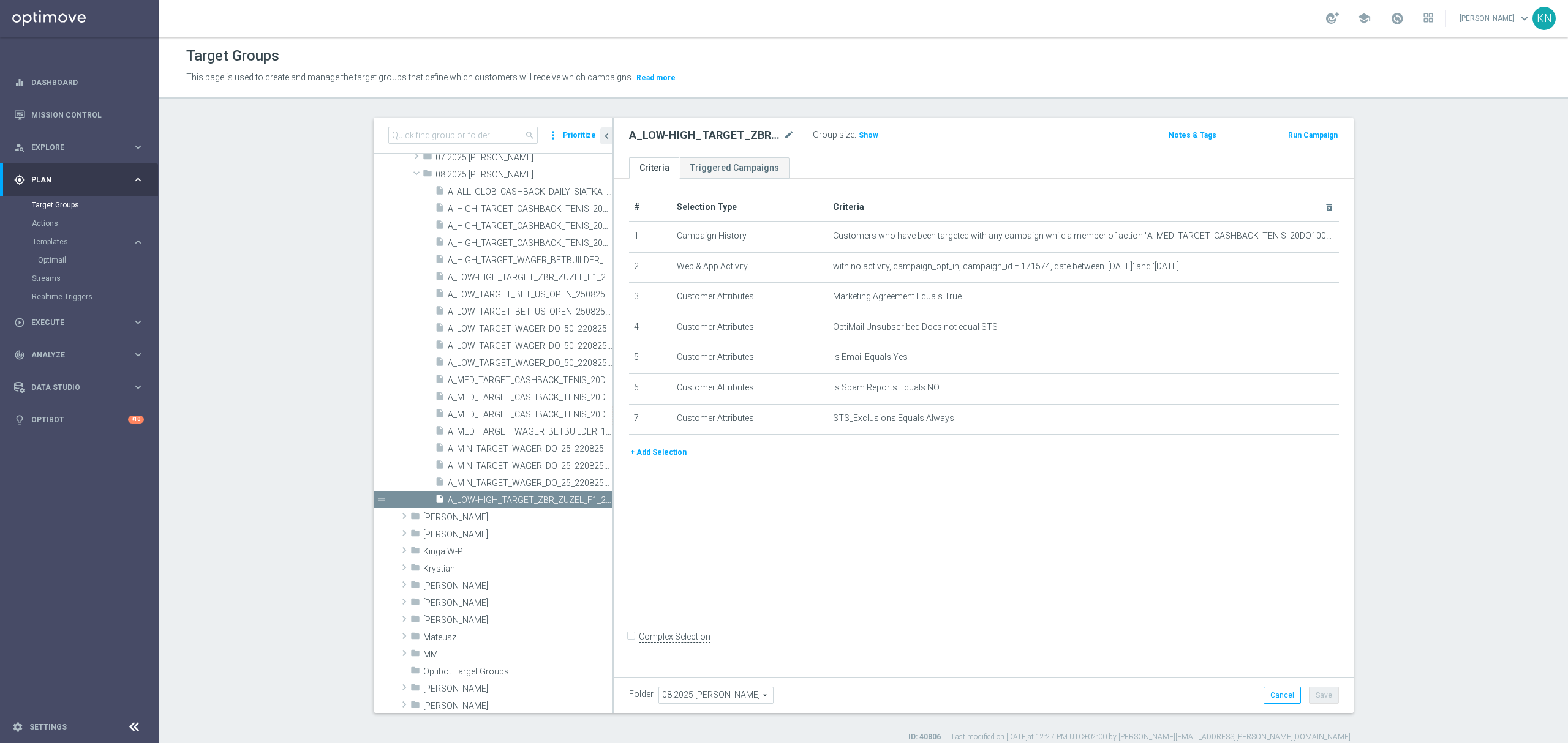
click at [812, 564] on div "# Selection Type Criteria delete_forever 1 Campaign History Customers who have …" at bounding box center [984, 424] width 740 height 493
click at [1295, 302] on icon "mode_edit" at bounding box center [1299, 297] width 10 height 10
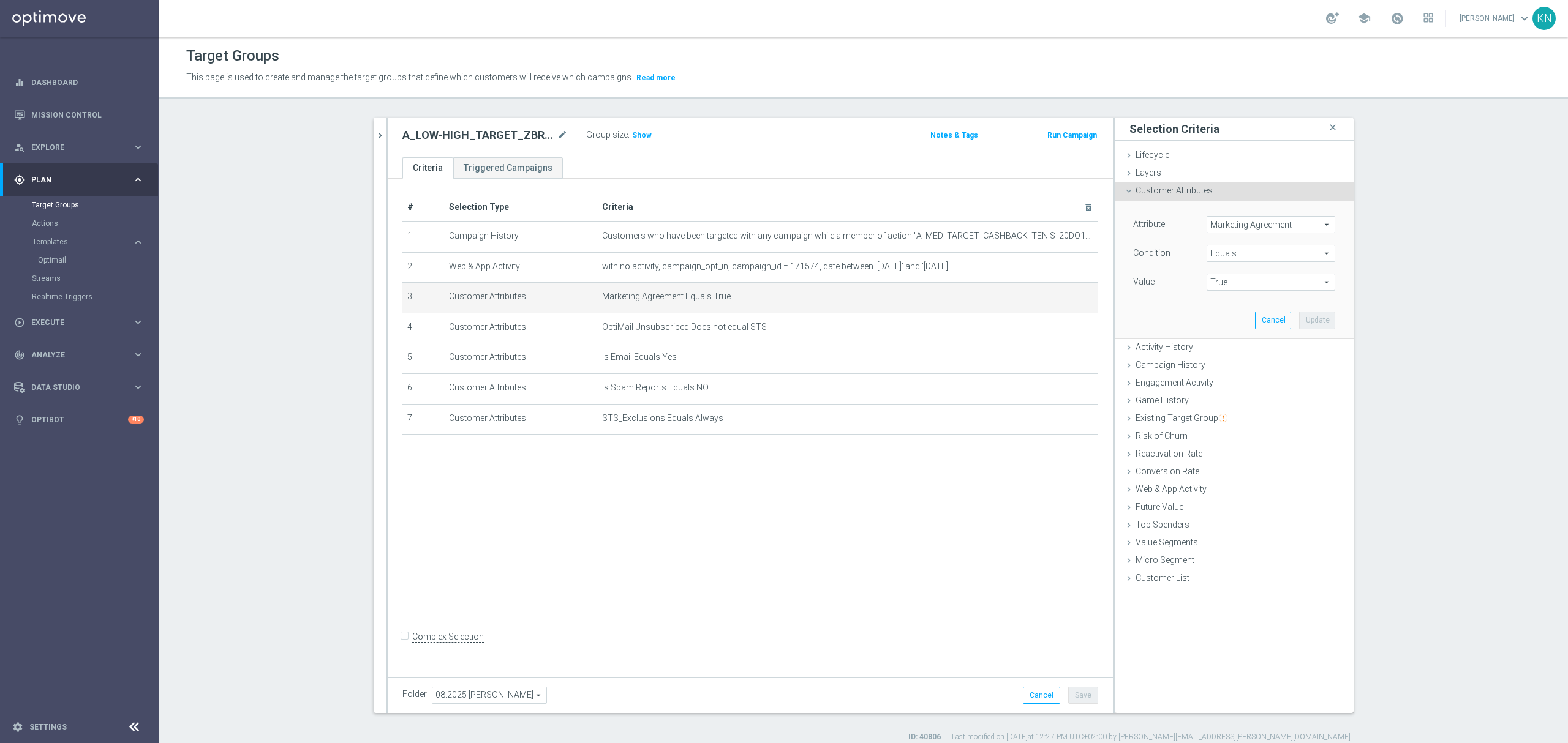
click at [1248, 223] on span "Marketing Agreement" at bounding box center [1271, 225] width 128 height 16
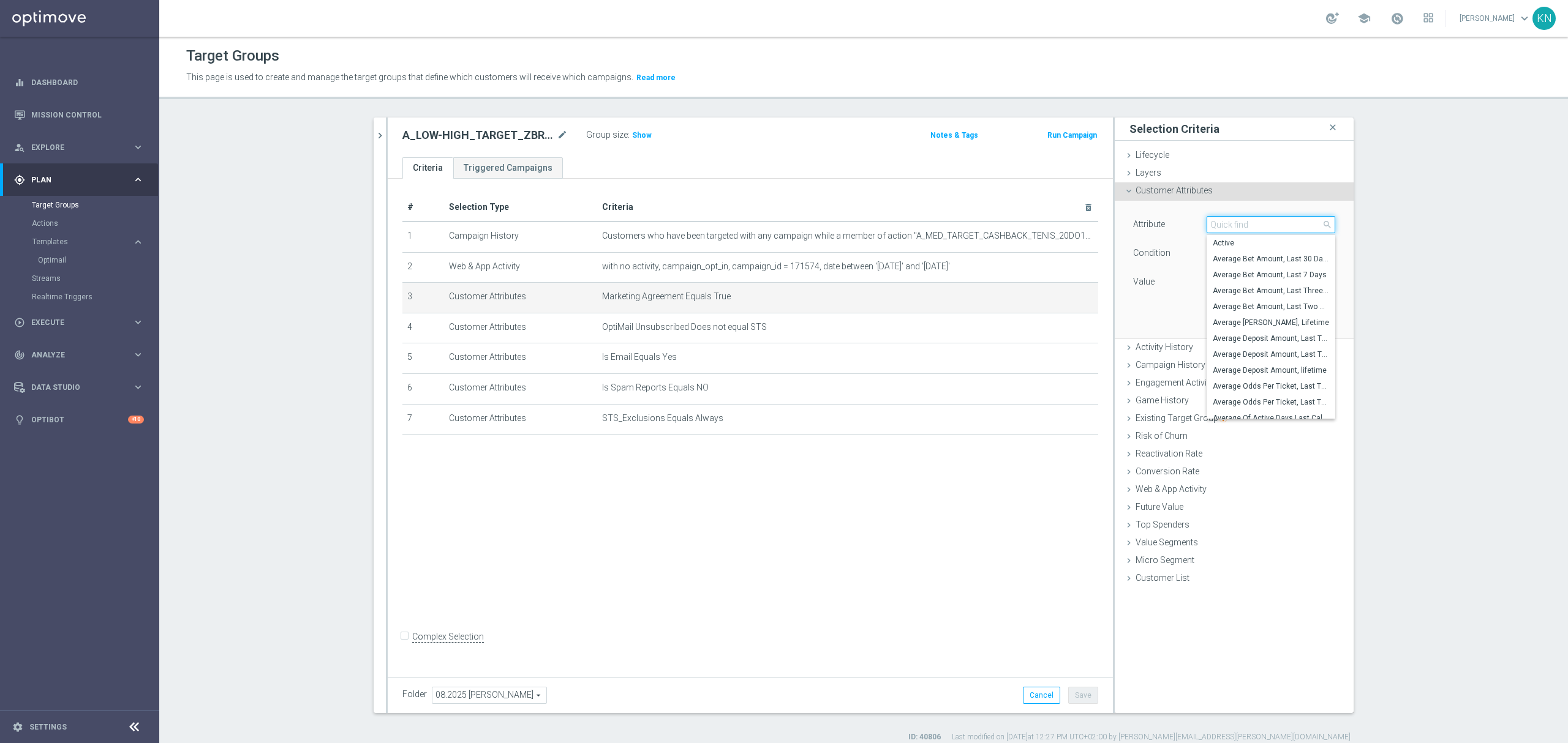
click at [1227, 223] on input "search" at bounding box center [1270, 225] width 129 height 18
type input "agree"
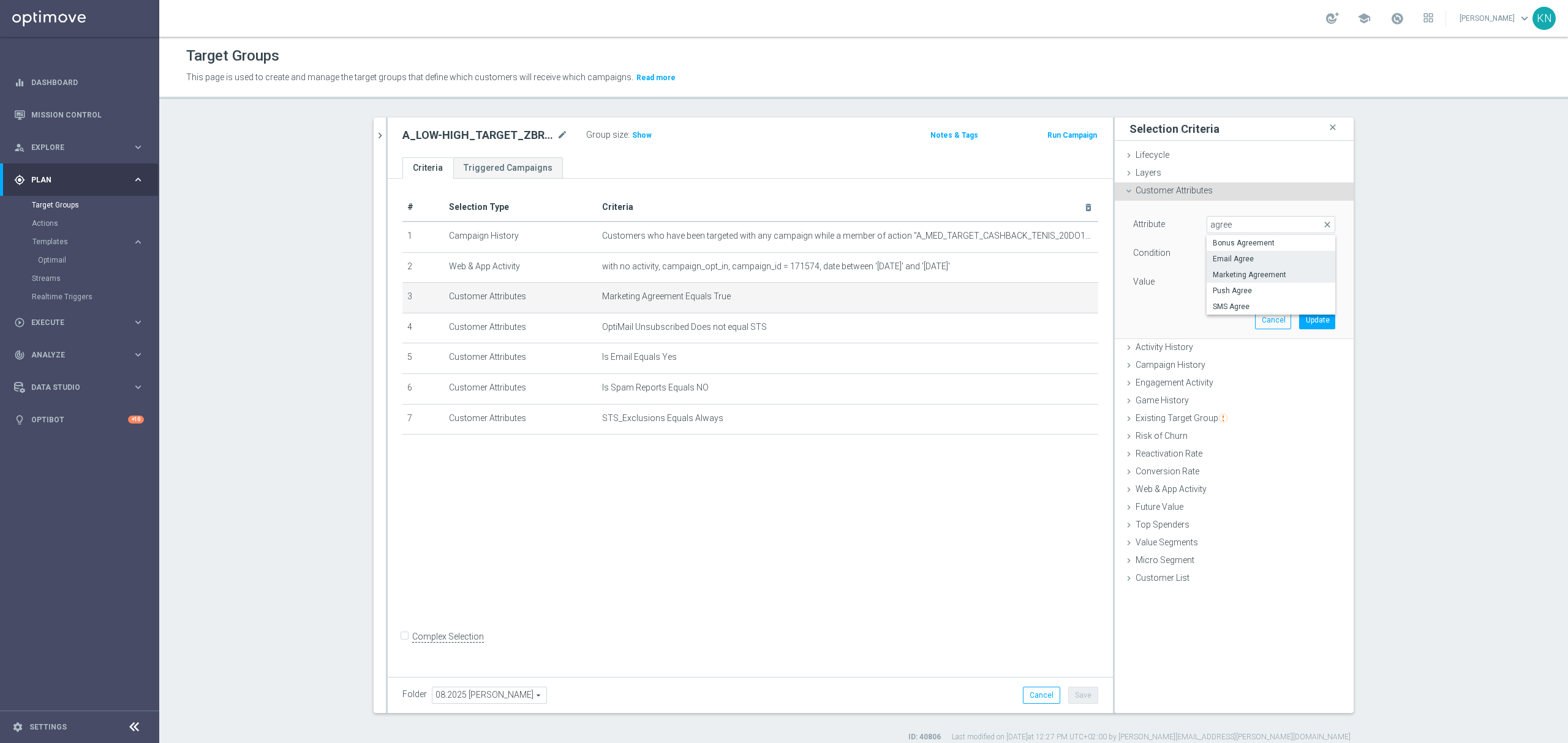
click at [1258, 261] on span "Email Agree" at bounding box center [1270, 258] width 116 height 10
type input "Email Agree"
click at [1235, 284] on span "True" at bounding box center [1271, 282] width 128 height 16
click at [1231, 300] on span "FALSE" at bounding box center [1270, 300] width 116 height 10
click at [1227, 278] on span "FALSE" at bounding box center [1271, 282] width 128 height 16
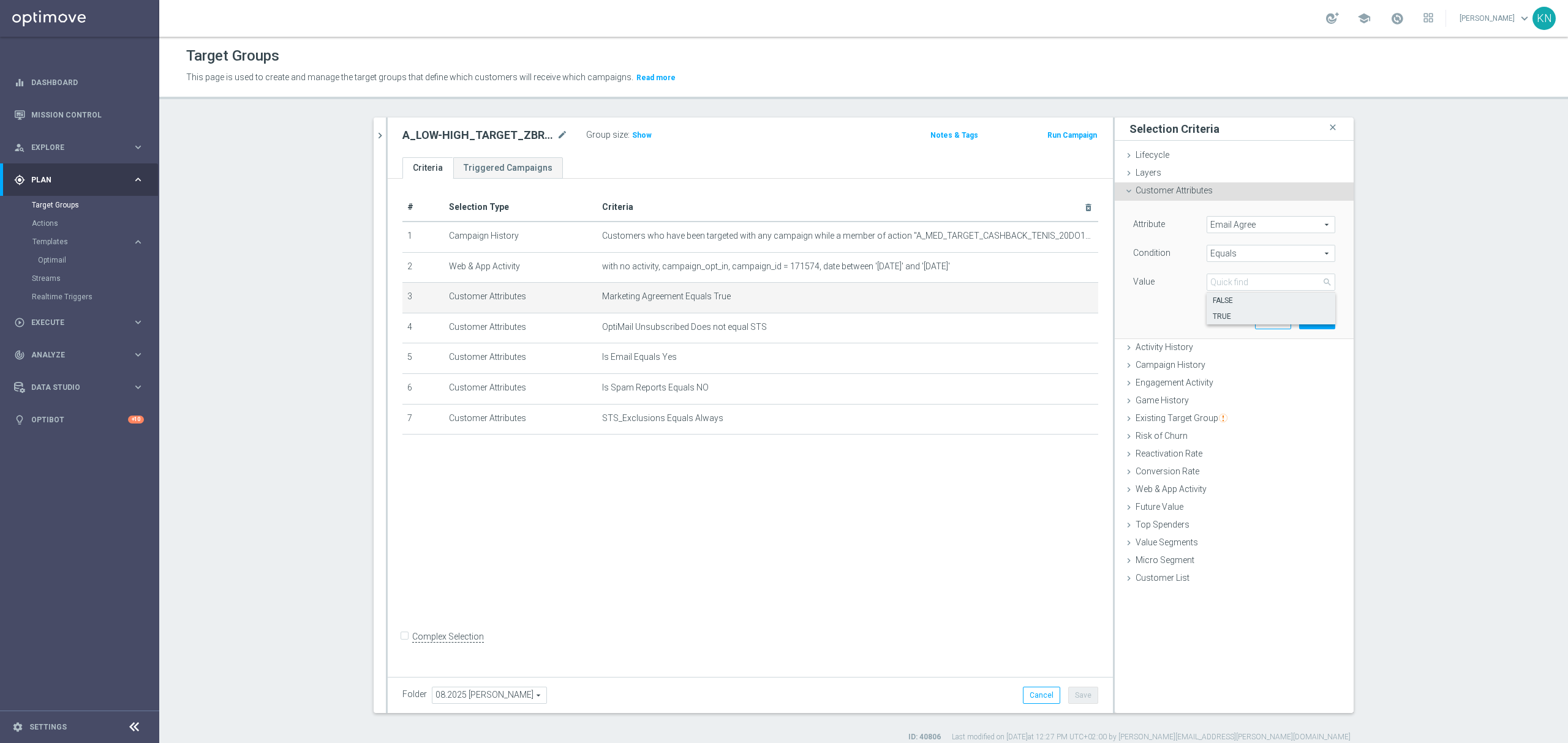
click at [1228, 314] on span "TRUE" at bounding box center [1270, 316] width 116 height 10
type input "TRUE"
click at [1248, 322] on div "Attribute Email Agree Email Agree arrow_drop_down search Condition Equals Equal…" at bounding box center [1234, 270] width 221 height 137
click at [1307, 319] on button "Update" at bounding box center [1317, 320] width 36 height 18
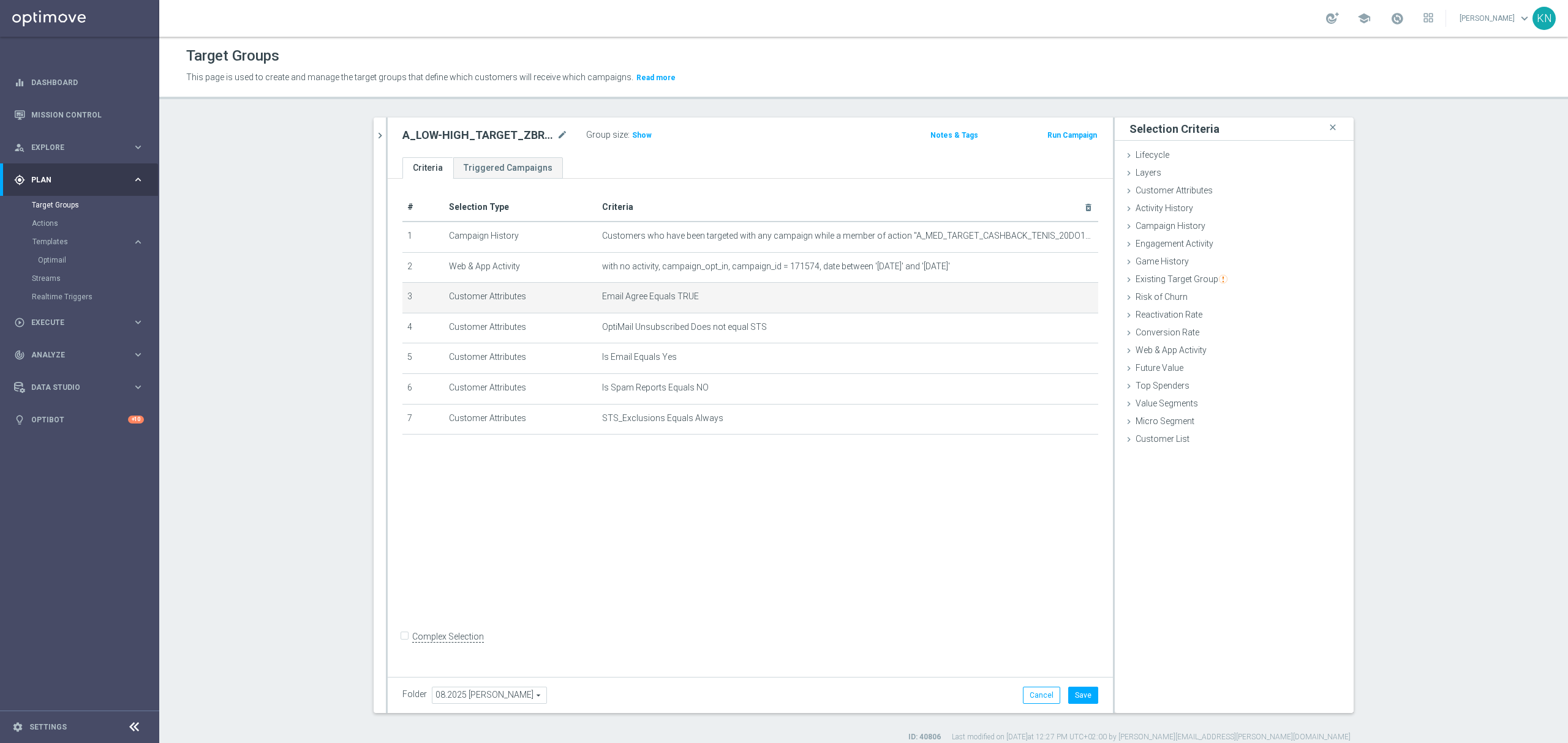
click at [594, 566] on div "# Selection Type Criteria delete_forever 1 Campaign History Customers who have …" at bounding box center [750, 424] width 725 height 493
drag, startPoint x: 1094, startPoint y: 697, endPoint x: 1086, endPoint y: 695, distance: 8.2
click at [1093, 695] on div "Folder 08.2025 [PERSON_NAME] 08.2025 [PERSON_NAME] arrow_drop_down search Cance…" at bounding box center [750, 695] width 725 height 36
click at [1085, 696] on button "Save" at bounding box center [1083, 696] width 30 height 18
click at [638, 502] on div "# Selection Type Criteria delete_forever 1 Campaign History Customers who have …" at bounding box center [750, 424] width 725 height 493
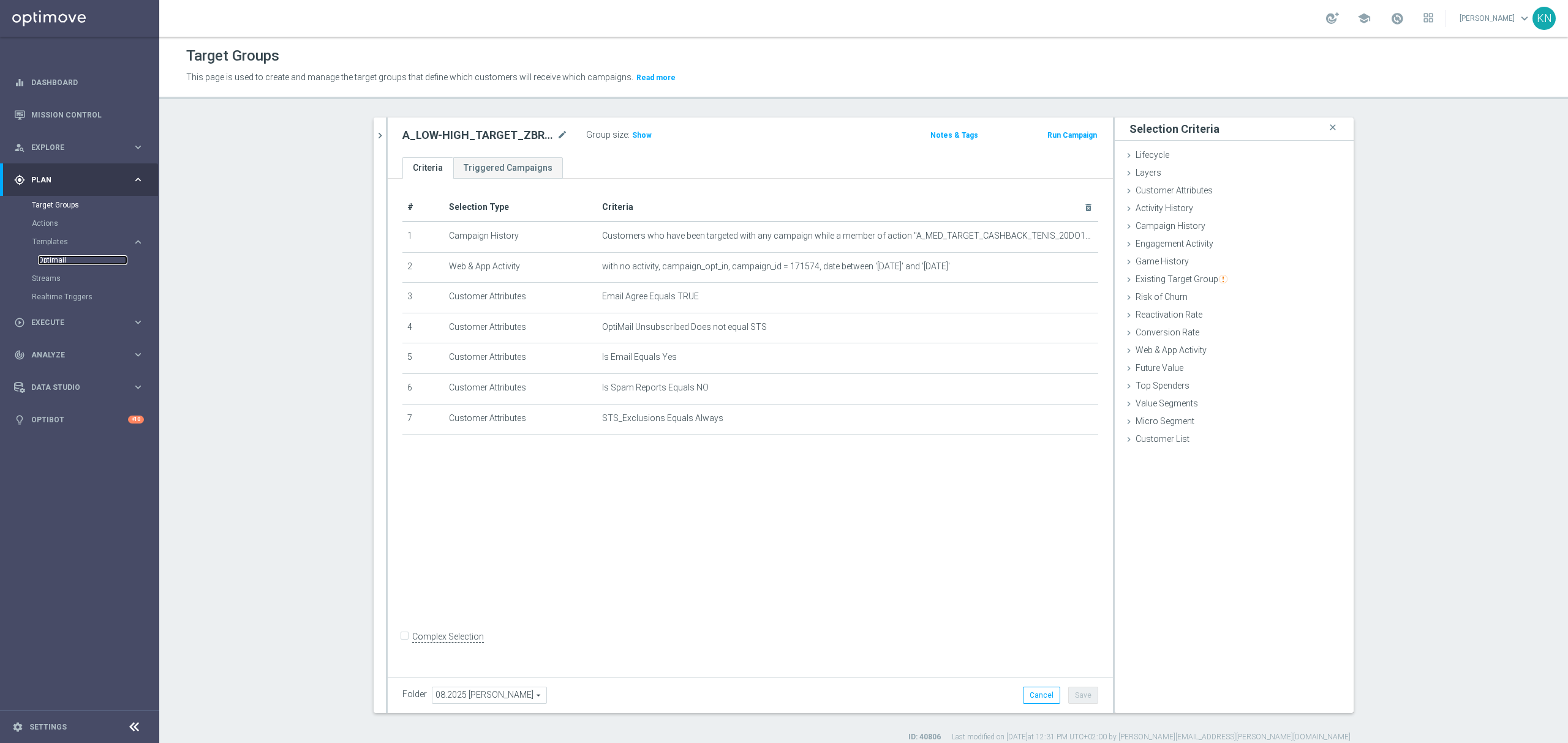
click at [52, 258] on link "Optimail" at bounding box center [82, 260] width 89 height 10
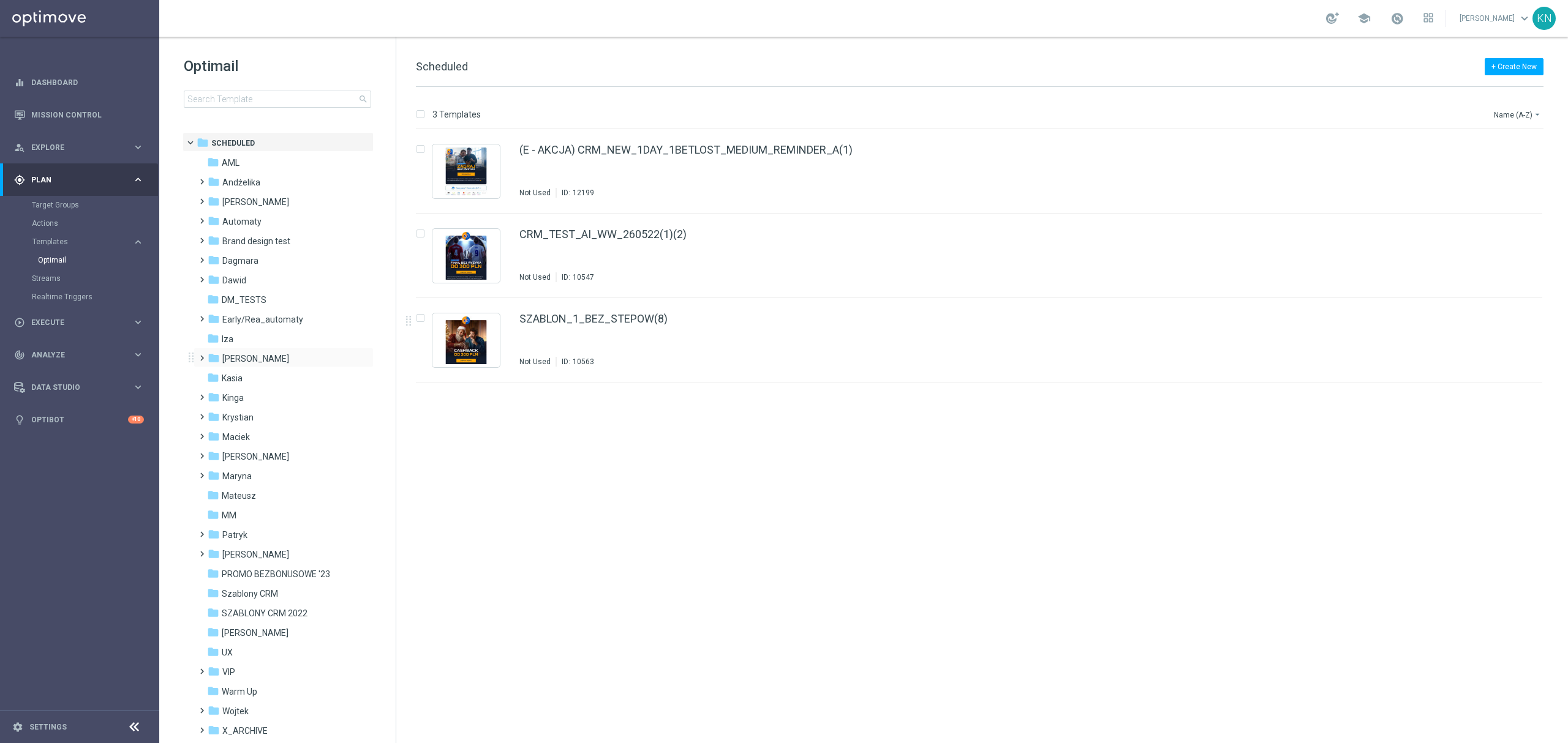
click at [234, 351] on div "folder [PERSON_NAME] more_vert" at bounding box center [284, 357] width 180 height 19
click at [230, 359] on span "[PERSON_NAME]" at bounding box center [256, 359] width 67 height 11
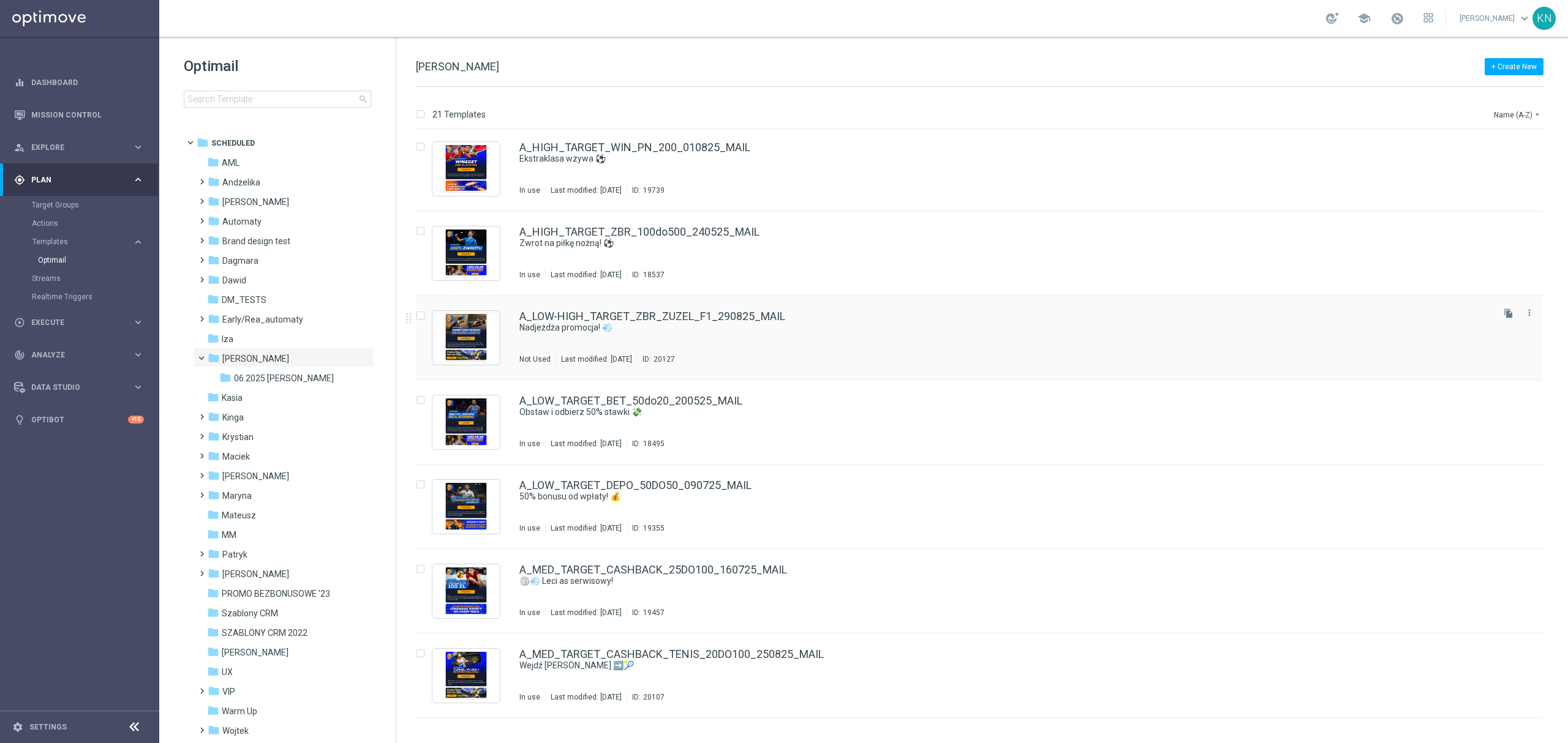
scroll to position [344, 0]
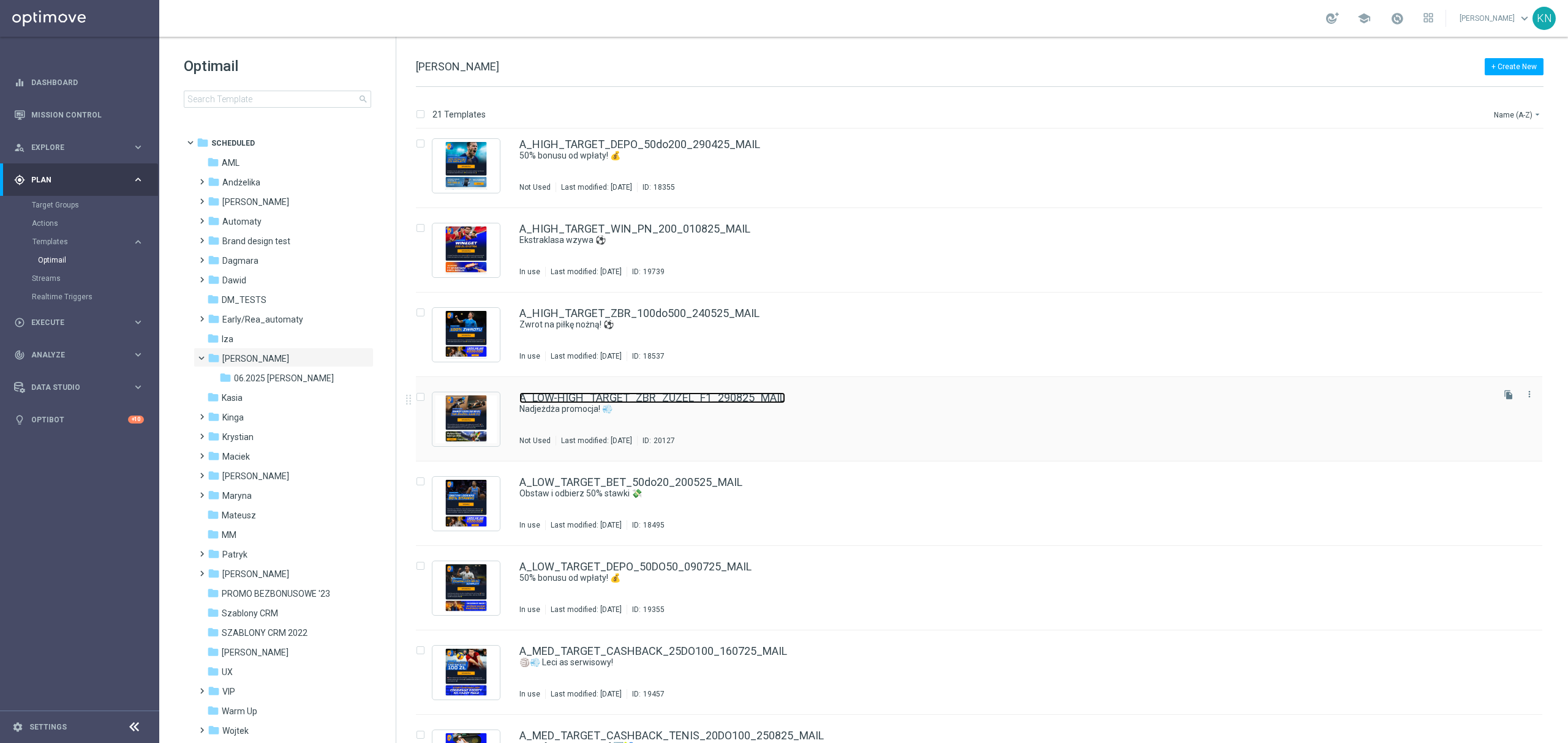
click at [684, 402] on link "A_LOW-HIGH_TARGET_ZBR_ZUZEL_F1_290825_MAIL" at bounding box center [652, 398] width 266 height 11
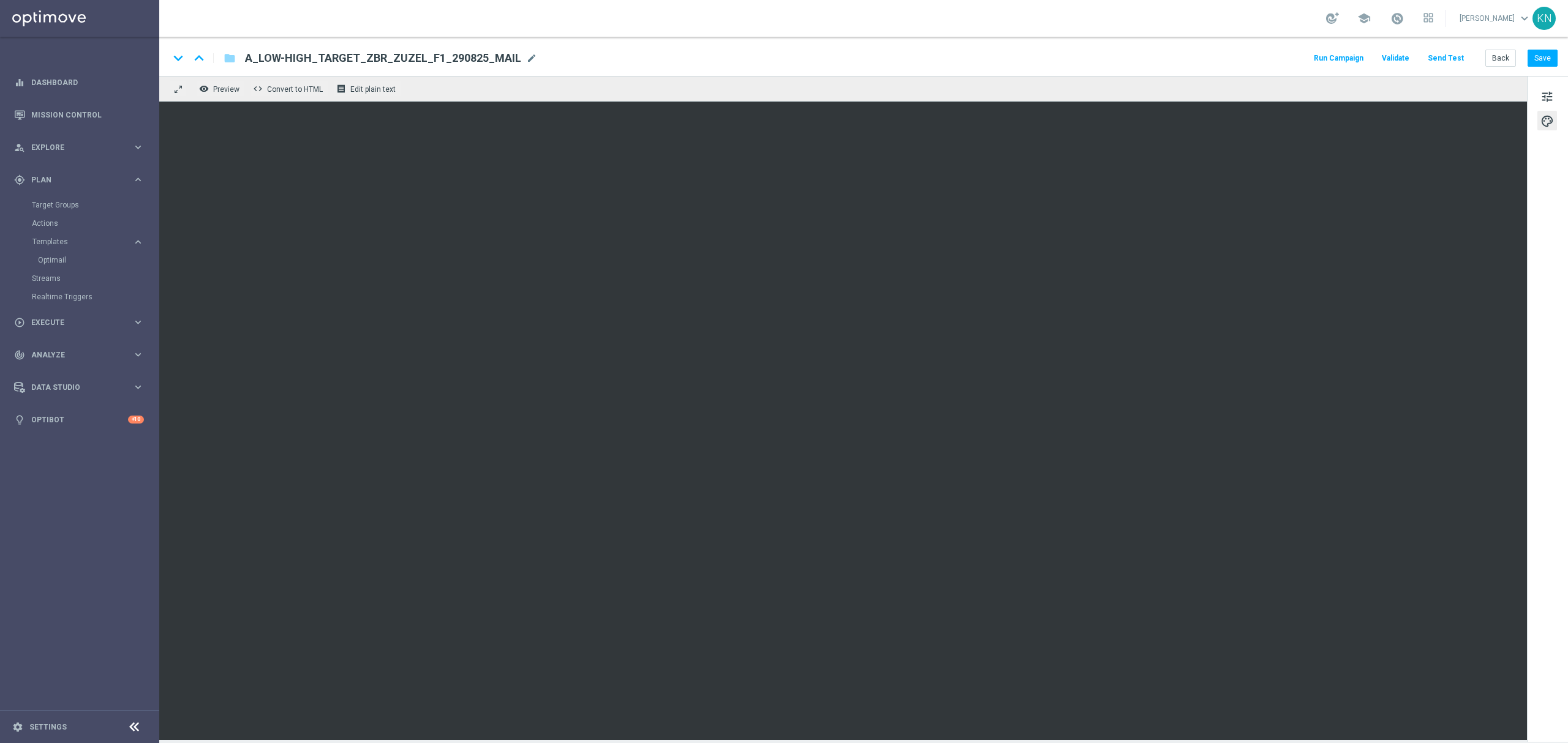
click at [1452, 60] on button "Send Test" at bounding box center [1445, 58] width 39 height 17
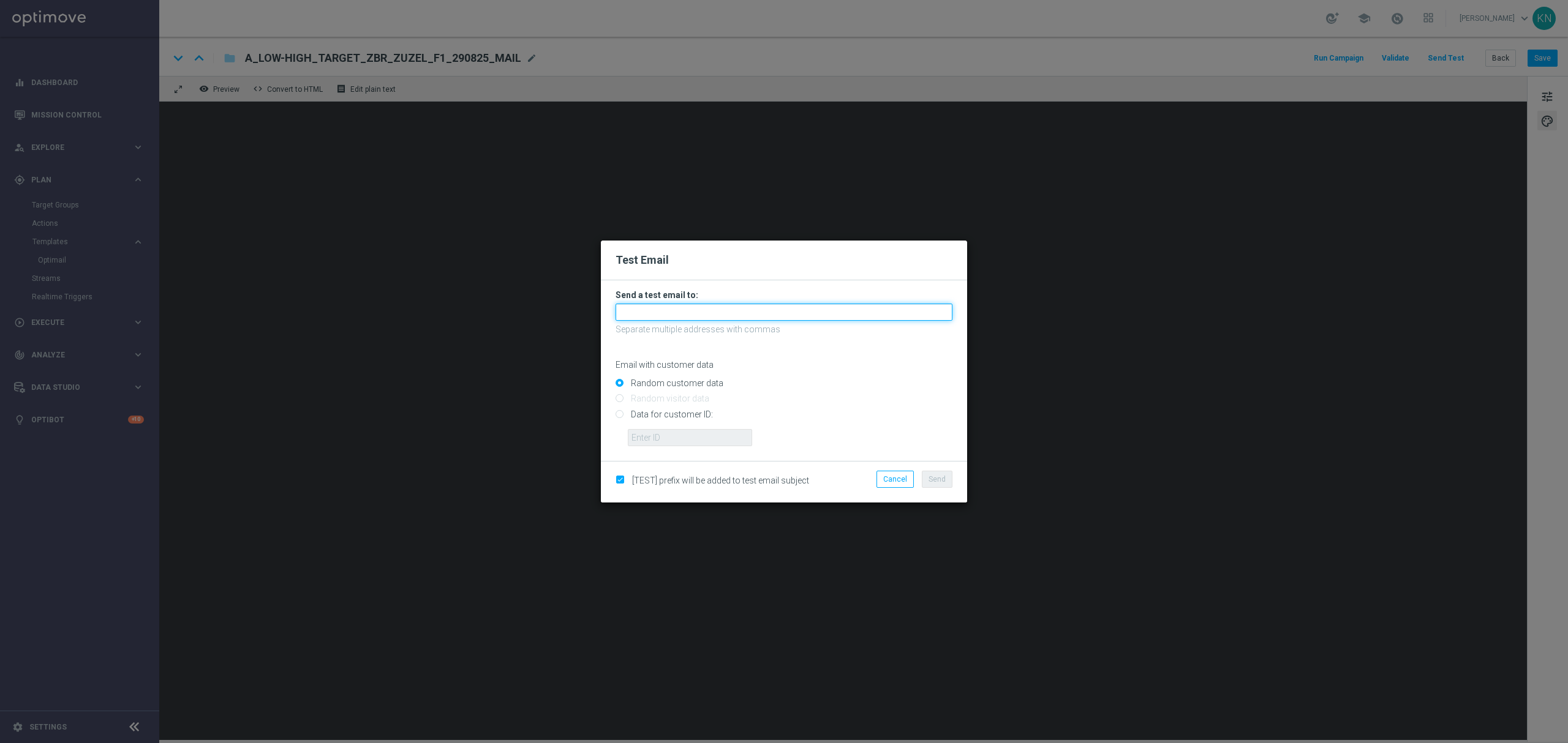
click at [716, 317] on input "text" at bounding box center [784, 312] width 337 height 18
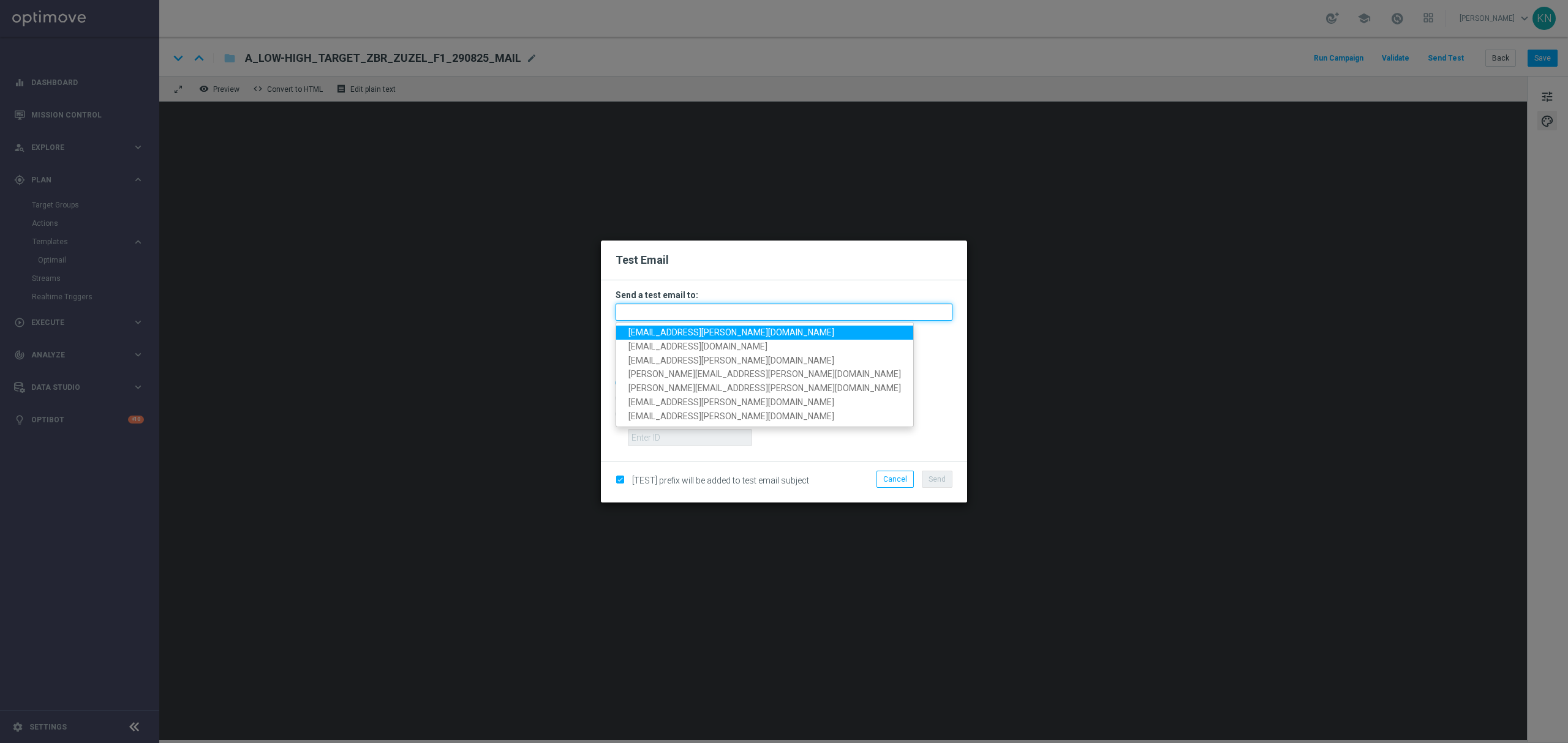
paste input "[EMAIL_ADDRESS][PERSON_NAME][DOMAIN_NAME],[DOMAIN_NAME][EMAIL_ADDRESS][DOMAIN_N…"
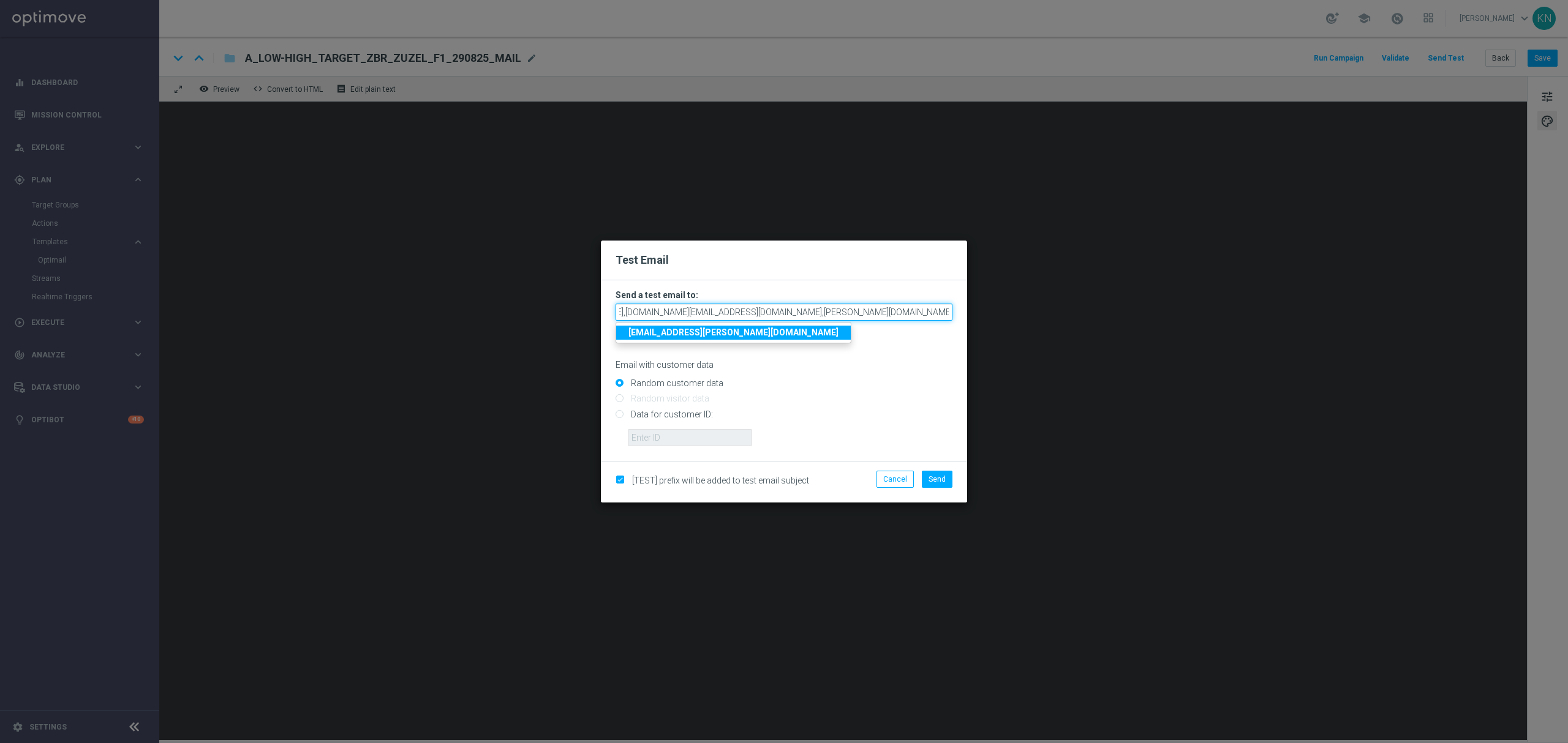
type input "[EMAIL_ADDRESS][PERSON_NAME][DOMAIN_NAME],[DOMAIN_NAME][EMAIL_ADDRESS][DOMAIN_N…"
click at [843, 364] on p "Email with customer data" at bounding box center [784, 365] width 337 height 11
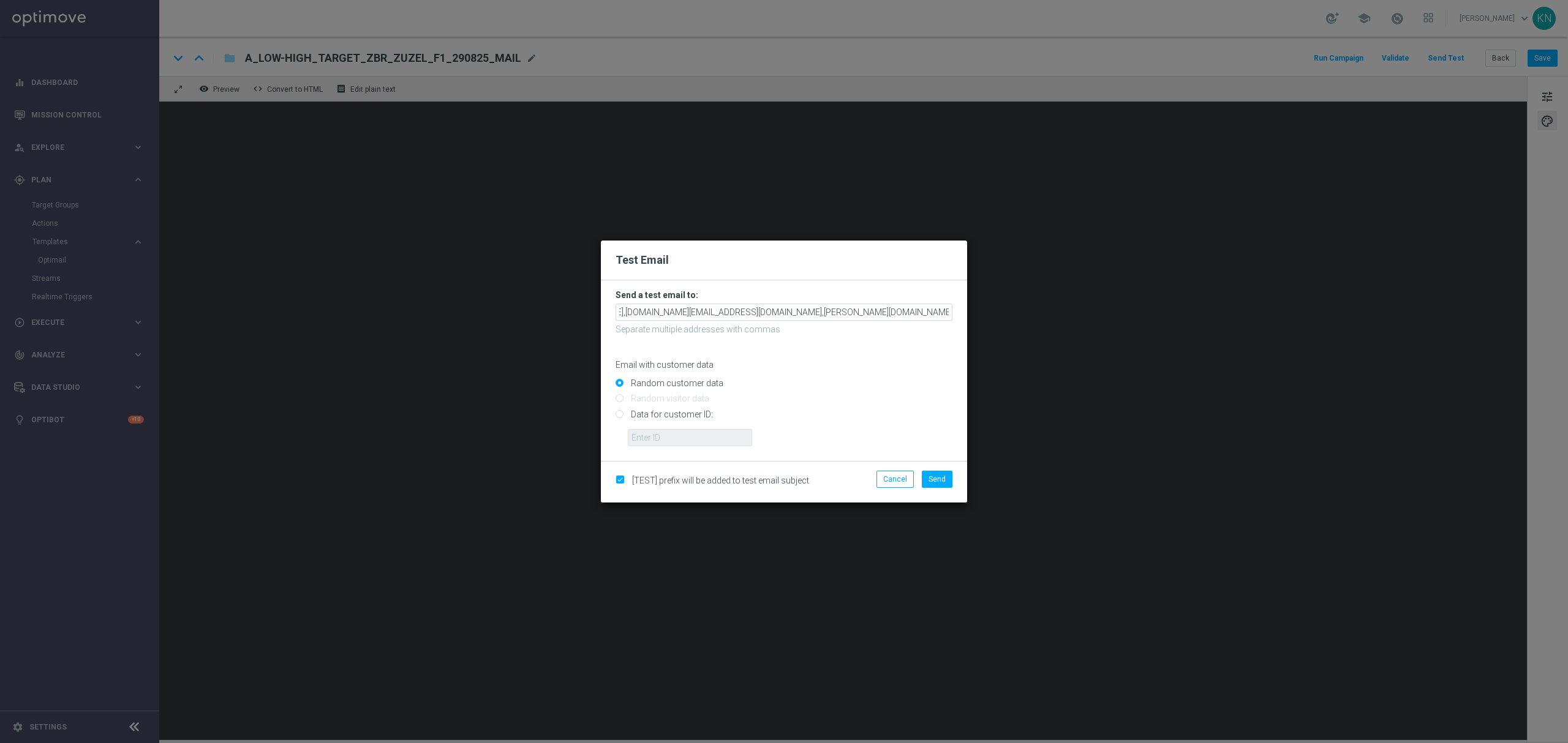
scroll to position [0, 0]
click at [936, 476] on span "Send" at bounding box center [938, 480] width 18 height 9
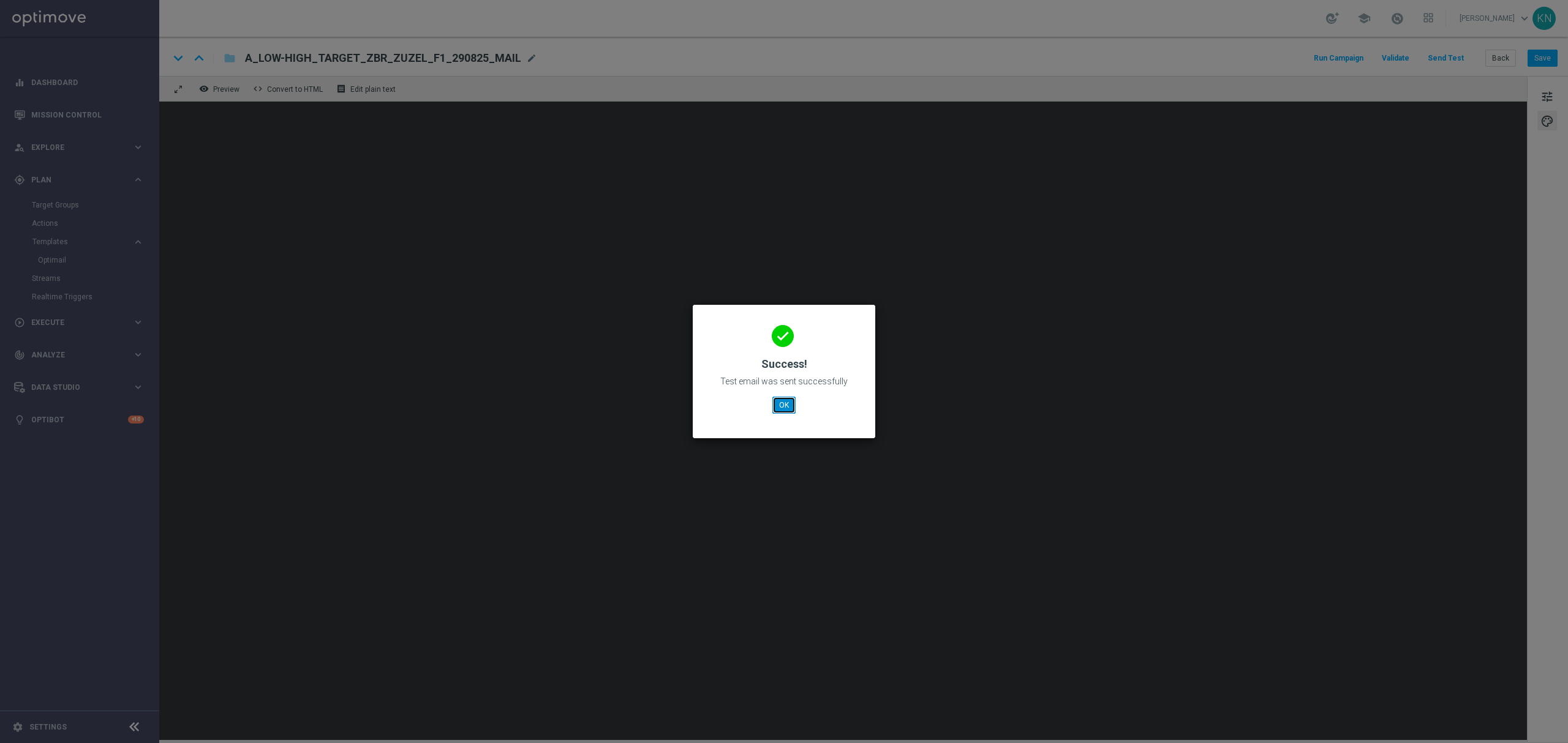
click at [784, 405] on button "OK" at bounding box center [784, 405] width 24 height 18
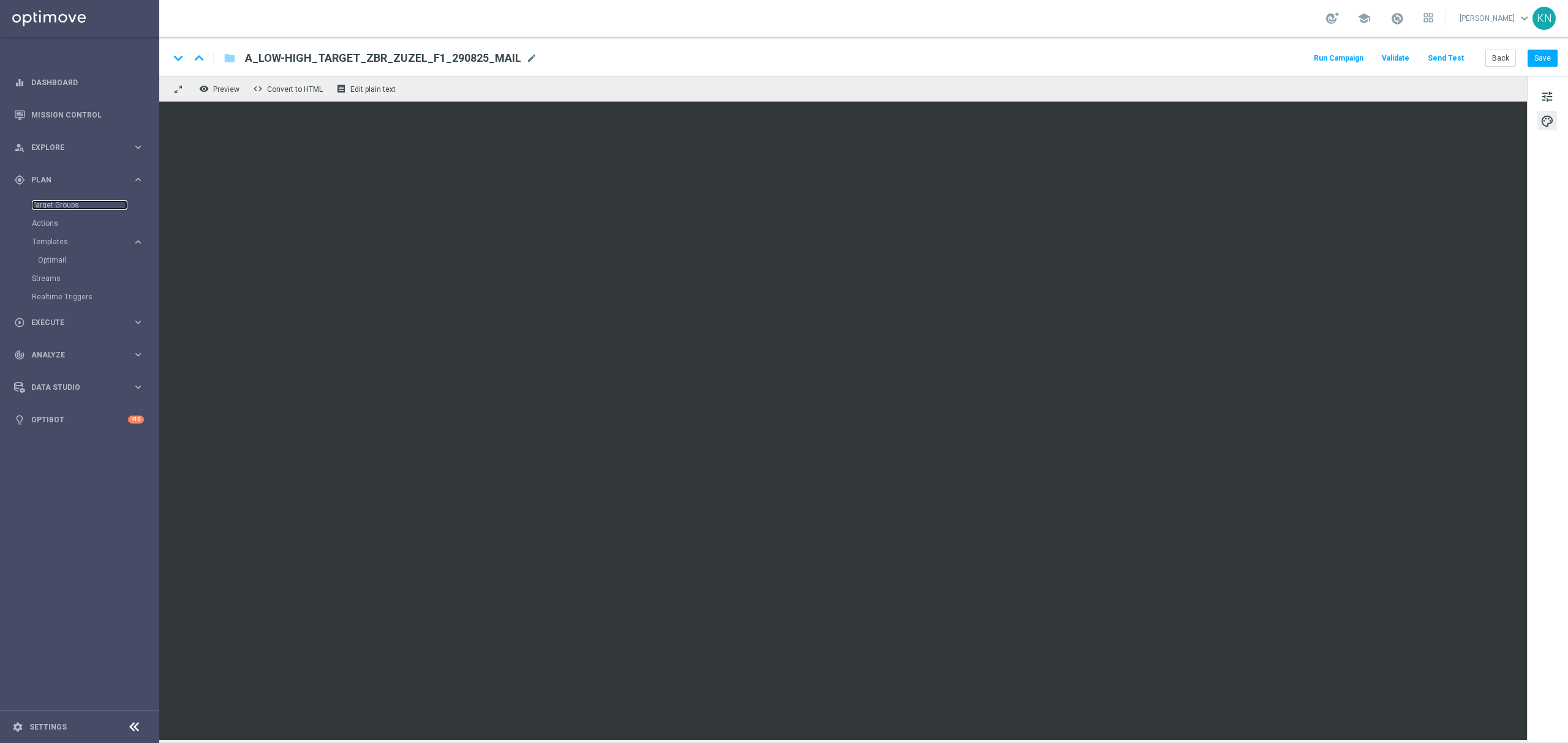
click at [64, 203] on link "Target Groups" at bounding box center [79, 205] width 95 height 10
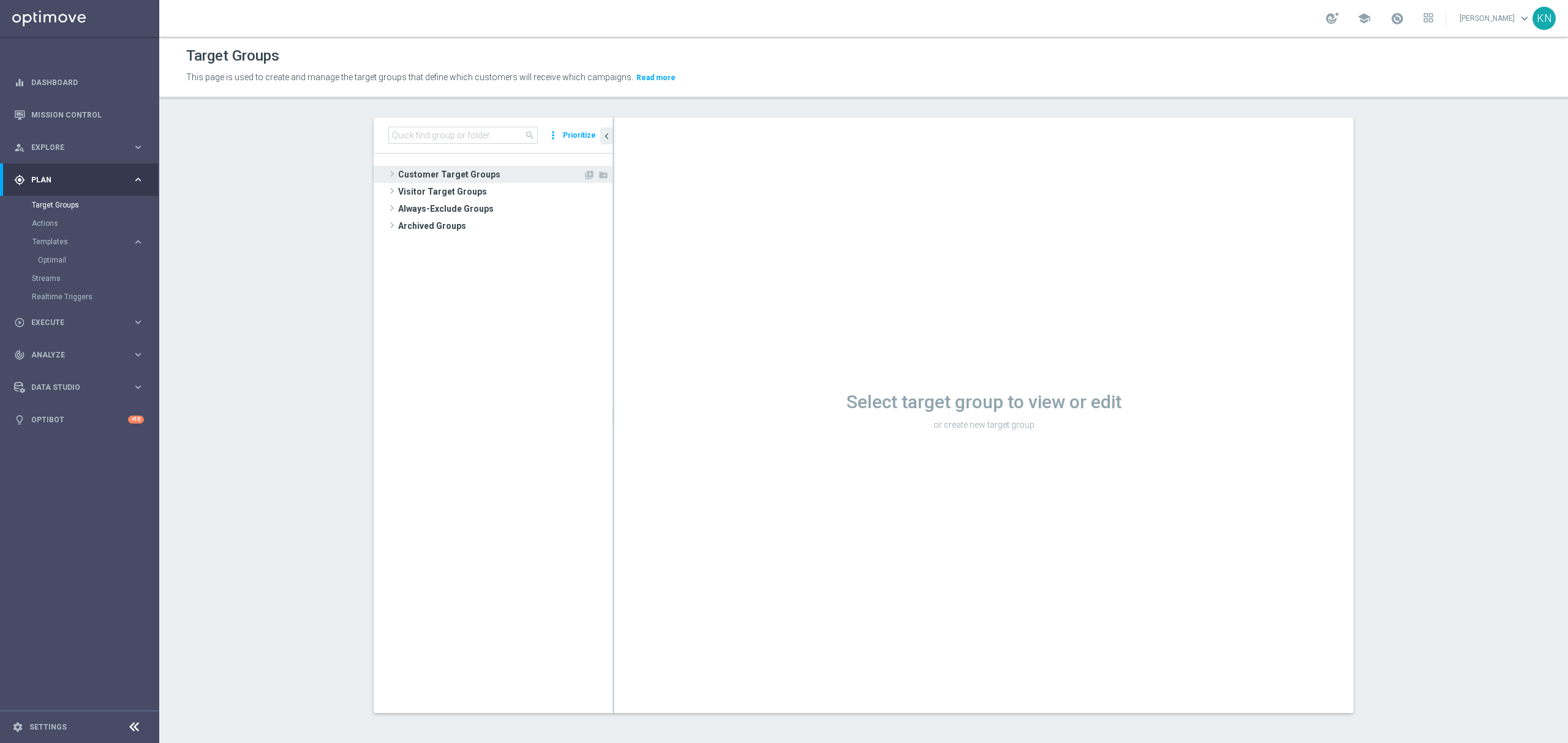
click at [446, 172] on span "Customer Target Groups" at bounding box center [490, 175] width 185 height 18
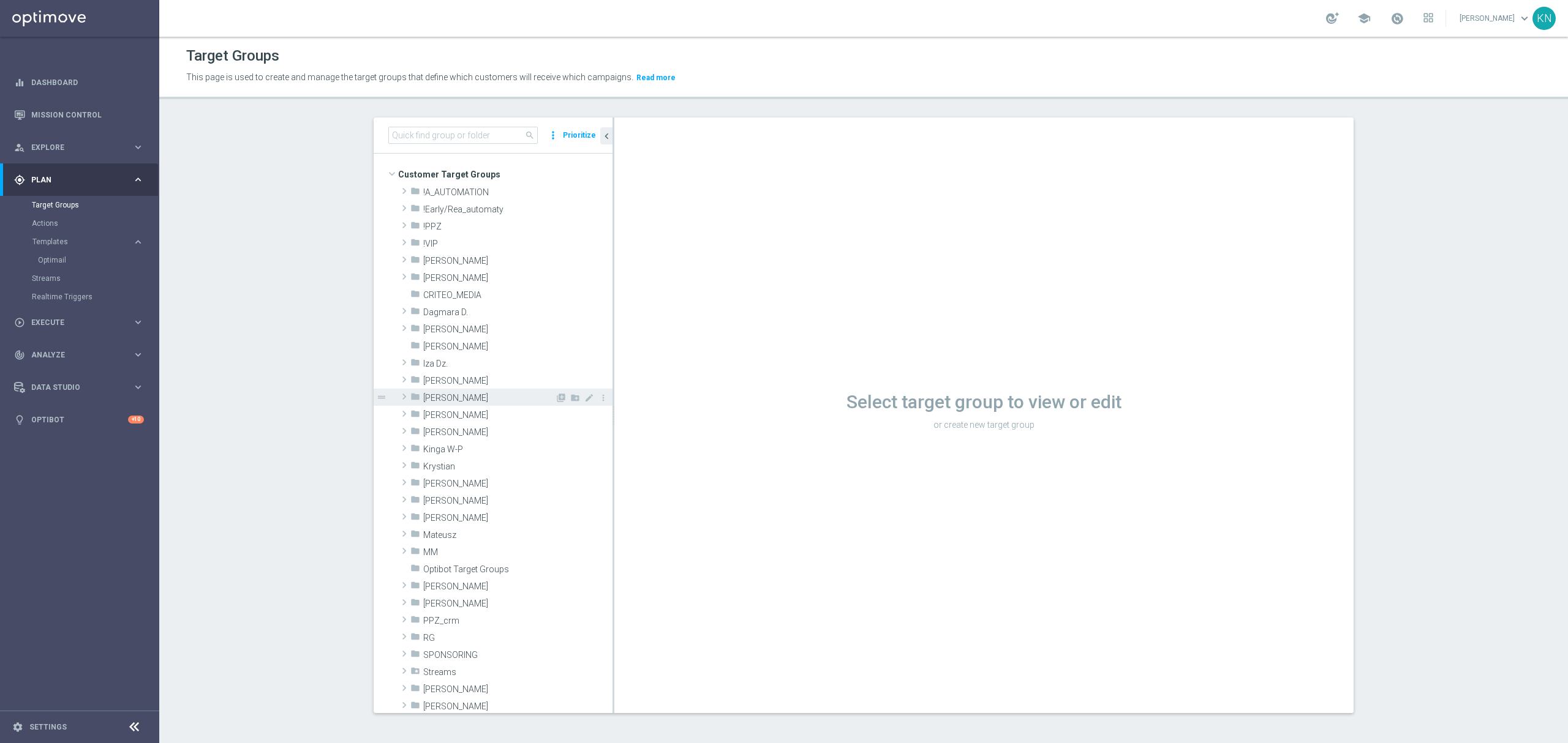
click at [439, 395] on span "[PERSON_NAME]" at bounding box center [489, 398] width 131 height 11
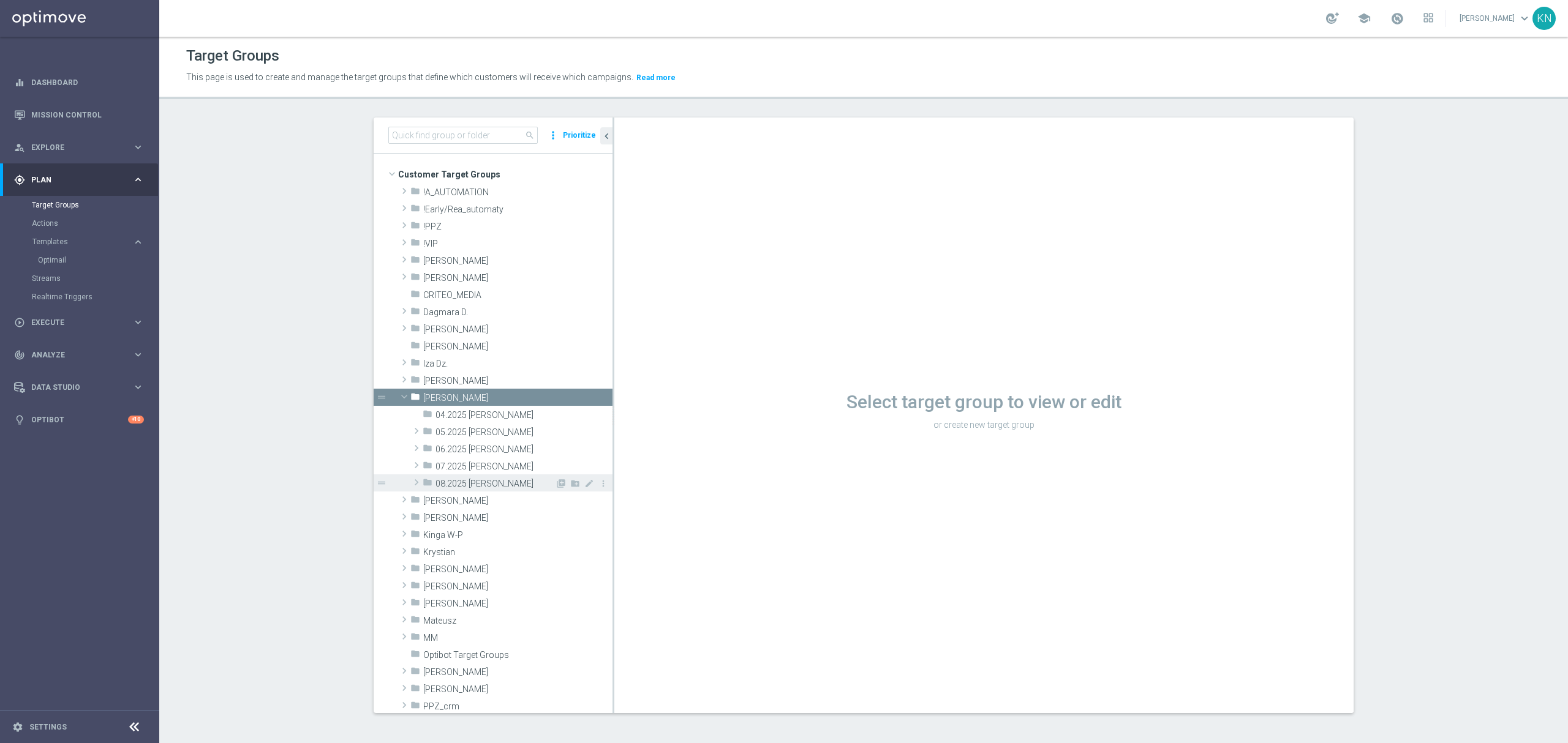
click at [478, 478] on div "folder 08.2025 [PERSON_NAME]" at bounding box center [489, 483] width 132 height 18
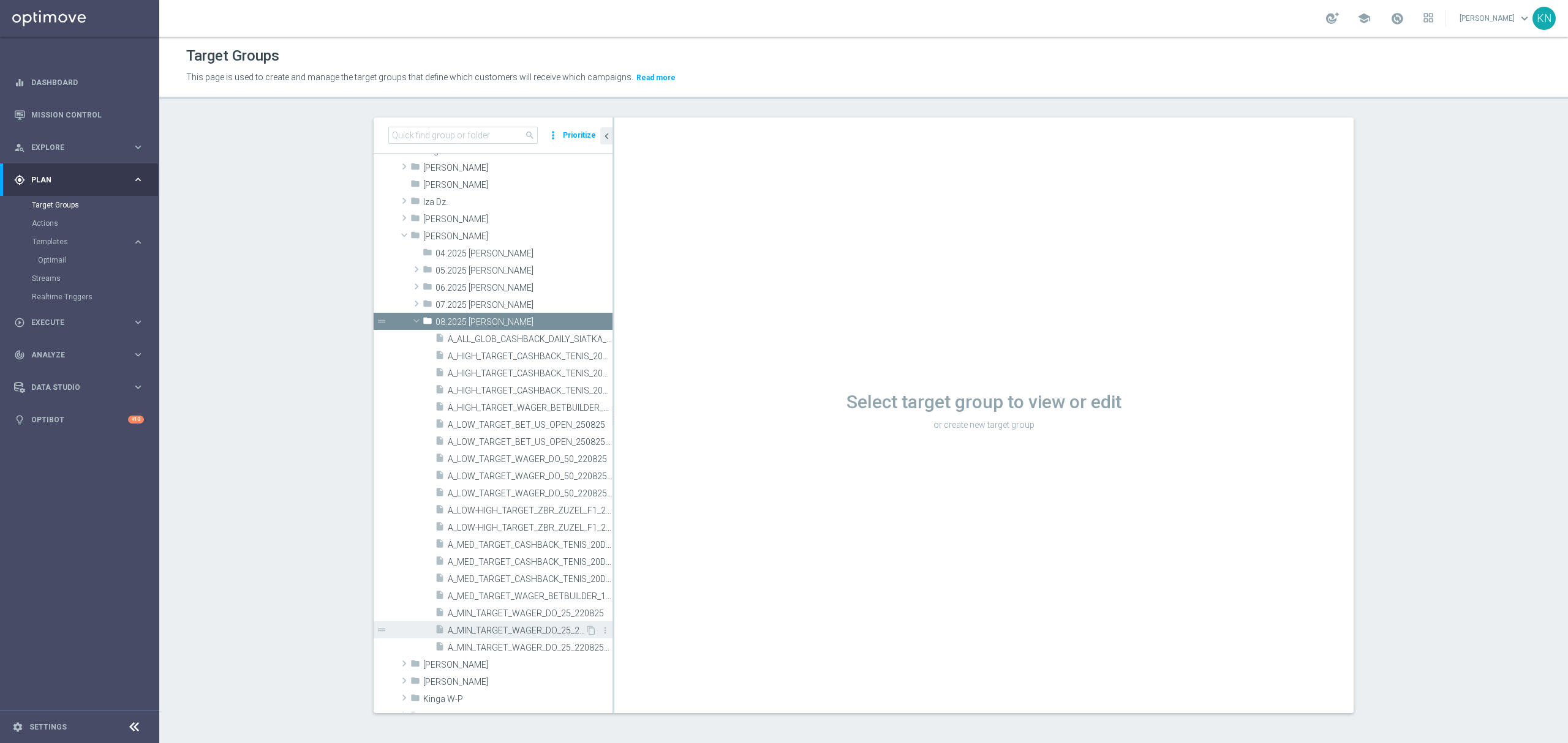
scroll to position [326, 0]
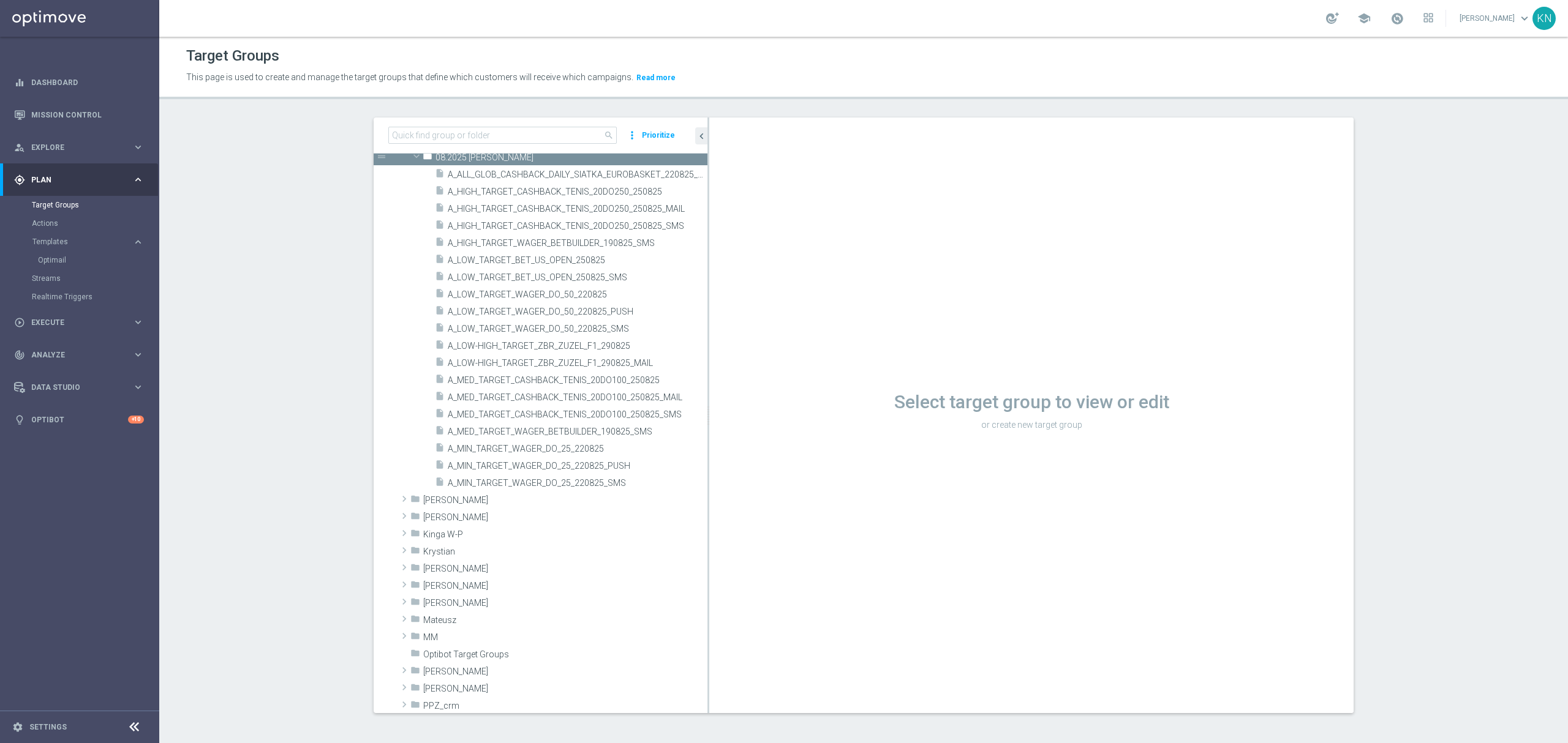
drag, startPoint x: 607, startPoint y: 235, endPoint x: 806, endPoint y: 242, distance: 199.1
click at [823, 242] on as-split "search more_vert Prioritize Customer Target Groups library_add create_new_folder" at bounding box center [864, 415] width 981 height 596
click at [566, 348] on span "A_LOW-HIGH_TARGET_ZBR_ZUZEL_F1_290825" at bounding box center [563, 347] width 230 height 11
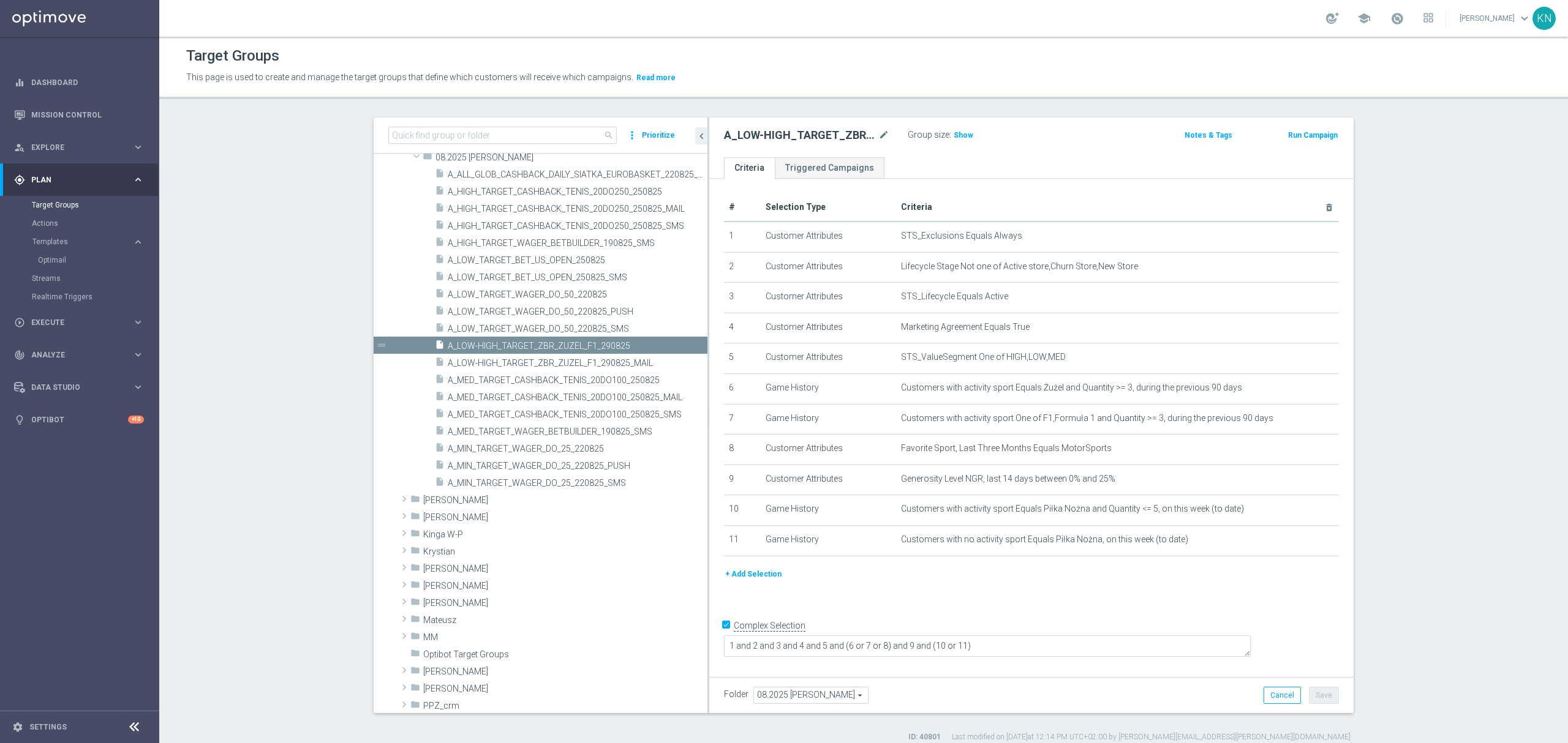
click at [982, 591] on div "+ Add Selection" at bounding box center [1032, 579] width 634 height 23
click at [1083, 581] on div "+ Add Selection" at bounding box center [1032, 574] width 634 height 13
click at [1299, 545] on icon "mode_edit" at bounding box center [1304, 540] width 10 height 10
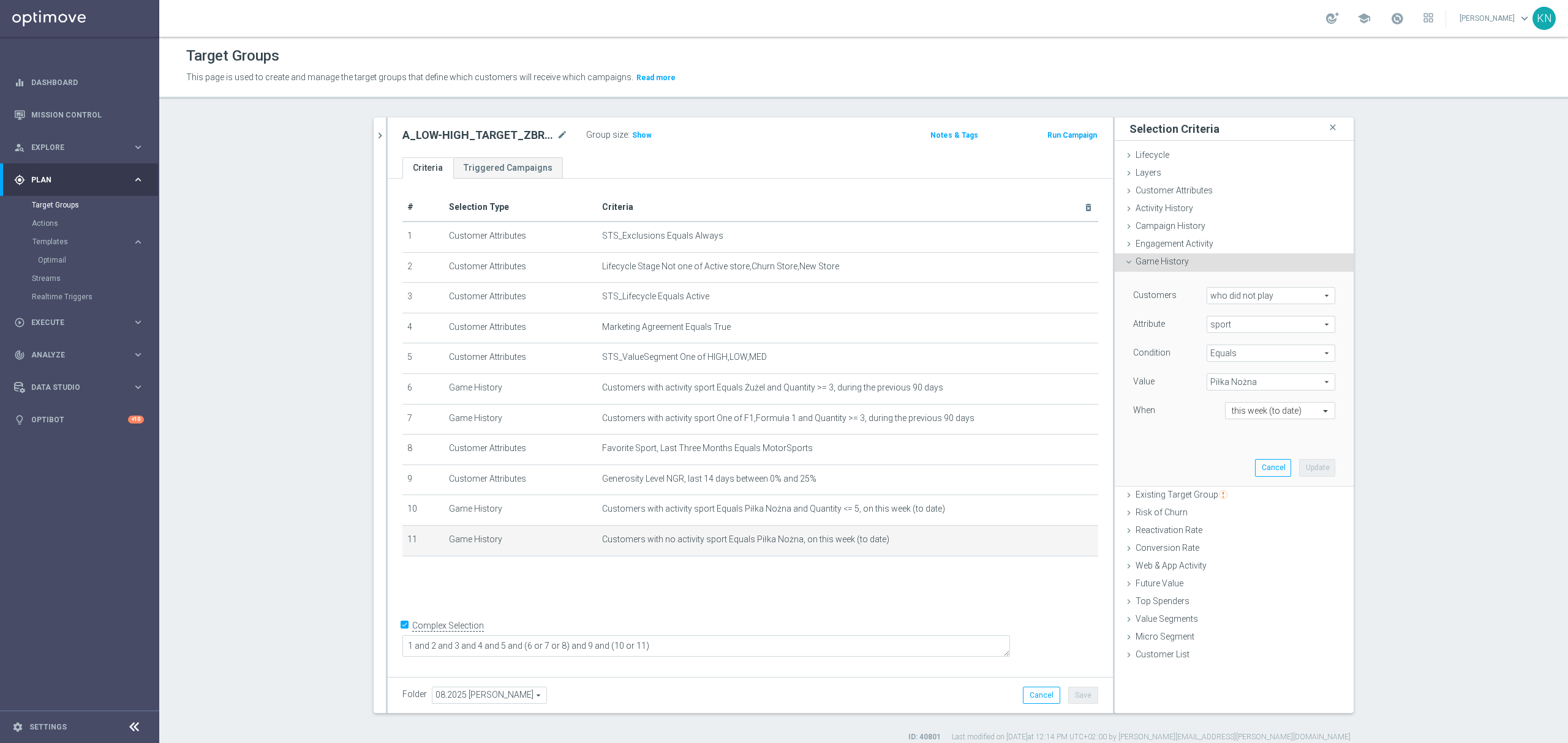
click at [634, 603] on div "# Selection Type Criteria delete_forever 1 Customer Attributes STS_Exclusions E…" at bounding box center [750, 424] width 725 height 493
click at [307, 500] on section "search more_vert Prioritize Customer Target Groups library_add create_new_folder" at bounding box center [863, 430] width 1409 height 625
click at [767, 600] on div "# Selection Type Criteria delete_forever 1 Customer Attributes STS_Exclusions E…" at bounding box center [750, 424] width 725 height 493
click at [635, 131] on span "Show" at bounding box center [642, 136] width 19 height 9
click at [679, 597] on div "# Selection Type Criteria delete_forever 1 Customer Attributes STS_Exclusions E…" at bounding box center [750, 424] width 725 height 493
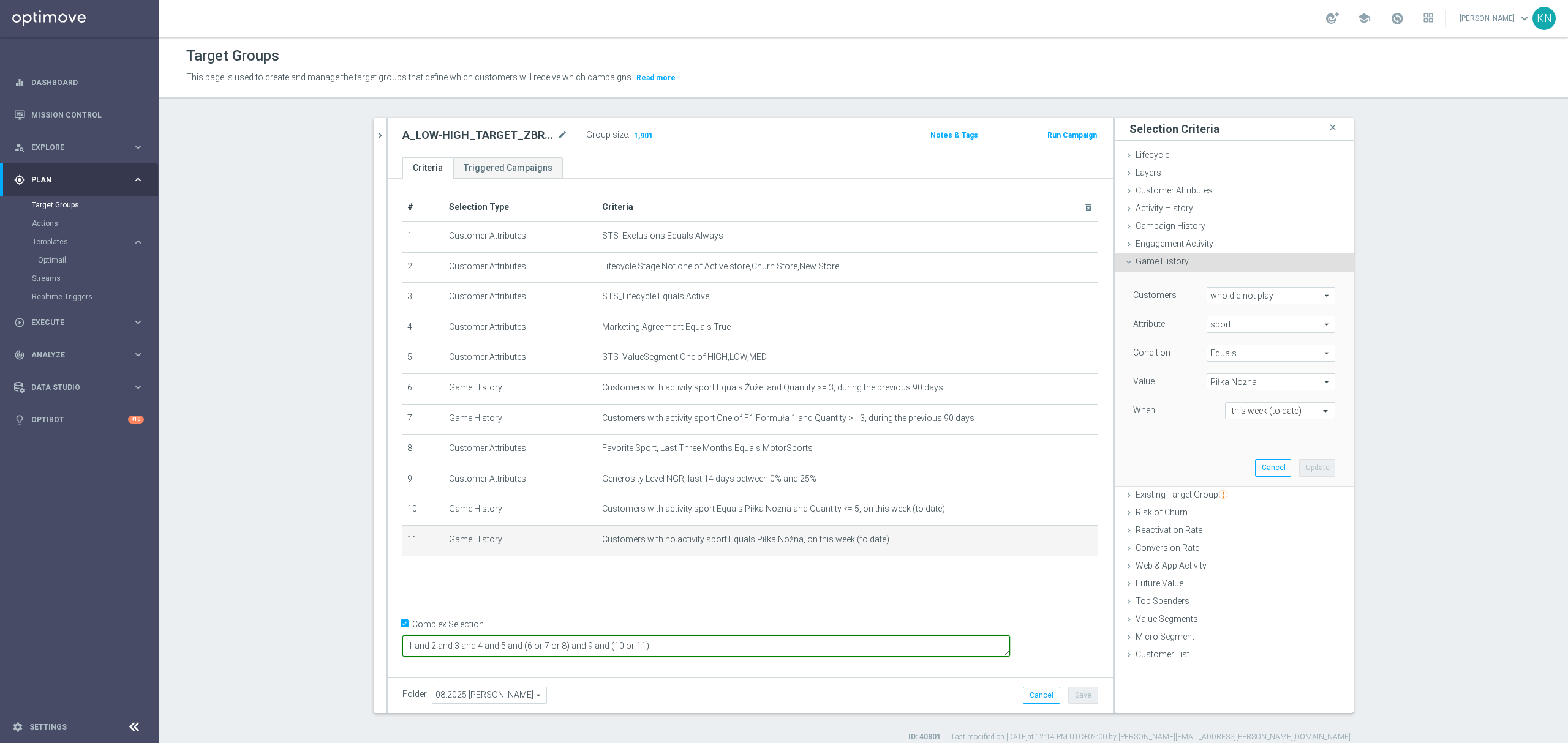
click at [645, 649] on textarea "1 and 2 and 3 and 4 and 5 and (6 or 7 or 8) and 9 and (10 or 11)" at bounding box center [707, 646] width 608 height 21
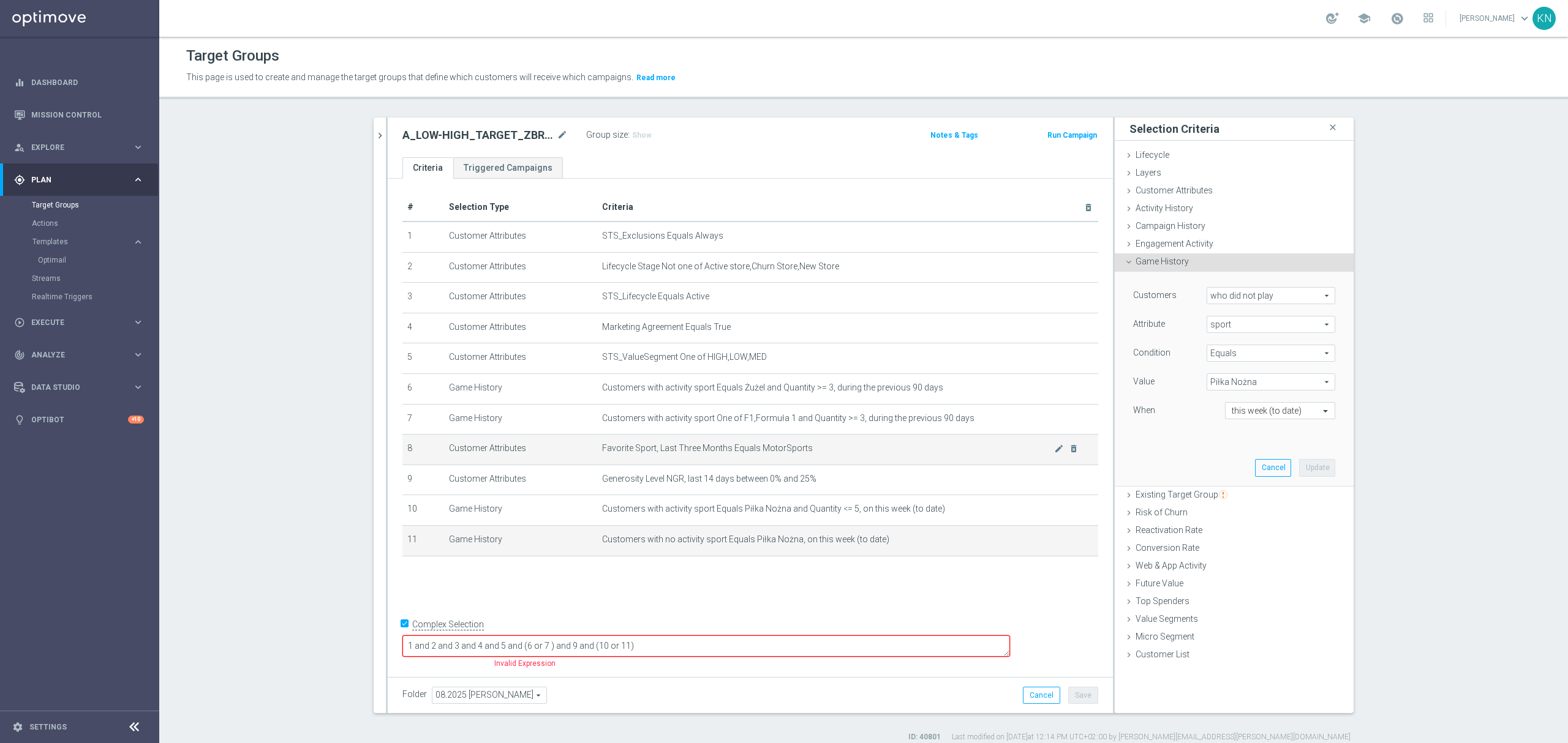
click at [674, 435] on td "Customers with activity sport One of F1,Formuła 1 and Quantity >= 3, during the…" at bounding box center [847, 419] width 501 height 31
click at [689, 466] on td "Favorite Sport, Last Three Months Equals MotorSports mode_edit delete_forever" at bounding box center [847, 450] width 501 height 31
click at [689, 454] on span "Favorite Sport, Last Three Months Equals MotorSports" at bounding box center [828, 449] width 452 height 11
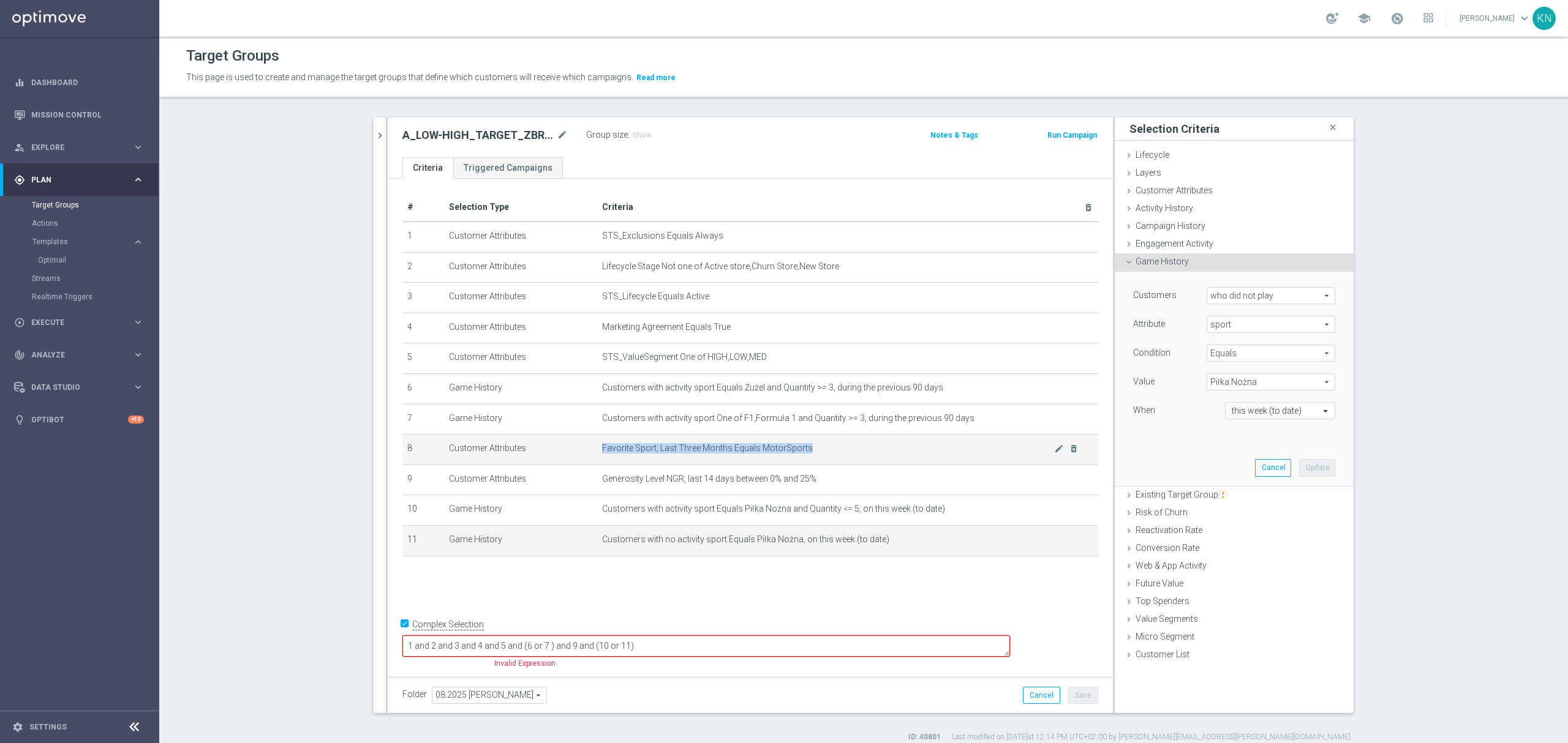
click at [735, 454] on span "Favorite Sport, Last Three Months Equals MotorSports" at bounding box center [828, 449] width 452 height 11
click at [1069, 454] on icon "delete_forever" at bounding box center [1073, 448] width 10 height 10
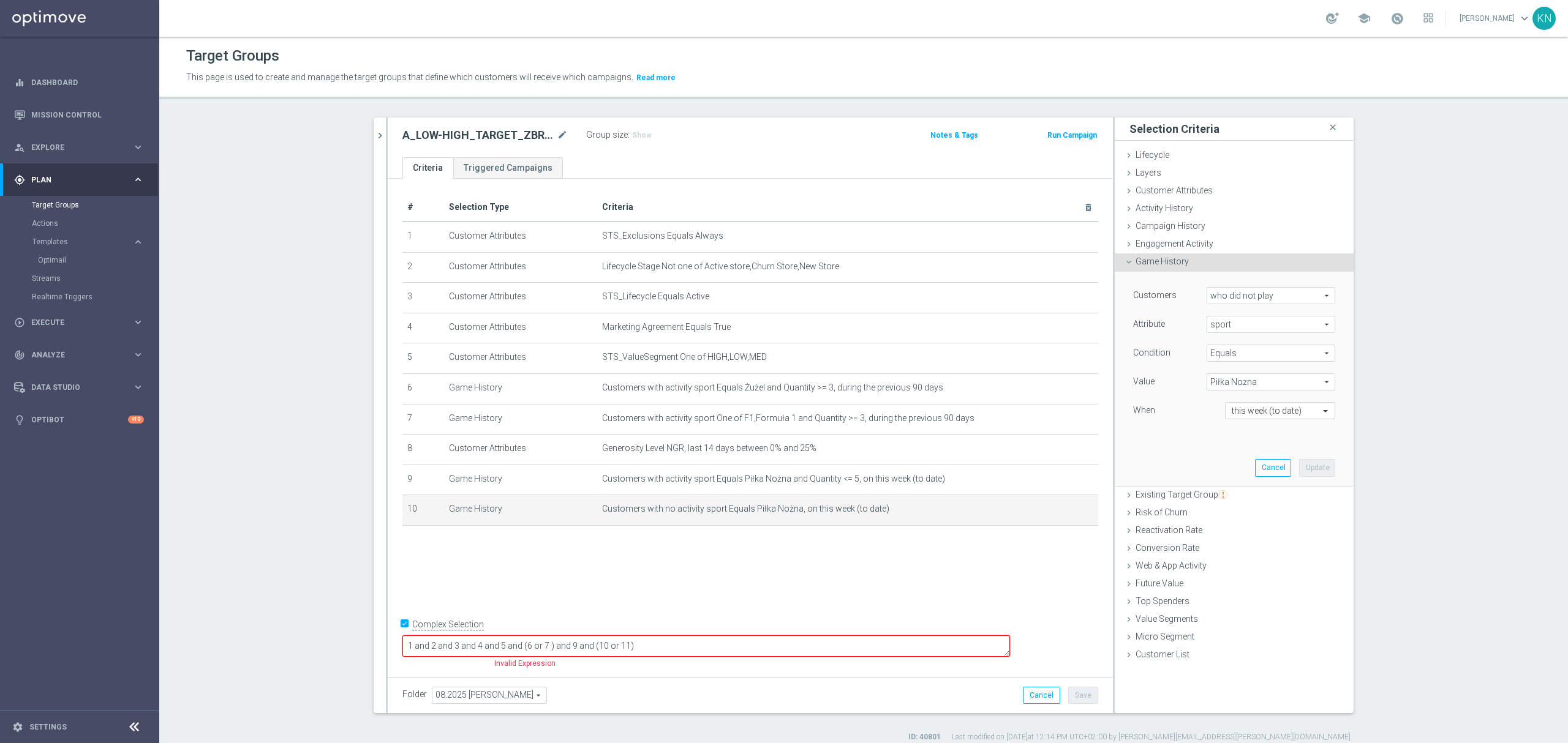
click at [695, 142] on div "Group size : Show" at bounding box center [648, 136] width 123 height 18
click at [631, 647] on textarea "1 and 2 and 3 and 4 and 5 and (6 or 7 ) and 9 and (10 or 11)" at bounding box center [707, 646] width 608 height 21
click at [806, 570] on div "# Selection Type Criteria delete_forever 1 Customer Attributes STS_Exclusions E…" at bounding box center [750, 424] width 725 height 493
click at [650, 644] on textarea "1 and 2 and 3 and 4 and 5 and (6 or 7) and 9 and (10 or 11)" at bounding box center [707, 646] width 608 height 21
click at [685, 648] on textarea "1 and 2 and 3 and 4 and 5 and (6 or 7) and 8 and (10 or 11)" at bounding box center [707, 646] width 608 height 21
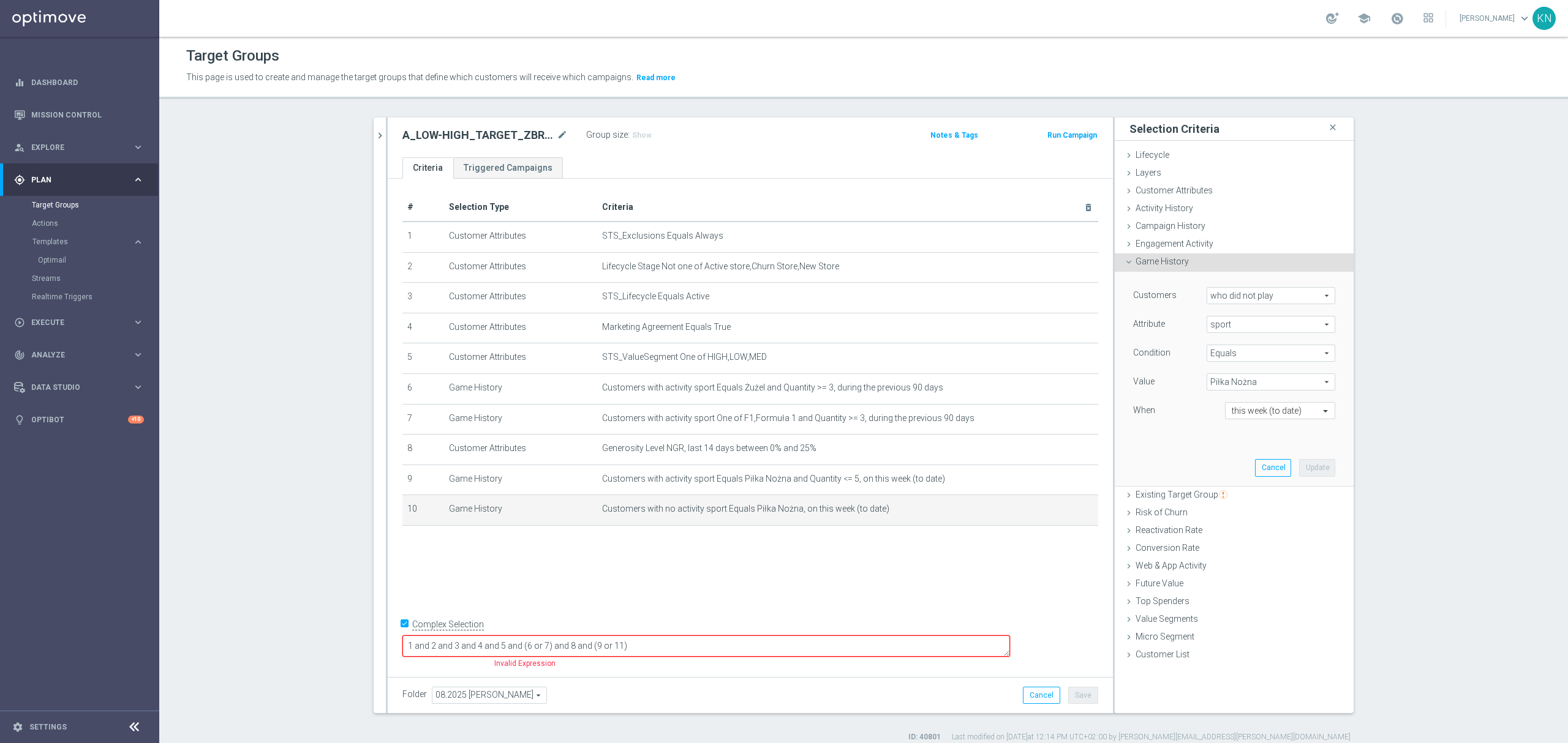
click at [702, 645] on textarea "1 and 2 and 3 and 4 and 5 and (6 or 7) and 8 and (9 or 11)" at bounding box center [707, 646] width 608 height 21
click at [798, 580] on div "# Selection Type Criteria delete_forever 1 Customer Attributes STS_Exclusions E…" at bounding box center [750, 424] width 725 height 493
click at [618, 136] on label "Group size" at bounding box center [608, 135] width 42 height 11
click at [633, 136] on span "Show" at bounding box center [642, 136] width 19 height 9
click at [776, 150] on div "A_LOW-HIGH_TARGET_ZBR_ZUZEL_F1_290825 mode_edit Group size : Show Calculating… …" at bounding box center [750, 137] width 725 height 39
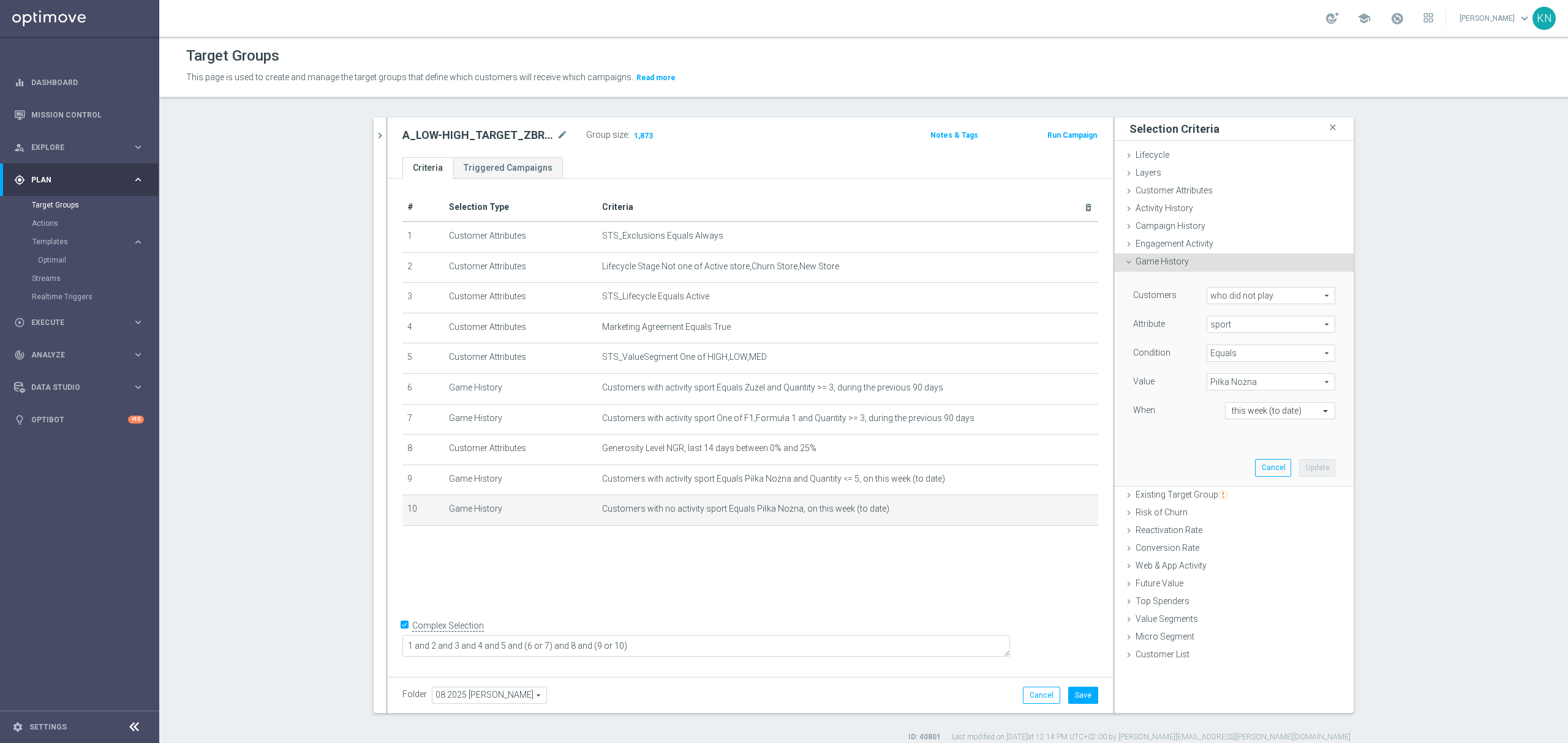
click at [792, 140] on div "A_LOW-HIGH_TARGET_ZBR_ZUZEL_F1_290825 mode_edit Group size : 1,873" at bounding box center [631, 136] width 476 height 18
click at [788, 599] on div "# Selection Type Criteria delete_forever 1 Customer Attributes STS_Exclusions E…" at bounding box center [750, 424] width 725 height 493
click at [889, 564] on div "# Selection Type Criteria delete_forever 1 Customer Attributes STS_Exclusions E…" at bounding box center [750, 424] width 725 height 493
click at [886, 573] on div "# Selection Type Criteria delete_forever 1 Customer Attributes STS_Exclusions E…" at bounding box center [750, 424] width 725 height 493
click at [886, 574] on div "# Selection Type Criteria delete_forever 1 Customer Attributes STS_Exclusions E…" at bounding box center [750, 424] width 725 height 493
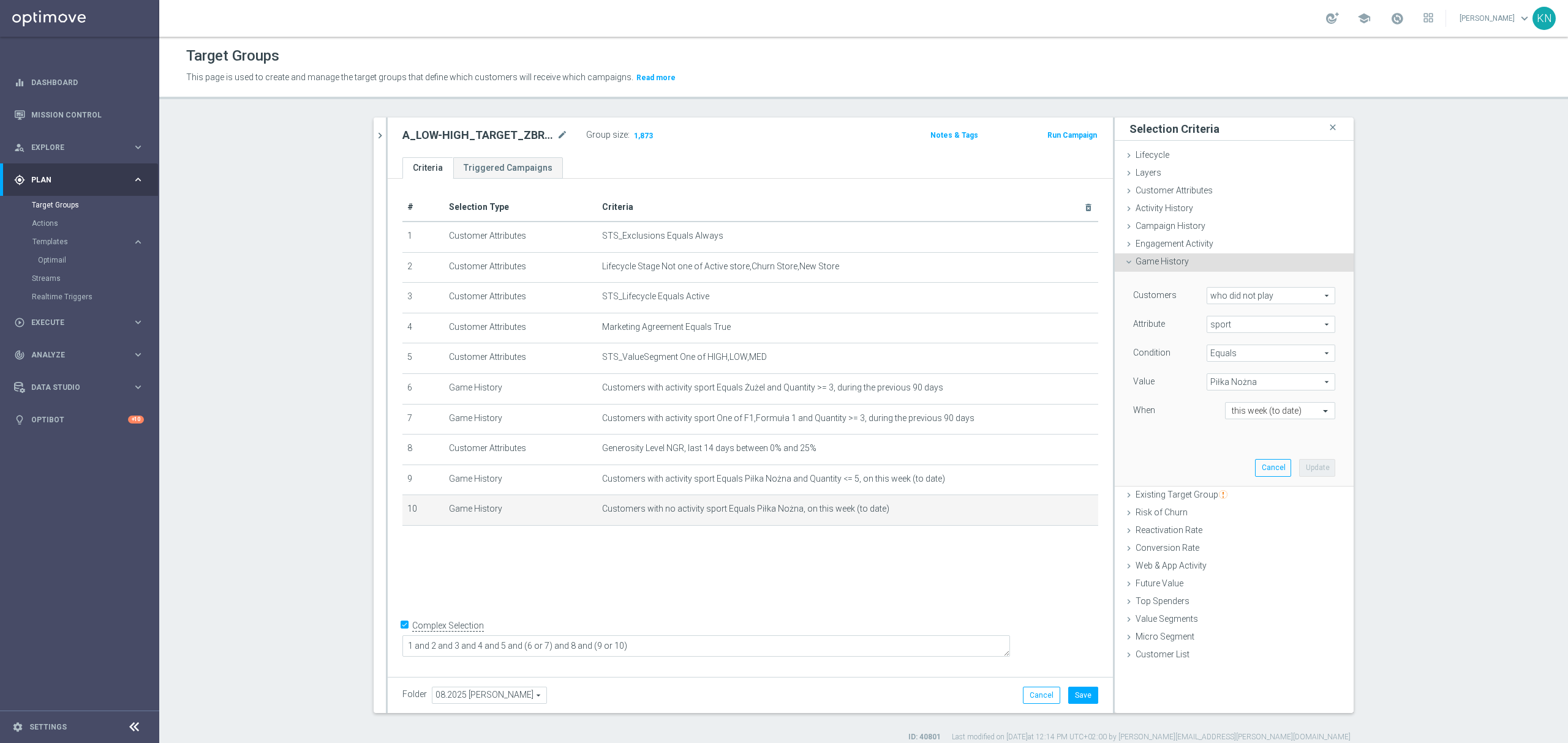
click at [870, 584] on div "# Selection Type Criteria delete_forever 1 Customer Attributes STS_Exclusions E…" at bounding box center [750, 424] width 725 height 493
click at [853, 583] on div "# Selection Type Criteria delete_forever 1 Customer Attributes STS_Exclusions E…" at bounding box center [750, 424] width 725 height 493
click at [847, 580] on div "# Selection Type Criteria delete_forever 1 Customer Attributes STS_Exclusions E…" at bounding box center [750, 424] width 725 height 493
click at [839, 577] on div "# Selection Type Criteria delete_forever 1 Customer Attributes STS_Exclusions E…" at bounding box center [750, 424] width 725 height 493
click at [628, 644] on textarea "1 and 2 and 3 and 4 and 5 and (6 or 7) and 8 and (9 or 10)" at bounding box center [707, 646] width 608 height 21
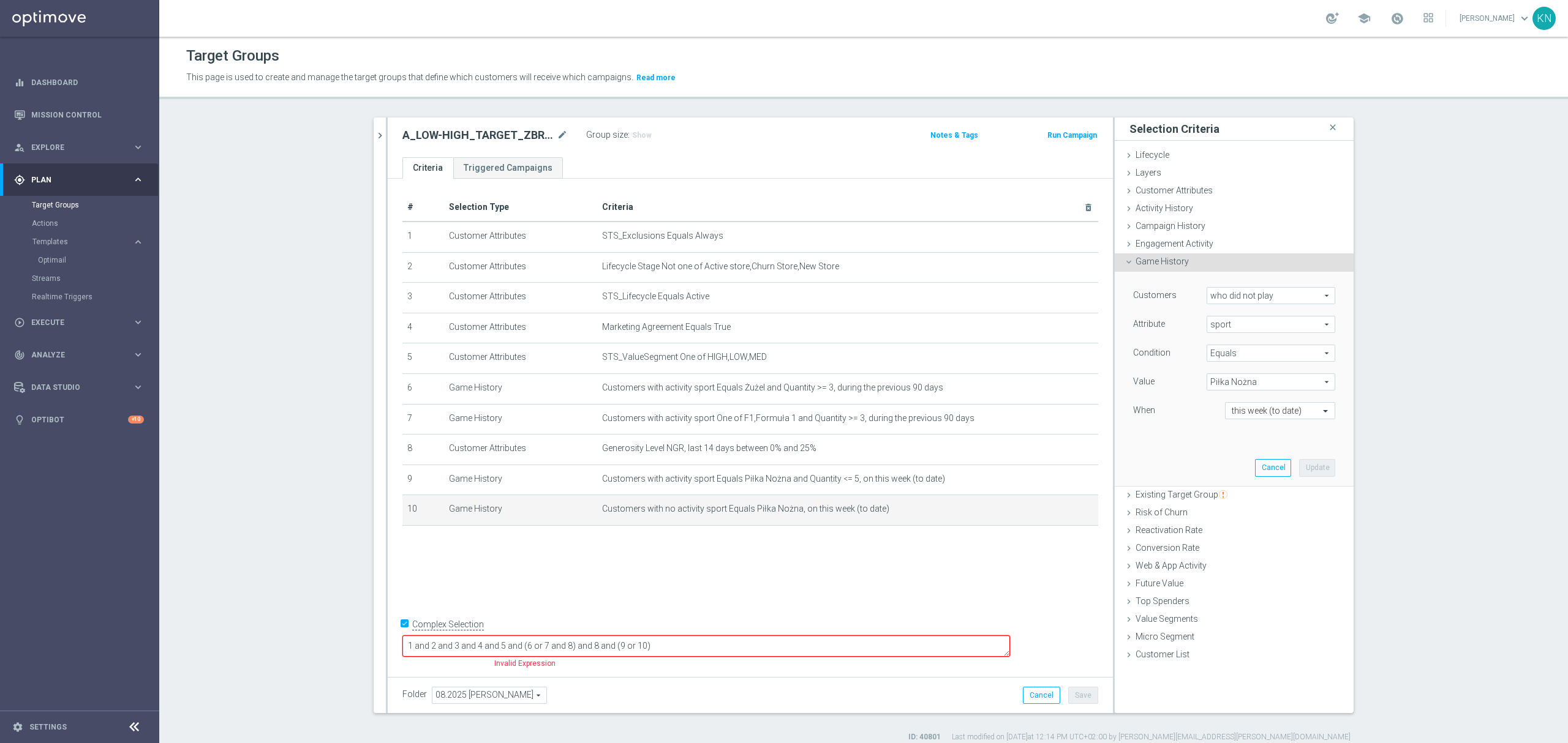
click at [646, 646] on textarea "1 and 2 and 3 and 4 and 5 and (6 or 7 and 8) and 8 and (9 or 10)" at bounding box center [707, 646] width 608 height 21
click at [641, 646] on textarea "1 and 2 and 3 and 4 and 5 and (6 or 7 and 8) and 8 and (9 or 10)" at bounding box center [707, 646] width 608 height 21
click at [646, 646] on textarea "1 and 2 and 3 and 4 and 5 and (6 or 7 and 8) and 8 and (9 or 10)" at bounding box center [707, 646] width 608 height 21
drag, startPoint x: 646, startPoint y: 646, endPoint x: 637, endPoint y: 648, distance: 9.2
click at [637, 648] on textarea "1 and 2 and 3 and 4 and 5 and (6 or 7 and 8) and 8 and (9 or 10)" at bounding box center [707, 646] width 608 height 21
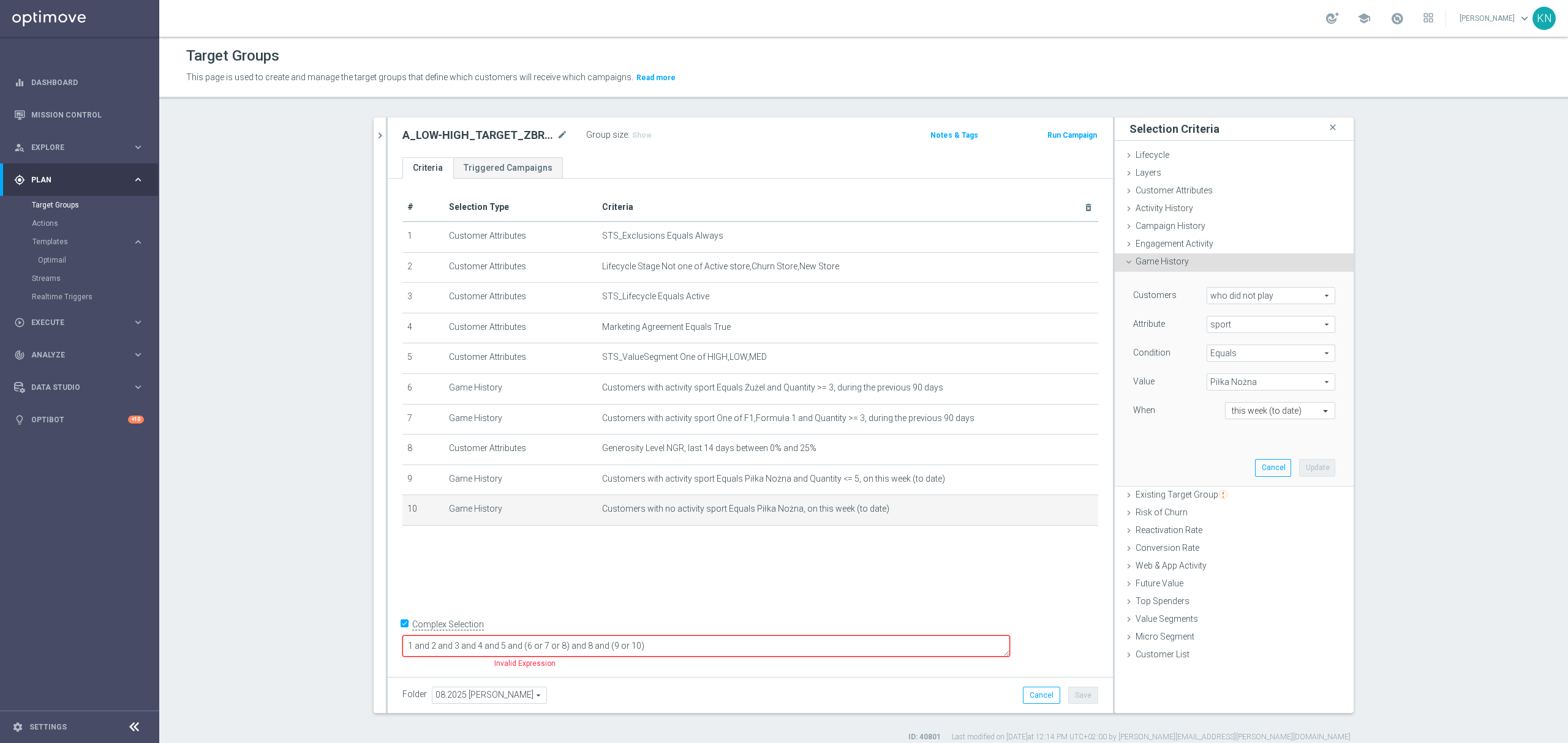
click at [671, 650] on textarea "1 and 2 and 3 and 4 and 5 and (6 or 7 or 8) and 8 and (9 or 10)" at bounding box center [707, 646] width 608 height 21
click at [645, 647] on textarea "1 and 2 and 3 and 4 and 5 and (6 or 7 or 8) and 9 and (9 or 10)" at bounding box center [707, 646] width 608 height 21
click at [677, 652] on textarea "1 and 2 and 3 and 4 and 5 and (6 or 7 or 11) and 9 and (9 or 10)" at bounding box center [707, 646] width 608 height 21
type textarea "1 and 2 and 3 and 4 and 5 and (6 or 7 or 11) and 9 and (9 or 10)"
click at [741, 564] on div "# Selection Type Criteria delete_forever 1 Customer Attributes STS_Exclusions E…" at bounding box center [750, 424] width 725 height 493
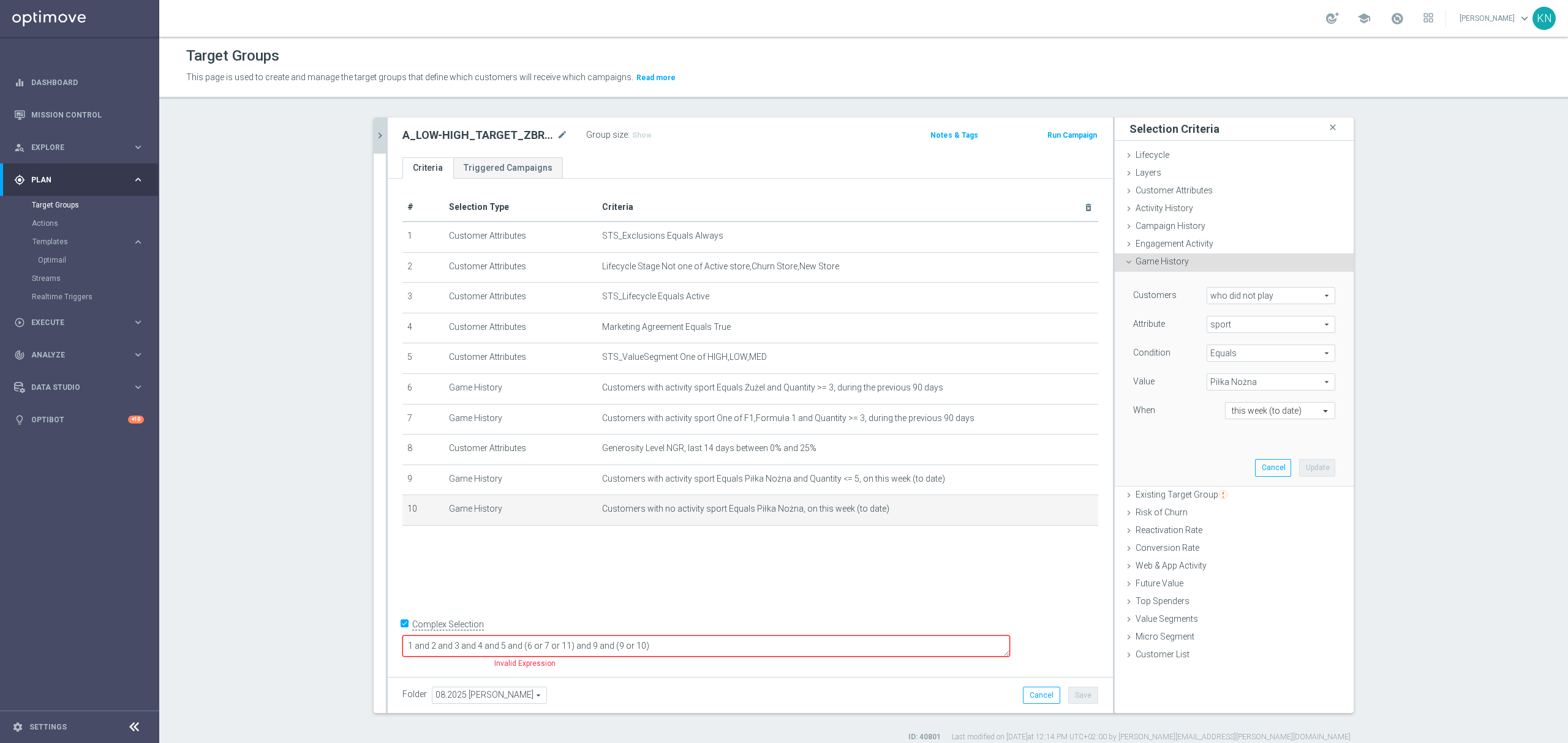
click at [375, 136] on icon "chevron_right" at bounding box center [380, 135] width 11 height 11
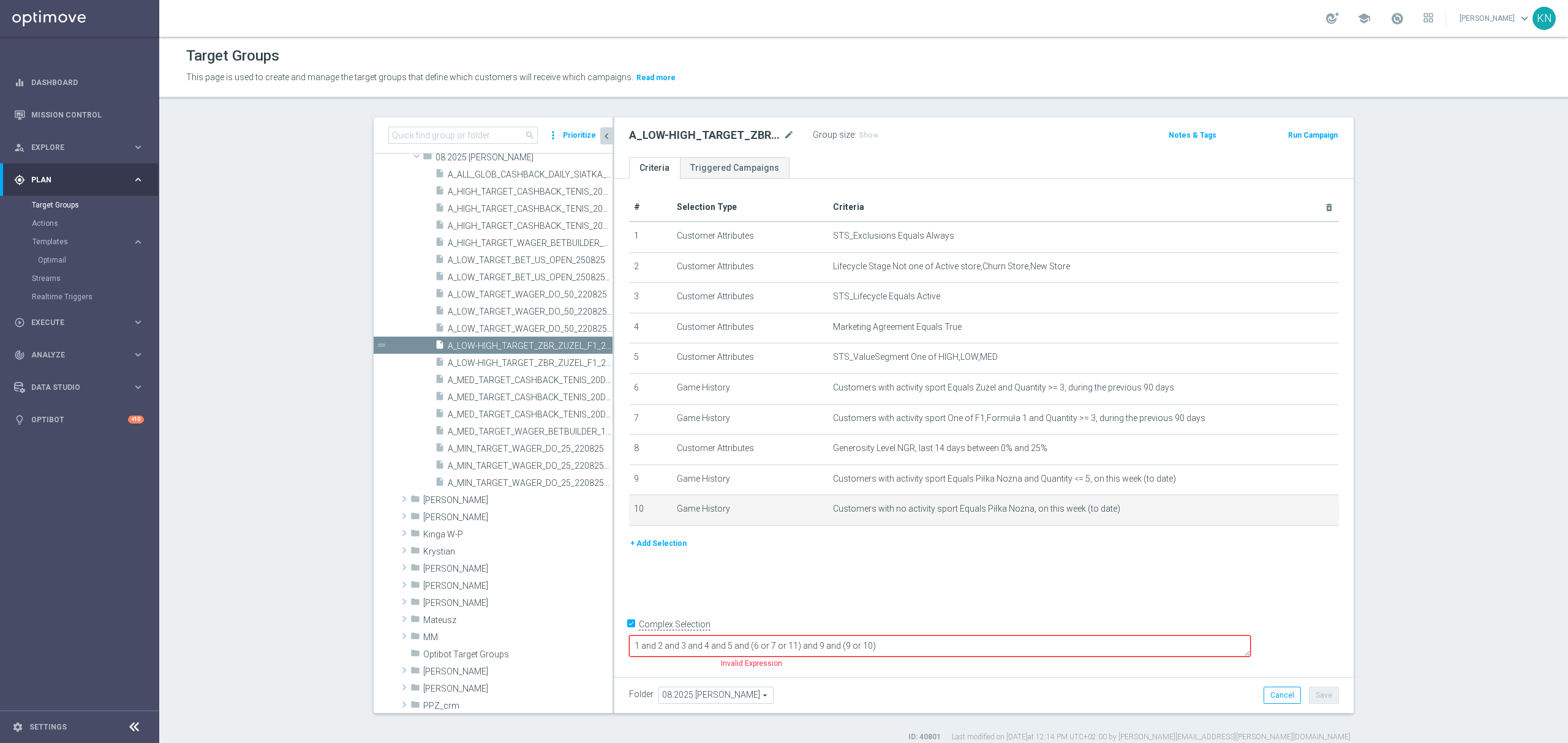
click at [648, 550] on button "+ Add Selection" at bounding box center [658, 543] width 59 height 13
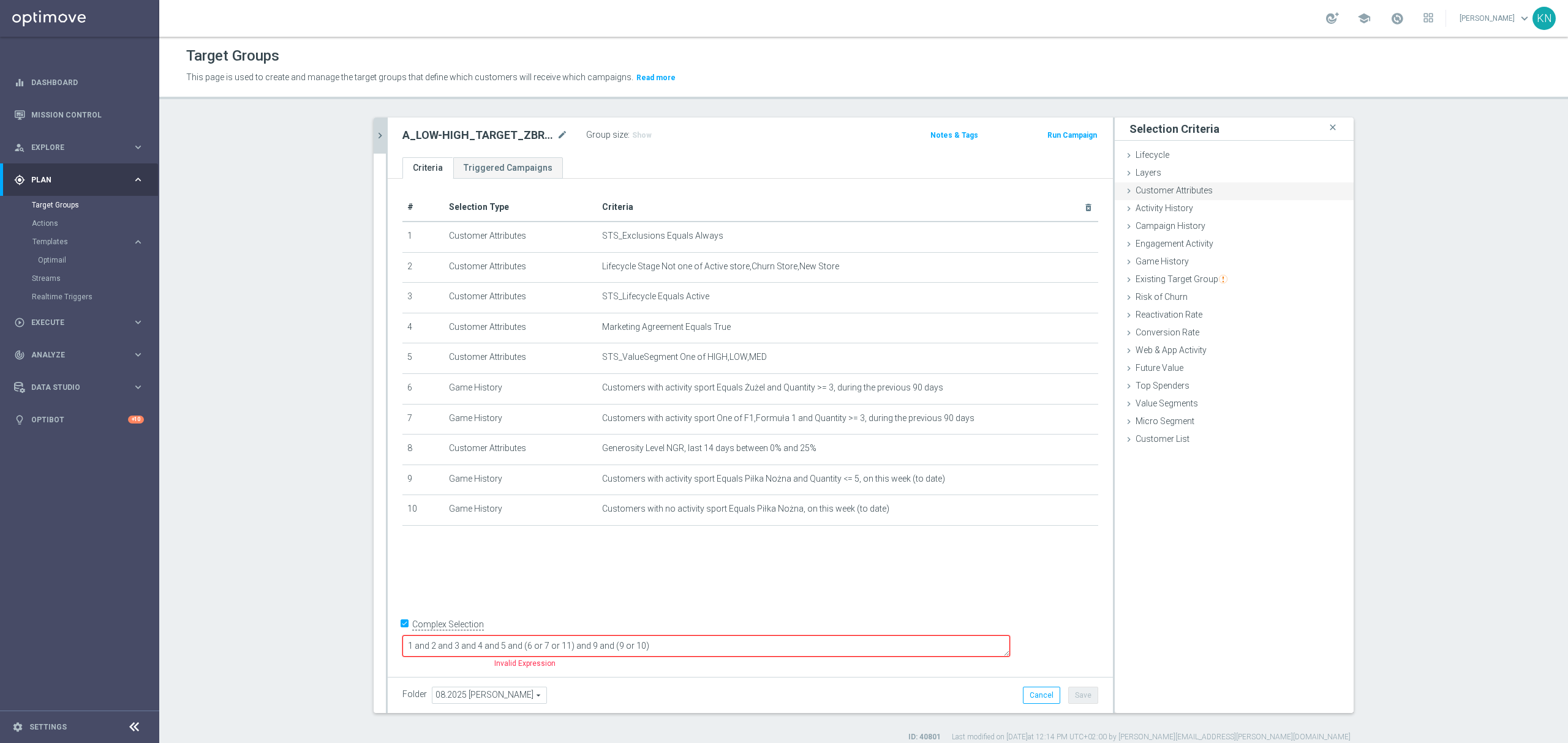
click at [1185, 193] on span "Customer Attributes" at bounding box center [1174, 190] width 77 height 10
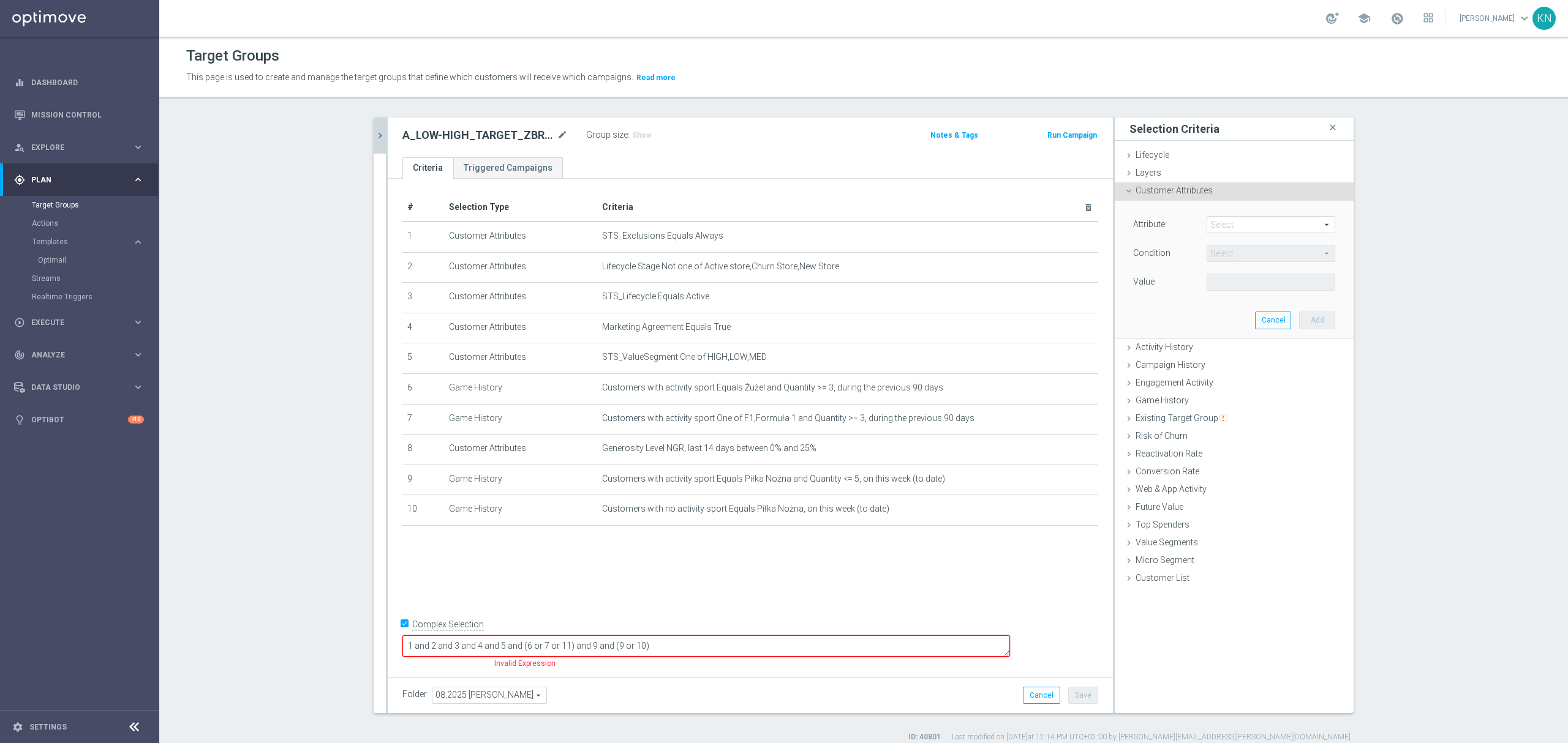
click at [1225, 223] on span at bounding box center [1271, 225] width 128 height 16
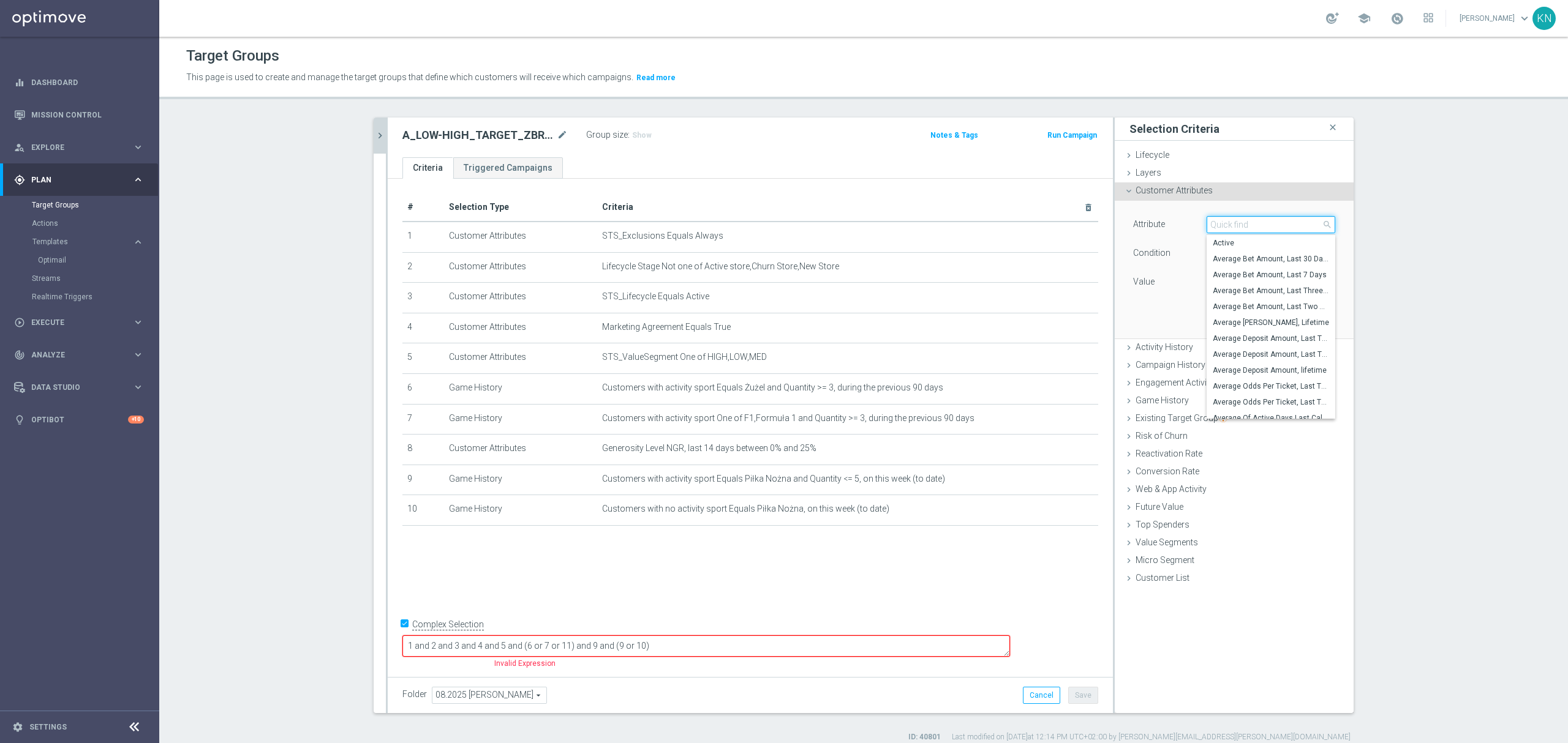
click at [1231, 228] on input "search" at bounding box center [1270, 225] width 129 height 18
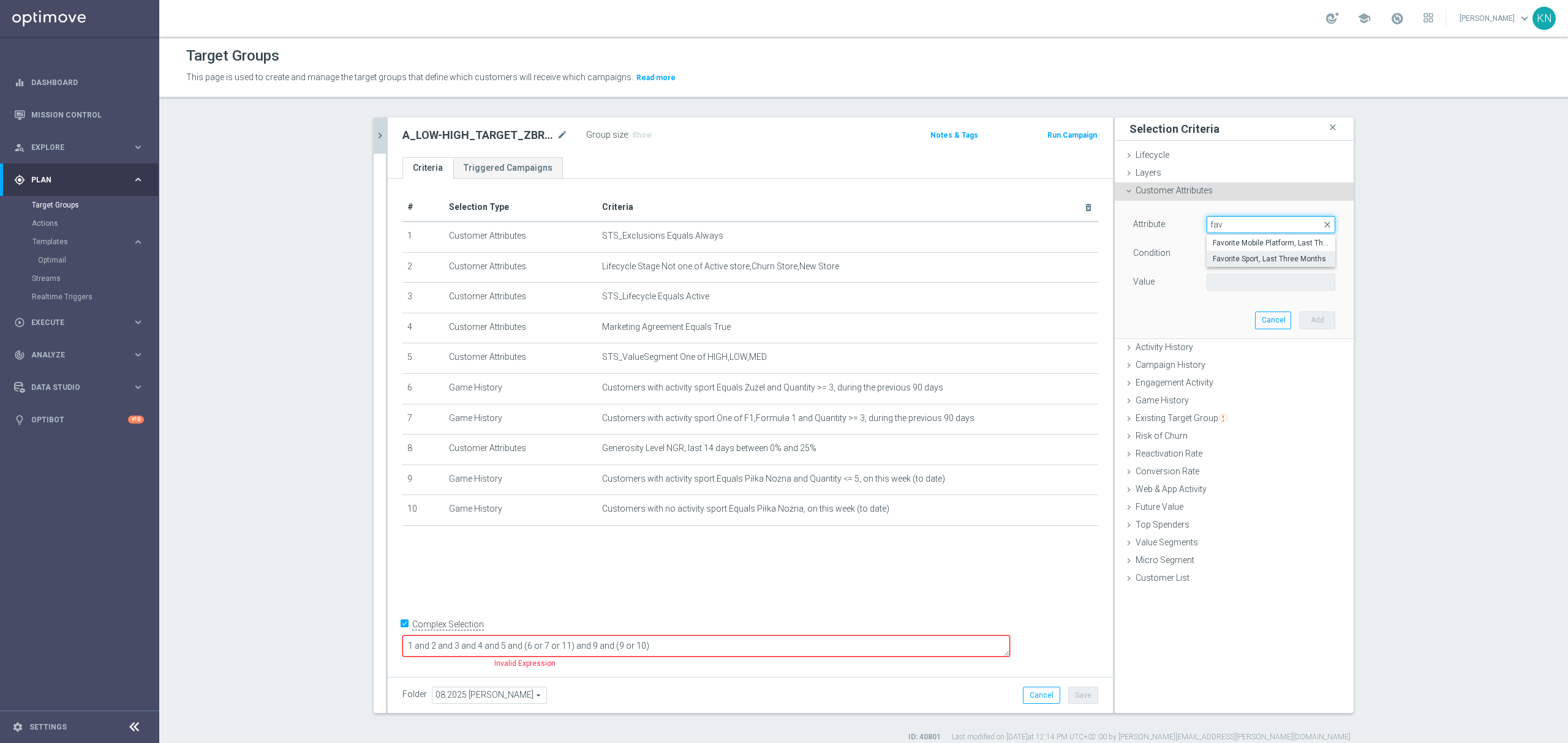
type input "fav"
click at [1253, 263] on span "Favorite Sport, Last Three Months" at bounding box center [1270, 258] width 116 height 10
type input "Favorite Sport, Last Three Months"
type input "Equals"
click at [1234, 286] on span at bounding box center [1271, 282] width 128 height 16
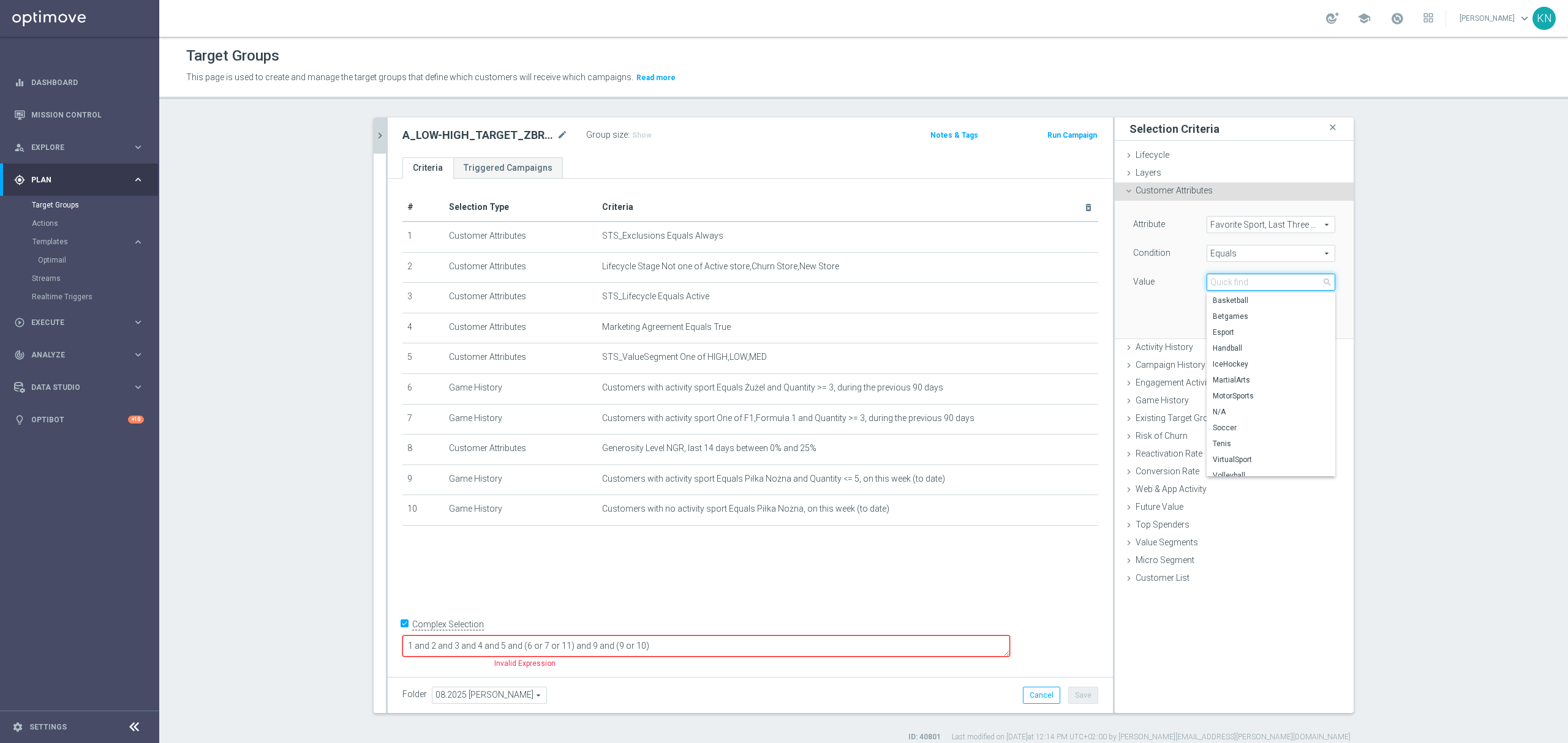
click at [1227, 282] on input "search" at bounding box center [1270, 283] width 129 height 18
type input "mot"
click at [1242, 298] on span "MotorSports" at bounding box center [1270, 300] width 116 height 10
type input "MotorSports"
drag, startPoint x: 1162, startPoint y: 321, endPoint x: 1184, endPoint y: 317, distance: 22.4
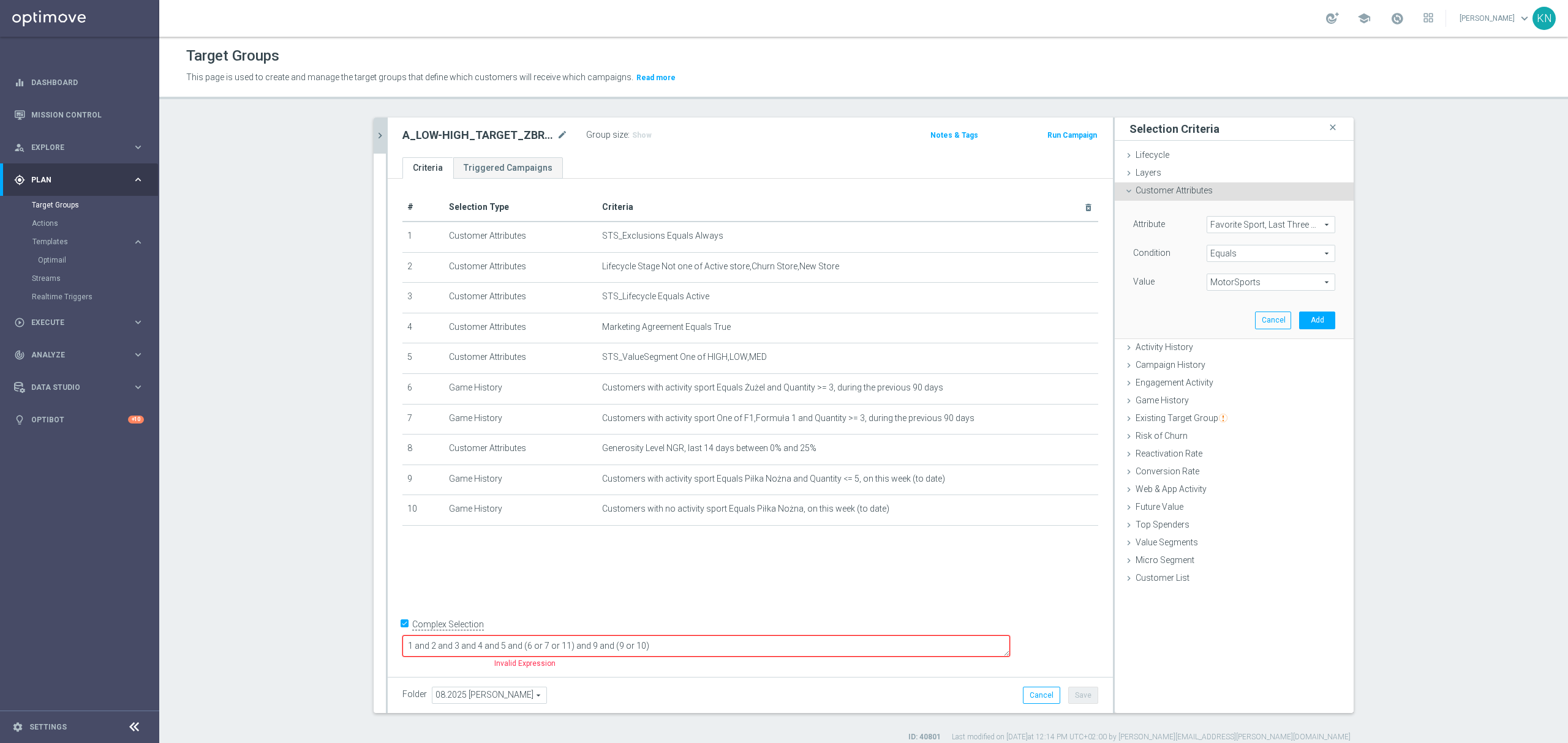
click at [1164, 321] on div "Attribute Favorite Sport, Last Three Months Favorite Sport, Last Three Months a…" at bounding box center [1234, 270] width 221 height 137
click at [1307, 315] on button "Add" at bounding box center [1317, 320] width 36 height 18
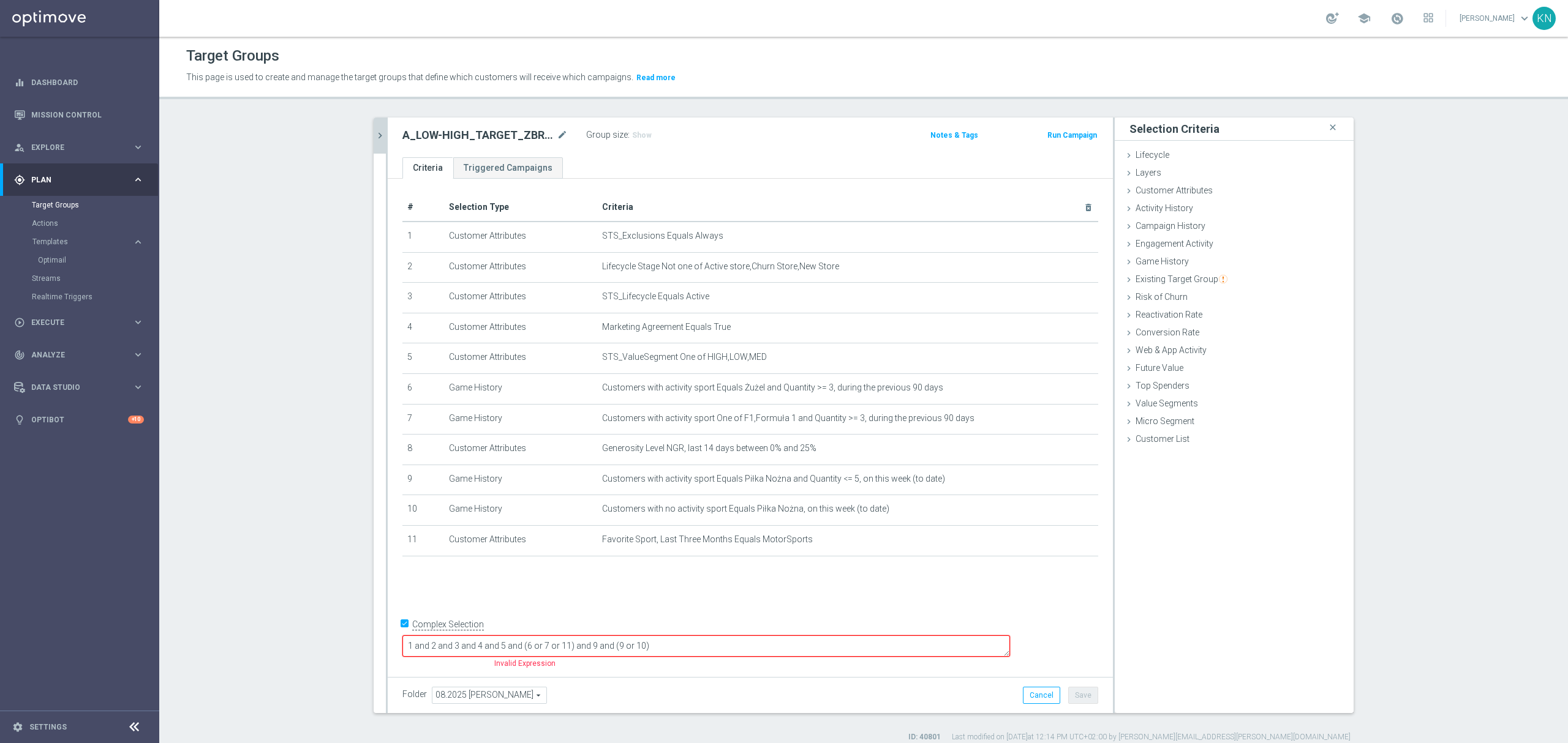
click at [731, 613] on div "# Selection Type Criteria delete_forever 1 Customer Attributes STS_Exclusions E…" at bounding box center [750, 424] width 725 height 493
click at [677, 648] on textarea "1 and 2 and 3 and 4 and 5 and (6 or 7 or 11) and 9 and (9 or 10)" at bounding box center [707, 646] width 608 height 21
type textarea "1 and 2 and 3 and 4 and 5 and (6 or 7 or 11) and 8 and (9 or 10)"
click at [790, 597] on div "# Selection Type Criteria delete_forever 1 Customer Attributes STS_Exclusions E…" at bounding box center [750, 424] width 725 height 493
click at [791, 593] on div "# Selection Type Criteria delete_forever 1 Customer Attributes STS_Exclusions E…" at bounding box center [750, 424] width 725 height 493
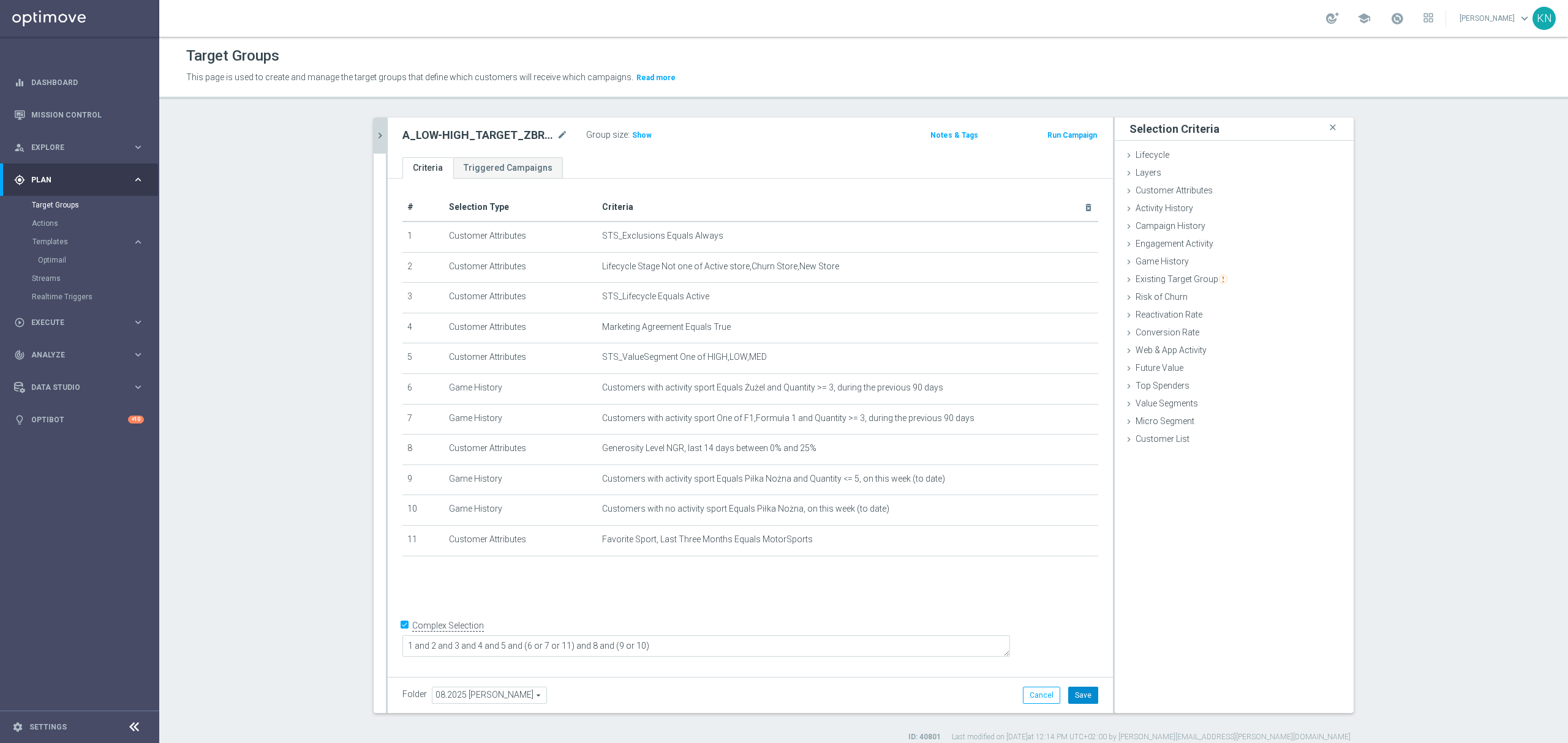
click at [1084, 699] on button "Save" at bounding box center [1083, 696] width 30 height 18
click at [632, 133] on span "Show" at bounding box center [642, 136] width 19 height 9
click at [694, 125] on div "A_LOW-HIGH_TARGET_ZBR_ZUZEL_F1_290825 mode_edit Group size : 1,901 Notes & Tags…" at bounding box center [750, 137] width 725 height 39
click at [735, 611] on div "# Selection Type Criteria delete_forever 1 Customer Attributes STS_Exclusions E…" at bounding box center [750, 424] width 725 height 493
click at [334, 366] on section "search more_vert Prioritize Customer Target Groups library_add create_new_folder" at bounding box center [863, 430] width 1409 height 625
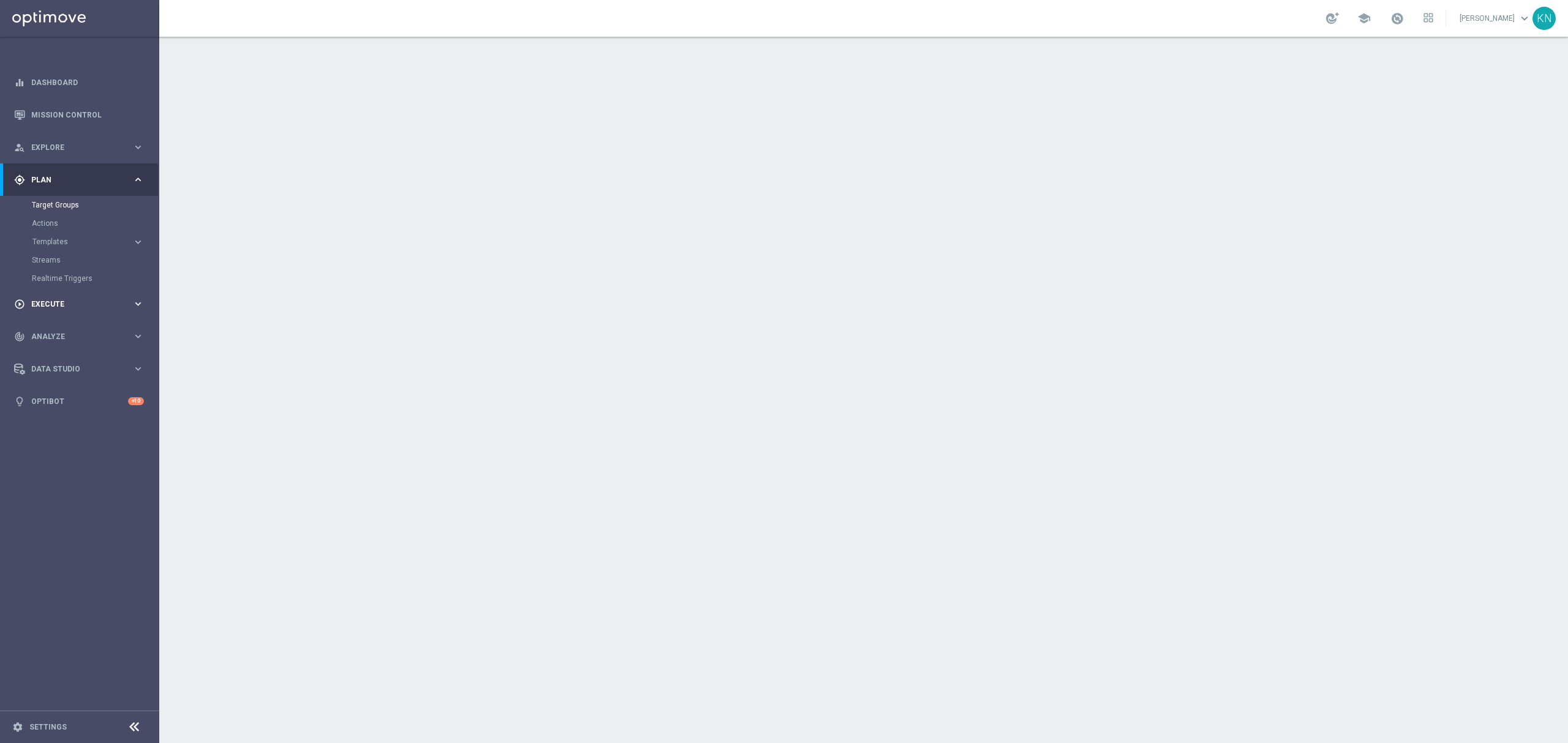
click at [60, 298] on div "play_circle_outline Execute" at bounding box center [73, 304] width 118 height 11
click at [79, 235] on link "Campaign Builder" at bounding box center [79, 237] width 95 height 10
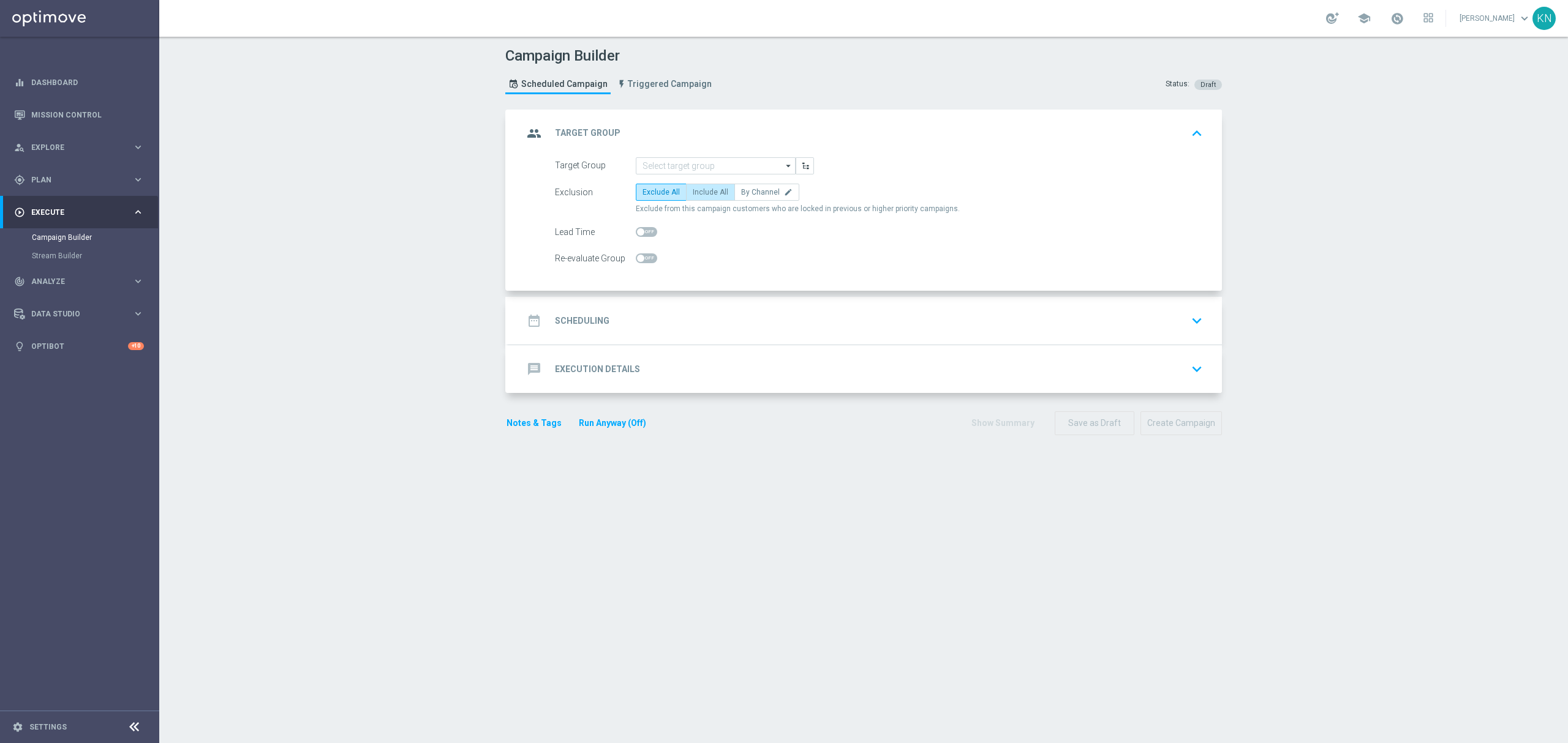
click at [706, 199] on label "Include All" at bounding box center [711, 193] width 49 height 18
click at [701, 199] on input "Include All" at bounding box center [696, 194] width 8 height 8
radio input "true"
click at [819, 323] on div "date_range Scheduling keyboard_arrow_down" at bounding box center [866, 320] width 685 height 24
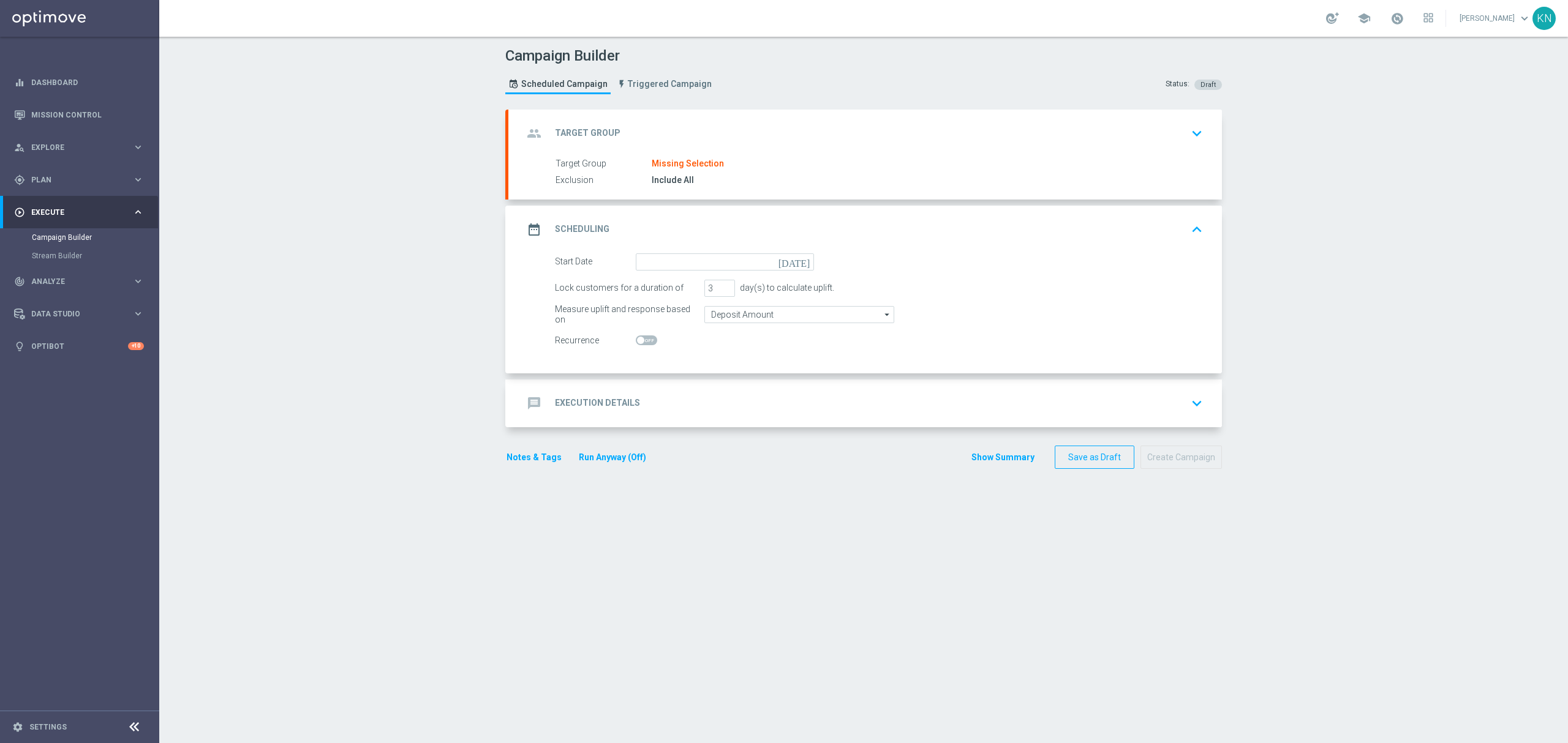
click at [855, 154] on div "group Target Group keyboard_arrow_down" at bounding box center [865, 133] width 714 height 48
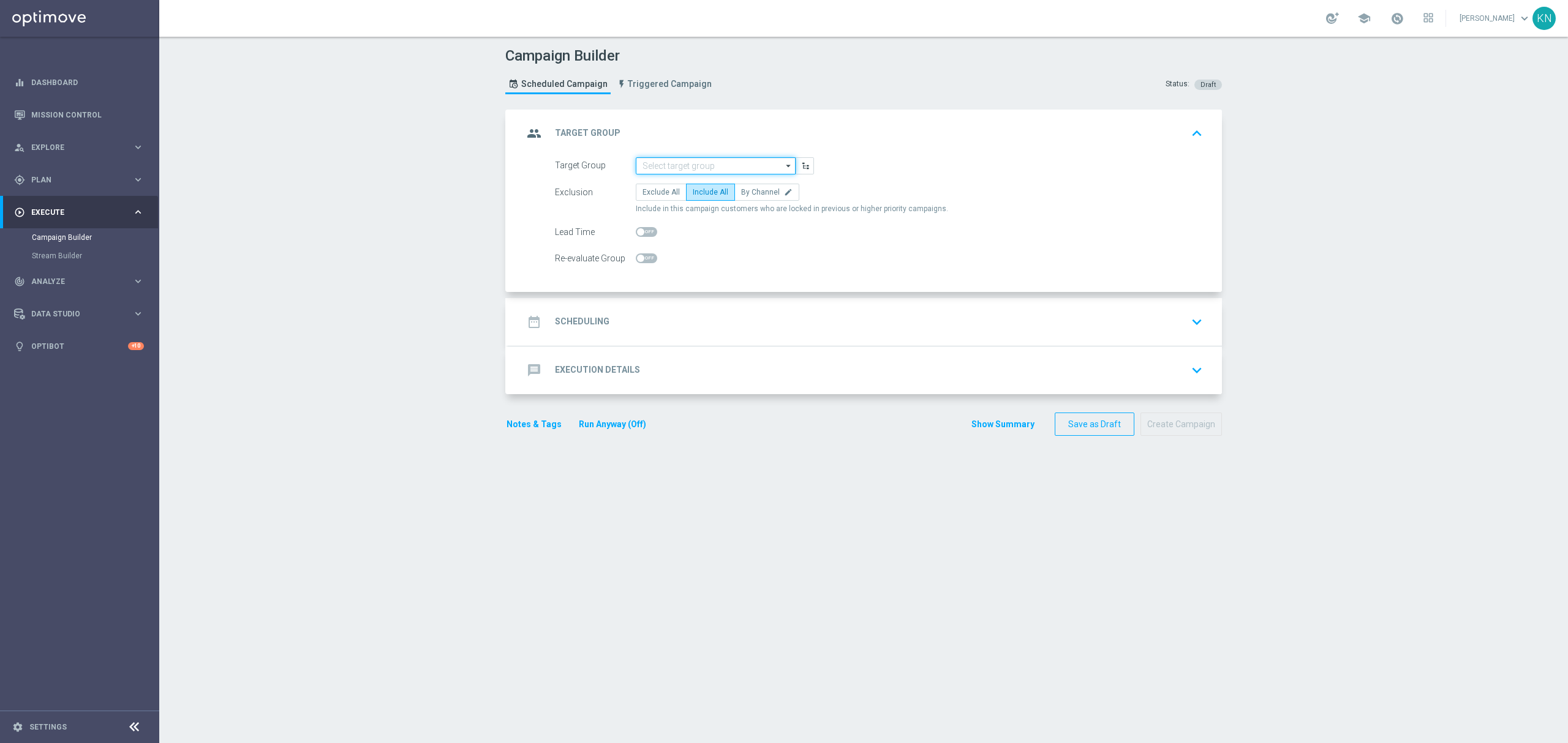
click at [697, 170] on input at bounding box center [715, 166] width 160 height 18
click at [638, 169] on input at bounding box center [715, 166] width 160 height 18
paste input "A_LOW-HIGH_TARGET_ZBR_ZUZEL_F1_290825"
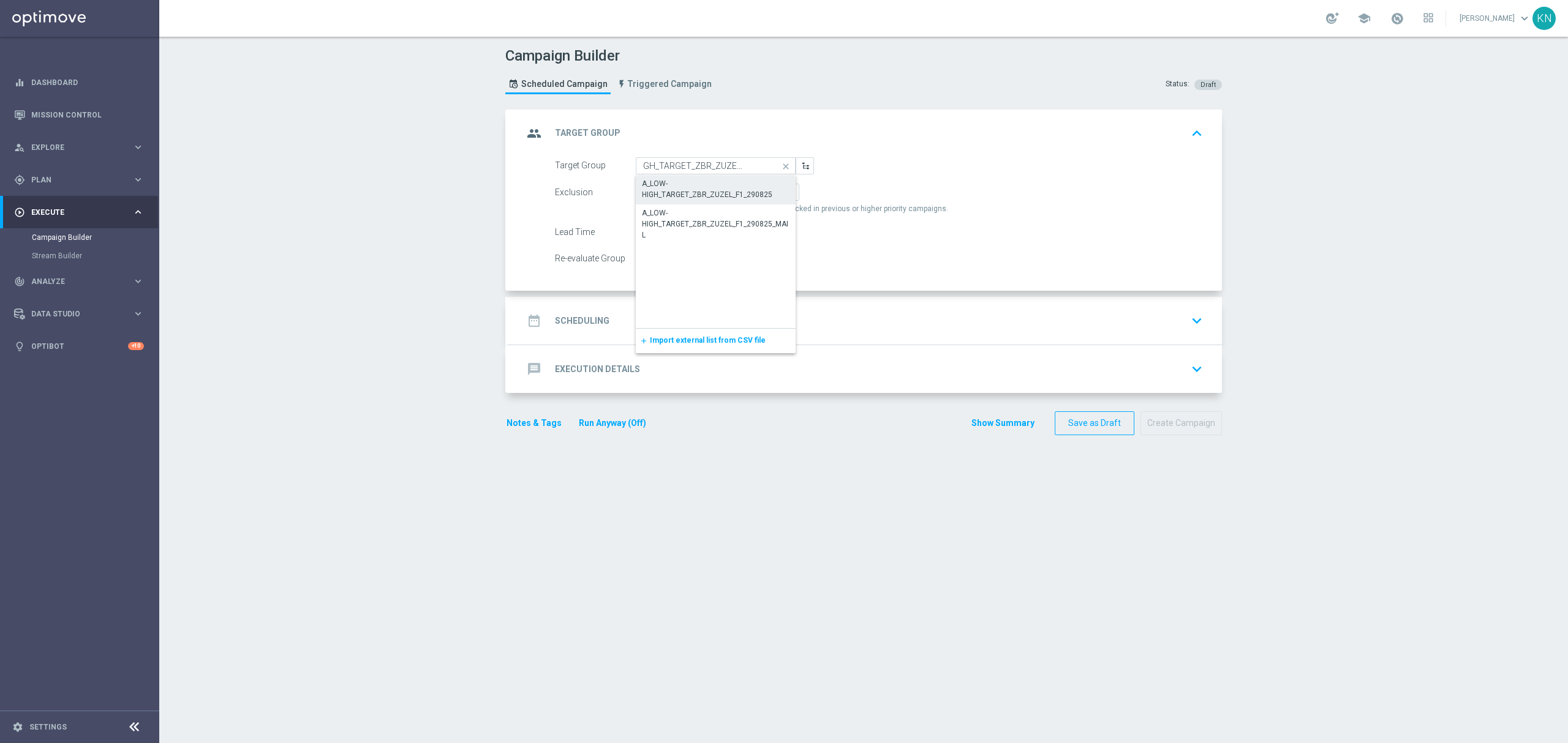
click at [740, 181] on div "A_LOW-HIGH_TARGET_ZBR_ZUZEL_F1_290825" at bounding box center [715, 189] width 148 height 22
type input "A_LOW-HIGH_TARGET_ZBR_ZUZEL_F1_290825"
click at [905, 321] on div "date_range Scheduling keyboard_arrow_down" at bounding box center [866, 320] width 685 height 24
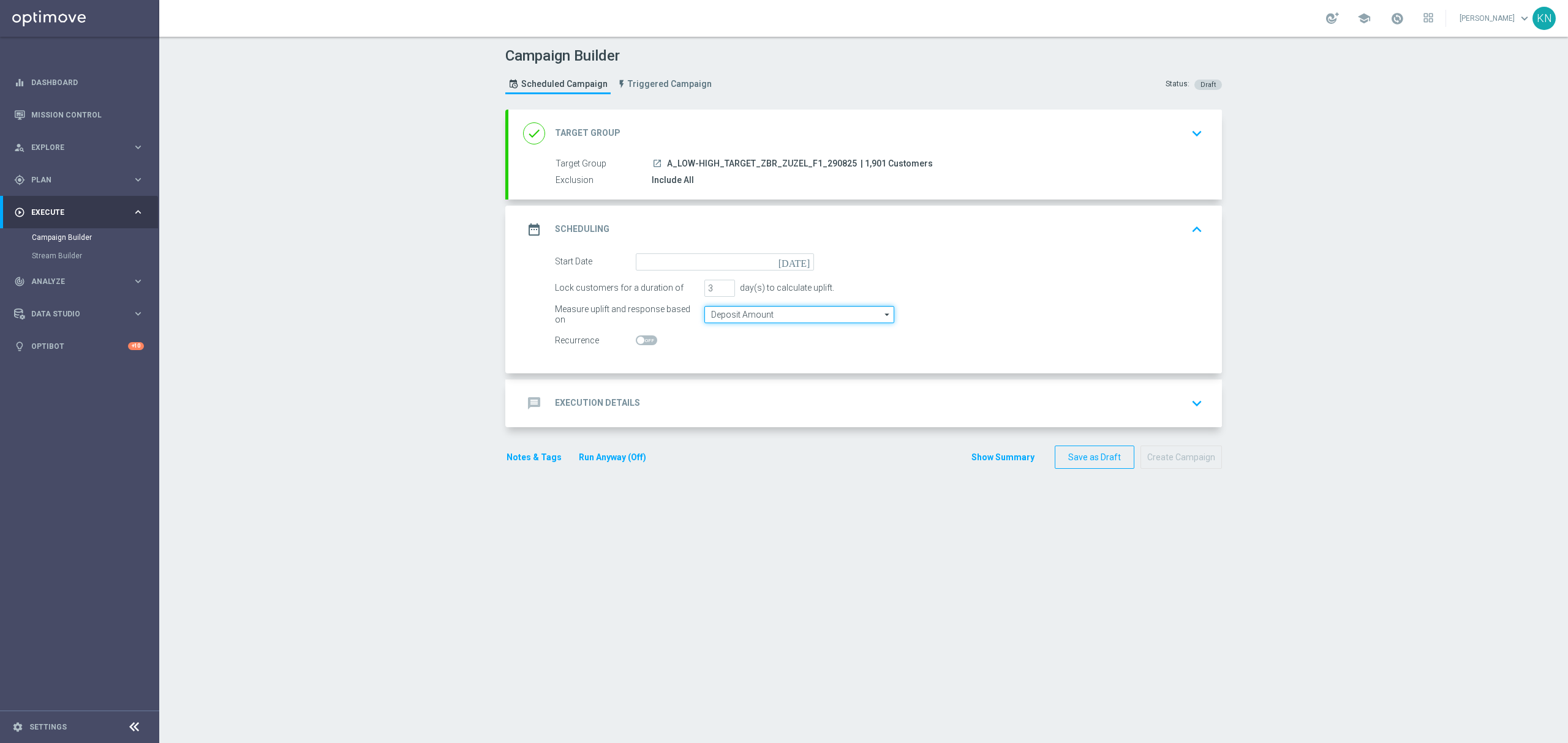
click at [731, 314] on input "Deposit Amount" at bounding box center [799, 315] width 190 height 18
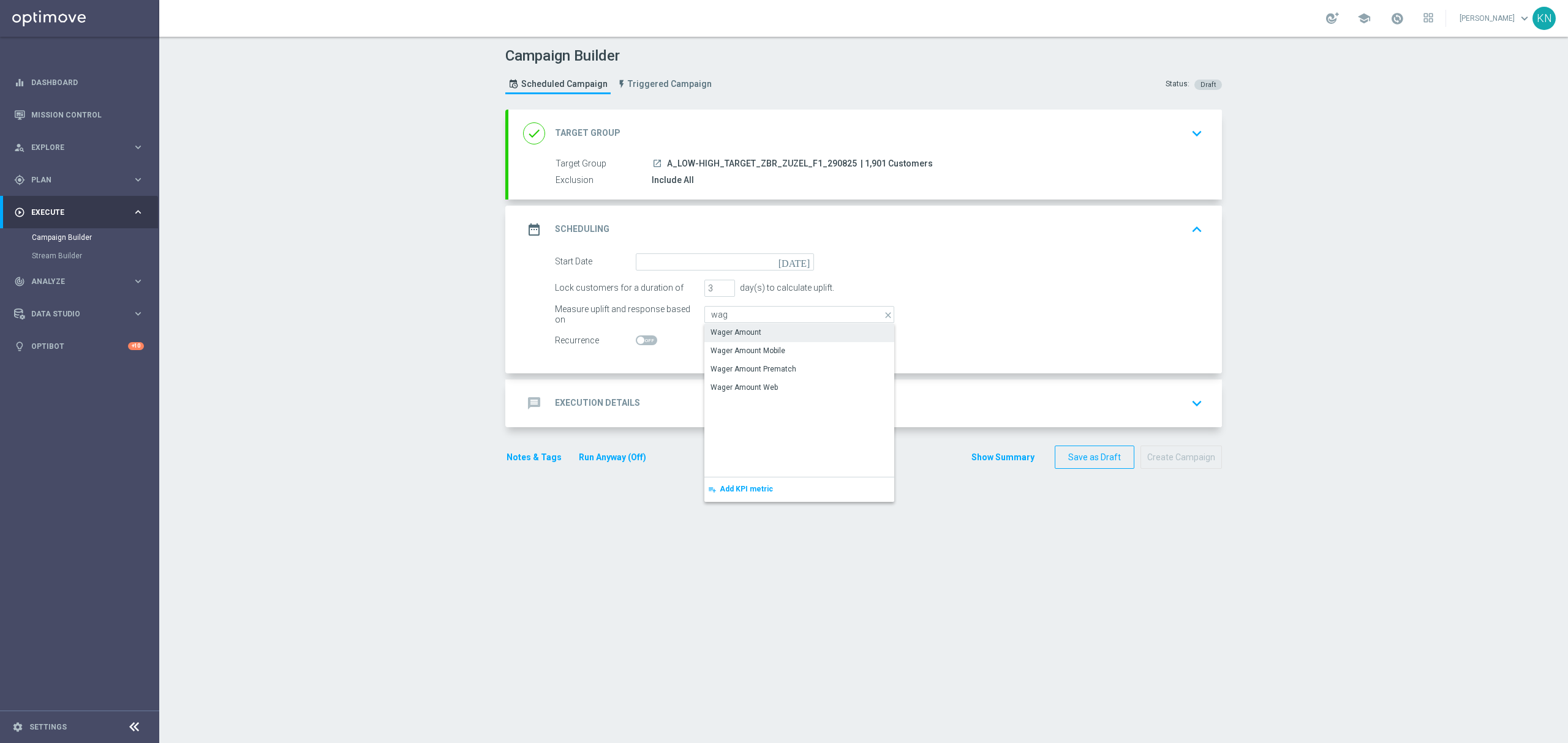
drag, startPoint x: 737, startPoint y: 327, endPoint x: 721, endPoint y: 309, distance: 24.1
click at [738, 328] on div "Wager Amount" at bounding box center [736, 333] width 51 height 11
type input "Wager Amount"
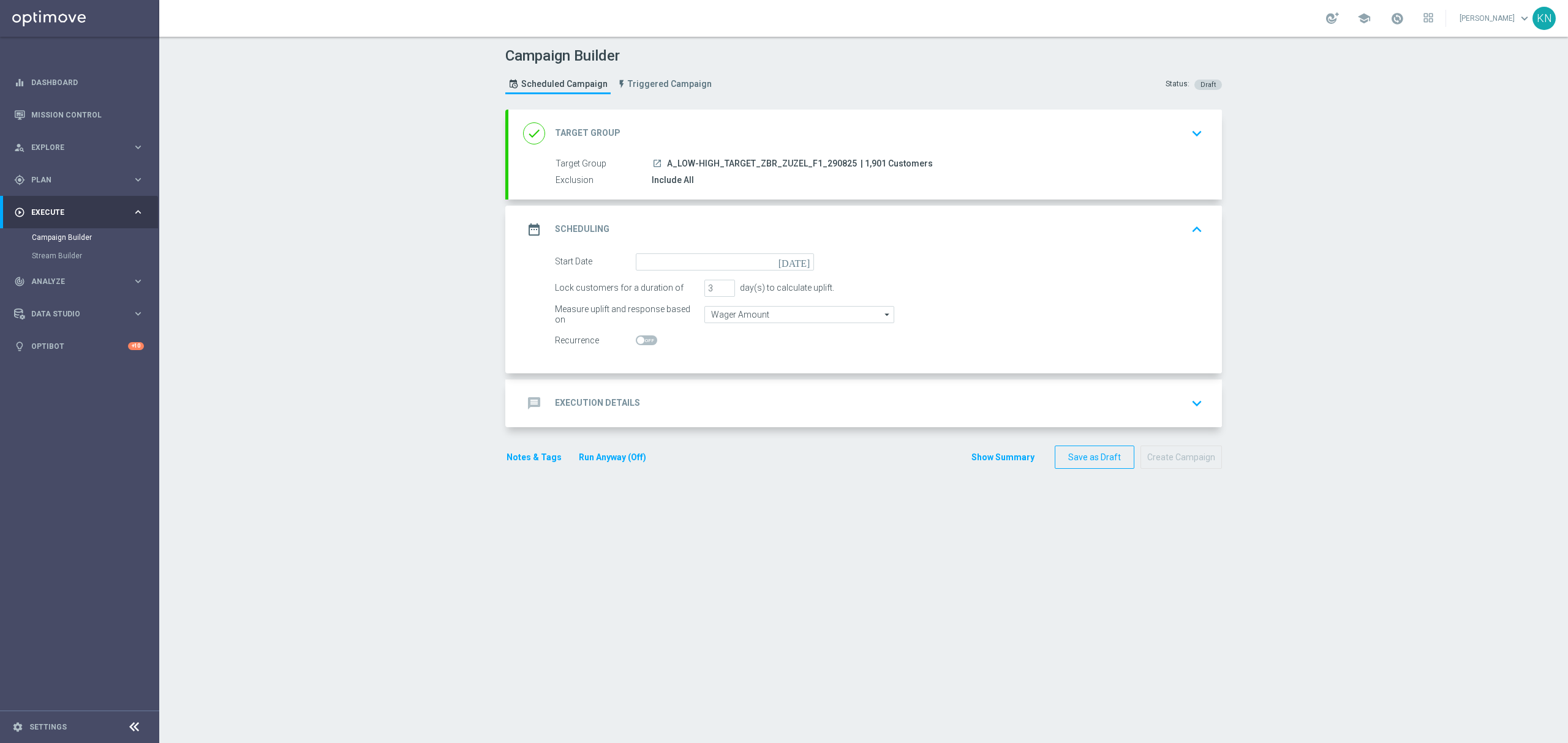
click at [691, 273] on form "Start Date today Lock customers for a duration of 3 day(s) to calculate uplift.…" at bounding box center [879, 302] width 648 height 96
click at [798, 260] on icon "[DATE]" at bounding box center [796, 260] width 36 height 13
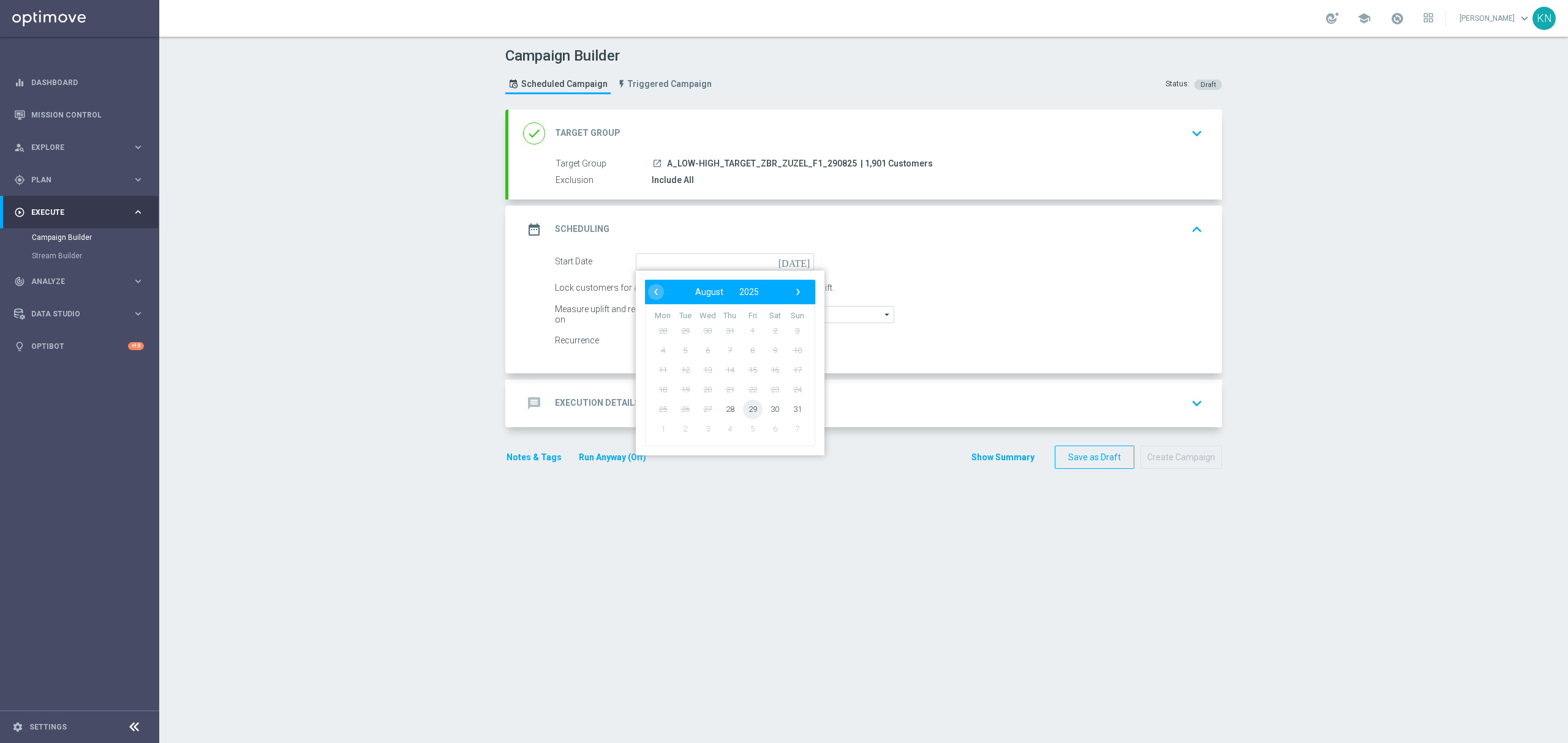
click at [743, 411] on span "29" at bounding box center [753, 409] width 19 height 19
type input "29 Aug 2025"
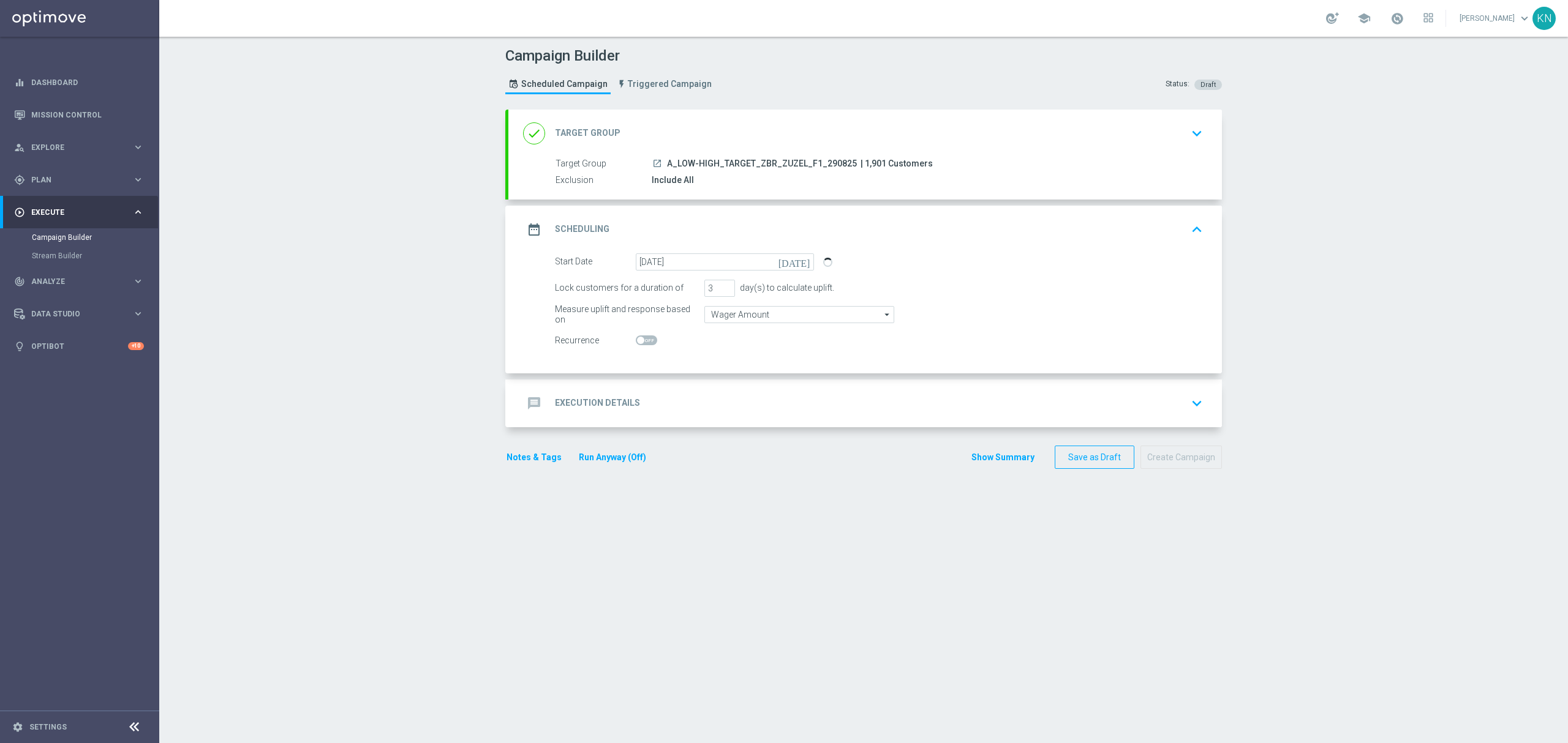
click at [804, 398] on div "message Execution Details keyboard_arrow_down" at bounding box center [866, 403] width 685 height 24
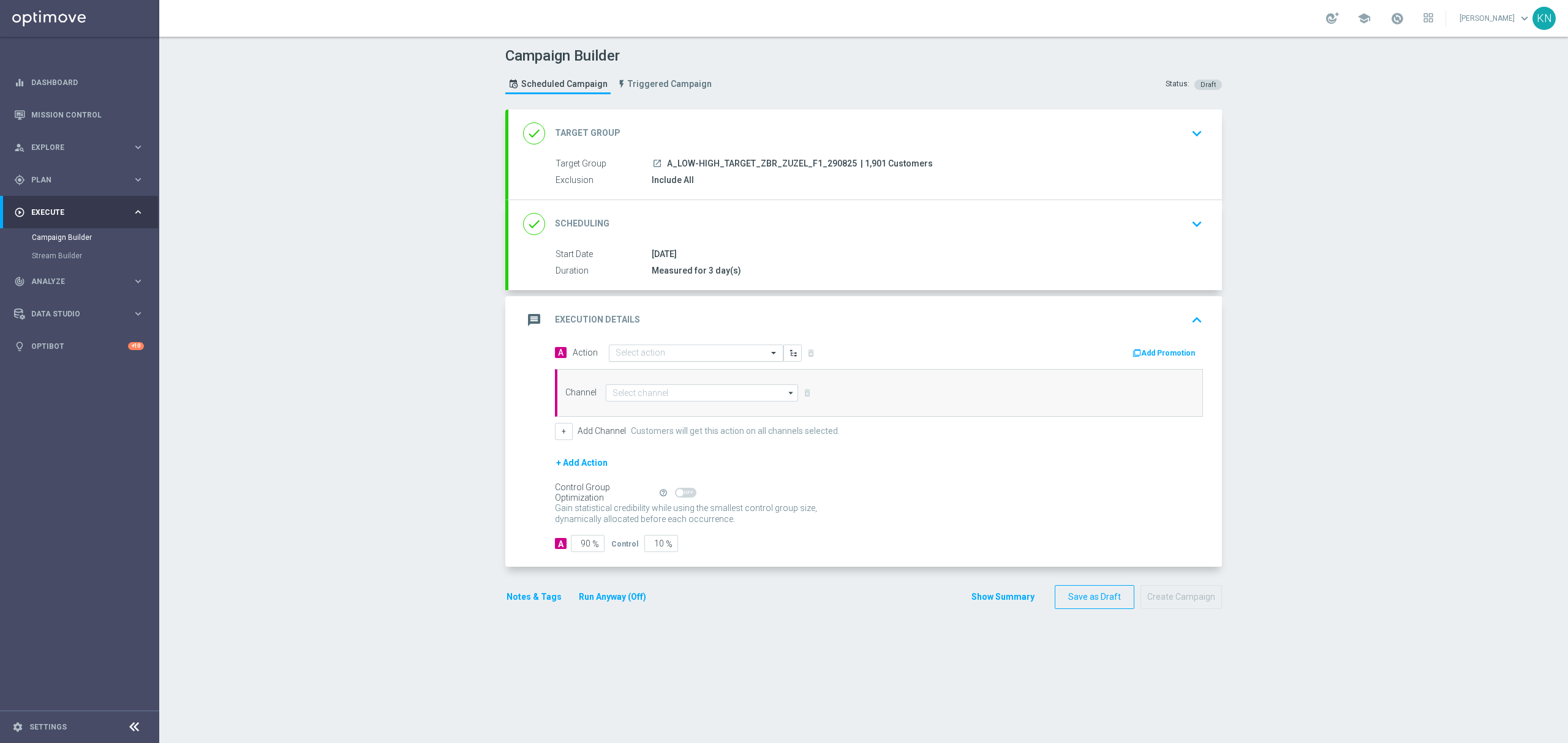
click at [672, 354] on input "text" at bounding box center [684, 354] width 137 height 11
click at [647, 525] on button "add_new Create new action" at bounding box center [693, 520] width 169 height 14
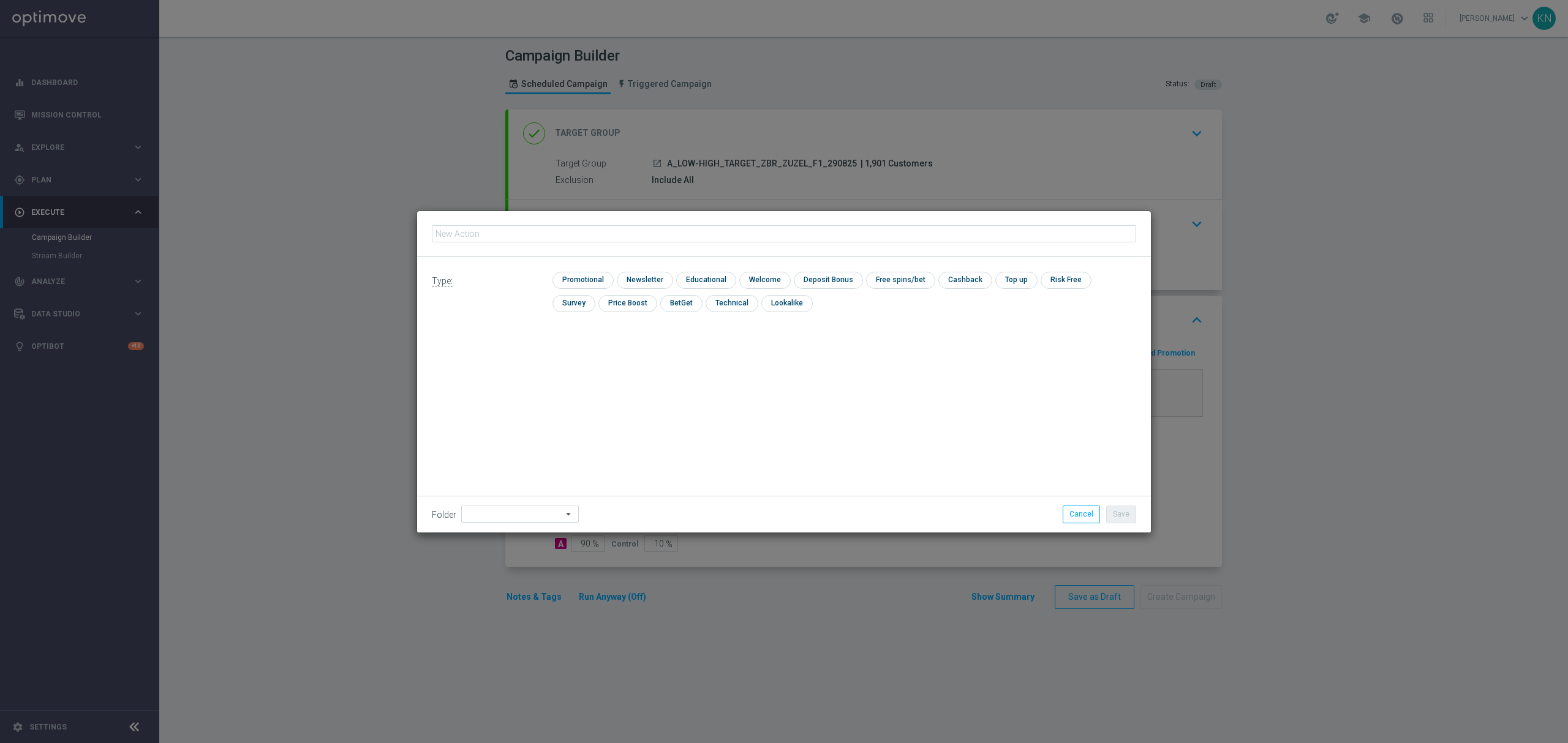
click at [601, 235] on input "text" at bounding box center [784, 235] width 705 height 18
type input "A_LOW-HIGH_TARGET_ZBR_ZUZEL_F1_290825"
click at [596, 278] on input "checkbox" at bounding box center [581, 280] width 58 height 17
checkbox input "true"
click at [1128, 515] on button "Save" at bounding box center [1122, 515] width 30 height 18
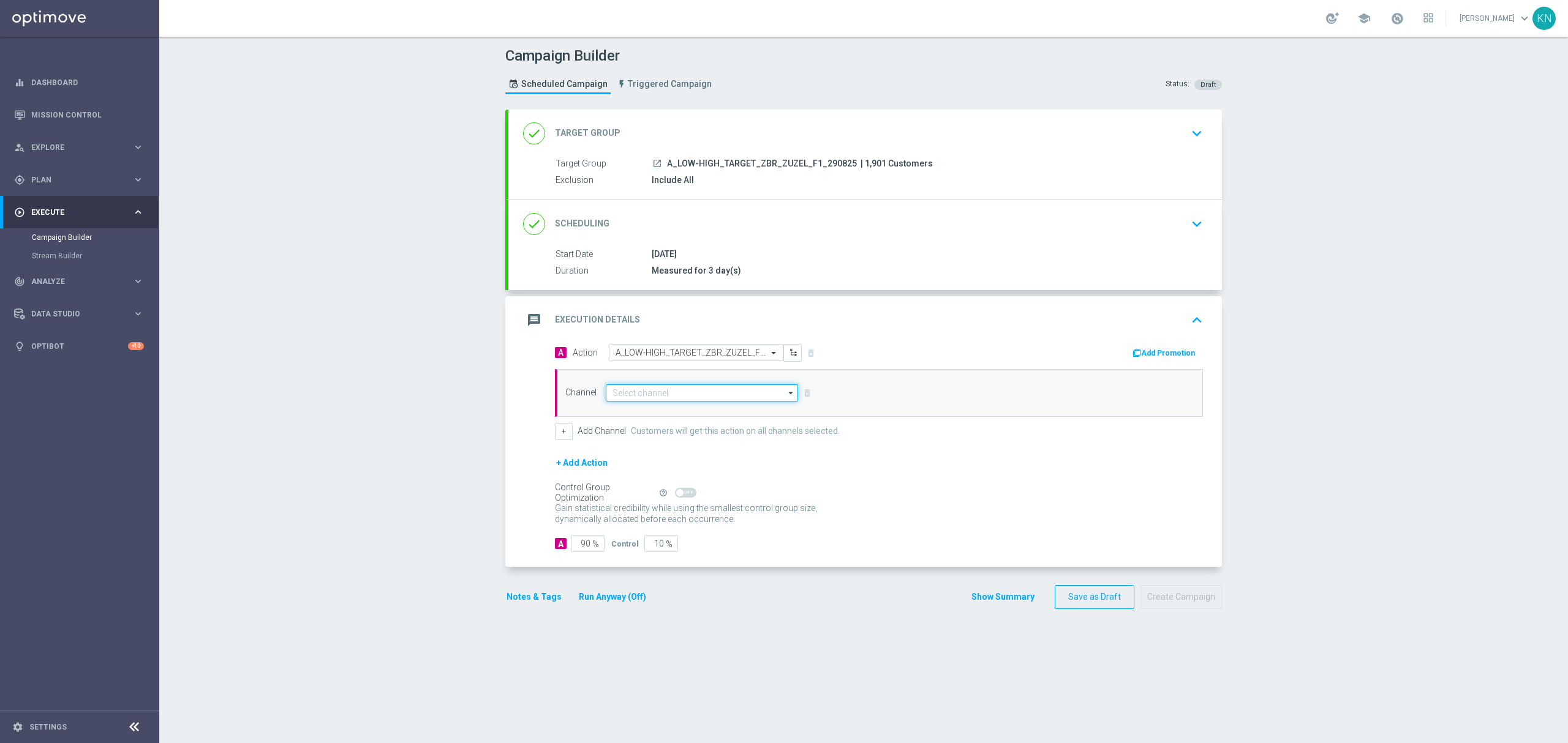
click at [677, 400] on input at bounding box center [702, 393] width 193 height 18
click at [668, 411] on div "Private message" at bounding box center [702, 411] width 193 height 18
type input "Private message"
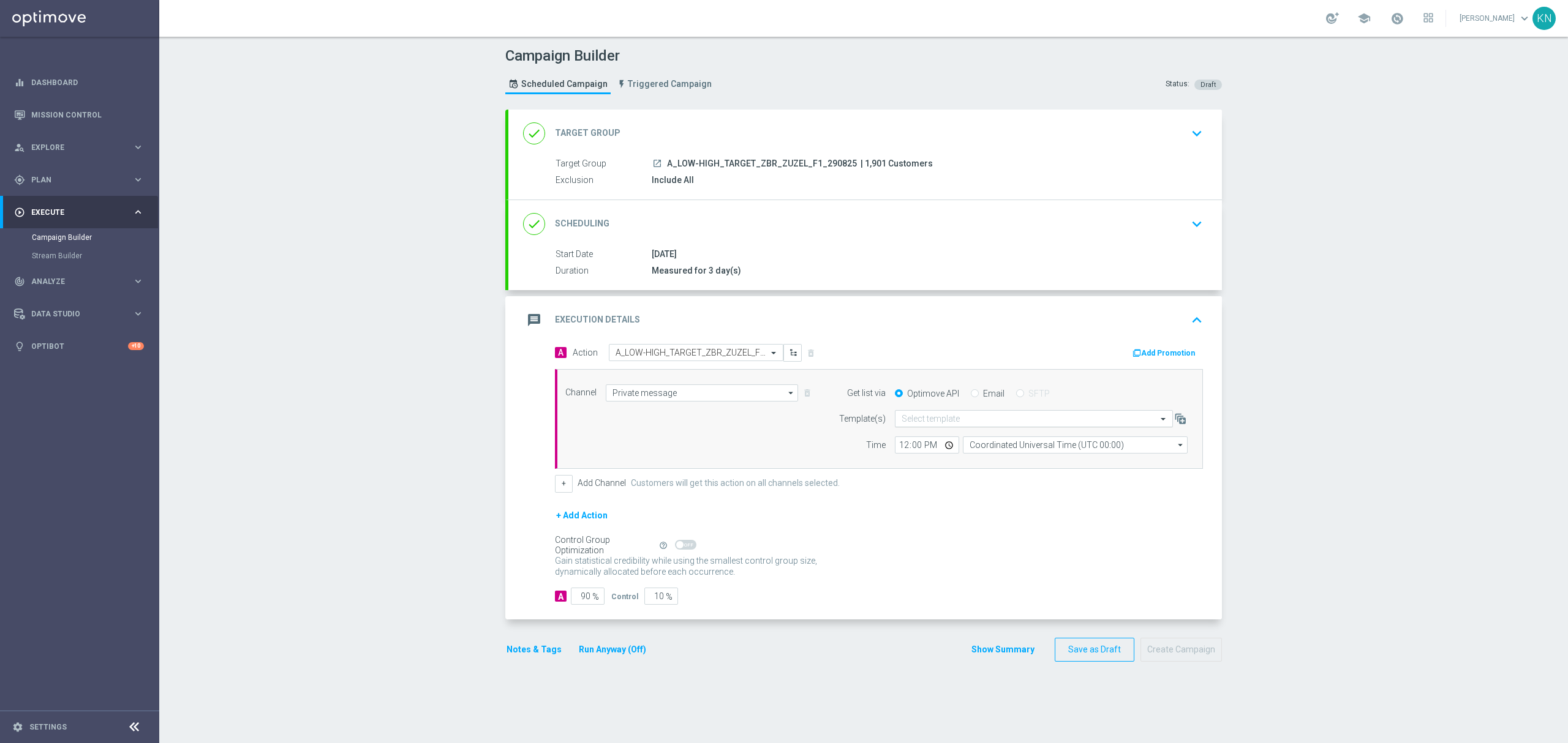
click at [946, 420] on input "text" at bounding box center [1022, 419] width 240 height 11
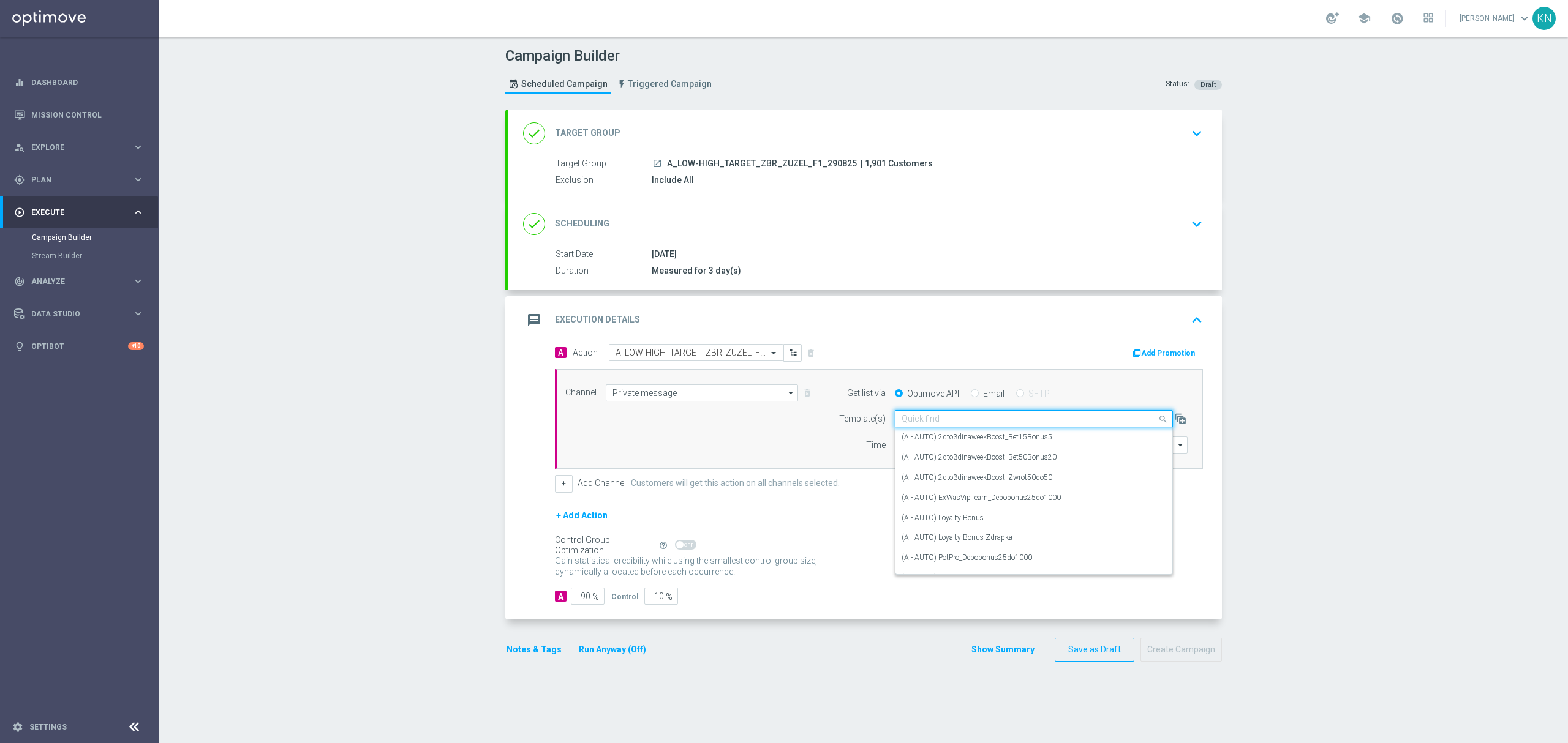
paste input "A_LOW-HIGH_TARGET_ZBR_ZUZEL_F1_290825"
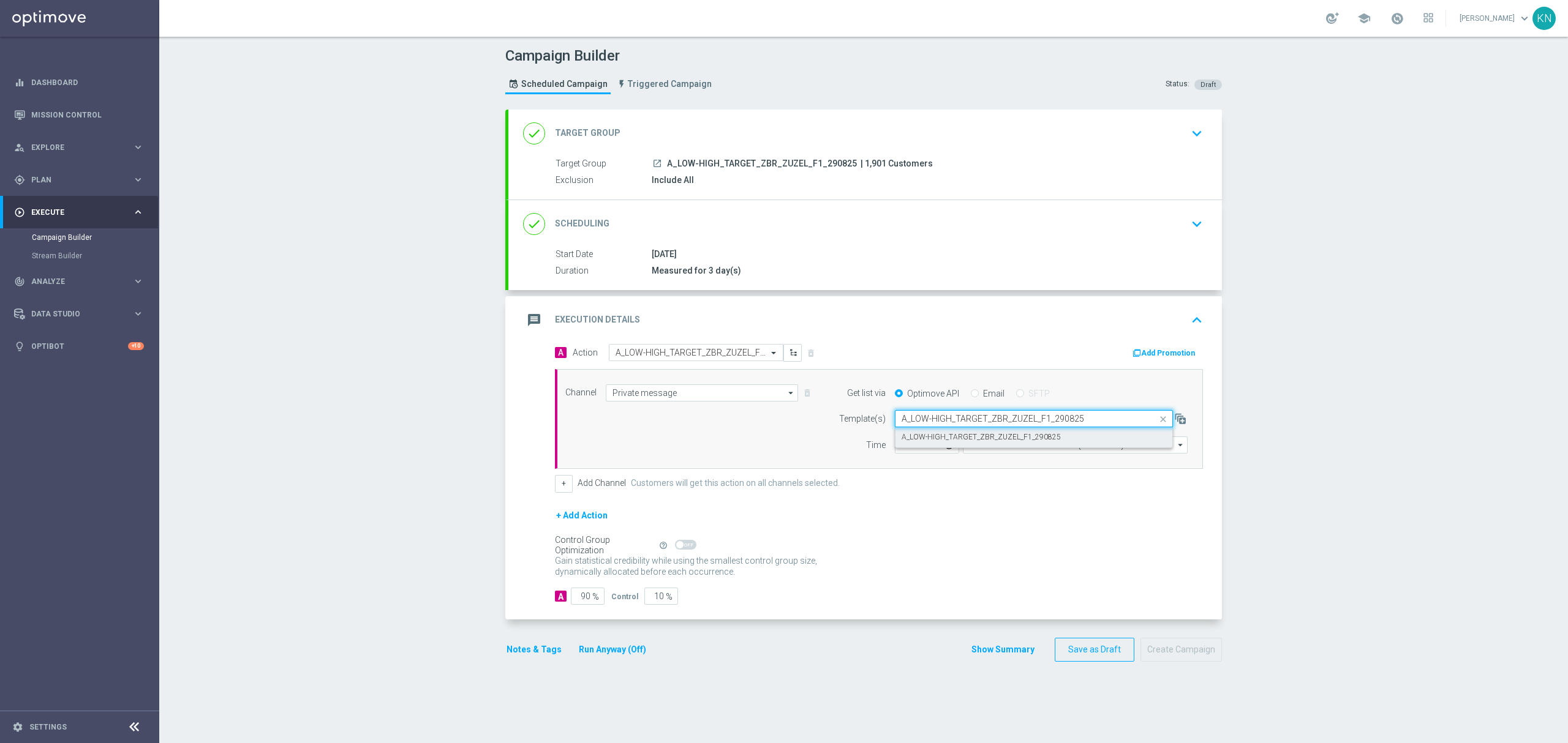
click at [990, 434] on label "A_LOW-HIGH_TARGET_ZBR_ZUZEL_F1_290825" at bounding box center [981, 438] width 159 height 11
type input "A_LOW-HIGH_TARGET_ZBR_ZUZEL_F1_290825"
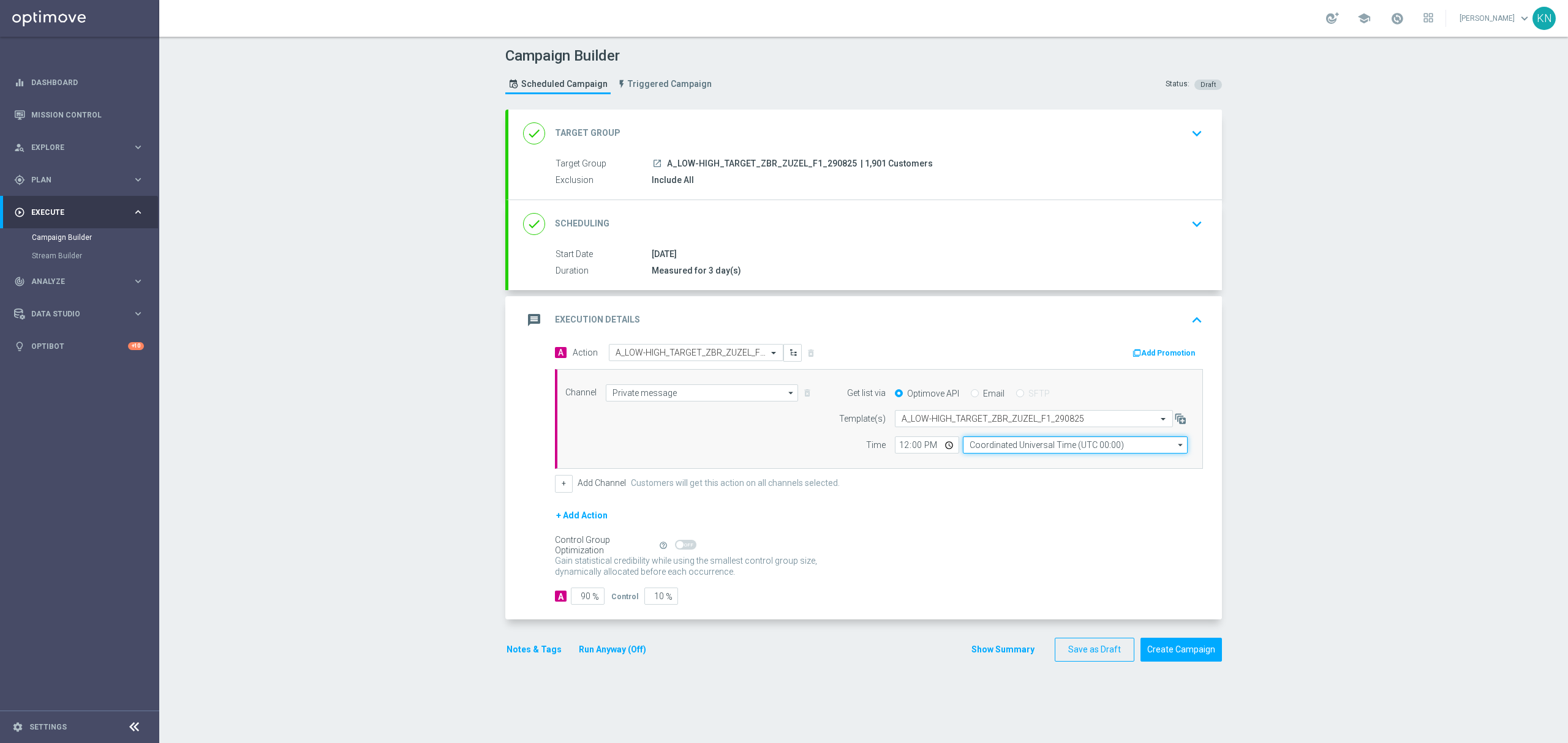
click at [1034, 452] on input "Coordinated Universal Time (UTC 00:00)" at bounding box center [1075, 445] width 225 height 18
click at [1024, 464] on div "Central European Time (Warsaw) (UTC +02:00)" at bounding box center [1069, 463] width 200 height 11
type input "Central European Time (Warsaw) (UTC +02:00)"
click at [703, 600] on div "A 90 % Control 10 %" at bounding box center [879, 597] width 648 height 18
click at [525, 656] on button "Notes & Tags" at bounding box center [534, 649] width 58 height 15
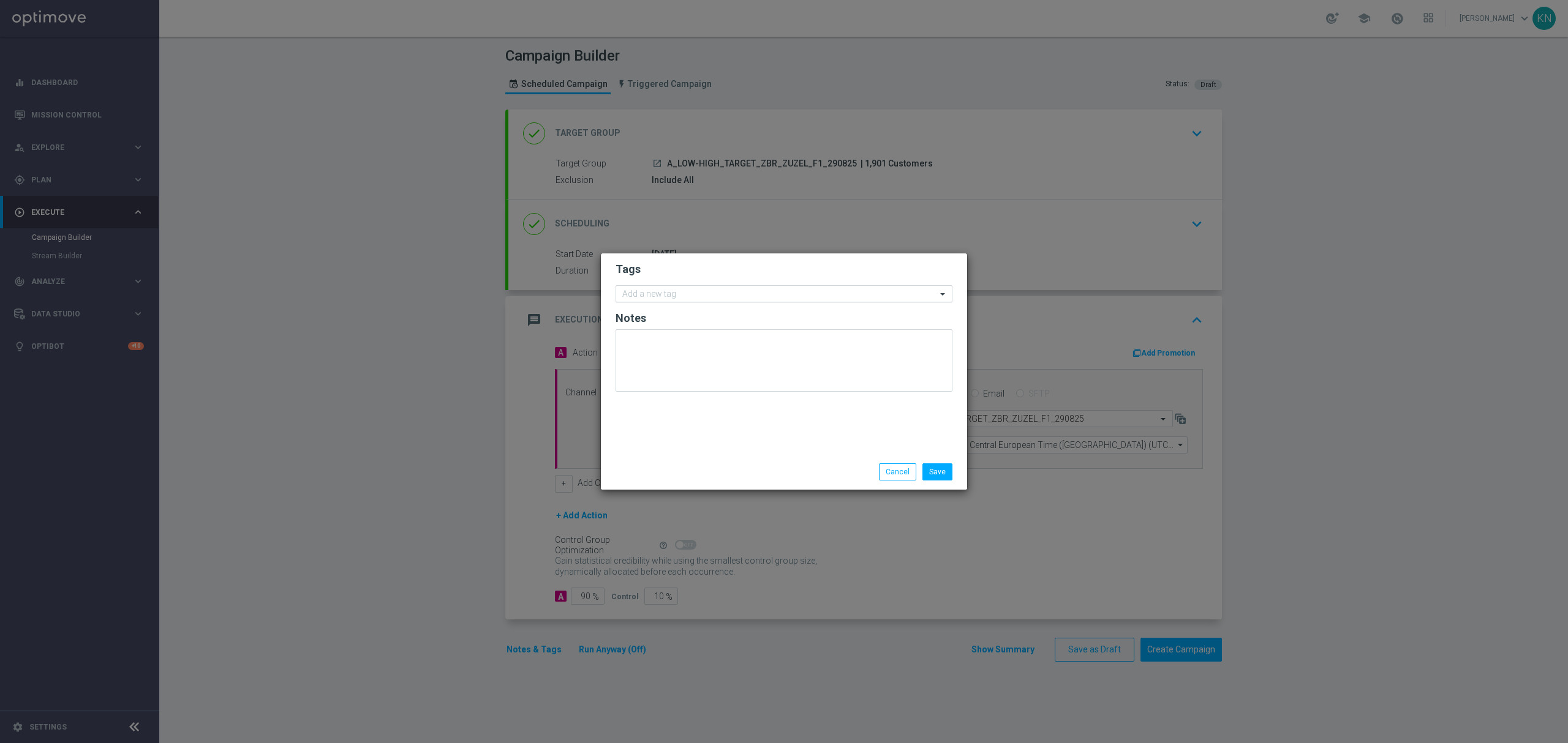
drag, startPoint x: 671, startPoint y: 305, endPoint x: 674, endPoint y: 297, distance: 8.5
click at [672, 298] on form "Tags Add a new tag Notes" at bounding box center [784, 330] width 337 height 142
click at [674, 297] on input "text" at bounding box center [779, 295] width 314 height 11
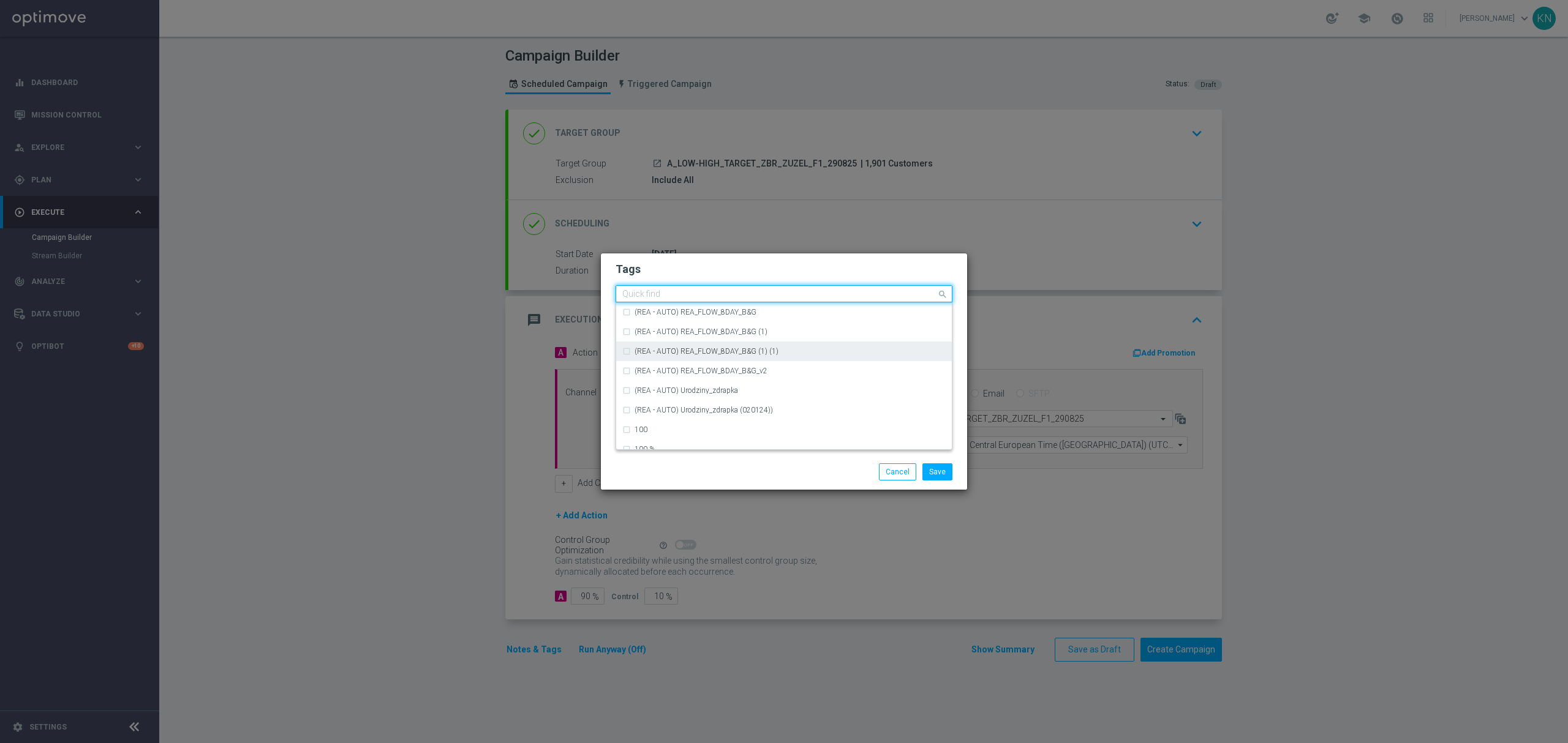
scroll to position [1877, 0]
click at [648, 417] on div "A" at bounding box center [790, 414] width 311 height 7
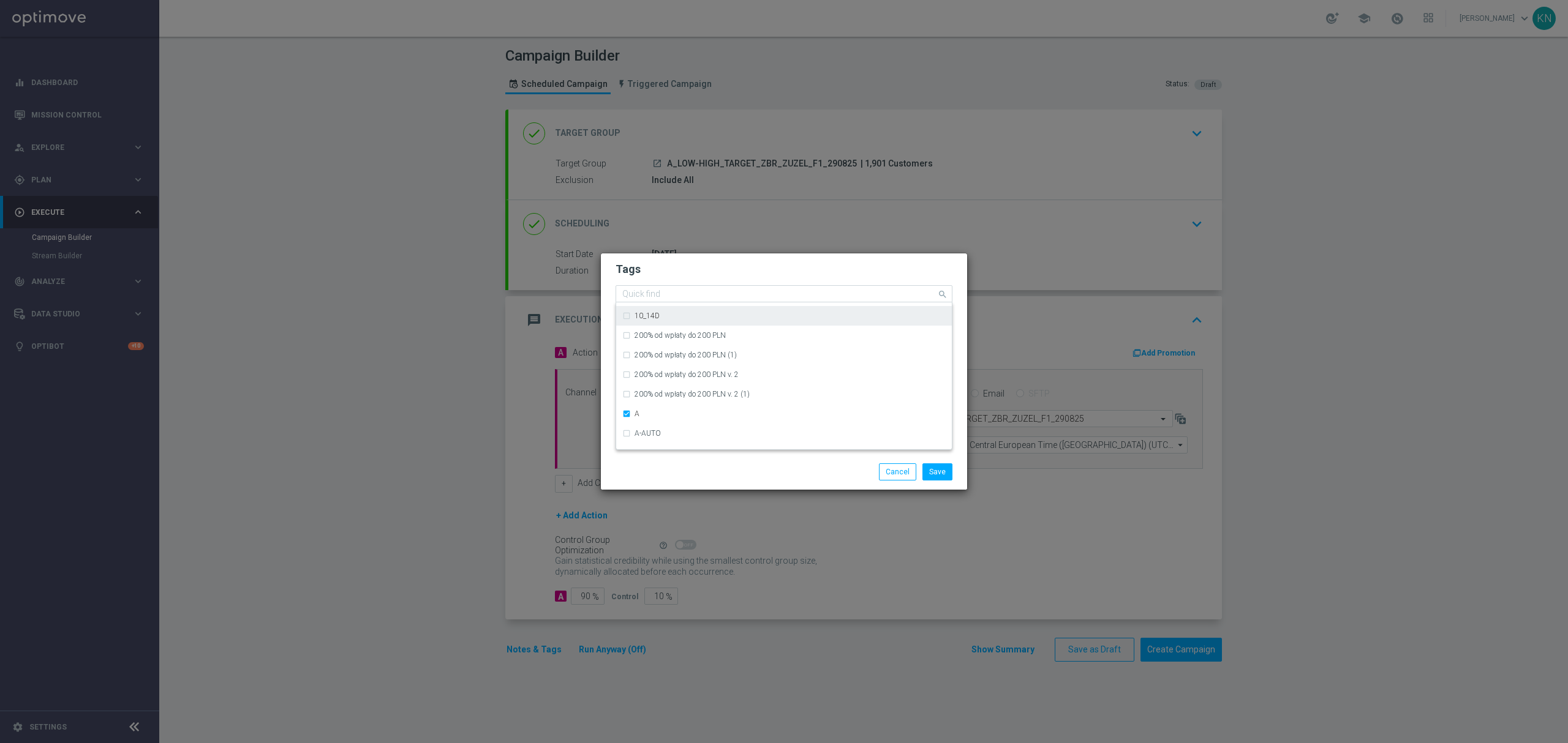
click at [725, 285] on div "Quick find × A" at bounding box center [784, 294] width 337 height 18
click at [713, 275] on h2 "Tags" at bounding box center [784, 269] width 337 height 15
click at [701, 297] on input "text" at bounding box center [792, 296] width 289 height 11
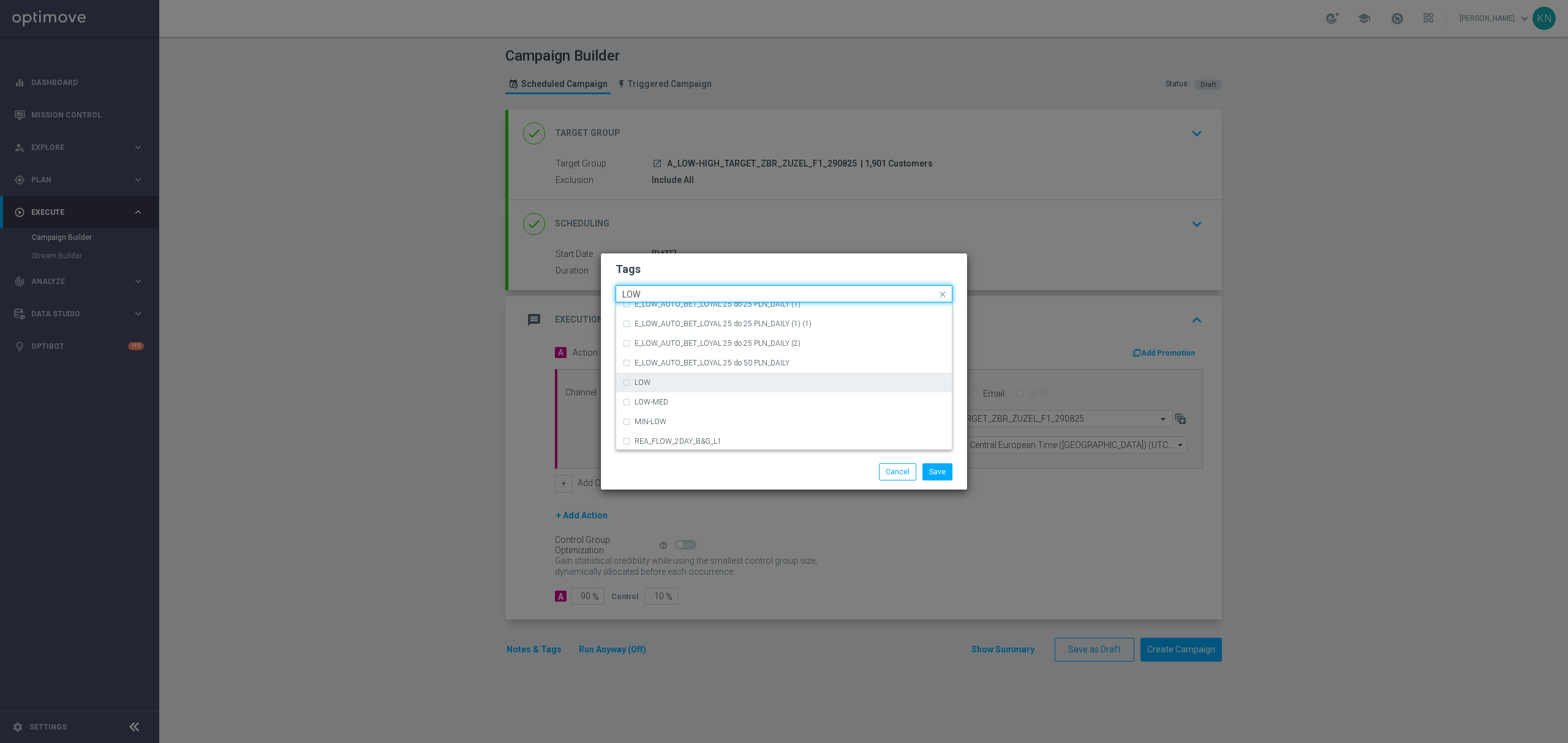
scroll to position [598, 0]
click at [660, 380] on div "LOW" at bounding box center [790, 381] width 311 height 7
type input "LOW"
click at [702, 257] on div "Tags Quick find × A × LOW (REA - AUTO) REA_FLOW_8DAY_B&G (1) (1) (REA - AUTO) R…" at bounding box center [784, 354] width 366 height 201
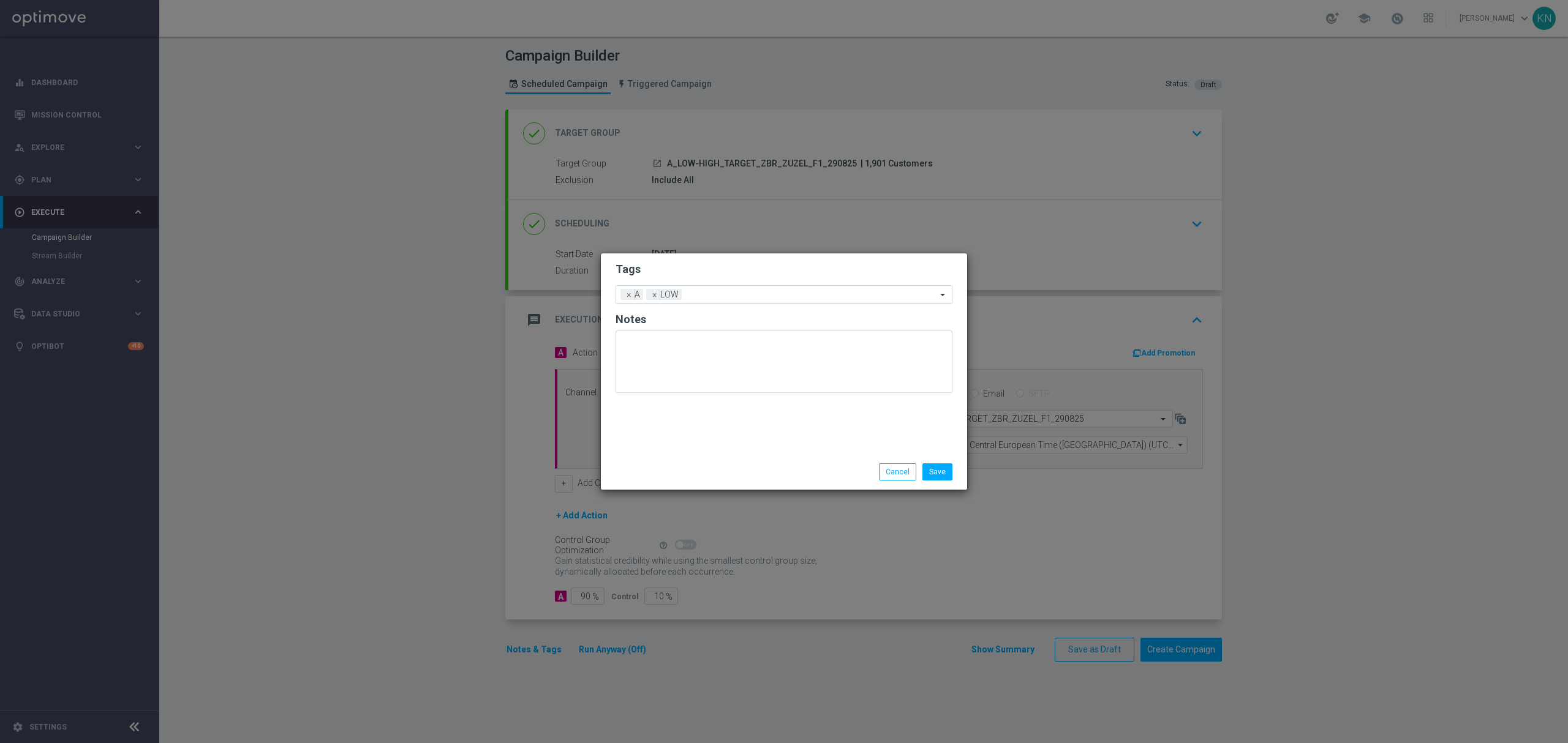
click at [707, 295] on input "text" at bounding box center [811, 296] width 250 height 11
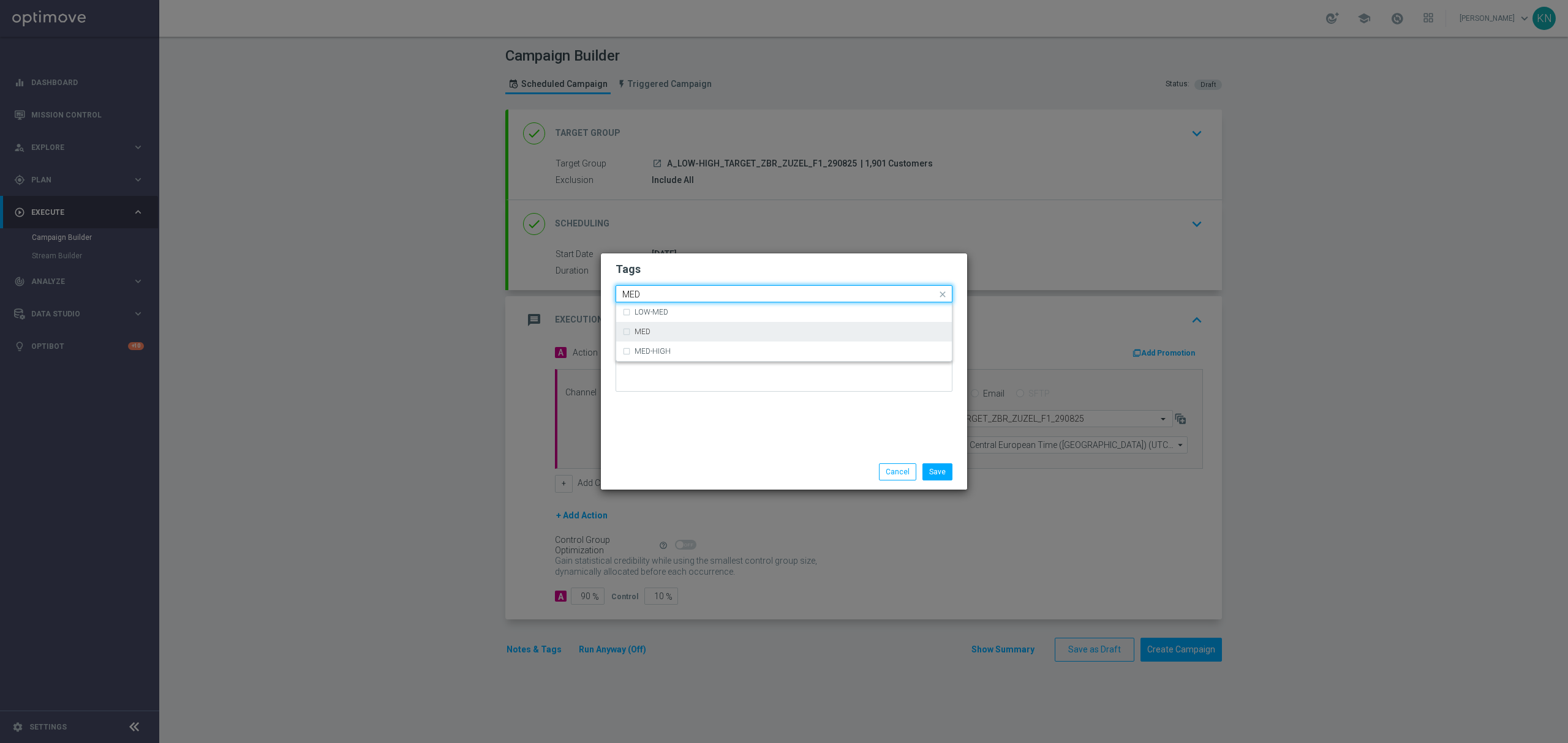
click at [662, 334] on div "MED" at bounding box center [790, 332] width 311 height 7
type input "MED"
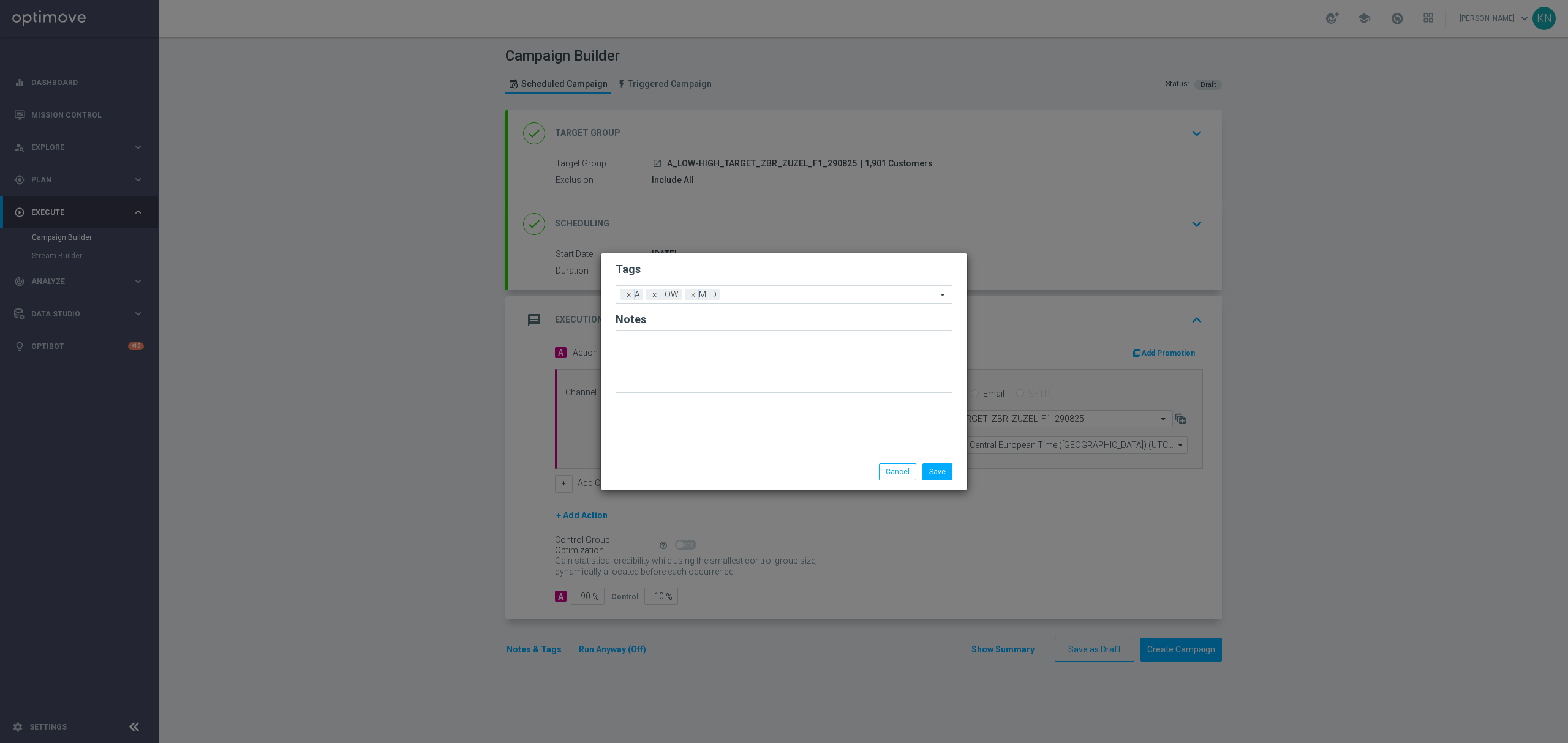
click at [696, 266] on h2 "Tags" at bounding box center [784, 269] width 337 height 15
click at [748, 294] on input "text" at bounding box center [831, 296] width 212 height 11
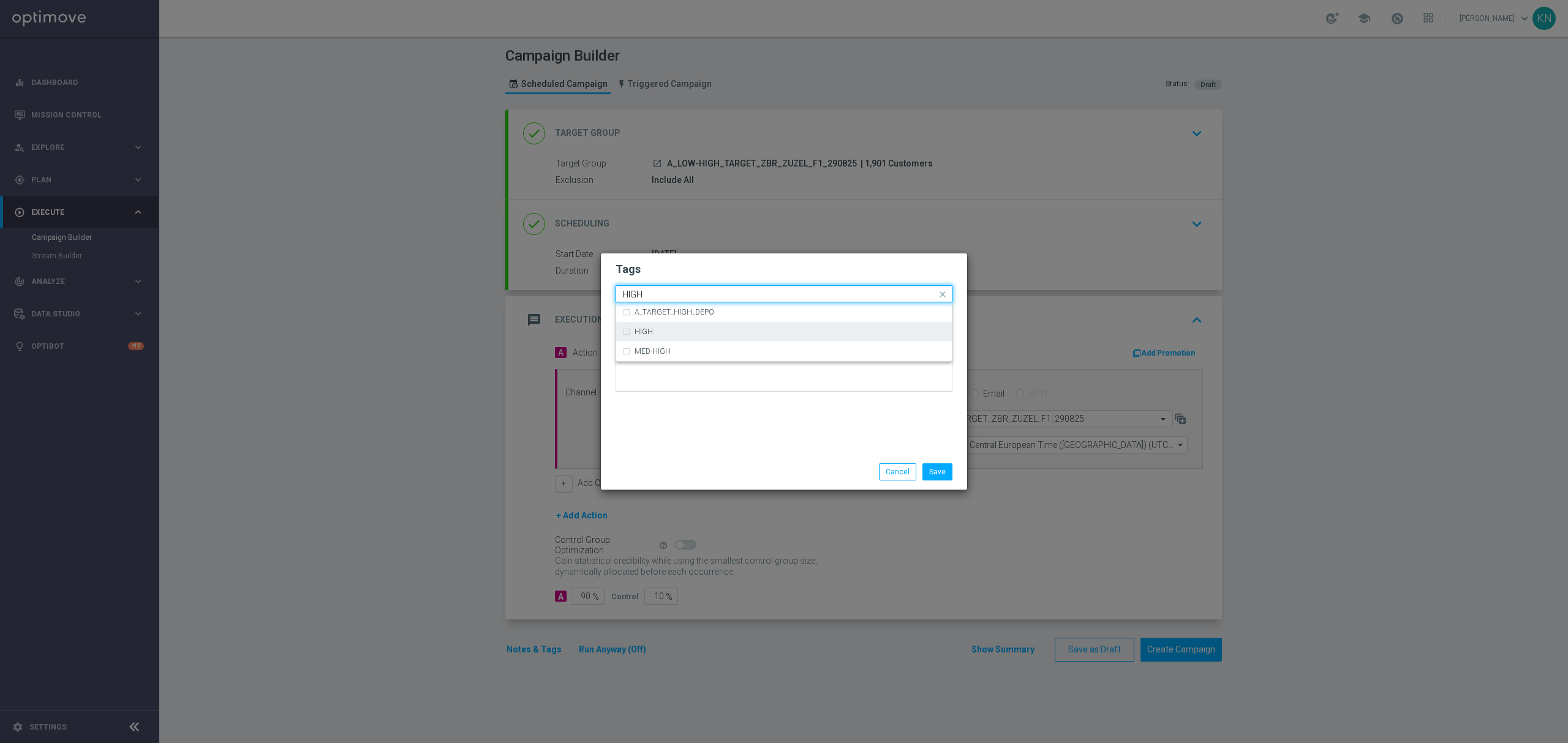
click at [679, 322] on div "HIGH" at bounding box center [784, 332] width 323 height 19
type input "HIGH"
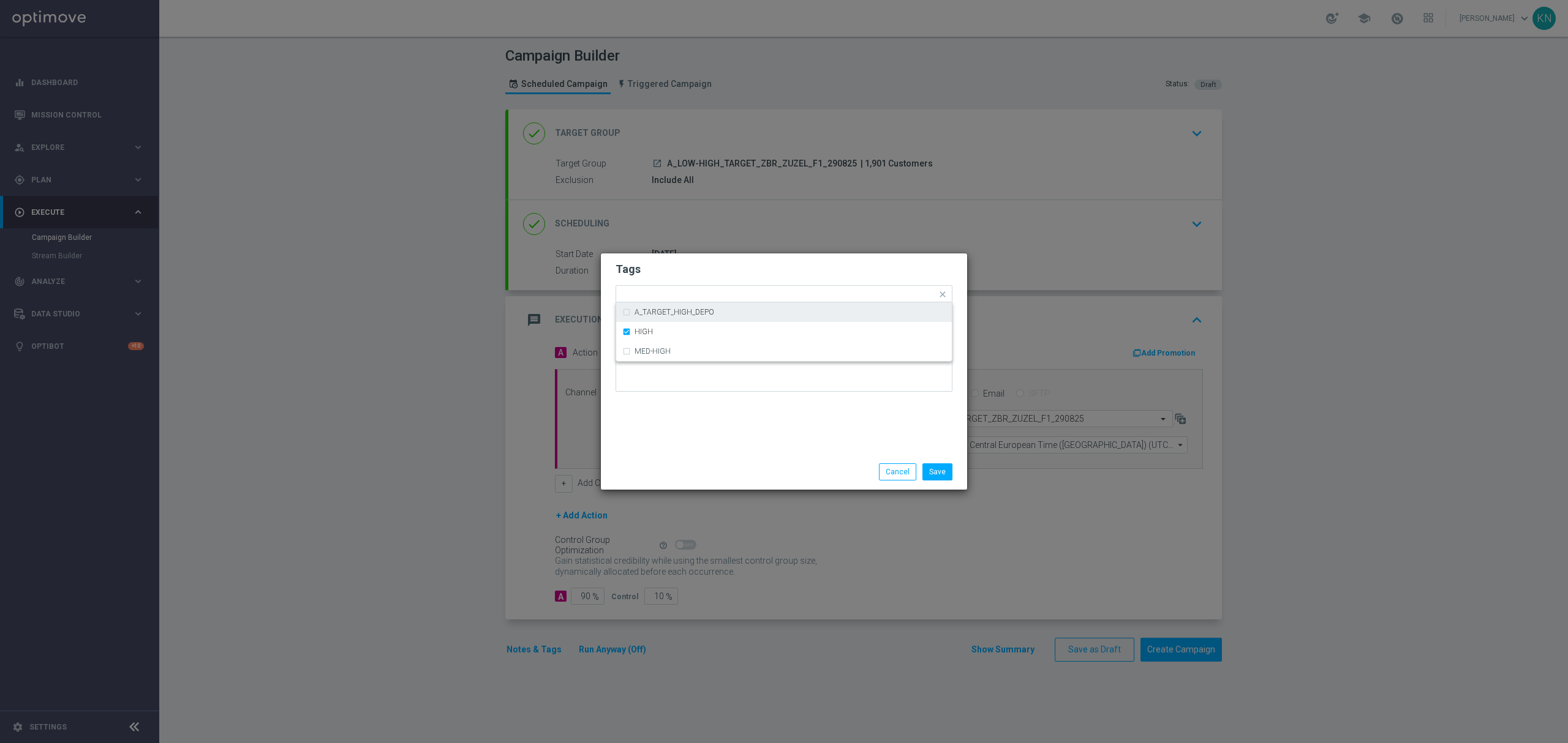
click at [731, 265] on h2 "Tags" at bounding box center [784, 269] width 337 height 15
click at [798, 292] on input "text" at bounding box center [851, 296] width 172 height 11
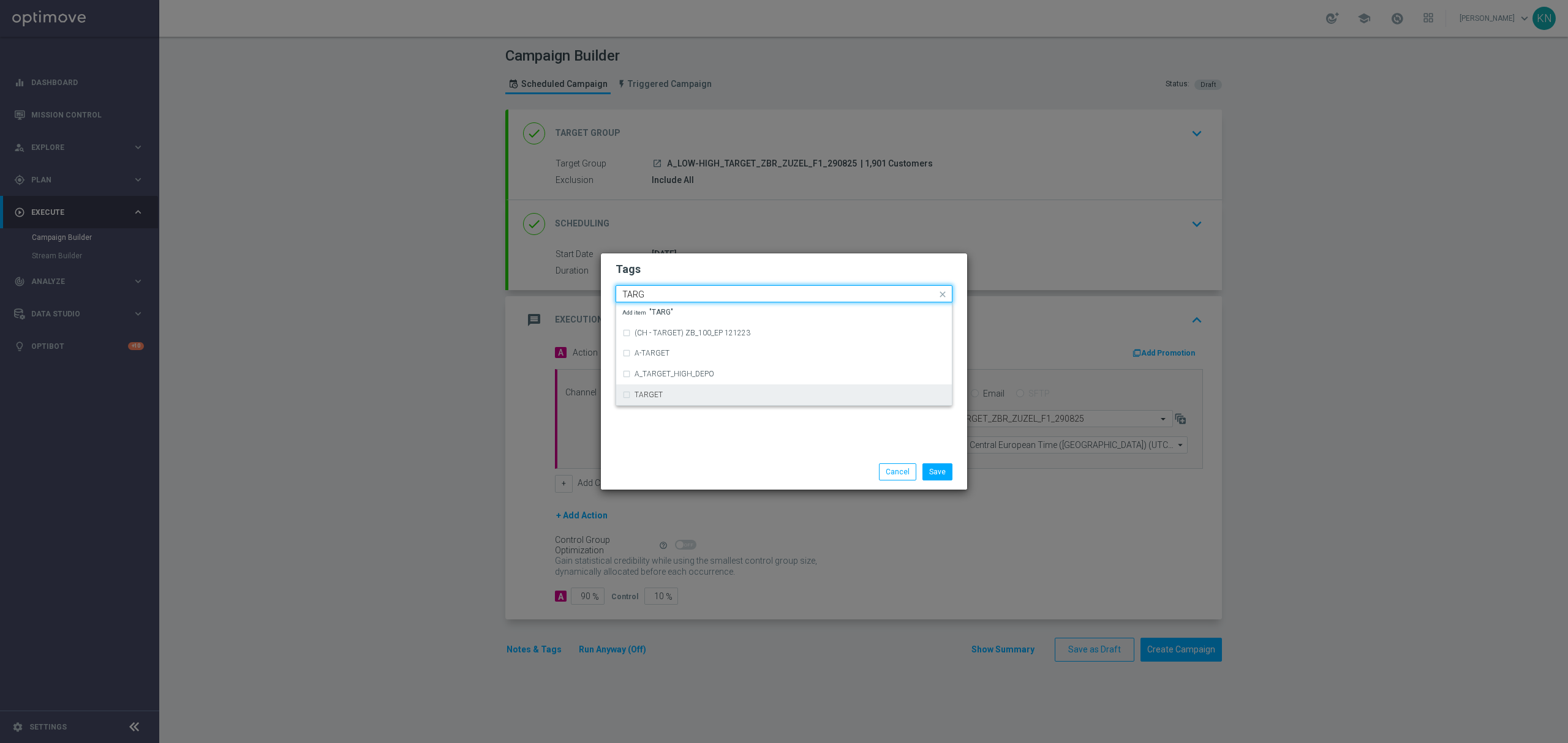
click at [672, 396] on div "TARGET" at bounding box center [790, 395] width 311 height 7
type input "TARG"
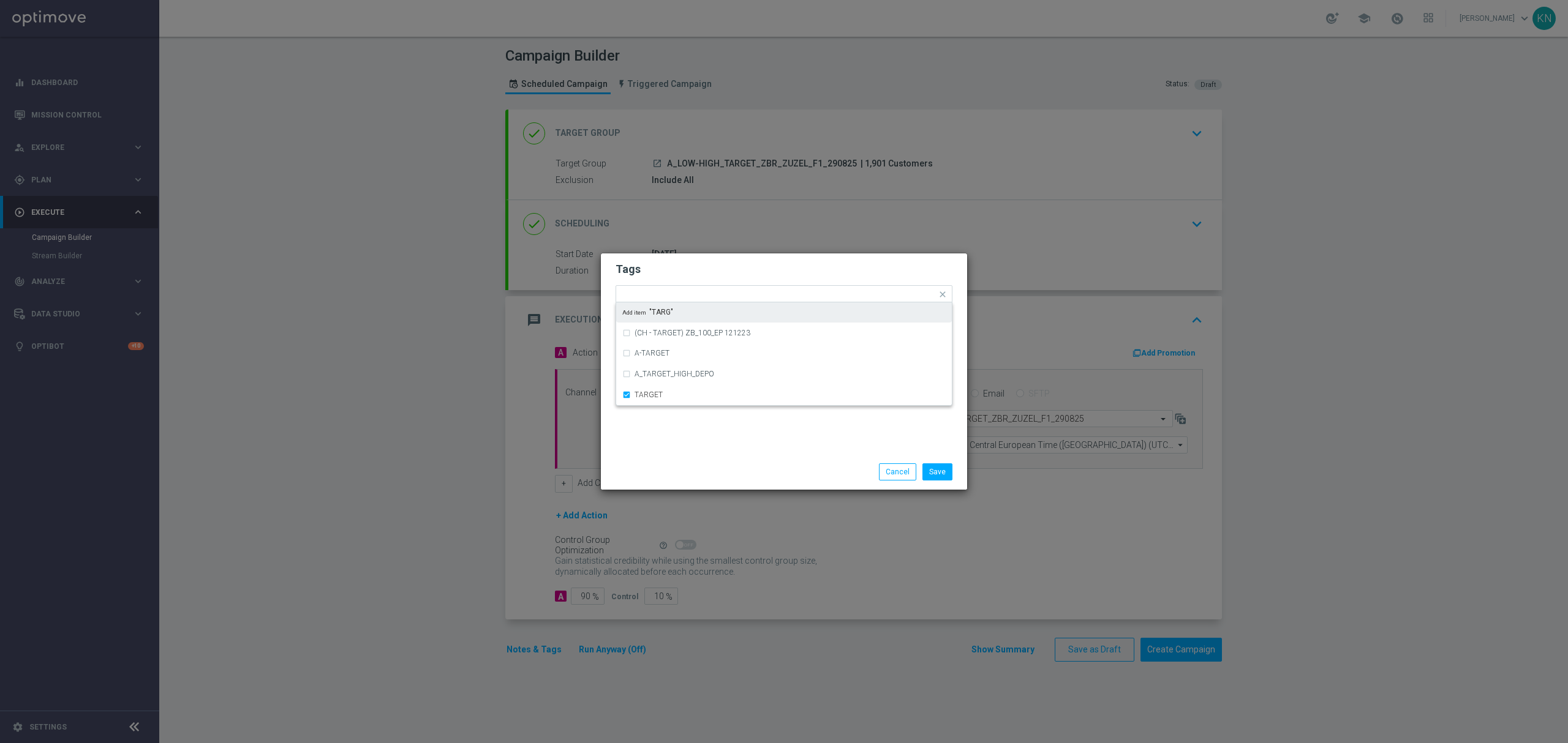
click at [709, 264] on h2 "Tags" at bounding box center [784, 269] width 337 height 15
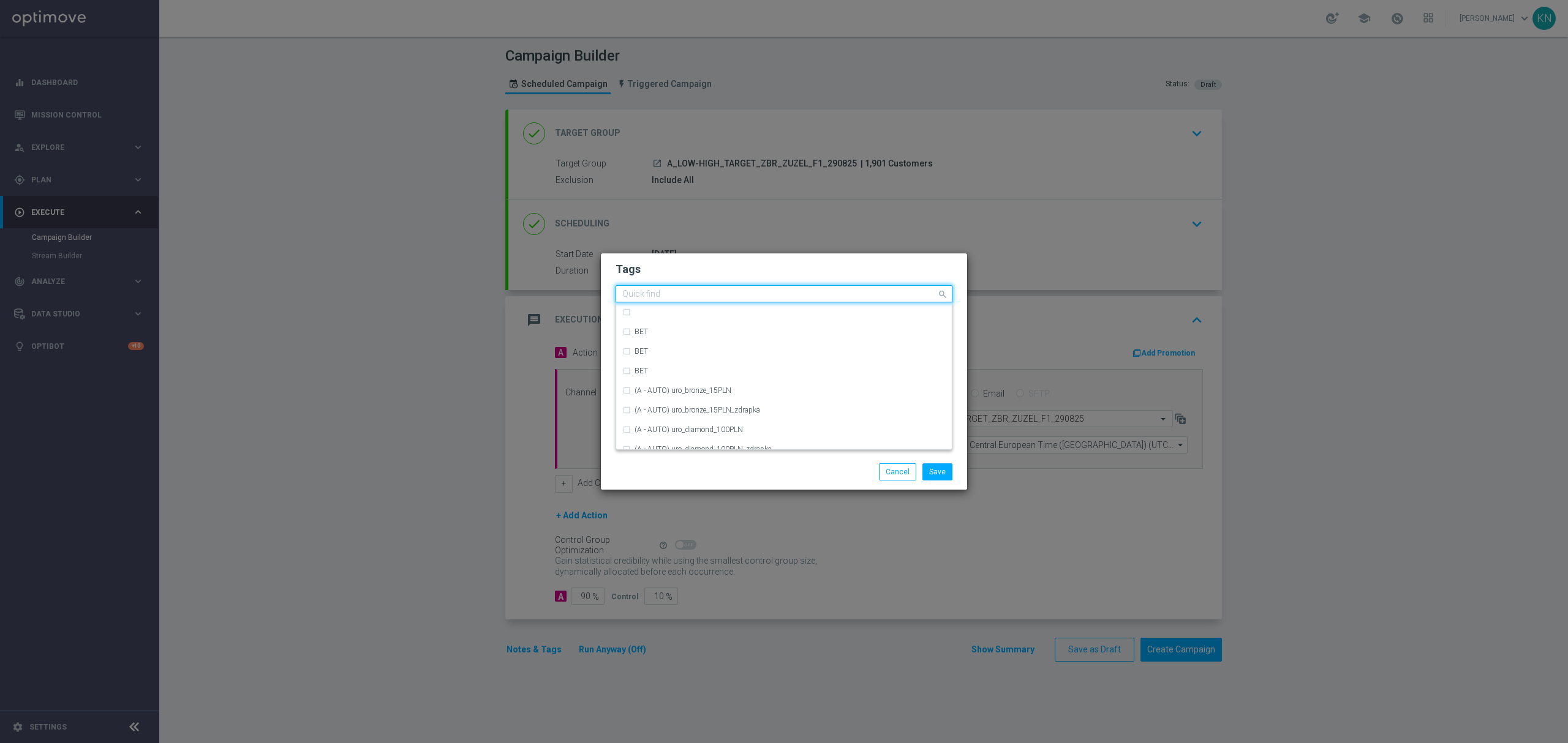
click at [844, 297] on input "text" at bounding box center [779, 295] width 314 height 11
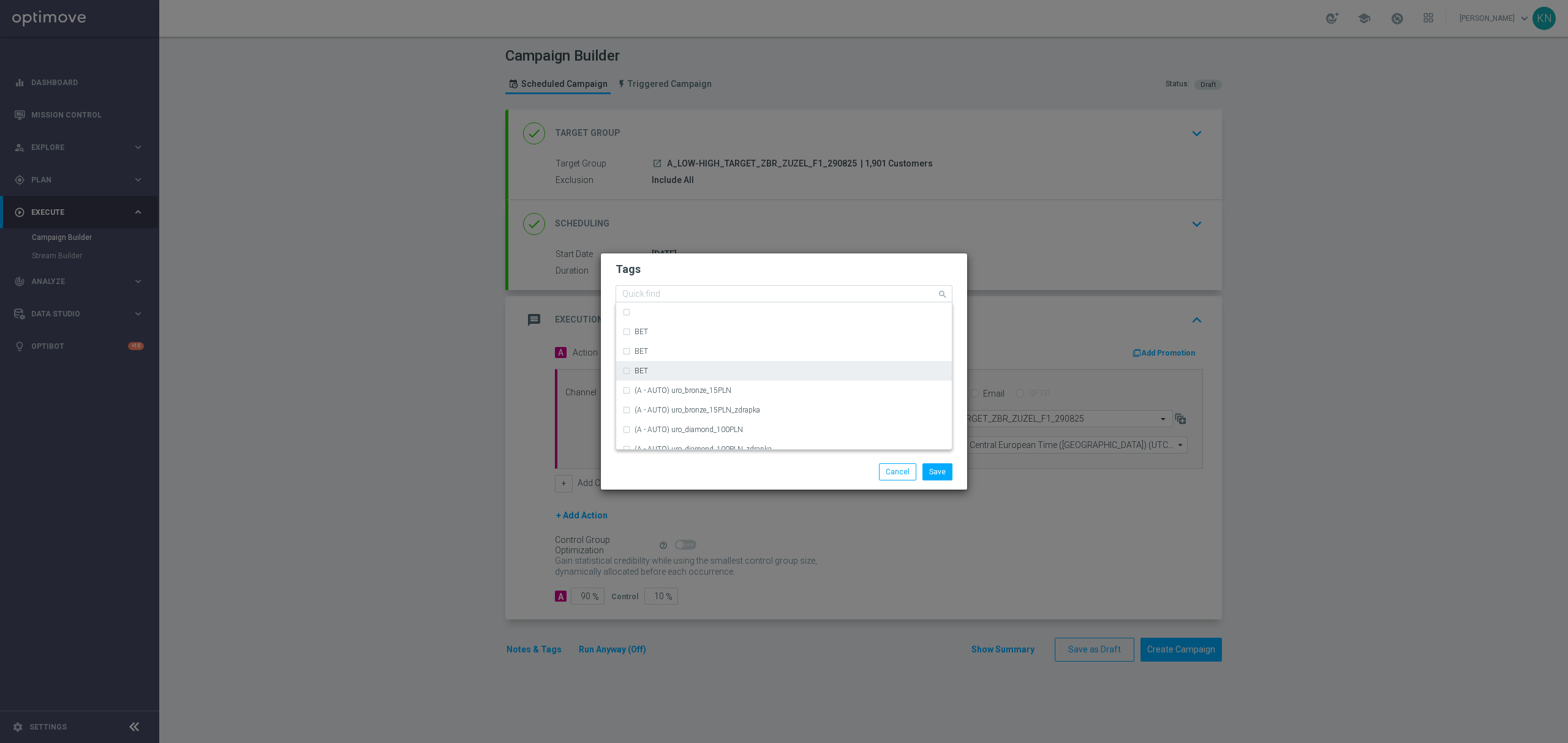
click at [657, 292] on input "text" at bounding box center [779, 295] width 314 height 11
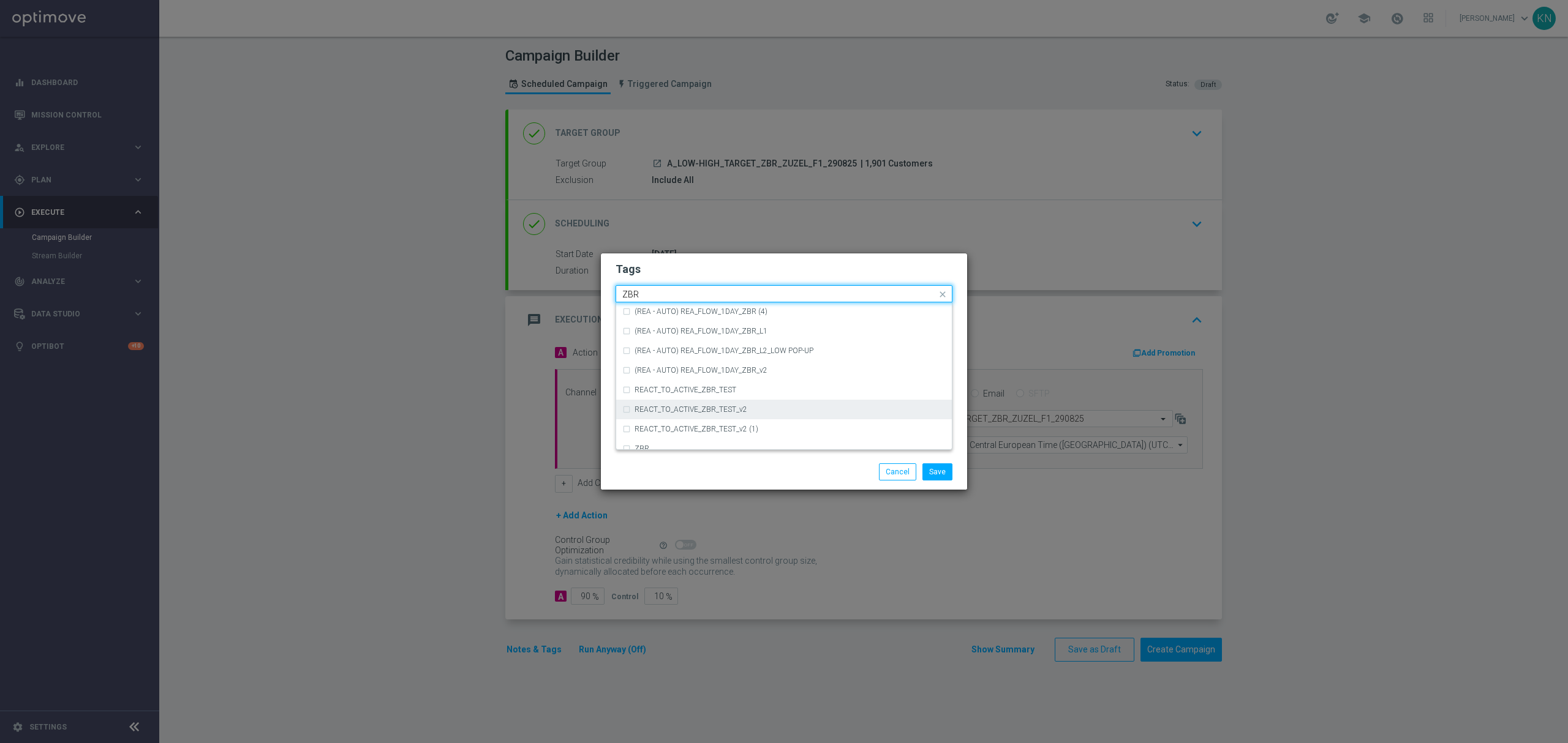
scroll to position [128, 0]
click at [650, 400] on div "ZBR" at bounding box center [790, 400] width 311 height 7
type input "ZBR"
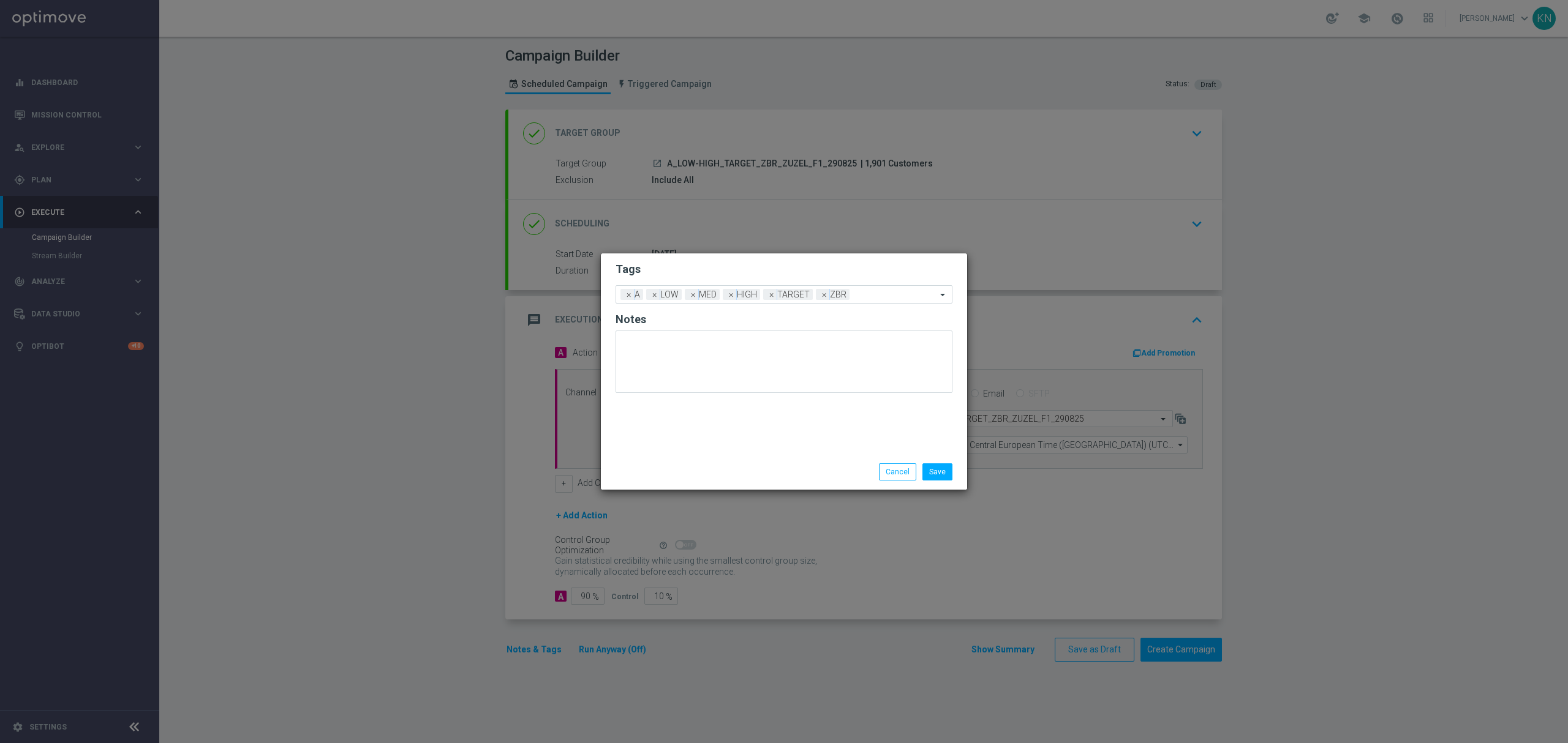
click at [740, 284] on form "Tags Add a new tag × A × LOW × MED × HIGH × TARGET × ZBR Notes" at bounding box center [784, 331] width 337 height 144
click at [942, 468] on button "Save" at bounding box center [938, 473] width 30 height 18
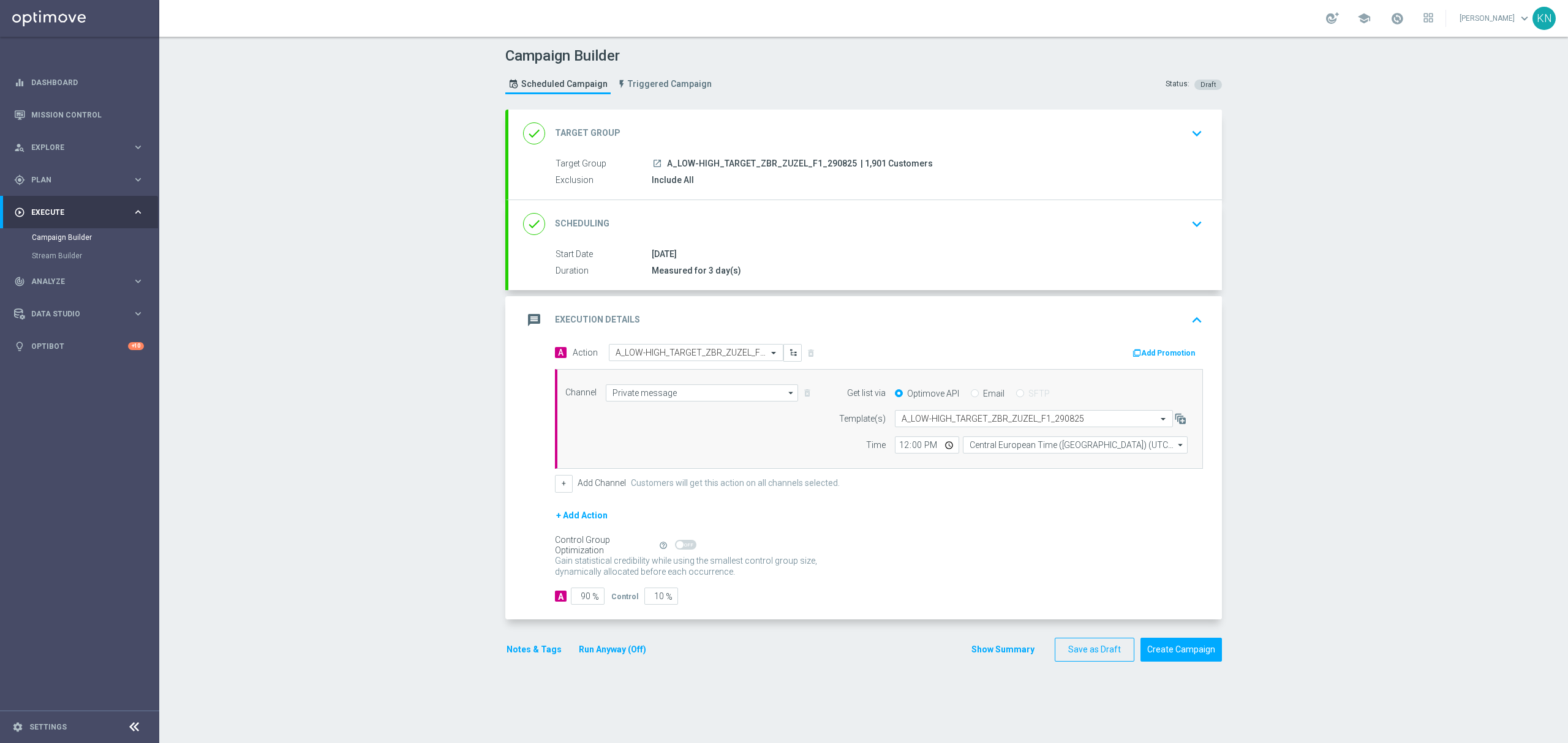
click at [1148, 356] on button "Add Promotion" at bounding box center [1165, 353] width 68 height 13
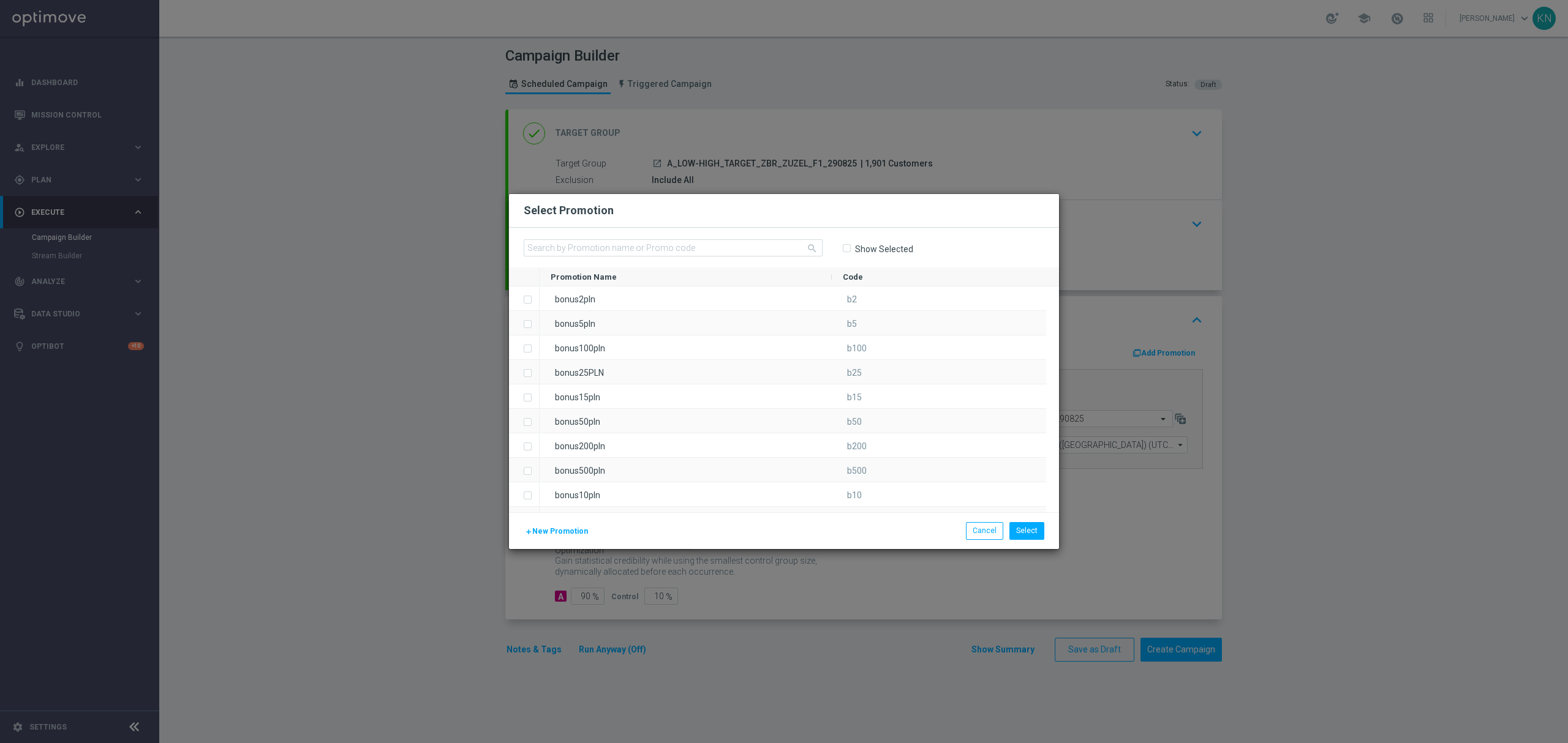
click at [559, 536] on span "New Promotion" at bounding box center [560, 531] width 56 height 9
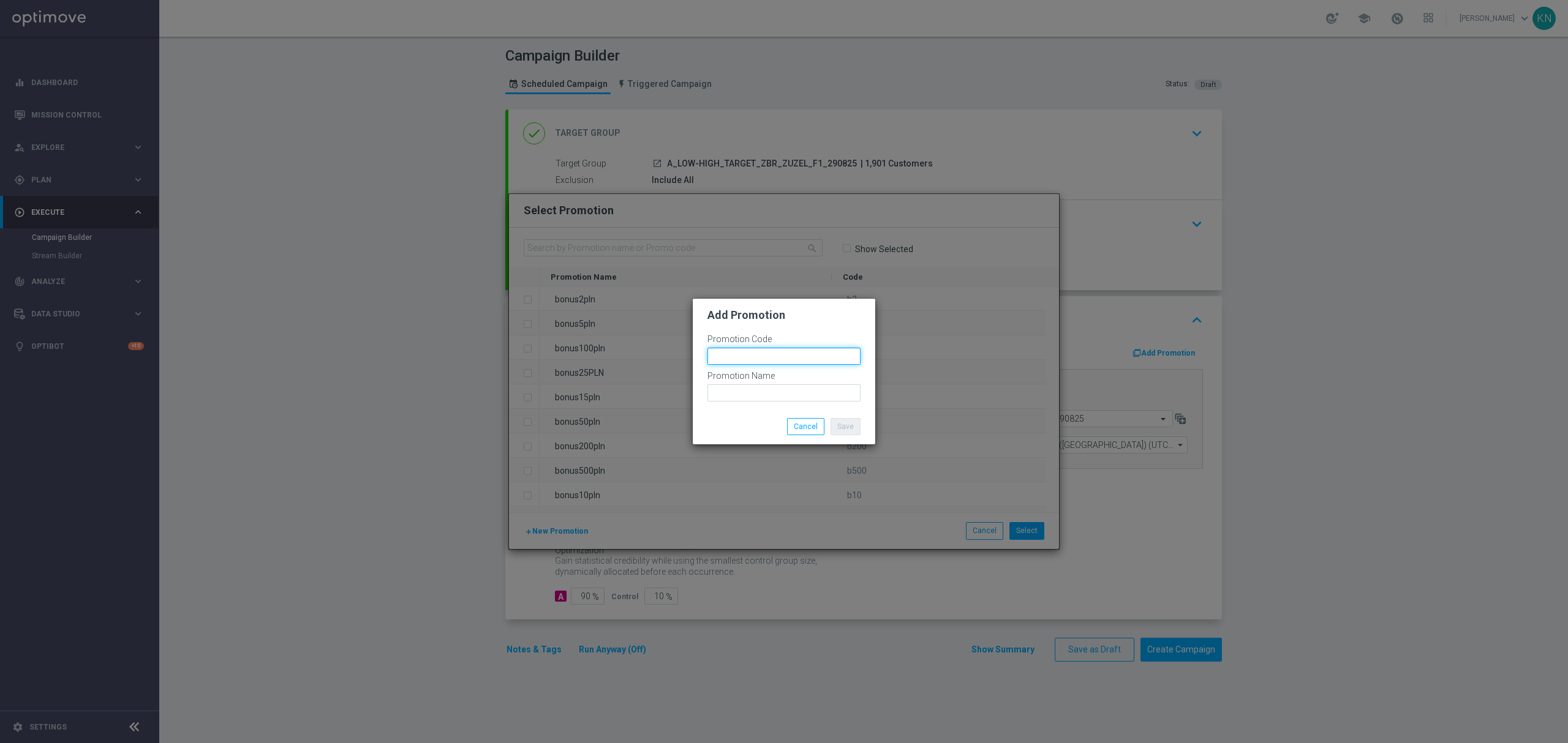
click at [734, 356] on input "text" at bounding box center [784, 356] width 153 height 18
paste input "172362"
drag, startPoint x: 821, startPoint y: 361, endPoint x: 640, endPoint y: 361, distance: 181.0
click at [640, 361] on modal-container "Add Promotion Promotion Code bonusapi_tg-172362 Promotion Name Save Cancel" at bounding box center [784, 371] width 1568 height 743
type input "bonusapi_tg-172362"
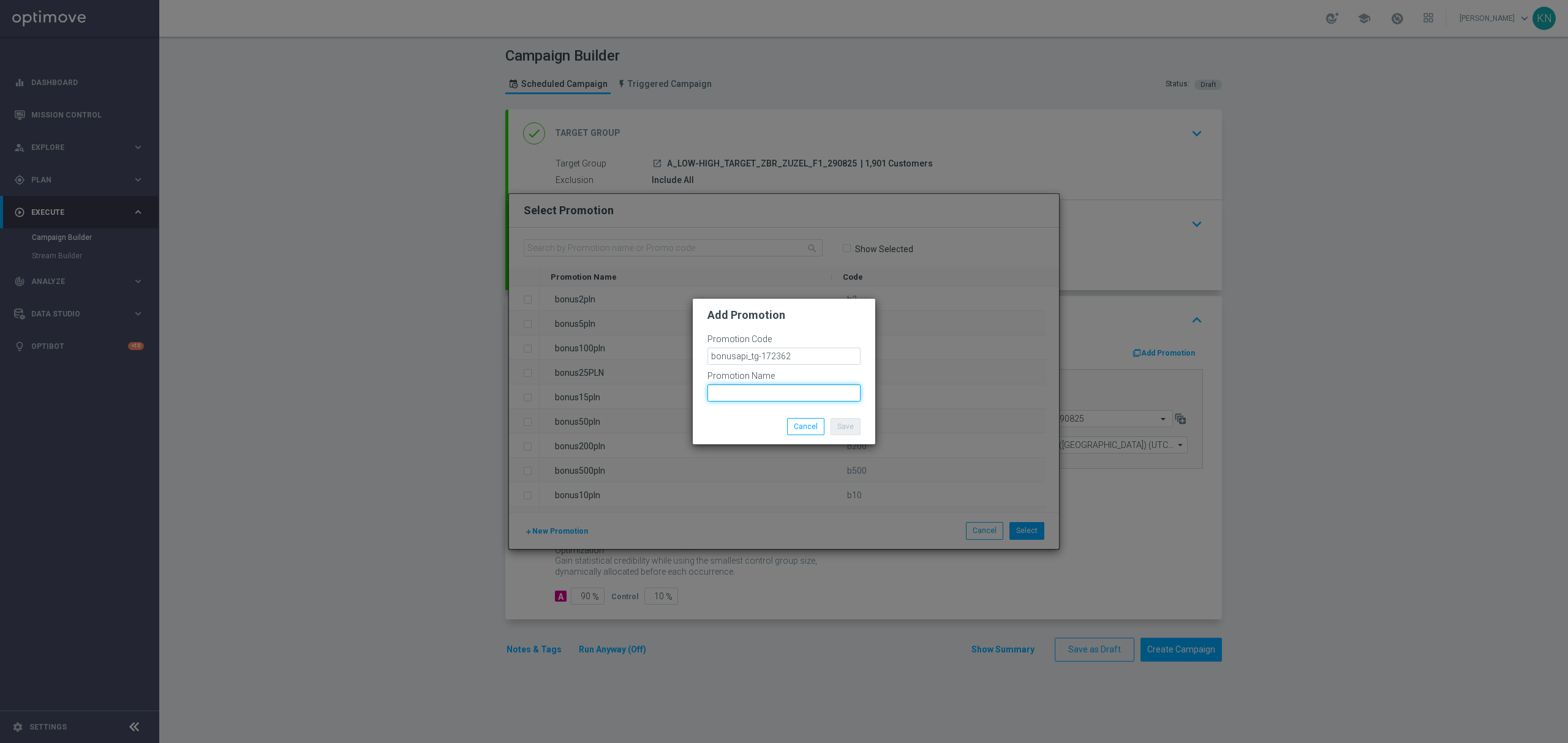
click at [739, 398] on input "text" at bounding box center [784, 393] width 153 height 18
paste input "bonusapi_tg-172362"
drag, startPoint x: 801, startPoint y: 390, endPoint x: 694, endPoint y: 378, distance: 107.7
click at [621, 390] on modal-container "Add Promotion Promotion Code bonusapi_tg-172362 Promotion Name bonusapi_tg-1723…" at bounding box center [784, 371] width 1568 height 743
type input "bonusapi_tg-172362"
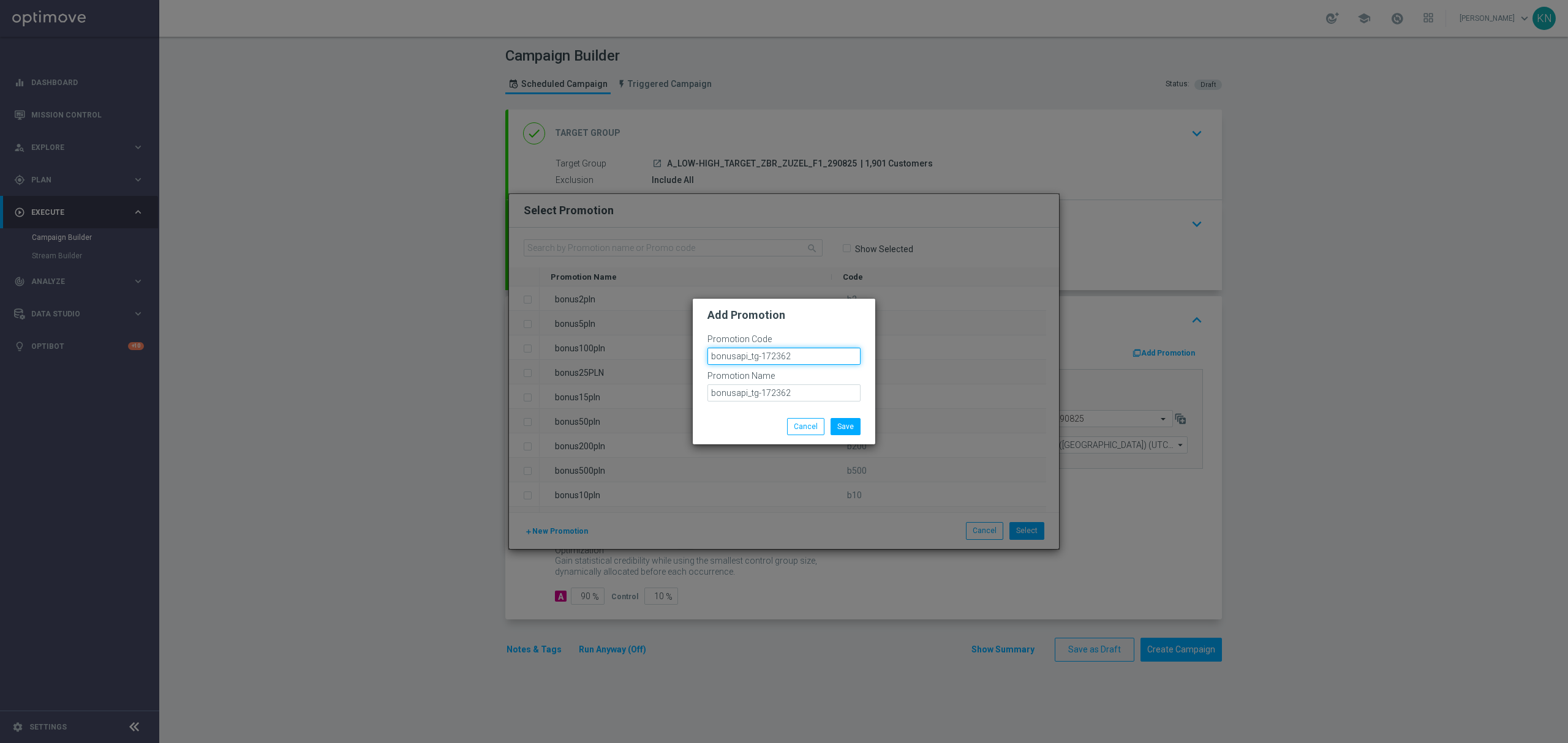
drag, startPoint x: 795, startPoint y: 356, endPoint x: 630, endPoint y: 353, distance: 165.0
click at [623, 355] on modal-container "Add Promotion Promotion Code bonusapi_tg-172362 Promotion Name bonusapi_tg-1723…" at bounding box center [784, 371] width 1568 height 743
click at [805, 321] on div "Add Promotion" at bounding box center [784, 315] width 172 height 15
drag, startPoint x: 801, startPoint y: 390, endPoint x: 586, endPoint y: 390, distance: 215.0
click at [586, 390] on modal-container "Add Promotion Promotion Code bonusapi_tg-172362 Promotion Name bonusapi_tg-1723…" at bounding box center [784, 371] width 1568 height 743
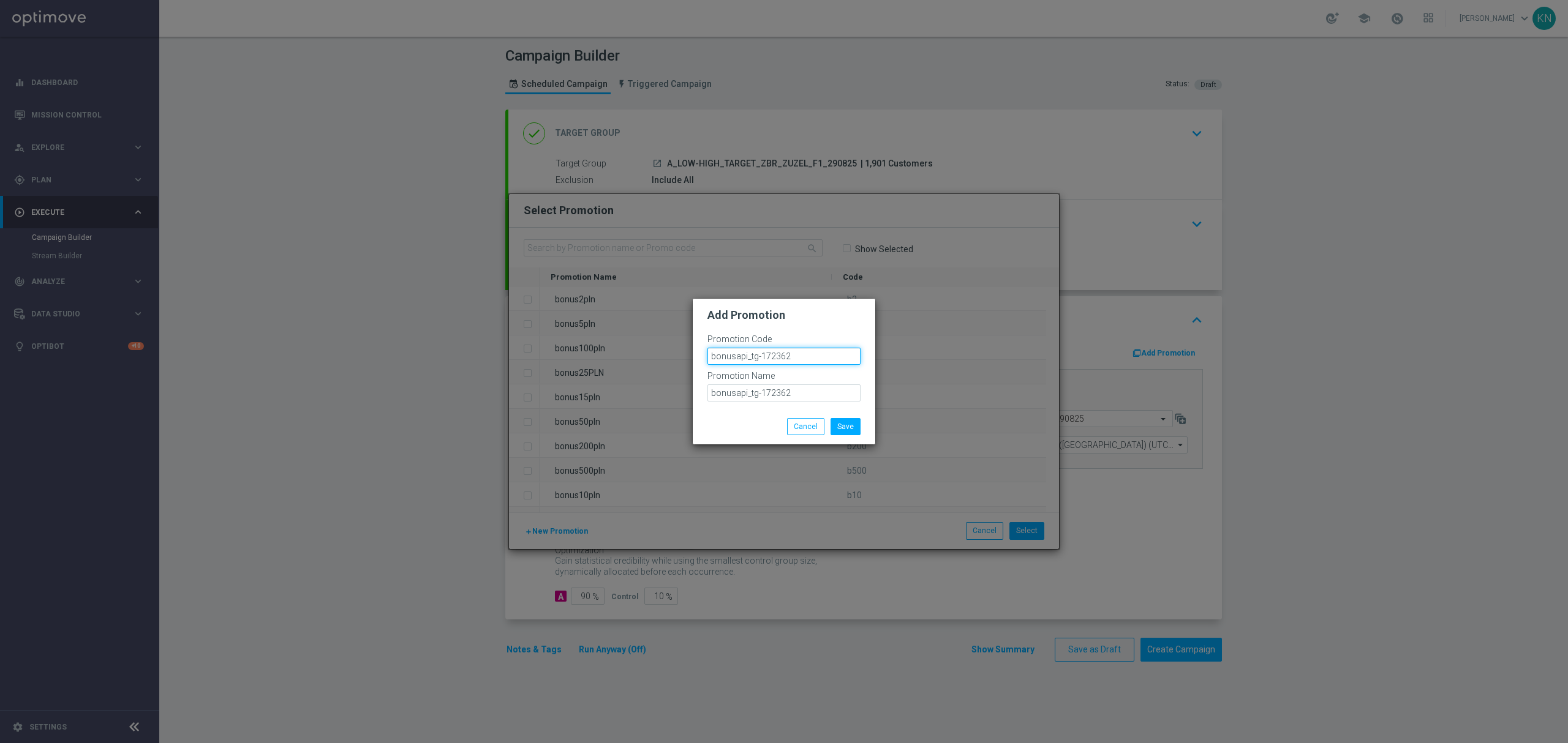
drag, startPoint x: 798, startPoint y: 354, endPoint x: 656, endPoint y: 350, distance: 142.1
click at [656, 350] on modal-container "Add Promotion Promotion Code bonusapi_tg-172362 Promotion Name bonusapi_tg-1723…" at bounding box center [784, 371] width 1568 height 743
click at [846, 431] on button "Save" at bounding box center [846, 427] width 30 height 18
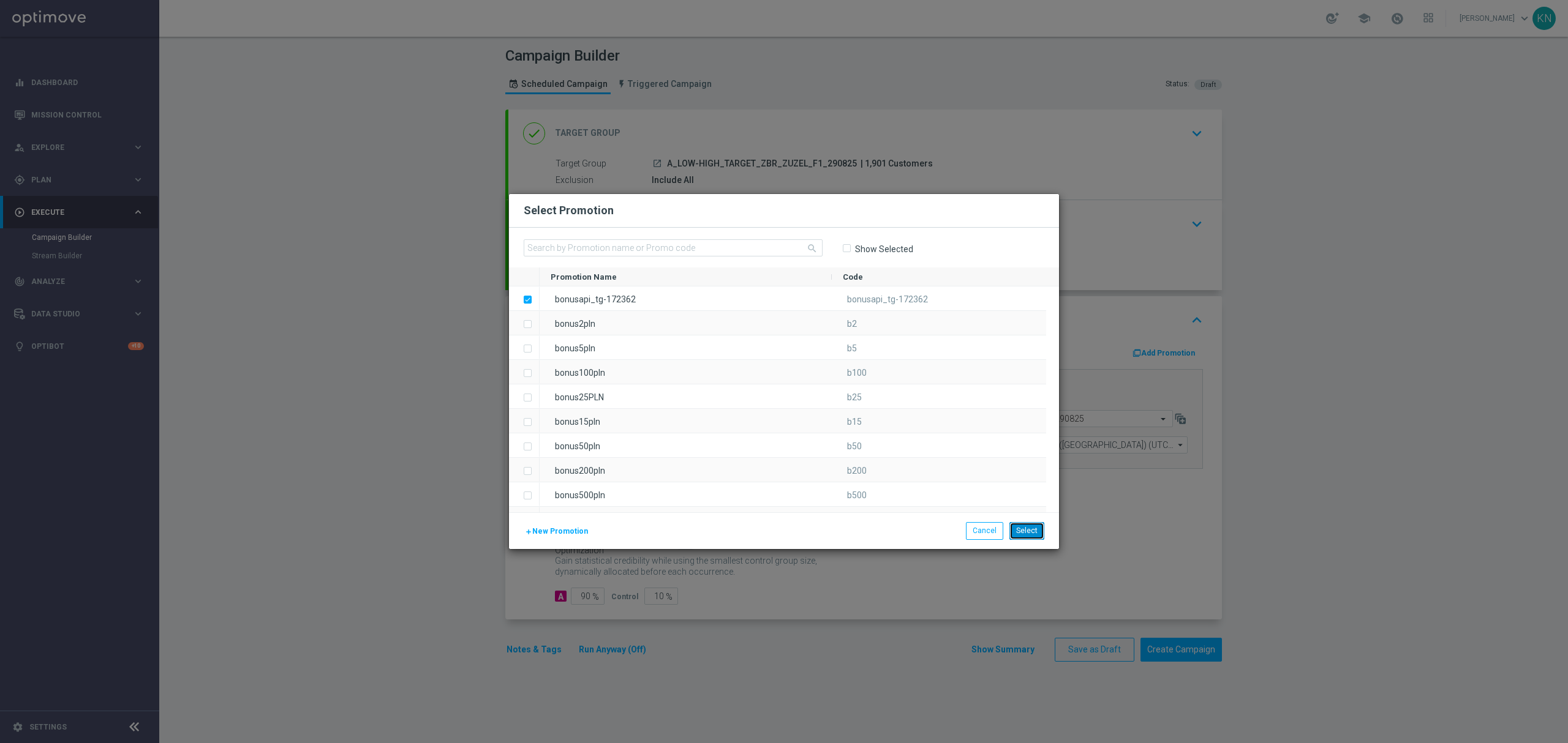
click at [1027, 534] on button "Select" at bounding box center [1027, 531] width 35 height 18
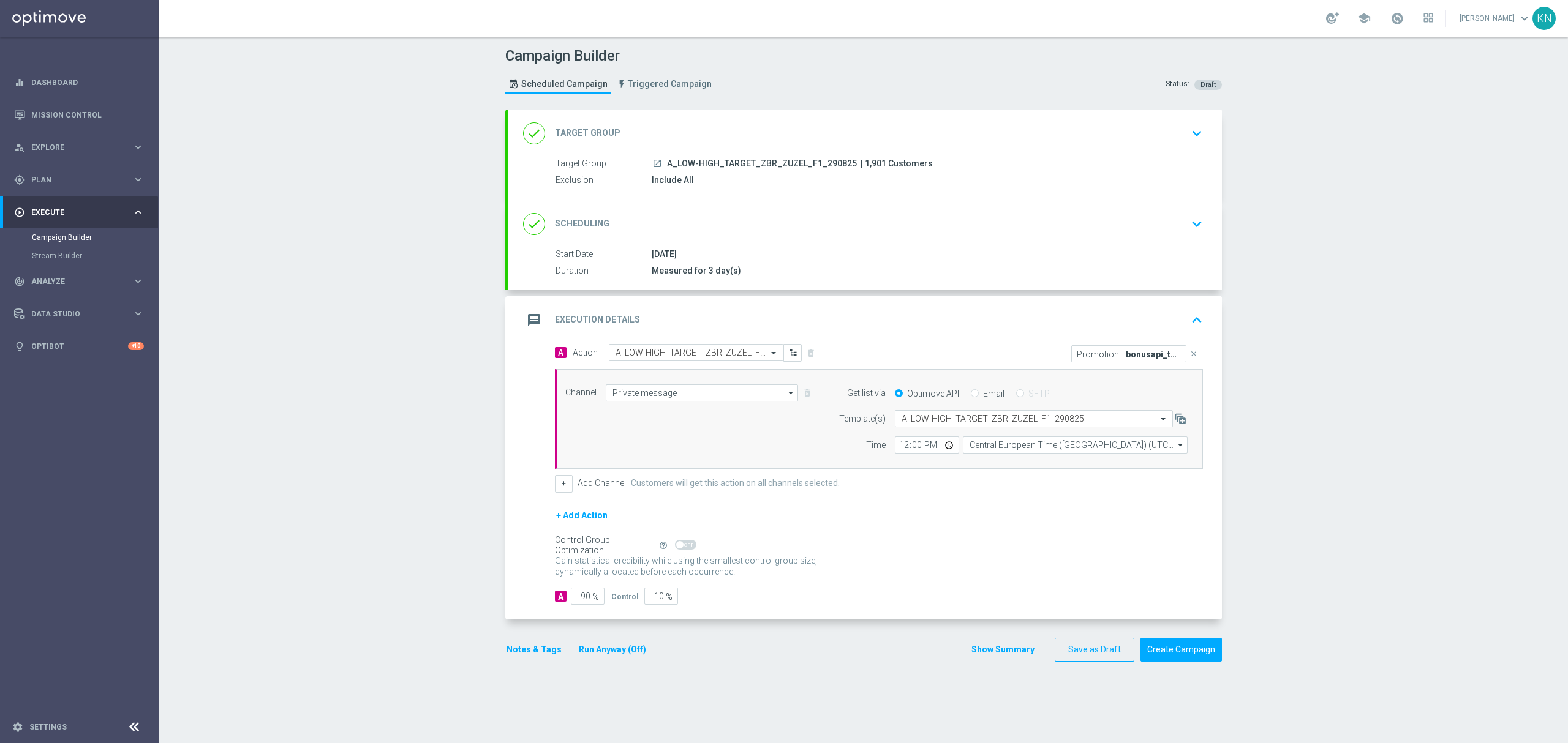
click at [1136, 209] on div "done Scheduling keyboard_arrow_down" at bounding box center [865, 224] width 714 height 48
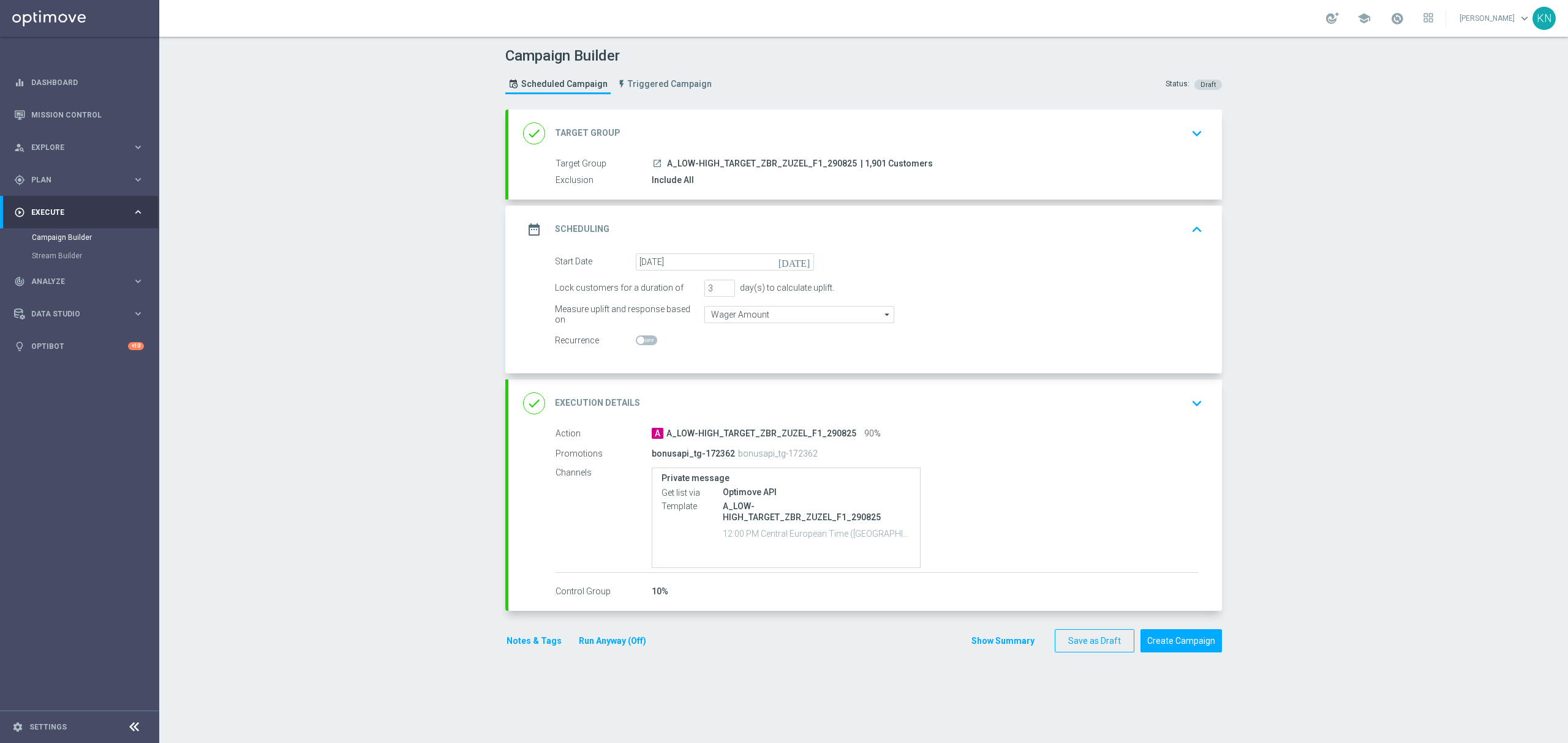
click at [422, 327] on div "Campaign Builder Scheduled Campaign Triggered Campaign Status: Draft done Targe…" at bounding box center [863, 389] width 1409 height 706
click at [512, 642] on button "Notes & Tags" at bounding box center [534, 641] width 58 height 15
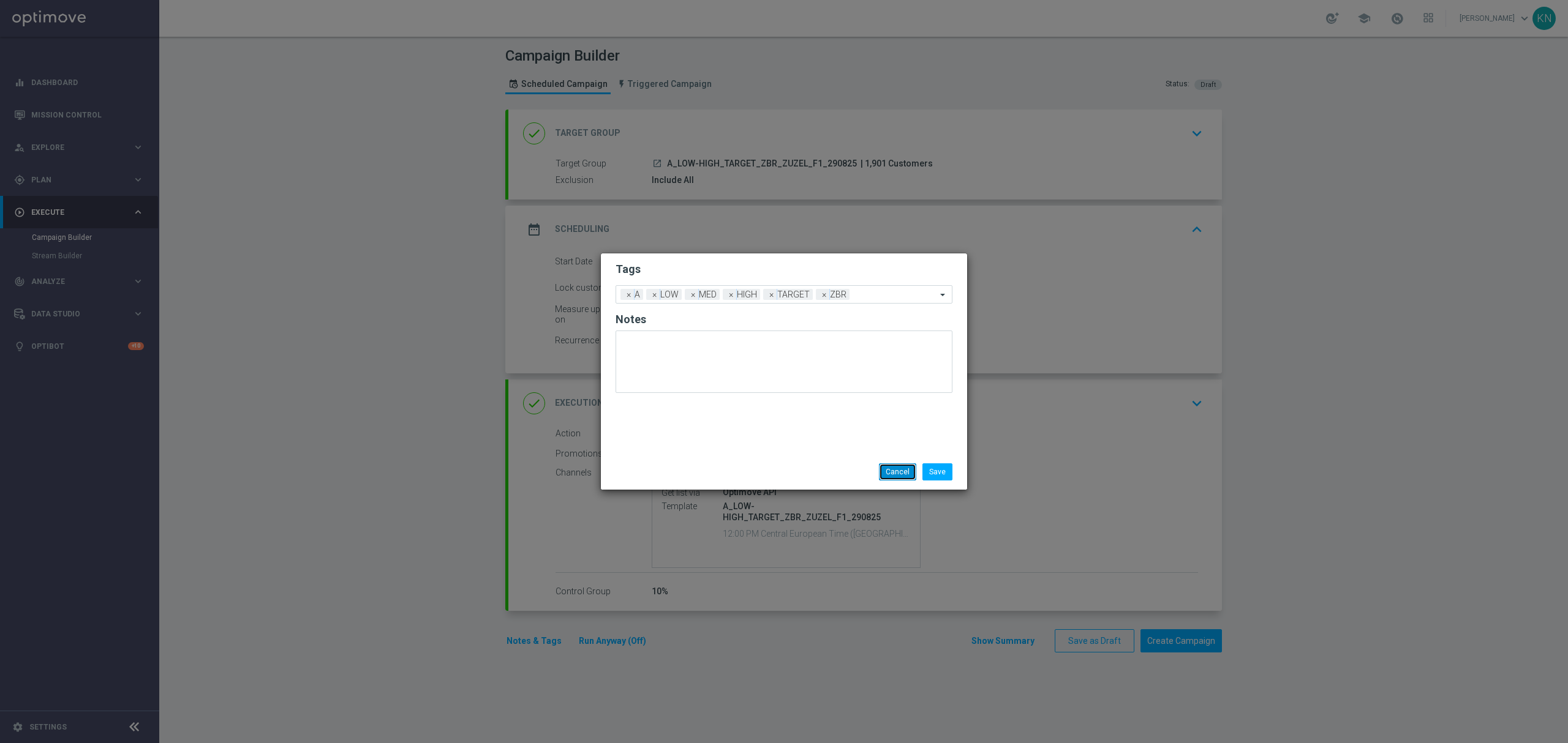
click at [900, 472] on button "Cancel" at bounding box center [897, 473] width 38 height 18
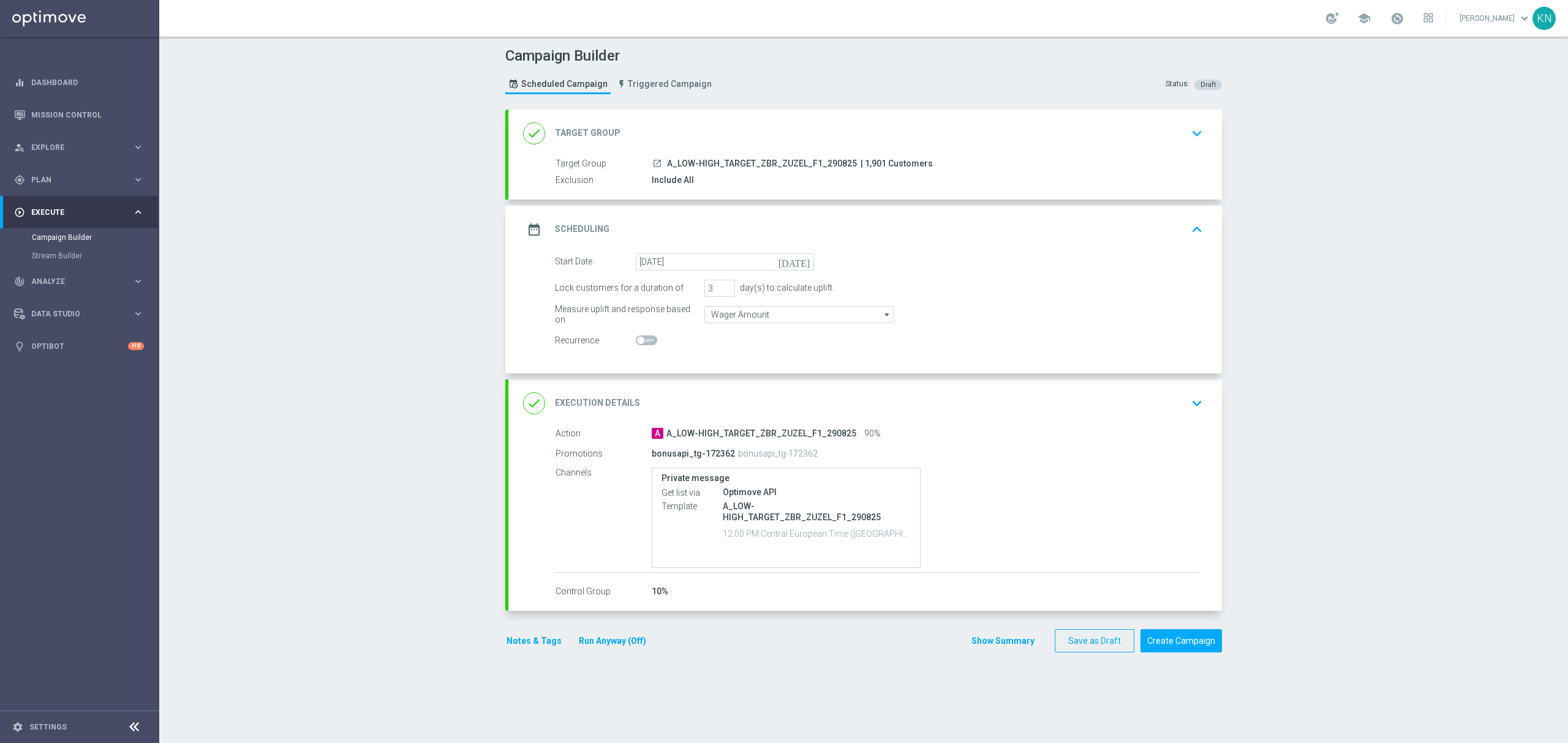
click at [1177, 151] on div "done Target Group keyboard_arrow_down" at bounding box center [865, 133] width 714 height 48
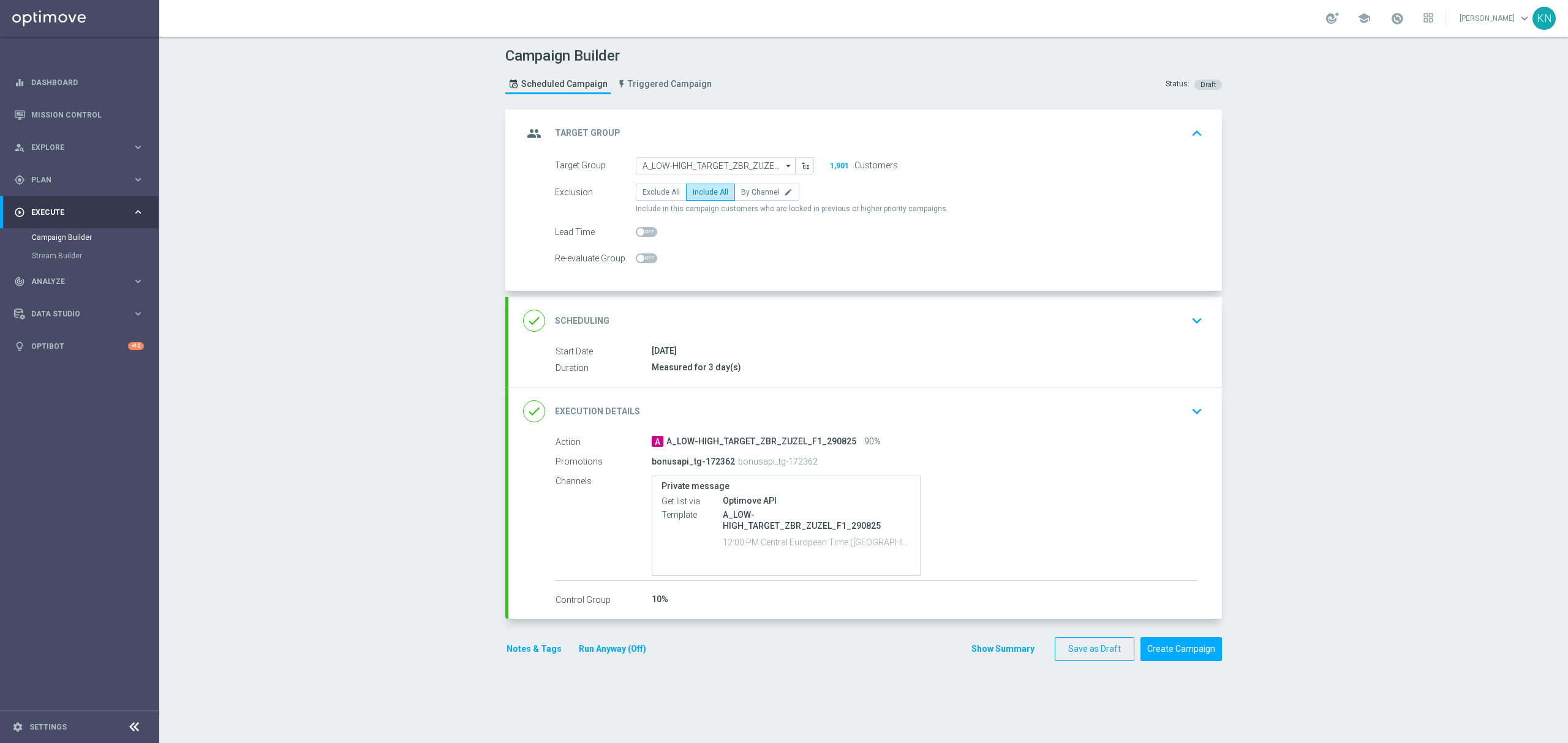
click at [1424, 291] on div "Campaign Builder Scheduled Campaign Triggered Campaign Status: Draft group Targ…" at bounding box center [863, 389] width 1409 height 706
click at [1005, 328] on div "done Scheduling keyboard_arrow_down" at bounding box center [866, 320] width 685 height 24
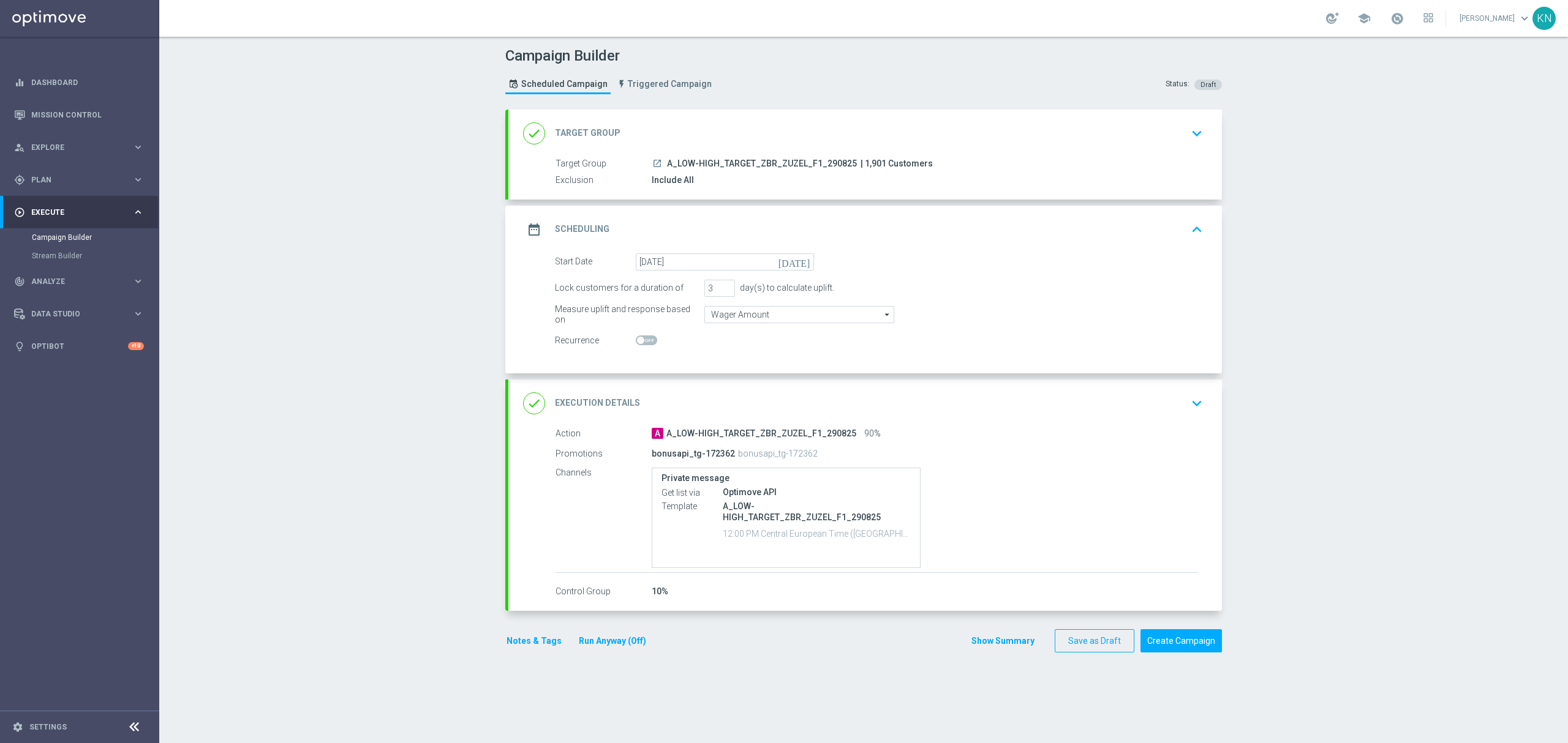
click at [652, 165] on icon "launch" at bounding box center [657, 163] width 10 height 10
click at [1137, 140] on div "done Target Group keyboard_arrow_down" at bounding box center [866, 133] width 685 height 24
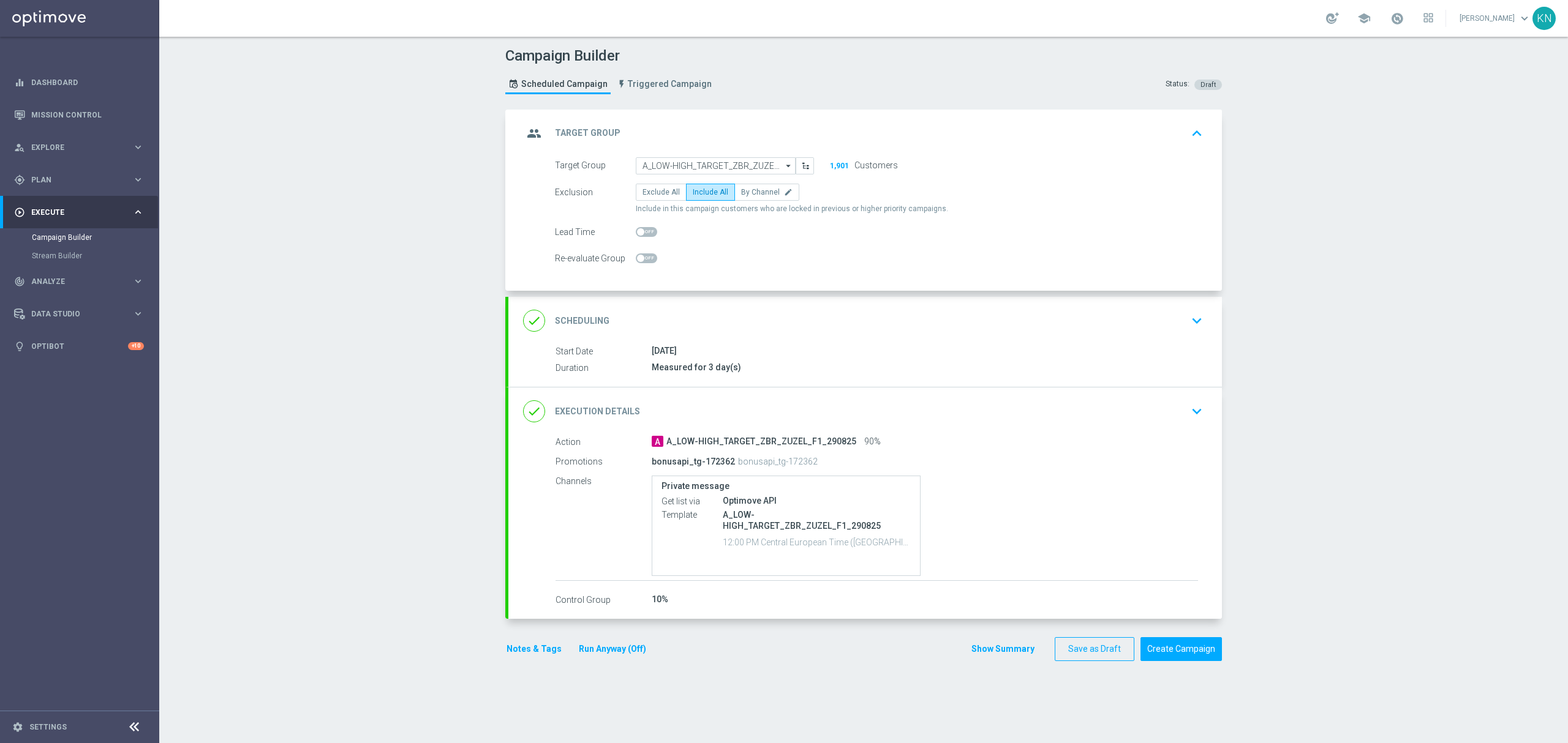
click at [1154, 307] on div "done Scheduling keyboard_arrow_down" at bounding box center [865, 320] width 714 height 48
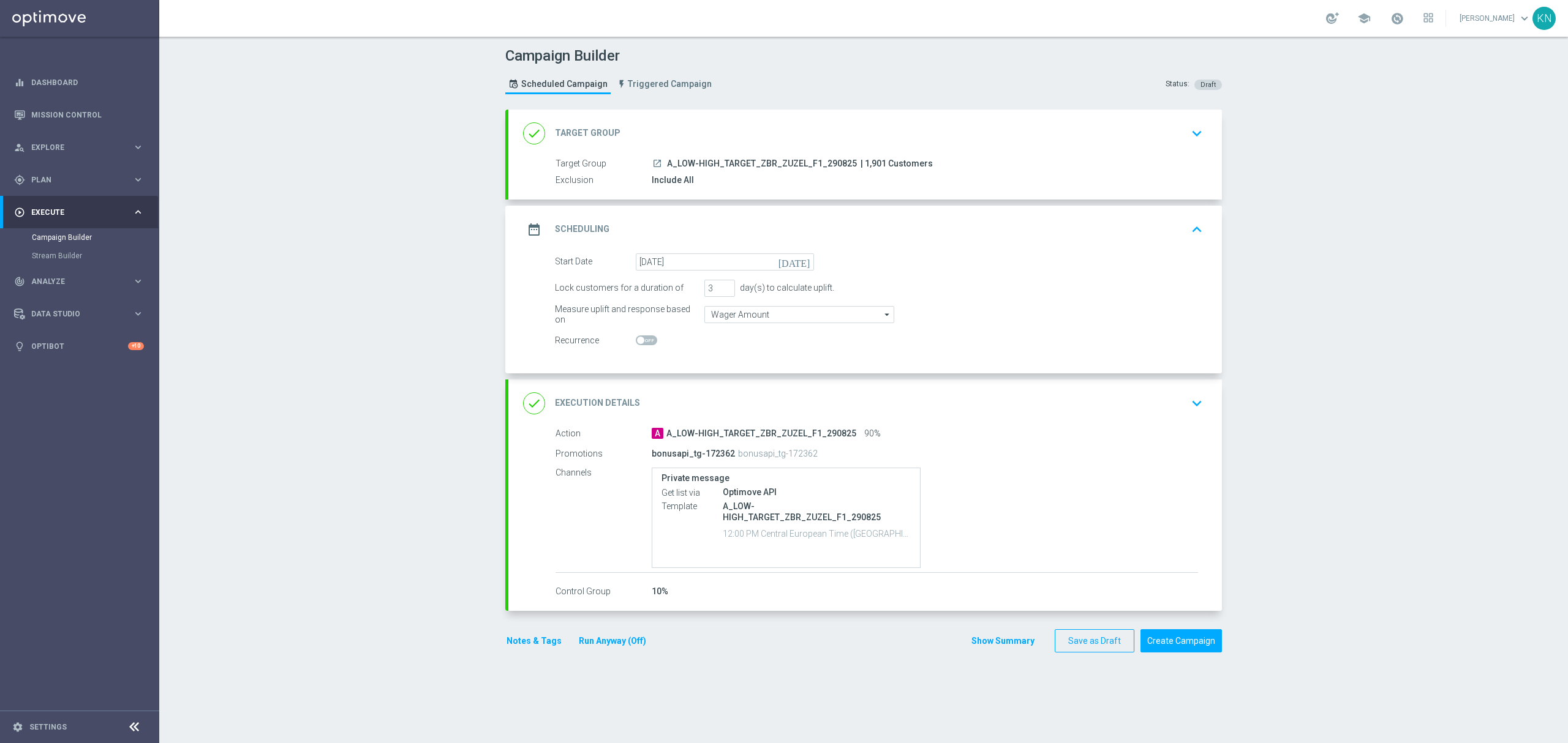
click at [1191, 411] on icon "keyboard_arrow_down" at bounding box center [1197, 403] width 18 height 18
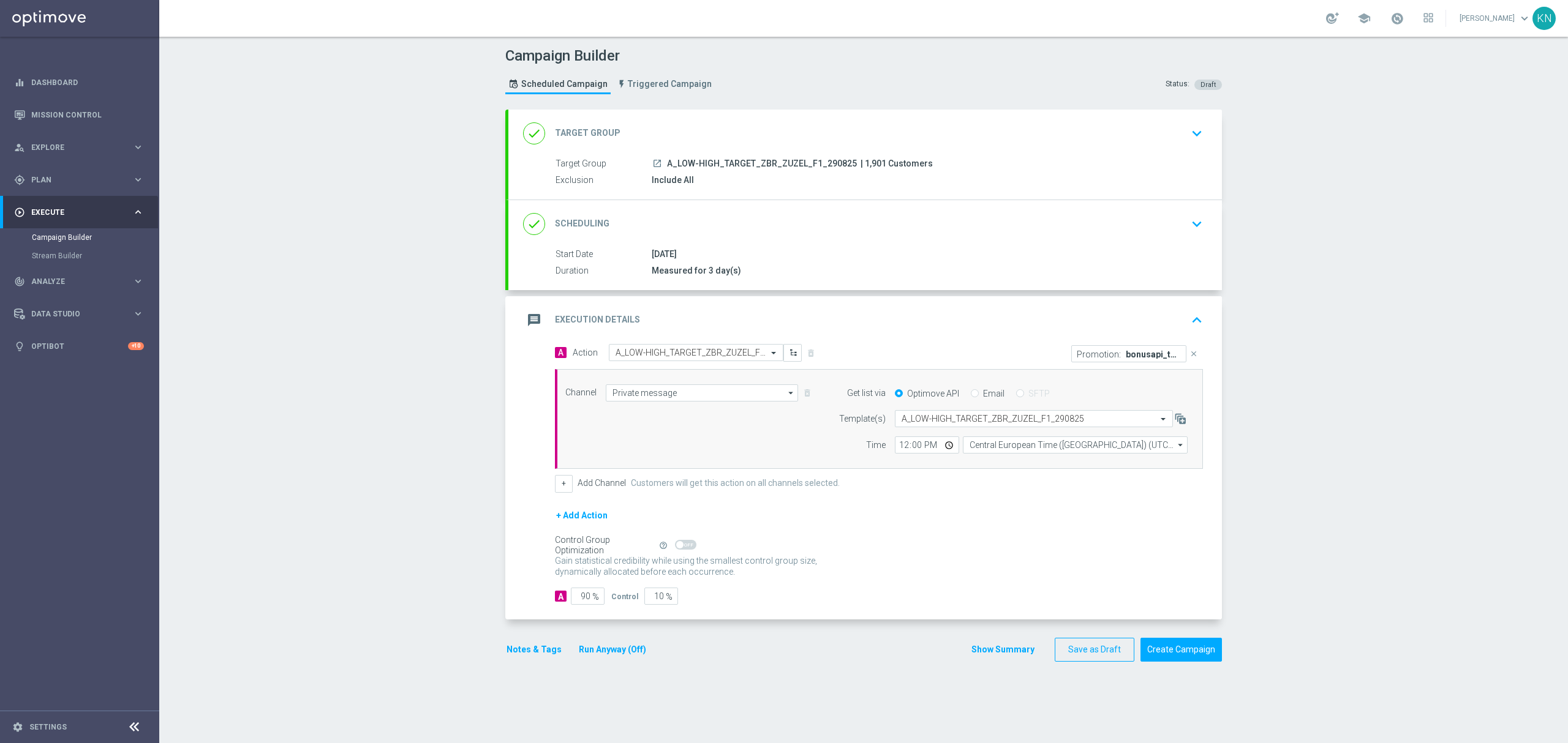
click at [513, 648] on button "Notes & Tags" at bounding box center [534, 649] width 58 height 15
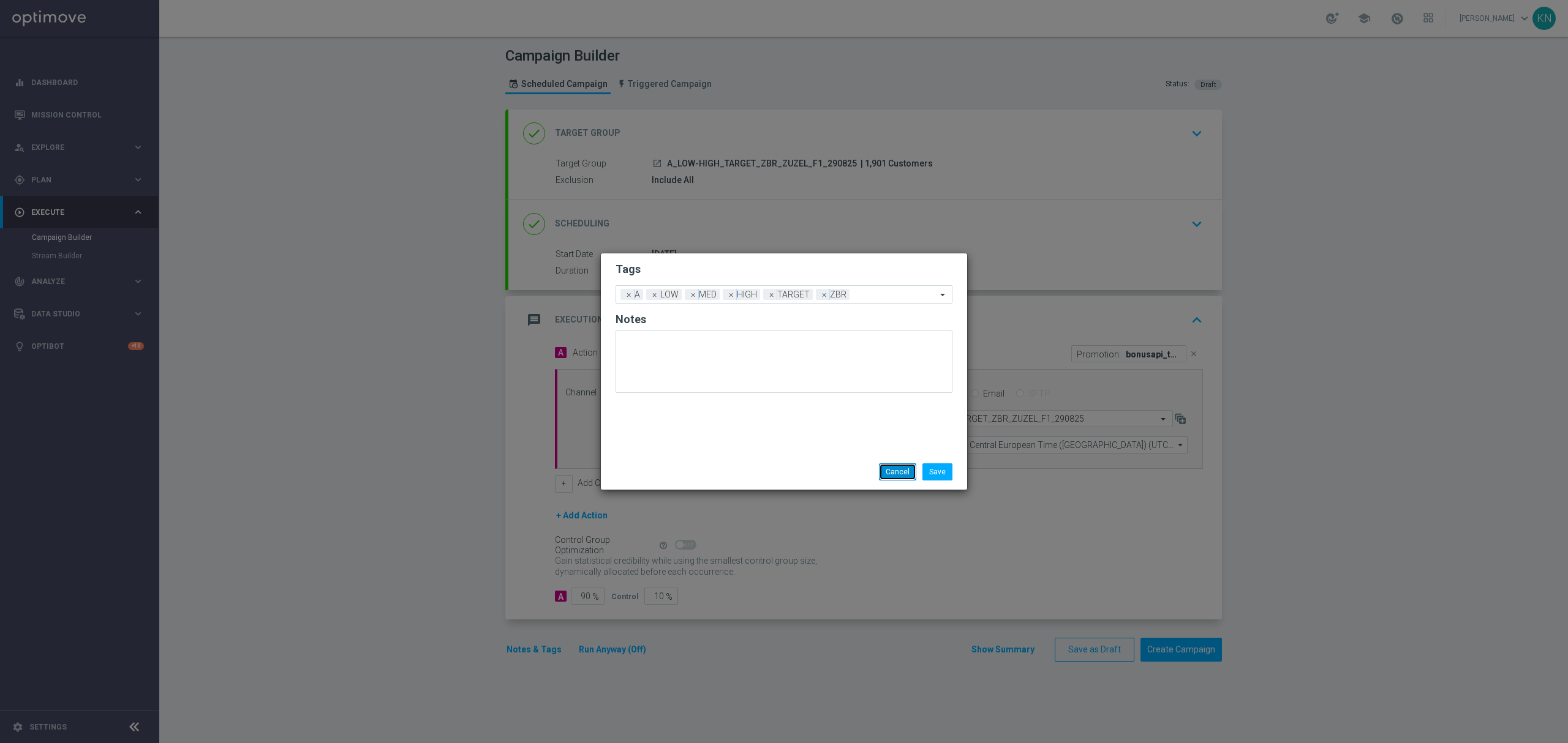
click at [895, 474] on button "Cancel" at bounding box center [897, 473] width 38 height 18
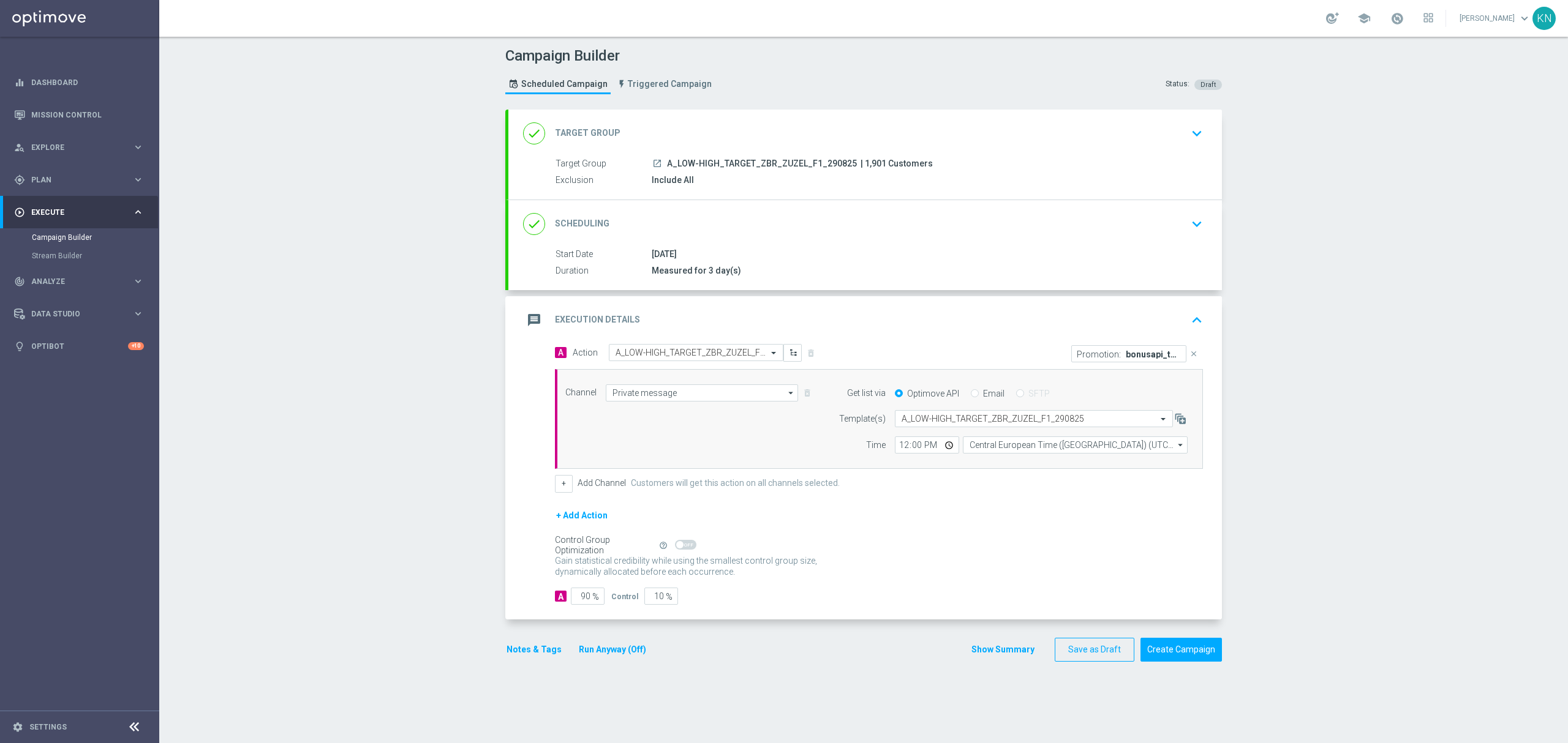
click at [1188, 228] on icon "keyboard_arrow_down" at bounding box center [1197, 224] width 18 height 18
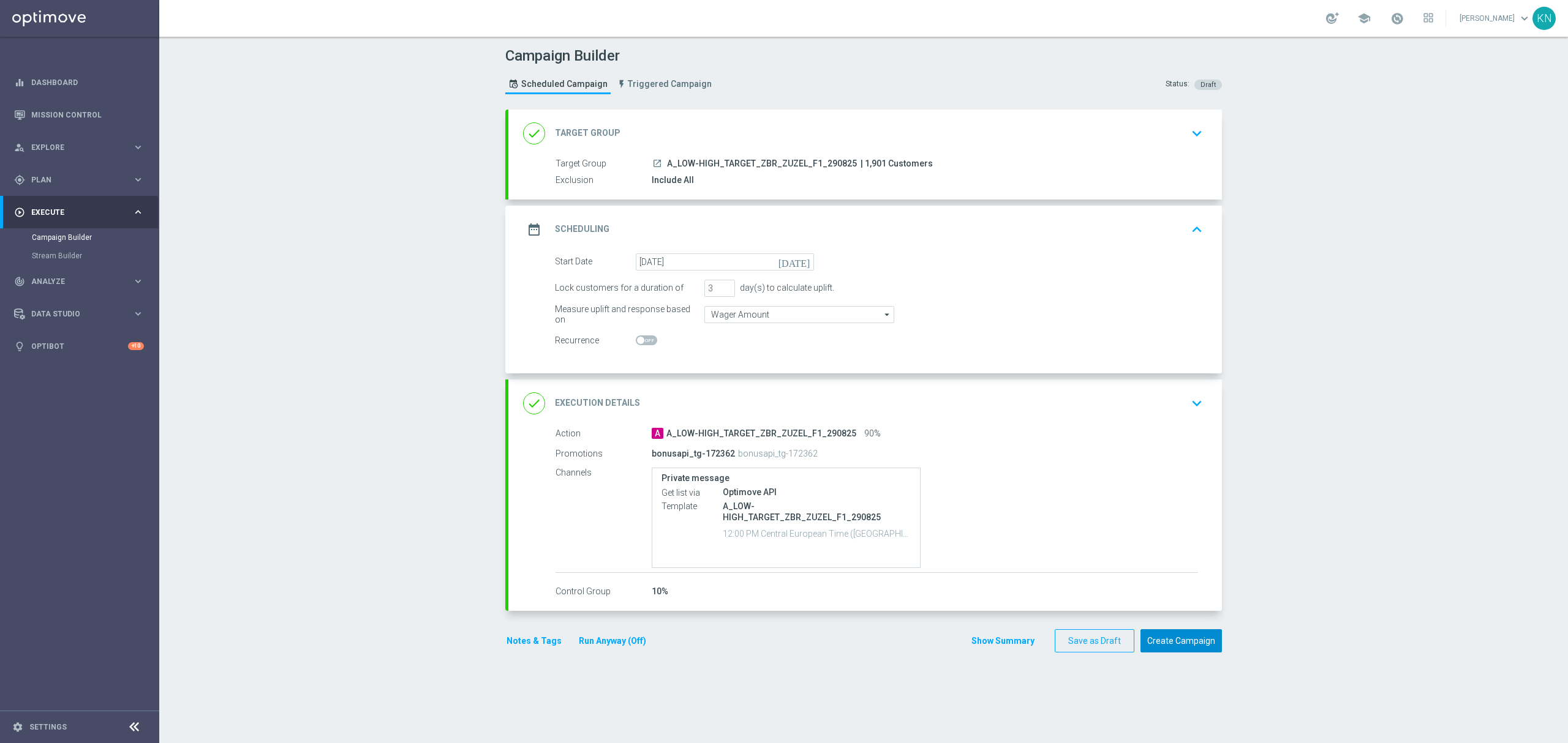
click at [1178, 638] on button "Create Campaign" at bounding box center [1181, 641] width 81 height 24
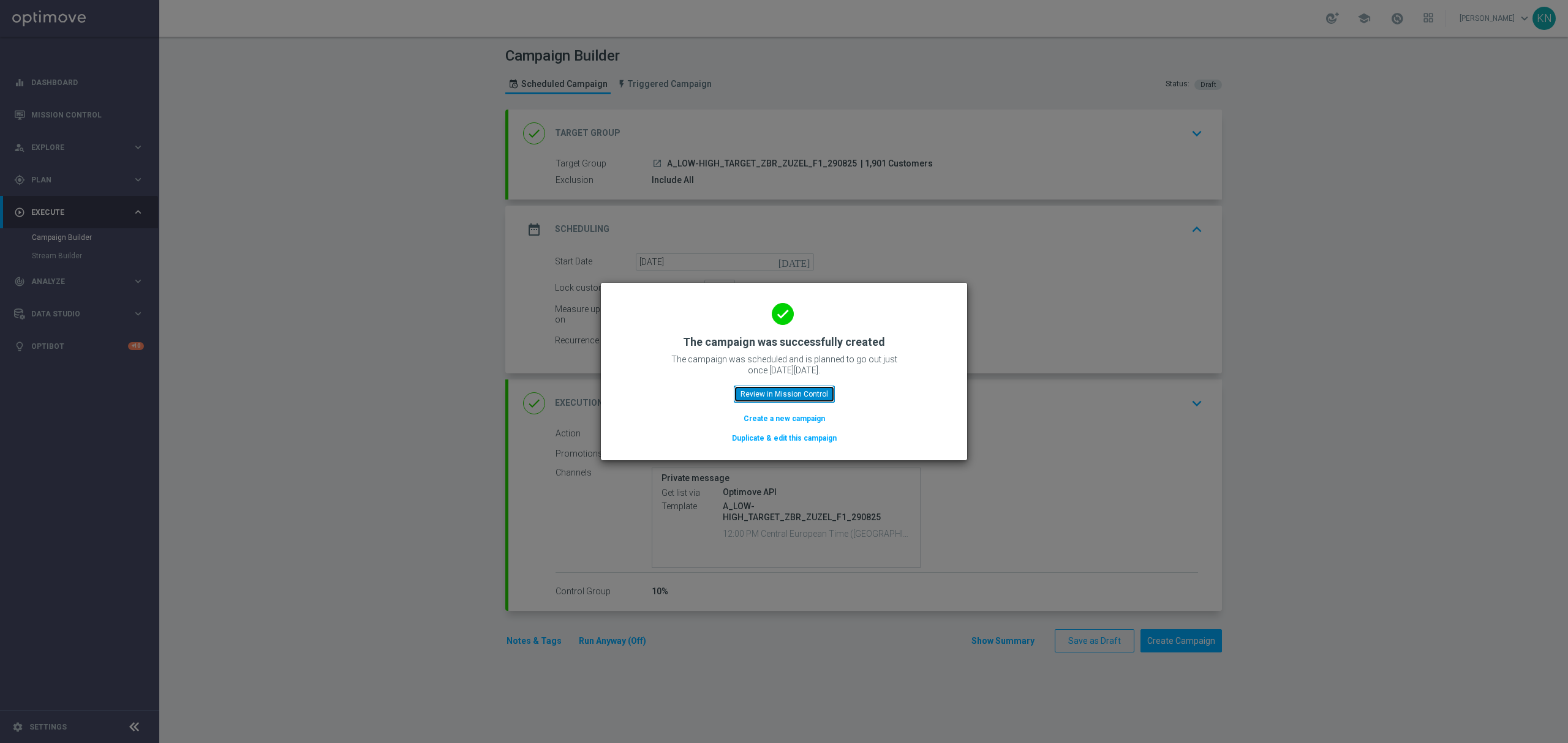
click at [785, 402] on button "Review in Mission Control" at bounding box center [784, 395] width 101 height 18
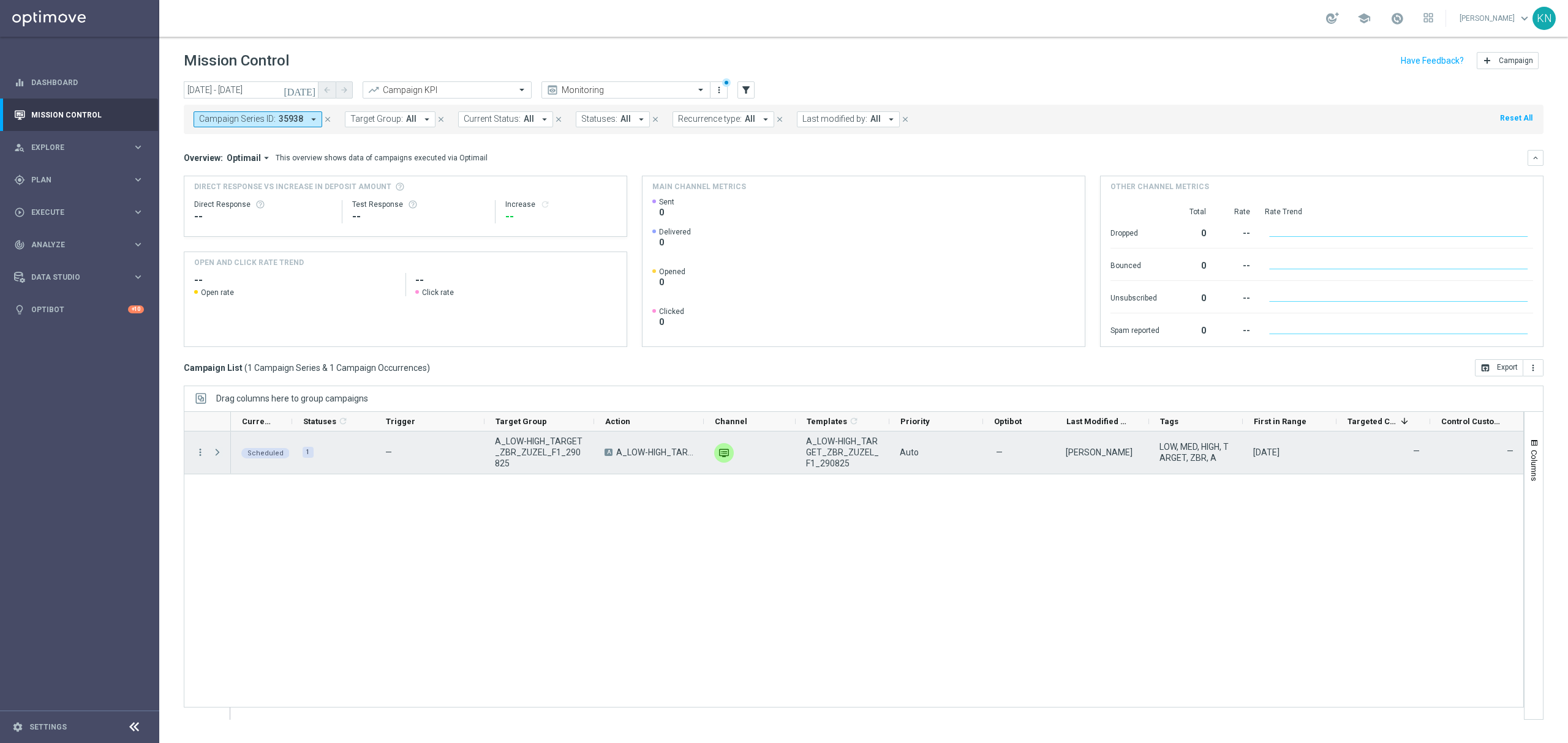
click at [217, 454] on span "Press SPACE to select this row." at bounding box center [217, 452] width 11 height 10
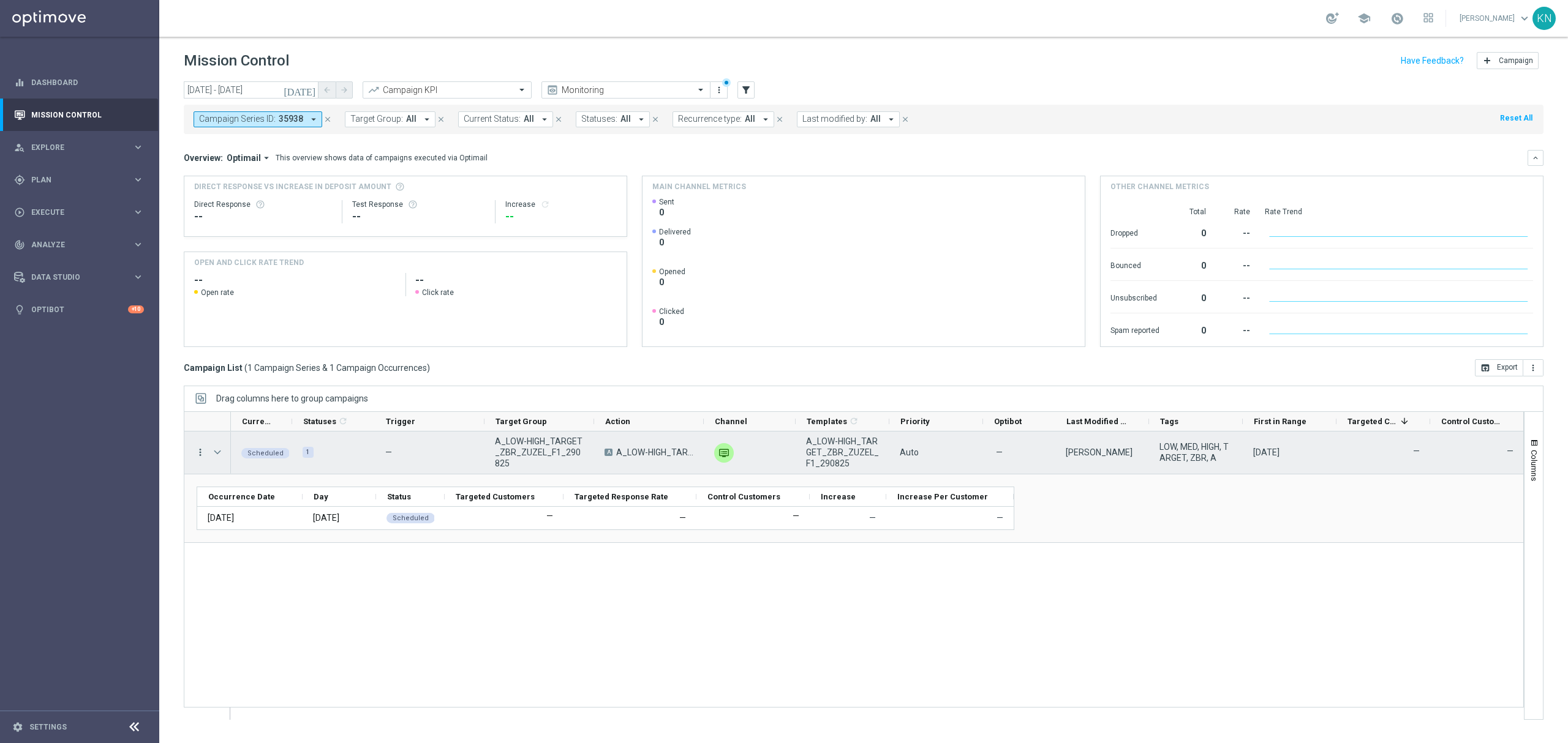
click at [205, 454] on icon "more_vert" at bounding box center [200, 452] width 11 height 11
click at [253, 461] on span "Campaign Details" at bounding box center [256, 461] width 62 height 9
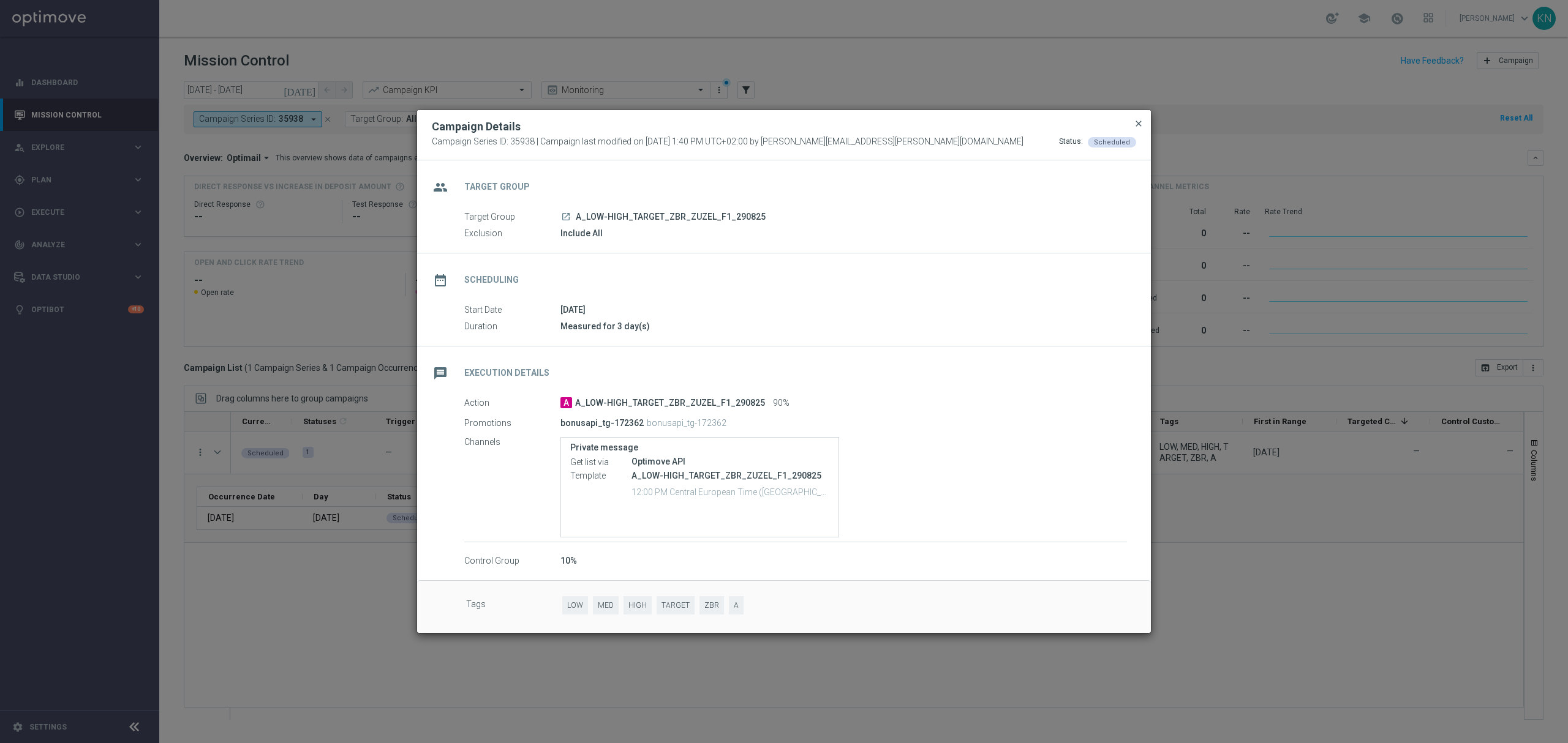
click at [1140, 122] on span "close" at bounding box center [1138, 123] width 10 height 10
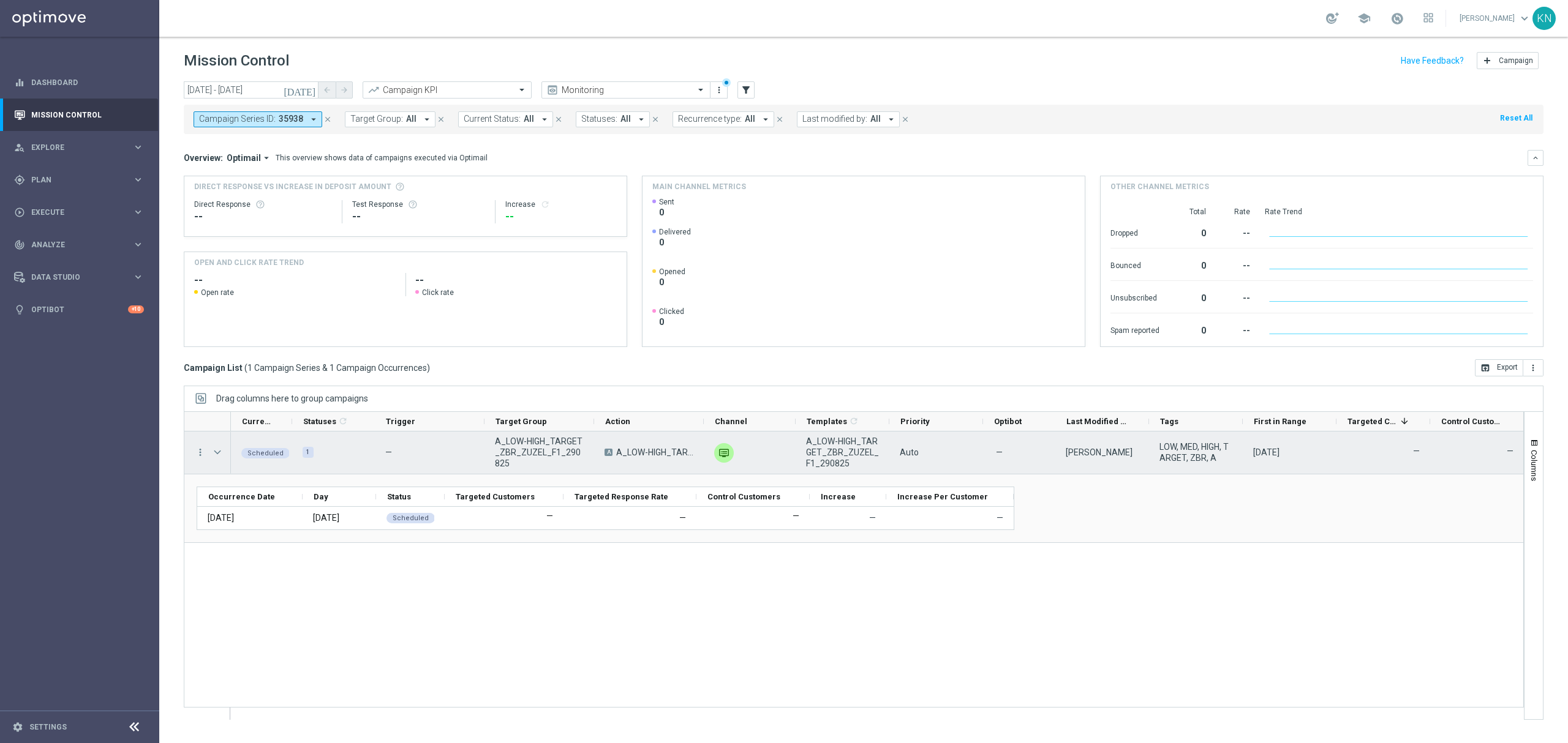
click at [219, 453] on span "Press SPACE to select this row." at bounding box center [217, 452] width 11 height 10
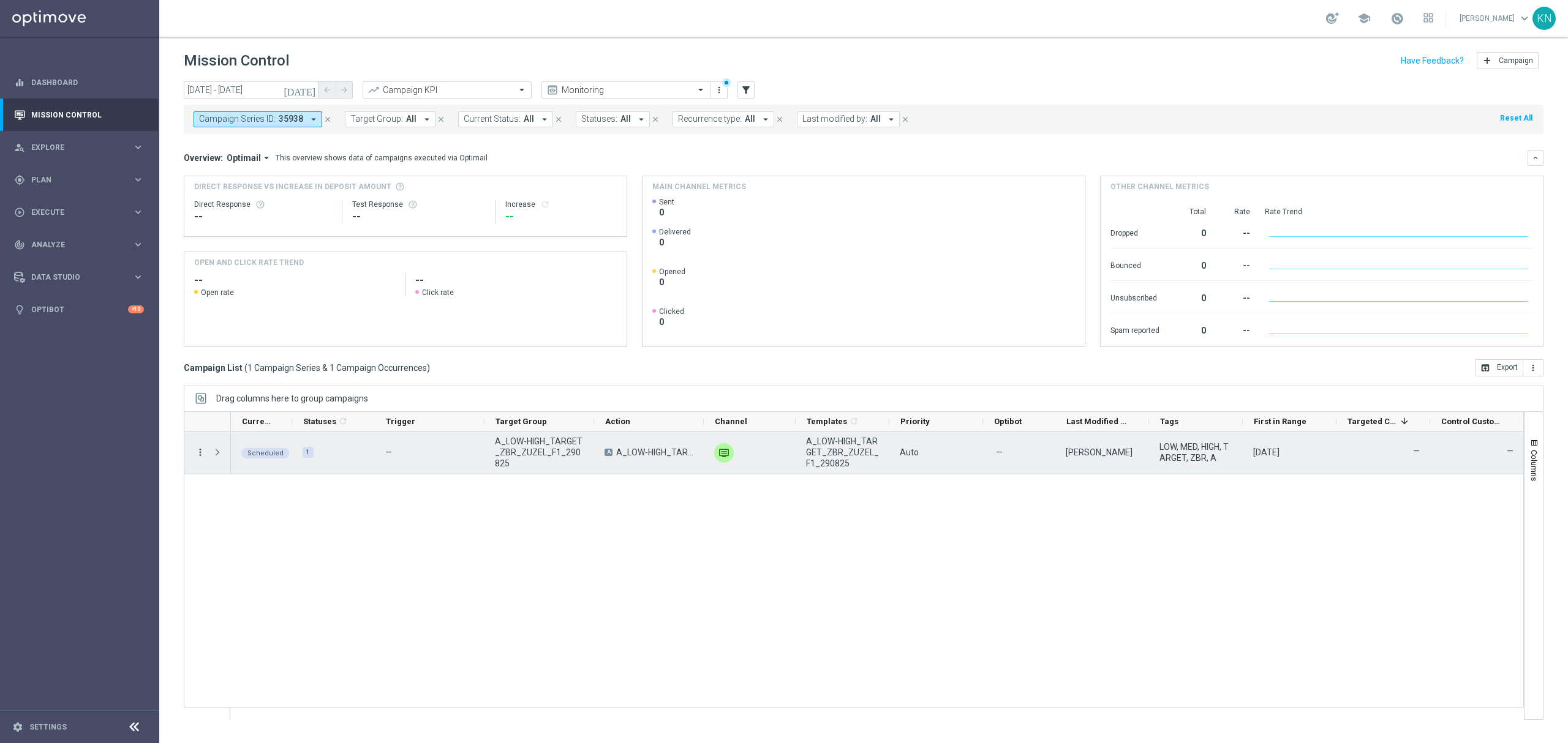
click at [199, 448] on icon "more_vert" at bounding box center [200, 452] width 11 height 11
click at [272, 459] on span "Campaign Details" at bounding box center [256, 461] width 62 height 9
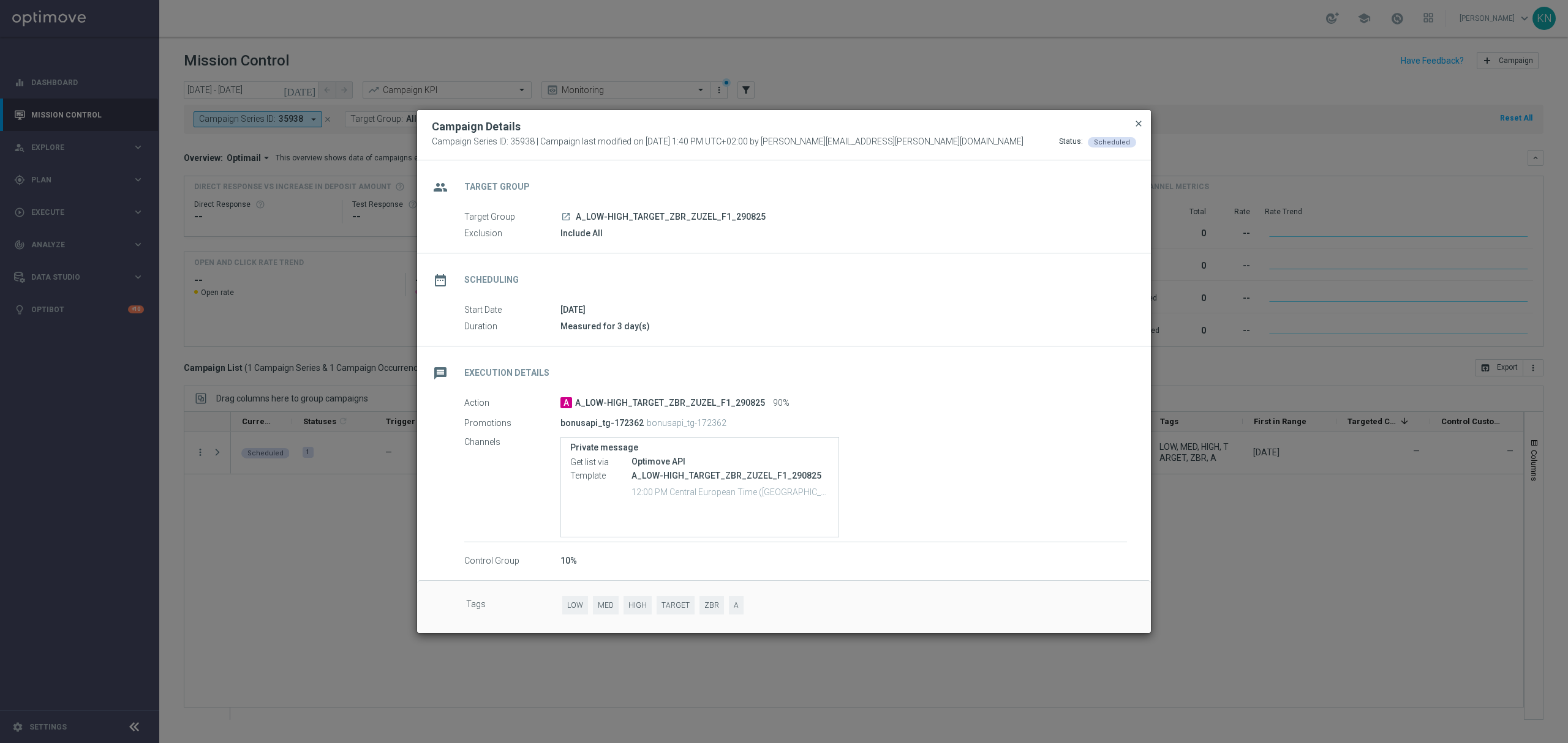
click at [1140, 121] on span "close" at bounding box center [1138, 123] width 10 height 10
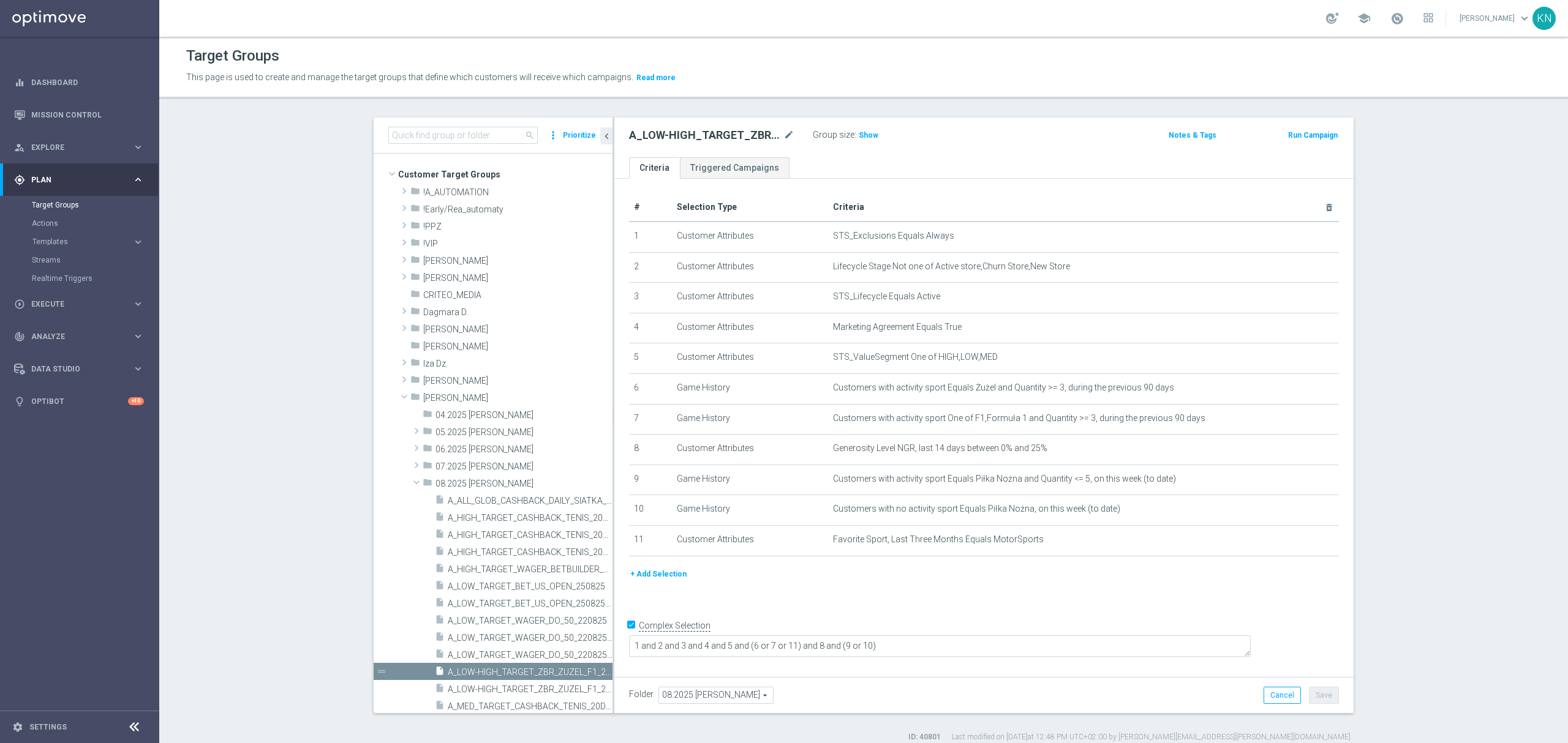
click at [868, 591] on div "+ Add Selection" at bounding box center [984, 579] width 728 height 23
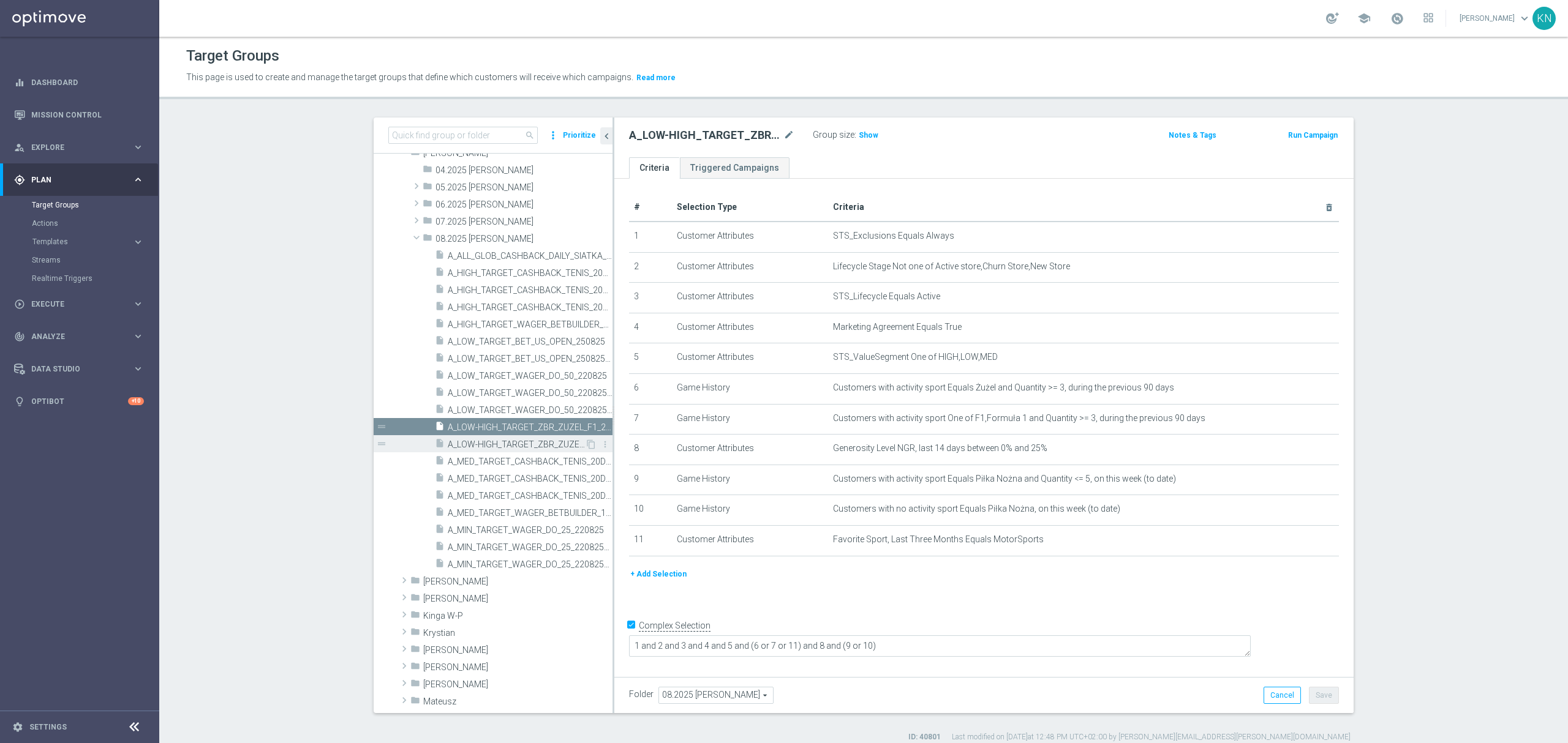
click at [522, 444] on span "A_LOW-HIGH_TARGET_ZBR_ZUZEL_F1_290825_MAIL" at bounding box center [517, 445] width 137 height 11
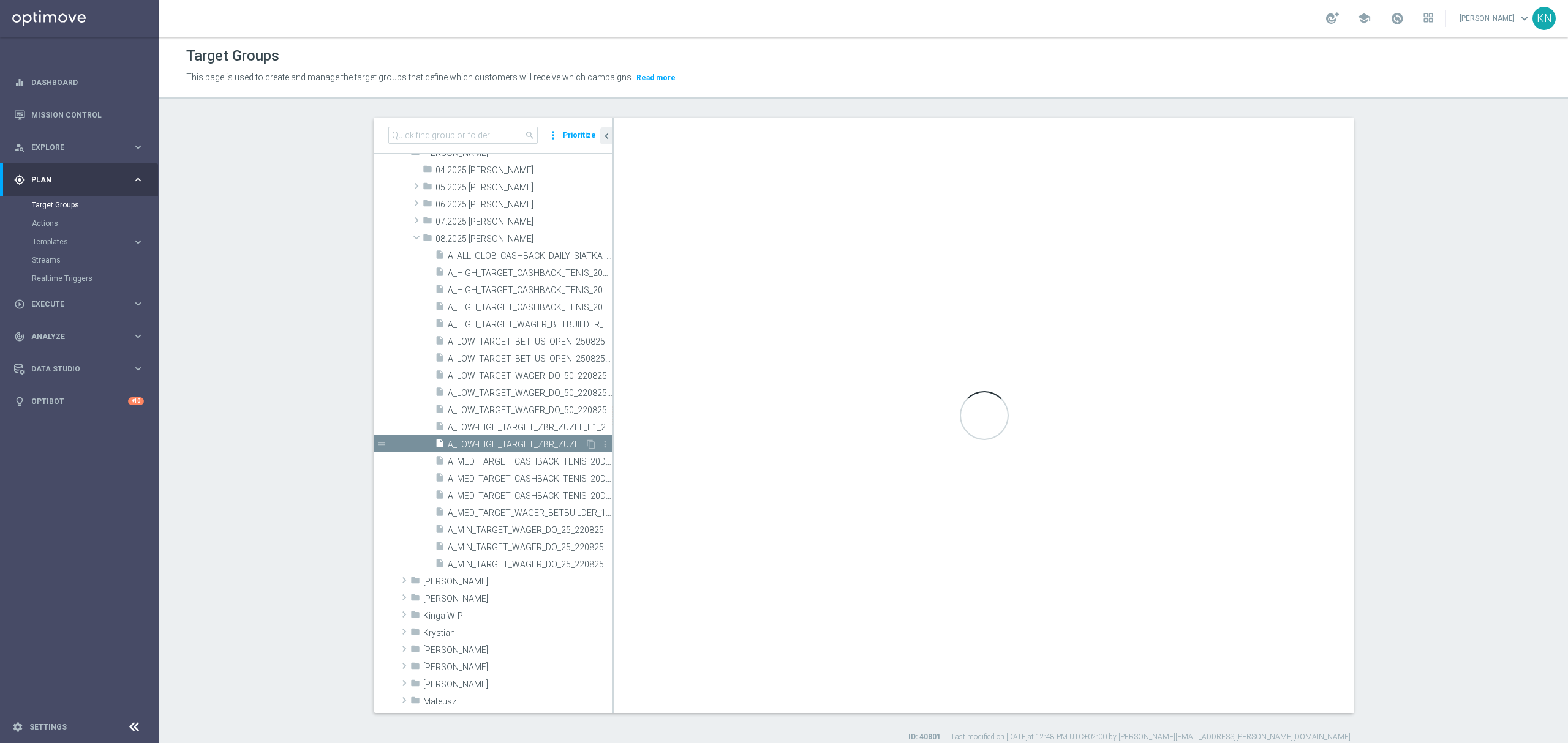
checkbox input "false"
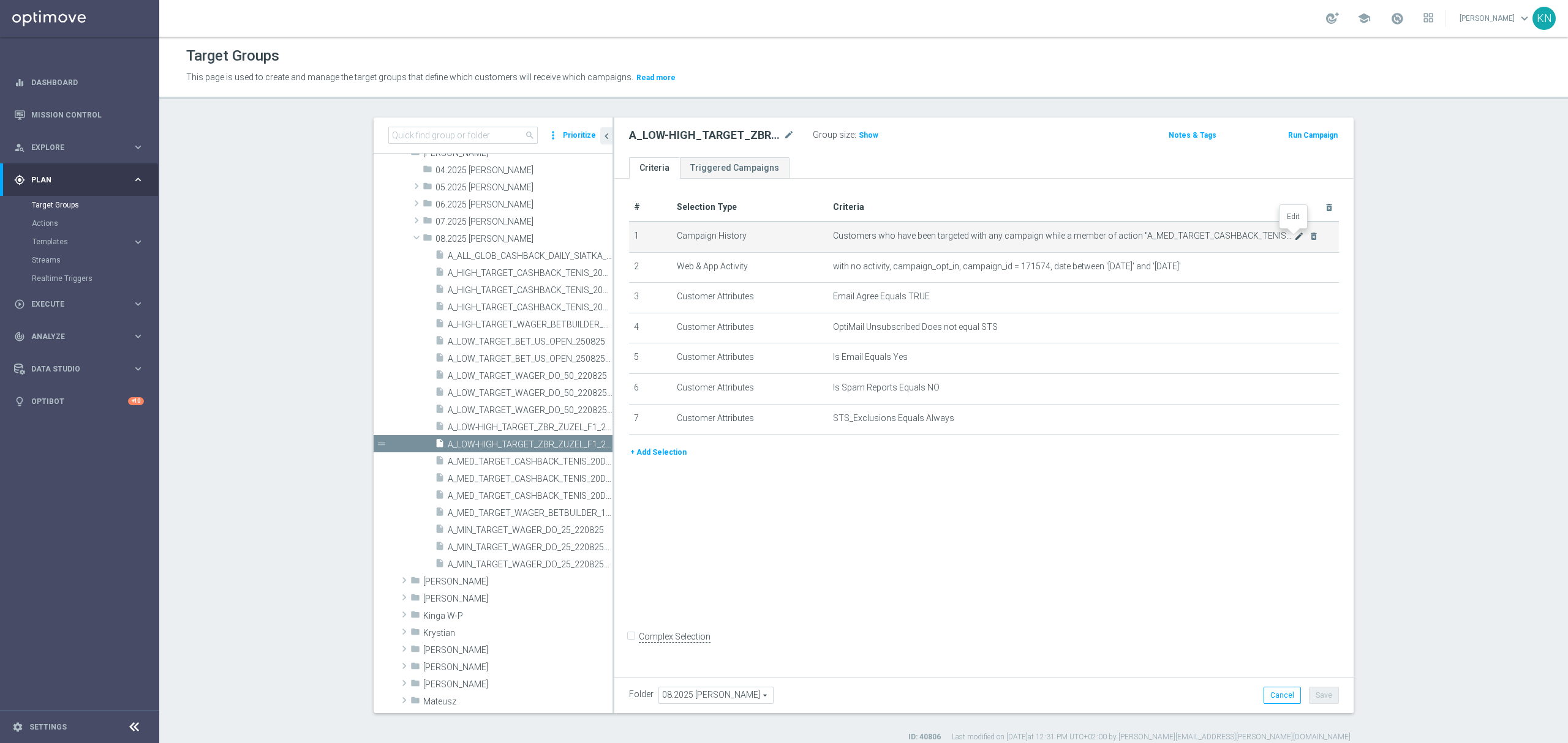
click at [1295, 232] on icon "mode_edit" at bounding box center [1299, 236] width 10 height 10
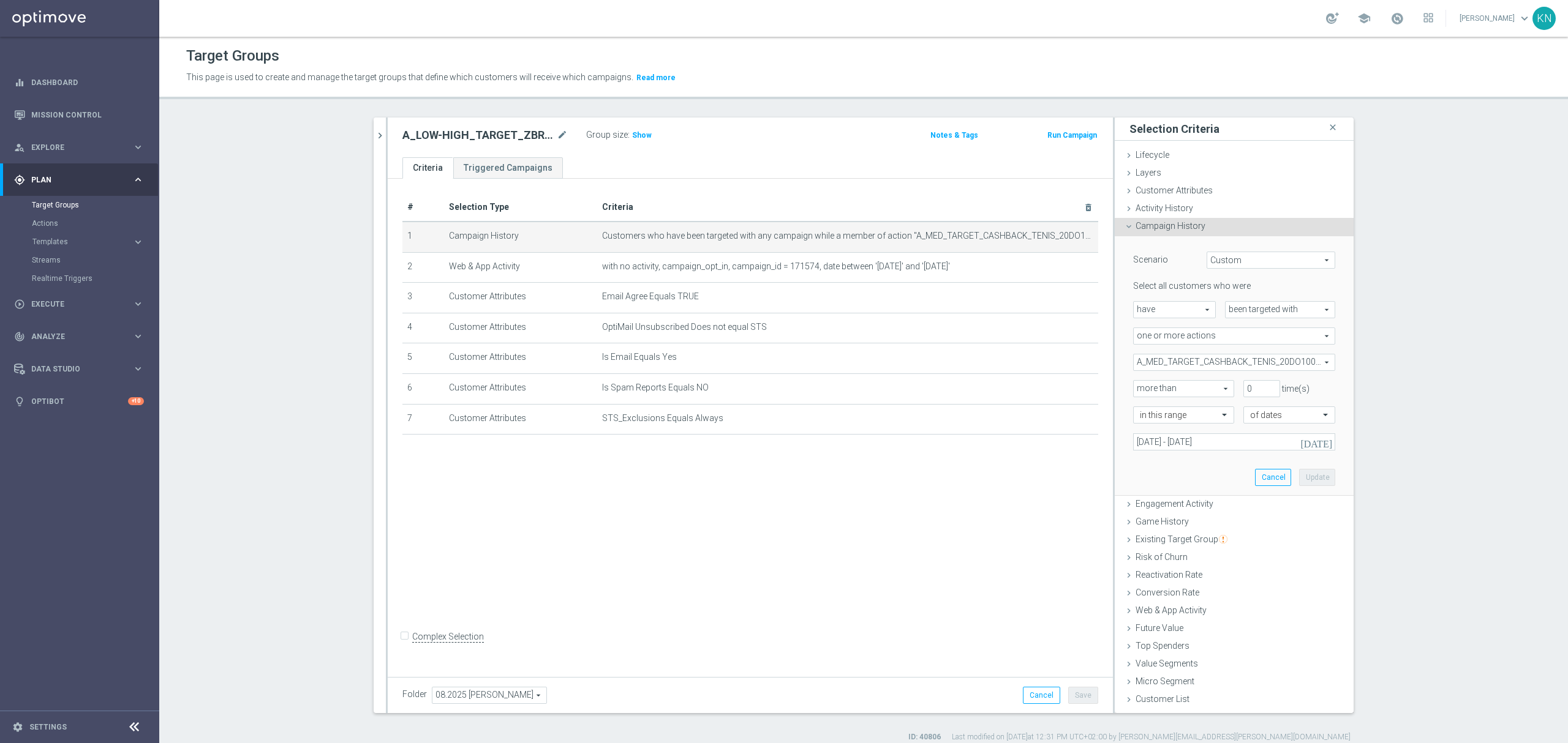
click at [1268, 358] on span "A_MED_TARGET_CASHBACK_TENIS_20DO100_250825" at bounding box center [1234, 362] width 201 height 16
click at [1138, 385] on input "Show Selected" at bounding box center [1142, 389] width 8 height 8
checkbox input "true"
click at [1150, 427] on label "A_MED_TARGET_CASHBACK_TENIS_20DO100_250825" at bounding box center [1242, 424] width 185 height 16
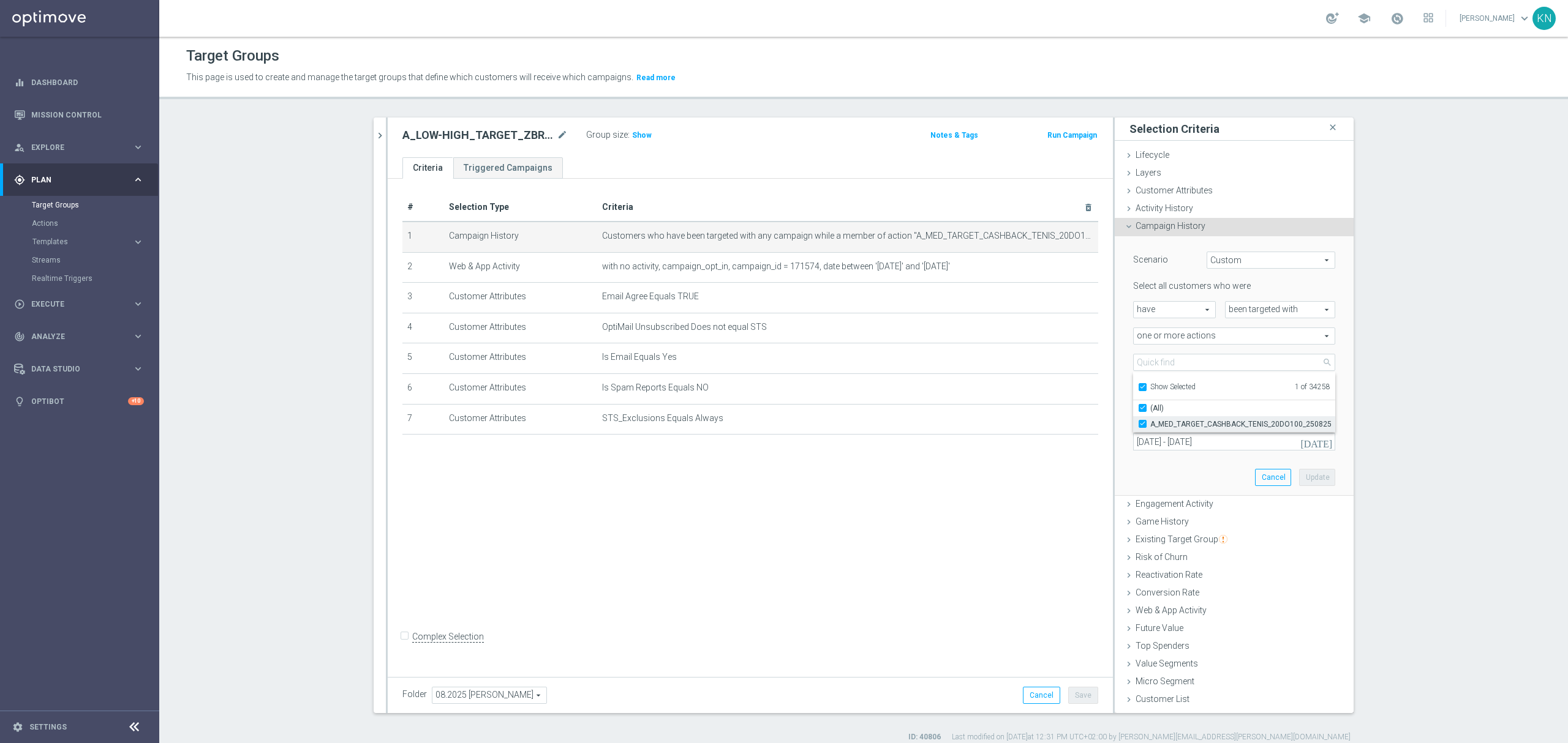
click at [1143, 427] on input "A_MED_TARGET_CASHBACK_TENIS_20DO100_250825" at bounding box center [1146, 424] width 8 height 8
checkbox input "false"
type input "Select Action"
checkbox input "false"
click at [1150, 389] on label "Show Selected" at bounding box center [1173, 388] width 46 height 11
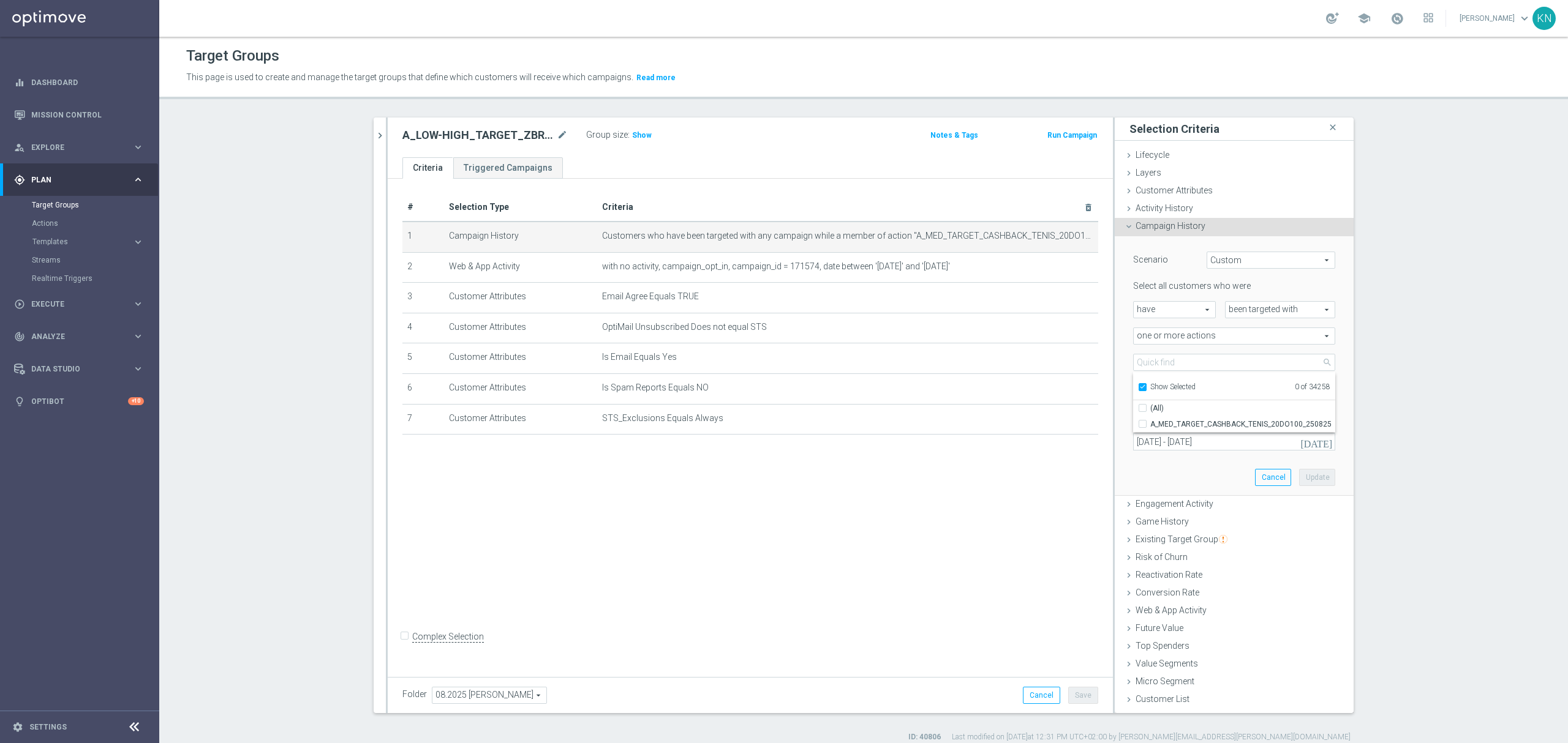
click at [1140, 389] on input "Show Selected" at bounding box center [1142, 389] width 8 height 8
checkbox input "false"
click at [1148, 368] on input "search" at bounding box center [1234, 362] width 202 height 18
paste input "A_LOW-HIGH_TARGET_ZBR_ZUZEL_F1_290825"
type input "A_LOW-HIGH_TARGET_ZBR_ZUZEL_F1_290825"
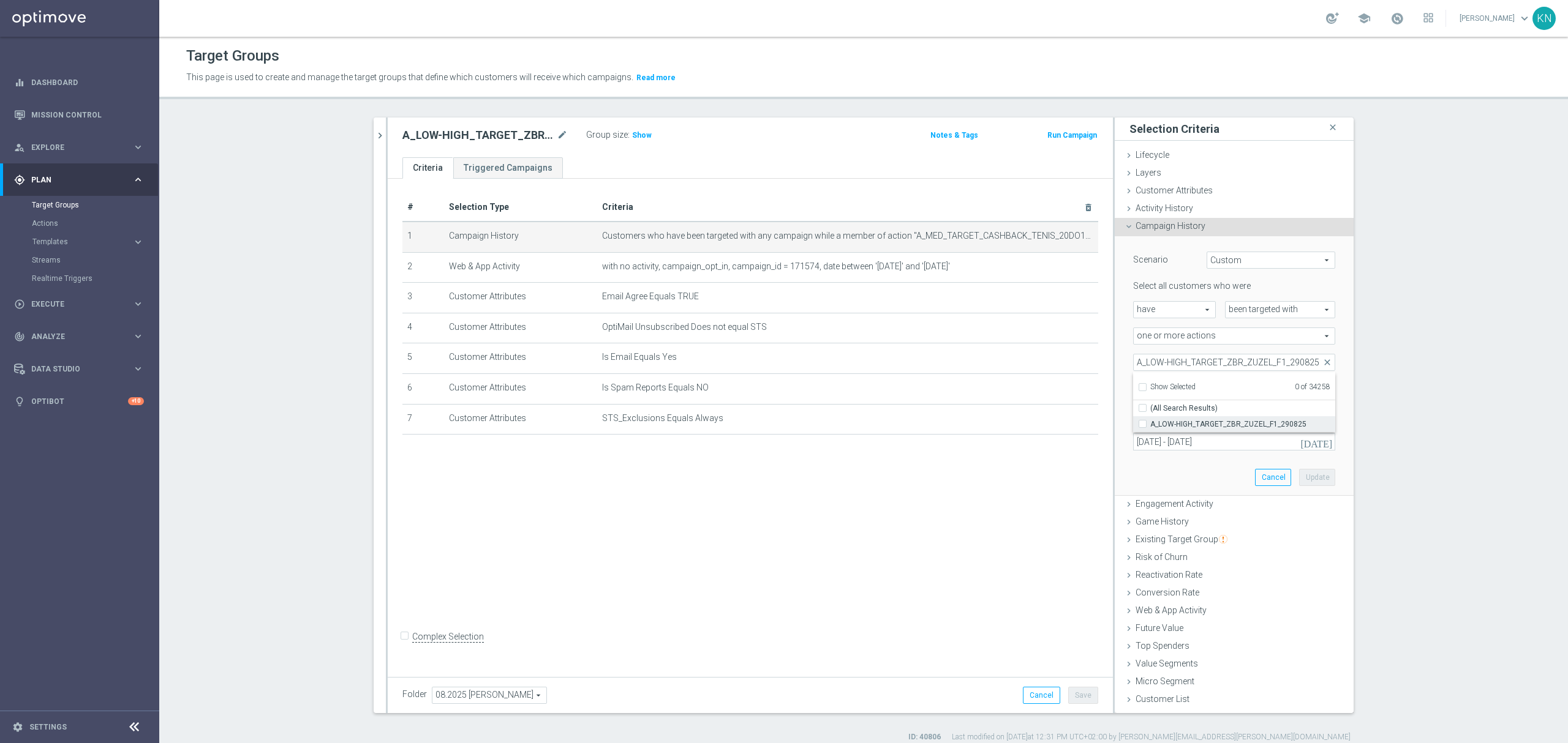
click at [1143, 420] on input "A_LOW-HIGH_TARGET_ZBR_ZUZEL_F1_290825" at bounding box center [1146, 424] width 8 height 8
checkbox input "true"
type input "A_LOW-HIGH_TARGET_ZBR_ZUZEL_F1_290825"
checkbox input "true"
click at [1148, 482] on div "Scenario Custom Custom arrow_drop_down search Select all customers who were hav…" at bounding box center [1234, 366] width 221 height 259
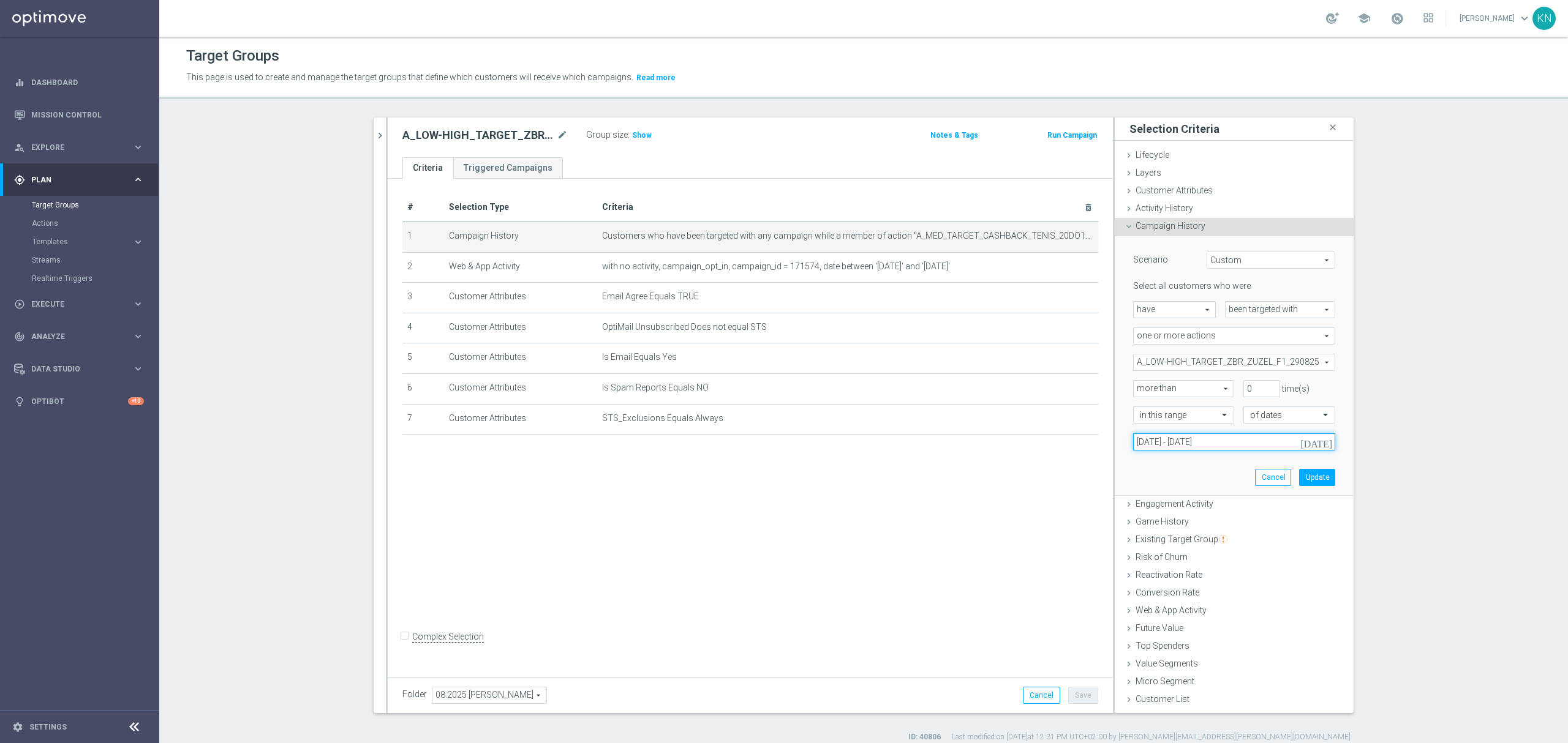
click at [1240, 442] on input "[DATE] - [DATE]" at bounding box center [1234, 442] width 202 height 18
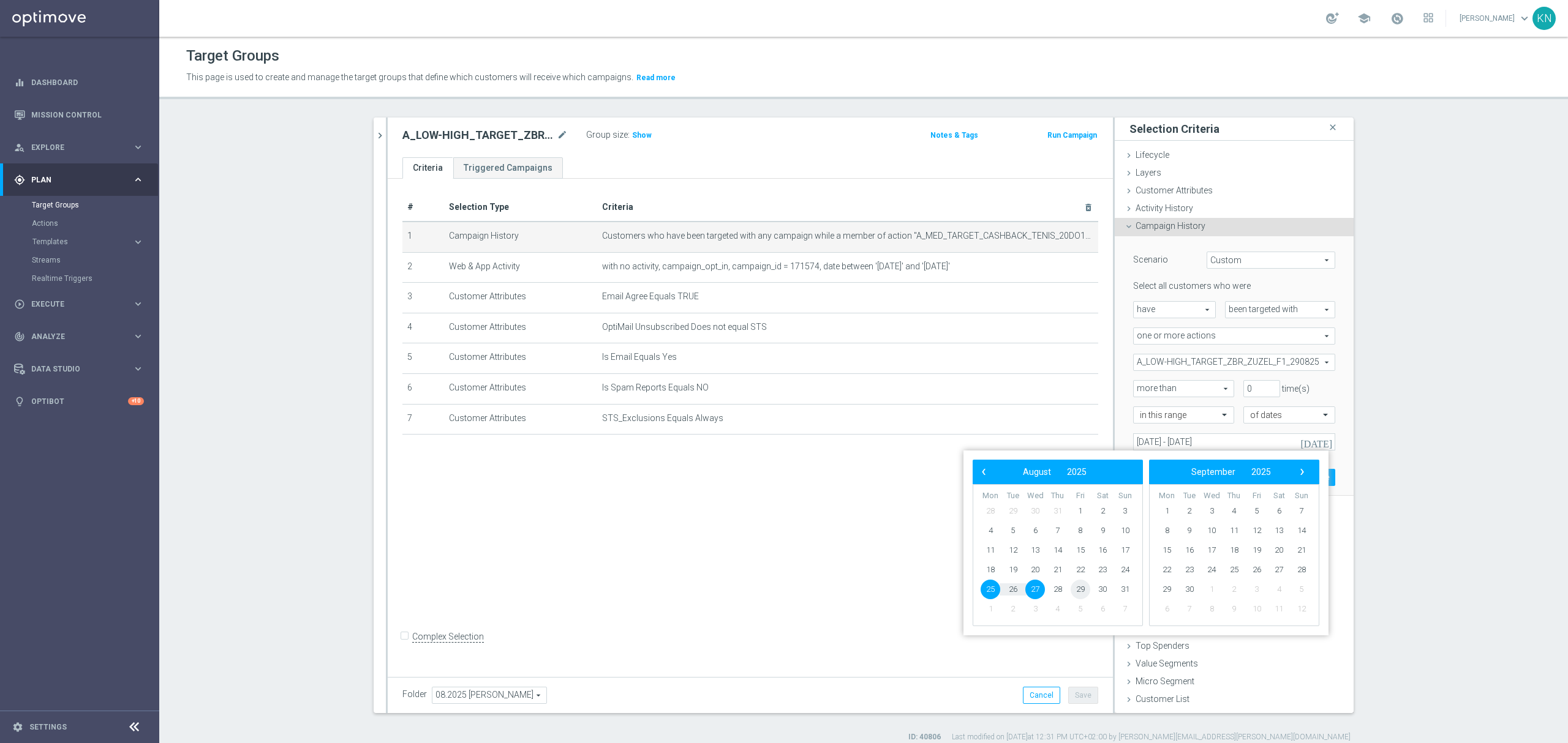
click at [1079, 588] on span "29" at bounding box center [1080, 590] width 19 height 19
click at [1100, 591] on span "30" at bounding box center [1102, 590] width 19 height 19
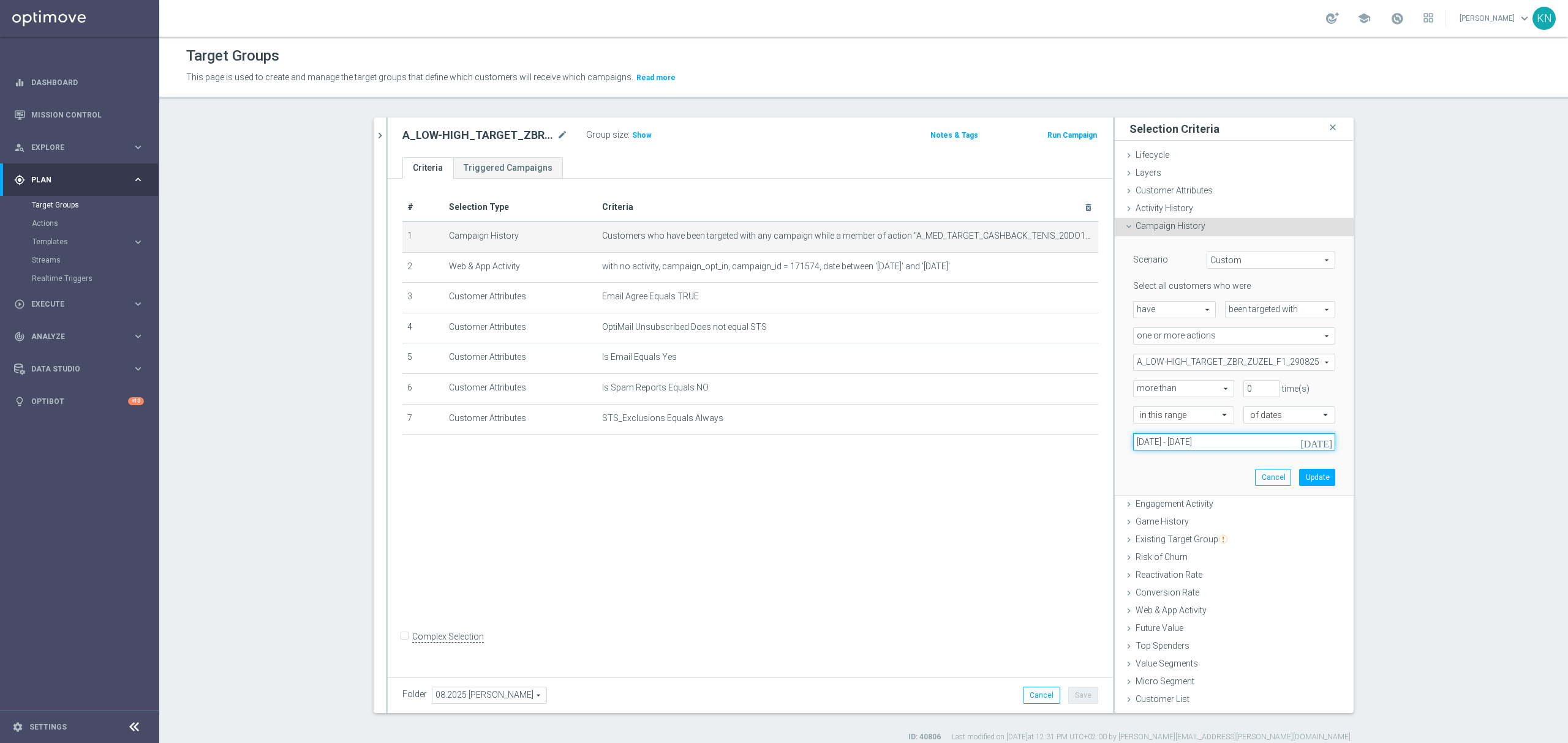
click at [1249, 446] on input "29 Aug 2025 - 30 Aug 2025" at bounding box center [1234, 442] width 202 height 18
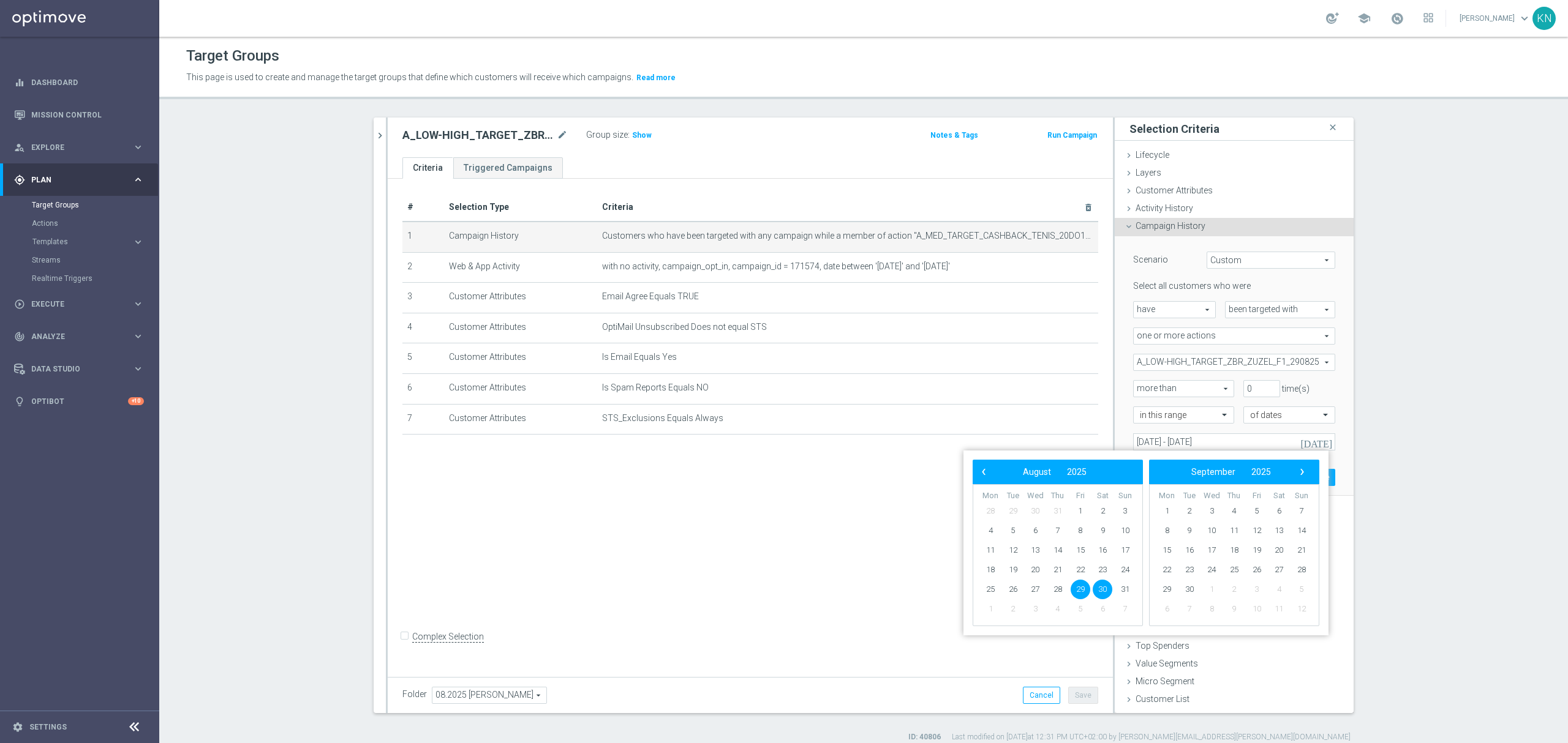
click at [1085, 589] on span "29" at bounding box center [1080, 590] width 19 height 19
click at [1119, 591] on span "31" at bounding box center [1125, 590] width 19 height 19
type input "29 Aug 2025 - 31 Aug 2025"
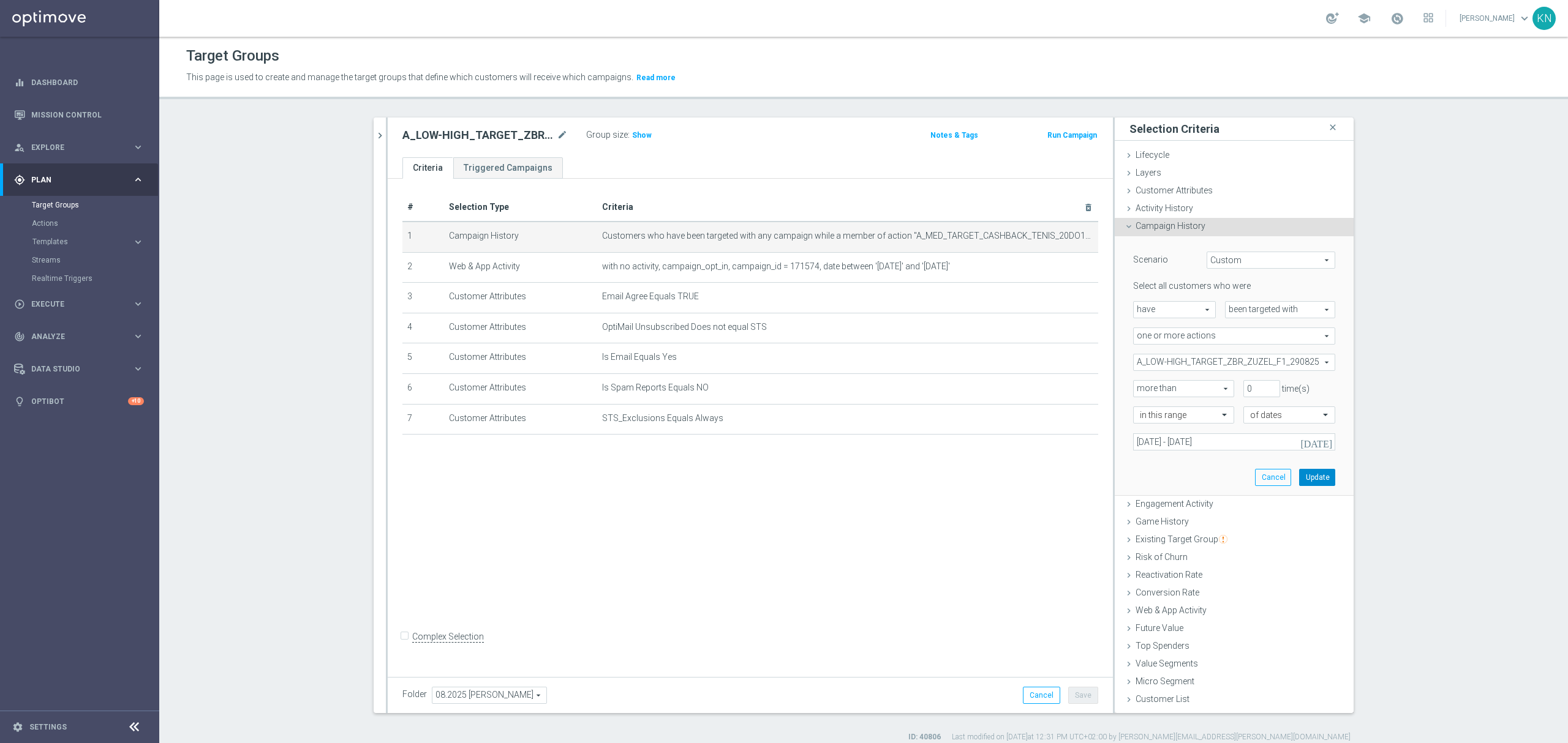
click at [1309, 476] on button "Update" at bounding box center [1317, 478] width 36 height 18
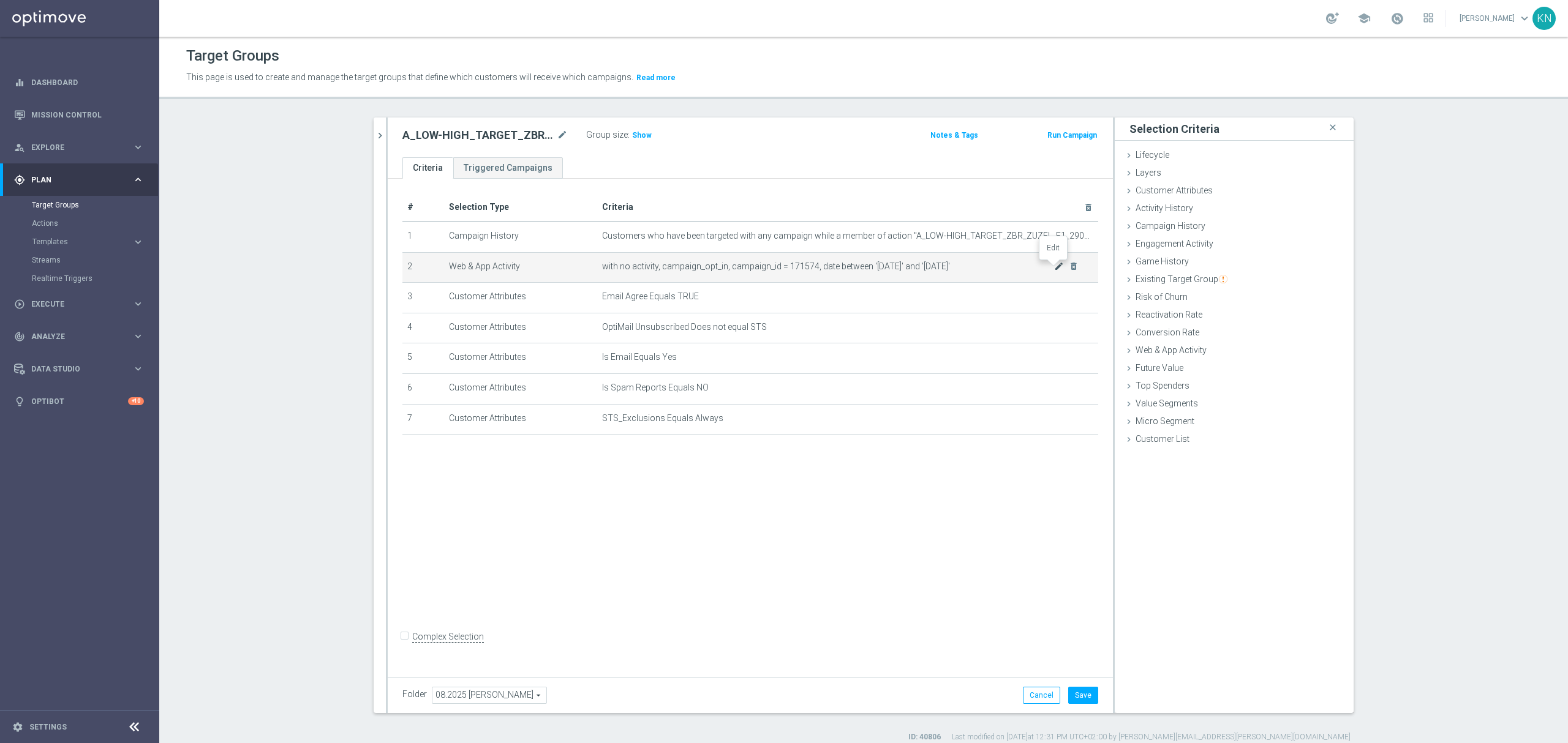
click at [1054, 267] on icon "mode_edit" at bounding box center [1058, 266] width 10 height 10
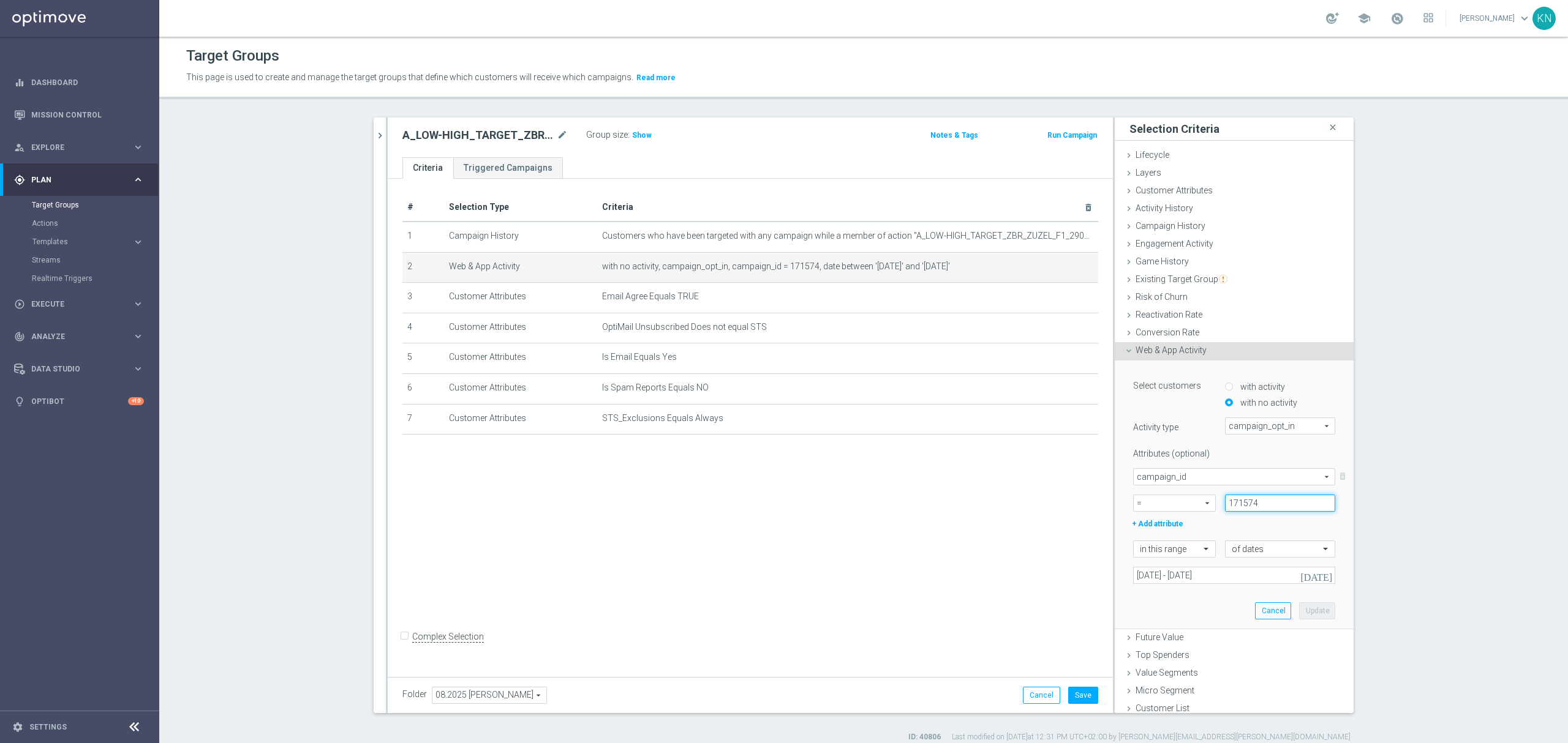
click at [1233, 505] on input "171574" at bounding box center [1280, 503] width 110 height 18
paste input "2362"
type input "172362"
click at [1206, 578] on input "[DATE] - [DATE]" at bounding box center [1234, 576] width 202 height 18
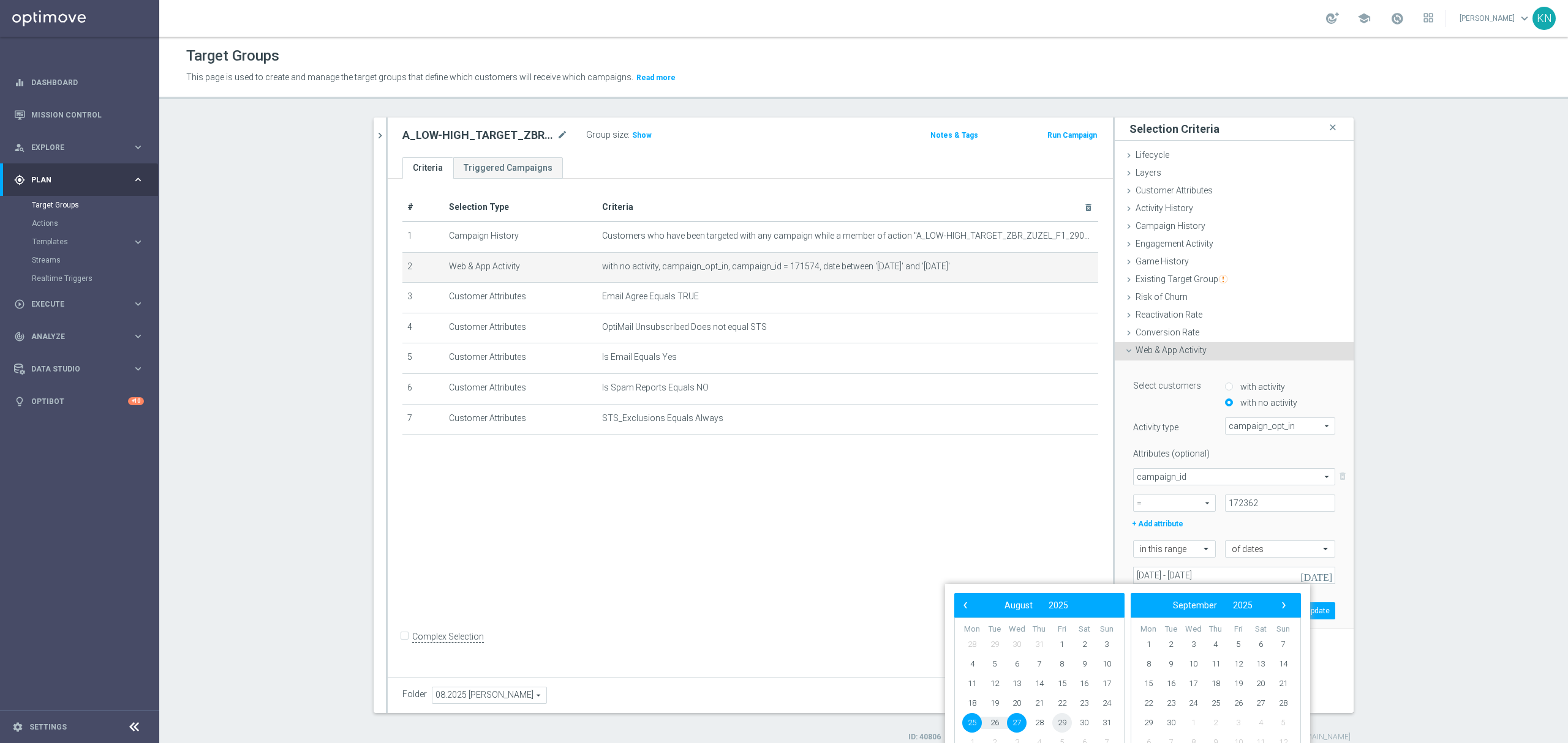
click at [1066, 721] on span "29" at bounding box center [1062, 723] width 19 height 19
click at [1105, 718] on span "31" at bounding box center [1107, 723] width 19 height 19
type input "29 Aug 2025 - 31 Aug 2025"
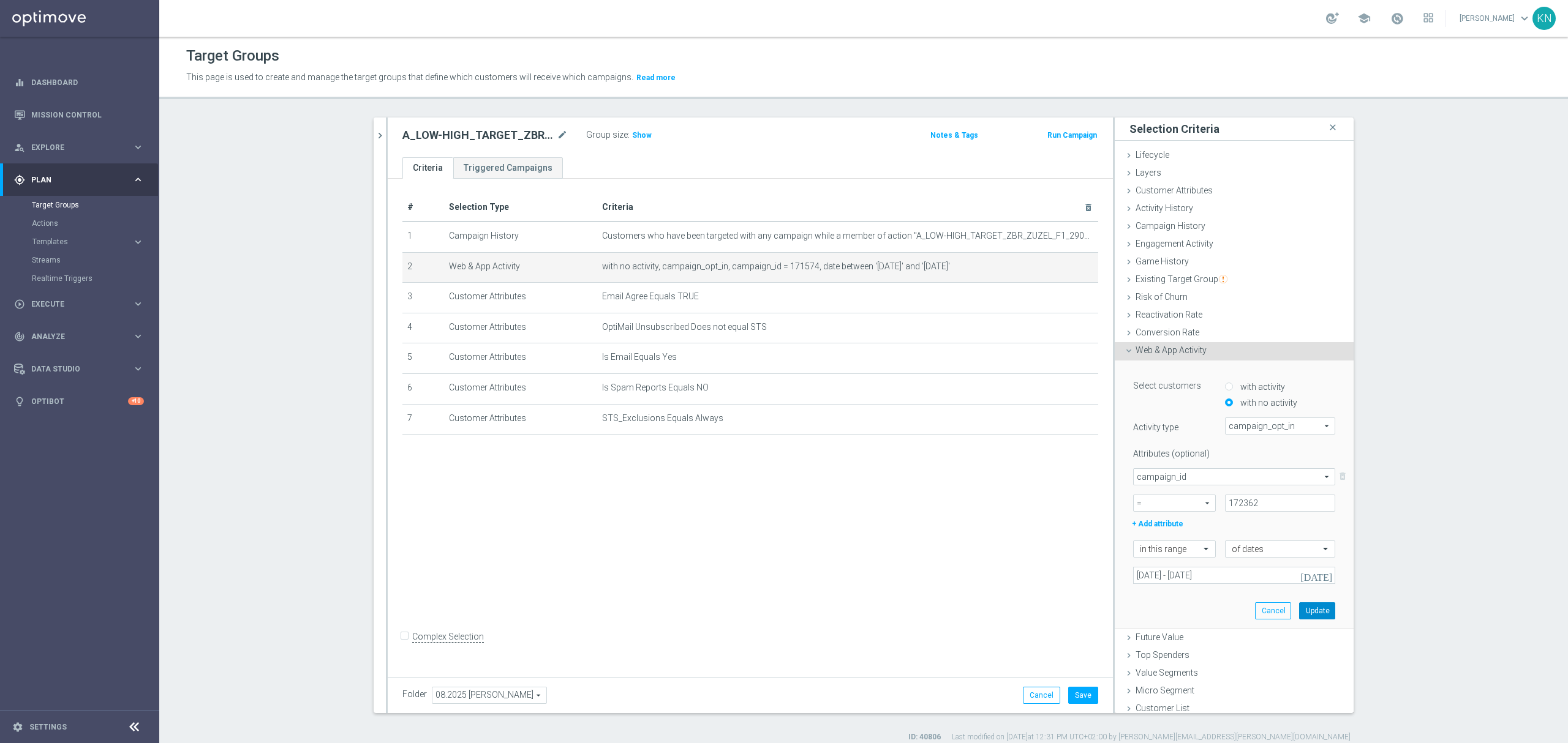
click at [1299, 615] on button "Update" at bounding box center [1317, 612] width 36 height 18
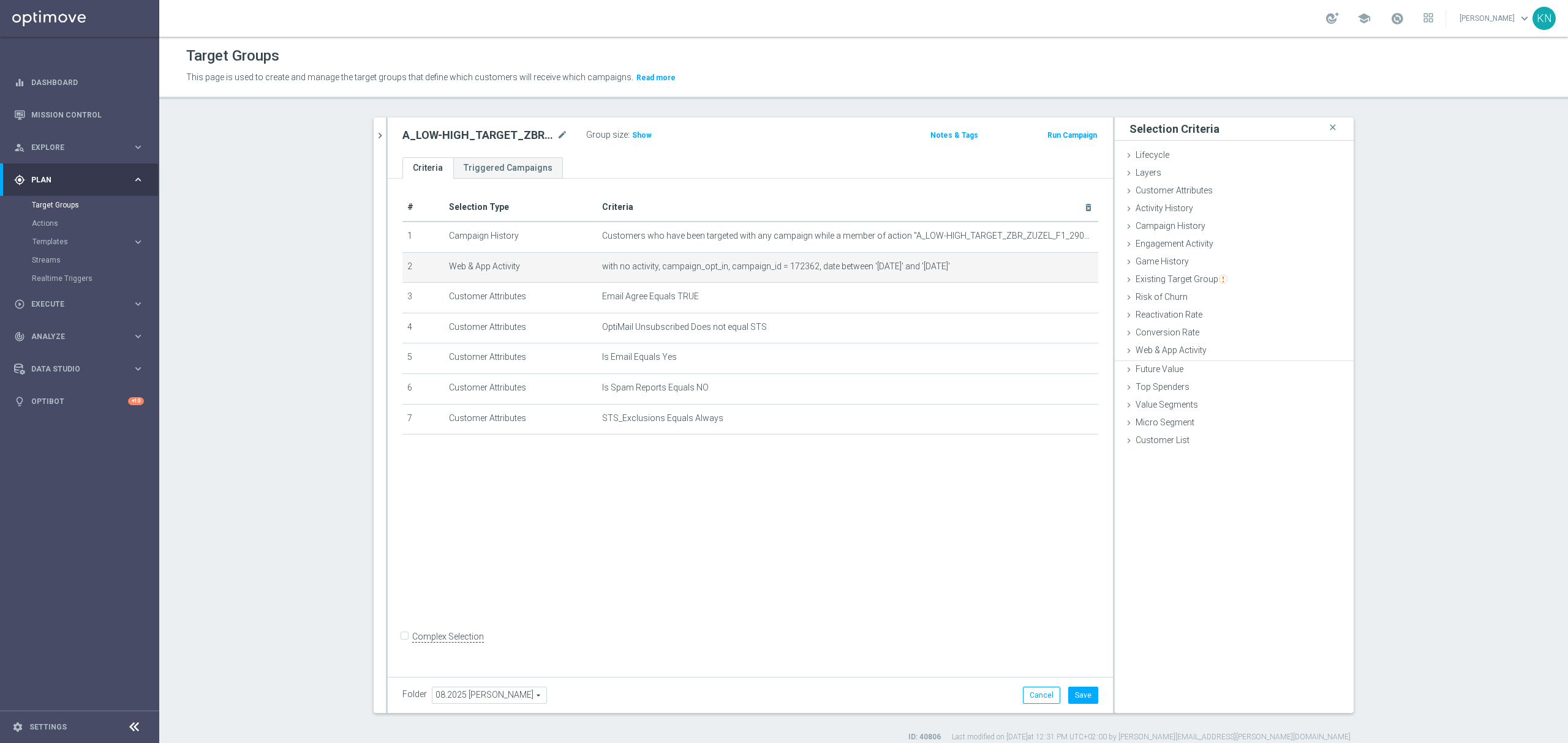
click at [839, 523] on div "# Selection Type Criteria delete_forever 1 Campaign History Customers who have …" at bounding box center [750, 424] width 725 height 493
click at [1080, 697] on button "Save" at bounding box center [1083, 696] width 30 height 18
click at [636, 135] on span "Show" at bounding box center [642, 136] width 19 height 9
click at [671, 501] on div "# Selection Type Criteria delete_forever 1 Campaign History Customers who have …" at bounding box center [750, 424] width 725 height 493
click at [653, 510] on div "# Selection Type Criteria delete_forever 1 Campaign History Customers who have …" at bounding box center [750, 424] width 725 height 493
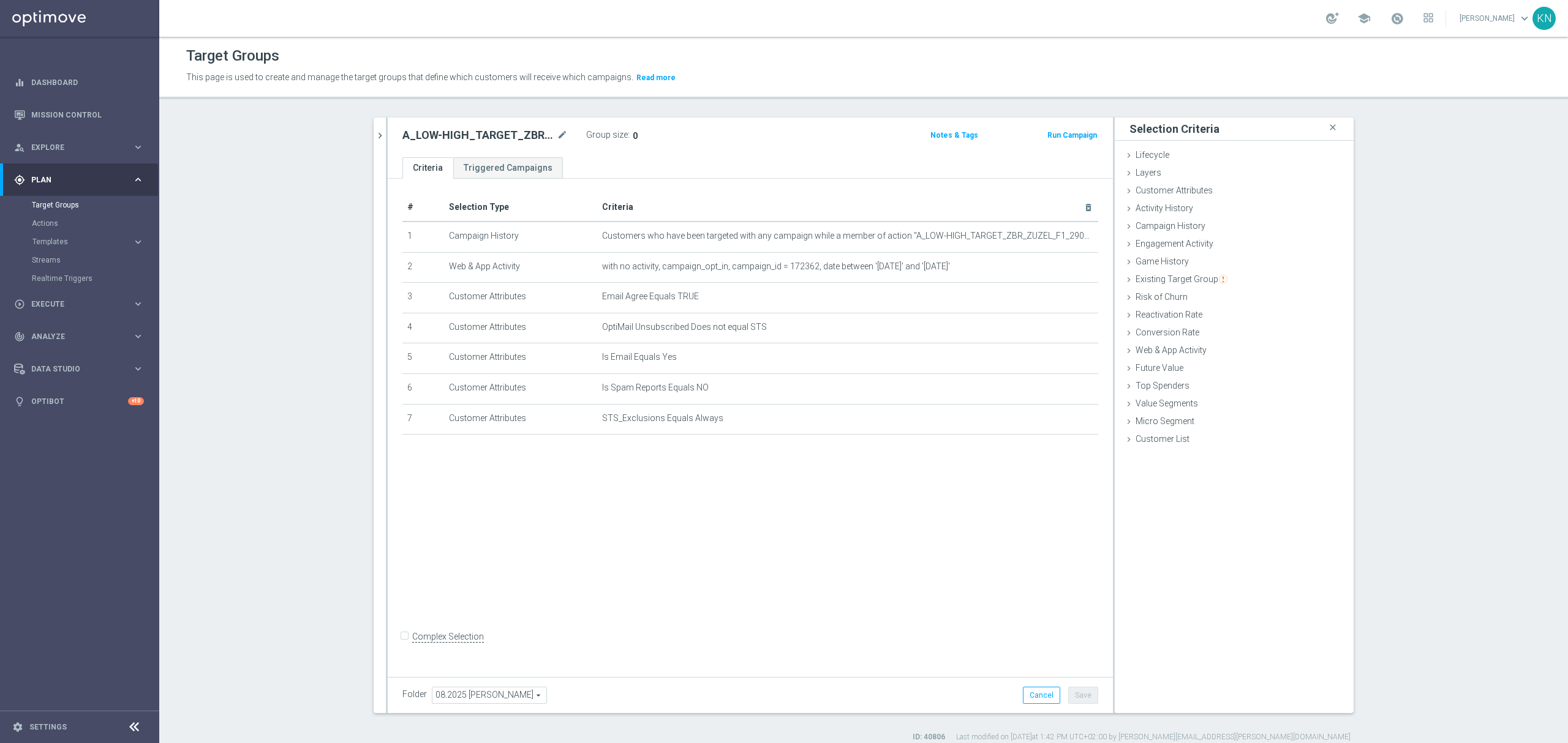
click at [807, 474] on div "# Selection Type Criteria delete_forever 1 Campaign History Customers who have …" at bounding box center [750, 424] width 725 height 493
click at [836, 475] on div "# Selection Type Criteria delete_forever 1 Campaign History Customers who have …" at bounding box center [750, 424] width 725 height 493
drag, startPoint x: 372, startPoint y: 140, endPoint x: 419, endPoint y: 191, distance: 69.4
click at [375, 138] on icon "chevron_right" at bounding box center [380, 135] width 11 height 11
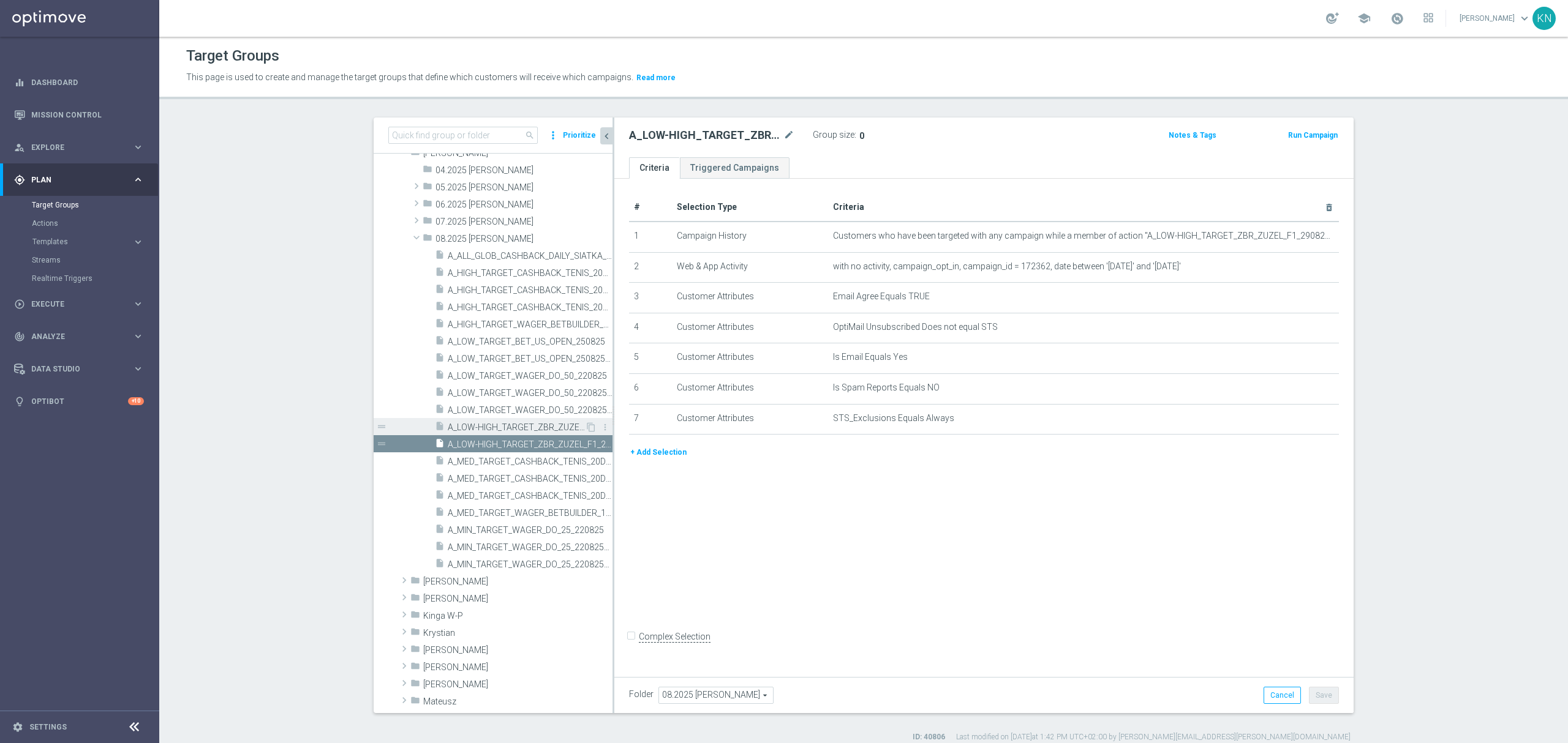
scroll to position [228, 0]
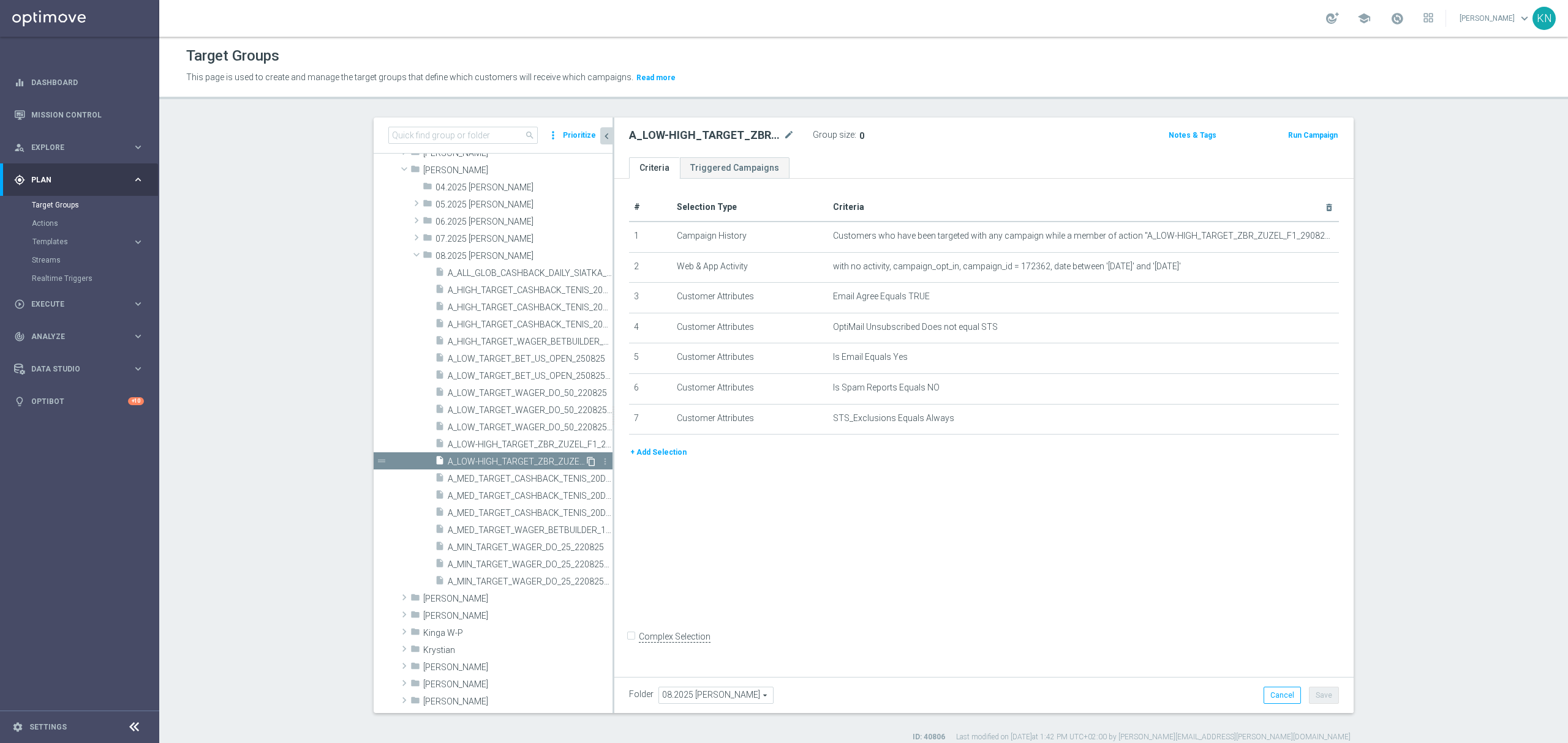
click at [587, 461] on icon "content_copy" at bounding box center [591, 461] width 10 height 10
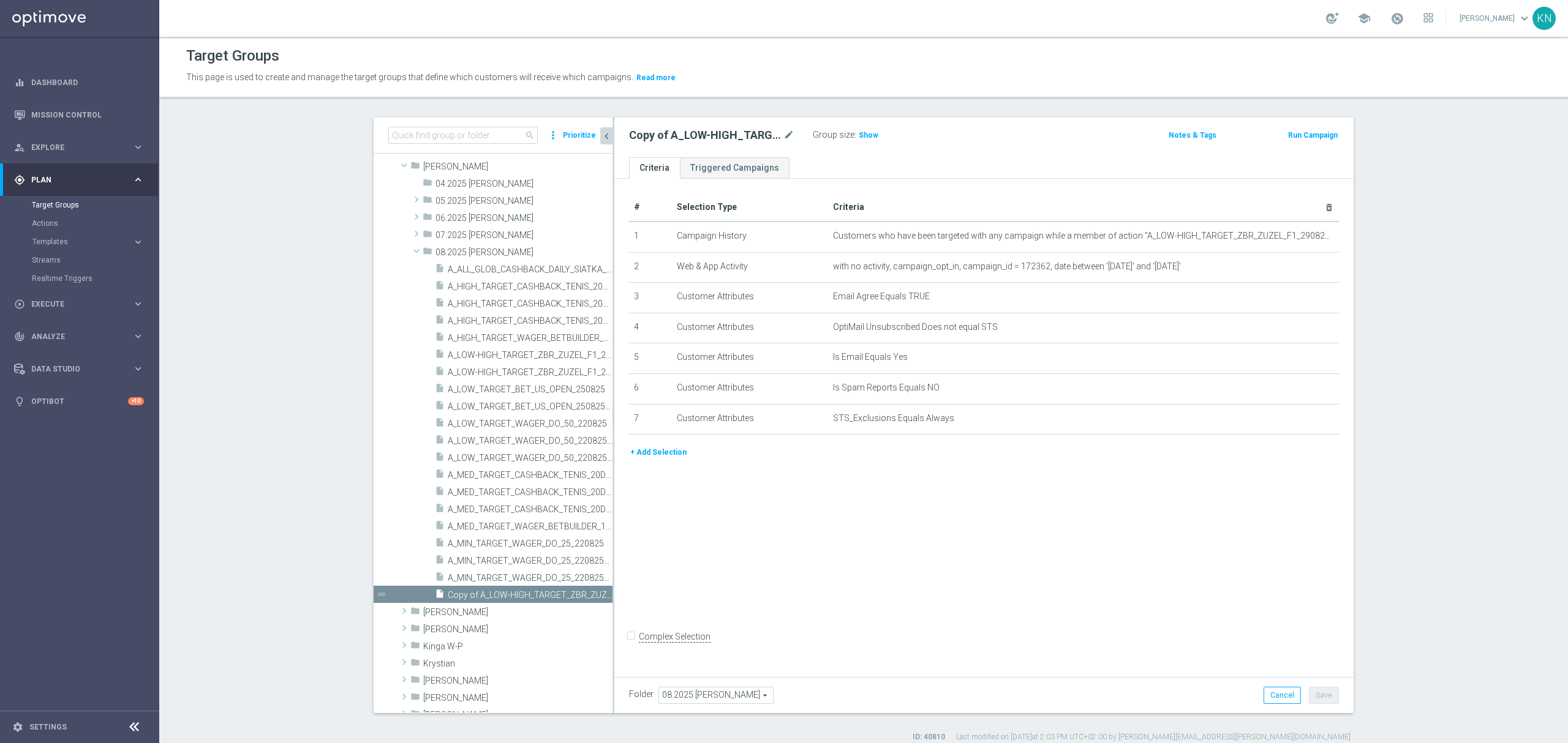
scroll to position [325, 0]
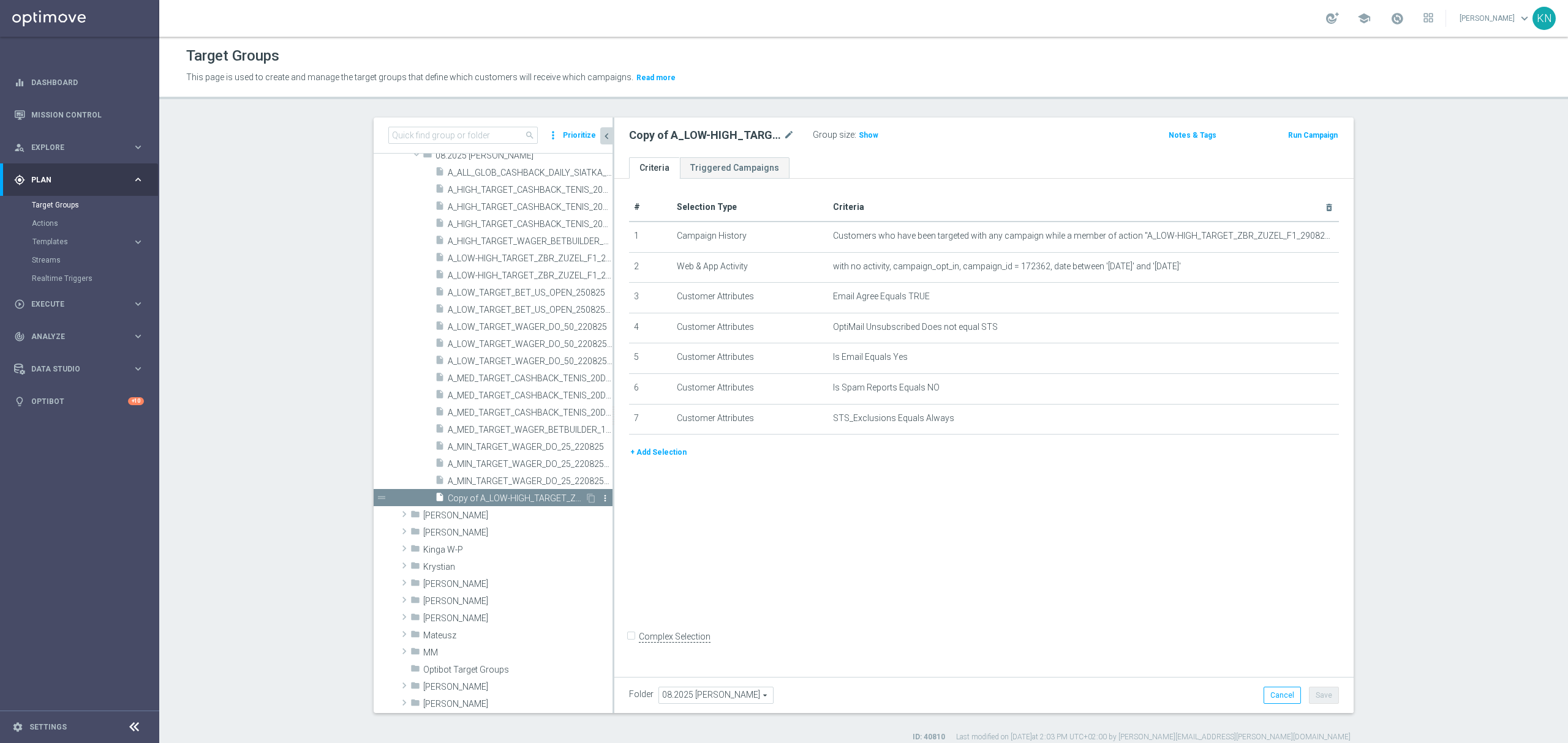
click at [601, 499] on icon "more_vert" at bounding box center [605, 498] width 10 height 10
click at [615, 532] on span "Delete" at bounding box center [615, 534] width 26 height 9
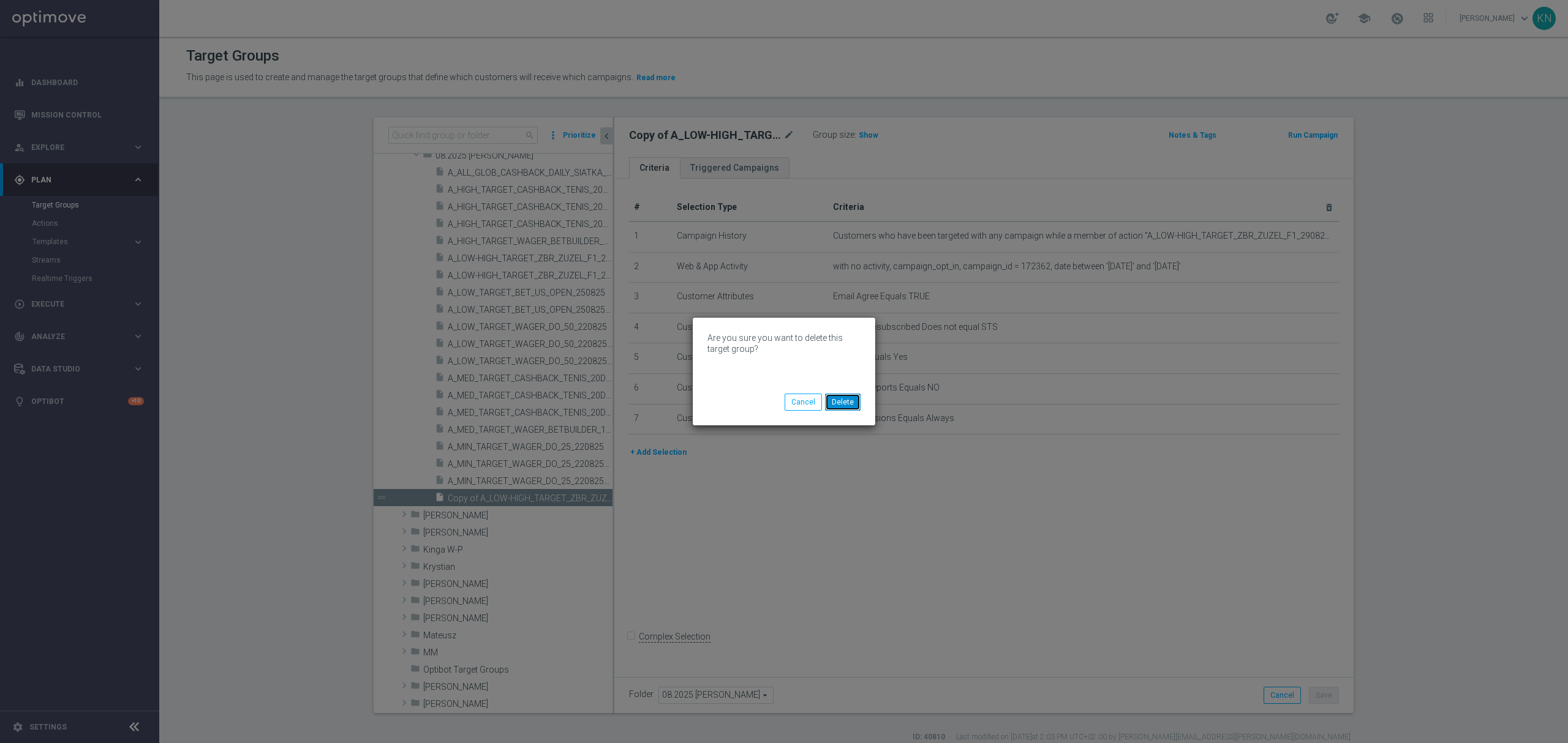
click at [846, 405] on button "Delete" at bounding box center [843, 403] width 36 height 18
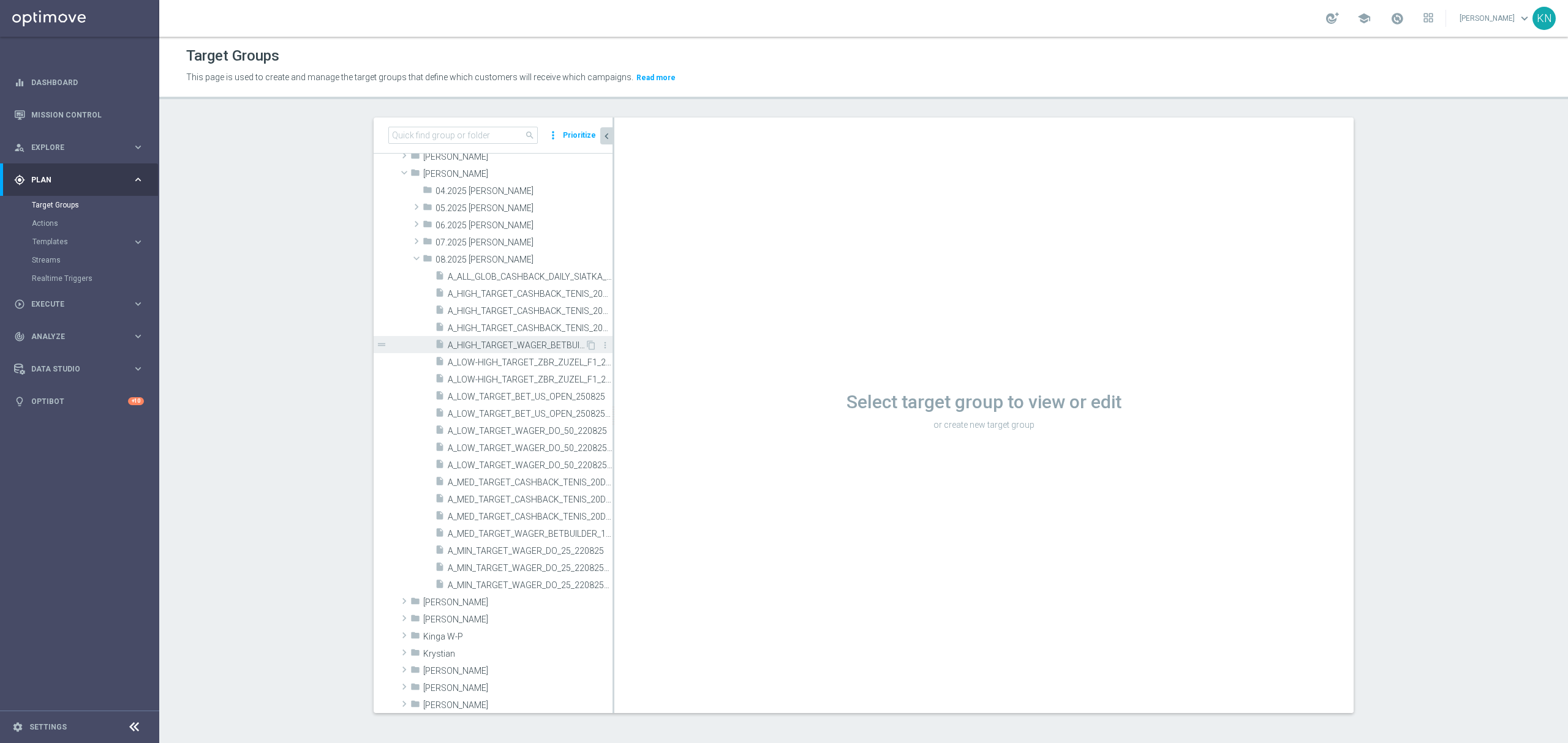
scroll to position [162, 0]
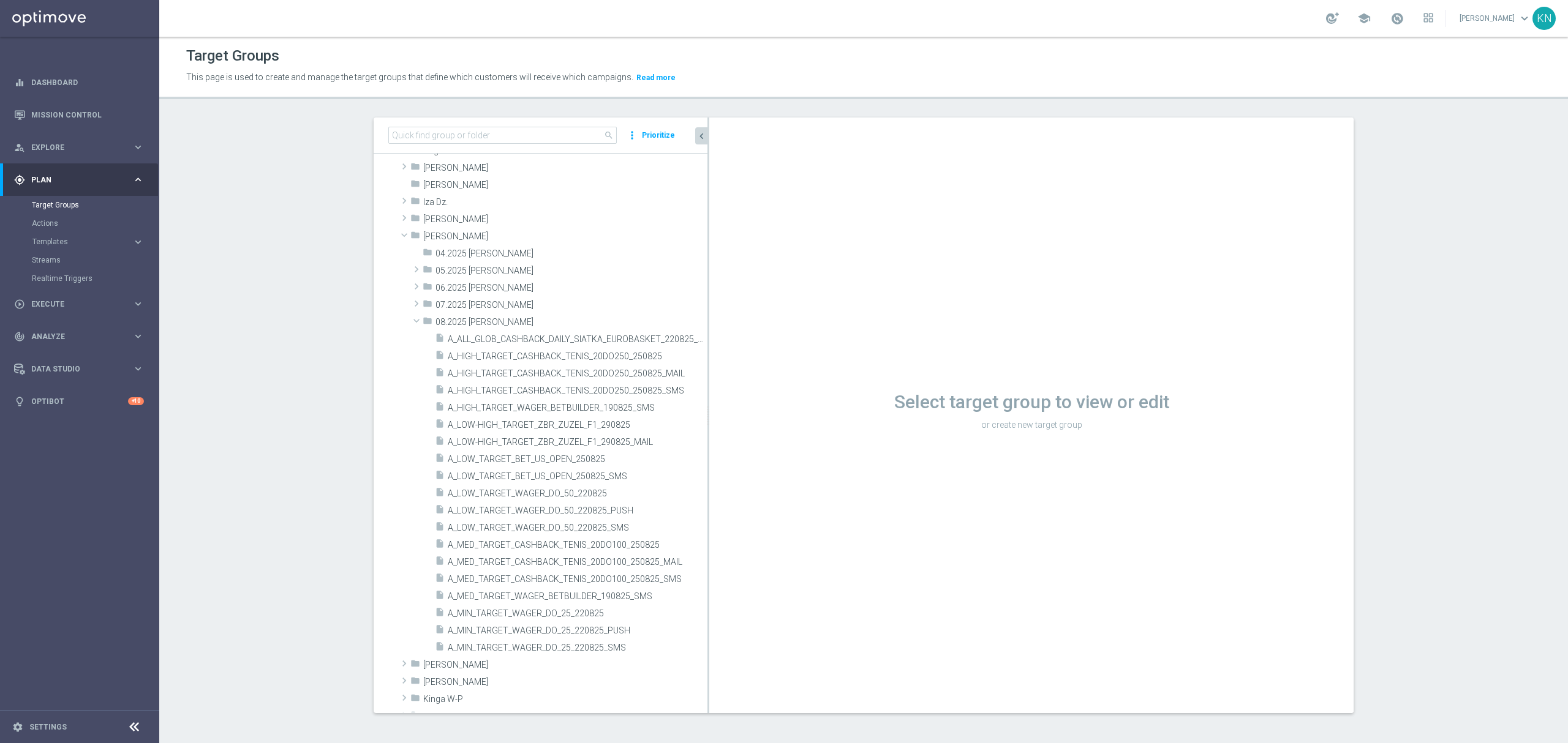
drag, startPoint x: 607, startPoint y: 190, endPoint x: 878, endPoint y: 199, distance: 271.1
click at [882, 197] on as-split "search more_vert Prioritize Customer Target Groups library_add create_new_folder" at bounding box center [864, 415] width 981 height 596
click at [623, 582] on span "A_MED_TARGET_CASHBACK_TENIS_20DO100_250825_SMS" at bounding box center [564, 579] width 232 height 11
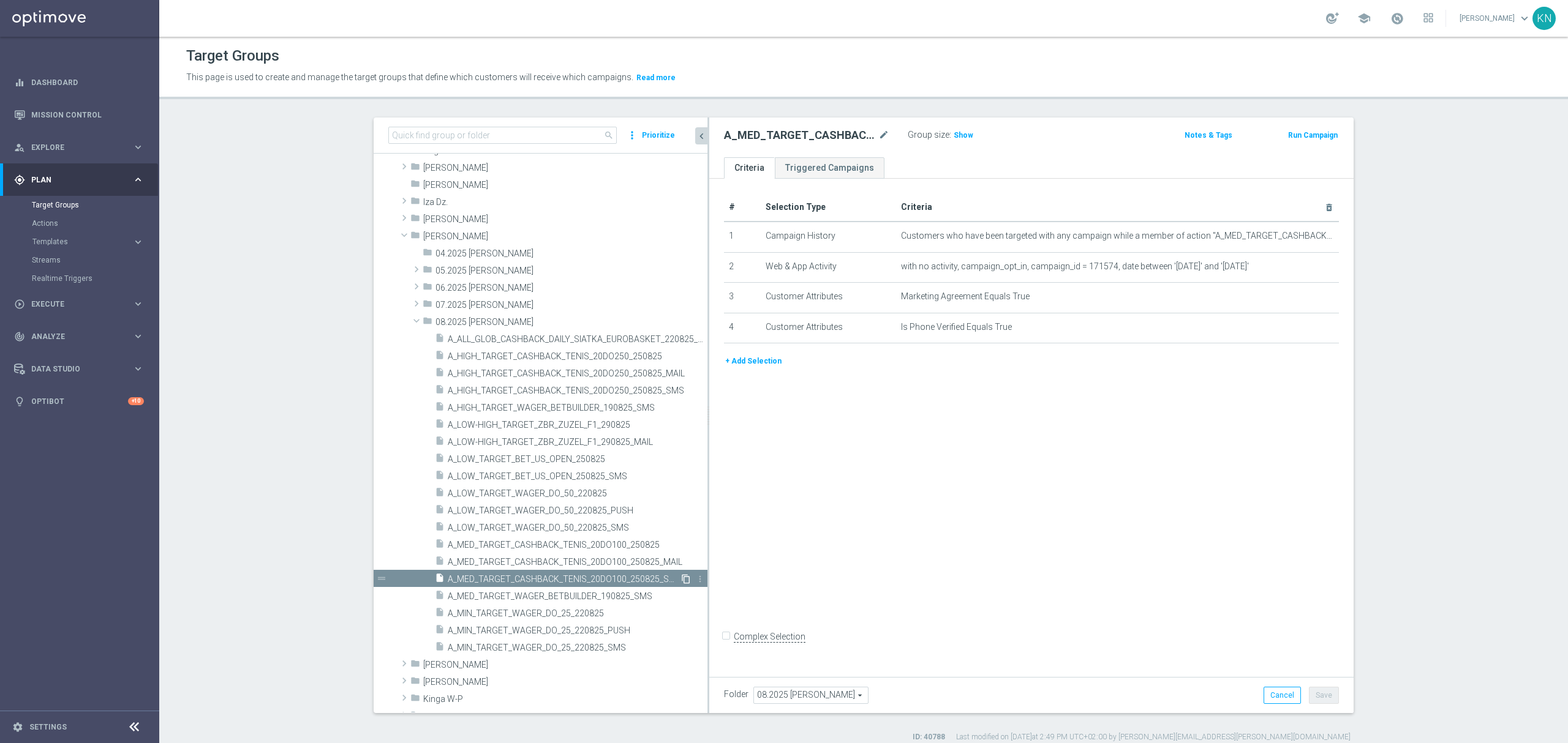
click at [681, 578] on icon "content_copy" at bounding box center [686, 578] width 10 height 10
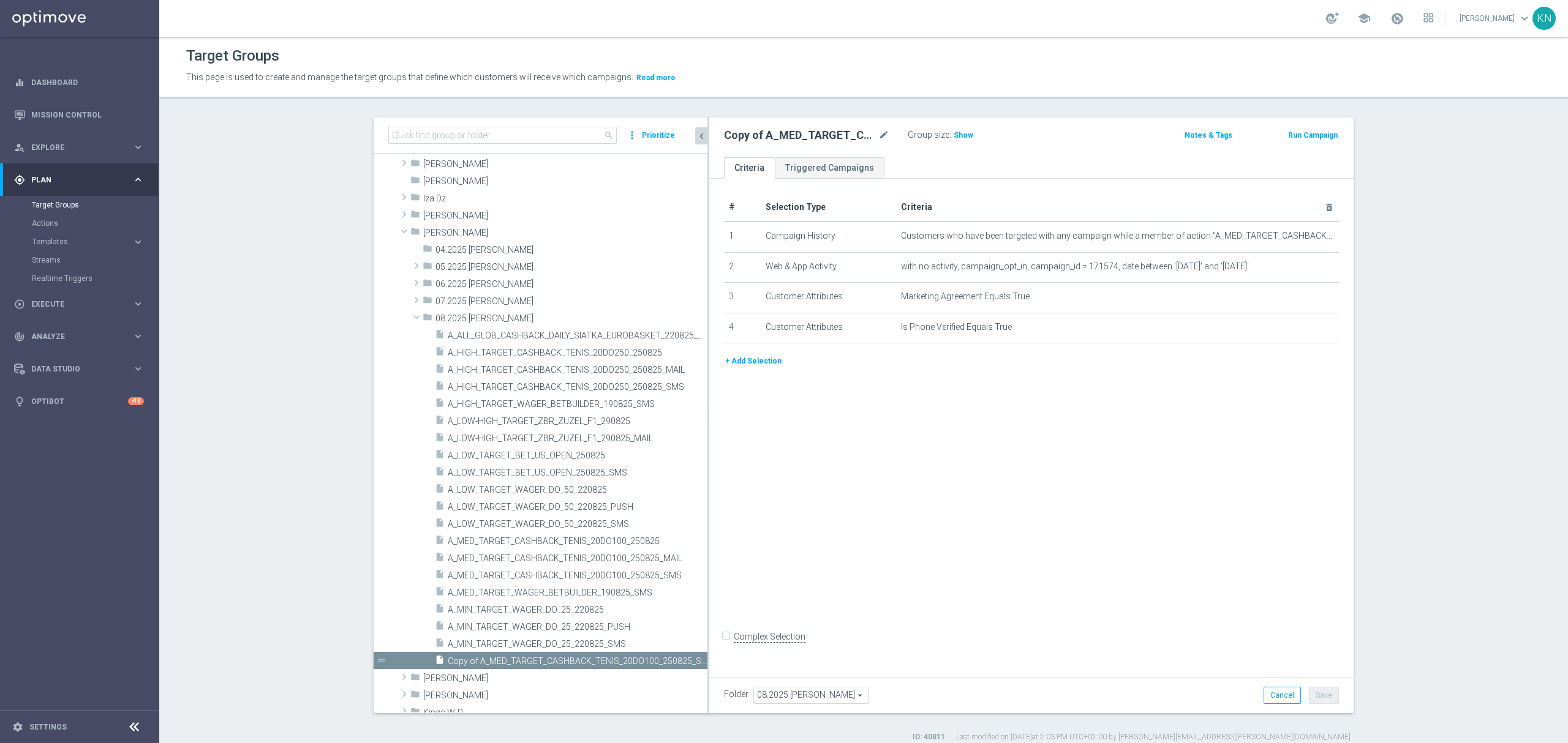
scroll to position [325, 0]
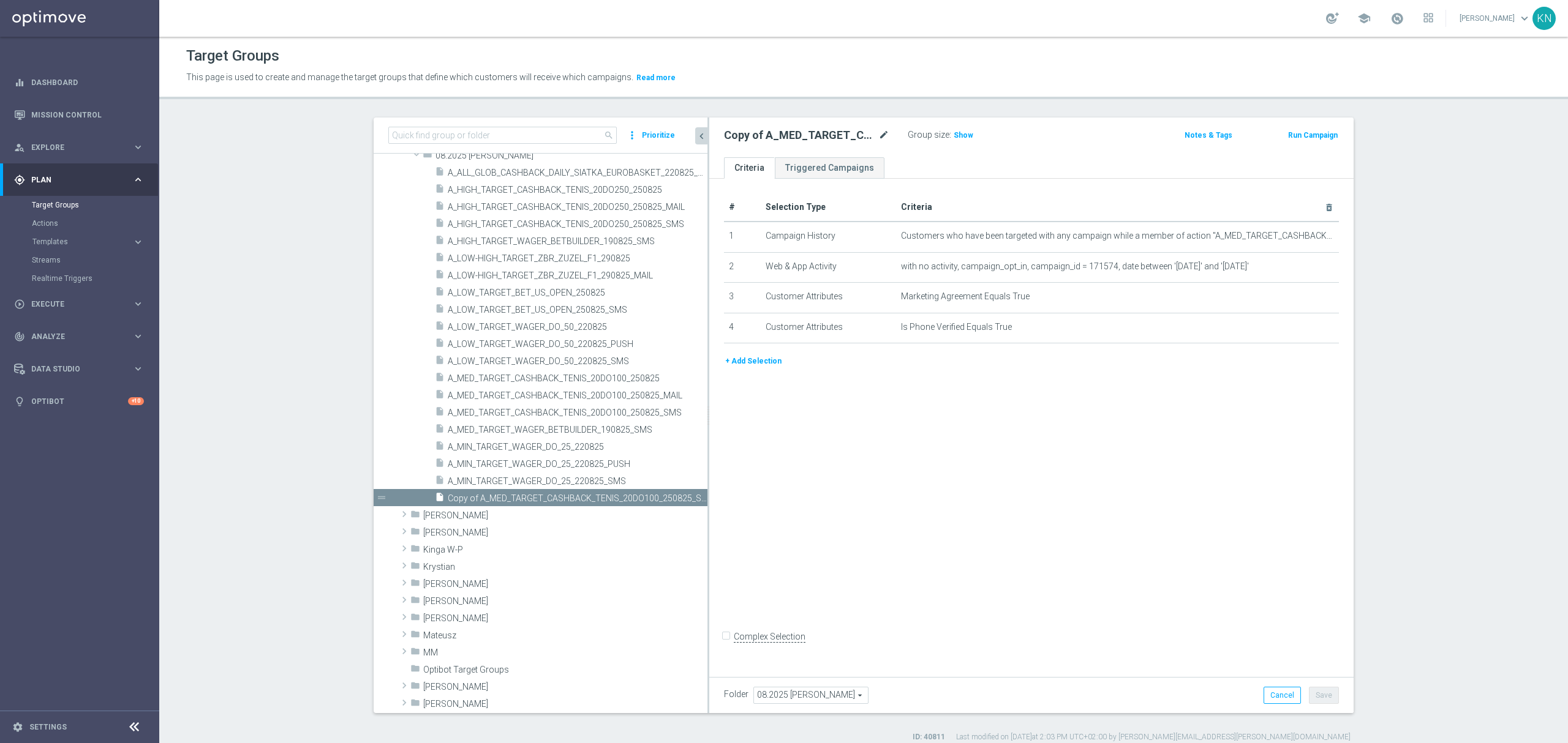
click at [872, 138] on div "Copy of A_MED_TARGET_CASHBACK_TENIS_20DO100_250825_SMS mode_edit" at bounding box center [806, 135] width 165 height 15
click at [878, 137] on icon "mode_edit" at bounding box center [883, 135] width 11 height 15
type input "A_LOW-HIGH_TARGET_ZBR_ZUZEL_F1_290825_SMS"
click at [960, 169] on ul "Criteria Triggered Campaigns" at bounding box center [1031, 168] width 644 height 21
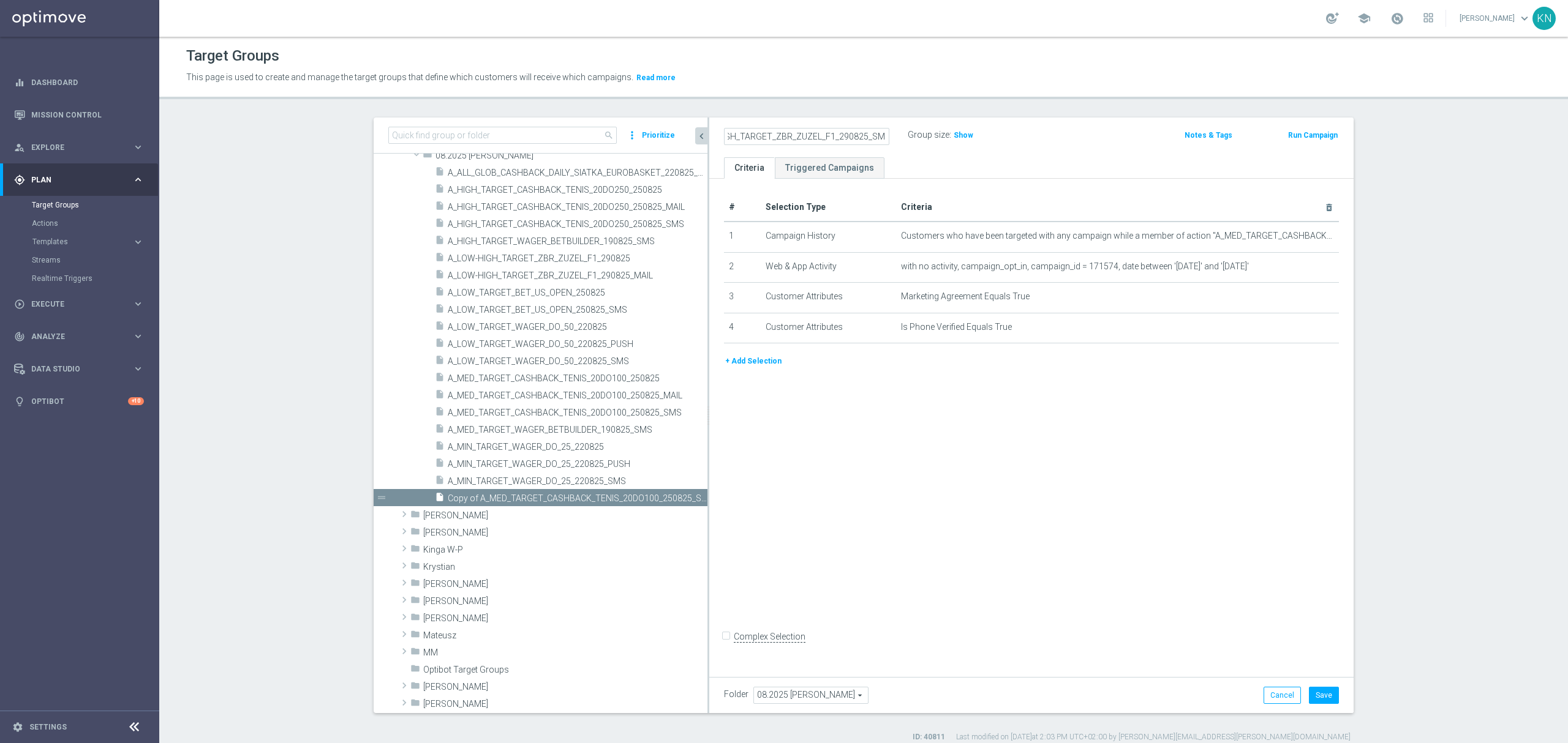
scroll to position [0, 0]
click at [0, 0] on icon "mode_edit" at bounding box center [0, 0] width 0 height 0
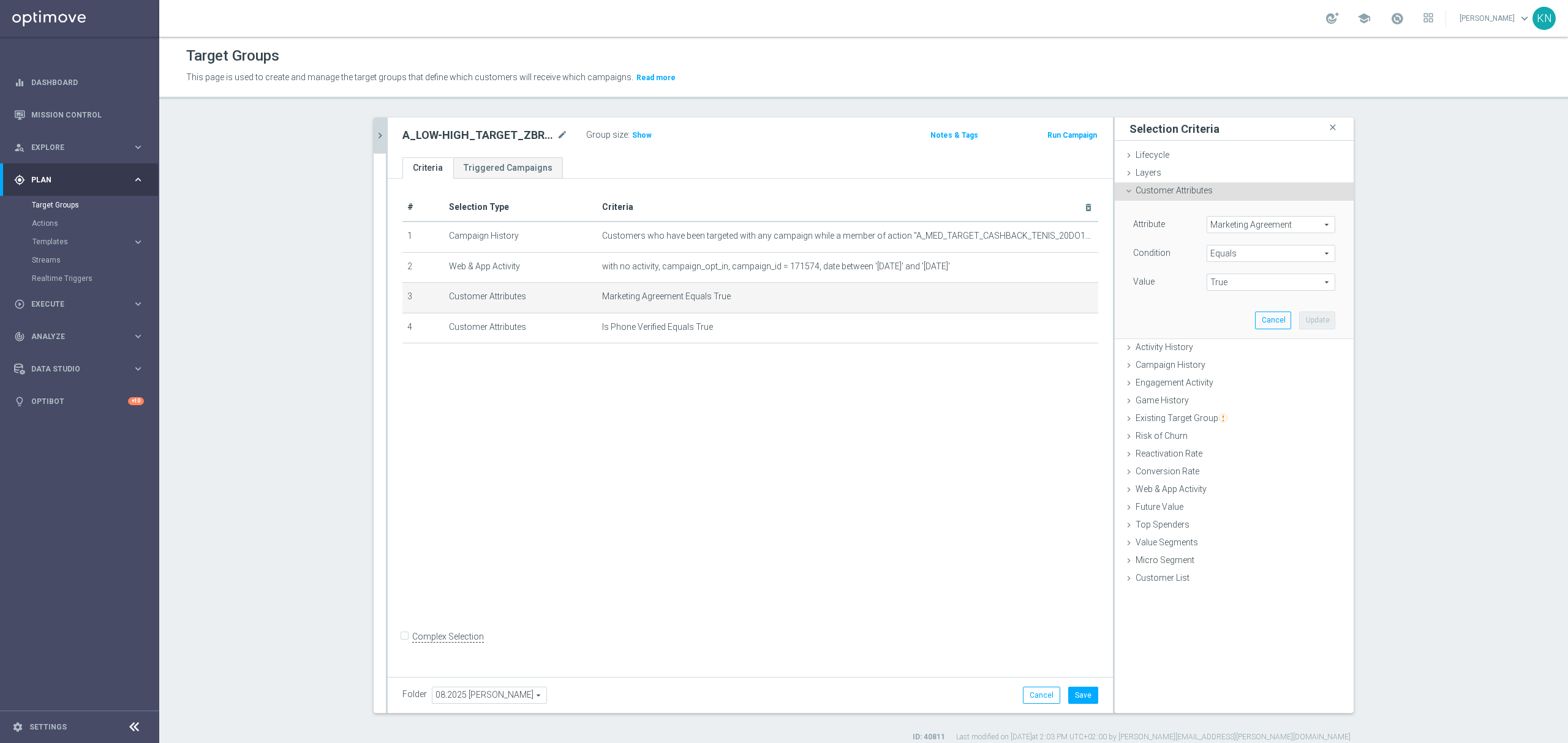
click at [1234, 227] on span "Marketing Agreement" at bounding box center [1271, 225] width 128 height 16
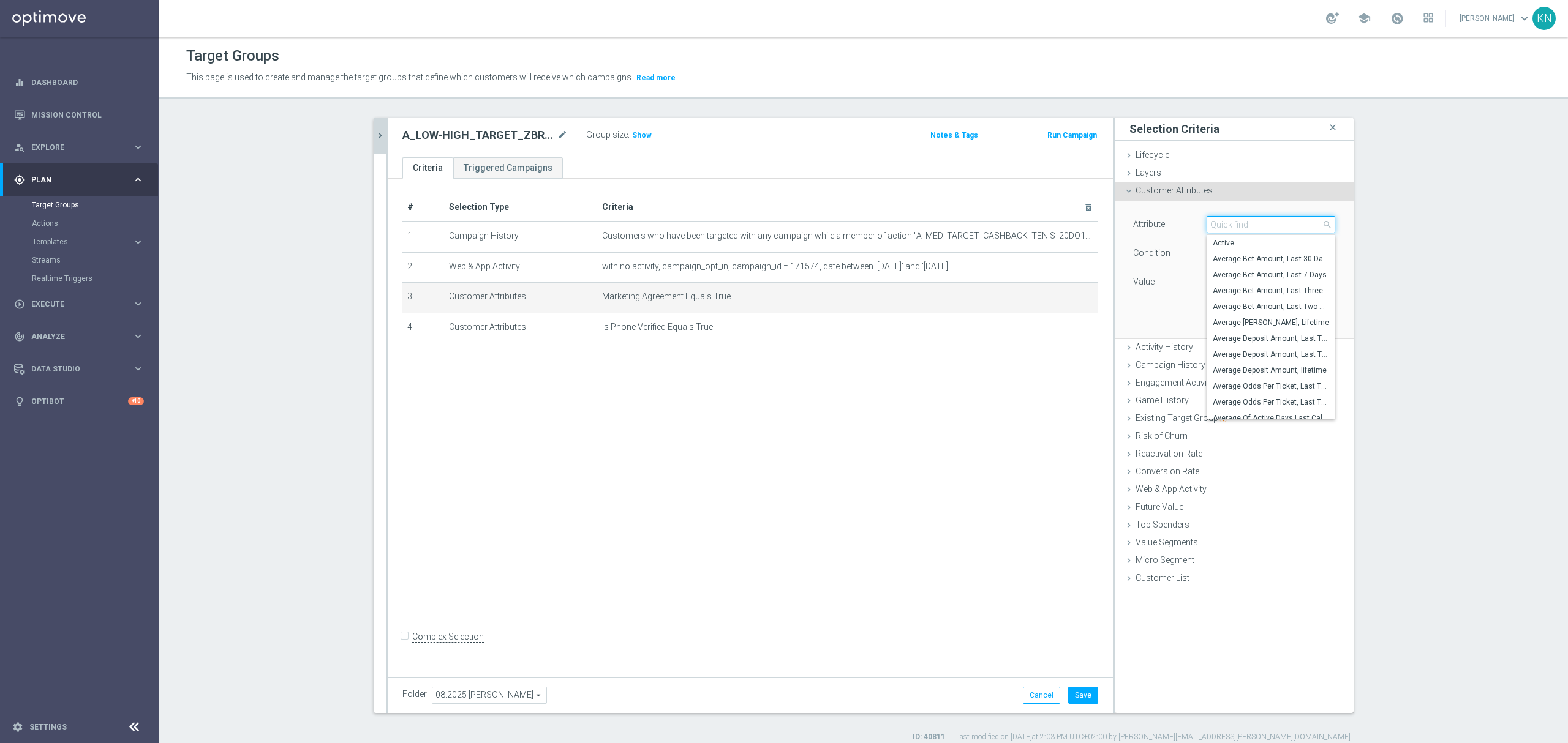
click at [1235, 228] on input "search" at bounding box center [1270, 225] width 129 height 18
type input "agree"
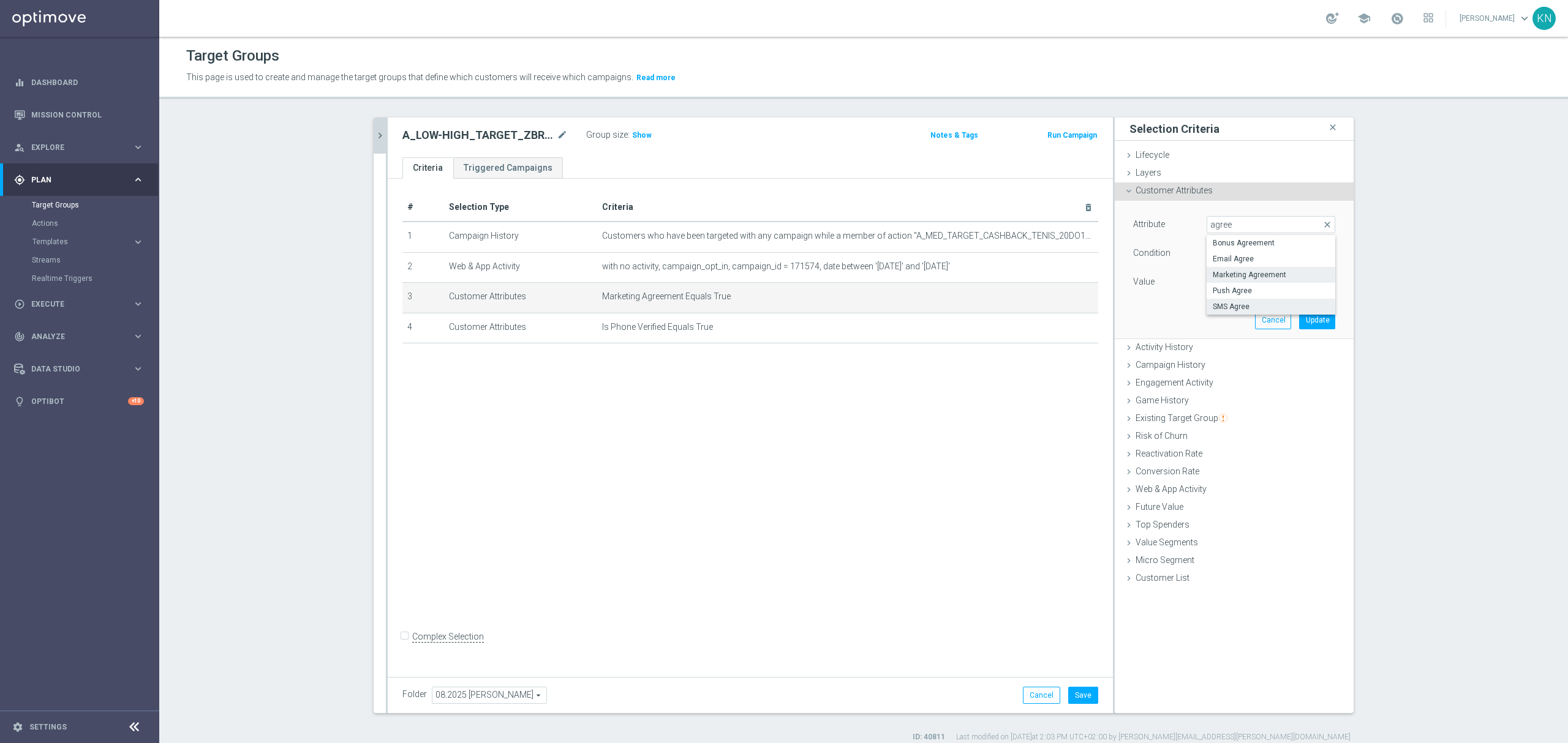
click at [1246, 306] on span "SMS Agree" at bounding box center [1270, 306] width 116 height 10
type input "SMS Agree"
click at [1254, 277] on span "True" at bounding box center [1271, 282] width 128 height 16
click at [1223, 319] on span "TRUE" at bounding box center [1270, 316] width 116 height 10
type input "TRUE"
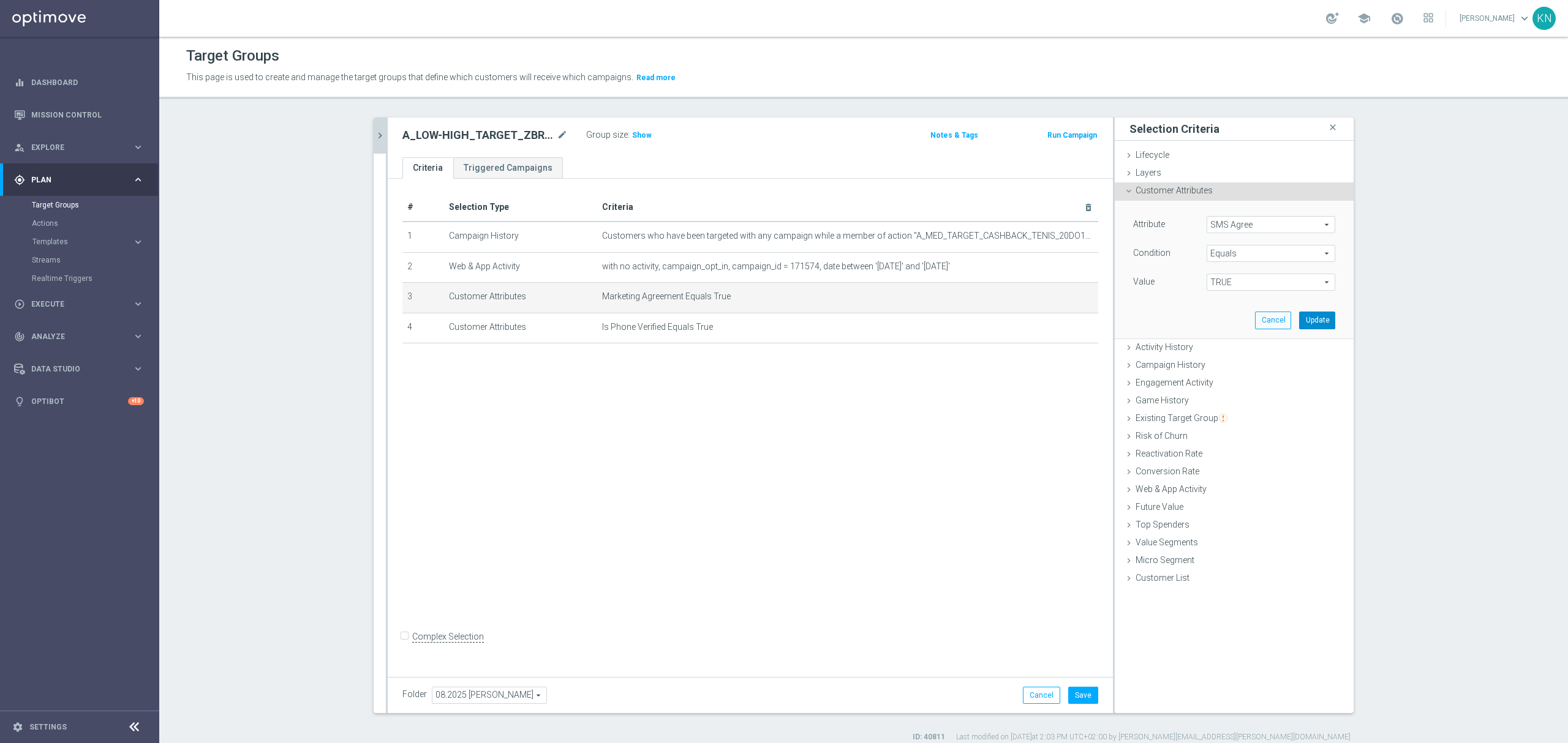
click at [1313, 319] on button "Update" at bounding box center [1317, 320] width 36 height 18
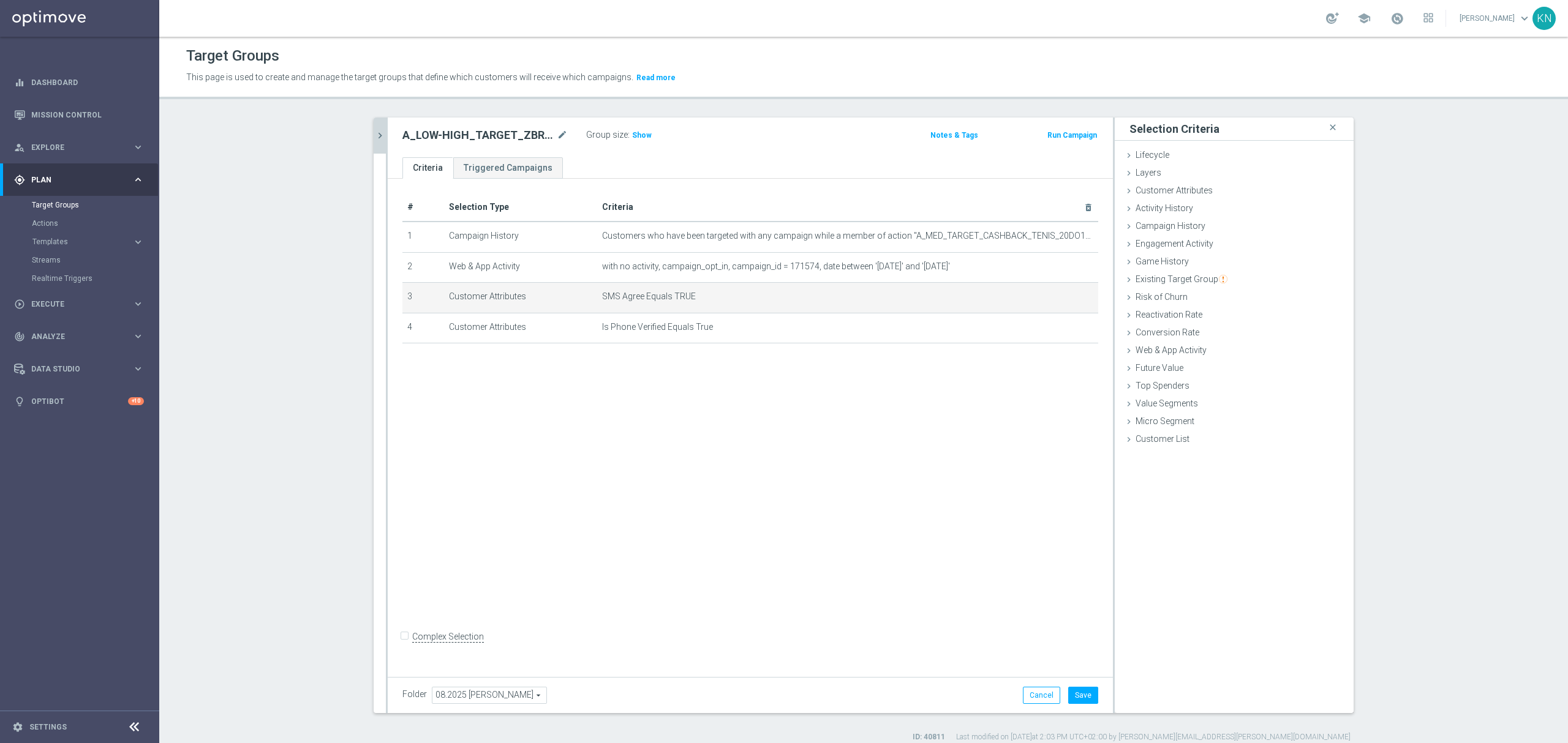
click at [723, 419] on div "# Selection Type Criteria delete_forever 1 Campaign History Customers who have …" at bounding box center [750, 424] width 725 height 493
click at [671, 374] on div "# Selection Type Criteria delete_forever 1 Campaign History Customers who have …" at bounding box center [750, 424] width 725 height 493
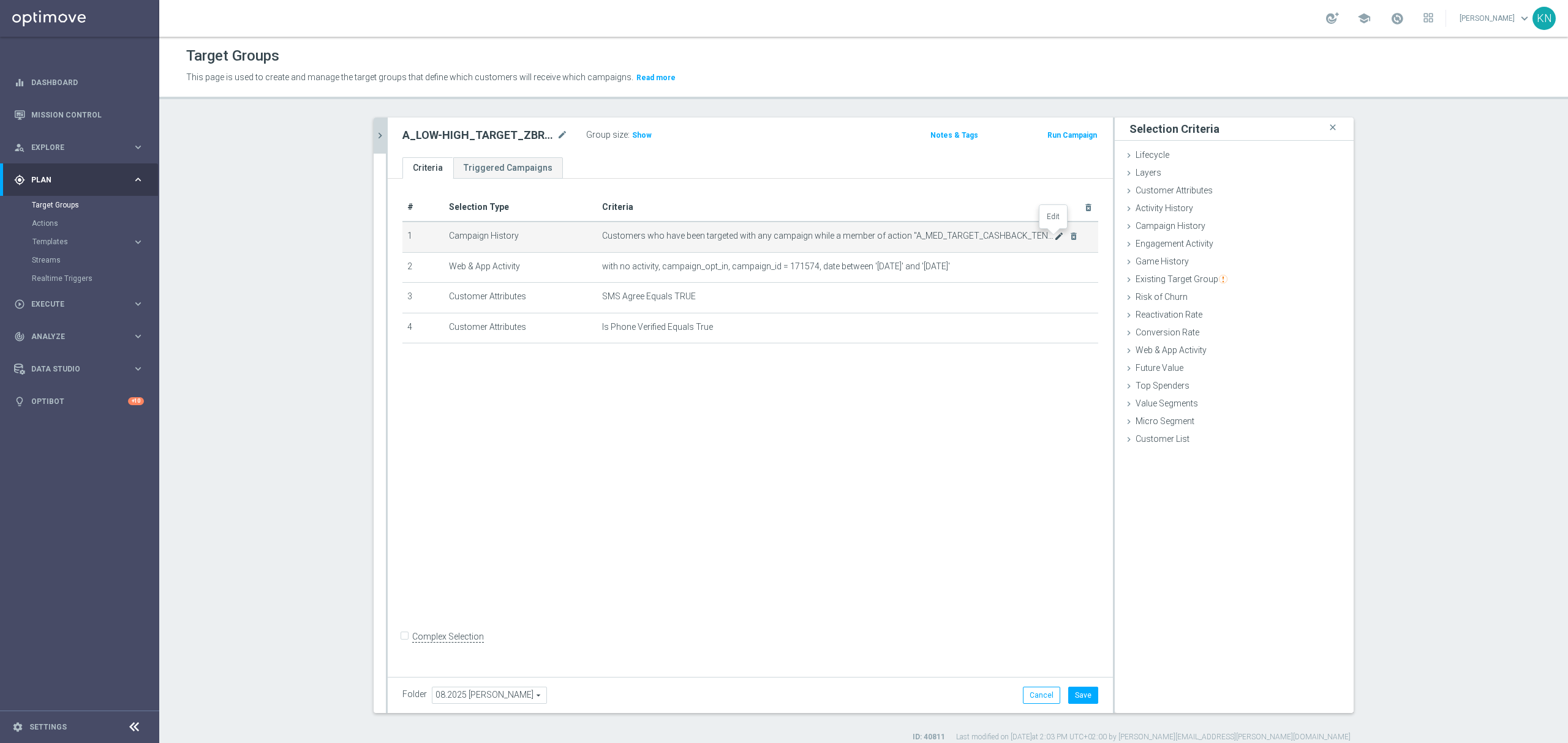
click at [1054, 235] on icon "mode_edit" at bounding box center [1058, 236] width 10 height 10
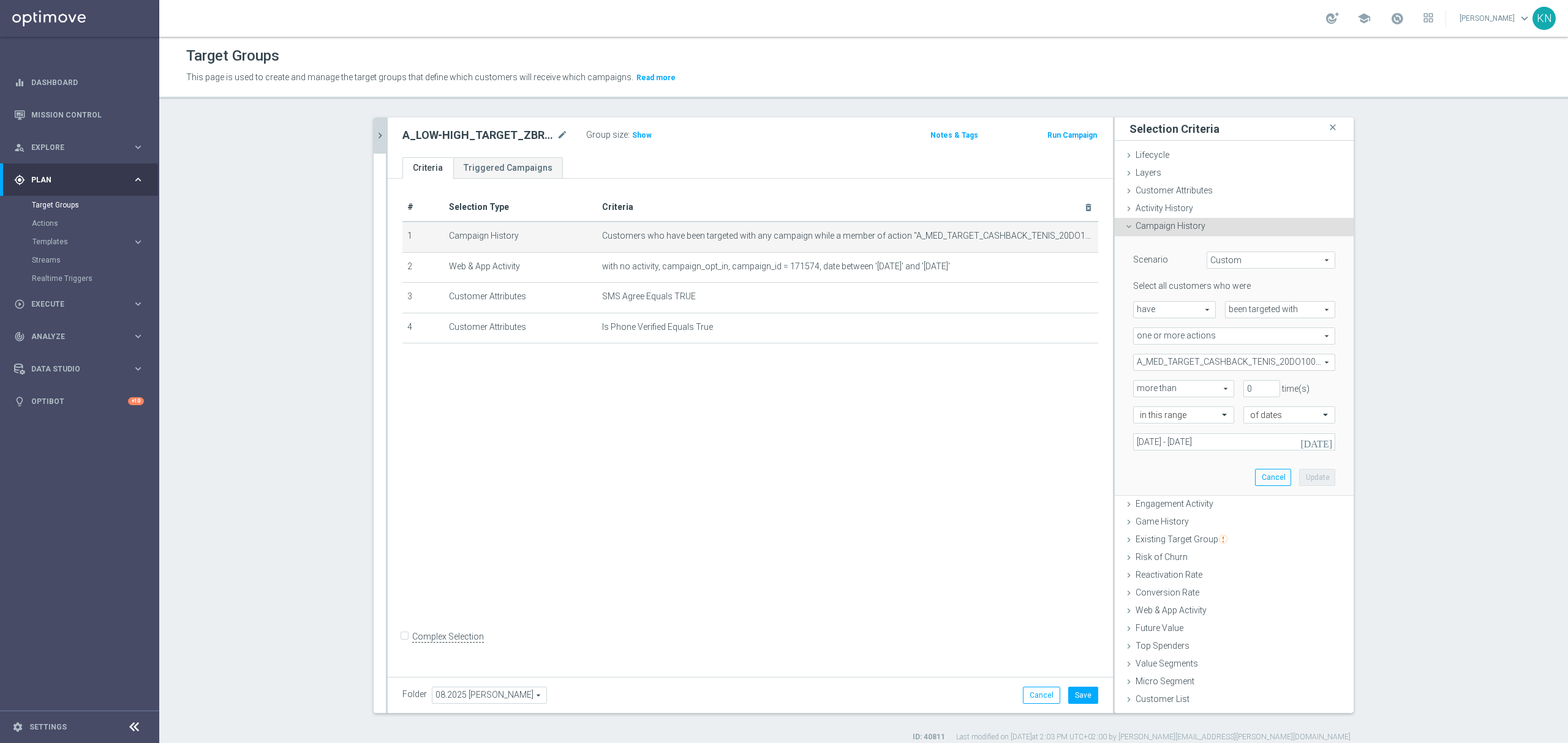
click at [1203, 370] on span "A_MED_TARGET_CASHBACK_TENIS_20DO100_250825" at bounding box center [1234, 362] width 201 height 16
drag, startPoint x: 1156, startPoint y: 387, endPoint x: 1163, endPoint y: 390, distance: 7.6
click at [1155, 387] on span "Show Selected" at bounding box center [1173, 387] width 46 height 9
click at [1146, 387] on input "Show Selected" at bounding box center [1142, 389] width 8 height 8
checkbox input "true"
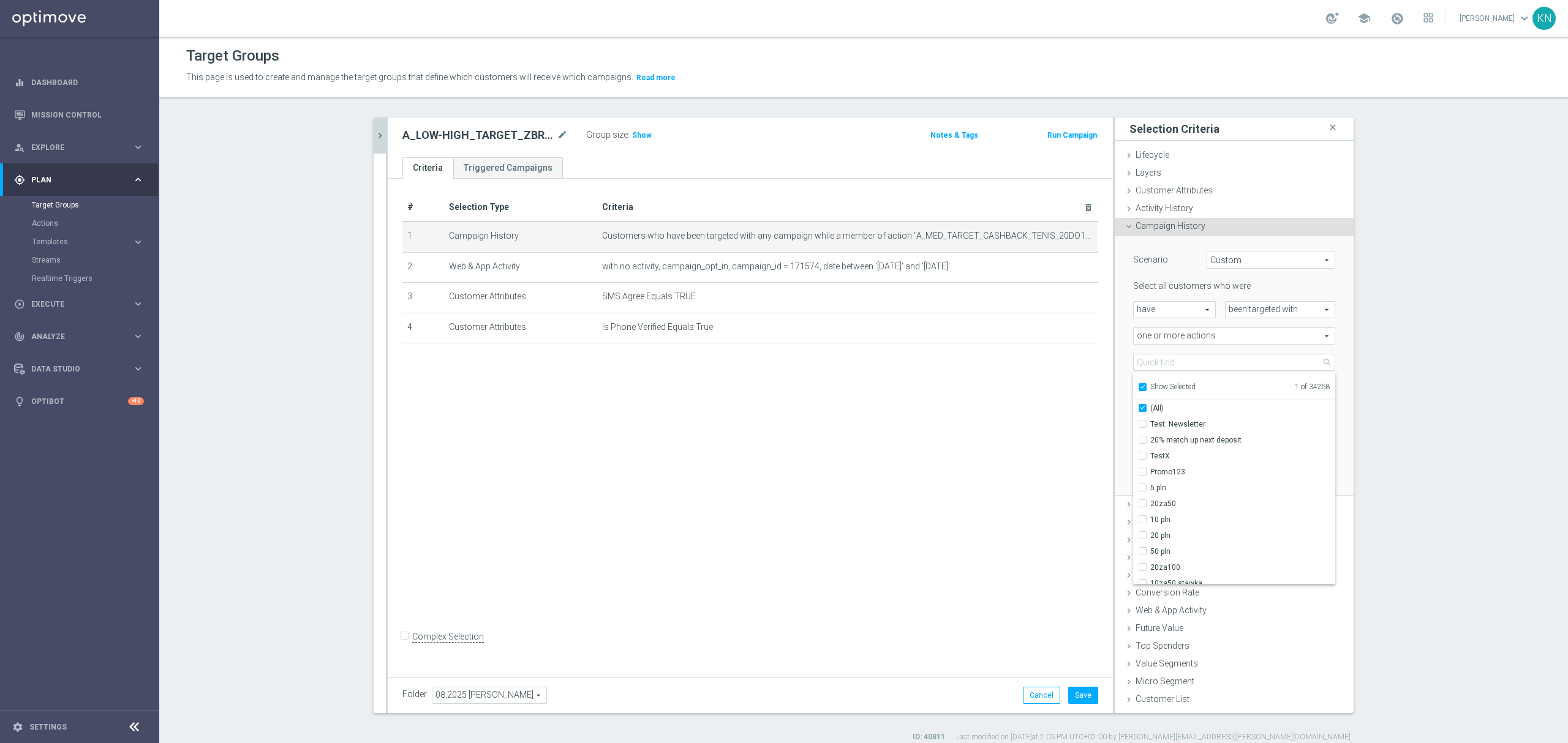
checkbox input "true"
click at [1150, 423] on label "A_MED_TARGET_CASHBACK_TENIS_20DO100_250825" at bounding box center [1242, 424] width 185 height 16
click at [1143, 423] on input "A_MED_TARGET_CASHBACK_TENIS_20DO100_250825" at bounding box center [1146, 424] width 8 height 8
checkbox input "false"
type input "Select Action"
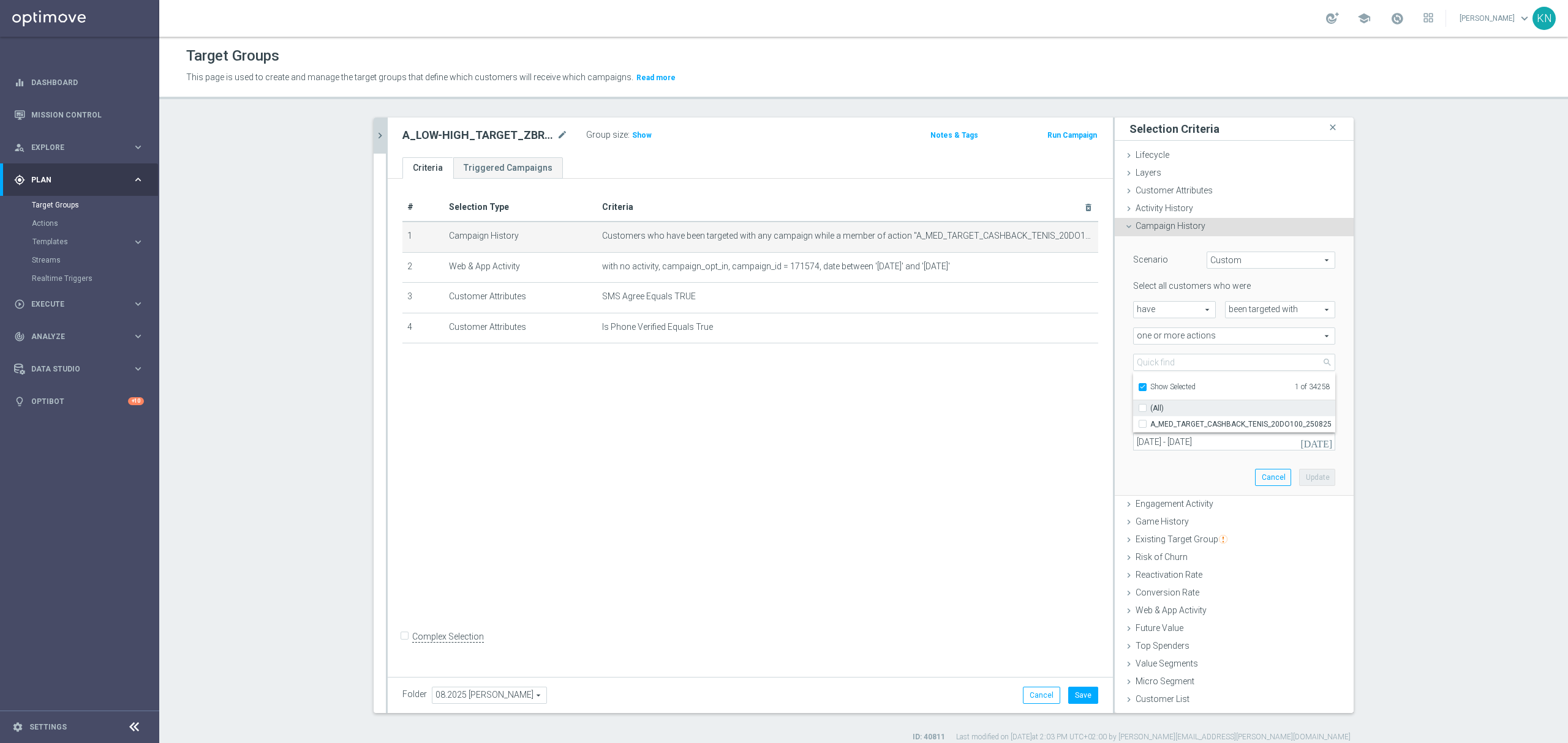
checkbox input "false"
click at [1150, 388] on label "Show Selected" at bounding box center [1173, 388] width 46 height 11
click at [1141, 388] on input "Show Selected" at bounding box center [1142, 389] width 8 height 8
checkbox input "false"
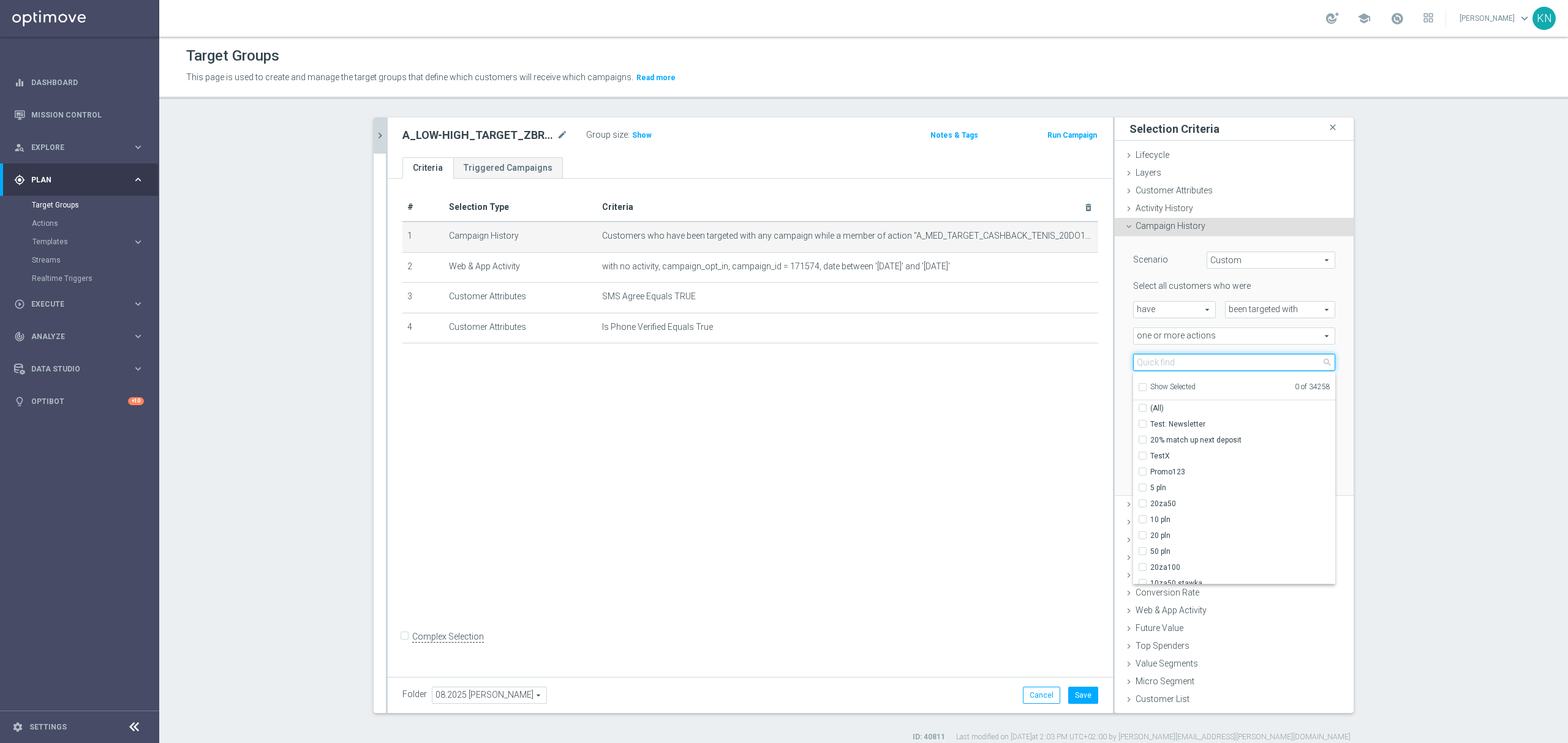
click at [1164, 368] on input "search" at bounding box center [1234, 362] width 202 height 18
paste input "A_LOW-HIGH_TARGET_ZBR_ZUZEL_F1_290825"
type input "A_LOW-HIGH_TARGET_ZBR_ZUZEL_F1_290825"
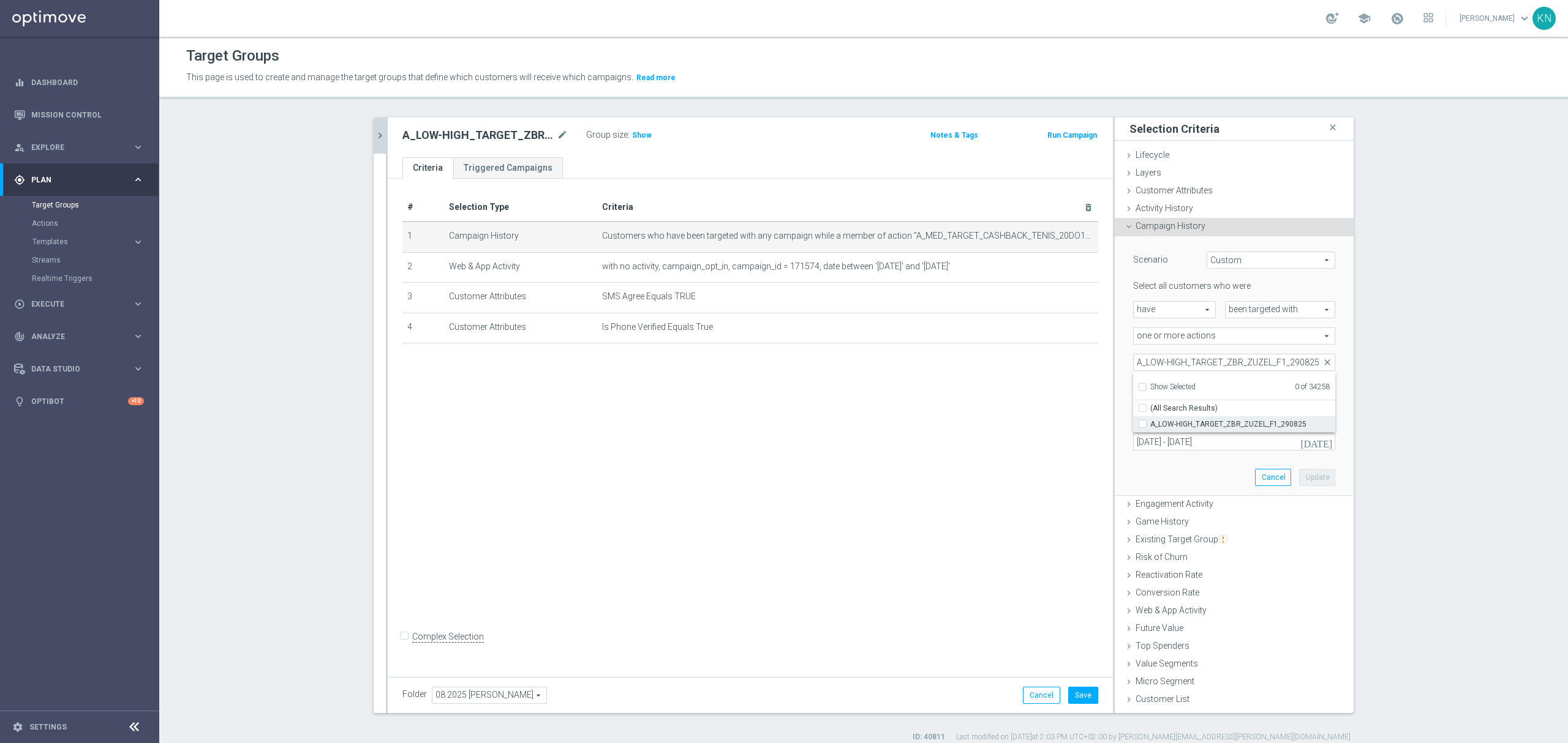
click at [1143, 425] on input "A_LOW-HIGH_TARGET_ZBR_ZUZEL_F1_290825" at bounding box center [1146, 424] width 8 height 8
checkbox input "true"
type input "A_LOW-HIGH_TARGET_ZBR_ZUZEL_F1_290825"
checkbox input "true"
click at [1137, 468] on div "Scenario Custom Custom arrow_drop_down search Select all customers who were hav…" at bounding box center [1234, 366] width 221 height 259
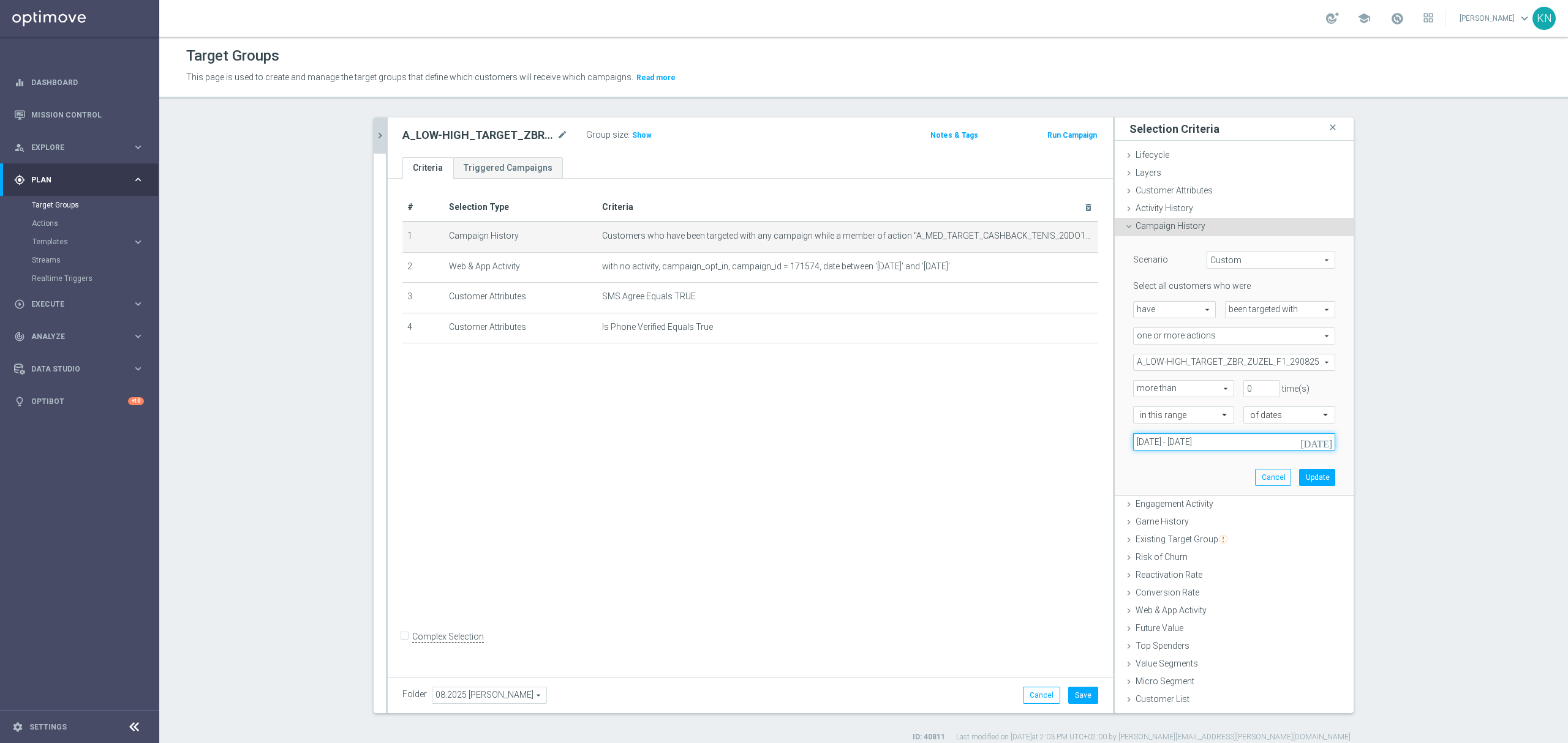
click at [1163, 441] on input "[DATE] - [DATE]" at bounding box center [1234, 442] width 202 height 18
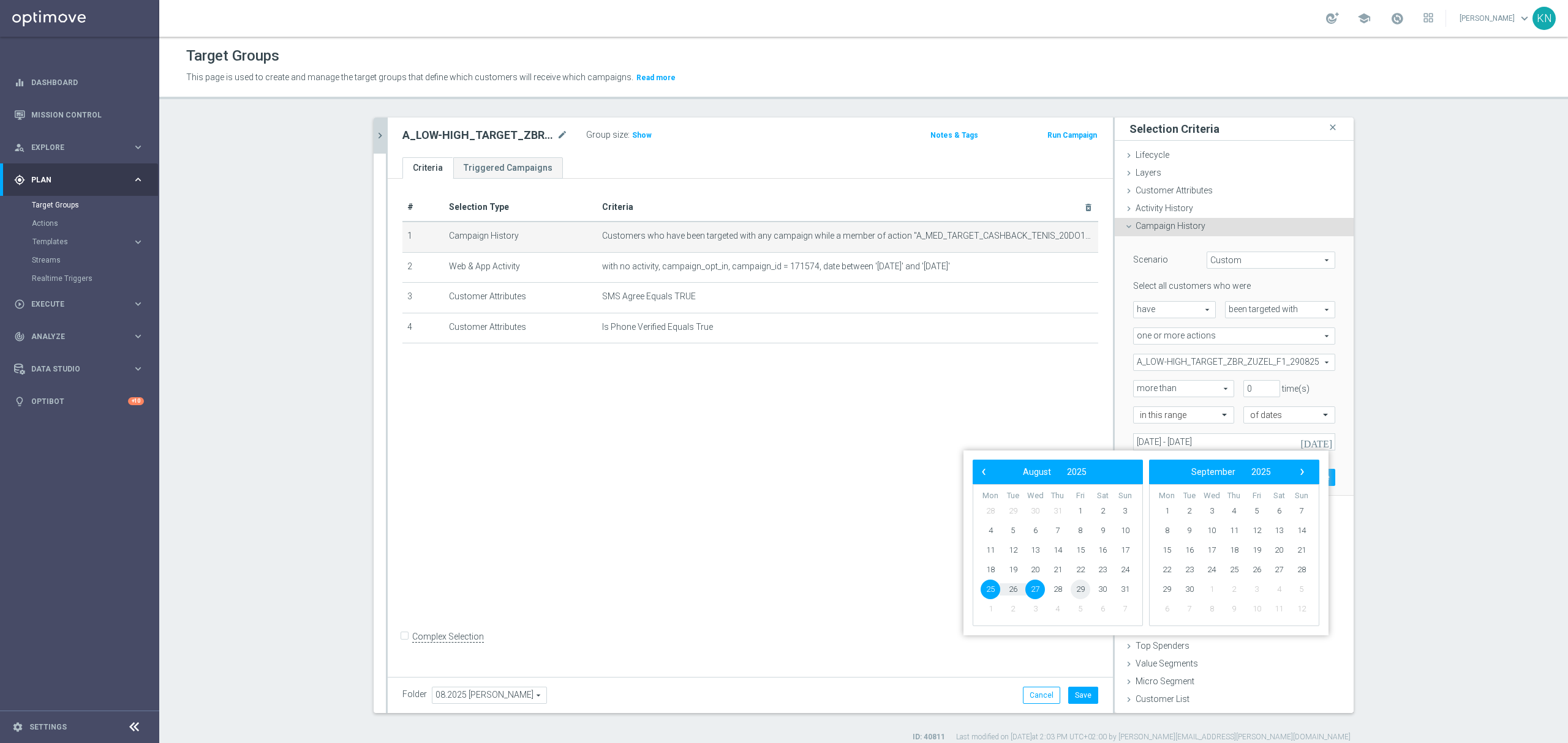
click at [1086, 591] on span "29" at bounding box center [1080, 590] width 19 height 19
click at [1133, 584] on span "31" at bounding box center [1125, 590] width 19 height 19
type input "29 Aug 2025 - 31 Aug 2025"
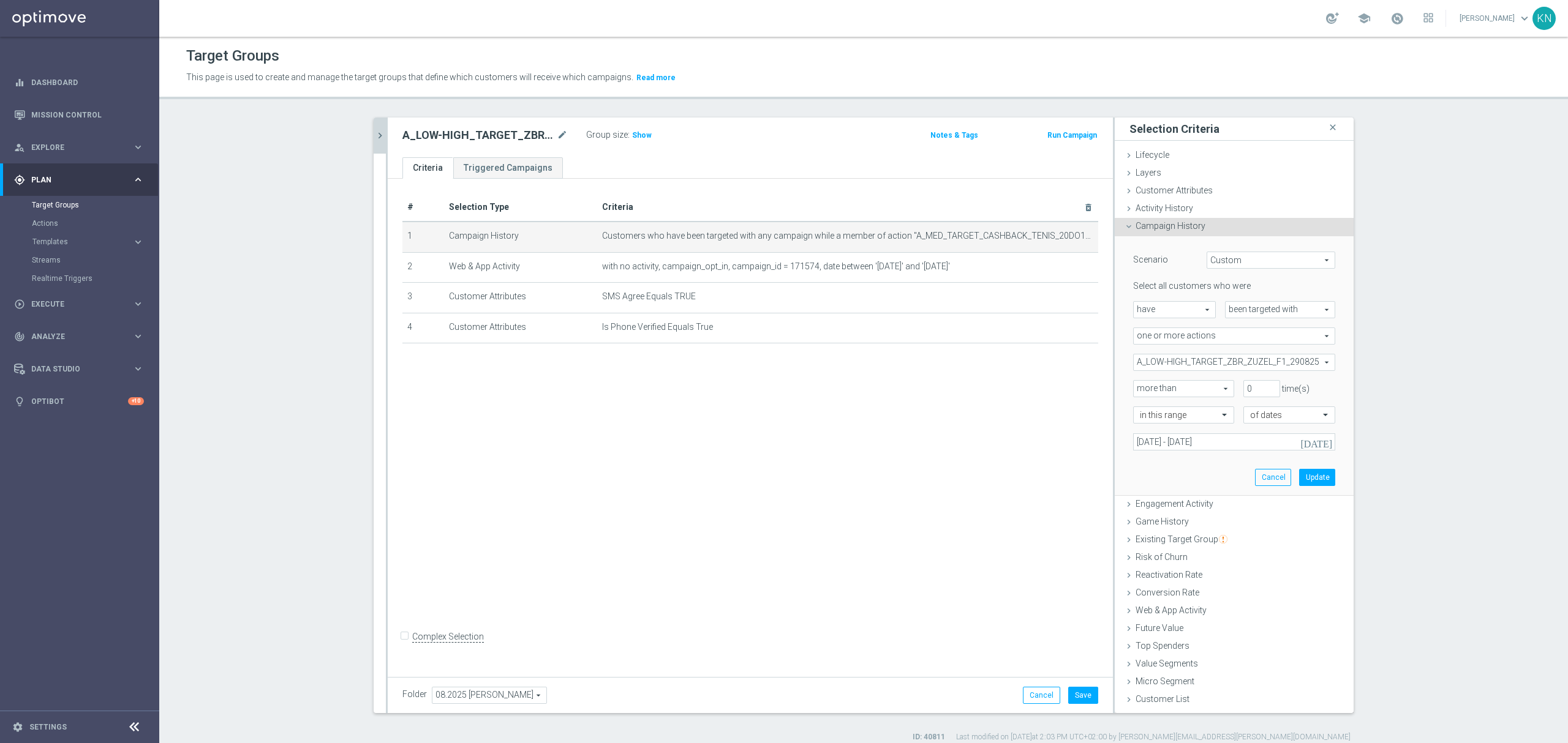
click at [1216, 472] on div "Scenario Custom Custom arrow_drop_down search Select all customers who were hav…" at bounding box center [1234, 366] width 221 height 259
click at [1319, 482] on button "Update" at bounding box center [1317, 478] width 36 height 18
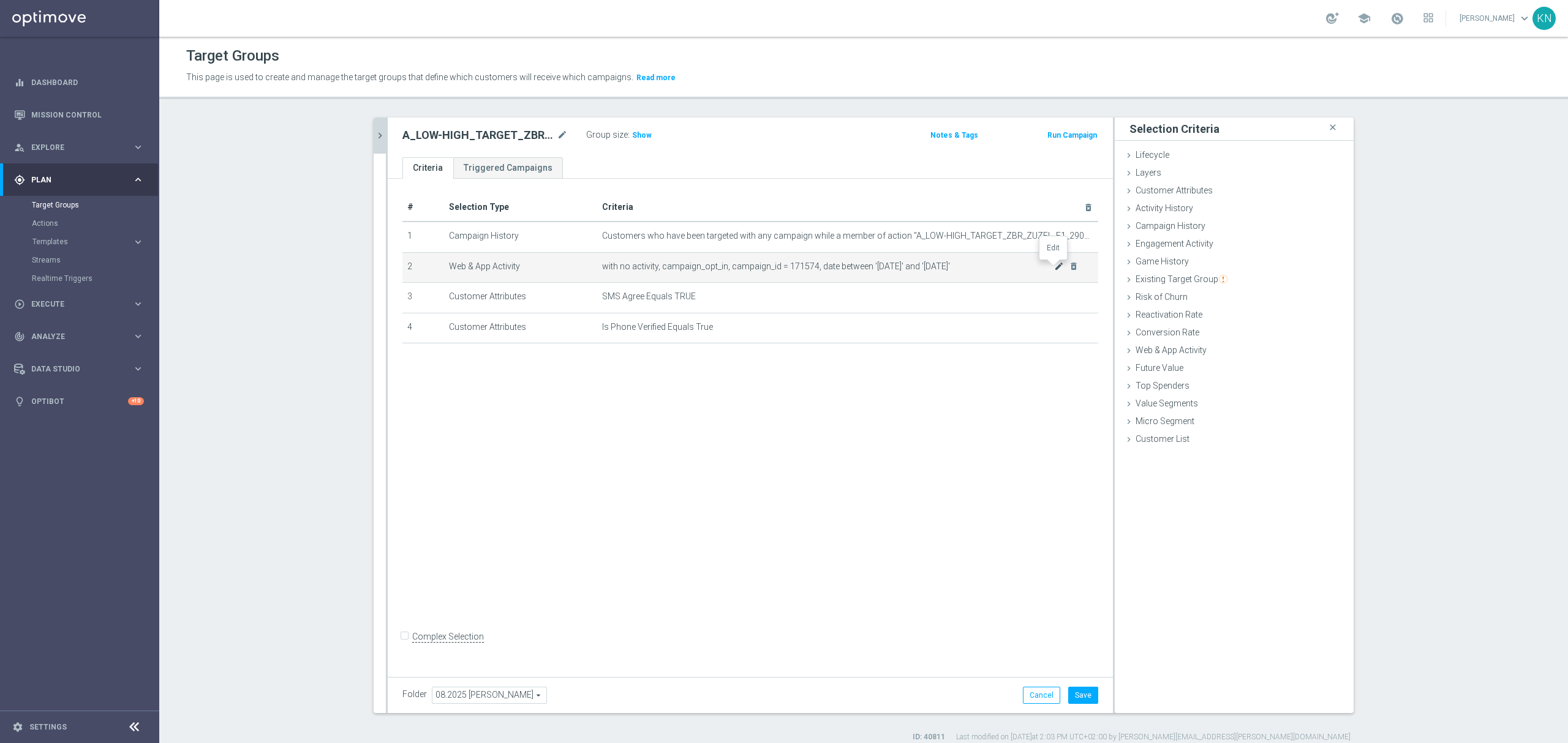
click at [1054, 267] on icon "mode_edit" at bounding box center [1058, 266] width 10 height 10
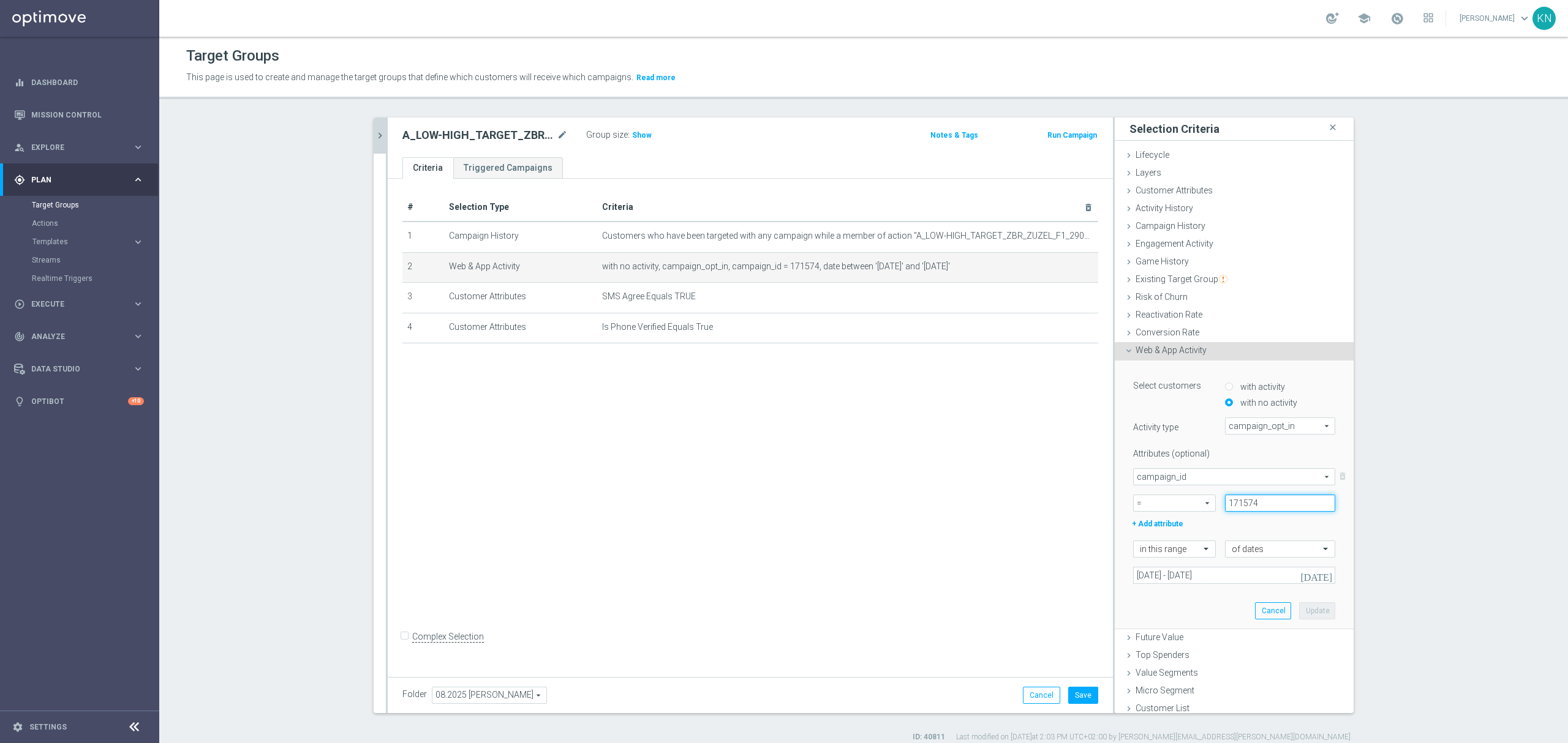
click at [1251, 501] on input "171574" at bounding box center [1280, 503] width 110 height 18
paste input "2362"
type input "172362"
click at [1231, 572] on input "[DATE] - [DATE]" at bounding box center [1234, 576] width 202 height 18
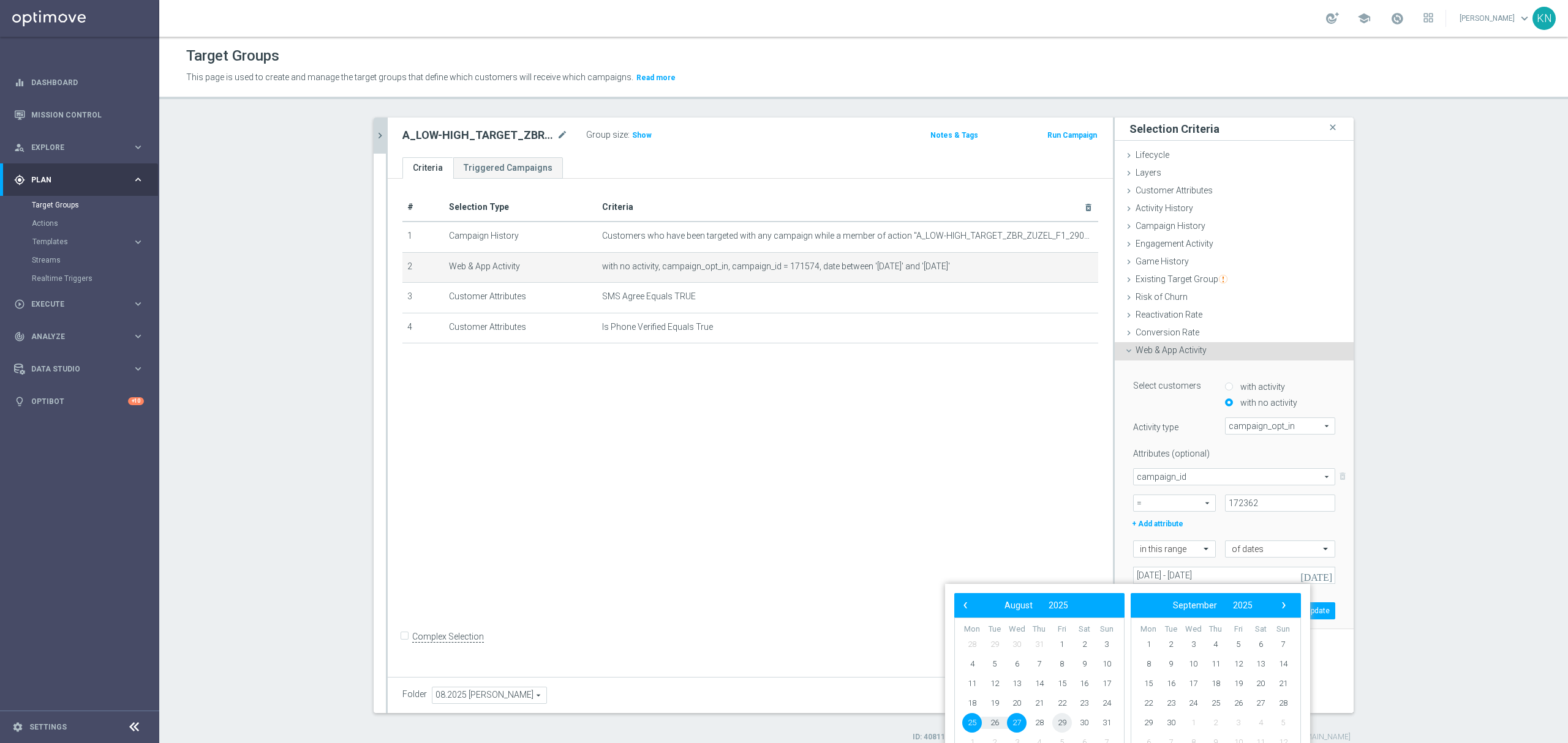
click at [1066, 726] on span "29" at bounding box center [1062, 723] width 19 height 19
click at [1107, 718] on span "31" at bounding box center [1107, 723] width 19 height 19
type input "29 Aug 2025 - 31 Aug 2025"
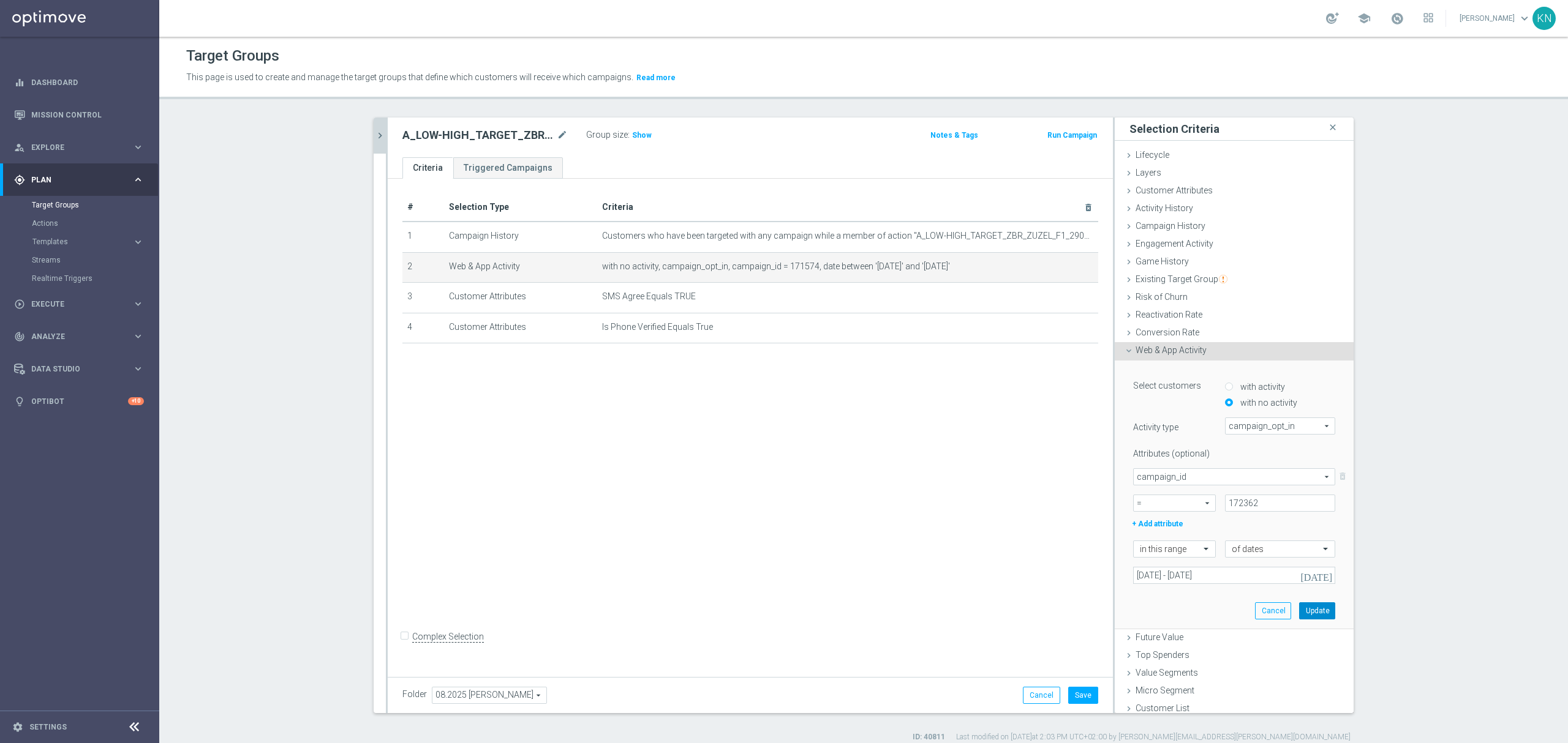
click at [1314, 618] on button "Update" at bounding box center [1317, 612] width 36 height 18
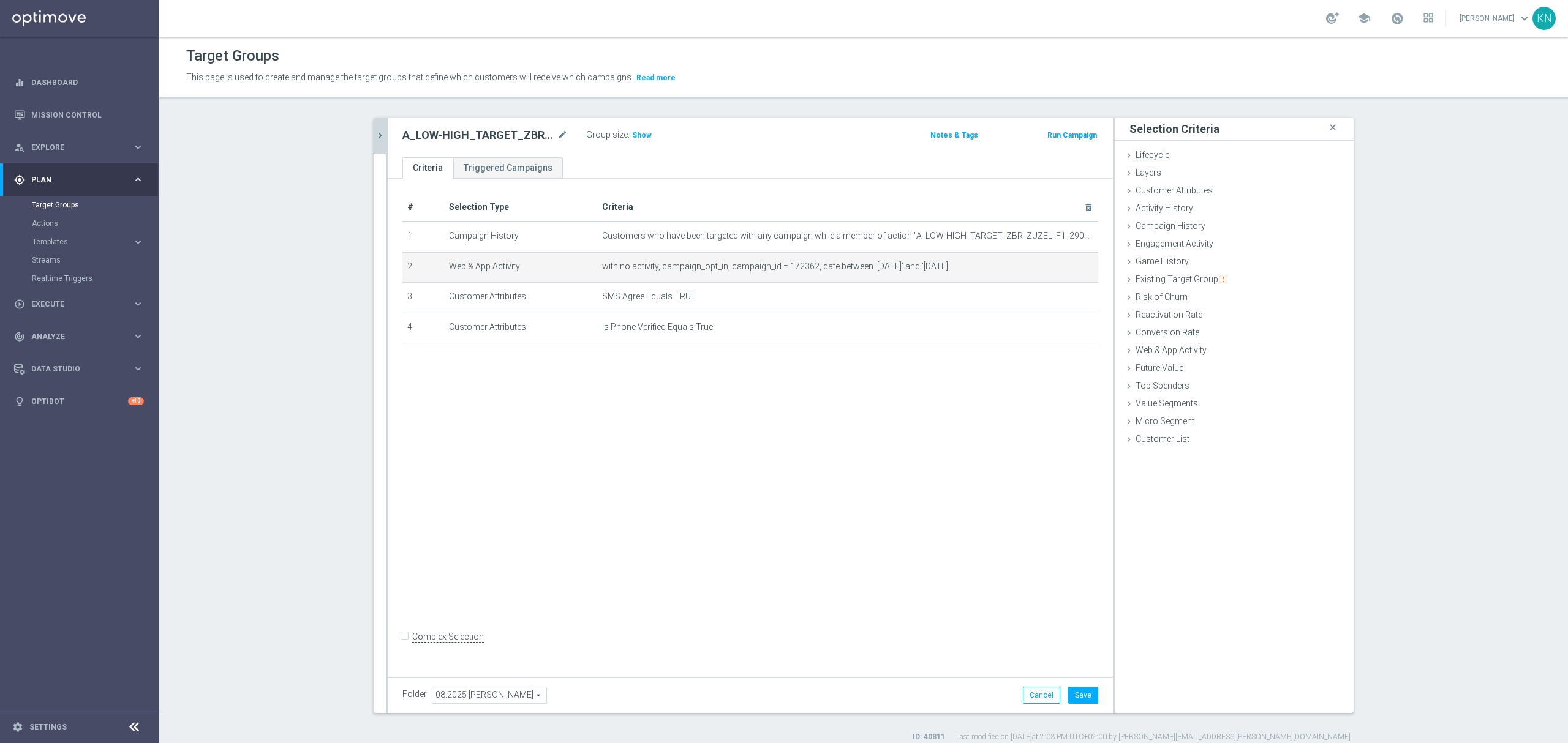
drag, startPoint x: 569, startPoint y: 486, endPoint x: 637, endPoint y: 449, distance: 77.4
click at [569, 487] on div "# Selection Type Criteria delete_forever 1 Campaign History Customers who have …" at bounding box center [750, 424] width 725 height 493
click at [1073, 693] on button "Save" at bounding box center [1083, 696] width 30 height 18
drag, startPoint x: 375, startPoint y: 136, endPoint x: 380, endPoint y: 146, distance: 11.2
click at [375, 136] on icon "chevron_right" at bounding box center [380, 135] width 11 height 11
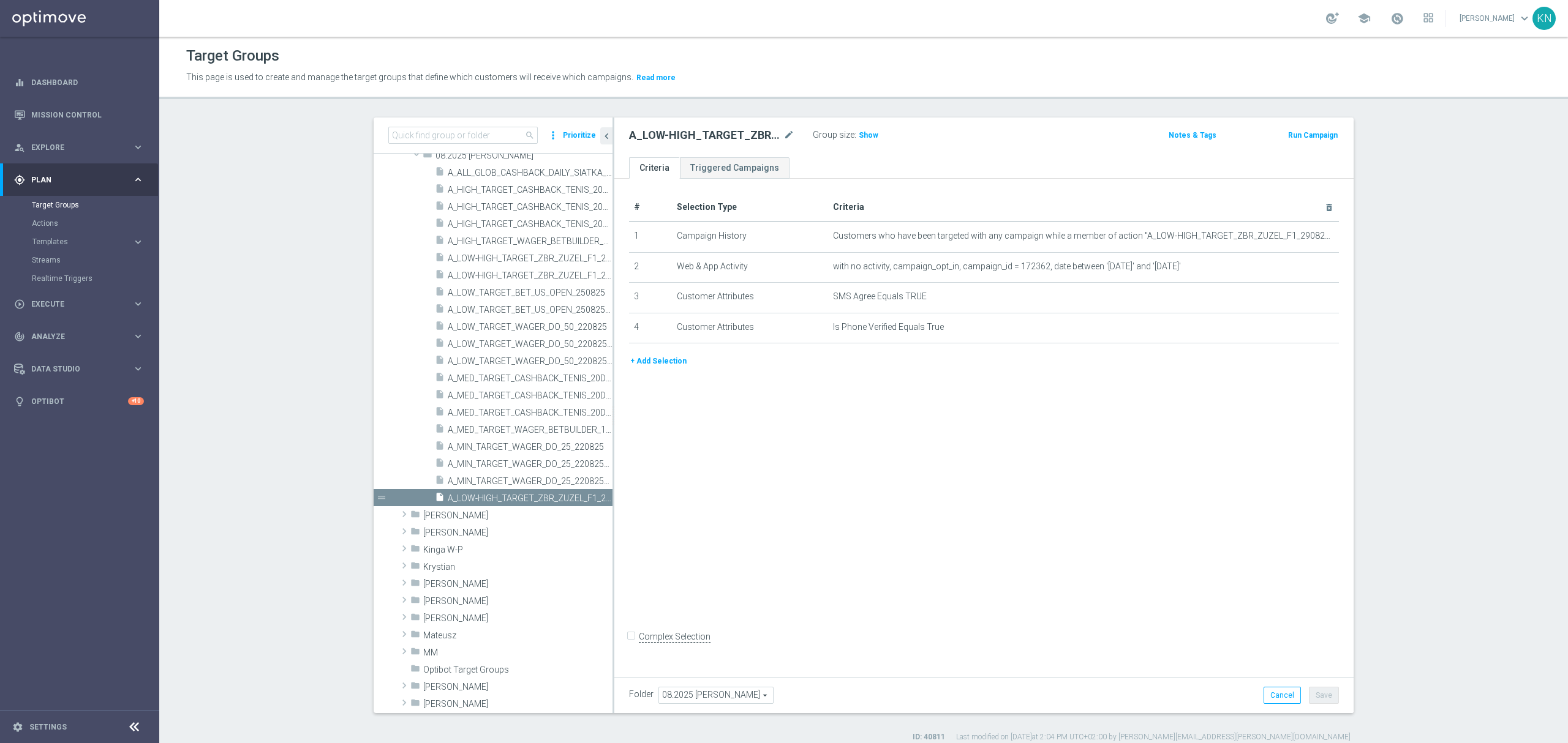
click at [390, 435] on div "insert_drive_file A_ALL_GLOB_CASHBACK_DAILY_SIATKA_EUROBASKET_220825_270825 con…" at bounding box center [493, 335] width 239 height 343
click at [454, 441] on div "insert_drive_file A_MIN_TARGET_WAGER_DO_25_220825" at bounding box center [510, 446] width 150 height 18
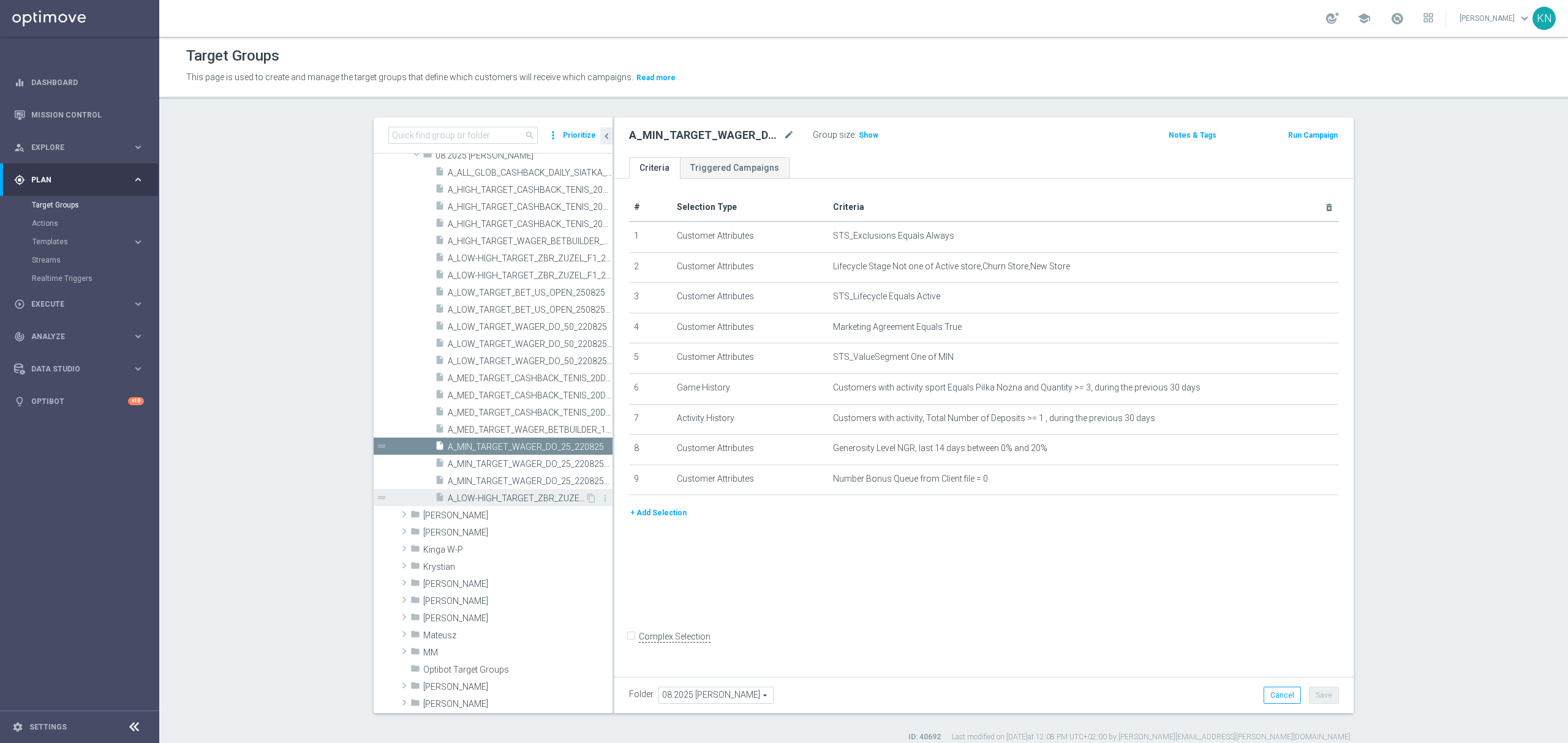
click at [484, 502] on span "A_LOW-HIGH_TARGET_ZBR_ZUZEL_F1_290825_SMS" at bounding box center [517, 499] width 137 height 11
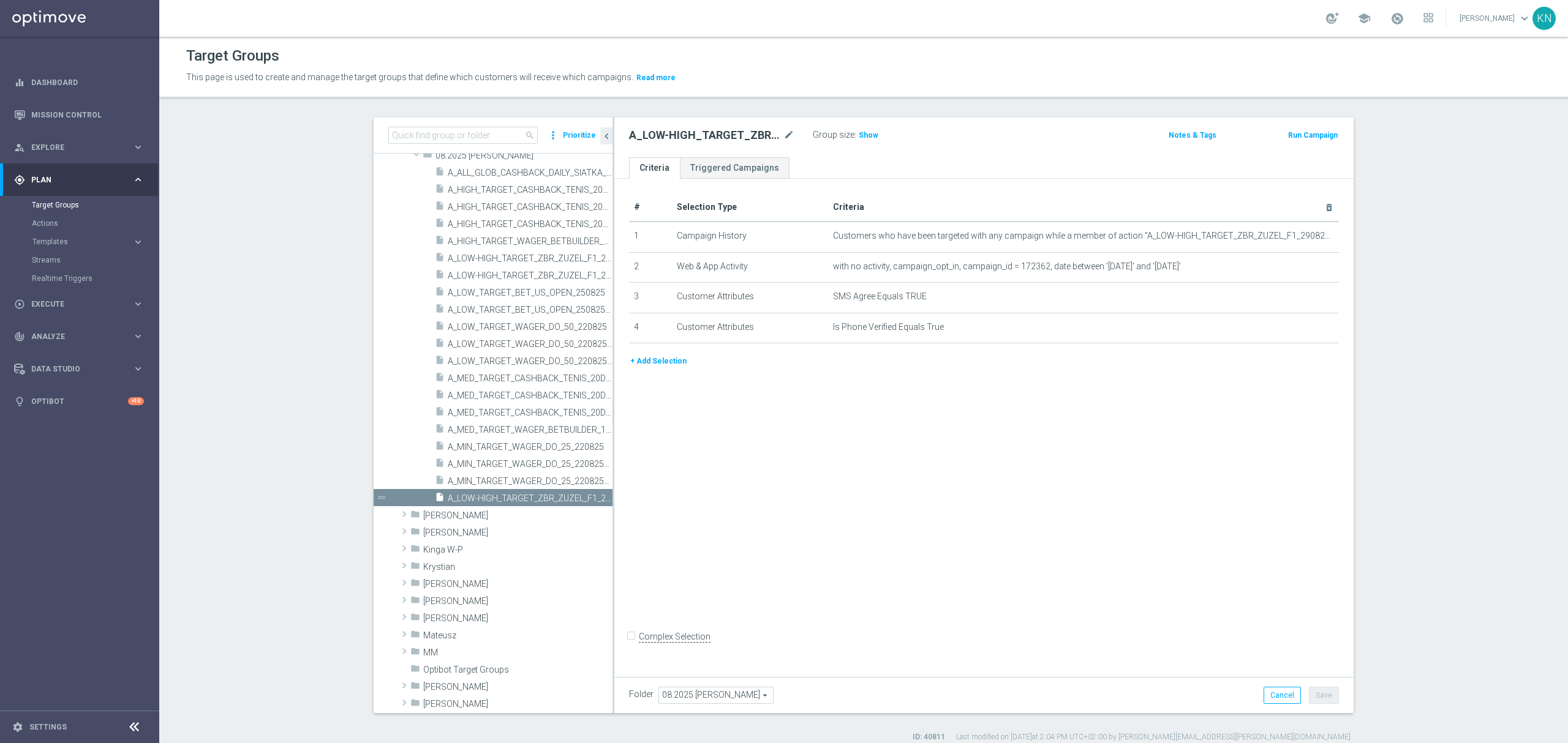
click at [871, 528] on div "# Selection Type Criteria delete_forever 1 Campaign History Customers who have …" at bounding box center [984, 424] width 740 height 493
click at [859, 136] on span "Show" at bounding box center [868, 136] width 19 height 9
drag, startPoint x: 60, startPoint y: 304, endPoint x: 79, endPoint y: 323, distance: 26.9
click at [60, 304] on span "Execute" at bounding box center [81, 305] width 101 height 7
click at [62, 239] on link "Campaign Builder" at bounding box center [79, 237] width 95 height 10
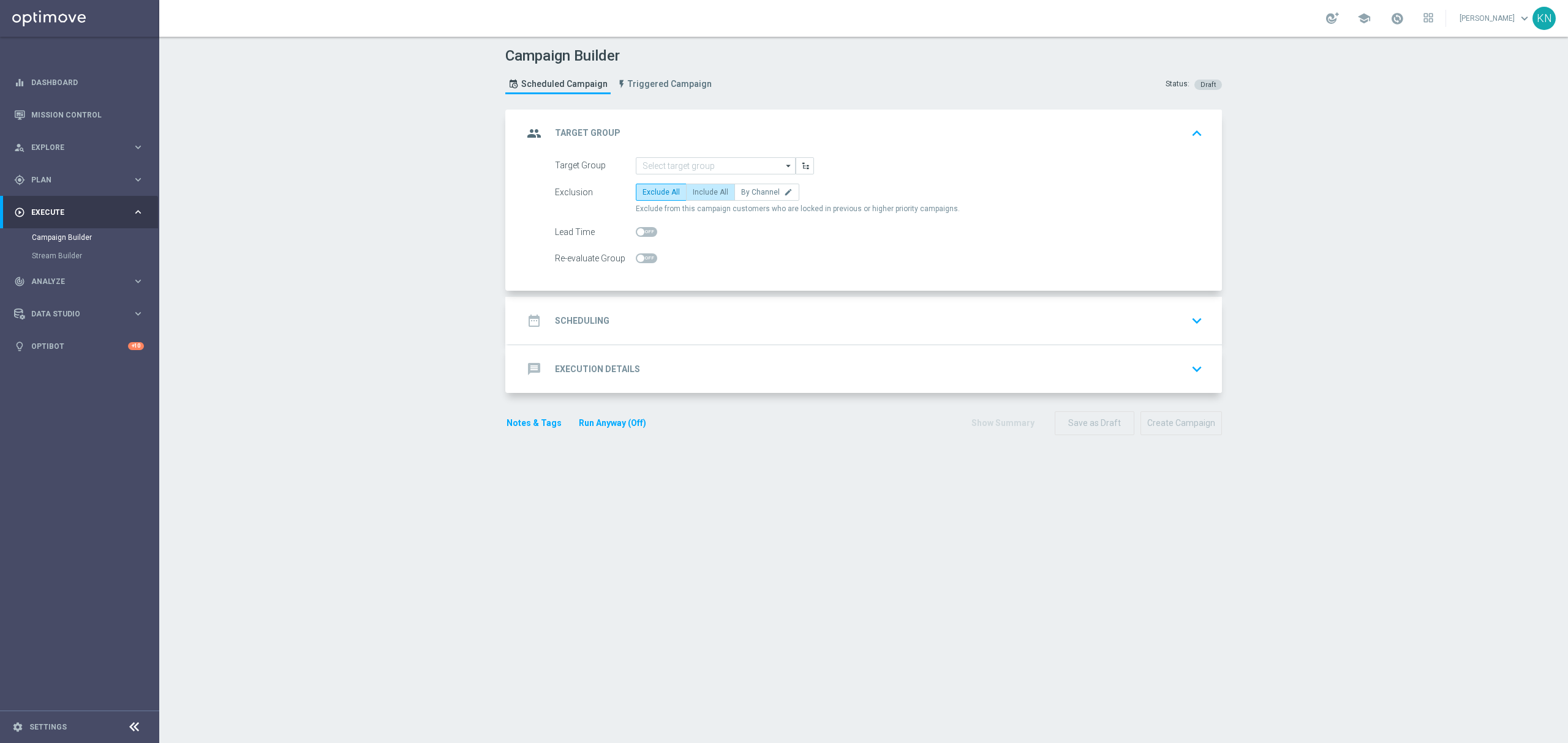
click at [701, 199] on label "Include All" at bounding box center [711, 193] width 49 height 18
click at [701, 199] on input "Include All" at bounding box center [696, 194] width 8 height 8
radio input "true"
click at [642, 256] on span at bounding box center [646, 258] width 21 height 10
click at [642, 256] on input "checkbox" at bounding box center [646, 258] width 21 height 10
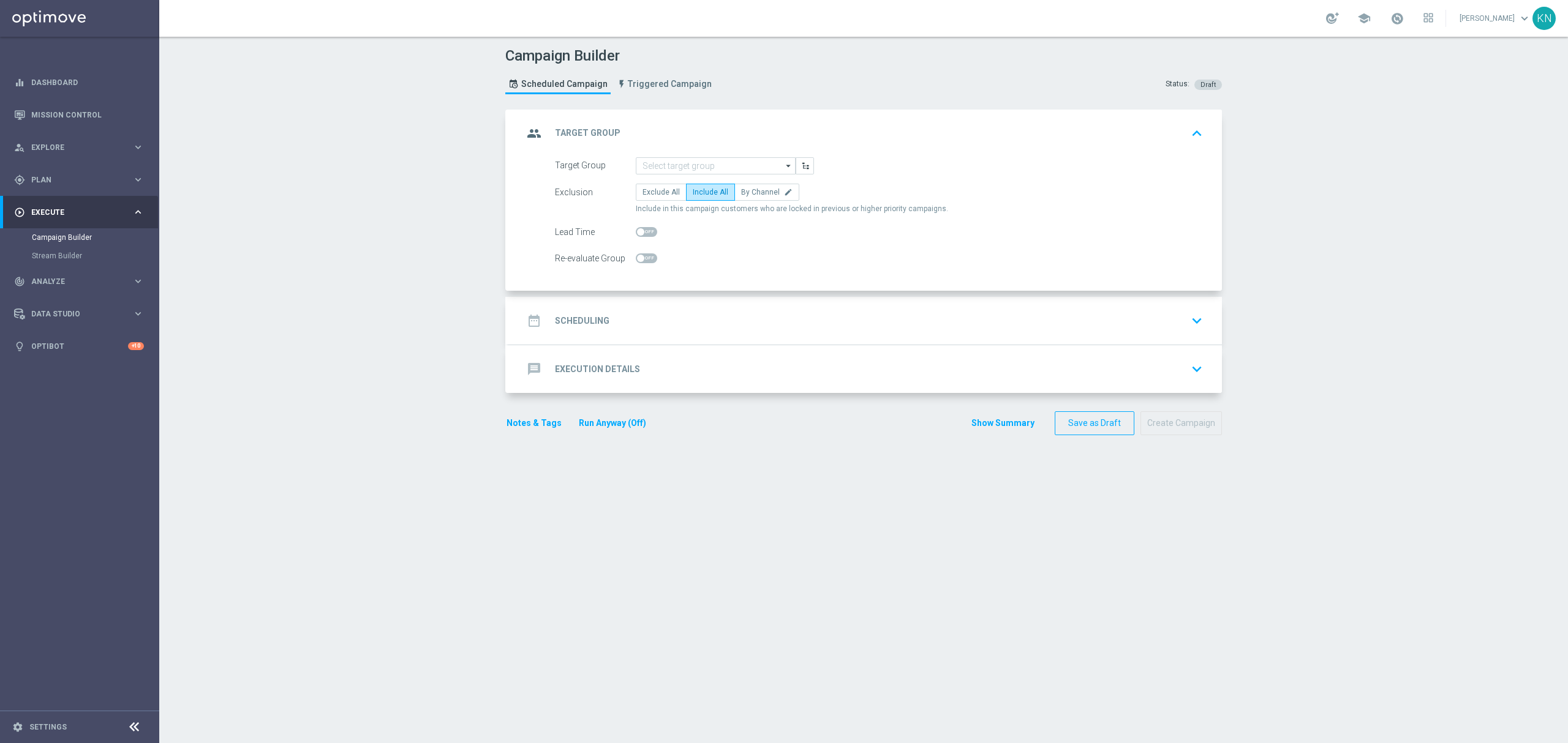
checkbox input "true"
click at [664, 165] on input at bounding box center [715, 166] width 160 height 18
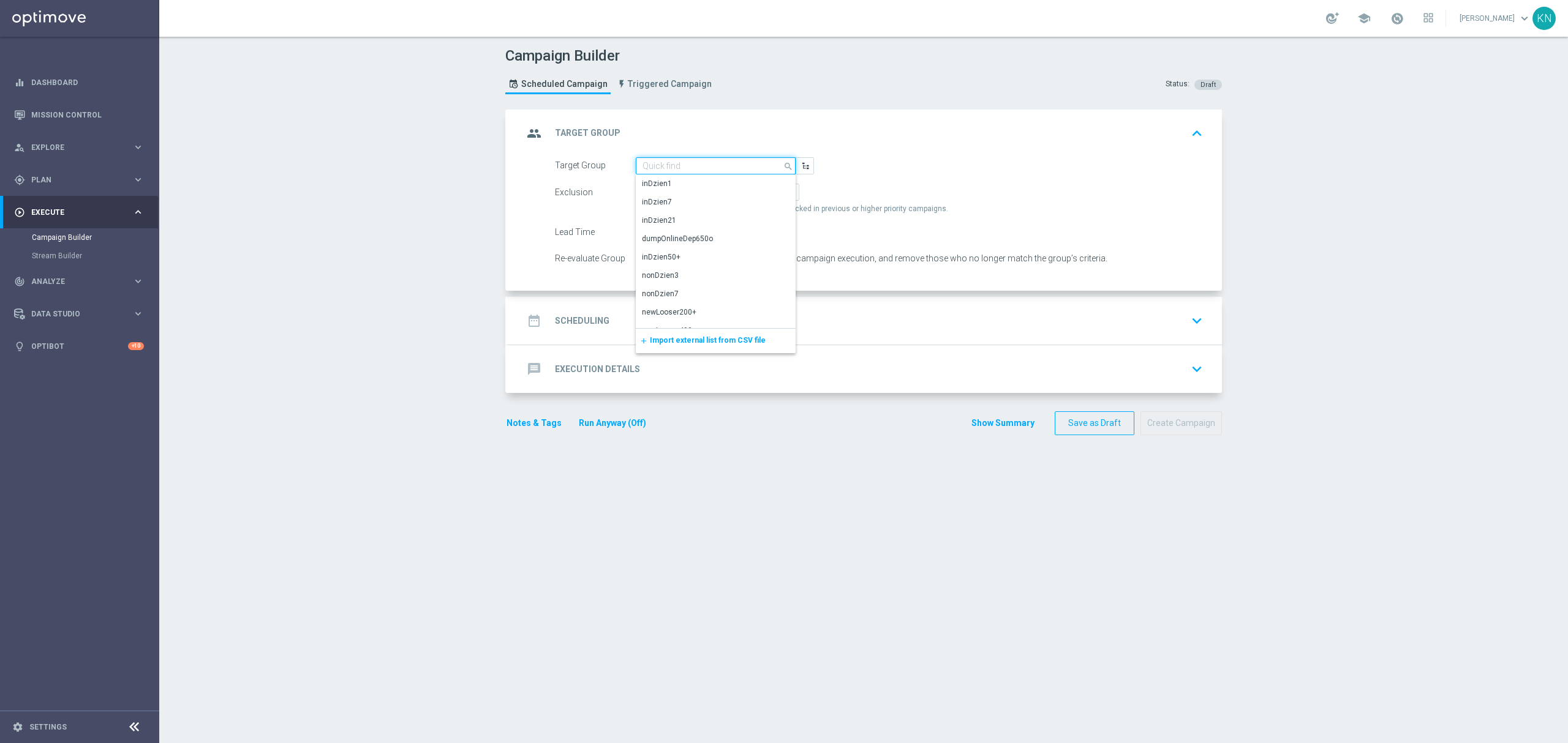
paste input "A_LOW-HIGH_TARGET_ZBR_ZUZEL_F1_290825_MAIL"
click at [695, 186] on div "A_LOW-HIGH_TARGET_ZBR_ZUZEL_F1_290825_MAIL" at bounding box center [715, 195] width 148 height 33
type input "A_LOW-HIGH_TARGET_ZBR_ZUZEL_F1_290825_MAIL"
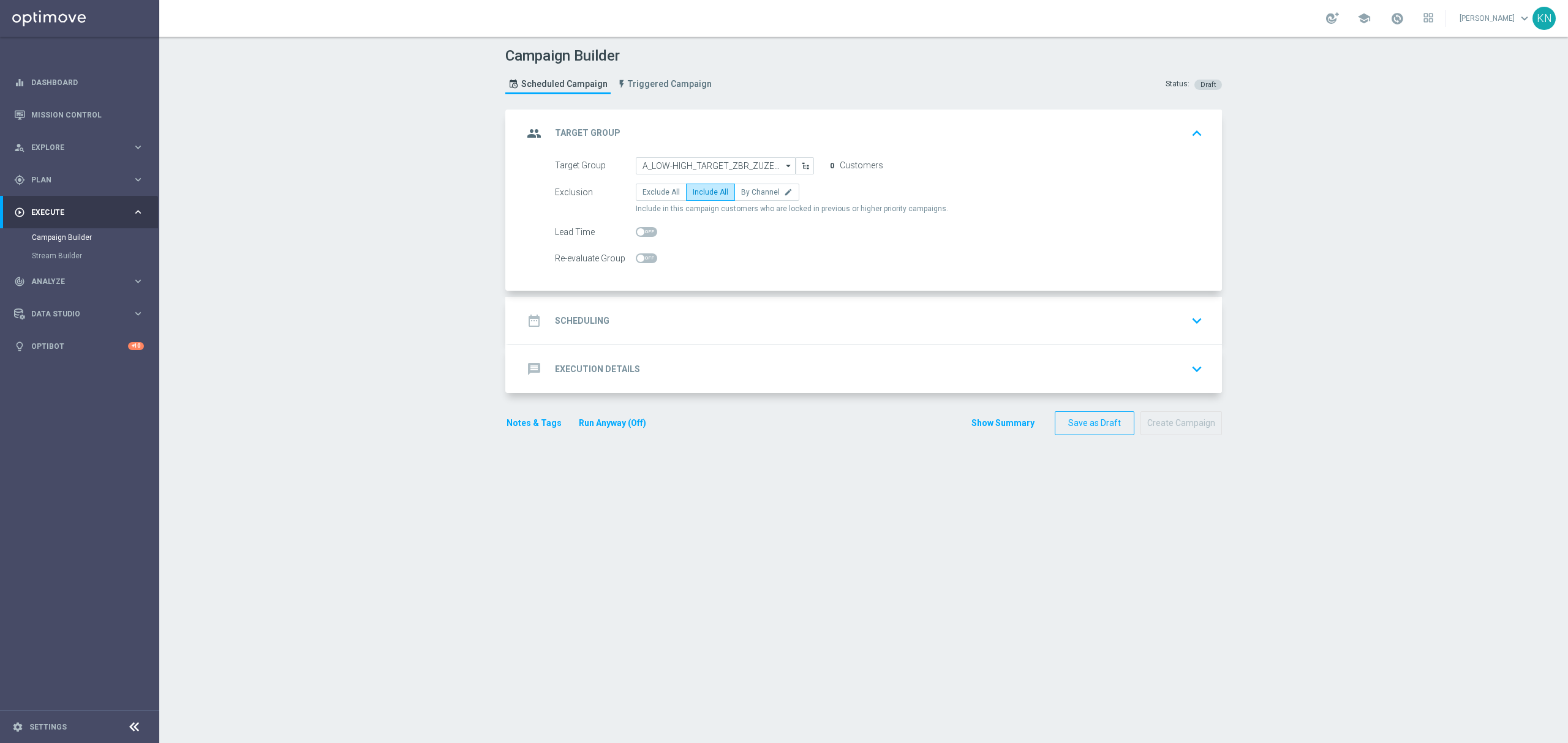
drag, startPoint x: 637, startPoint y: 260, endPoint x: 662, endPoint y: 280, distance: 32.0
click at [637, 260] on span at bounding box center [646, 258] width 21 height 10
click at [637, 260] on input "checkbox" at bounding box center [646, 258] width 21 height 10
checkbox input "true"
click at [889, 323] on div "date_range Scheduling keyboard_arrow_down" at bounding box center [866, 320] width 685 height 24
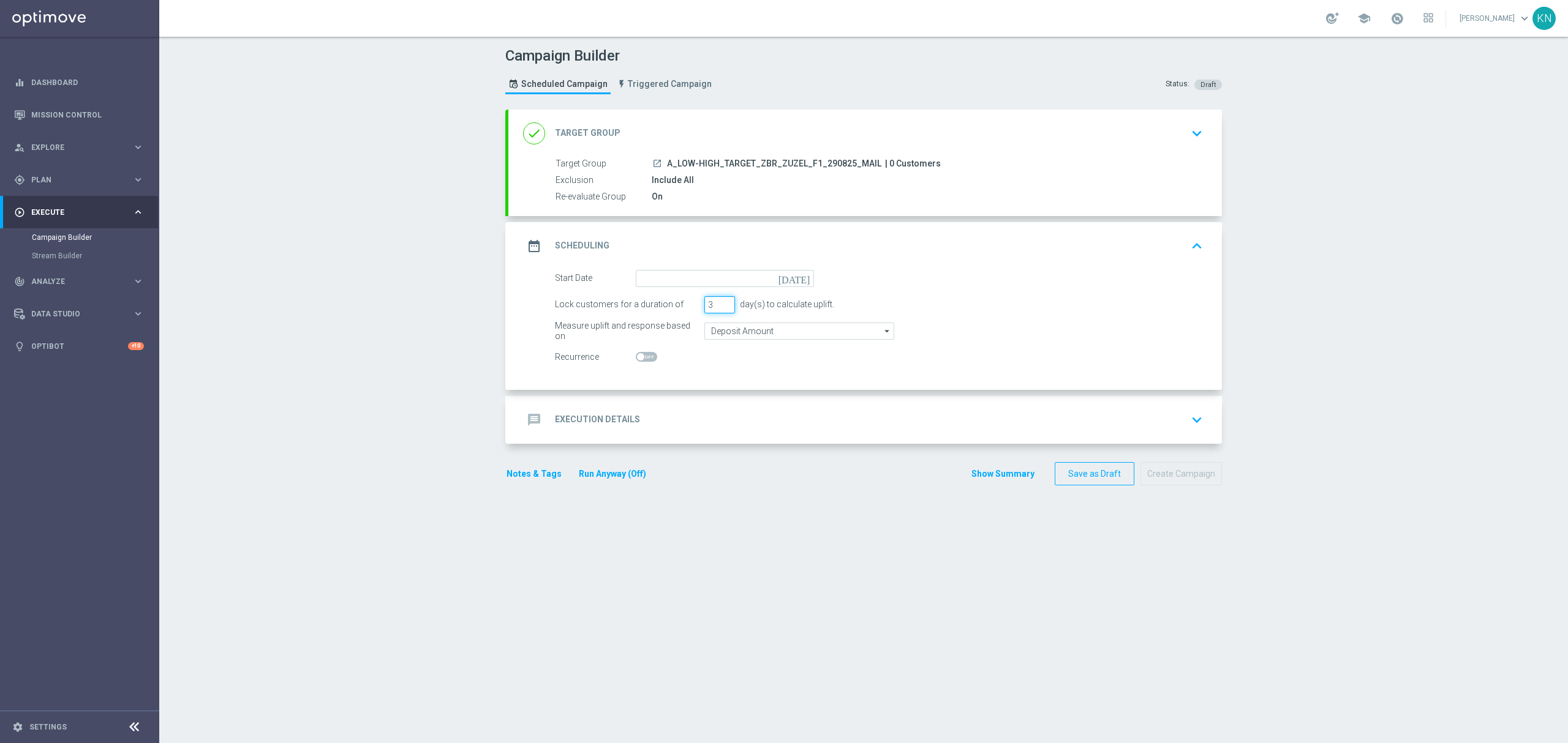
drag, startPoint x: 707, startPoint y: 302, endPoint x: 697, endPoint y: 300, distance: 10.2
click at [697, 300] on div "Lock customers for a duration of 3 day(s) to calculate uplift." at bounding box center [878, 305] width 666 height 18
type input "1"
click at [758, 333] on input "Deposit Amount" at bounding box center [799, 332] width 190 height 18
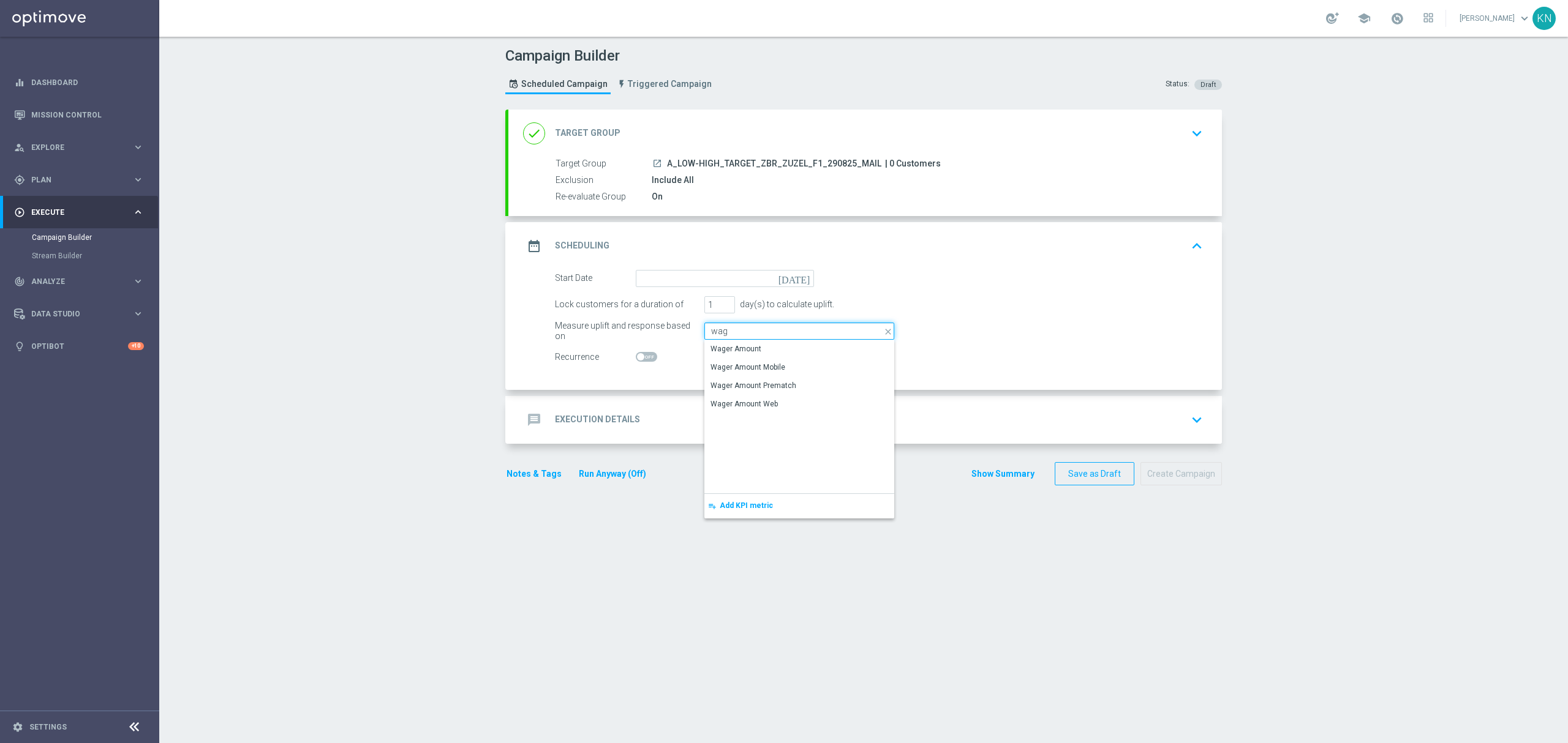
click at [752, 339] on input "wag" at bounding box center [799, 332] width 190 height 18
click at [751, 346] on div "Wager Amount" at bounding box center [736, 349] width 51 height 11
type input "Wager Amount"
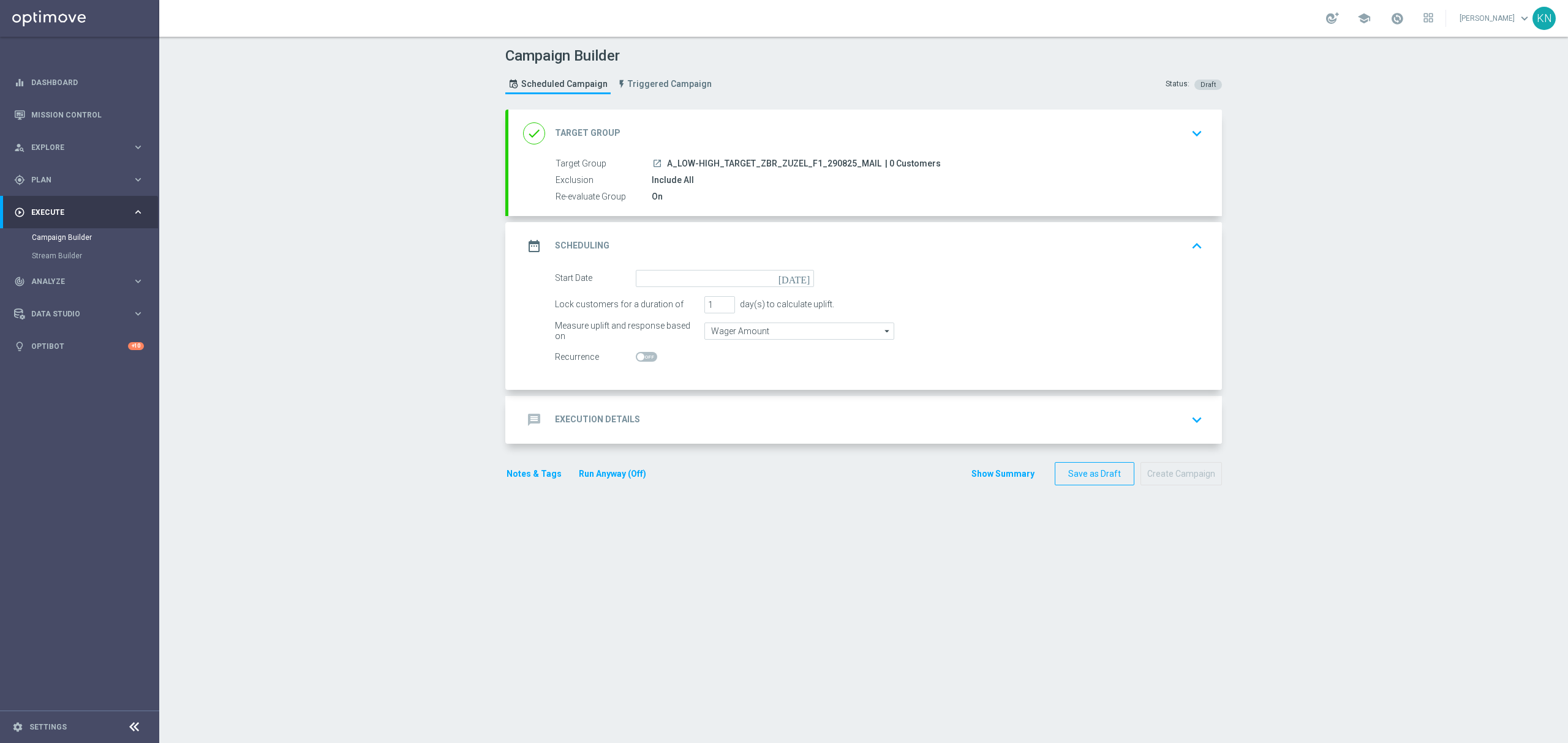
click at [800, 278] on icon "[DATE]" at bounding box center [796, 277] width 36 height 13
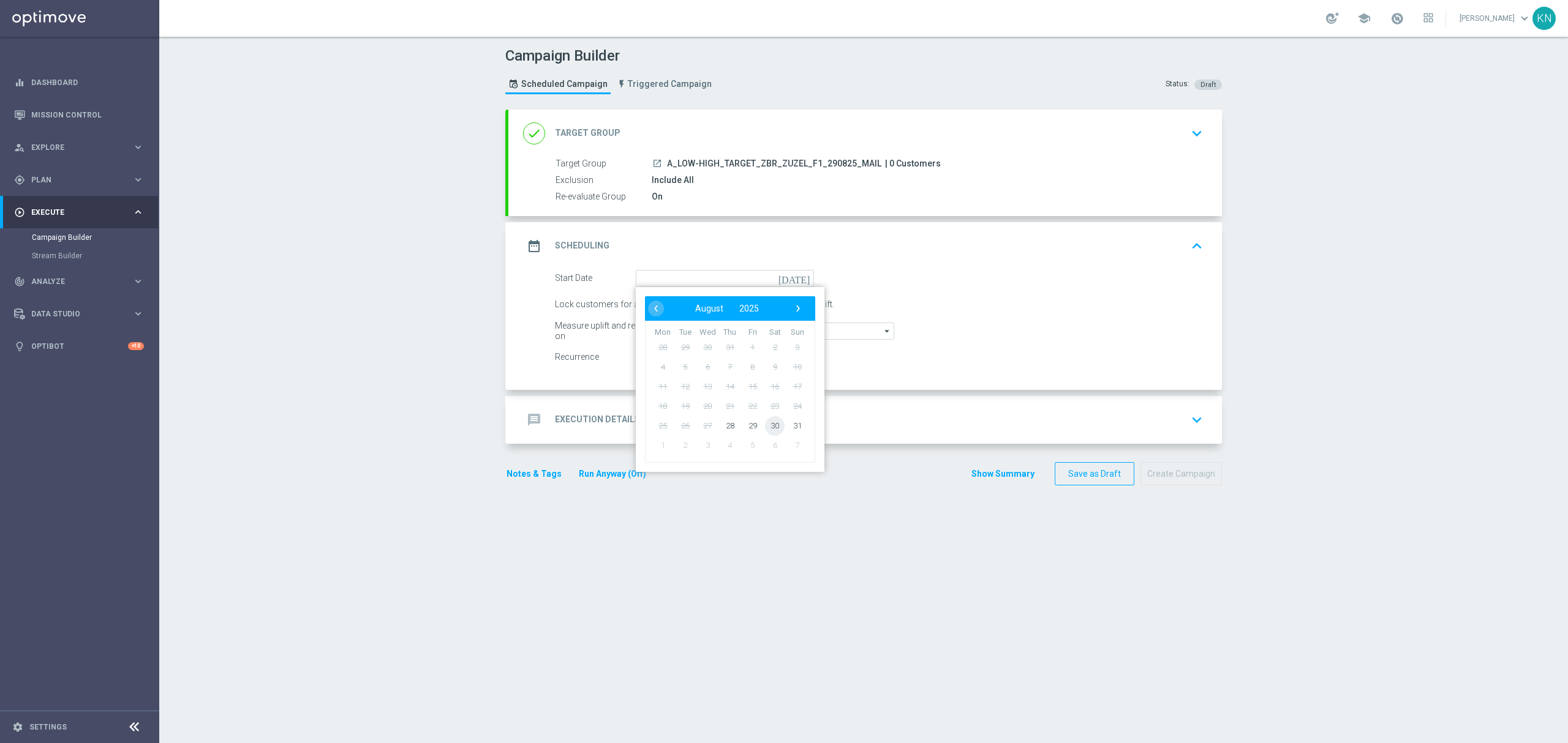
click at [765, 427] on span "30" at bounding box center [775, 425] width 19 height 19
type input "30 Aug 2025"
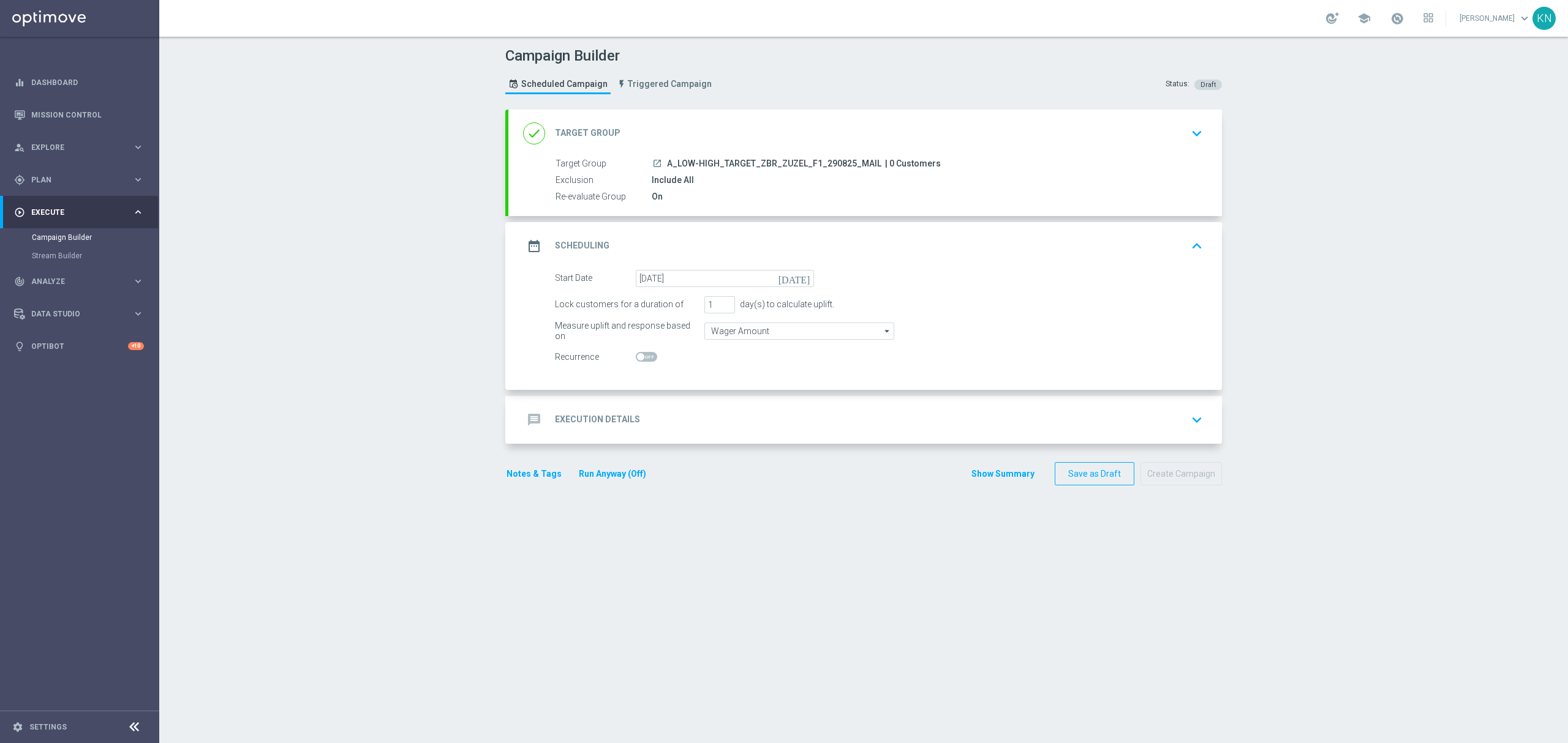
click at [866, 410] on div "message Execution Details keyboard_arrow_down" at bounding box center [866, 420] width 685 height 24
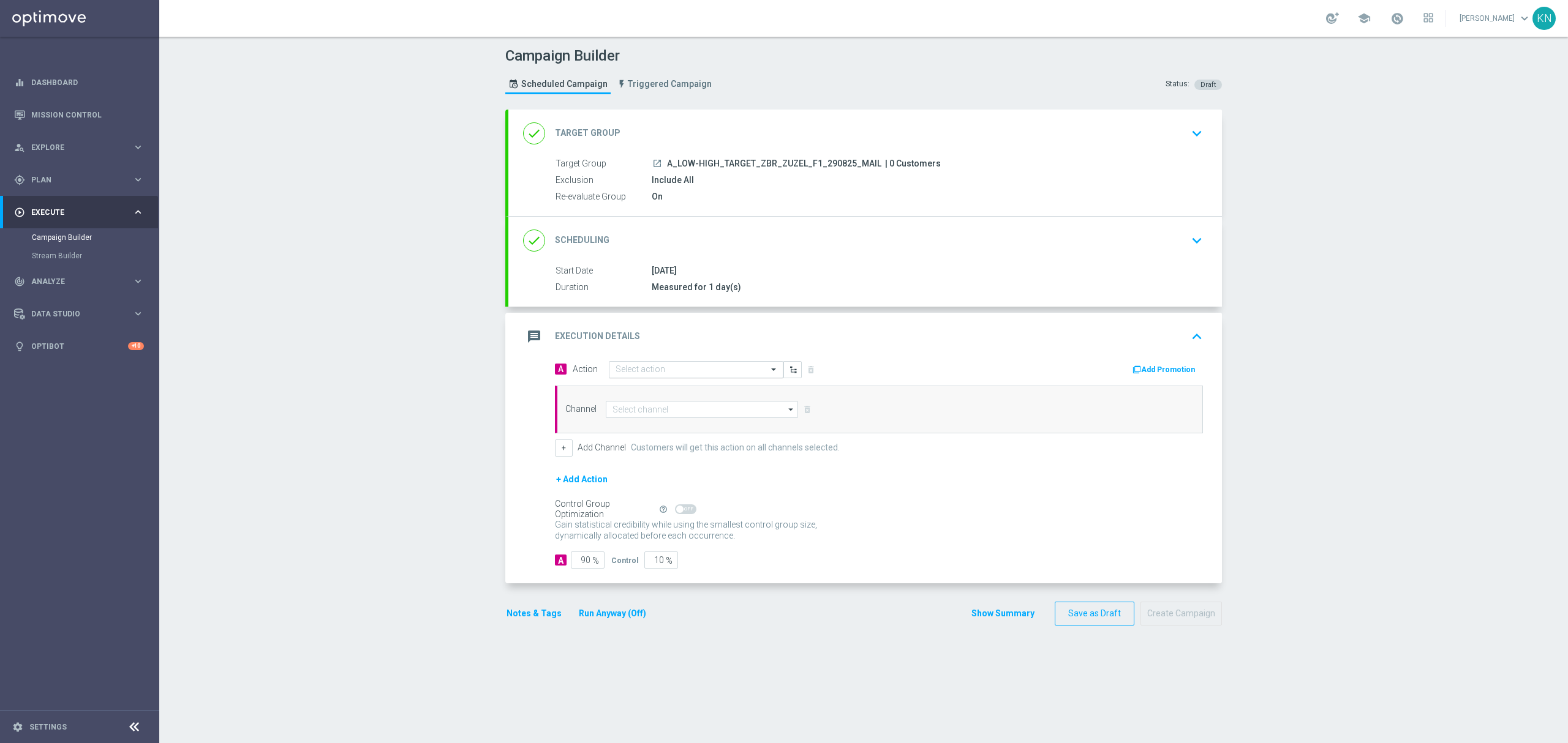
drag, startPoint x: 646, startPoint y: 370, endPoint x: 652, endPoint y: 373, distance: 6.7
click at [647, 370] on input "text" at bounding box center [684, 370] width 137 height 11
click at [657, 540] on span "Create new action" at bounding box center [658, 536] width 64 height 9
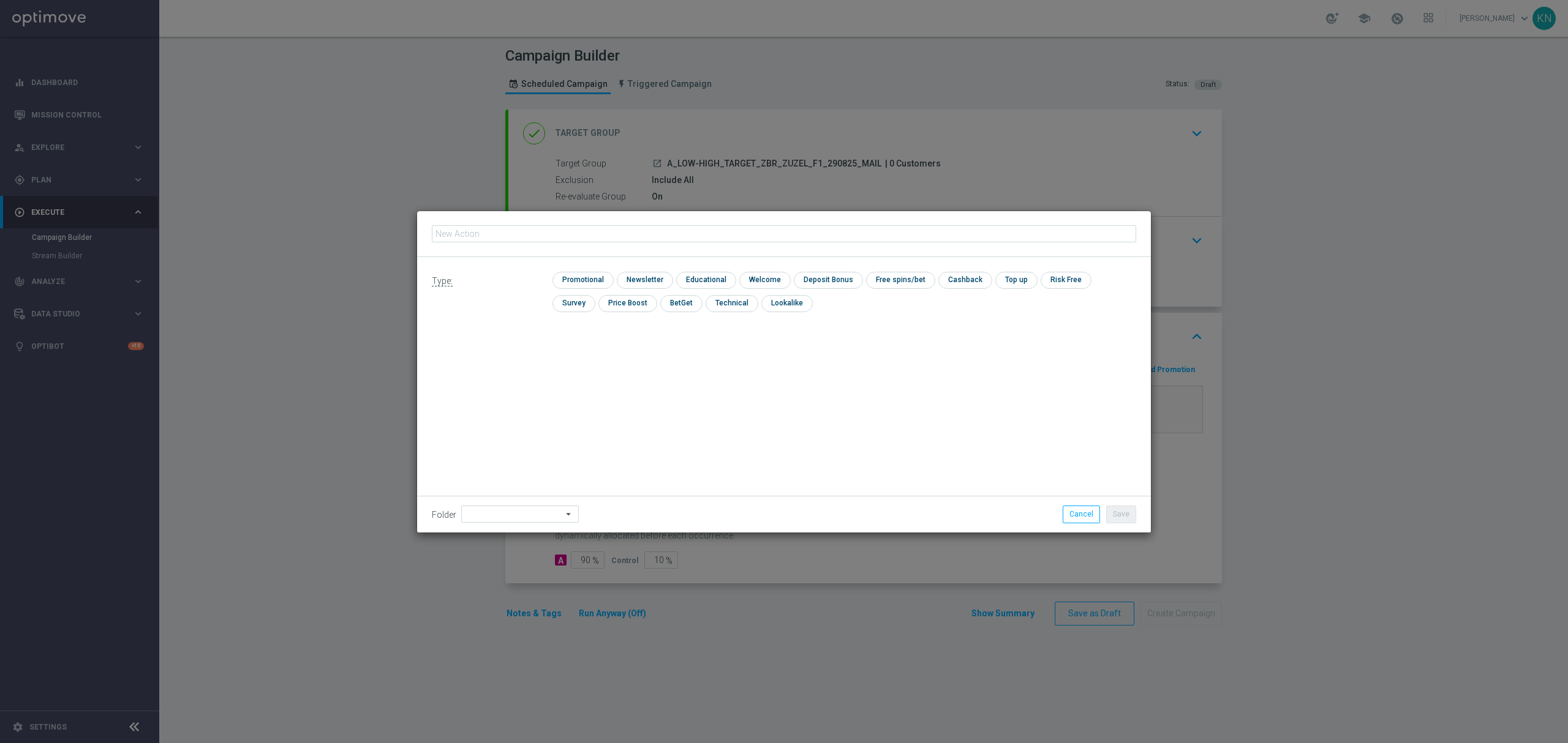
click at [608, 230] on input "text" at bounding box center [784, 235] width 705 height 18
type input "A_LOW-HIGH_TARGET_ZBR_ZUZEL_F1_290825_MAIL"
click at [588, 283] on input "checkbox" at bounding box center [581, 280] width 58 height 17
checkbox input "true"
click at [1117, 517] on button "Save" at bounding box center [1122, 515] width 30 height 18
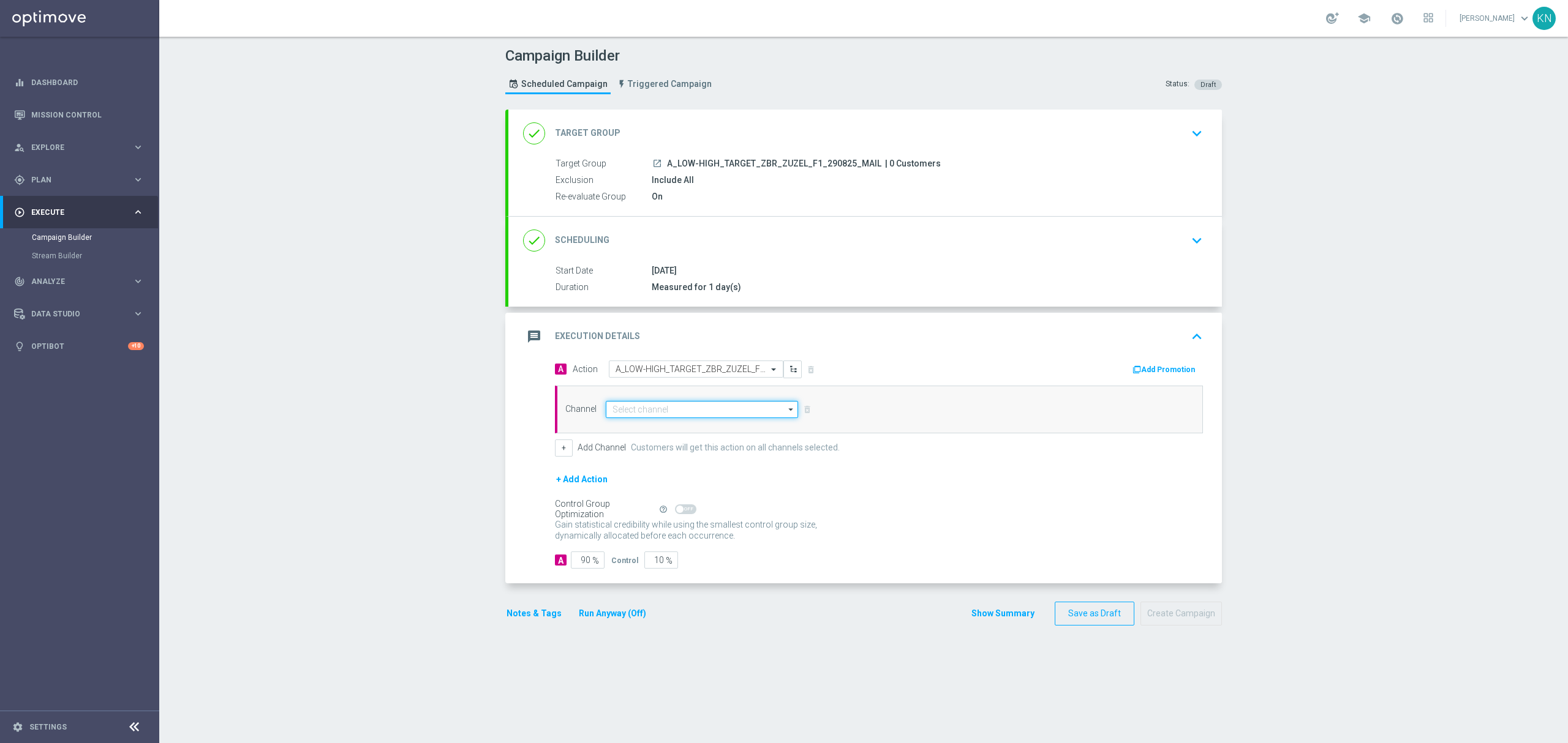
click at [679, 405] on input at bounding box center [702, 410] width 193 height 18
click at [648, 424] on div "Optimail" at bounding box center [702, 428] width 193 height 18
type input "Optimail"
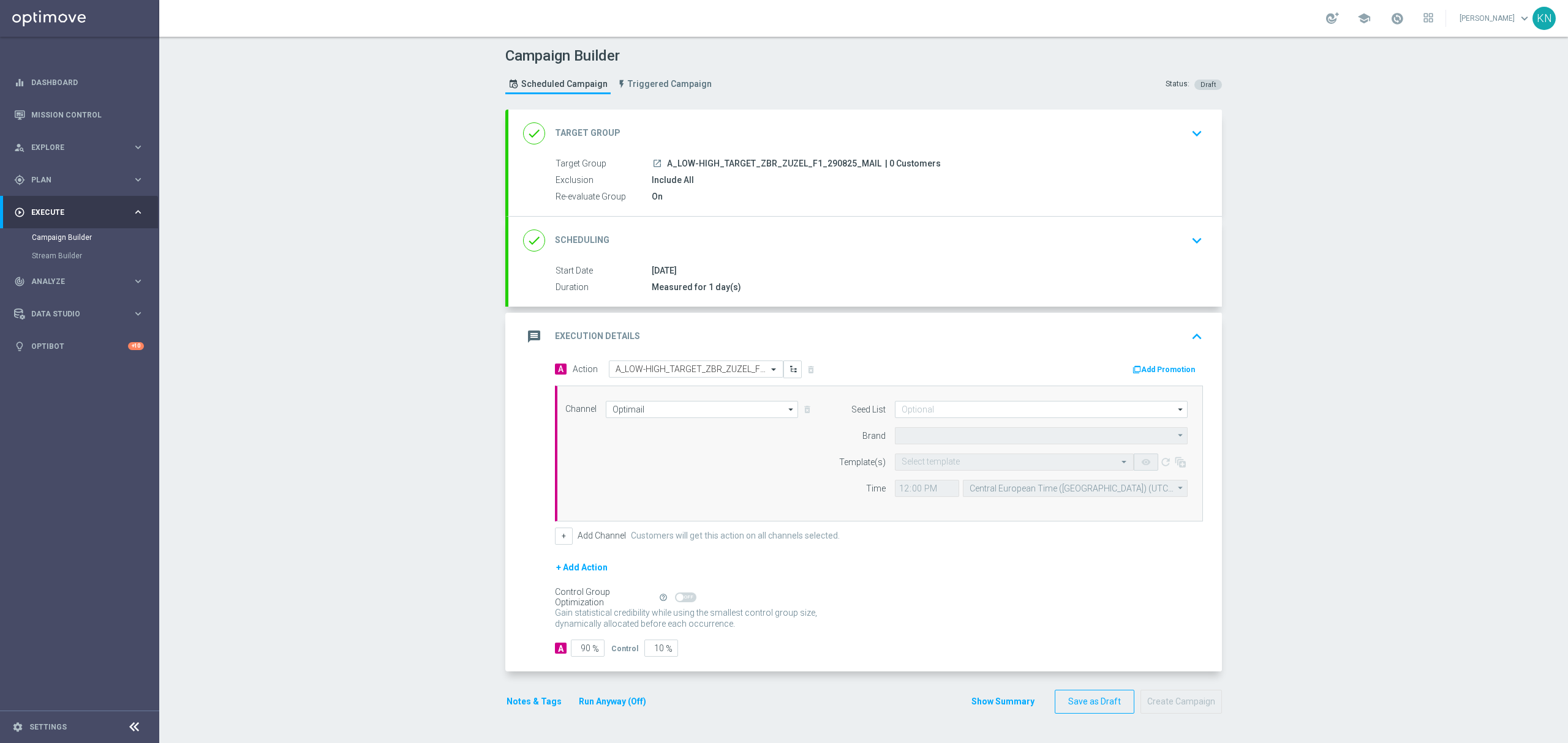
type input "STS"
click at [932, 413] on input at bounding box center [1041, 410] width 292 height 18
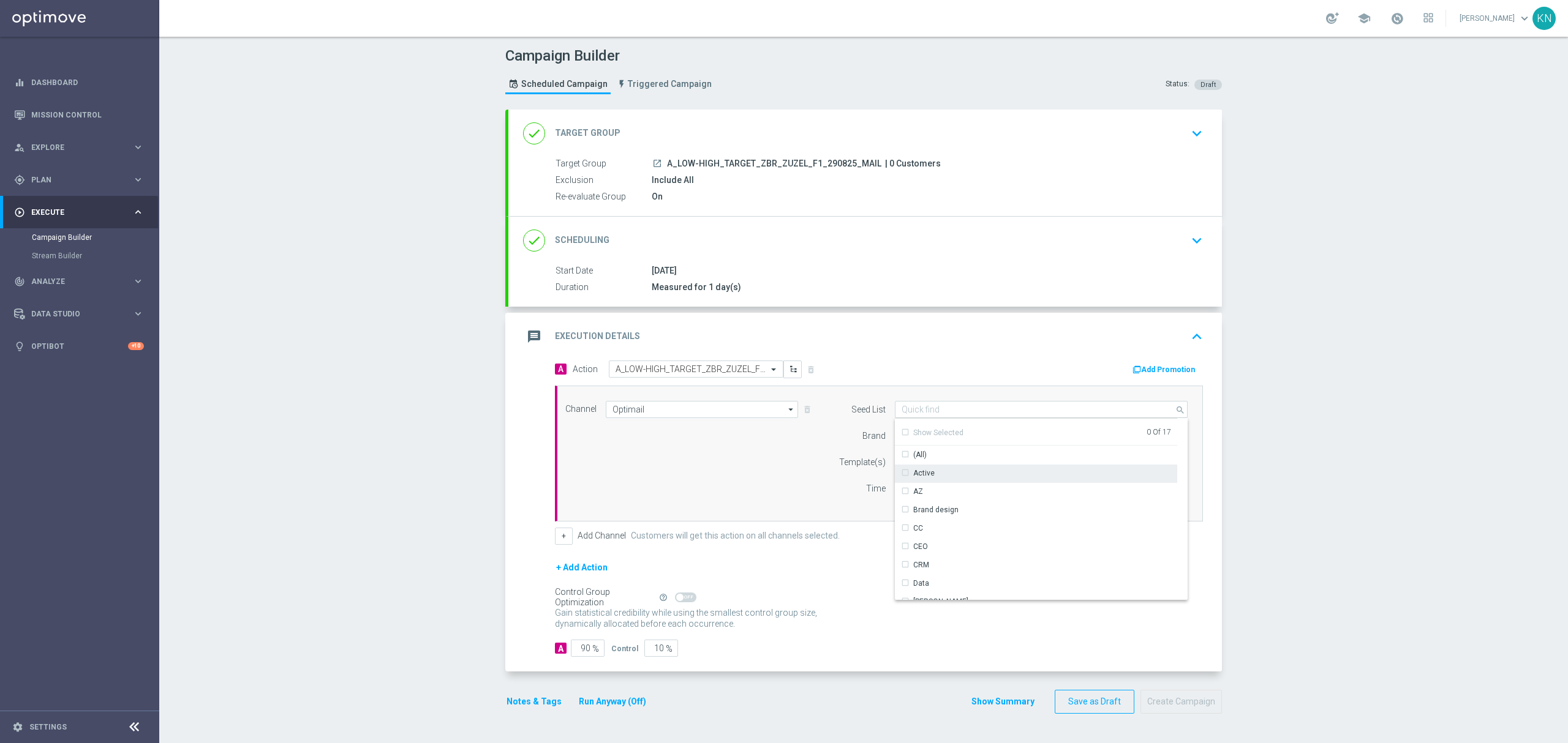
drag, startPoint x: 898, startPoint y: 474, endPoint x: 924, endPoint y: 432, distance: 49.4
click at [901, 473] on div "Active" at bounding box center [918, 473] width 33 height 11
click at [942, 393] on div "Channel Optimail Optimail arrow_drop_down Show Selected 1 of 22 Target group on…" at bounding box center [879, 453] width 648 height 136
type input "Active"
click at [935, 458] on input "text" at bounding box center [1002, 463] width 201 height 11
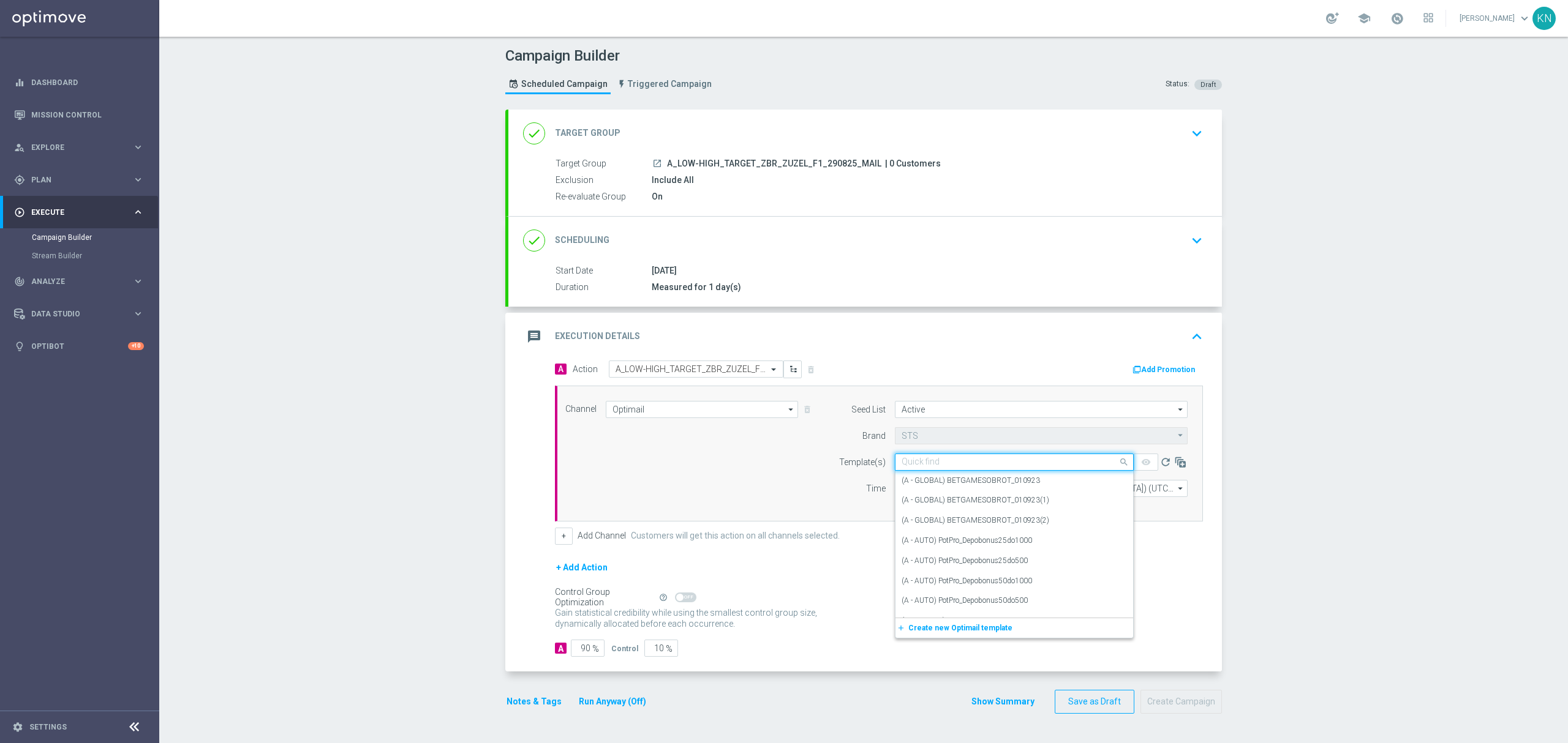
paste input "A_LOW-HIGH_TARGET_ZBR_ZUZEL_F1_290825_MAIL"
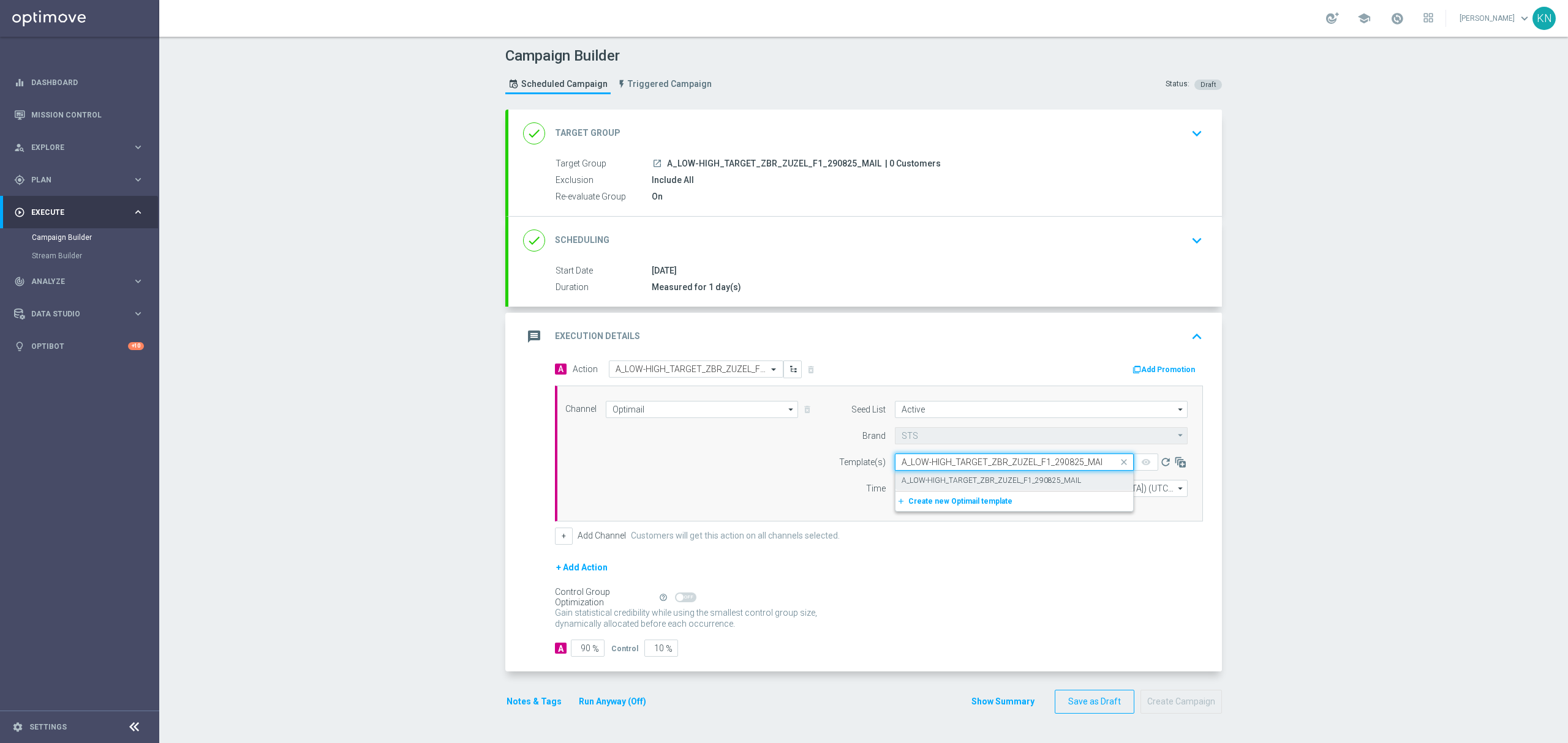
scroll to position [0, 1]
click at [1013, 478] on label "A_LOW-HIGH_TARGET_ZBR_ZUZEL_F1_290825_MAIL" at bounding box center [991, 481] width 179 height 11
type input "A_LOW-HIGH_TARGET_ZBR_ZUZEL_F1_290825_MAIL"
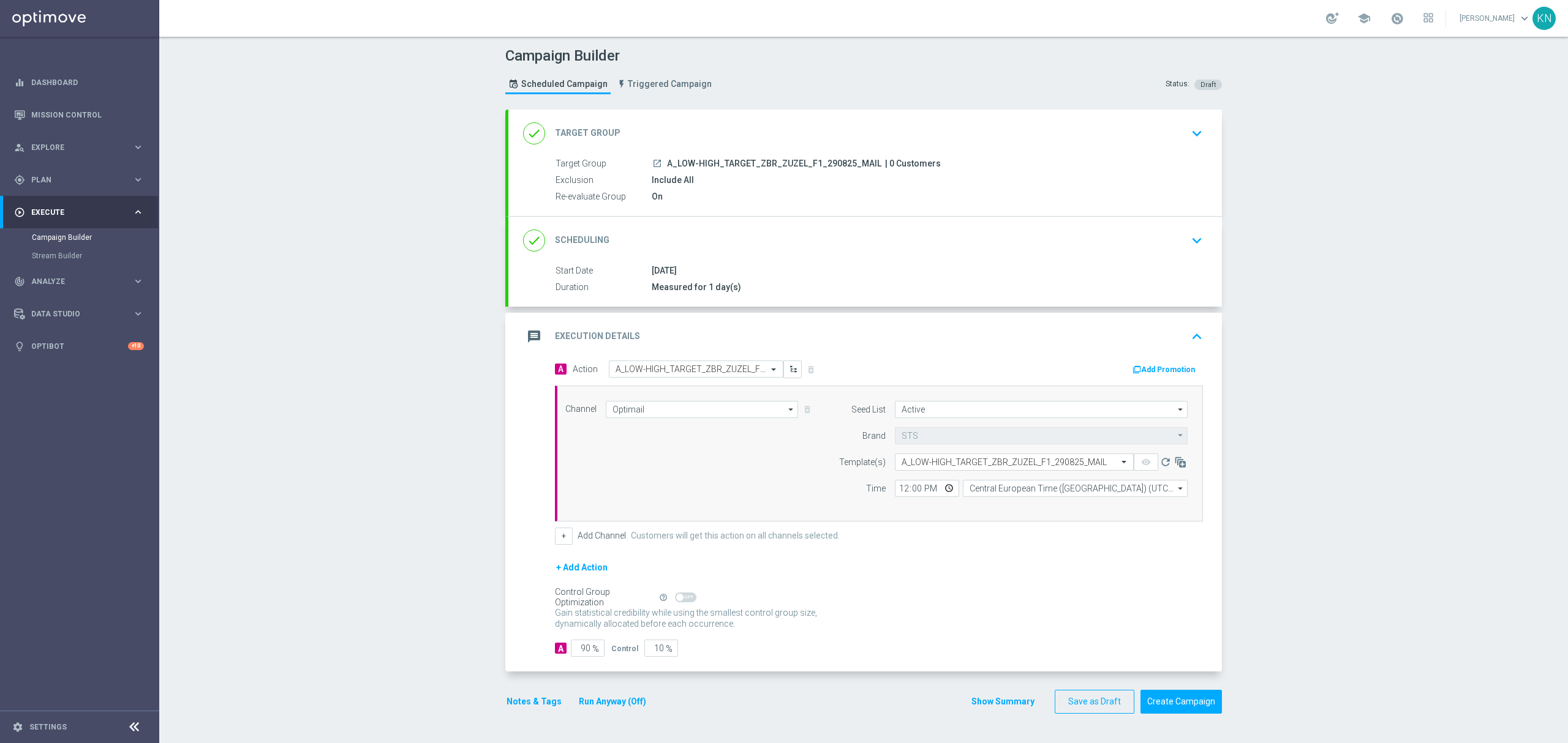
scroll to position [0, 0]
click at [898, 493] on input "12:00" at bounding box center [926, 489] width 64 height 18
type input "07:01"
click at [1003, 507] on div "Seed List Active Active arrow_drop_down Show Selected 1 of 17 (All)" at bounding box center [1009, 453] width 374 height 105
click at [1099, 490] on input "Central European Time (Warsaw) (UTC +02:00)" at bounding box center [1075, 489] width 225 height 18
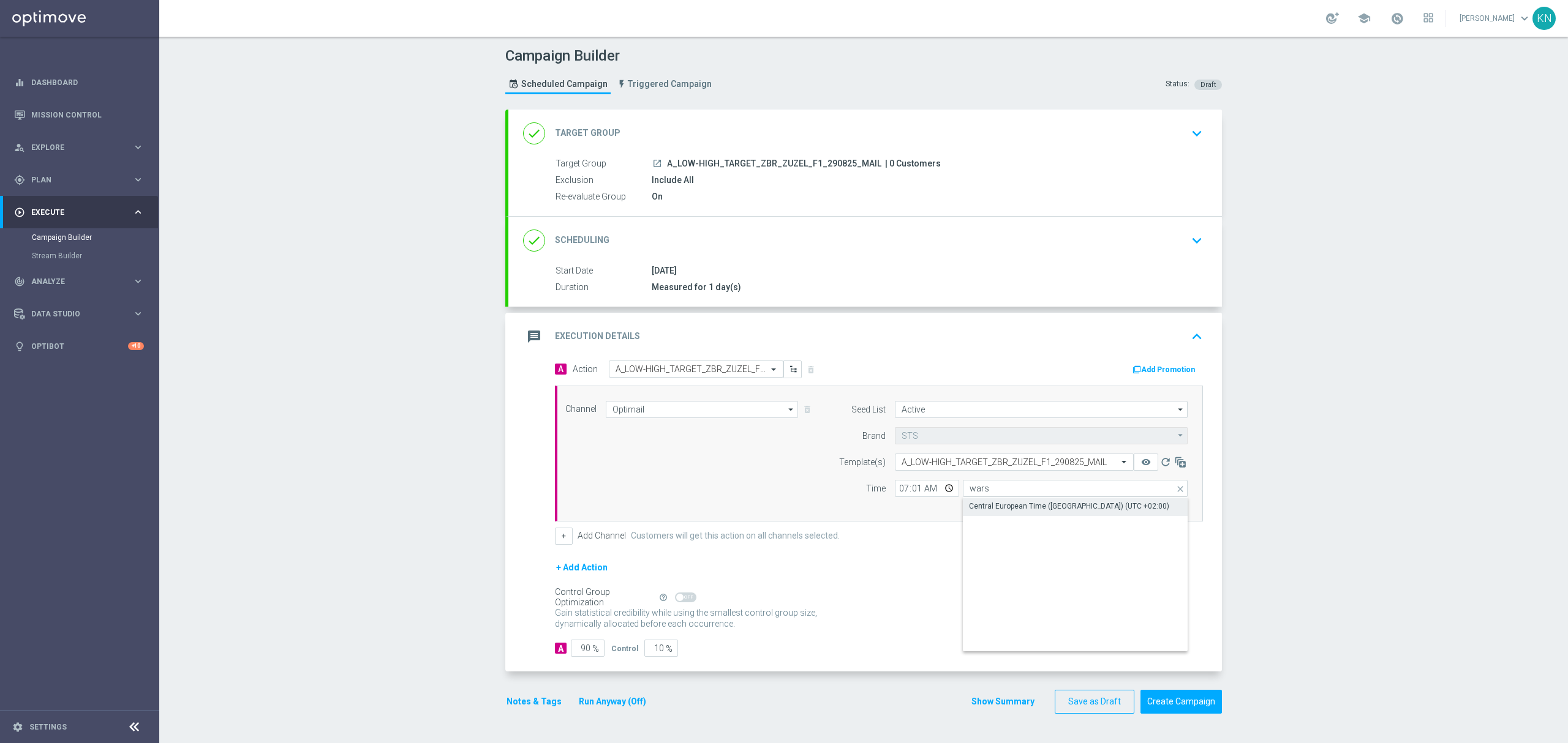
click at [1032, 511] on div "Central European Time (Warsaw) (UTC +02:00)" at bounding box center [1069, 506] width 200 height 11
type input "Central European Time (Warsaw) (UTC +02:00)"
click at [911, 512] on div "Channel Optimail Optimail arrow_drop_down Show Selected 1 of 22 Target group on…" at bounding box center [879, 453] width 648 height 136
click at [650, 657] on input "10" at bounding box center [661, 648] width 33 height 18
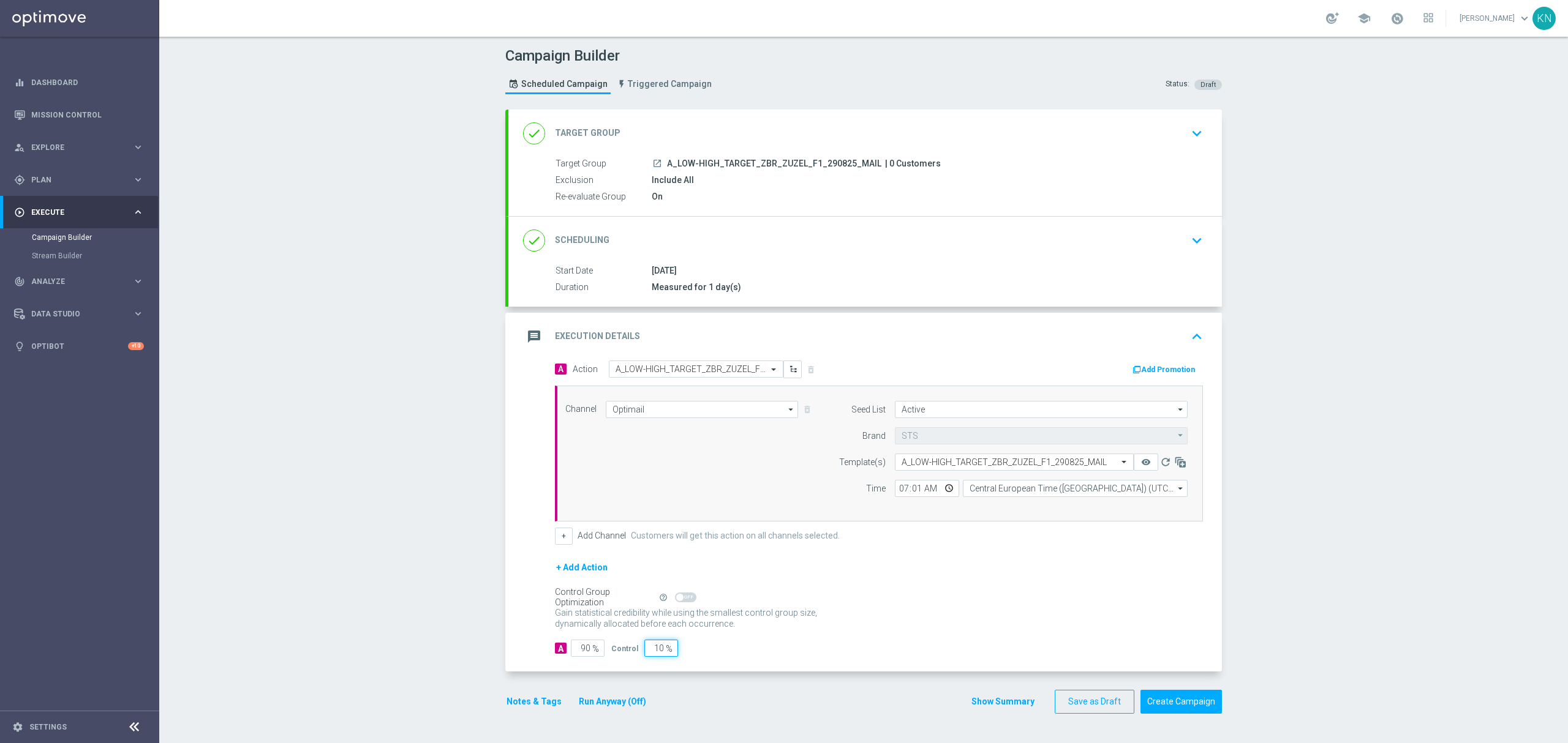
type input "2"
type input "98"
type input "2"
click at [740, 702] on div "Notes & Tags Run Anyway (Off) Show Summary Save as Draft Create Campaign" at bounding box center [863, 702] width 717 height 24
click at [525, 702] on button "Notes & Tags" at bounding box center [534, 702] width 58 height 15
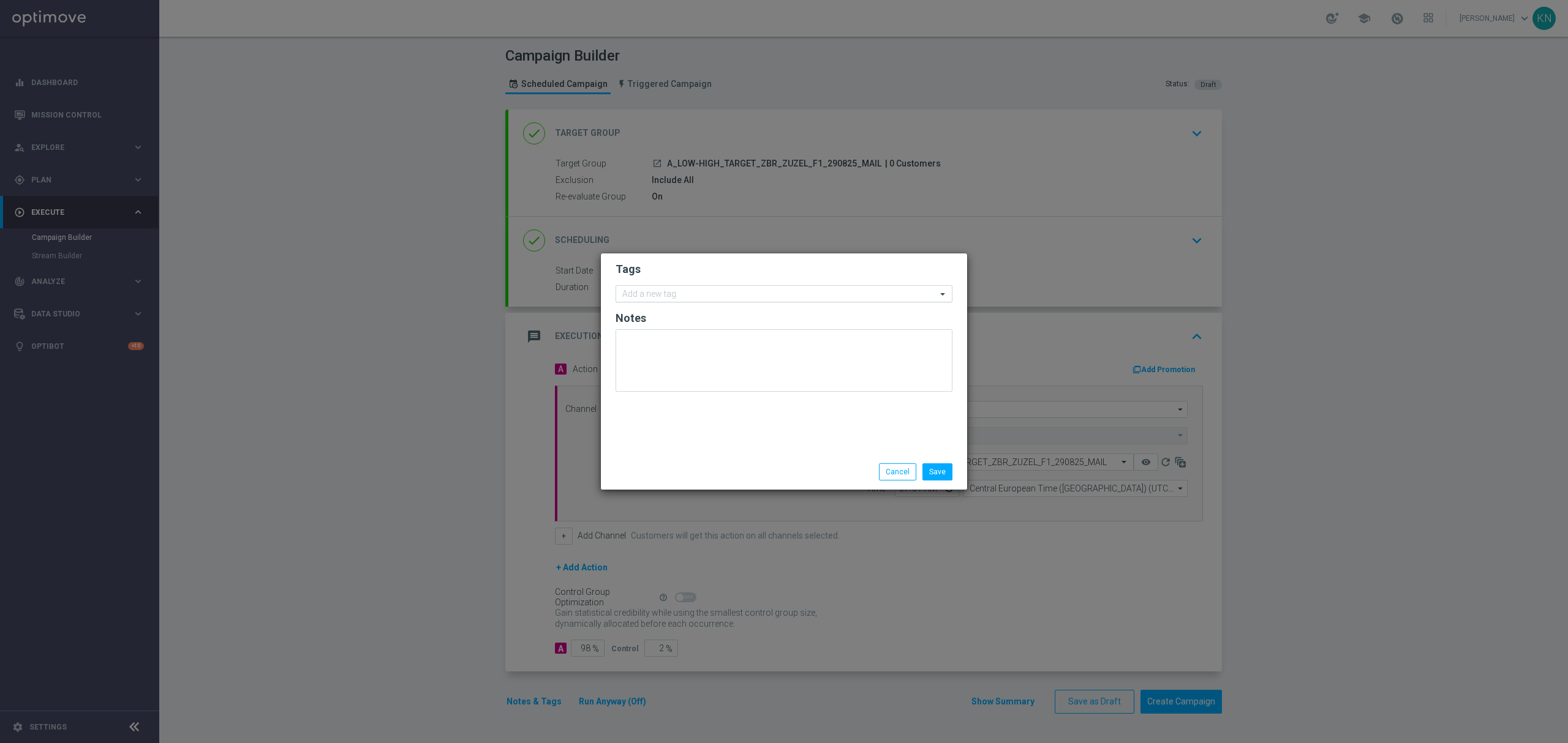
click at [678, 295] on input "text" at bounding box center [779, 295] width 314 height 11
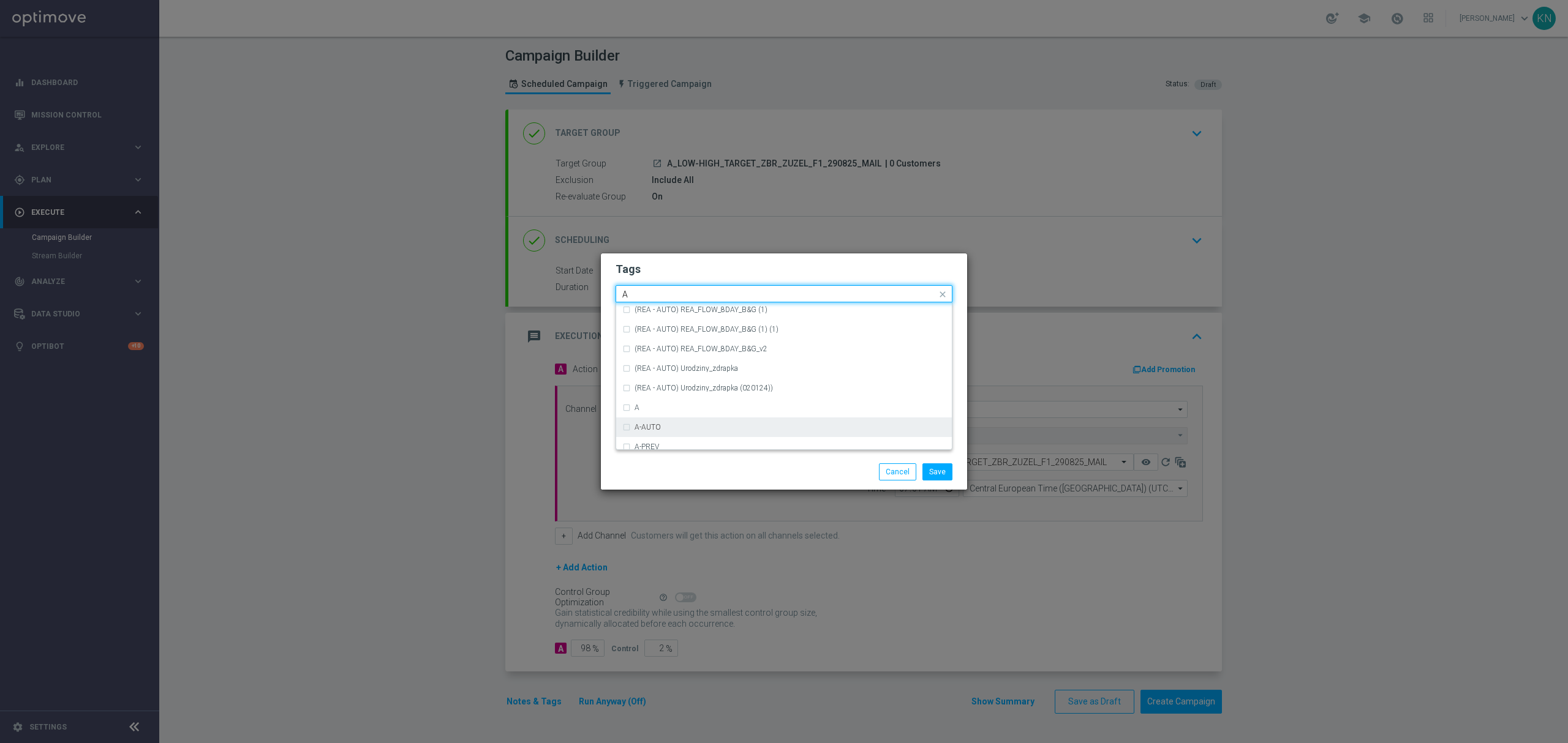
scroll to position [1469, 0]
click at [657, 348] on div "A" at bounding box center [790, 351] width 311 height 7
type input "A"
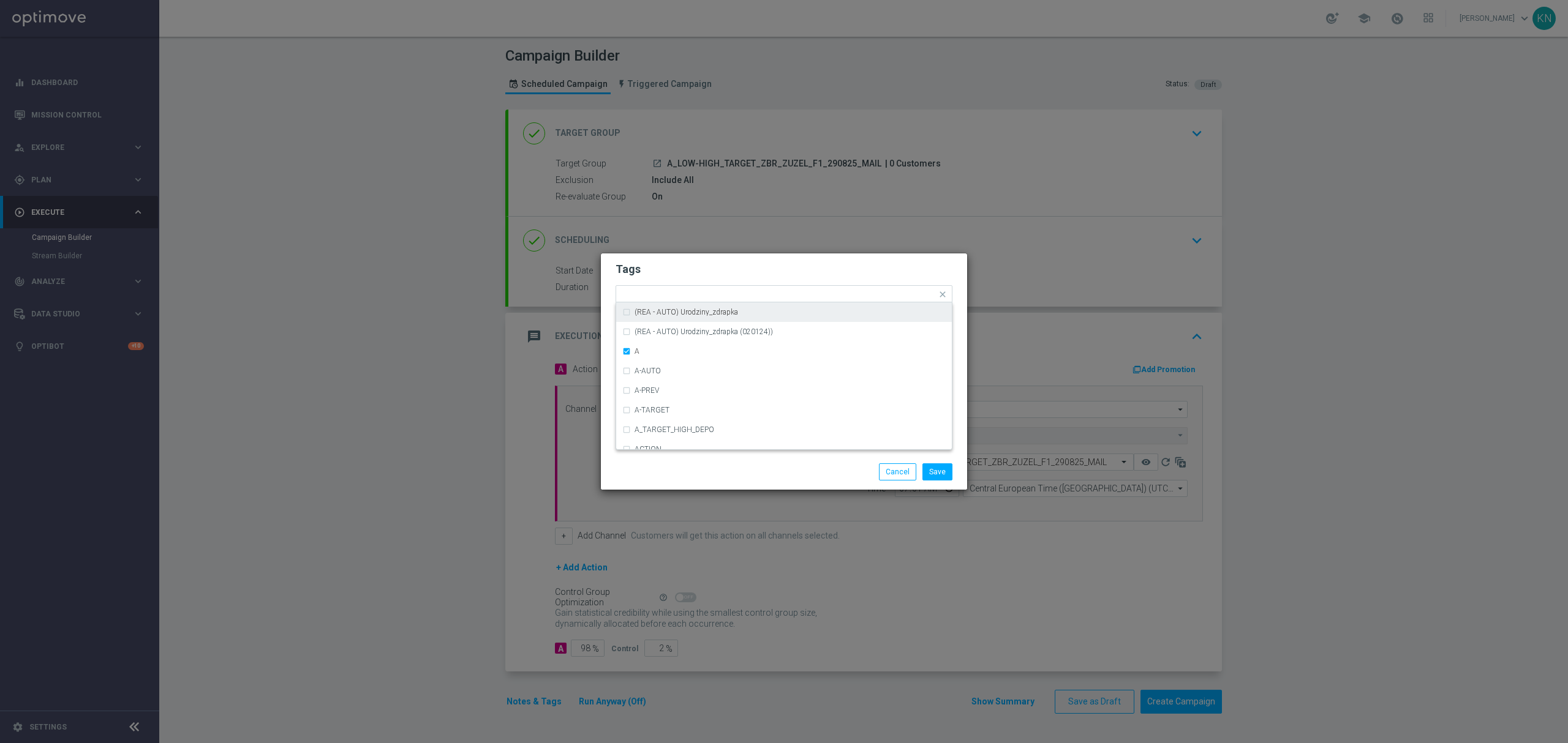
click at [709, 272] on h2 "Tags" at bounding box center [784, 269] width 337 height 15
click at [715, 297] on input "text" at bounding box center [792, 296] width 289 height 11
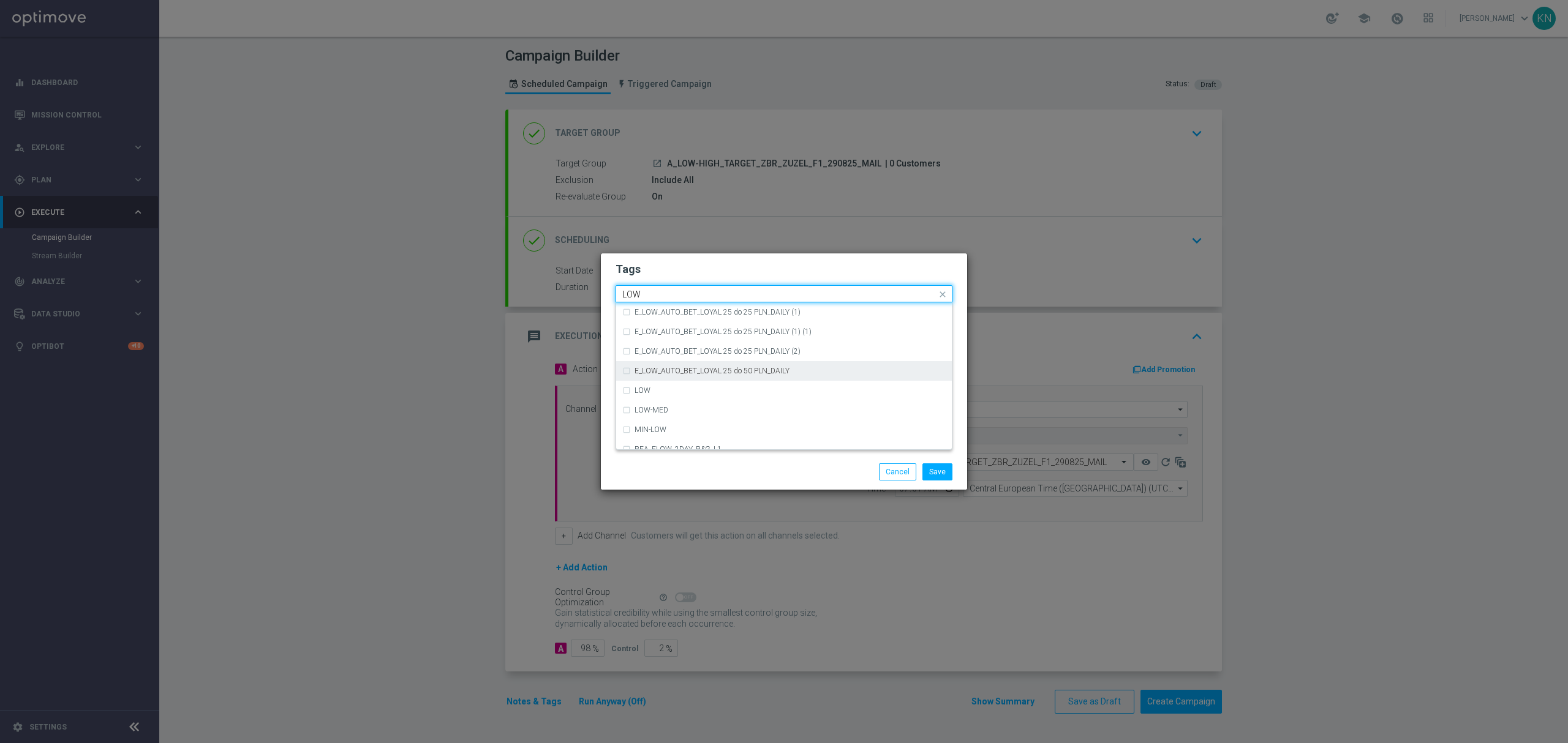
scroll to position [598, 0]
click at [682, 376] on div "LOW" at bounding box center [784, 381] width 323 height 19
type input "LOW"
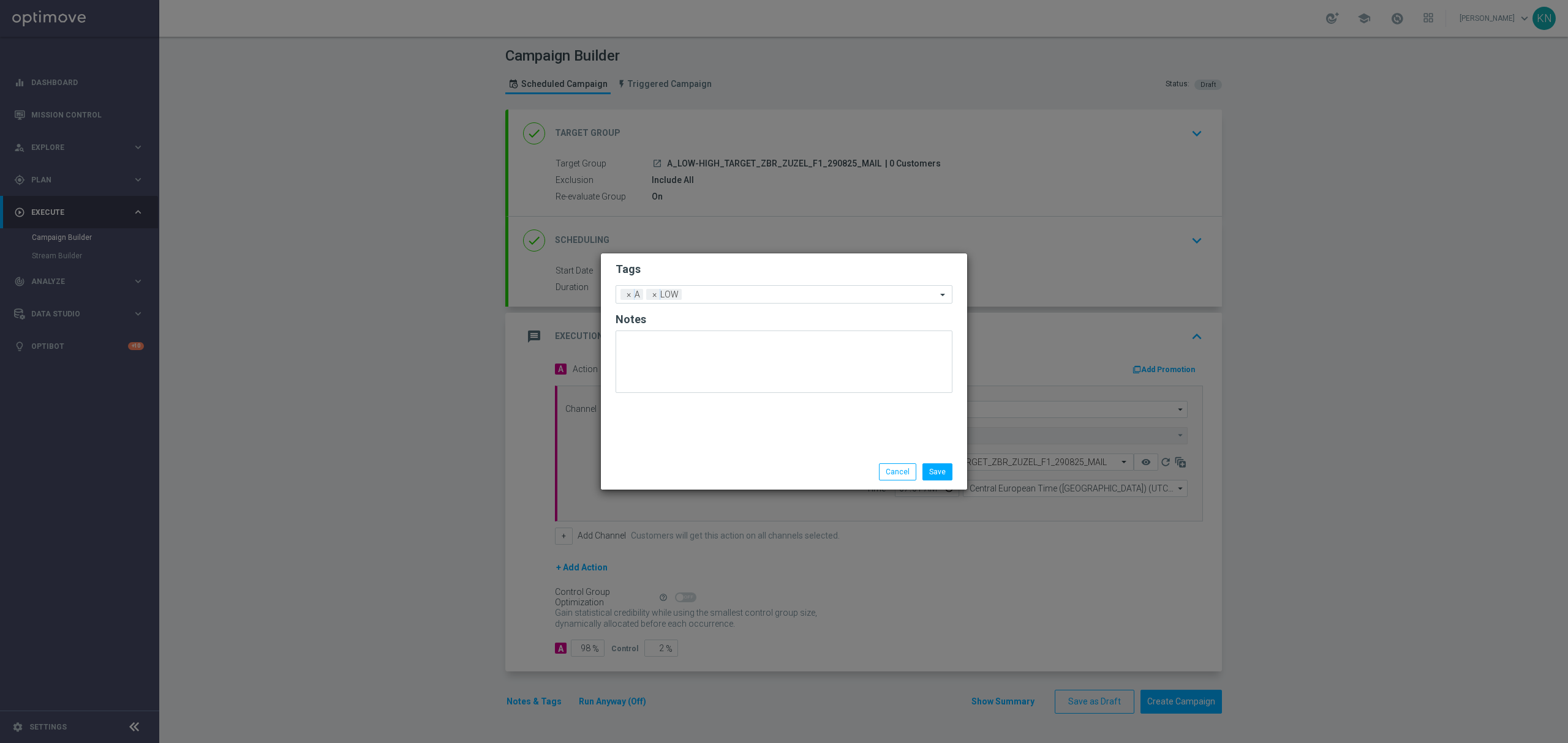
click at [728, 273] on h2 "Tags" at bounding box center [784, 269] width 337 height 15
click at [715, 303] on ng-select "Add a new tag × A × LOW" at bounding box center [784, 294] width 337 height 18
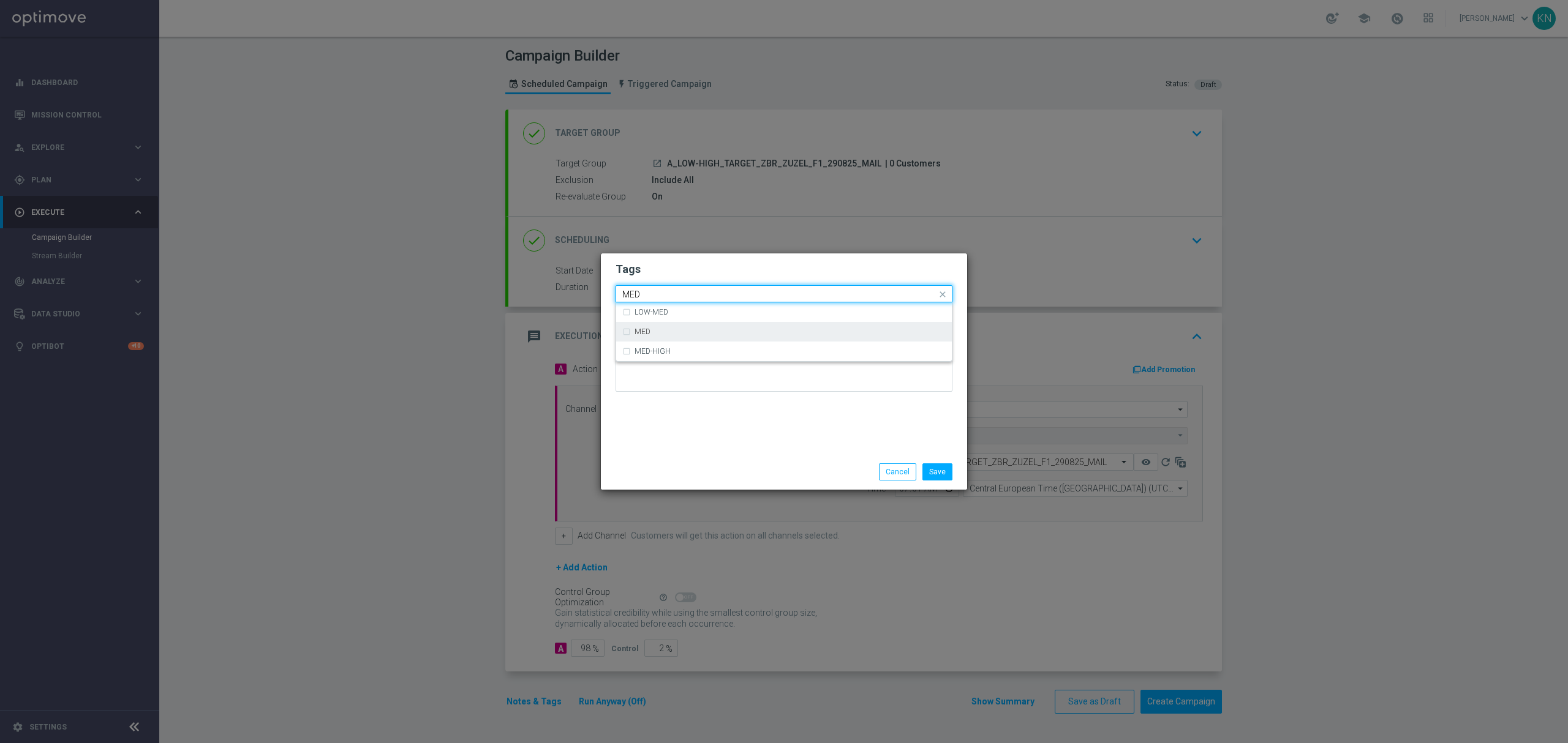
click at [752, 327] on div "MED" at bounding box center [784, 332] width 323 height 19
type input "MED"
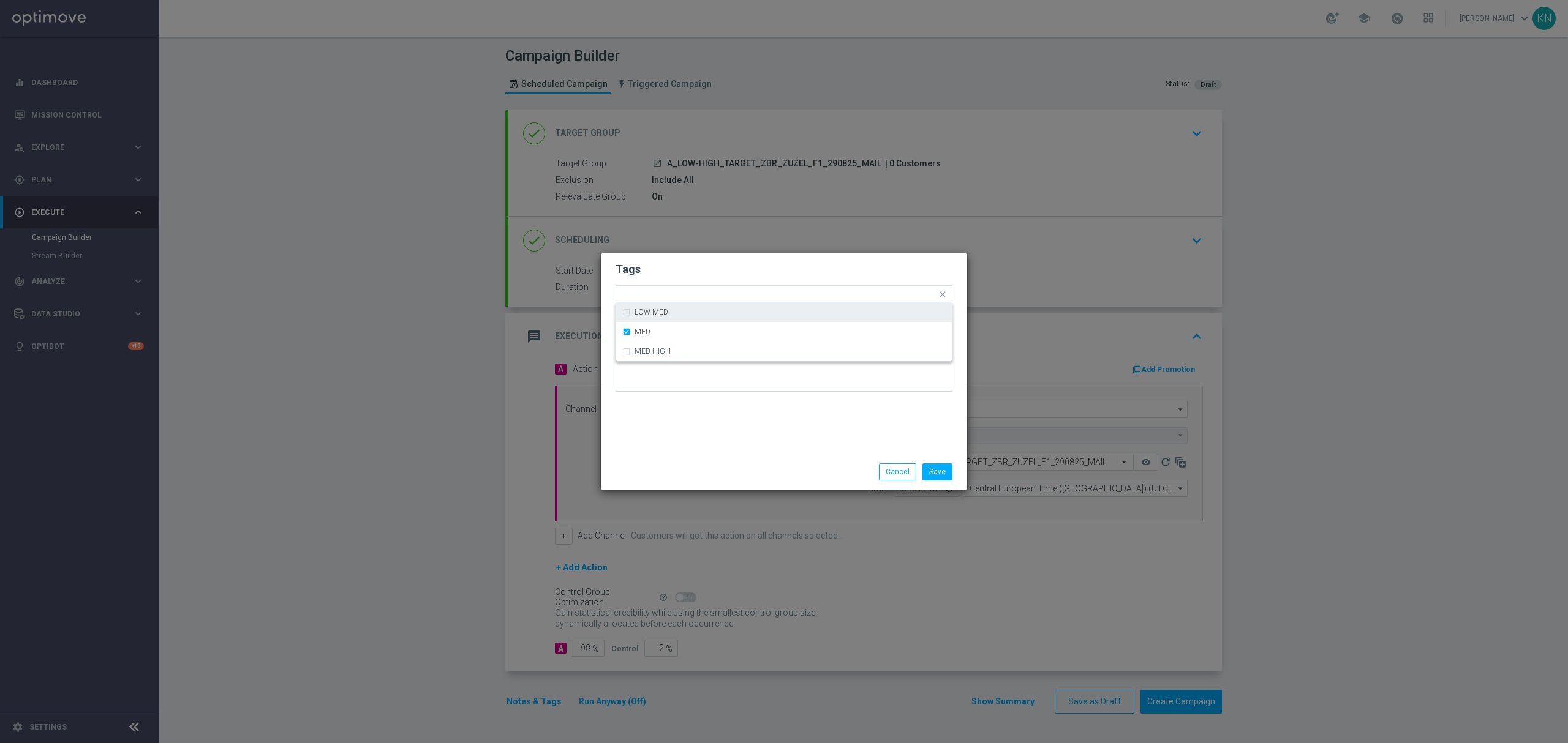
drag, startPoint x: 743, startPoint y: 283, endPoint x: 743, endPoint y: 270, distance: 13.0
click at [743, 279] on form "Tags Quick find × A × LOW × MED LOW-MED MED MED-HIGH Notes" at bounding box center [784, 330] width 337 height 142
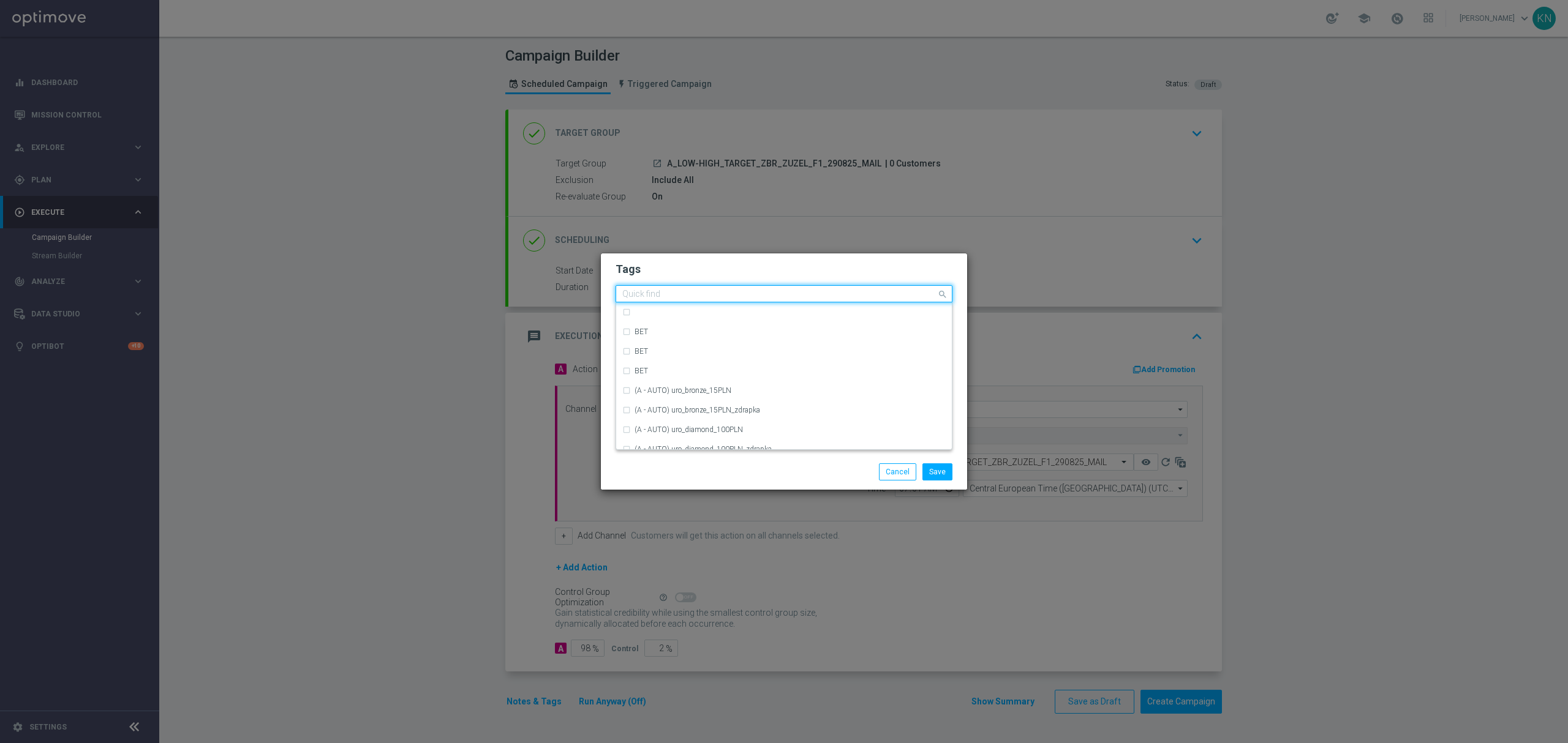
click at [748, 295] on input "text" at bounding box center [779, 295] width 314 height 11
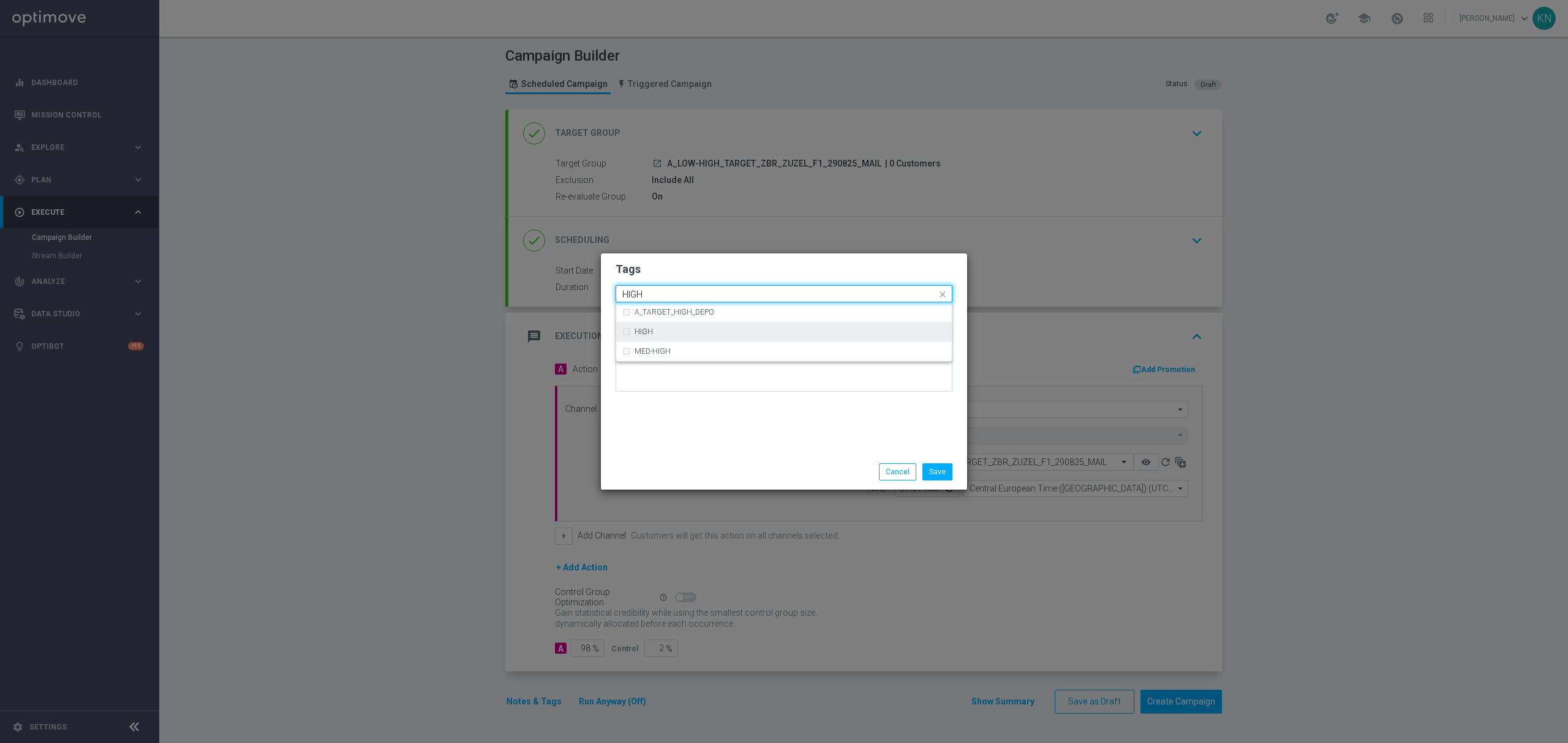
drag, startPoint x: 657, startPoint y: 339, endPoint x: 731, endPoint y: 275, distance: 97.8
click at [657, 337] on div "HIGH" at bounding box center [784, 332] width 323 height 19
type input "HIGH"
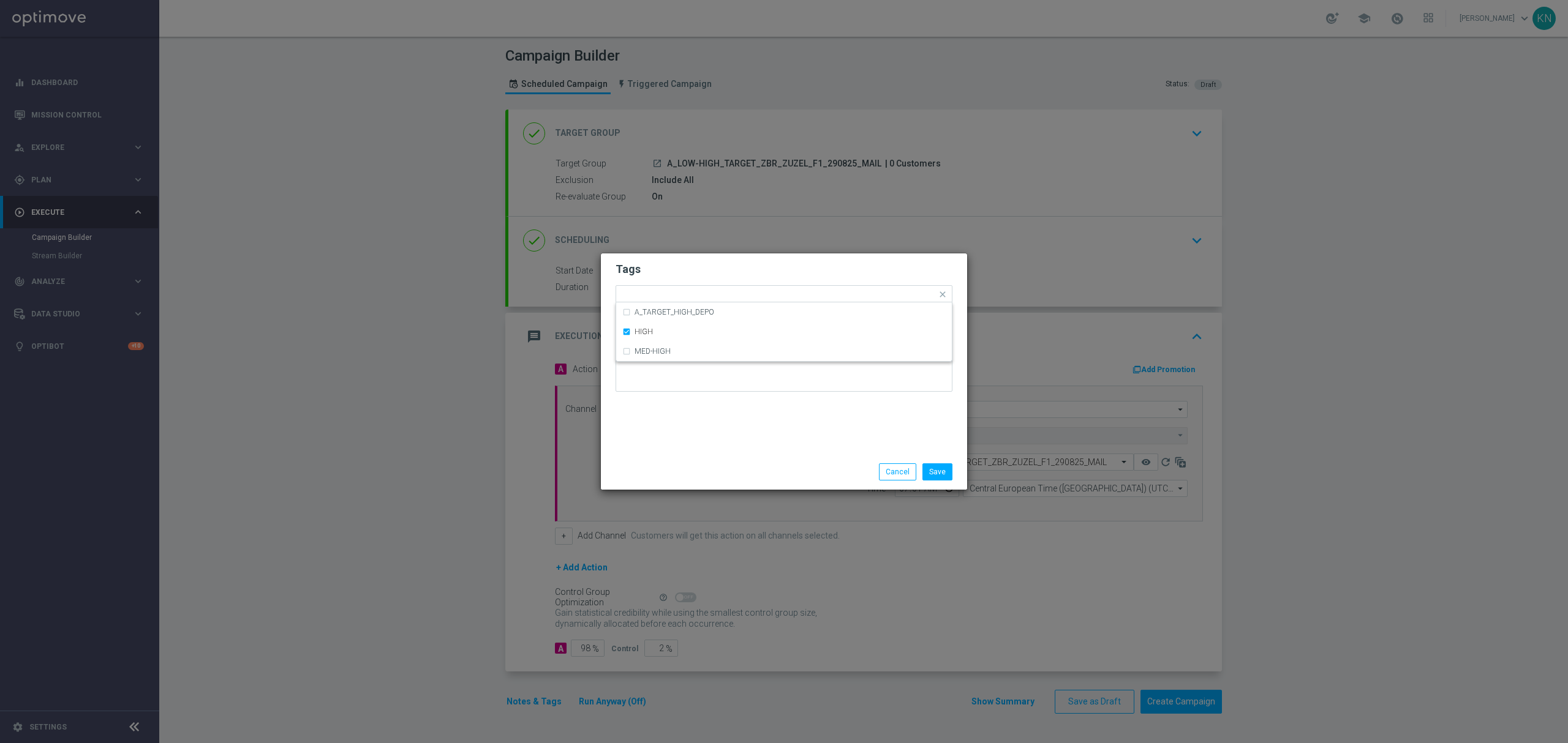
click at [740, 268] on h2 "Tags" at bounding box center [784, 269] width 337 height 15
click at [787, 295] on input "text" at bounding box center [851, 296] width 172 height 11
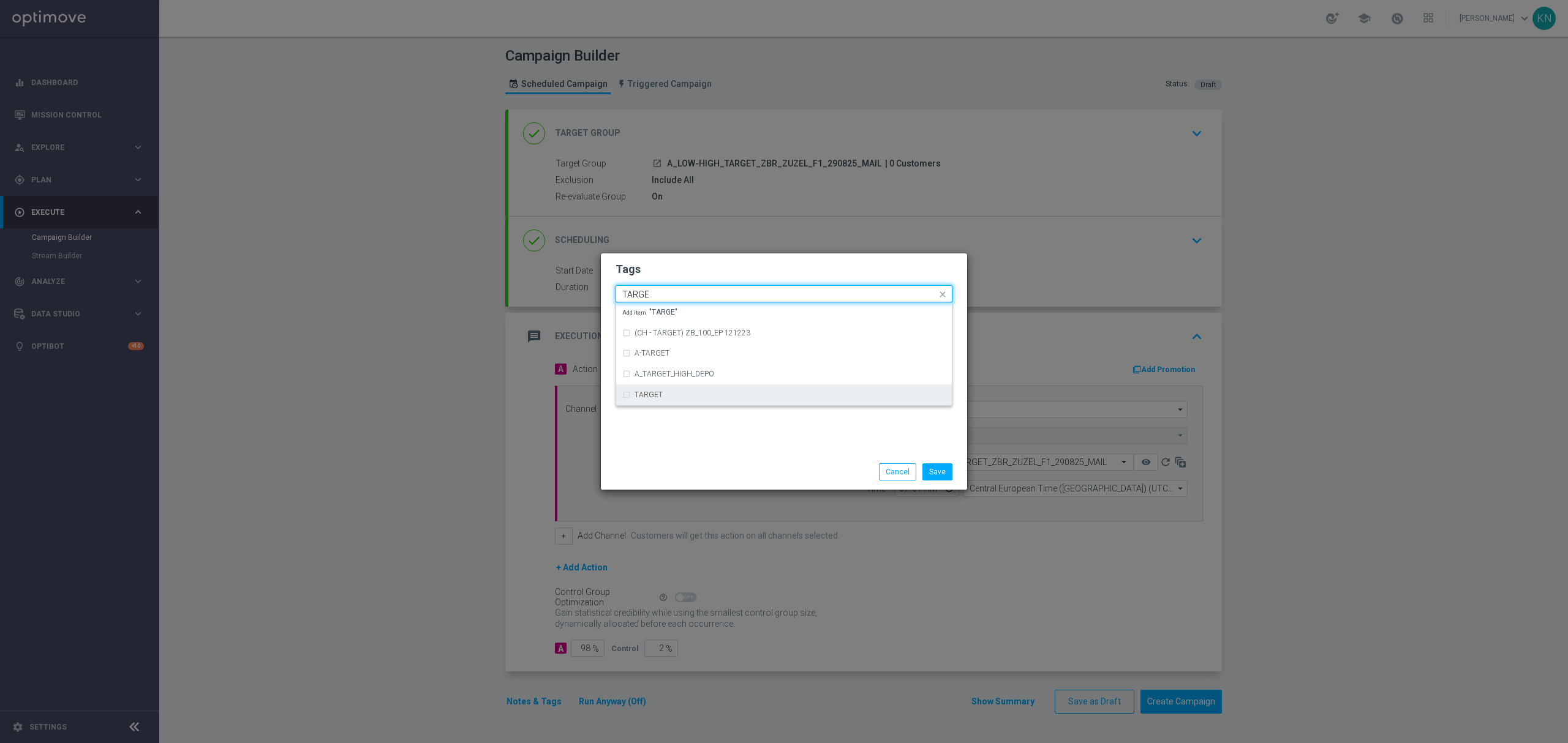
drag, startPoint x: 686, startPoint y: 386, endPoint x: 749, endPoint y: 312, distance: 97.2
click at [685, 386] on div "TARGET" at bounding box center [784, 395] width 323 height 19
type input "TARGE"
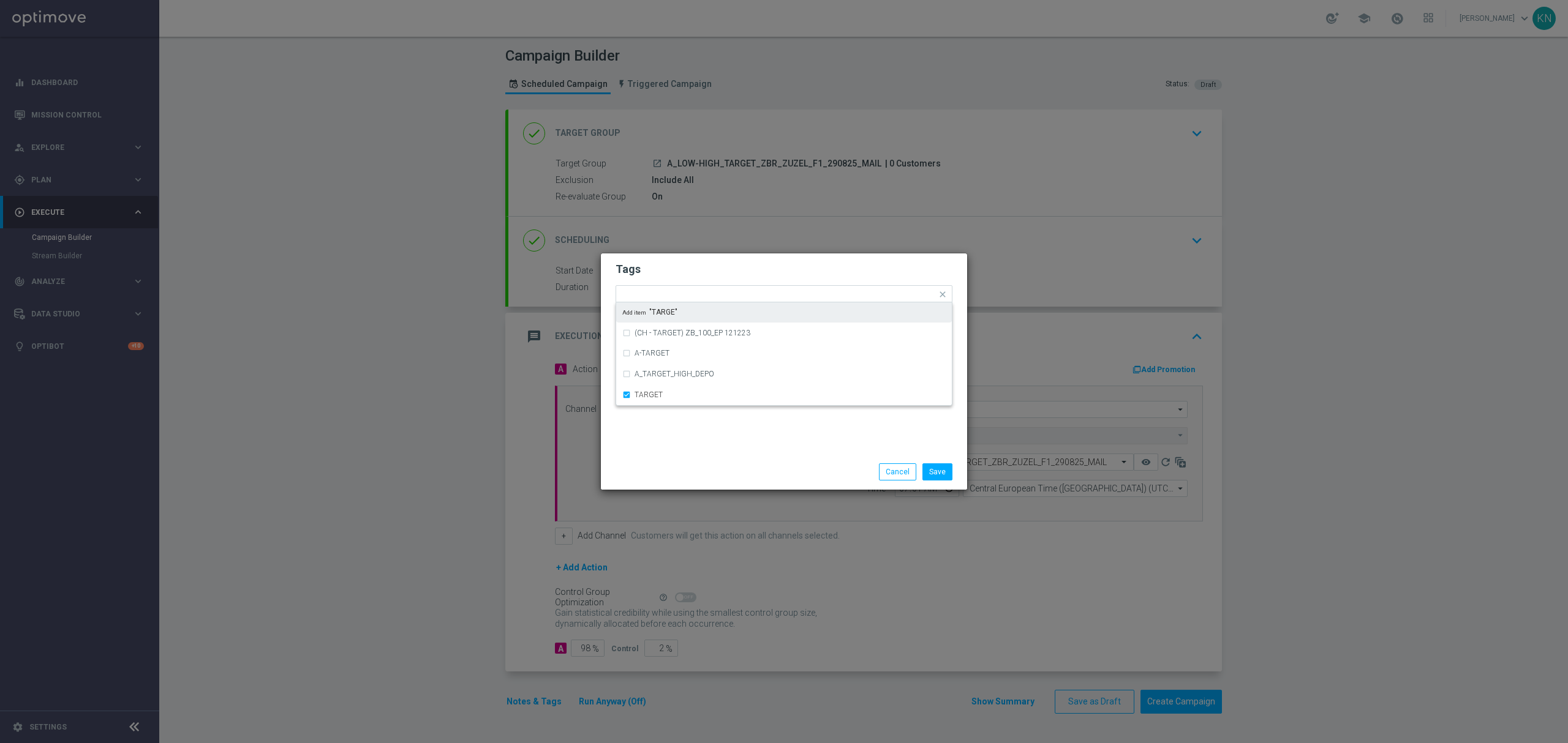
click at [768, 280] on form "Tags Quick find × A × LOW × MED × HIGH × TARGET (CH - TARGET) ZB_100_EP 121223 …" at bounding box center [784, 330] width 337 height 142
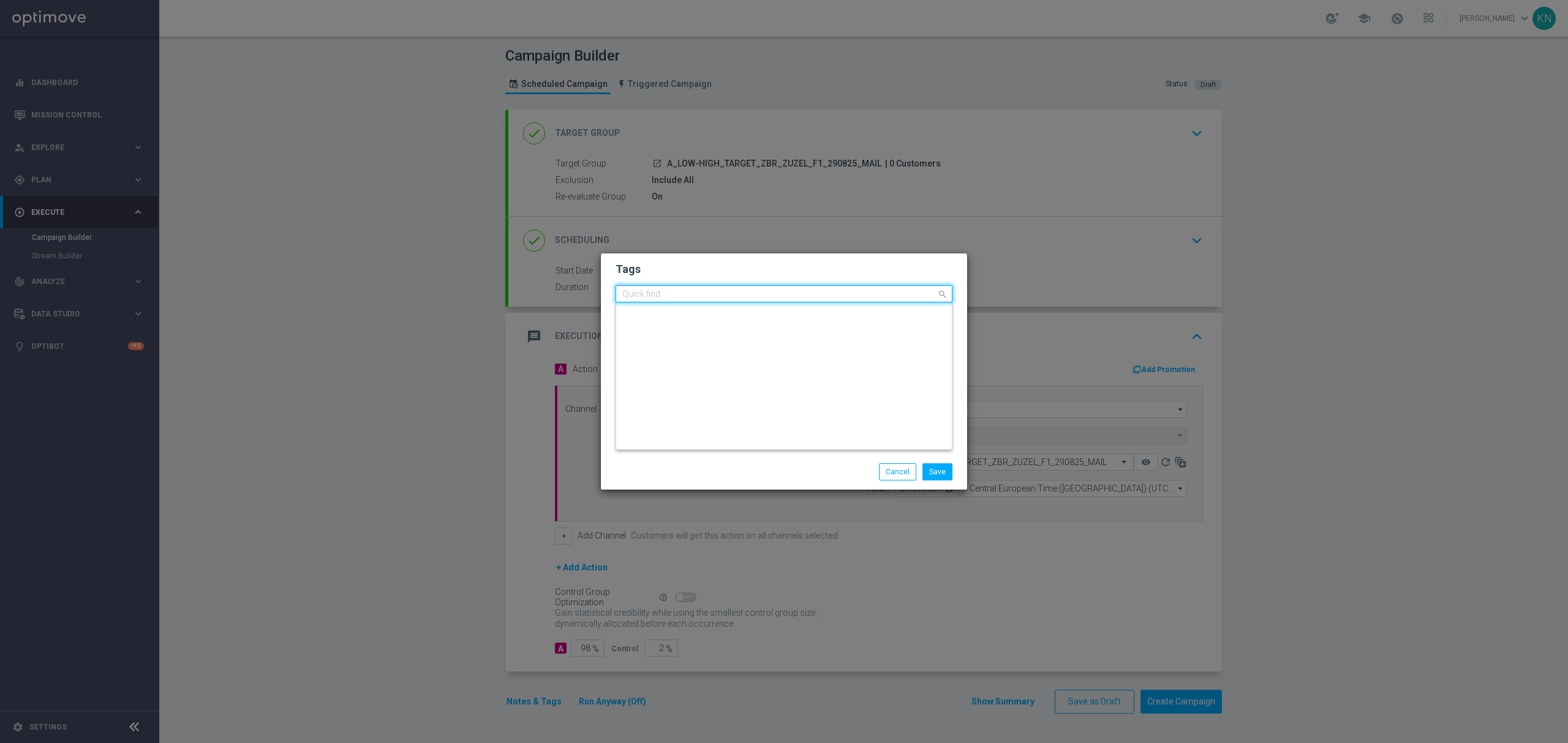
click at [829, 299] on input "text" at bounding box center [779, 295] width 314 height 11
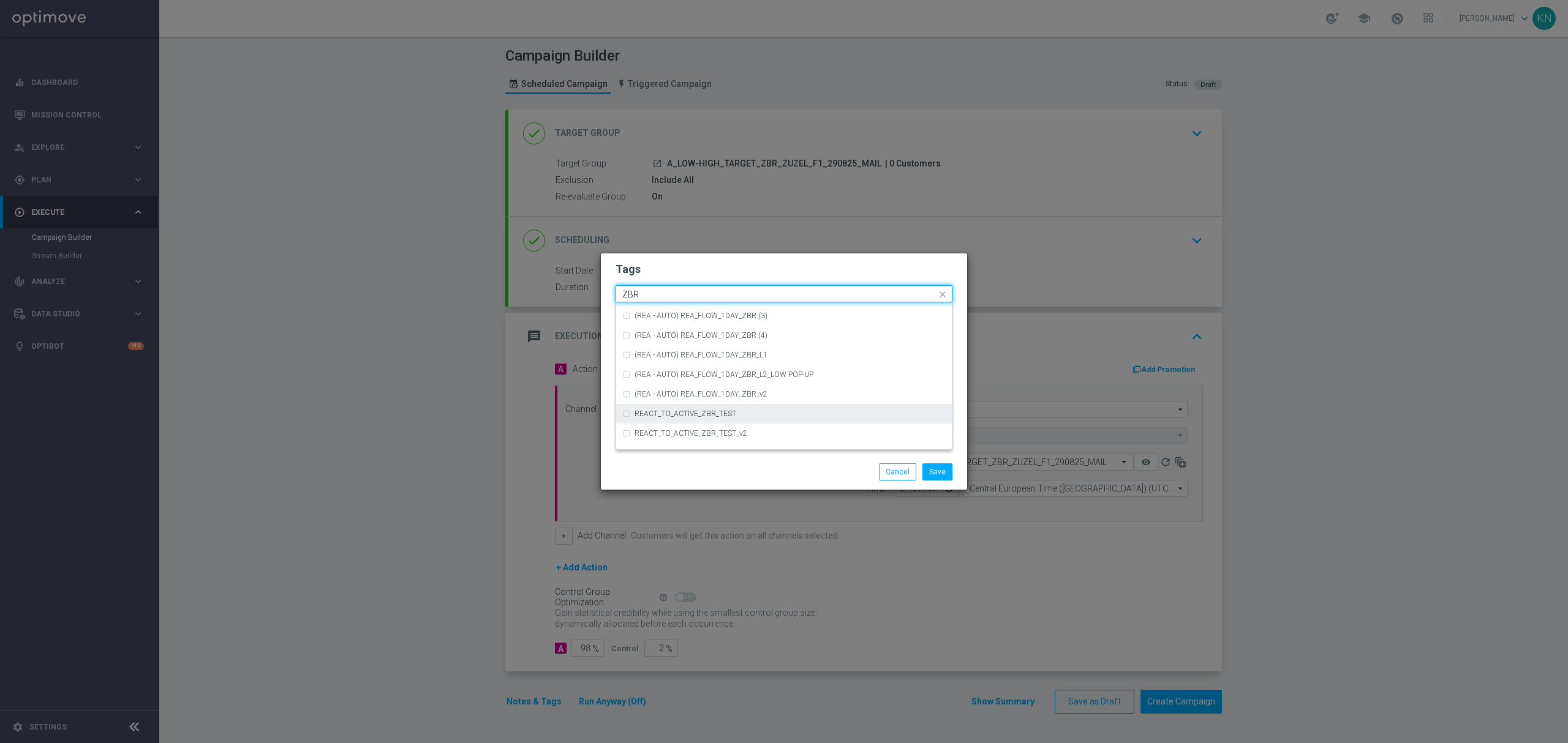
scroll to position [128, 0]
click at [693, 403] on div "ZBR" at bounding box center [790, 400] width 311 height 7
type input "ZBR"
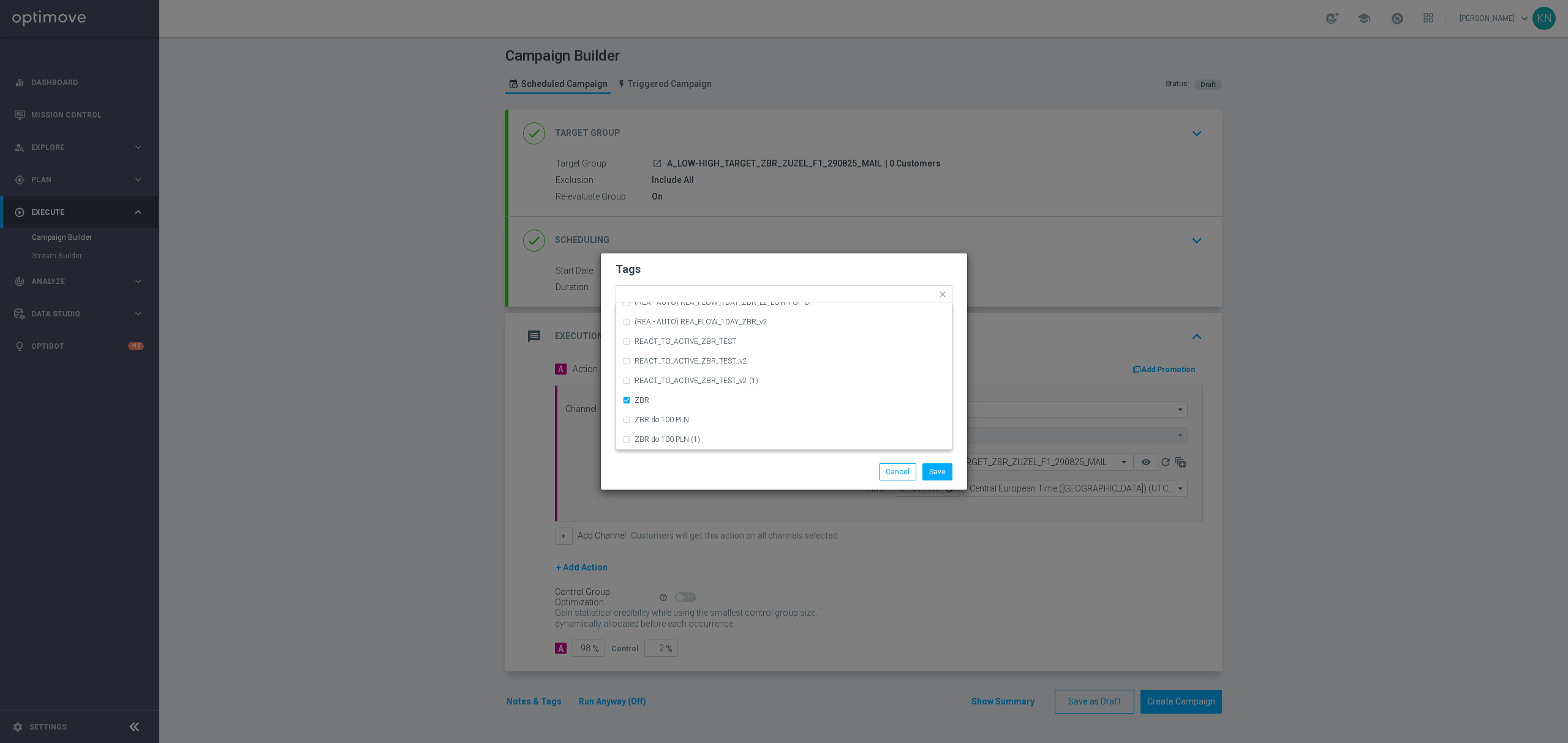
click at [782, 274] on h2 "Tags" at bounding box center [784, 269] width 337 height 15
click at [934, 475] on button "Save" at bounding box center [938, 473] width 30 height 18
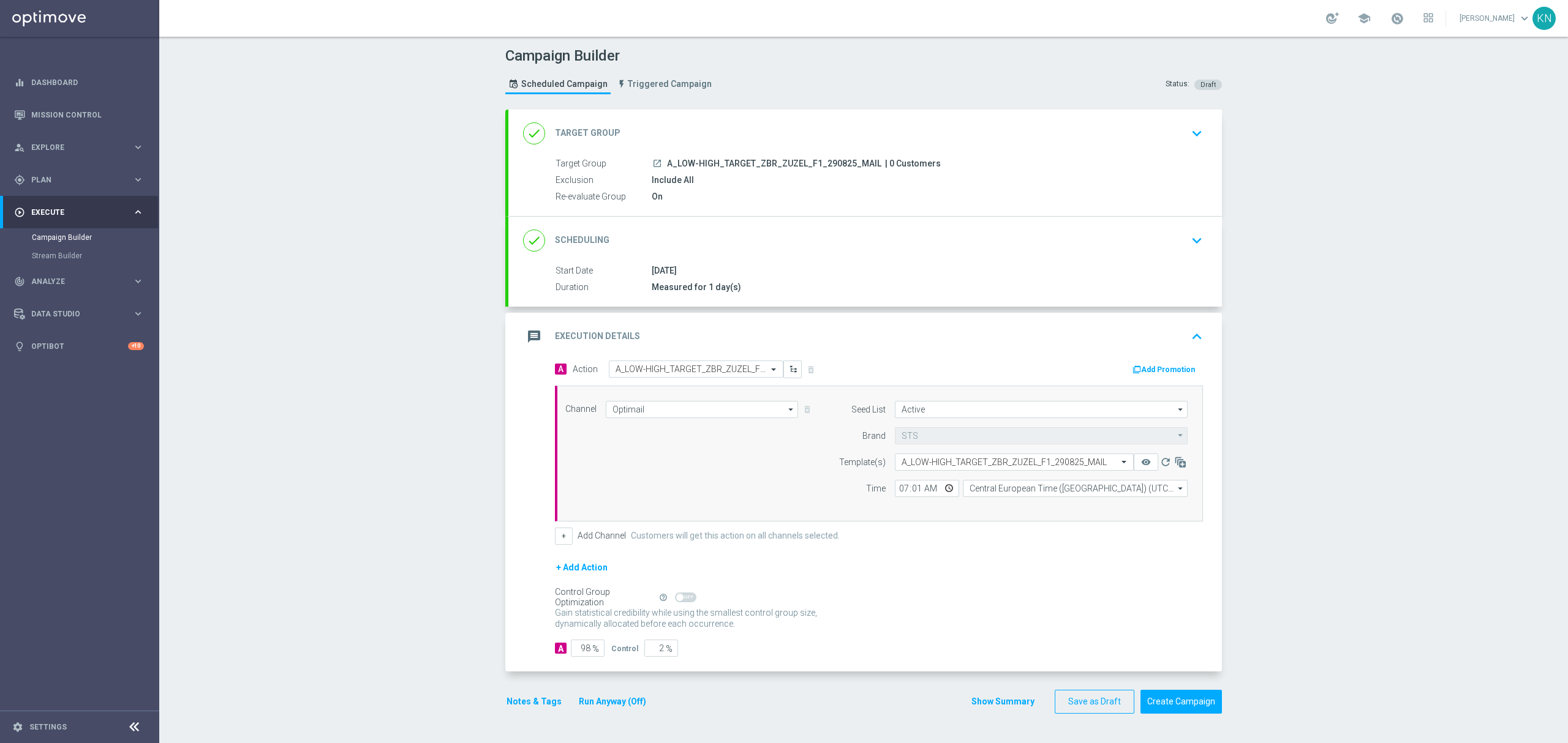
click at [1096, 143] on div "done Target Group keyboard_arrow_down" at bounding box center [866, 133] width 685 height 24
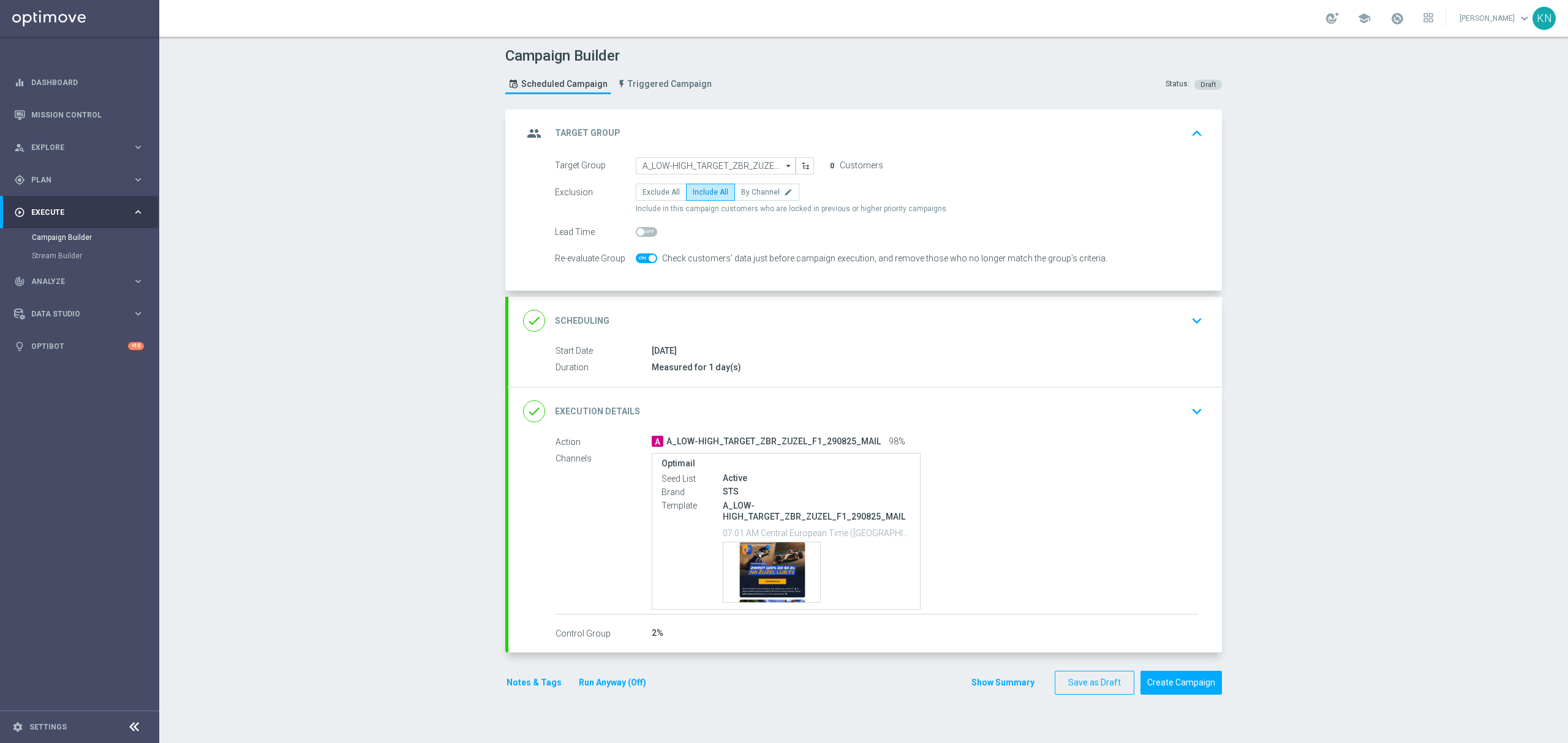
click at [1039, 329] on div "done Scheduling keyboard_arrow_down" at bounding box center [866, 320] width 685 height 24
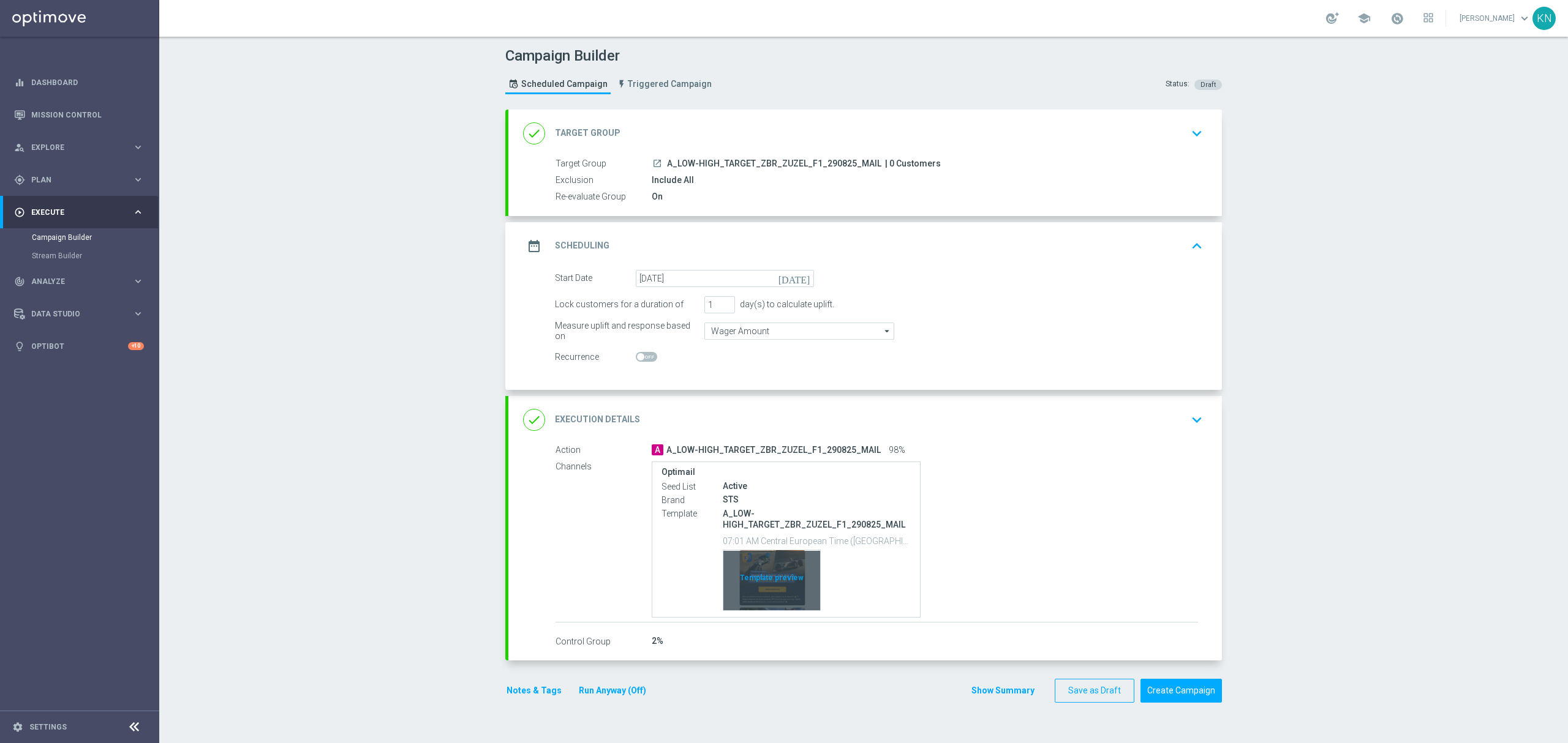
click at [752, 578] on div "Template preview" at bounding box center [771, 580] width 97 height 60
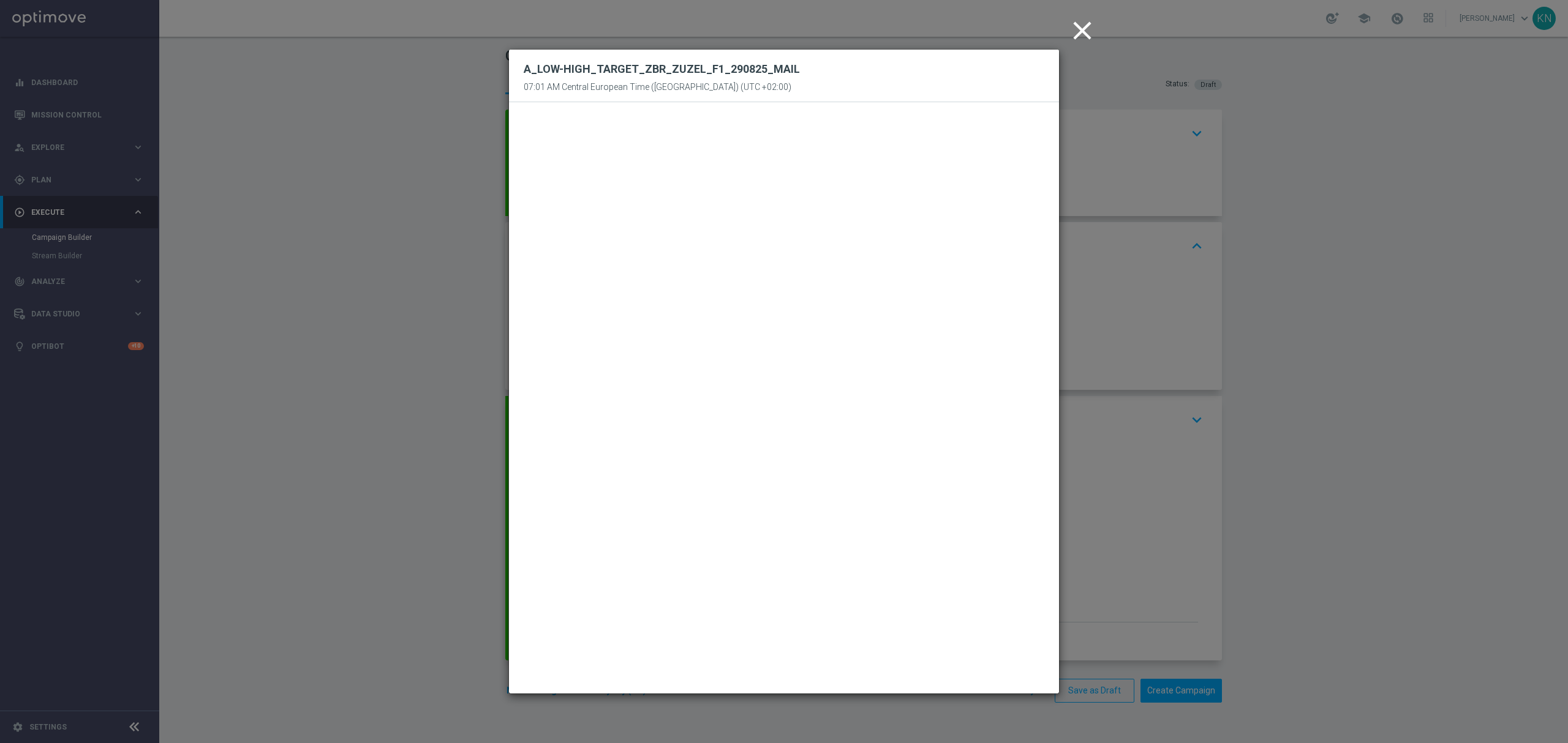
click at [1083, 18] on icon "close" at bounding box center [1082, 30] width 31 height 31
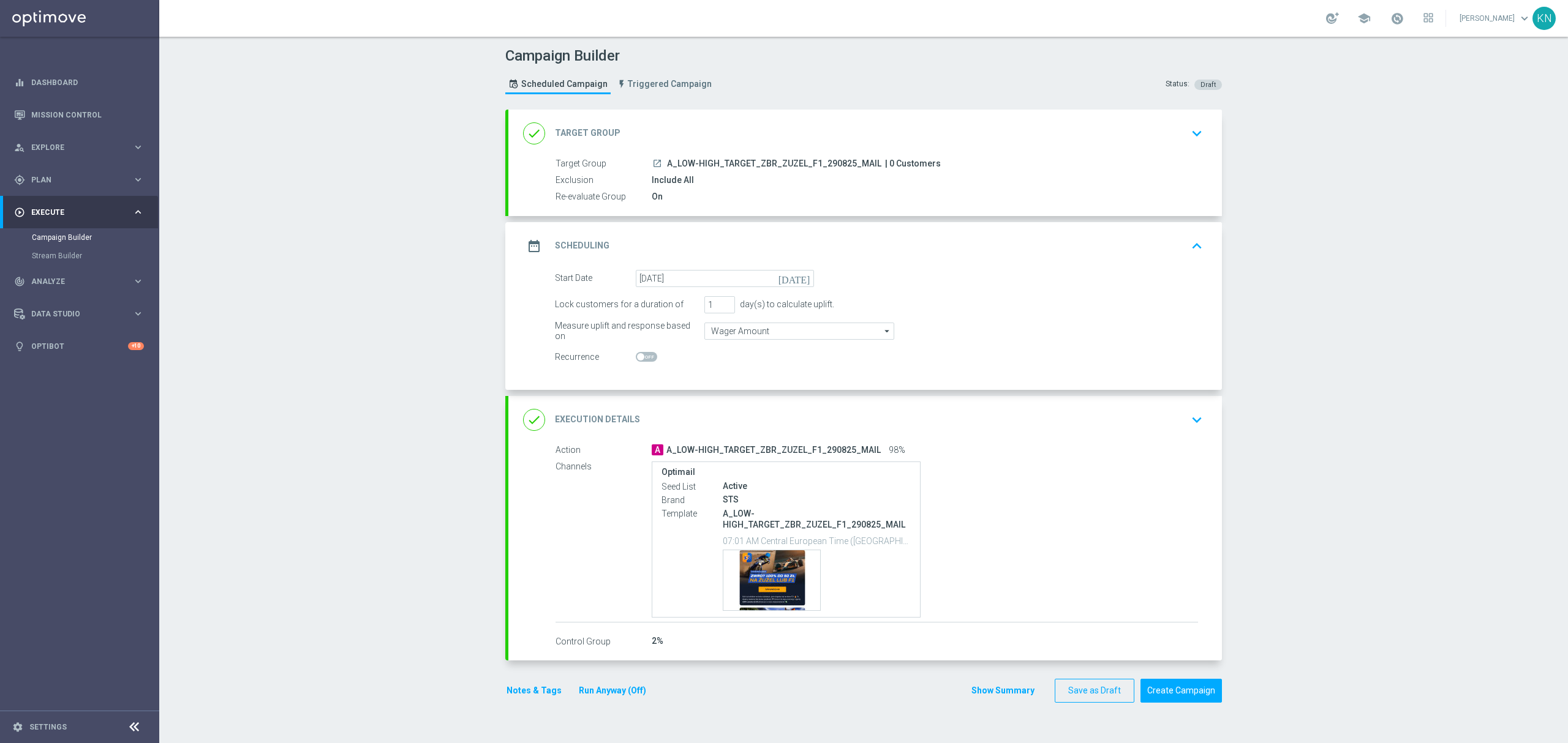
click at [1142, 135] on div "done Target Group keyboard_arrow_down" at bounding box center [866, 133] width 685 height 24
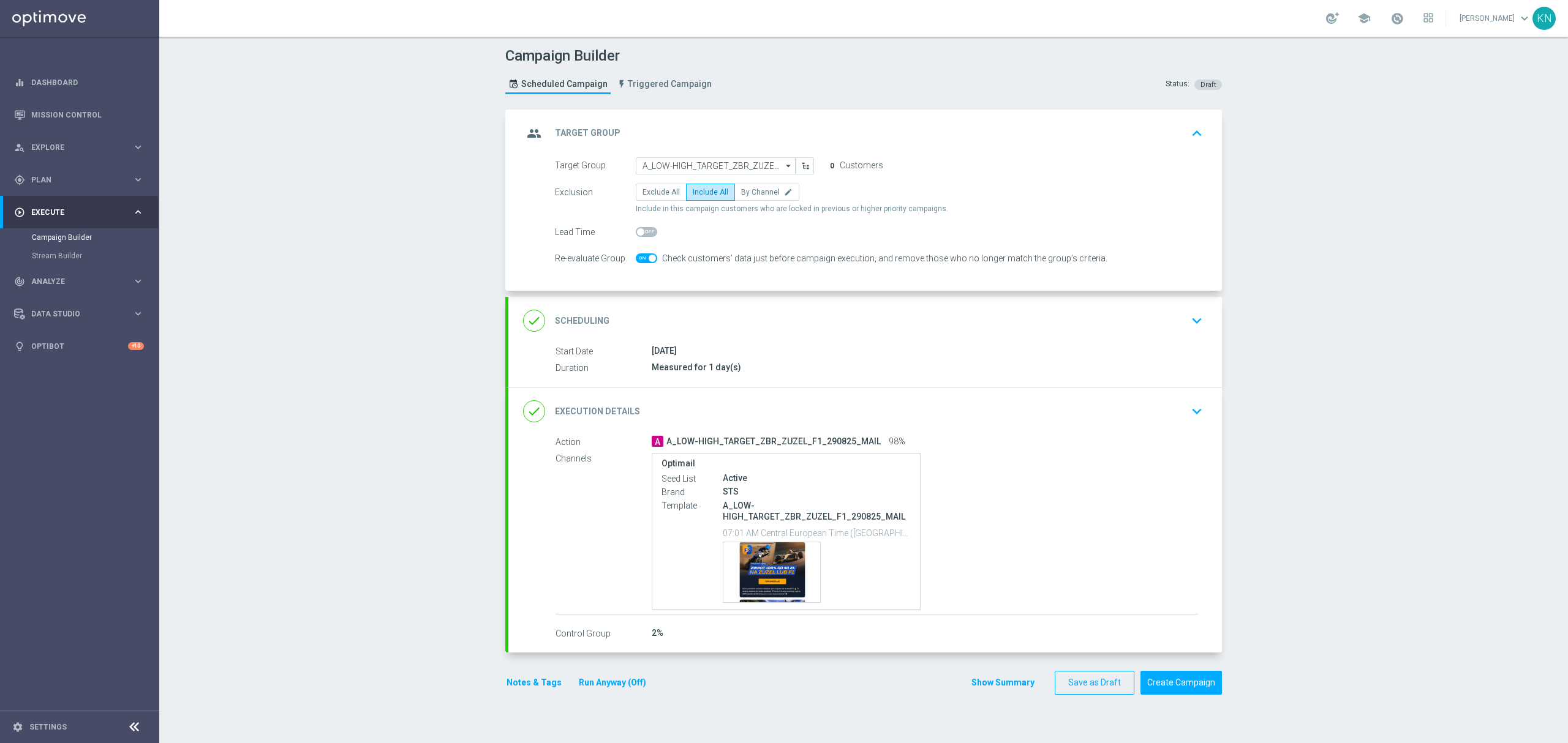
click at [1062, 343] on div "done Scheduling keyboard_arrow_down" at bounding box center [865, 320] width 714 height 48
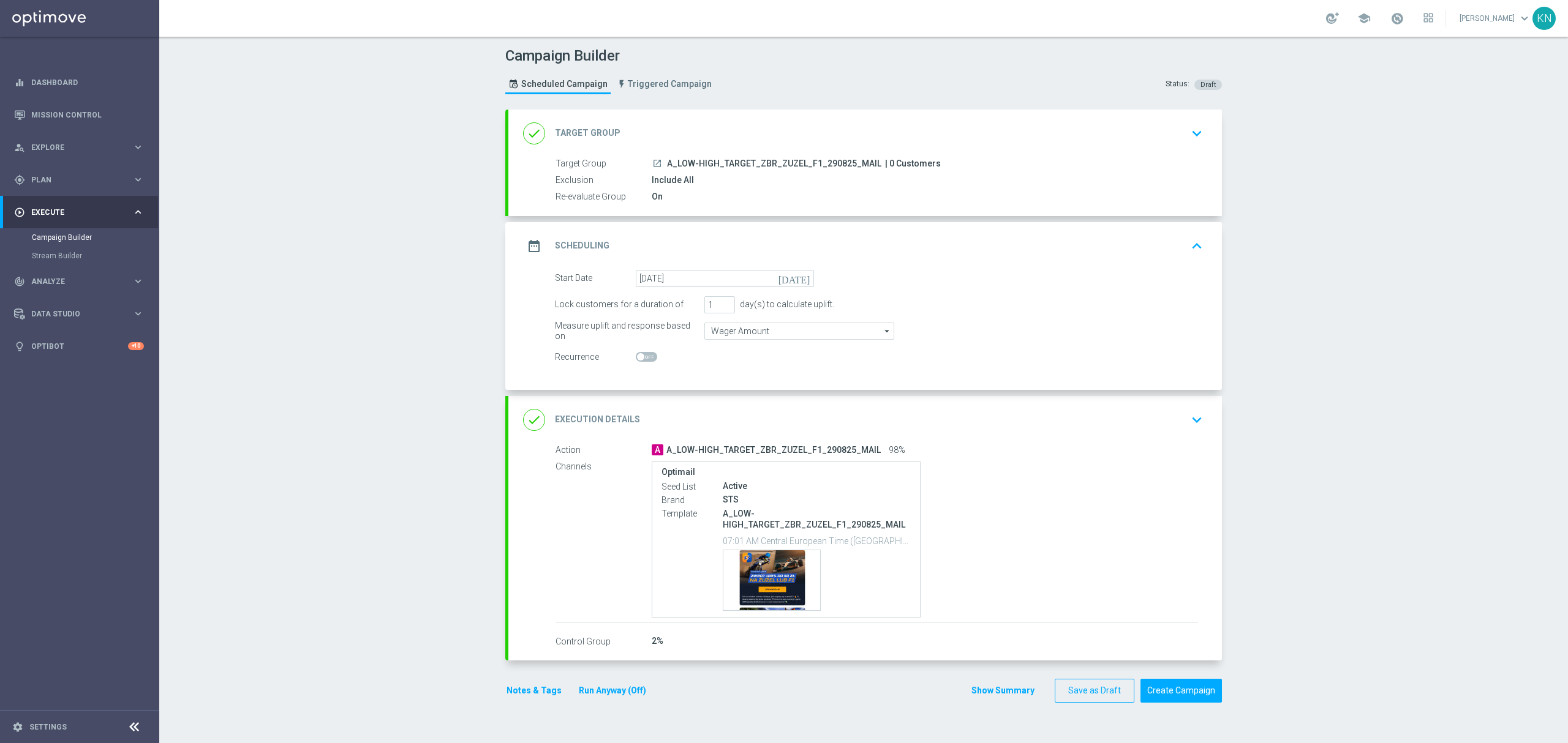
click at [1107, 415] on div "done Execution Details keyboard_arrow_down" at bounding box center [866, 420] width 685 height 24
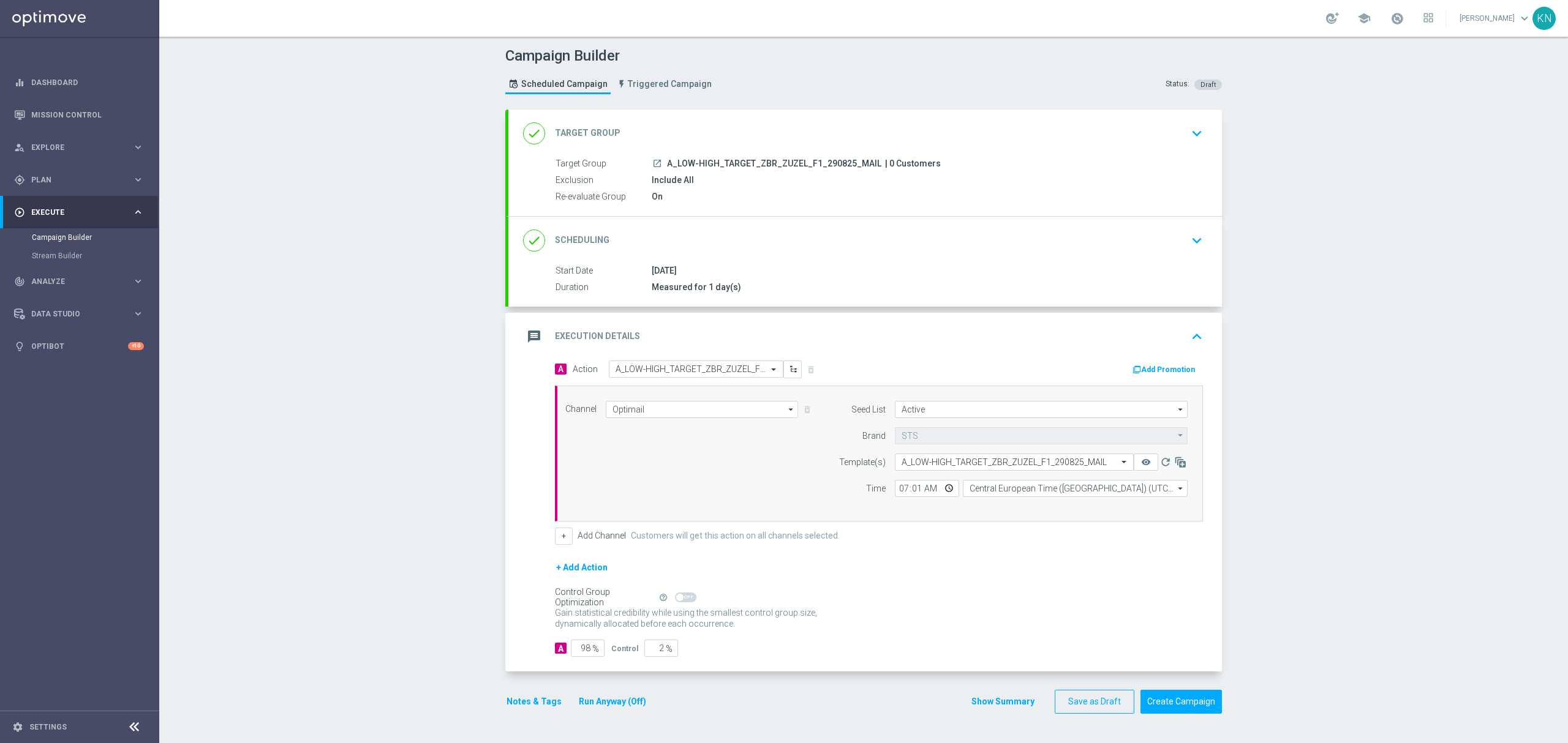
click at [652, 165] on icon "launch" at bounding box center [657, 163] width 10 height 10
click at [1097, 135] on div "done Target Group keyboard_arrow_down" at bounding box center [866, 133] width 685 height 24
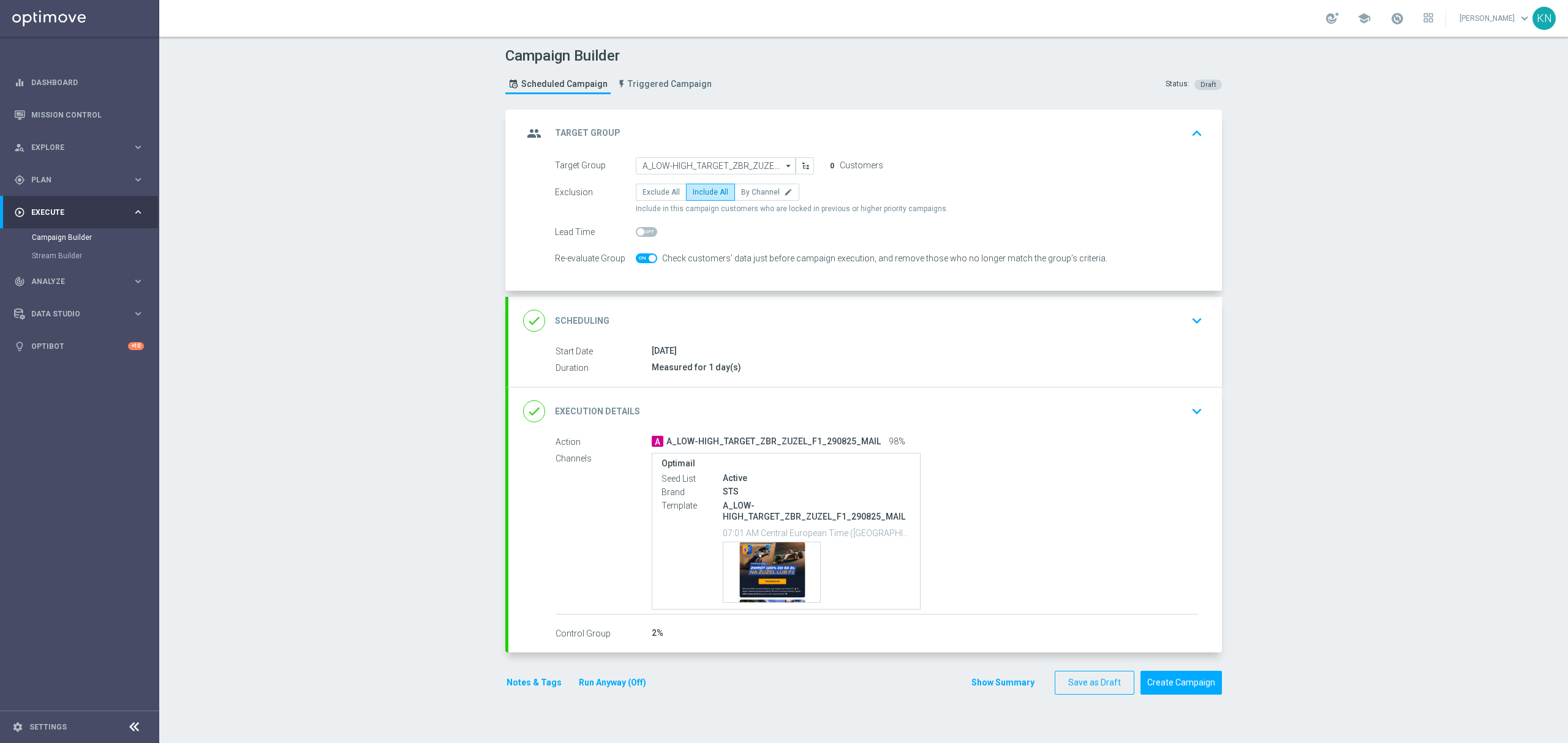
click at [1113, 405] on div "done Execution Details keyboard_arrow_down" at bounding box center [866, 411] width 685 height 24
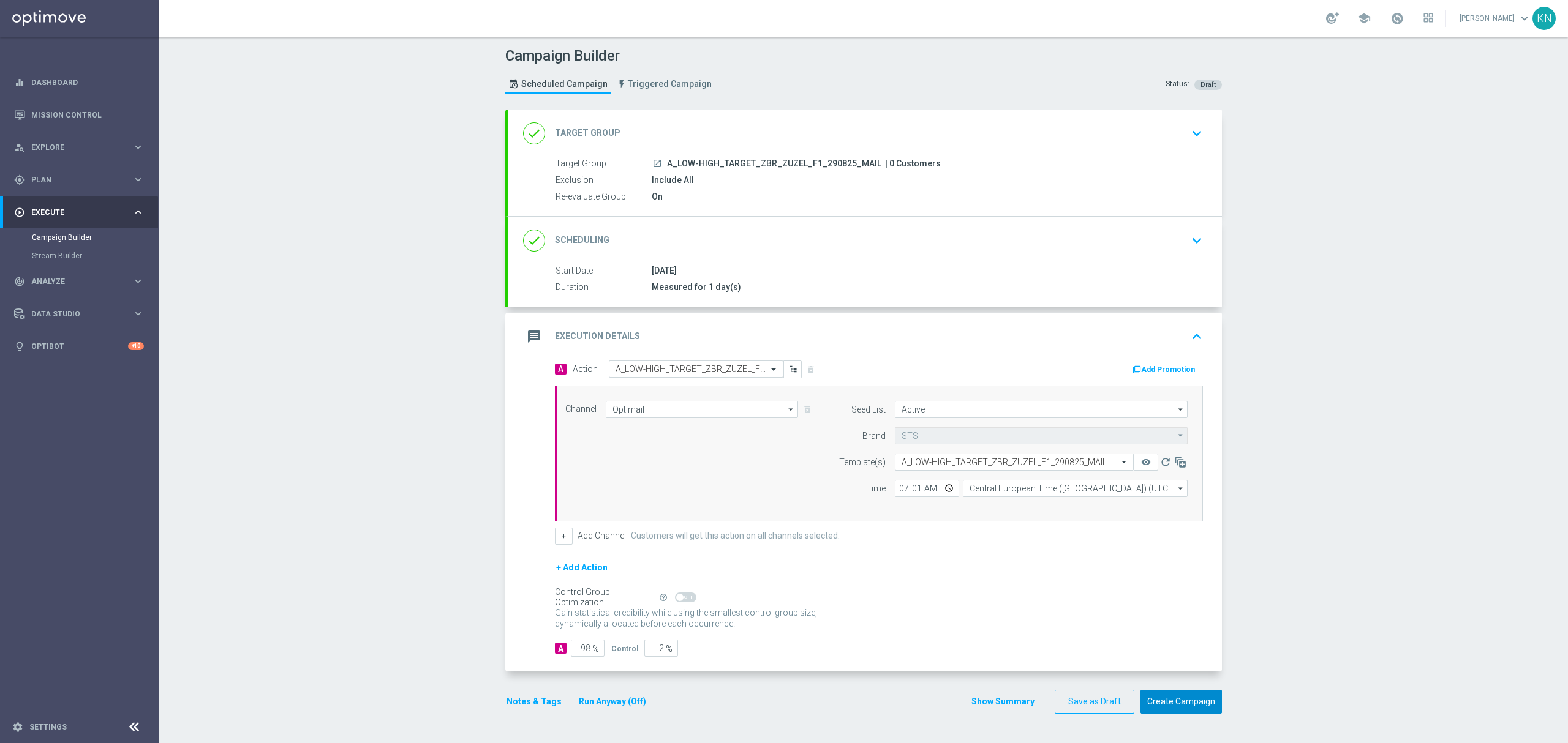
click at [1192, 709] on button "Create Campaign" at bounding box center [1181, 702] width 81 height 24
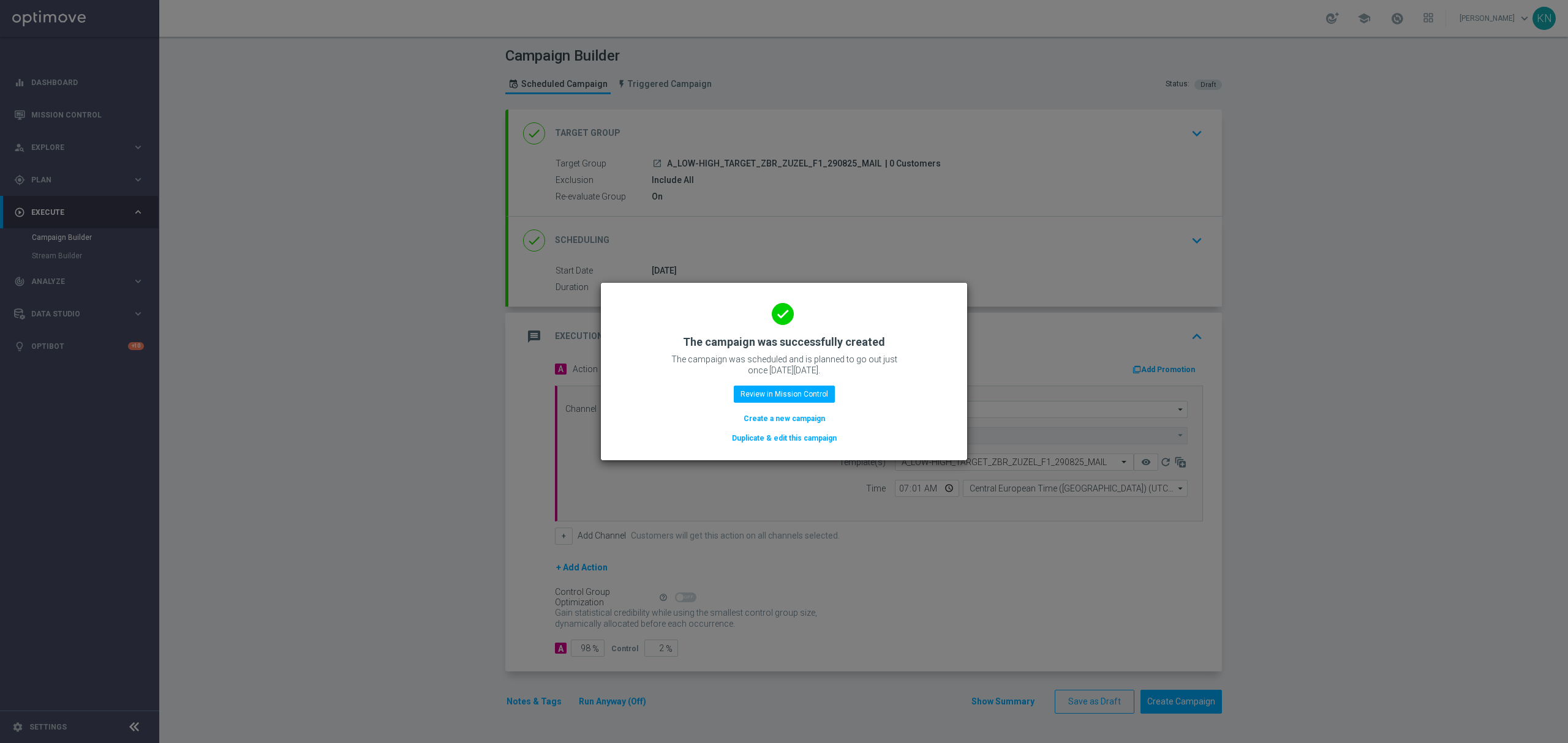
click at [791, 433] on button "Duplicate & edit this campaign" at bounding box center [784, 438] width 107 height 13
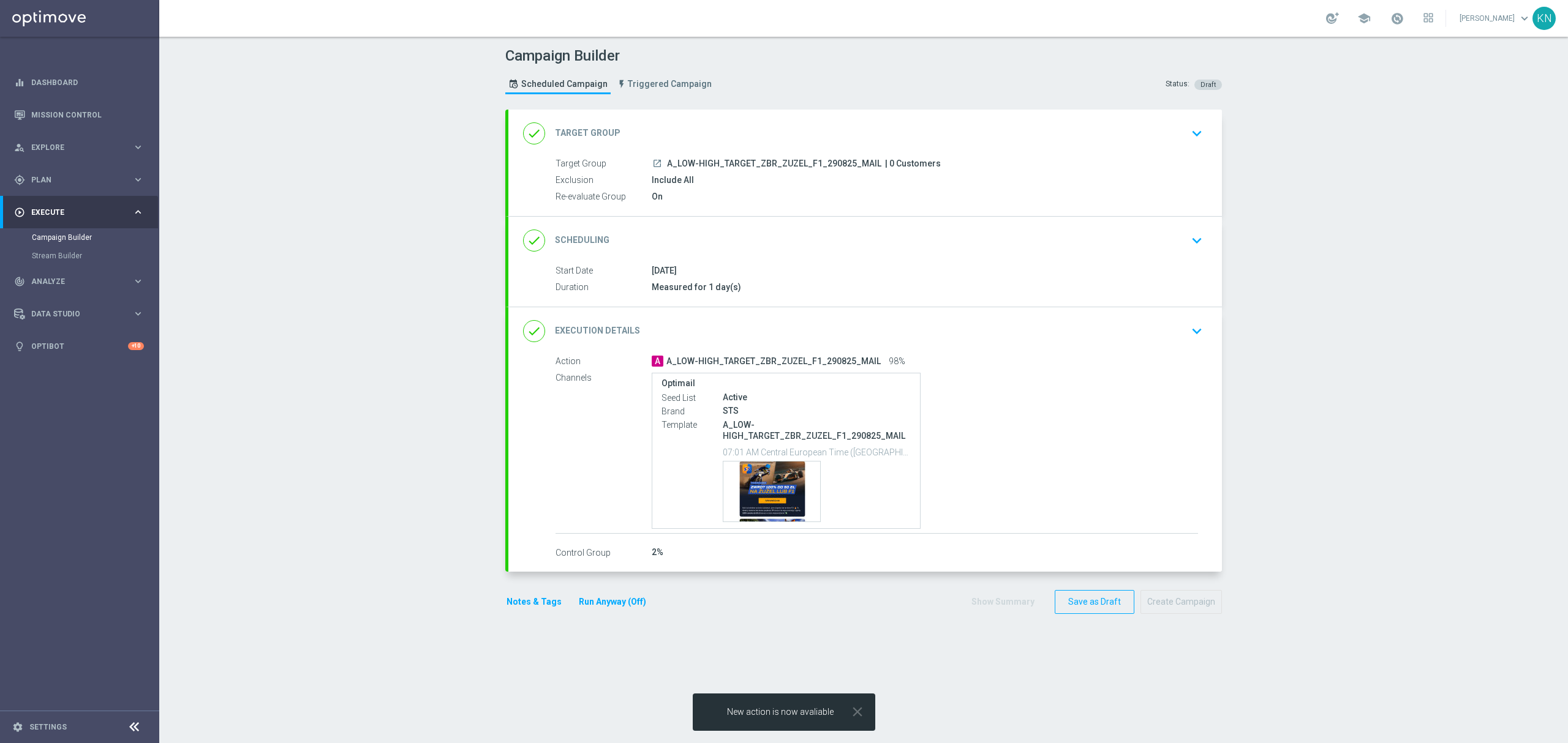
click at [1060, 168] on div "launch A_LOW-HIGH_TARGET_ZBR_ZUZEL_F1_290825_MAIL | 0 Customers" at bounding box center [925, 164] width 546 height 12
click at [1167, 130] on div "done Target Group keyboard_arrow_down" at bounding box center [866, 133] width 685 height 24
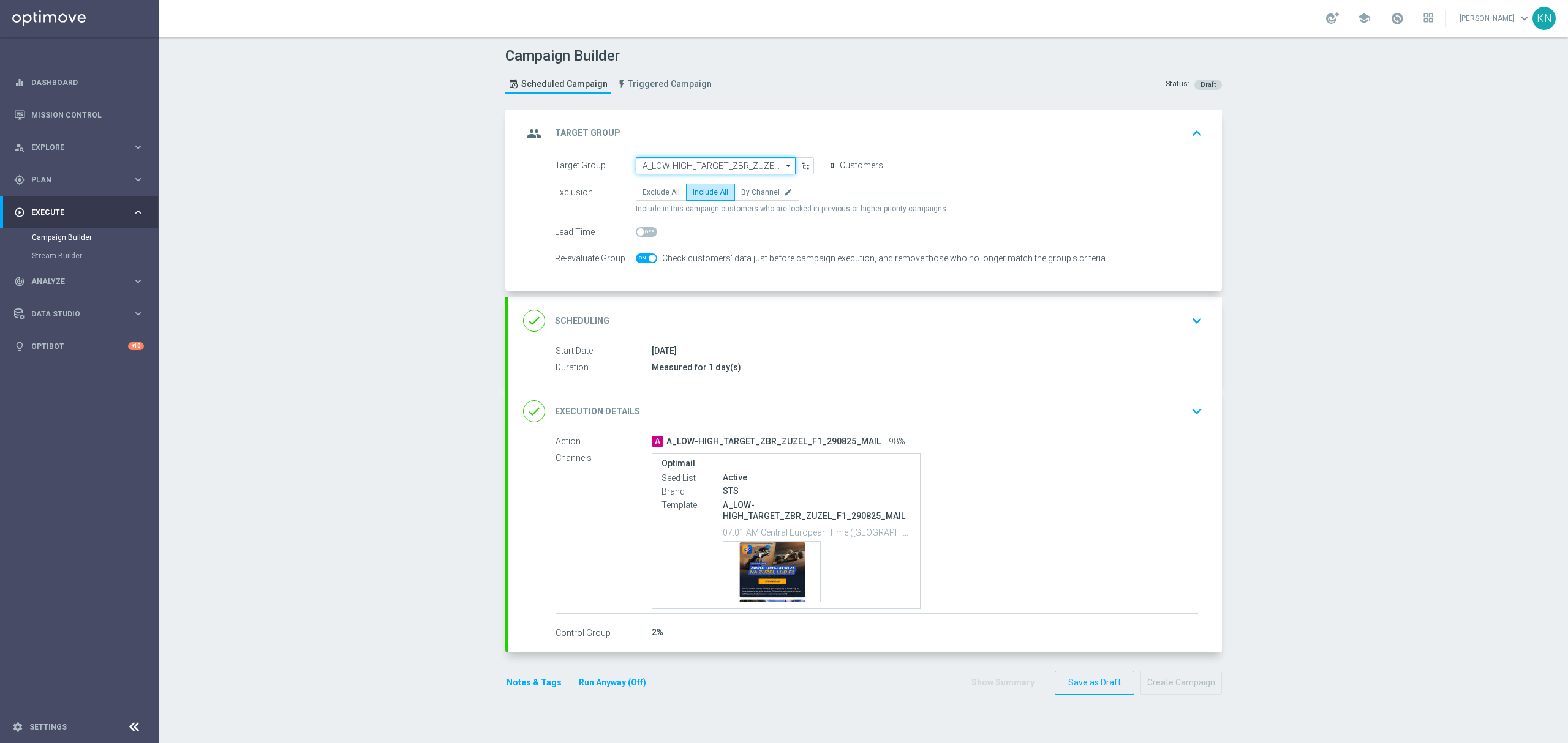
click at [679, 162] on input "A_LOW-HIGH_TARGET_ZBR_ZUZEL_F1_290825_MAIL" at bounding box center [715, 166] width 160 height 18
paste input "A_LOW-HIGH_TARGET_ZBR_ZUZEL_F1_290825_SMS"
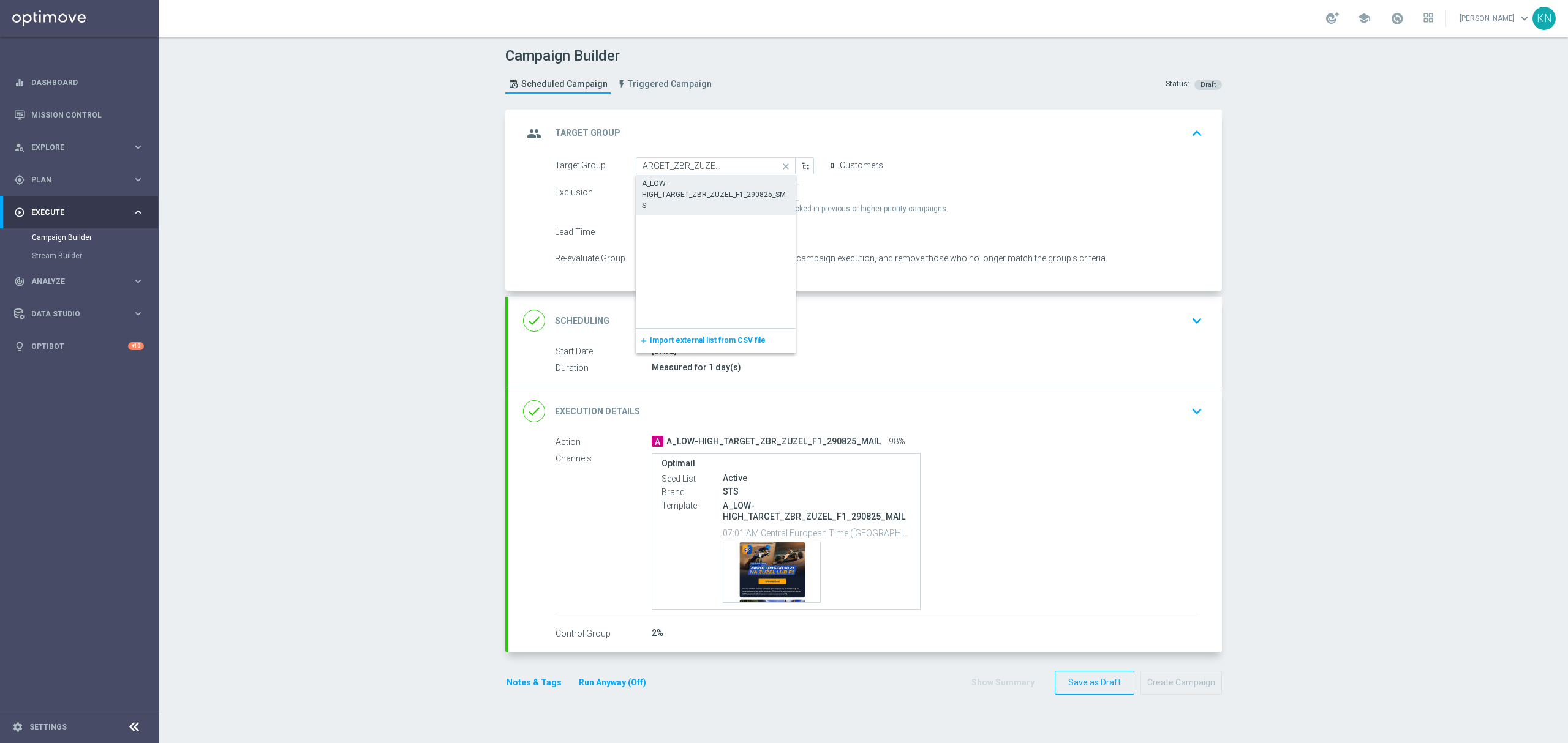
click at [728, 189] on div "A_LOW-HIGH_TARGET_ZBR_ZUZEL_F1_290825_SMS" at bounding box center [715, 195] width 148 height 33
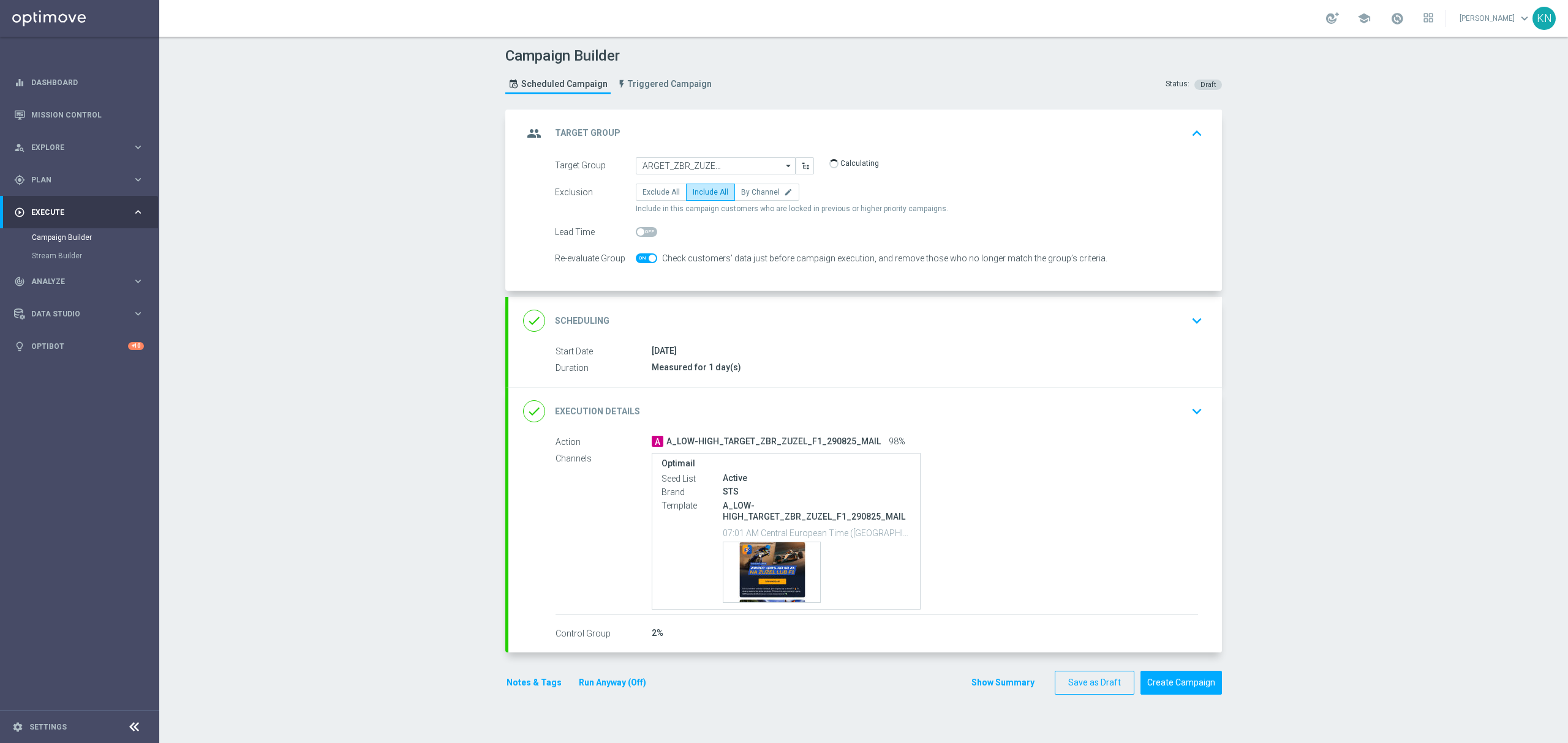
type input "A_LOW-HIGH_TARGET_ZBR_ZUZEL_F1_290825_SMS"
click at [939, 319] on div "done Scheduling keyboard_arrow_down" at bounding box center [866, 320] width 685 height 24
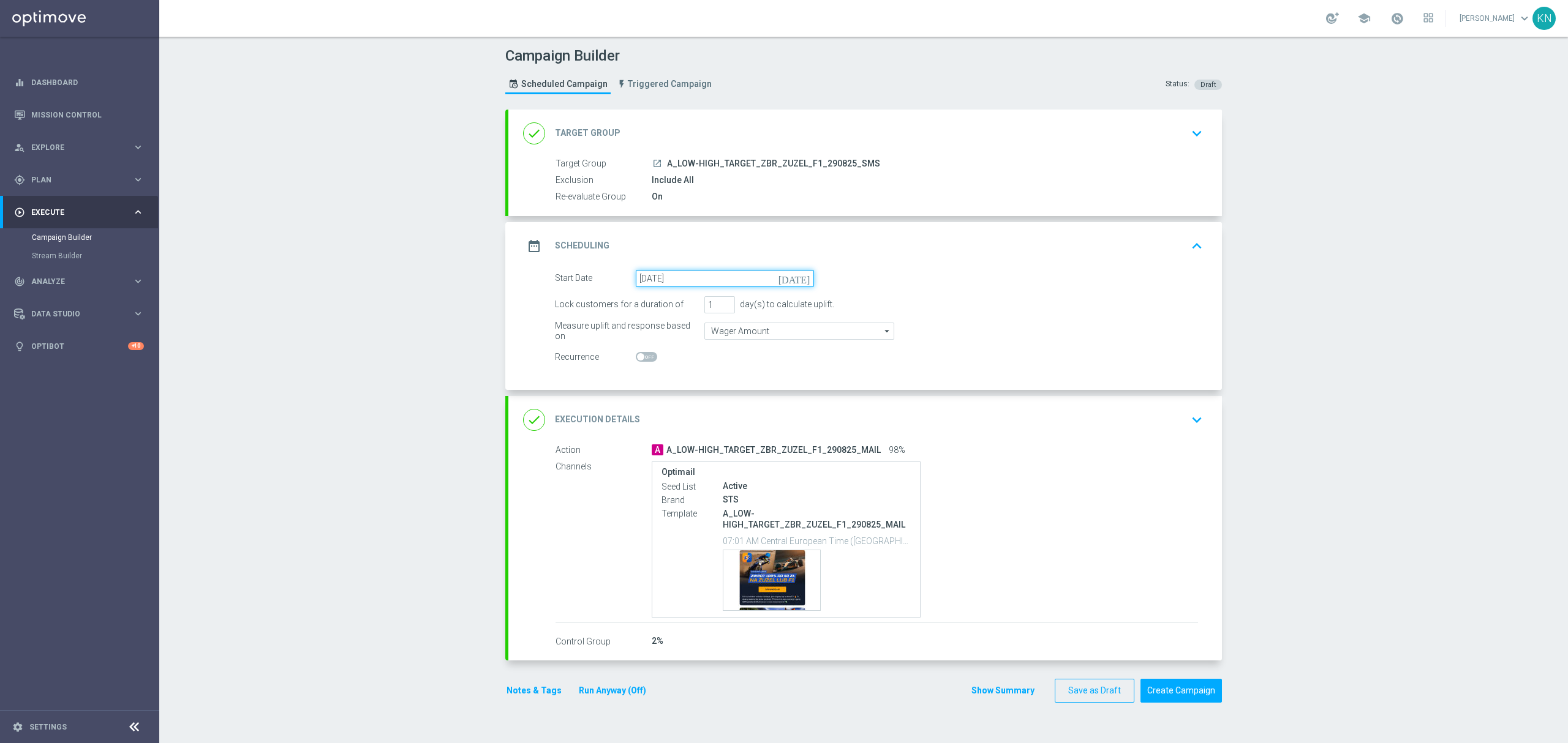
click at [693, 279] on input "30 Aug 2025" at bounding box center [725, 279] width 179 height 18
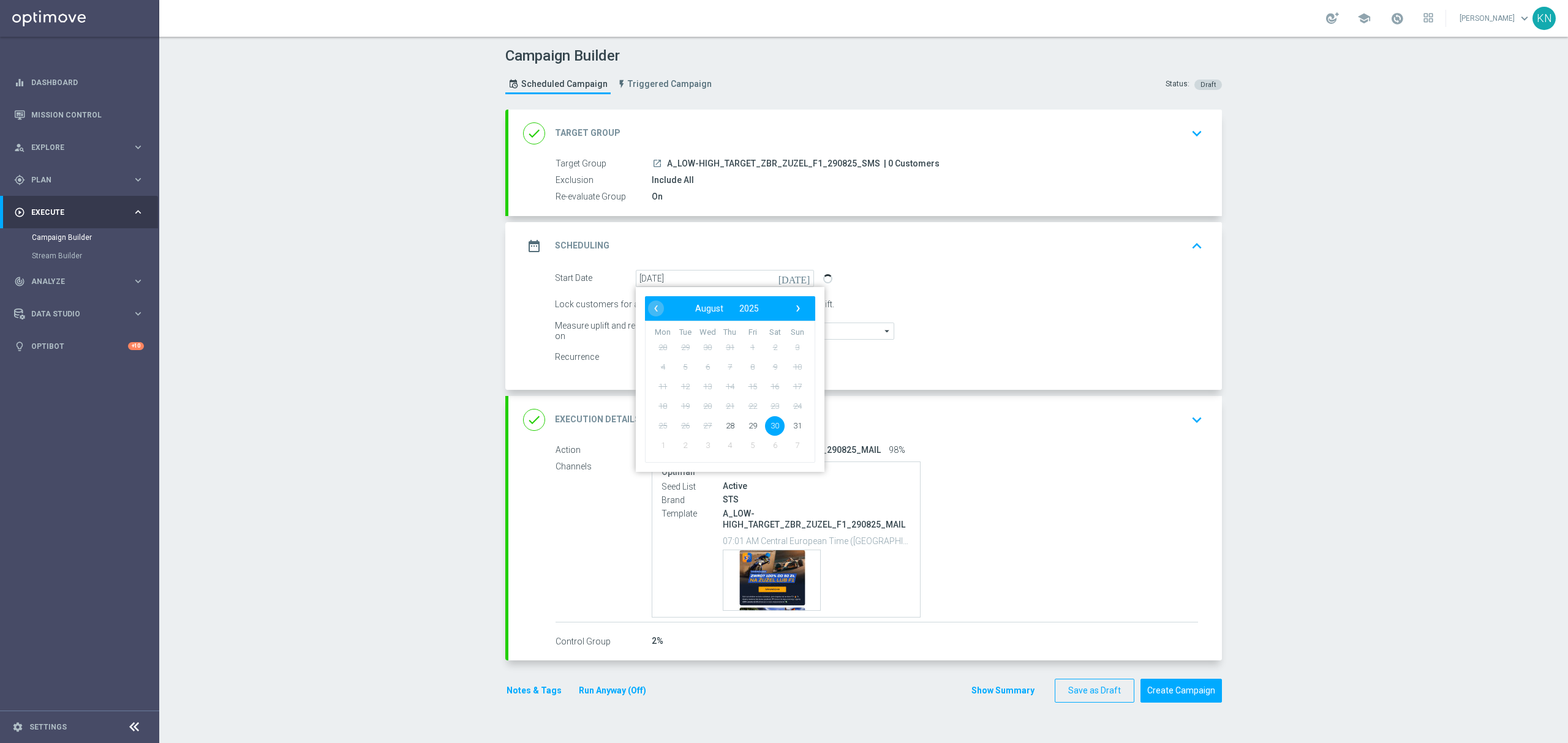
type input "31 Aug 2025"
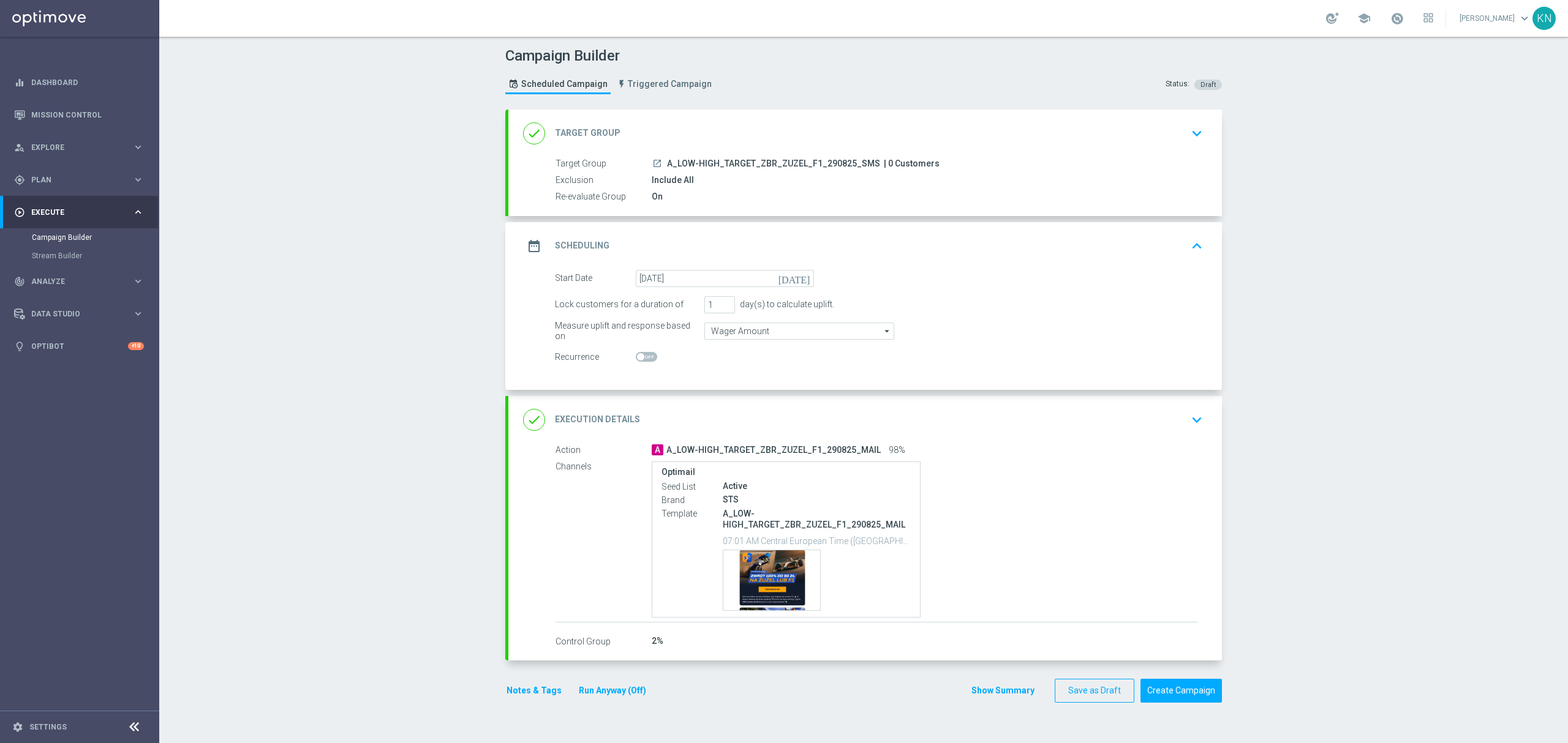
click at [1079, 423] on div "done Execution Details keyboard_arrow_down" at bounding box center [866, 420] width 685 height 24
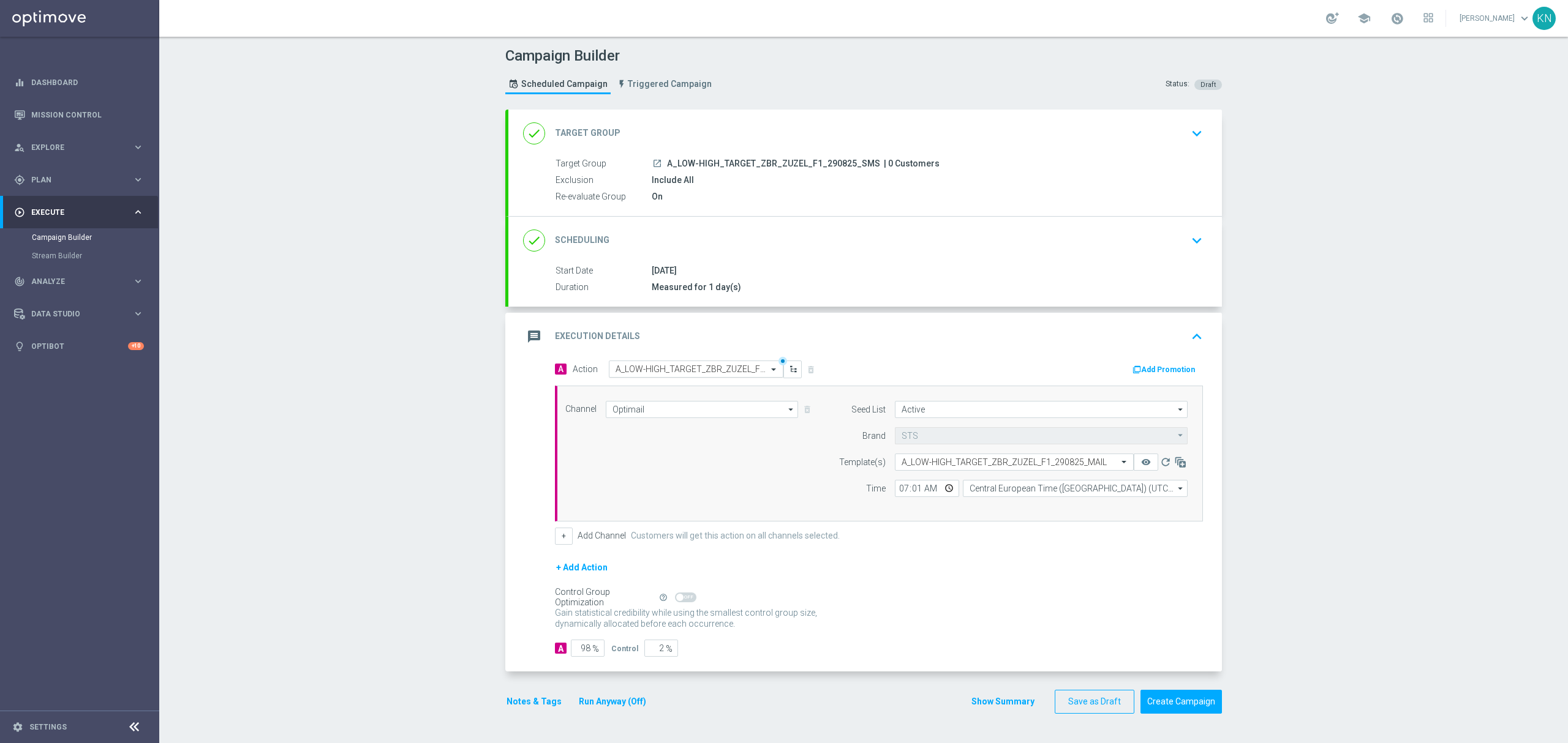
click at [675, 371] on input "text" at bounding box center [684, 369] width 137 height 11
click at [659, 539] on span "Create new action" at bounding box center [658, 536] width 64 height 9
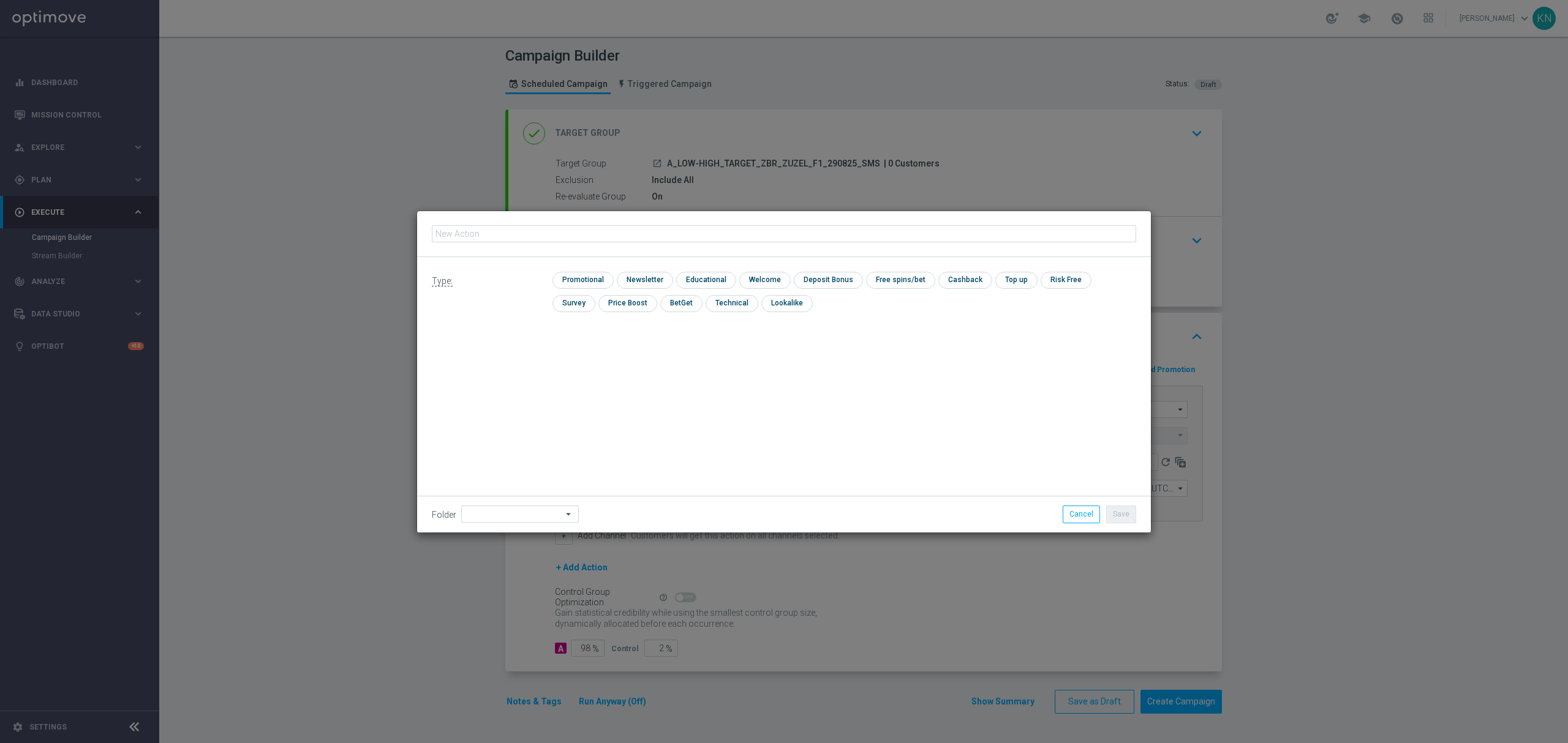
click at [537, 237] on input "text" at bounding box center [784, 235] width 705 height 18
type input "A_LOW-HIGH_TARGET_ZBR_ZUZEL_F1_290825_SMS"
click at [592, 277] on input "checkbox" at bounding box center [581, 280] width 58 height 17
checkbox input "true"
click at [699, 439] on div "Type: check Promotional check Newsletter check Educational check Welcome check …" at bounding box center [784, 395] width 734 height 276
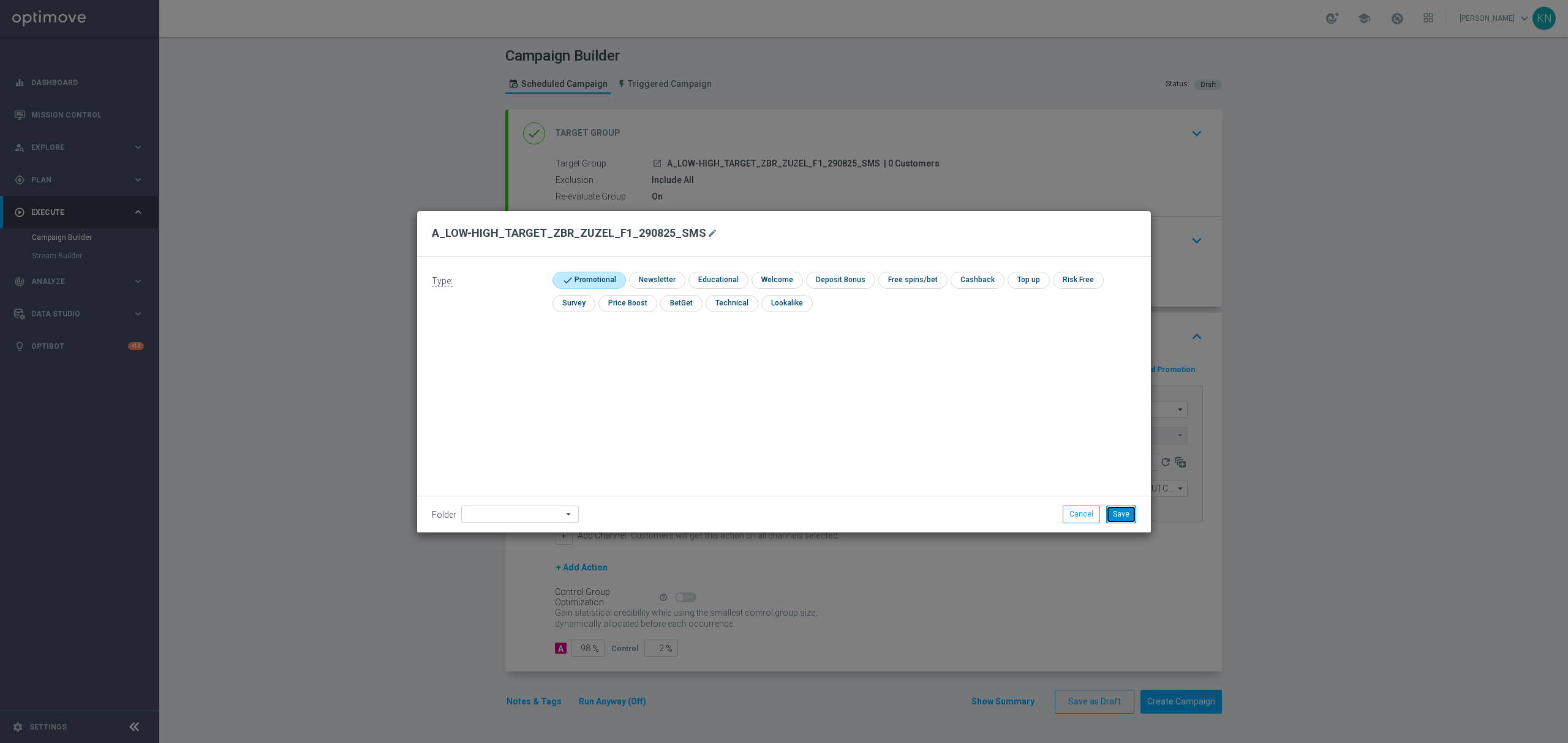
click at [1118, 513] on button "Save" at bounding box center [1122, 515] width 30 height 18
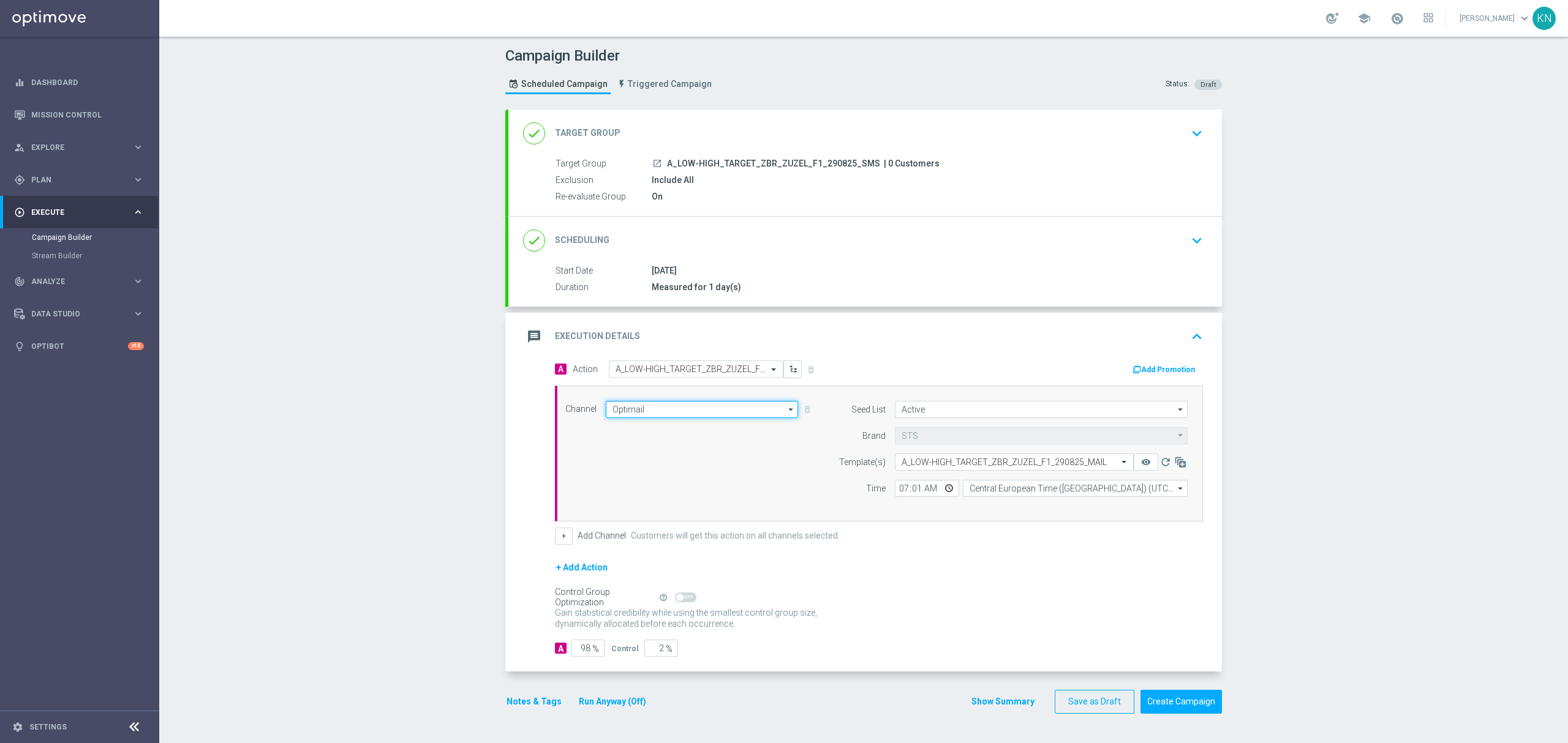
click at [664, 409] on input "Optimail" at bounding box center [702, 410] width 193 height 18
click at [646, 425] on div "SMS" at bounding box center [702, 428] width 193 height 18
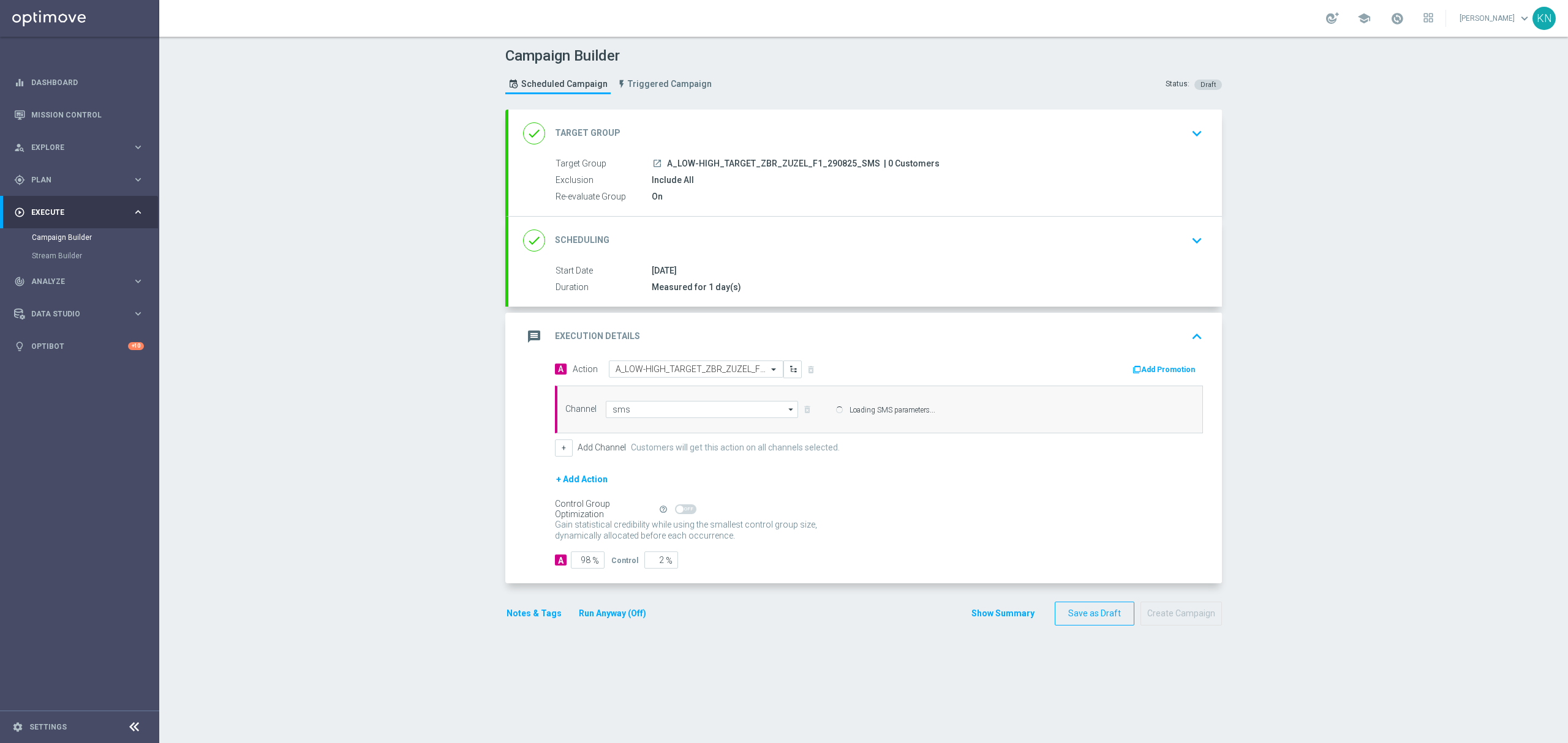
type input "SMS"
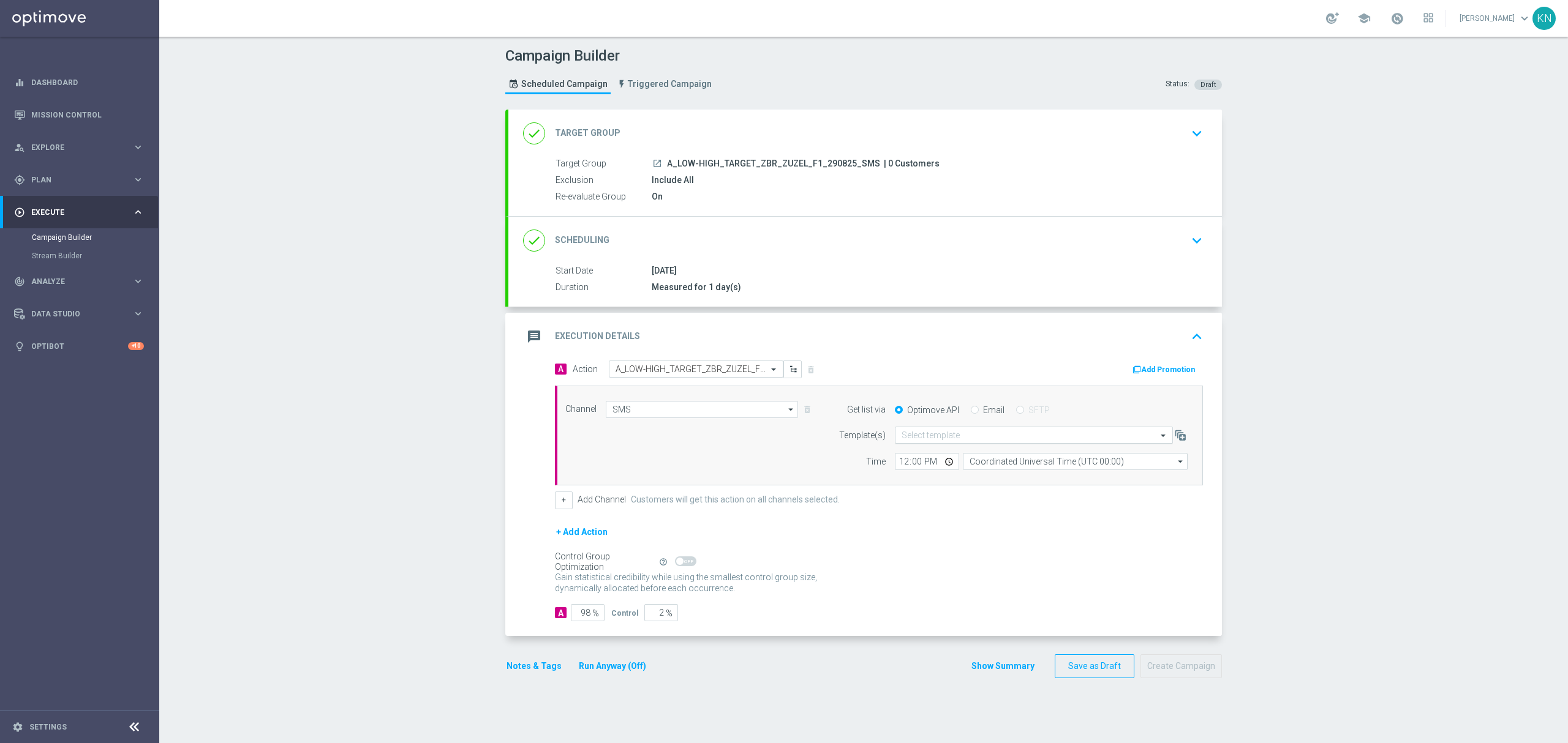
click at [932, 434] on input "text" at bounding box center [1022, 436] width 240 height 11
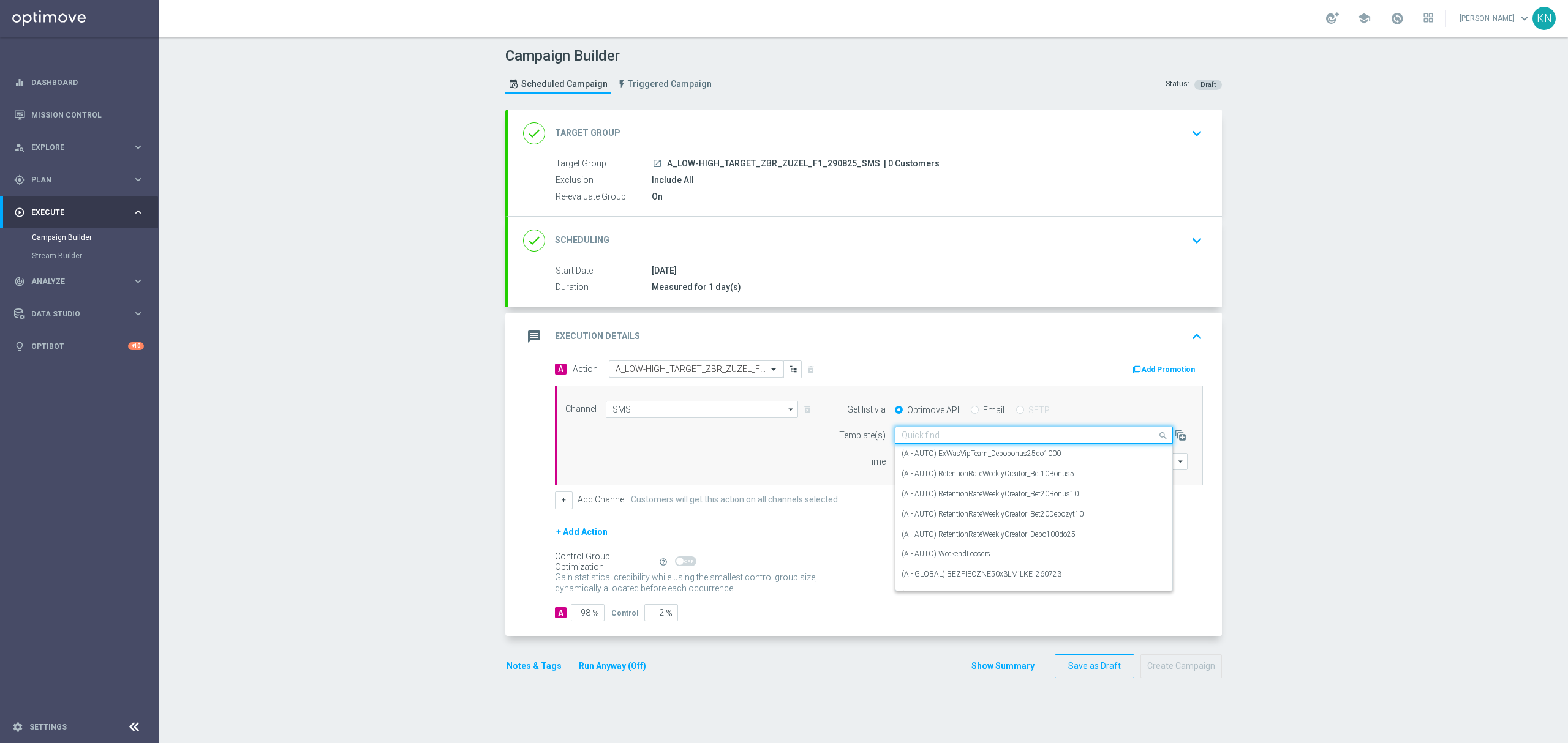
paste input "A_LOW-HIGH_TARGET_ZBR_ZUZEL_F1_290825_SMS"
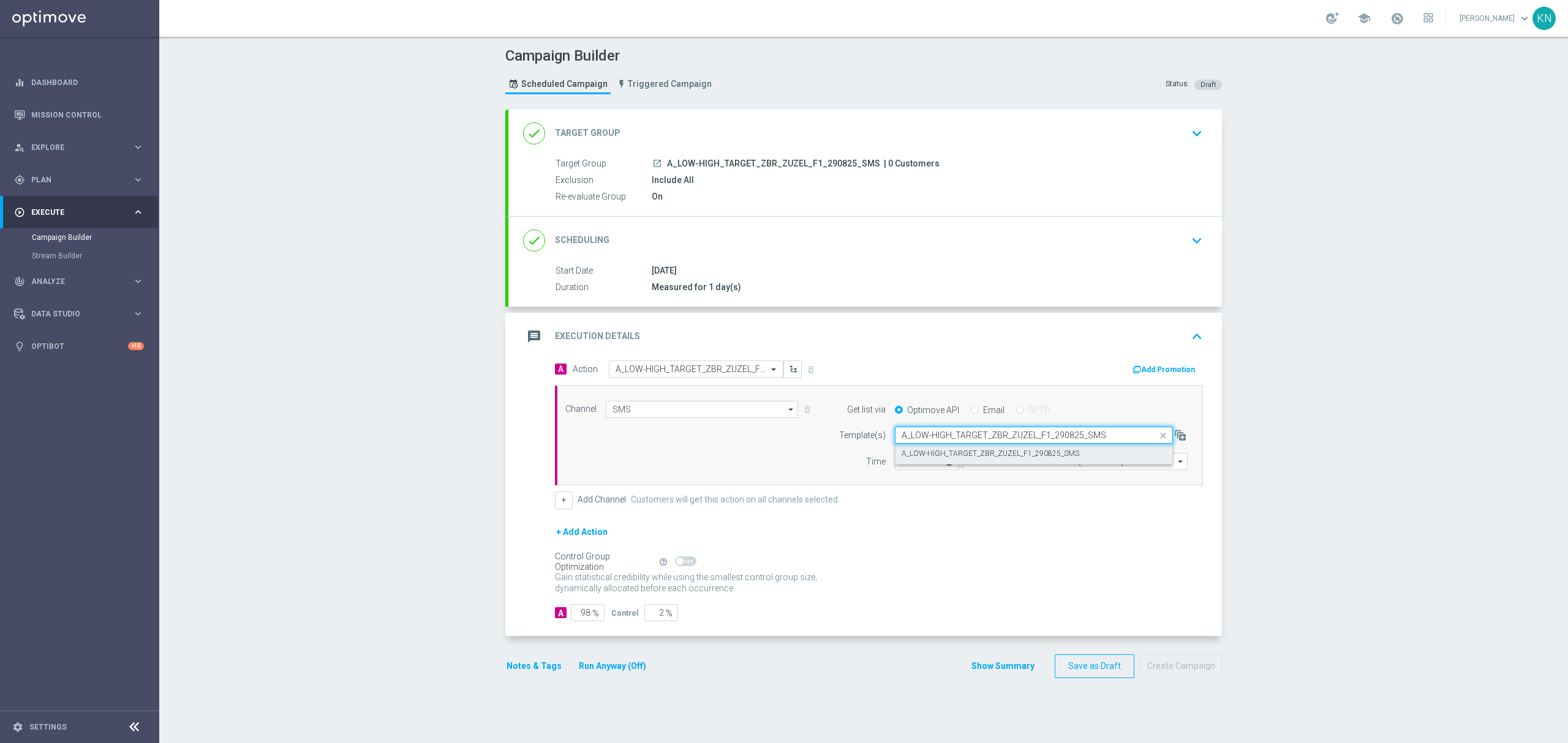
click at [968, 458] on label "A_LOW-HIGH_TARGET_ZBR_ZUZEL_F1_290825_SMS" at bounding box center [990, 454] width 178 height 11
type input "A_LOW-HIGH_TARGET_ZBR_ZUZEL_F1_290825_SMS"
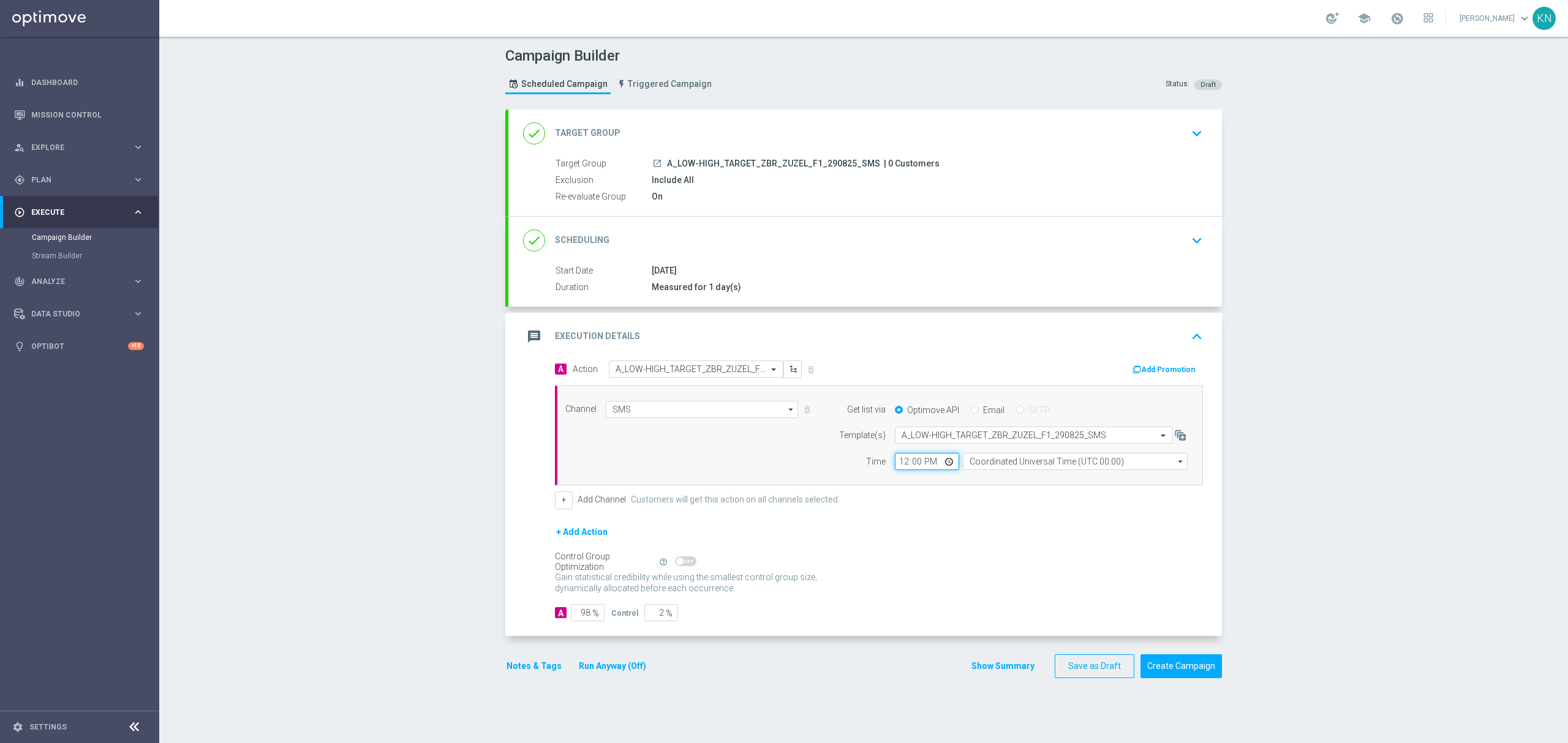
click at [903, 463] on input "12:00" at bounding box center [926, 462] width 64 height 18
type input "11:01"
click at [957, 513] on form "A Action Select action A_LOW-HIGH_TARGET_ZBR_ZUZEL_F1_290825_SMS delete_forever…" at bounding box center [879, 491] width 648 height 261
click at [1097, 463] on input "Coordinated Universal Time (UTC 00:00)" at bounding box center [1075, 462] width 225 height 18
drag, startPoint x: 1050, startPoint y: 483, endPoint x: 1013, endPoint y: 511, distance: 46.4
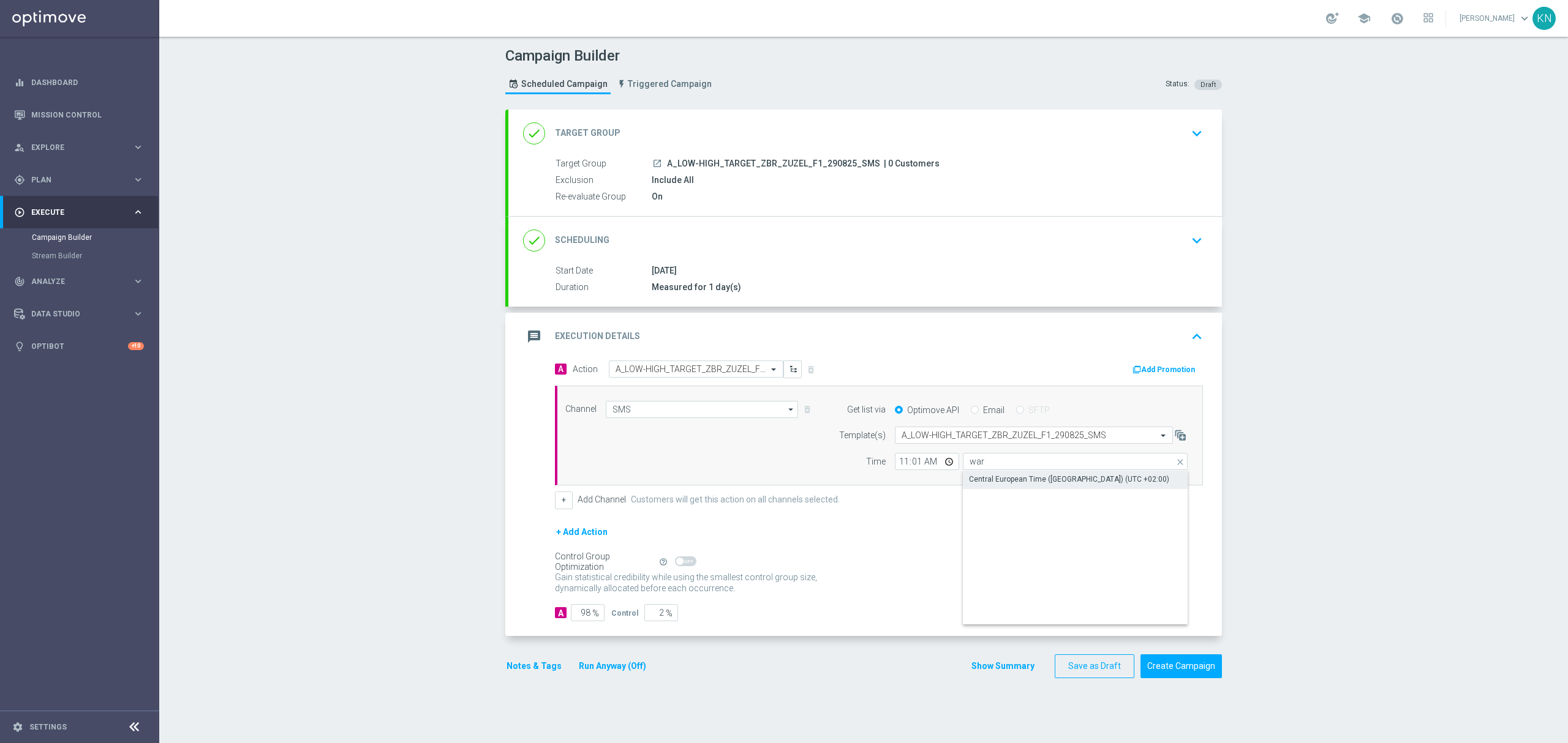
click at [1049, 482] on div "Central European Time (Warsaw) (UTC +02:00)" at bounding box center [1069, 480] width 200 height 11
type input "Central European Time (Warsaw) (UTC +02:00)"
click at [895, 539] on div "+ Add Action" at bounding box center [879, 540] width 648 height 31
click at [521, 674] on button "Notes & Tags" at bounding box center [534, 666] width 58 height 15
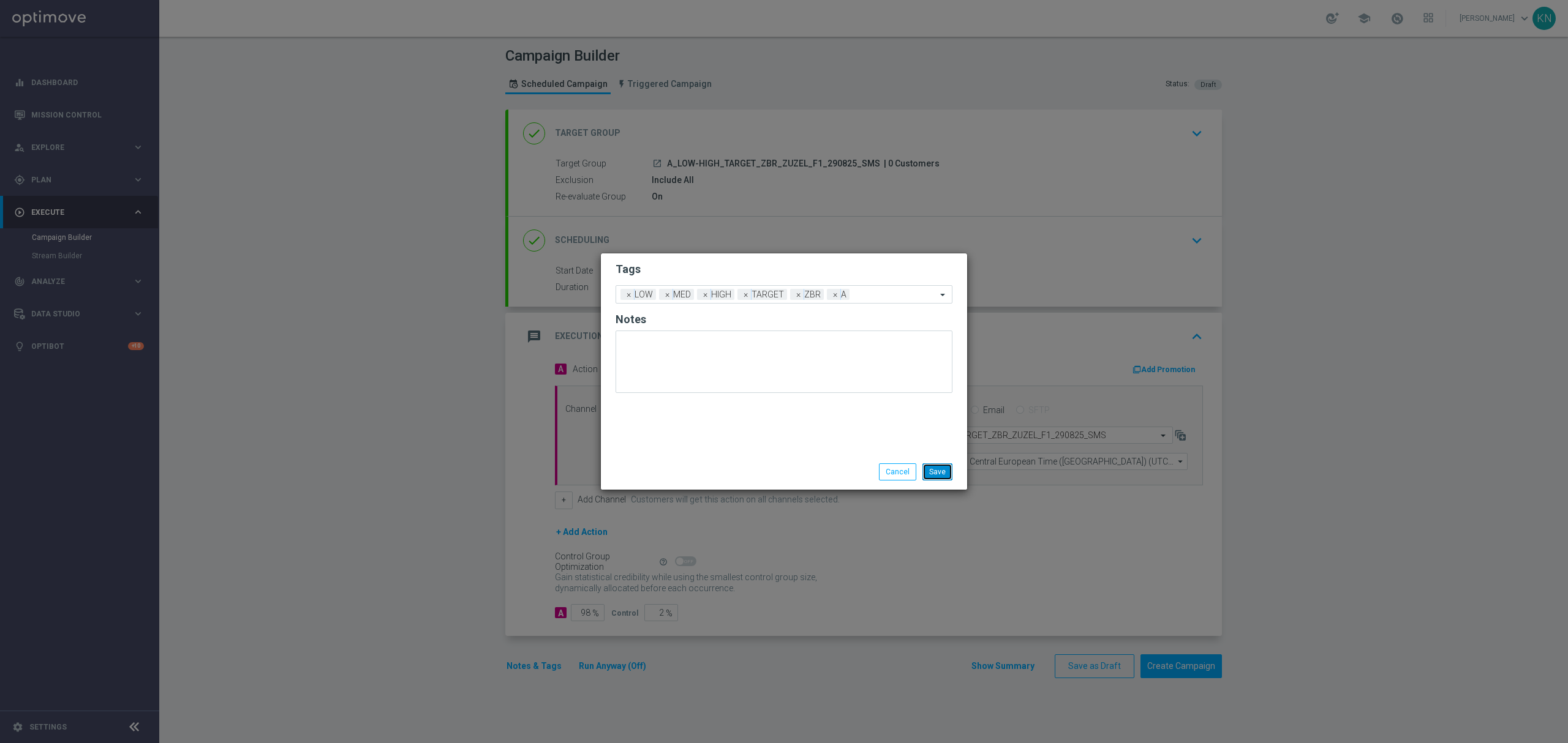
click at [945, 473] on button "Save" at bounding box center [938, 473] width 30 height 18
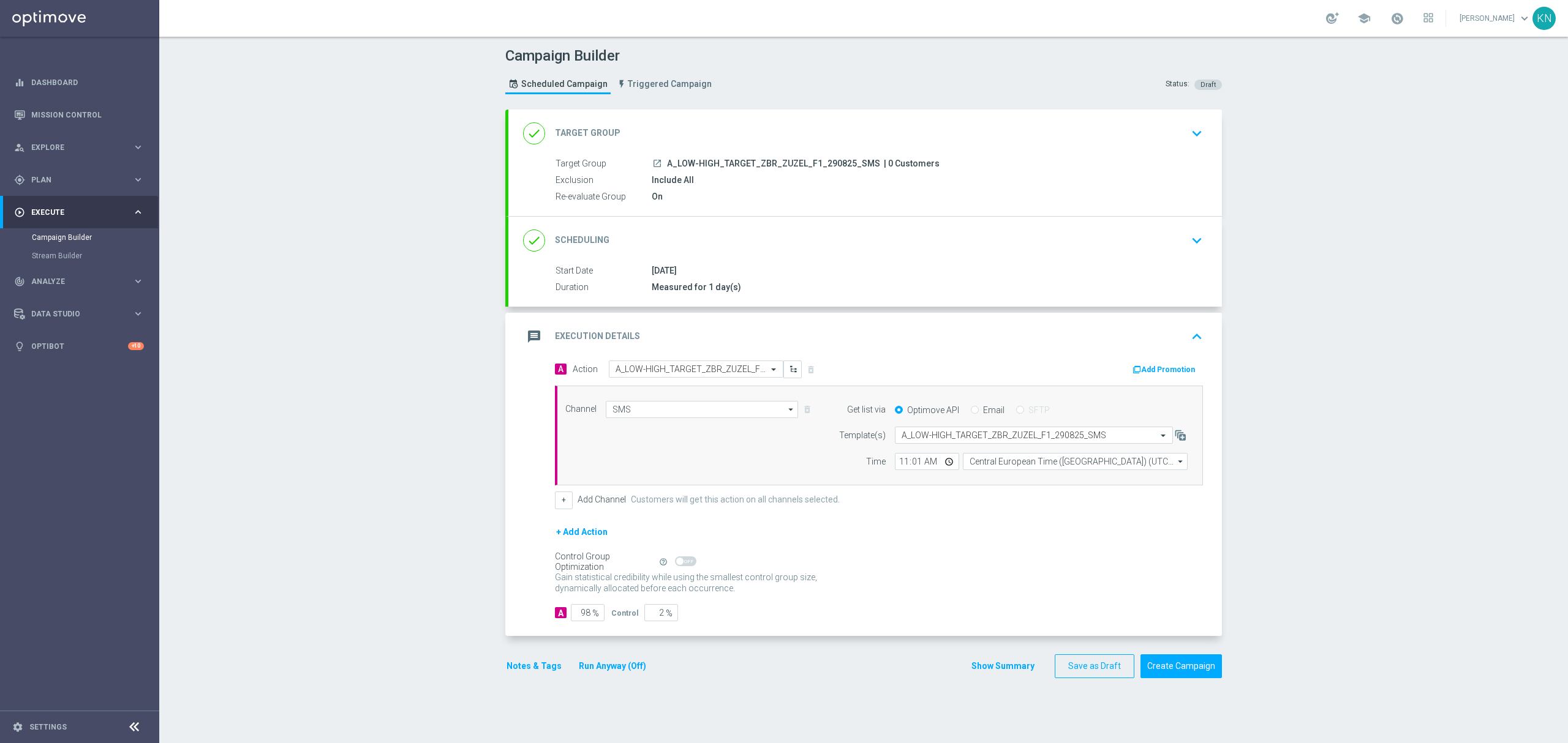
click at [1156, 130] on div "done Target Group keyboard_arrow_down" at bounding box center [866, 133] width 685 height 24
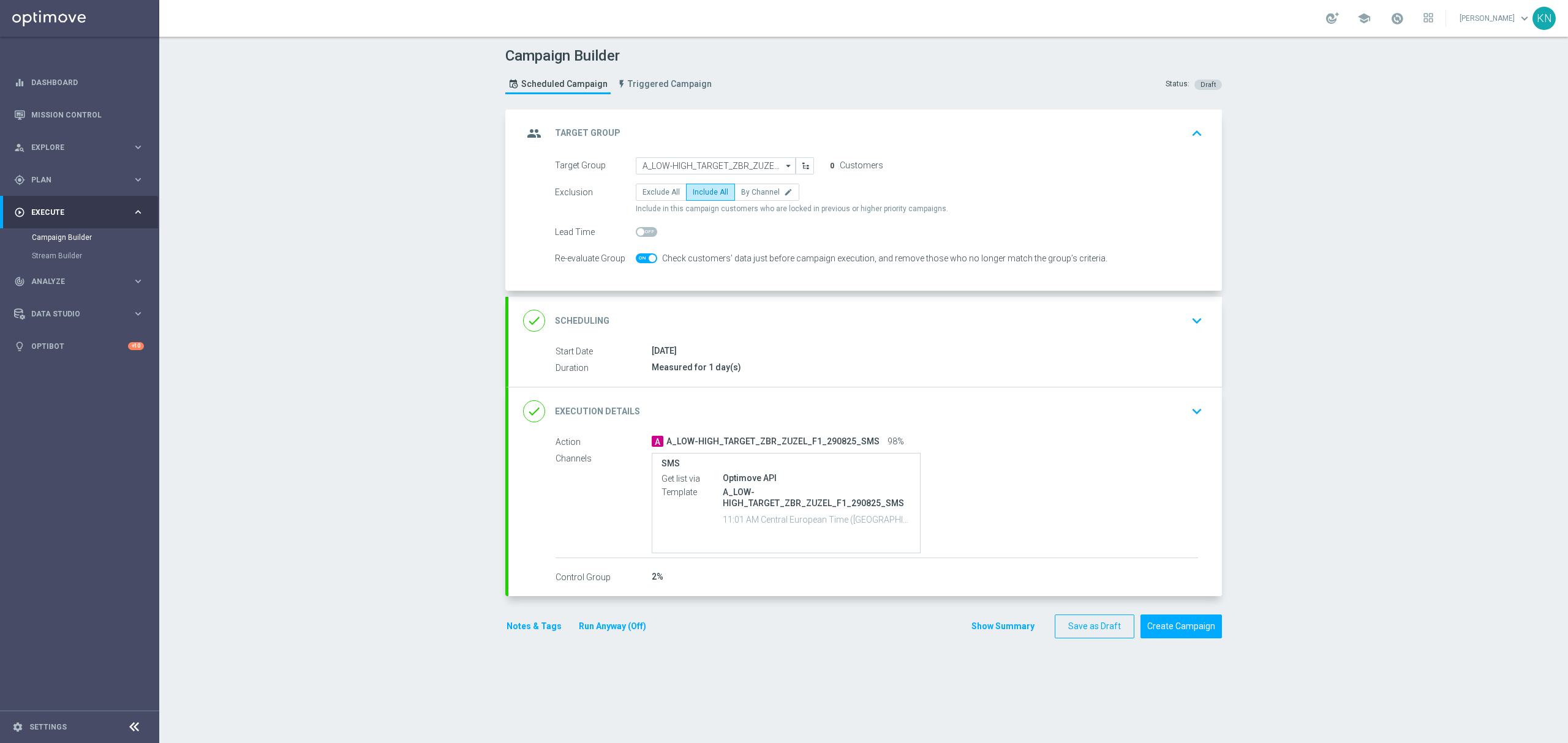
click at [1076, 339] on div "done Scheduling keyboard_arrow_down" at bounding box center [865, 320] width 714 height 48
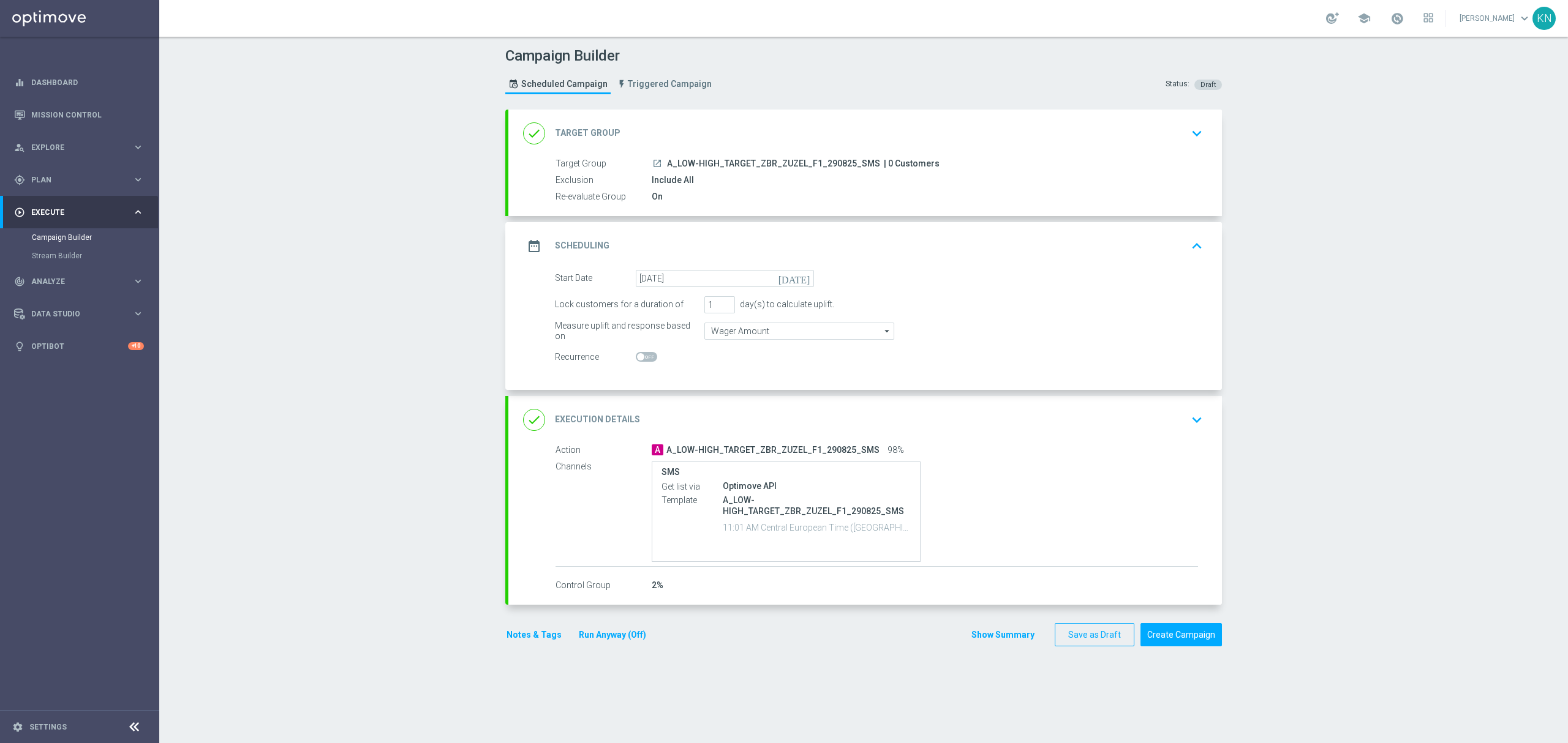
click at [1128, 431] on div "done Execution Details keyboard_arrow_down" at bounding box center [866, 420] width 685 height 24
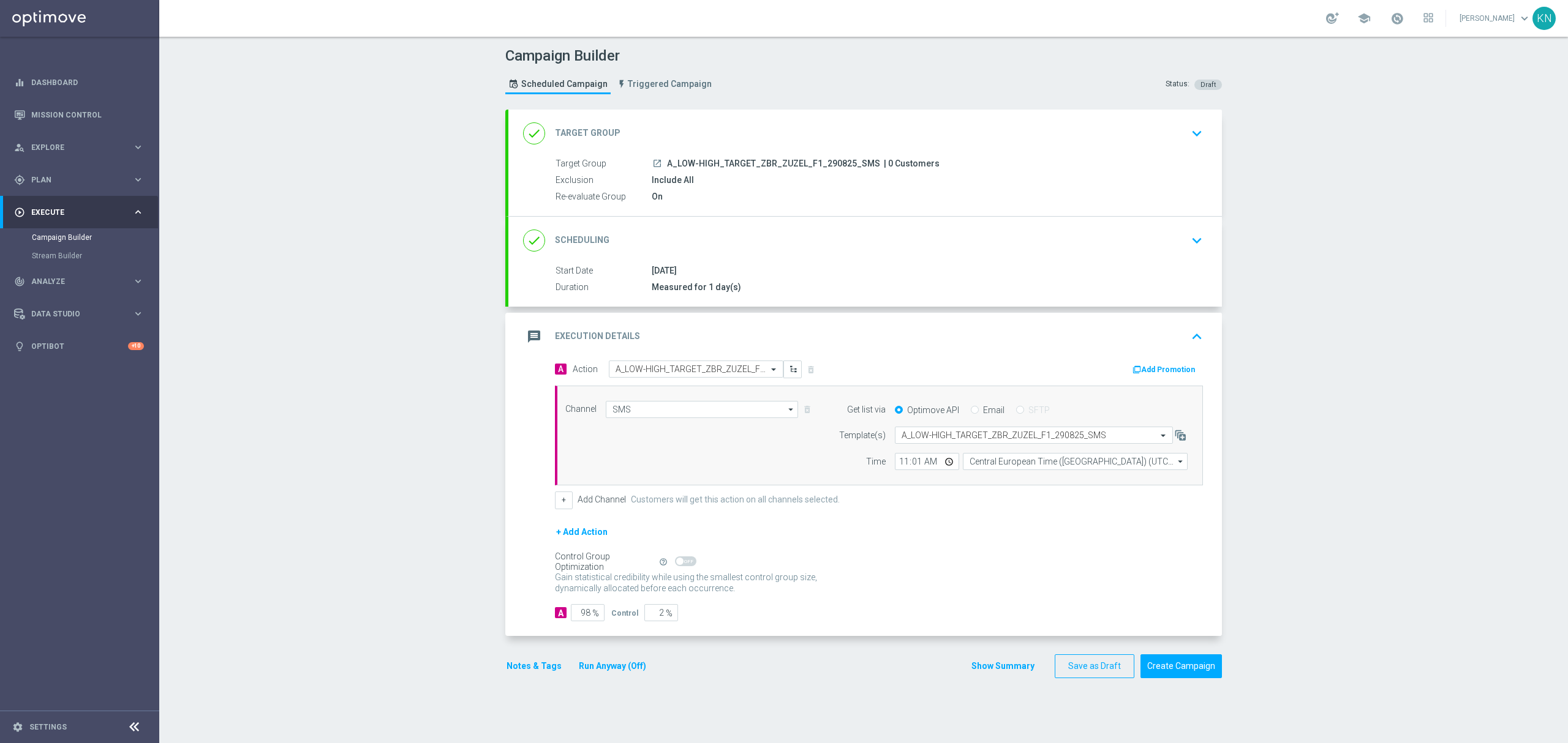
click at [527, 668] on button "Notes & Tags" at bounding box center [534, 666] width 58 height 15
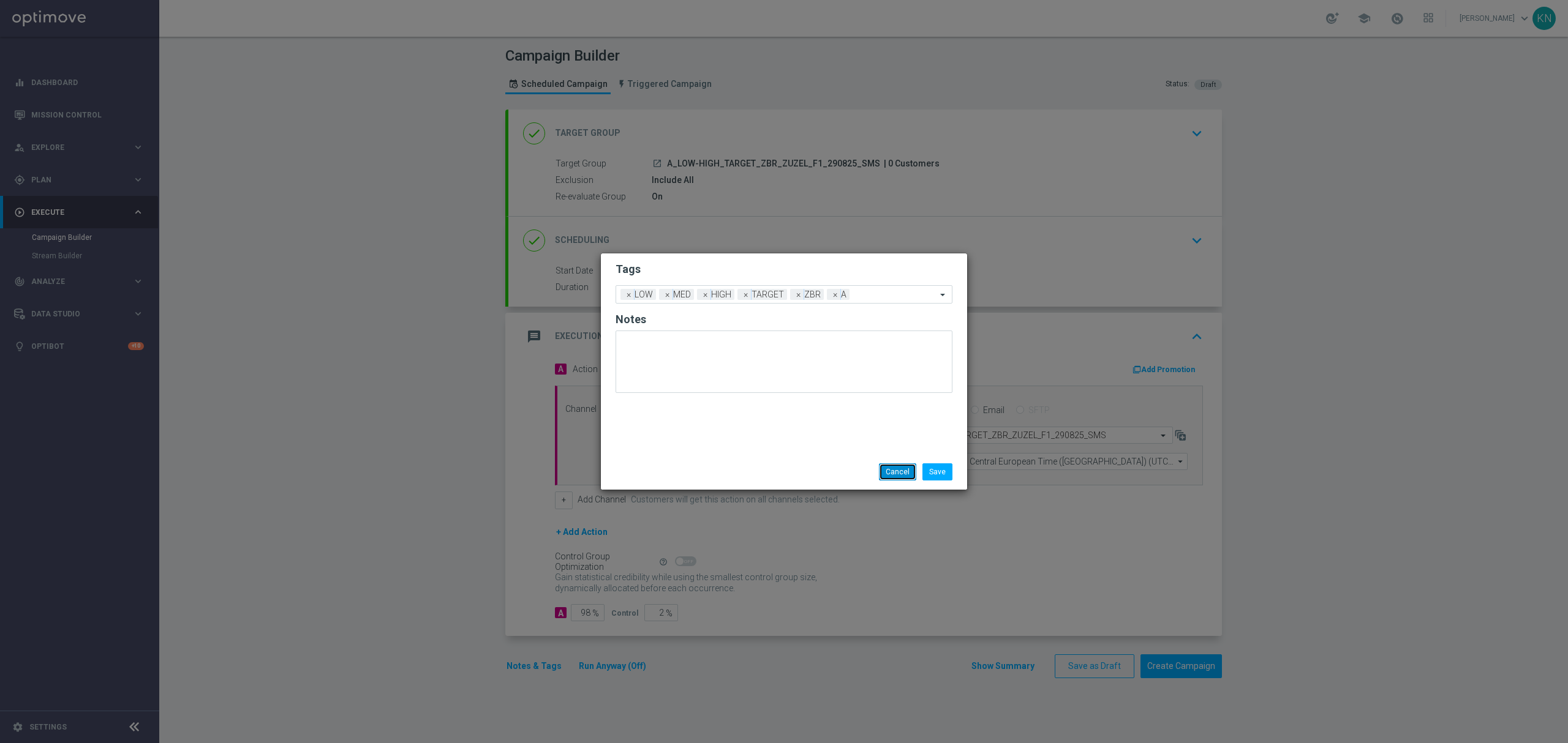
click at [897, 469] on button "Cancel" at bounding box center [897, 473] width 38 height 18
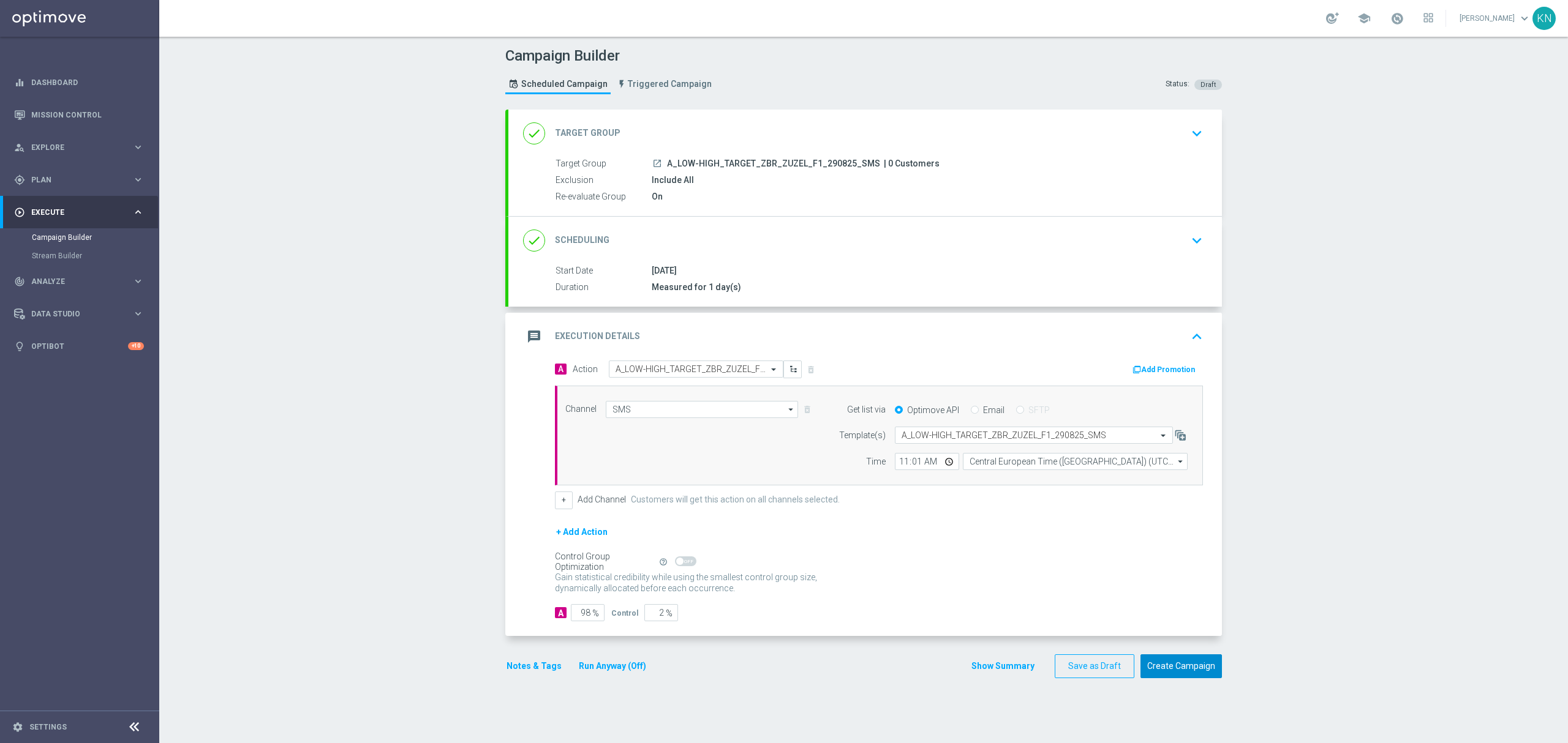
click at [1184, 676] on button "Create Campaign" at bounding box center [1181, 666] width 81 height 24
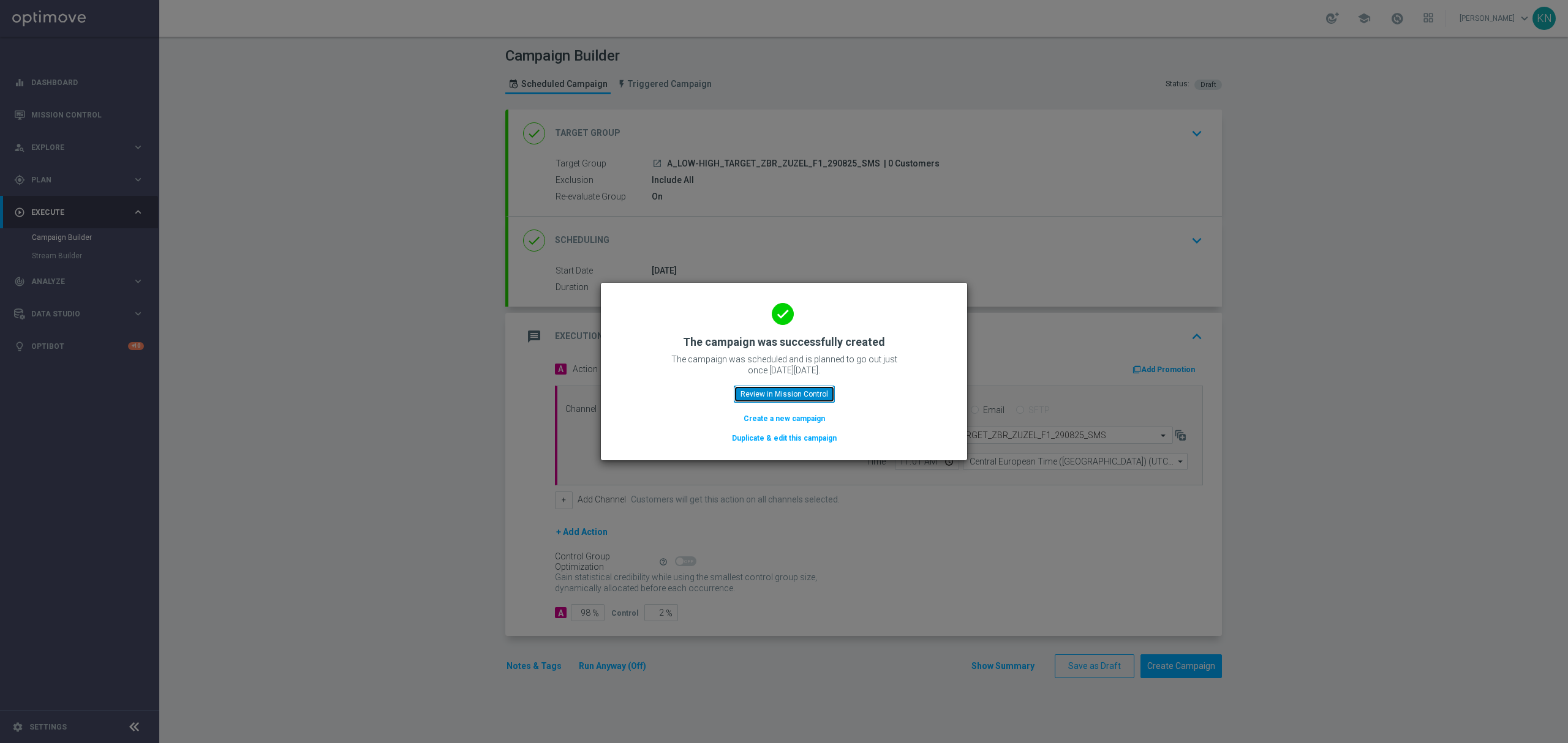
click at [797, 392] on button "Review in Mission Control" at bounding box center [784, 395] width 101 height 18
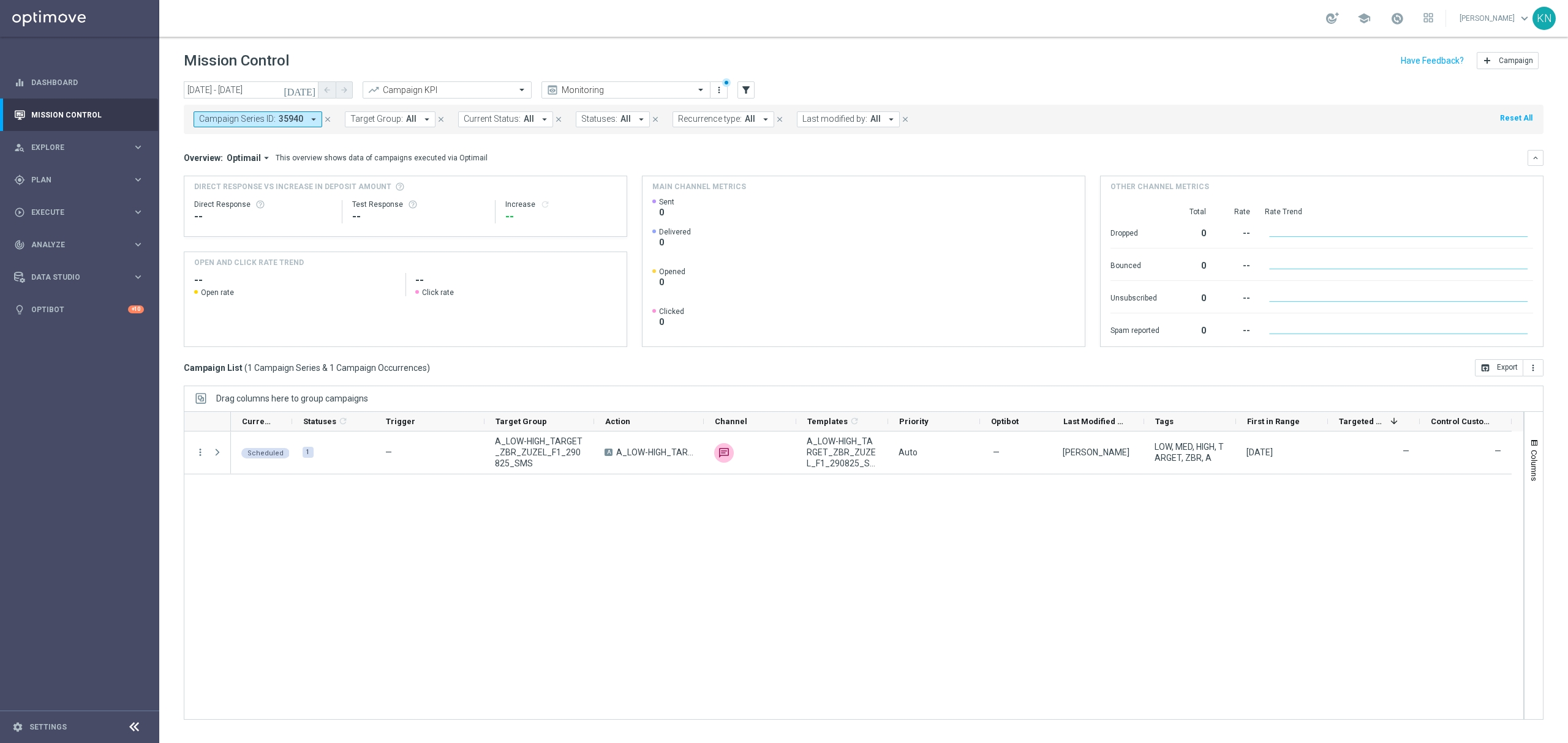
click at [450, 551] on div "Scheduled 1 — A_LOW-HIGH_TARGET_ZBR_ZUZEL_F1_290825_SMS A A_LOW-HIGH_TARGET_ZBR…" at bounding box center [877, 575] width 1292 height 288
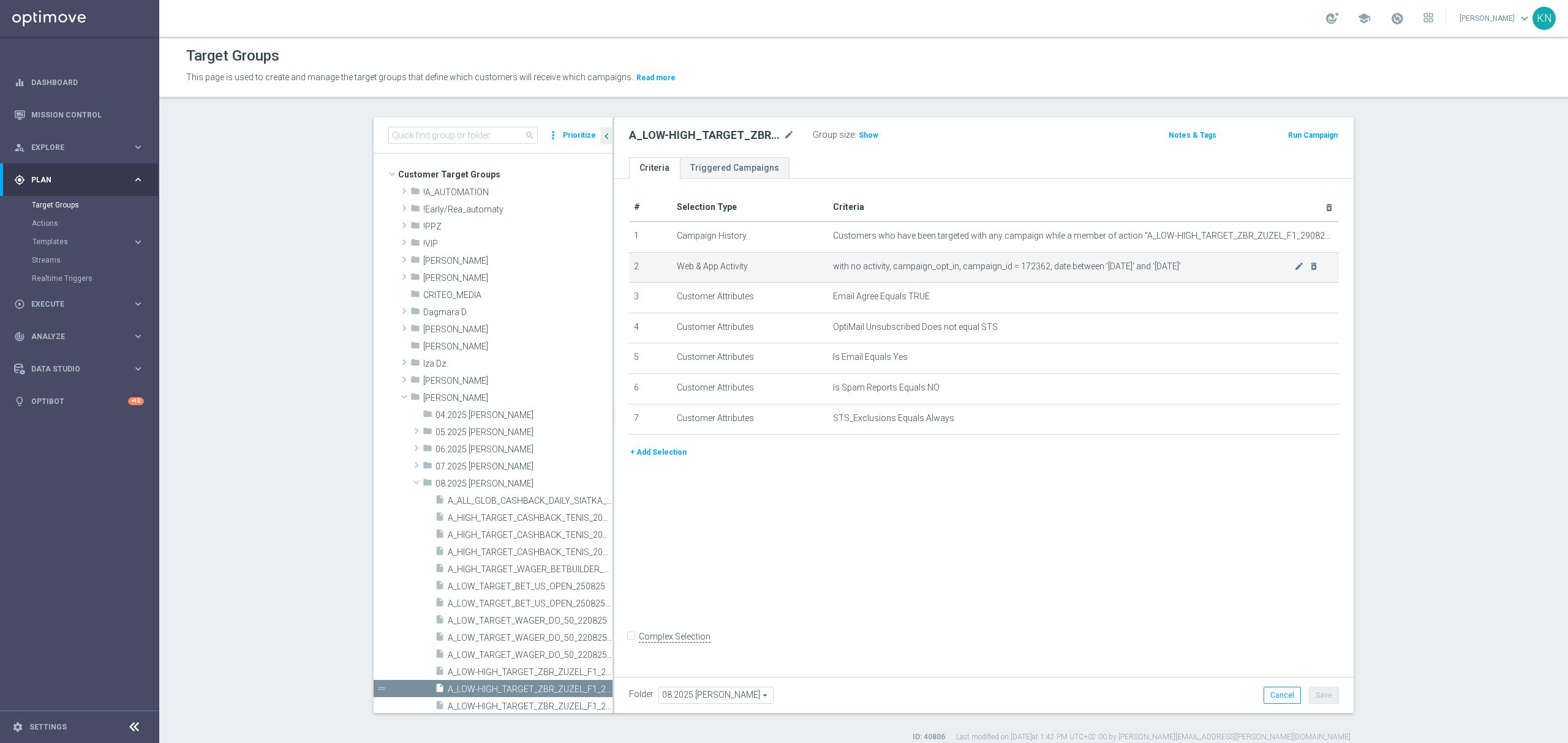
click at [1012, 260] on td "with no activity, campaign_opt_in, campaign_id = 172362, date between '2025-08-…" at bounding box center [1084, 267] width 511 height 31
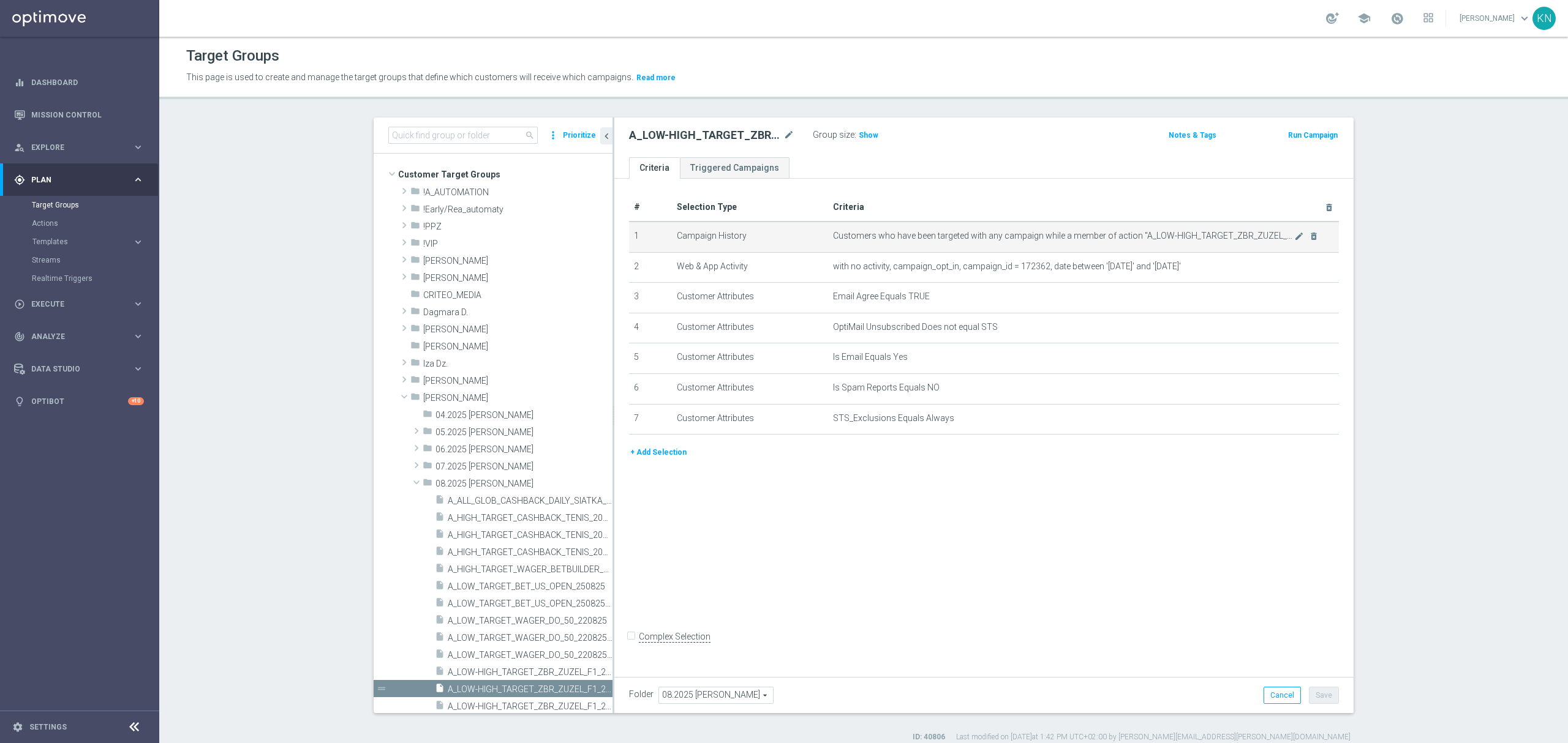
click at [944, 235] on span "Customers who have been targeted with any campaign while a member of action "A_…" at bounding box center [1064, 236] width 461 height 11
click at [664, 515] on div "# Selection Type Criteria delete_forever 1 Campaign History Customers who have …" at bounding box center [984, 424] width 740 height 493
